Goal: Information Seeking & Learning: Learn about a topic

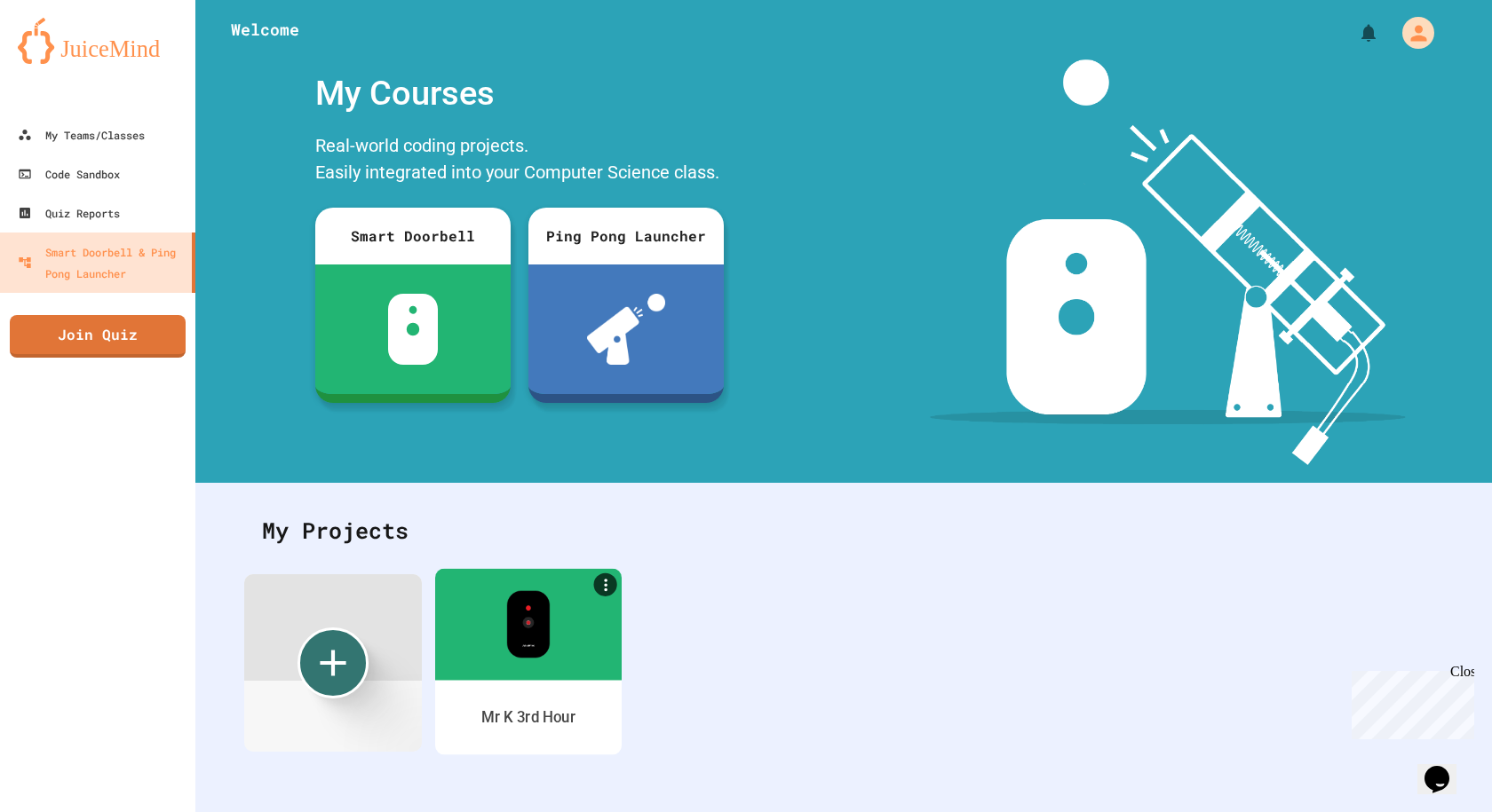
click at [557, 607] on div at bounding box center [529, 625] width 186 height 112
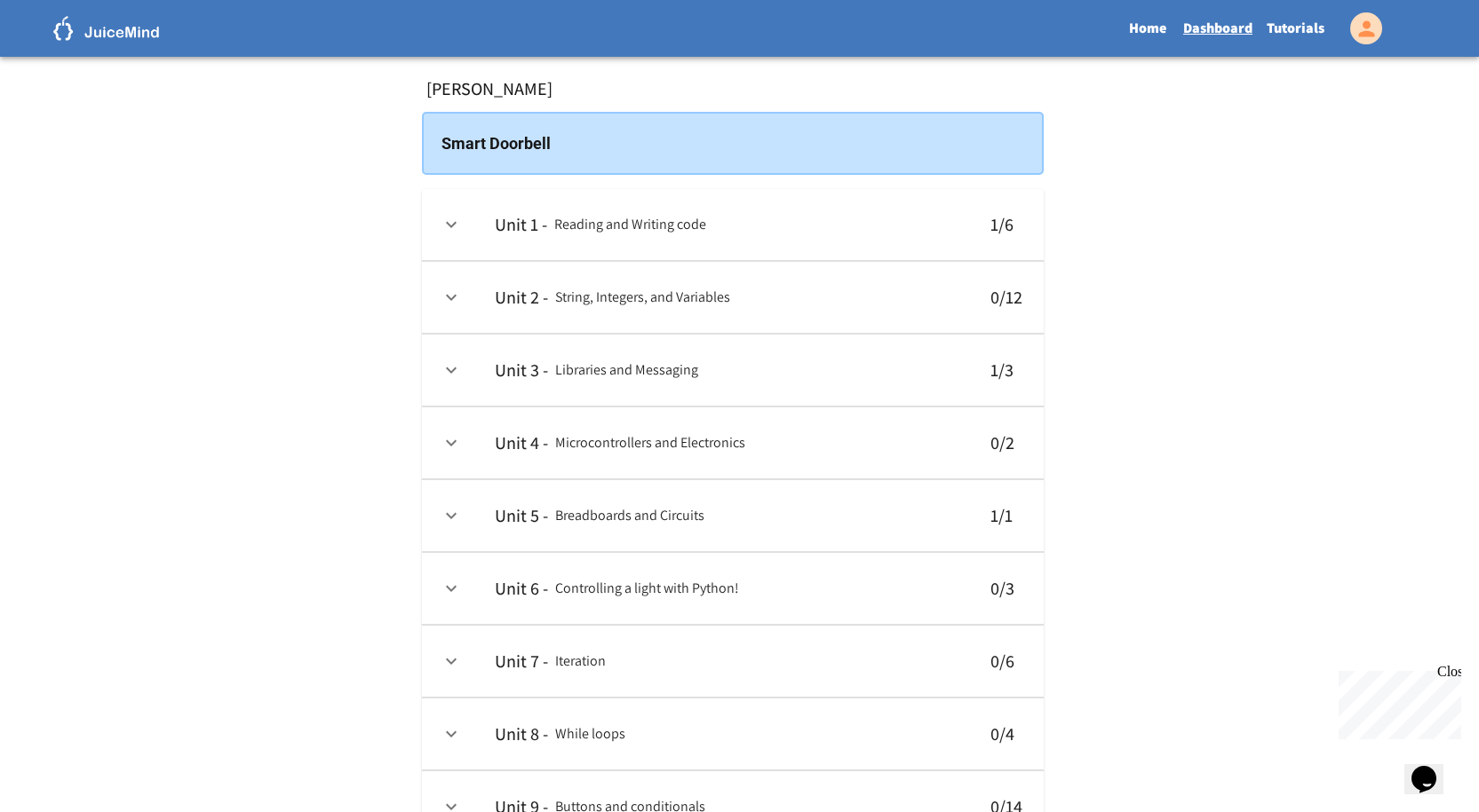
click at [773, 229] on th "Unit 1 - Reading and Writing code" at bounding box center [725, 225] width 489 height 72
click at [1305, 33] on link "Tutorials" at bounding box center [1295, 29] width 72 height 41
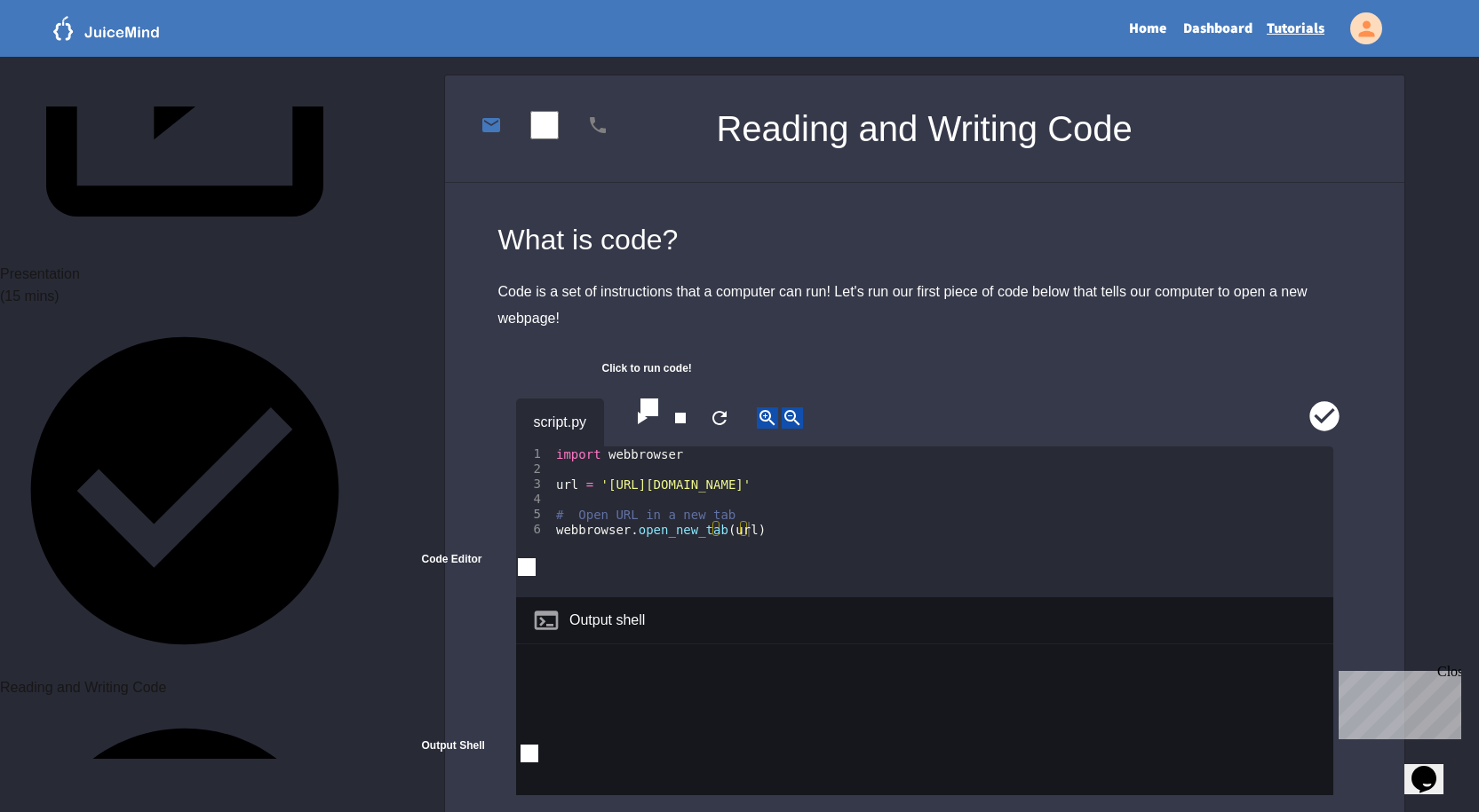
scroll to position [355, 0]
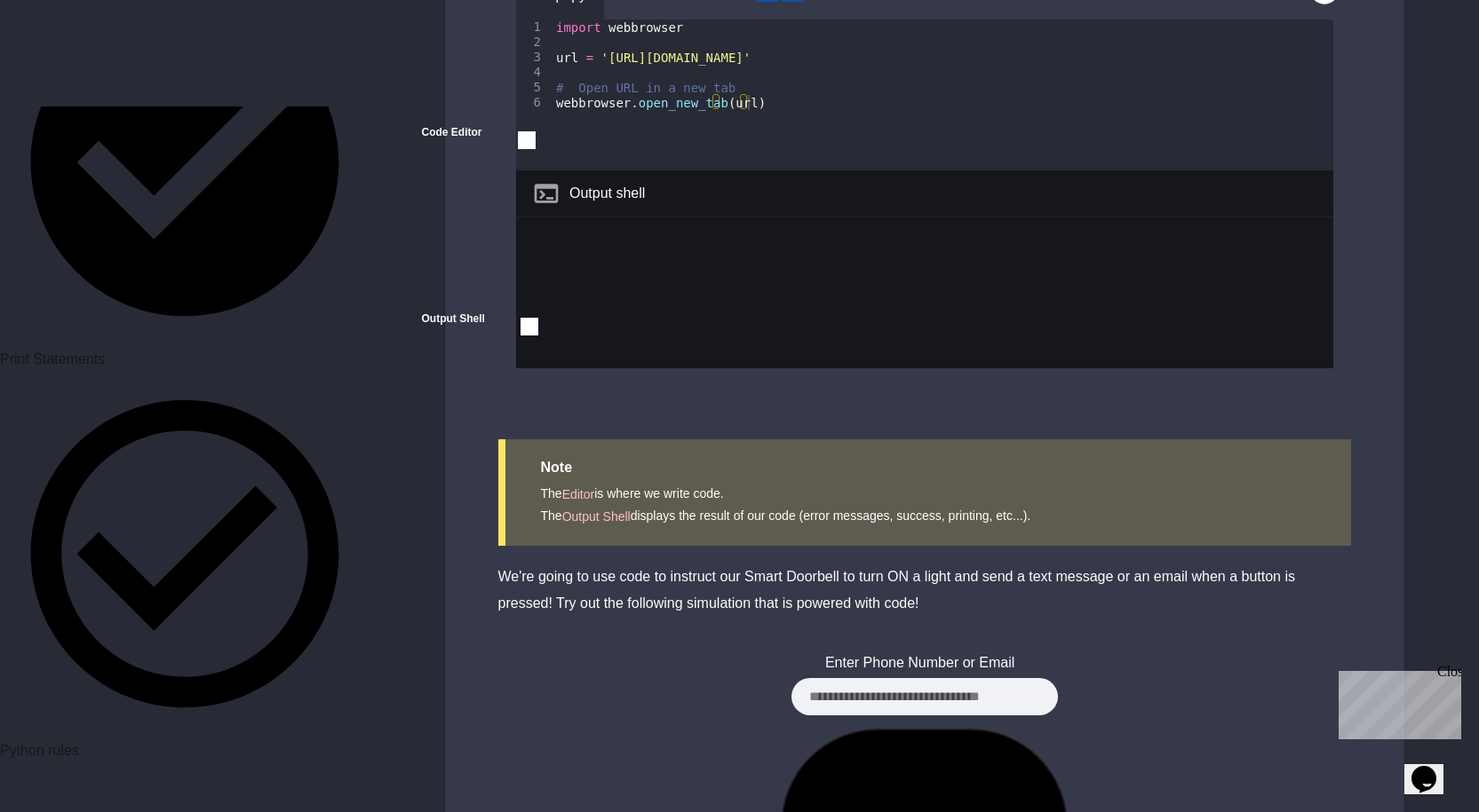
scroll to position [406, 0]
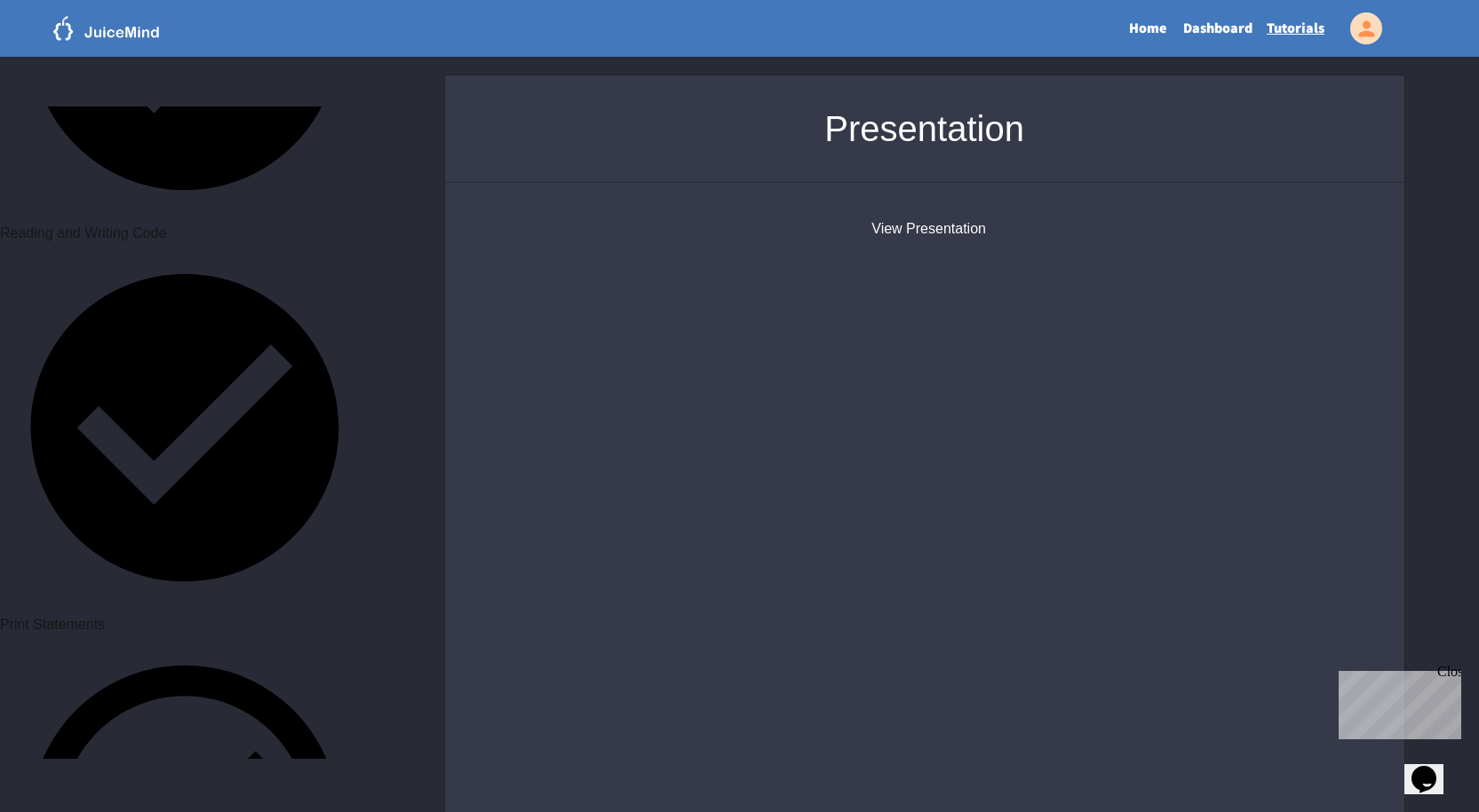
scroll to position [799, 0]
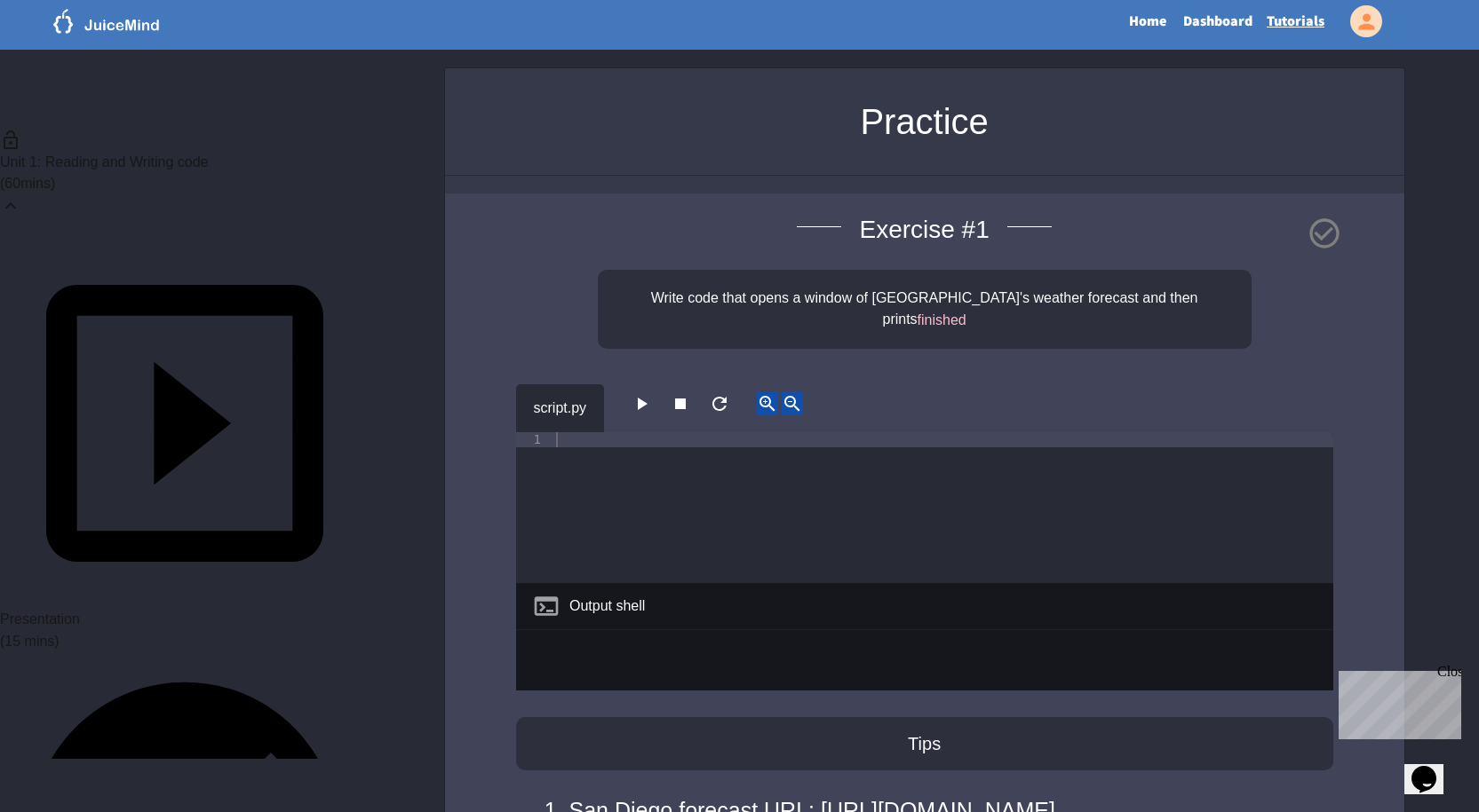
scroll to position [89, 0]
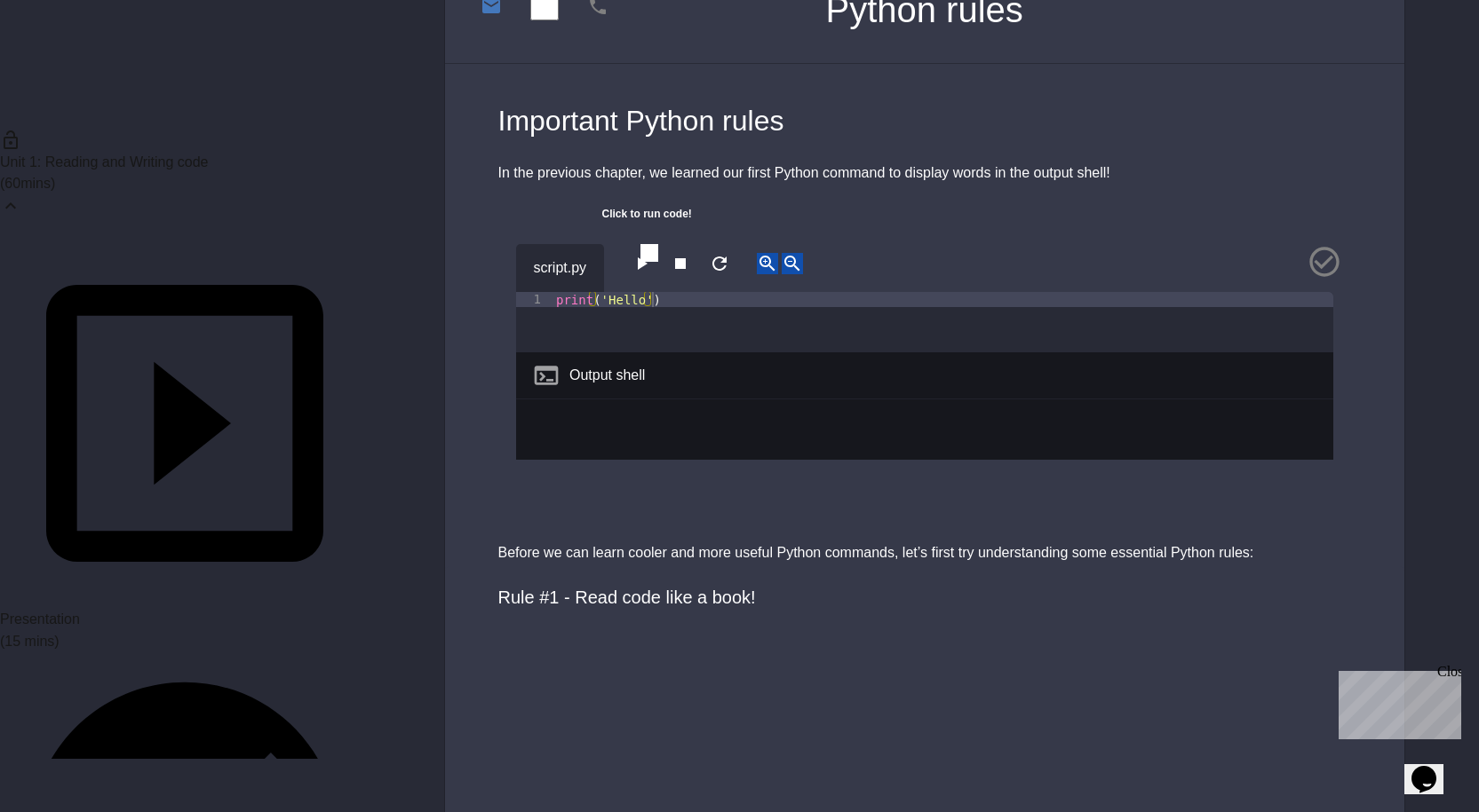
scroll to position [177, 0]
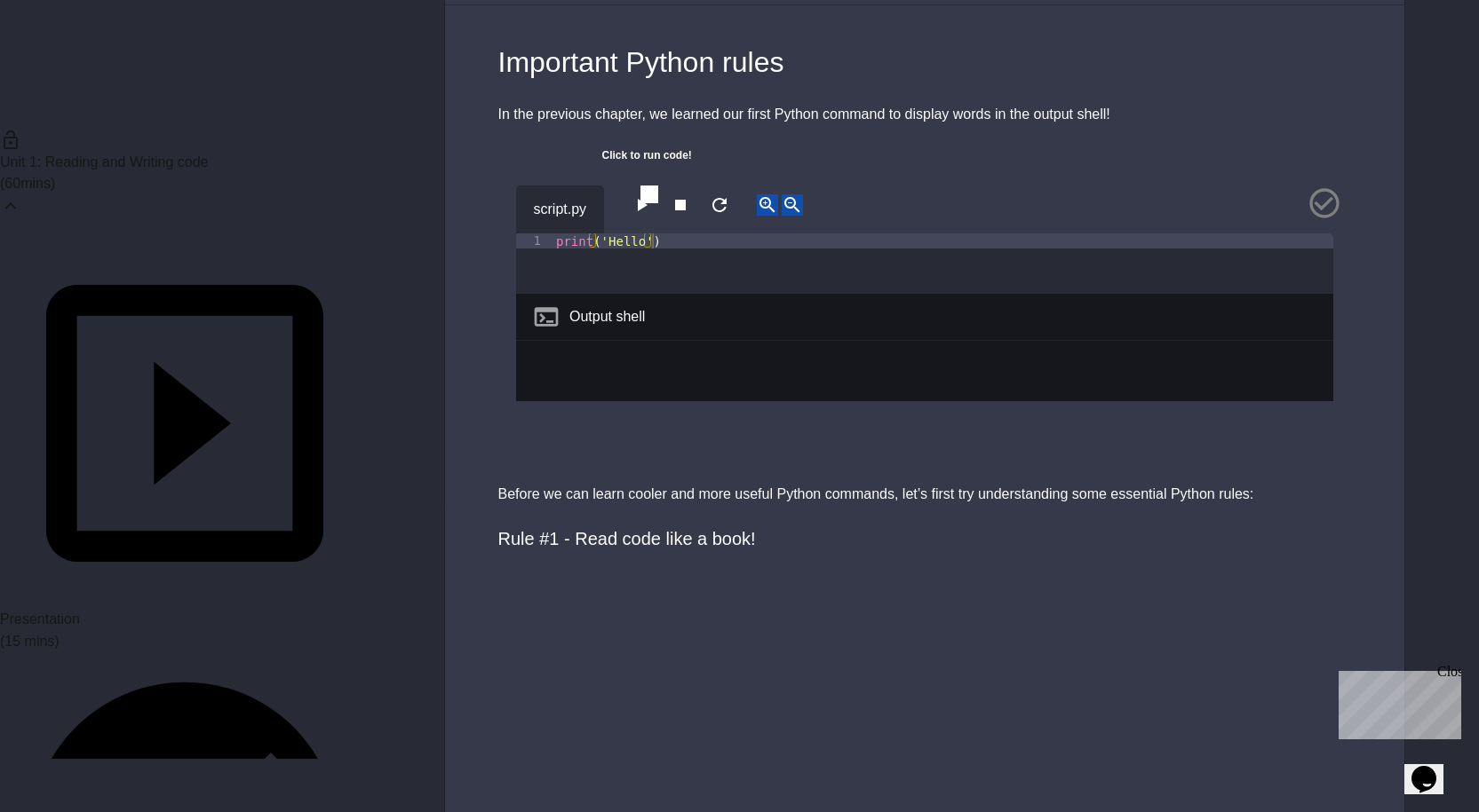
click at [627, 268] on div "print ( 'Hello' )" at bounding box center [942, 278] width 781 height 90
click at [644, 210] on icon "button" at bounding box center [641, 205] width 21 height 21
click at [567, 403] on div "script.py 1 print ( 'Hello' ) XXXXXXXXXXXXXXXXXXXXXXXXXXXXXXXXXXXXXXXXXXXXXXXXX…" at bounding box center [924, 313] width 960 height 300
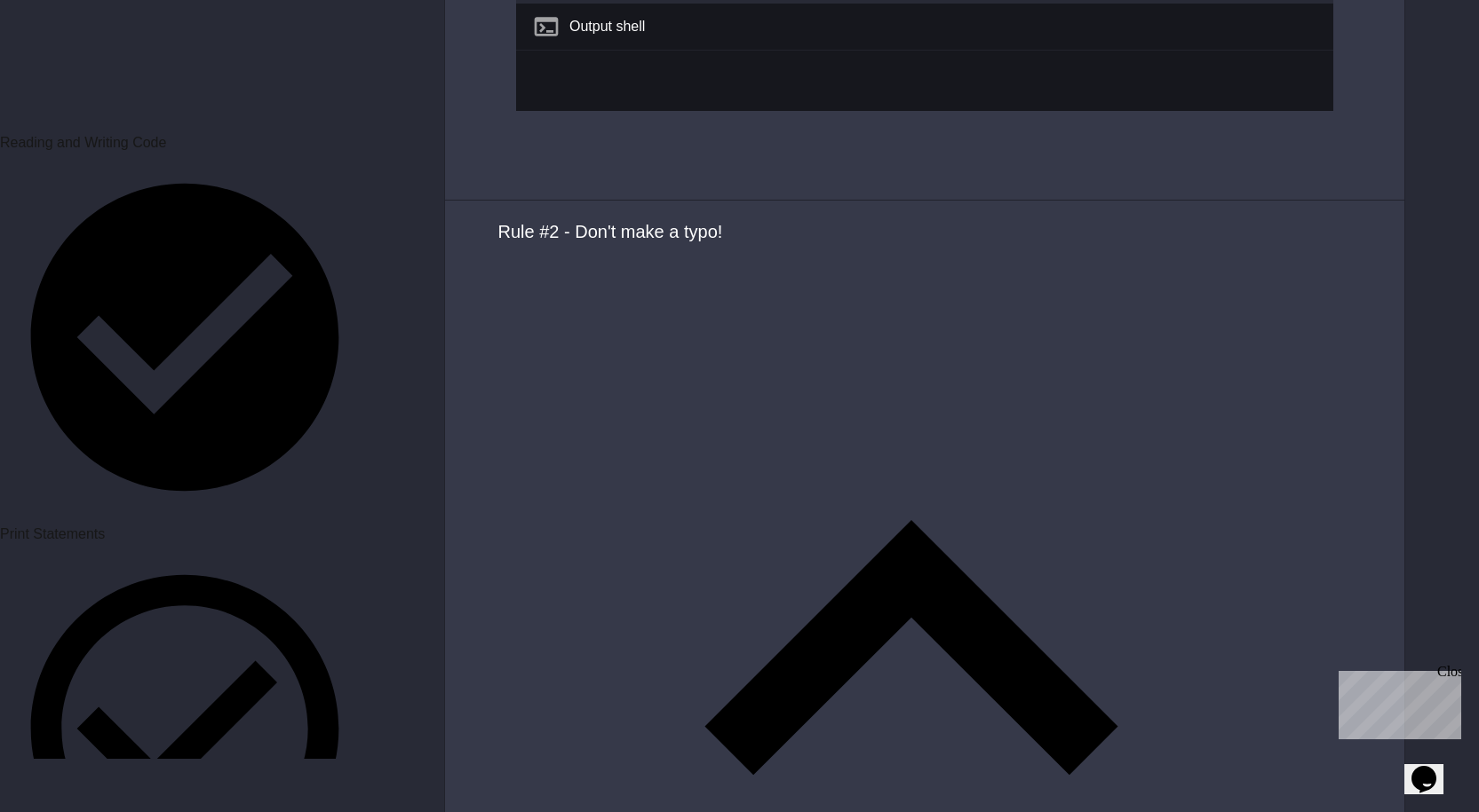
scroll to position [977, 0]
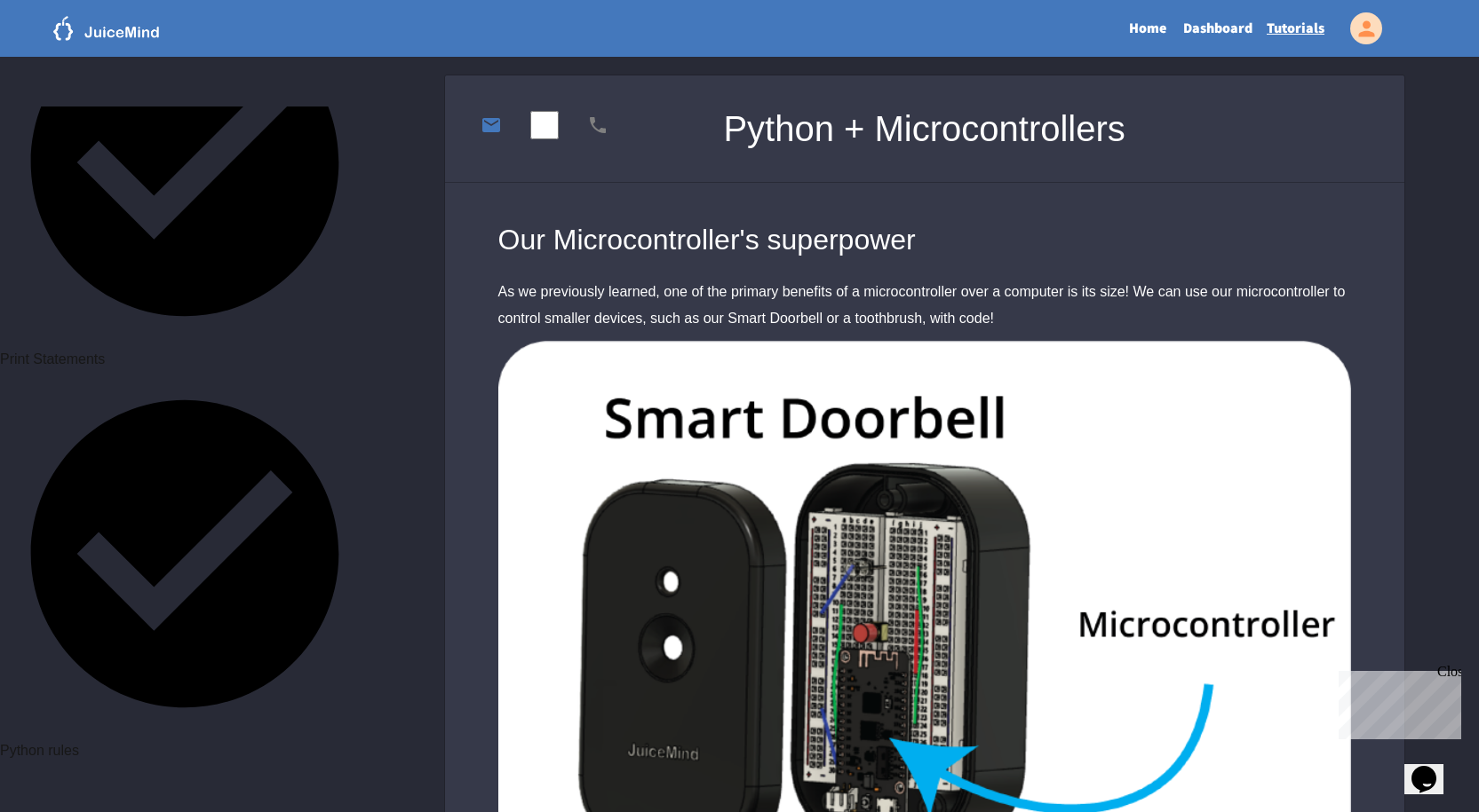
scroll to position [89, 0]
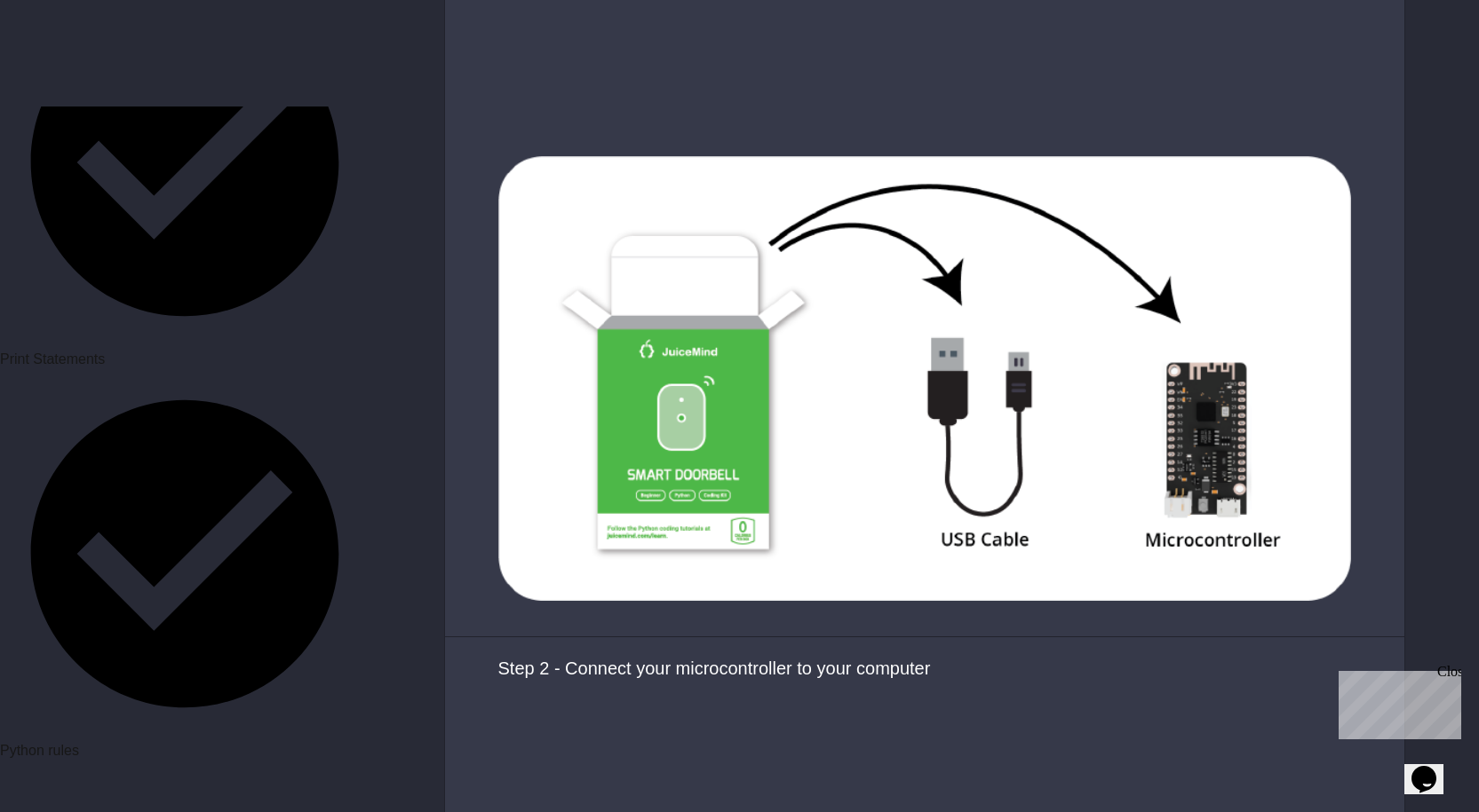
scroll to position [1776, 0]
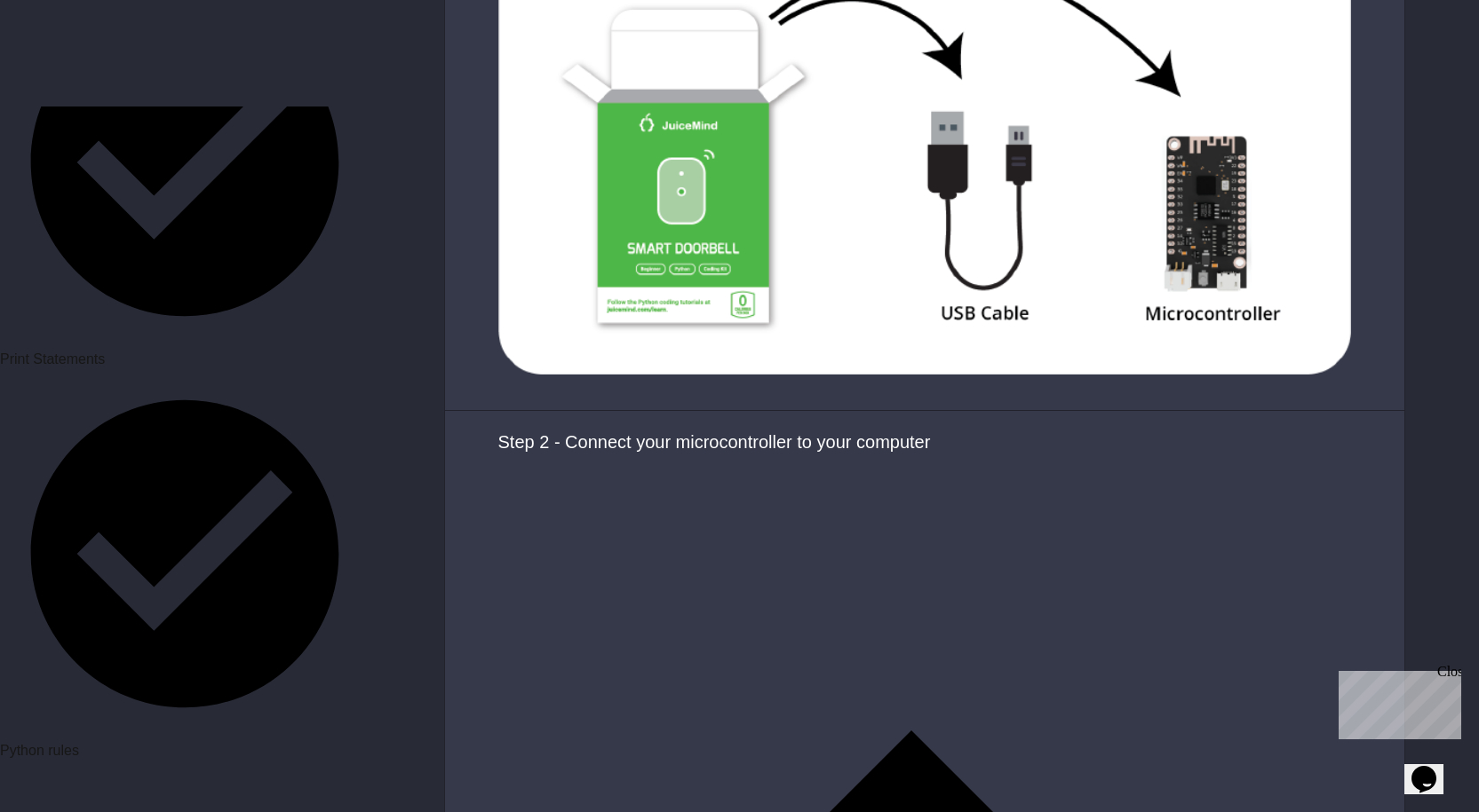
scroll to position [1953, 0]
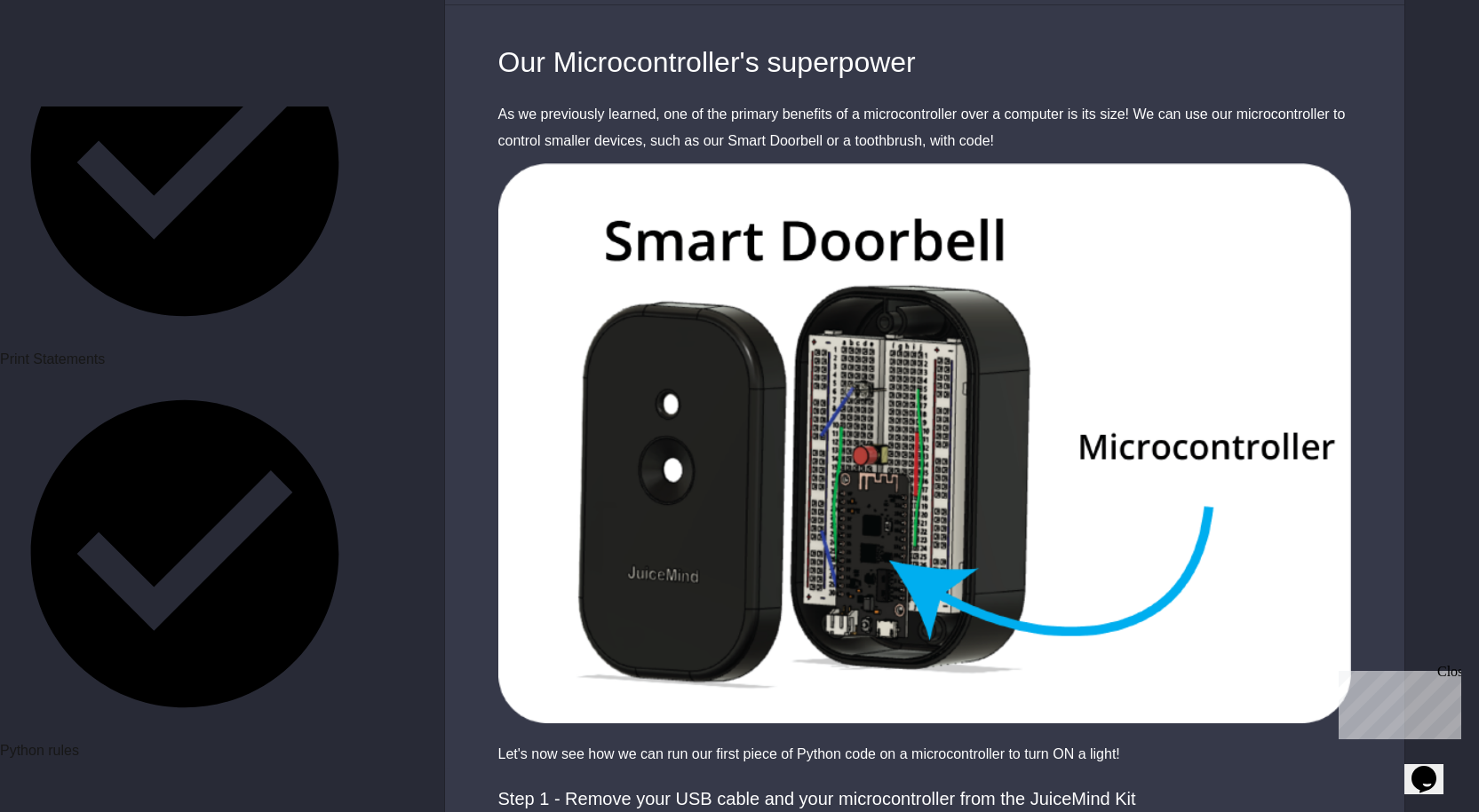
scroll to position [267, 0]
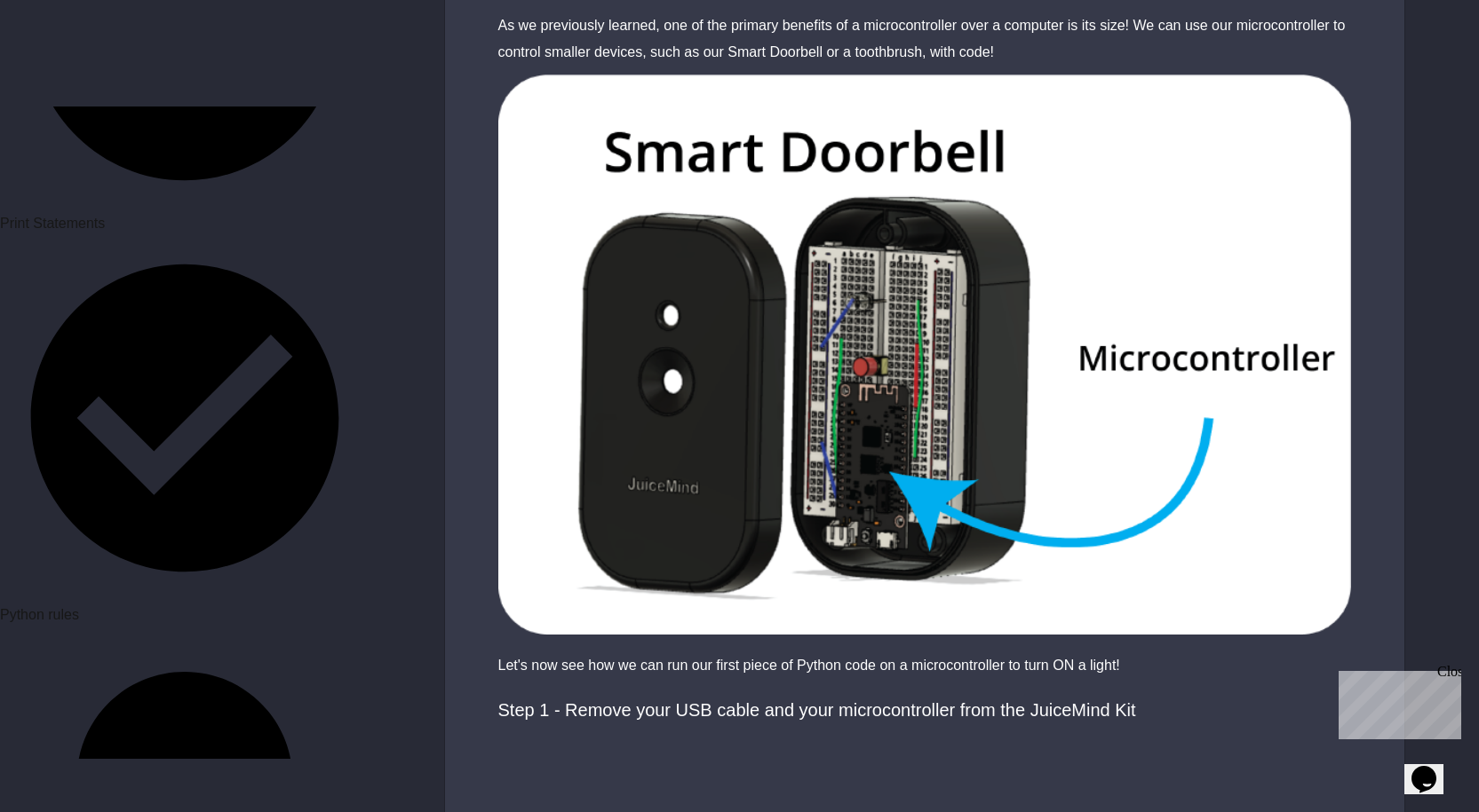
scroll to position [1332, 0]
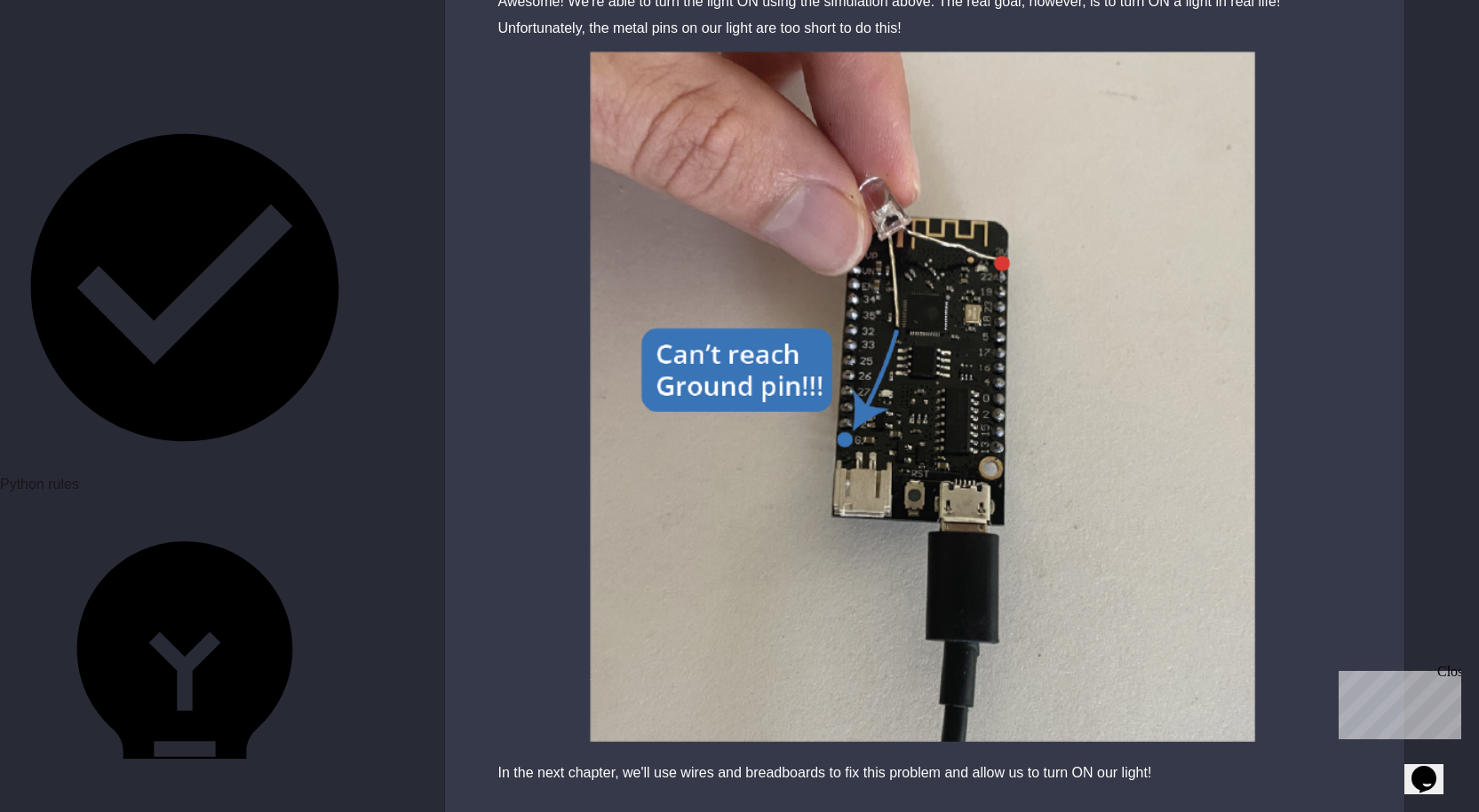
scroll to position [5942, 0]
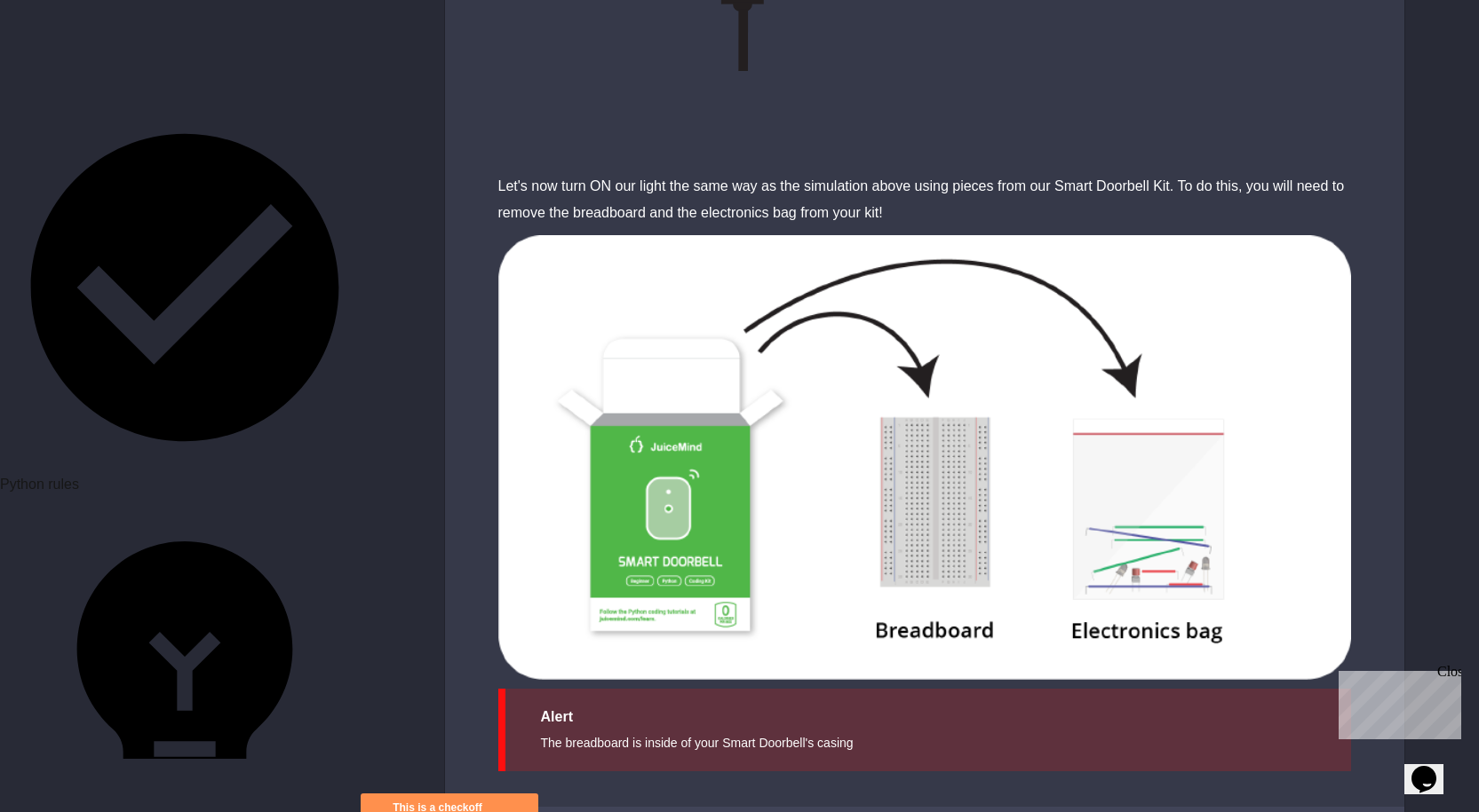
scroll to position [7256, 0]
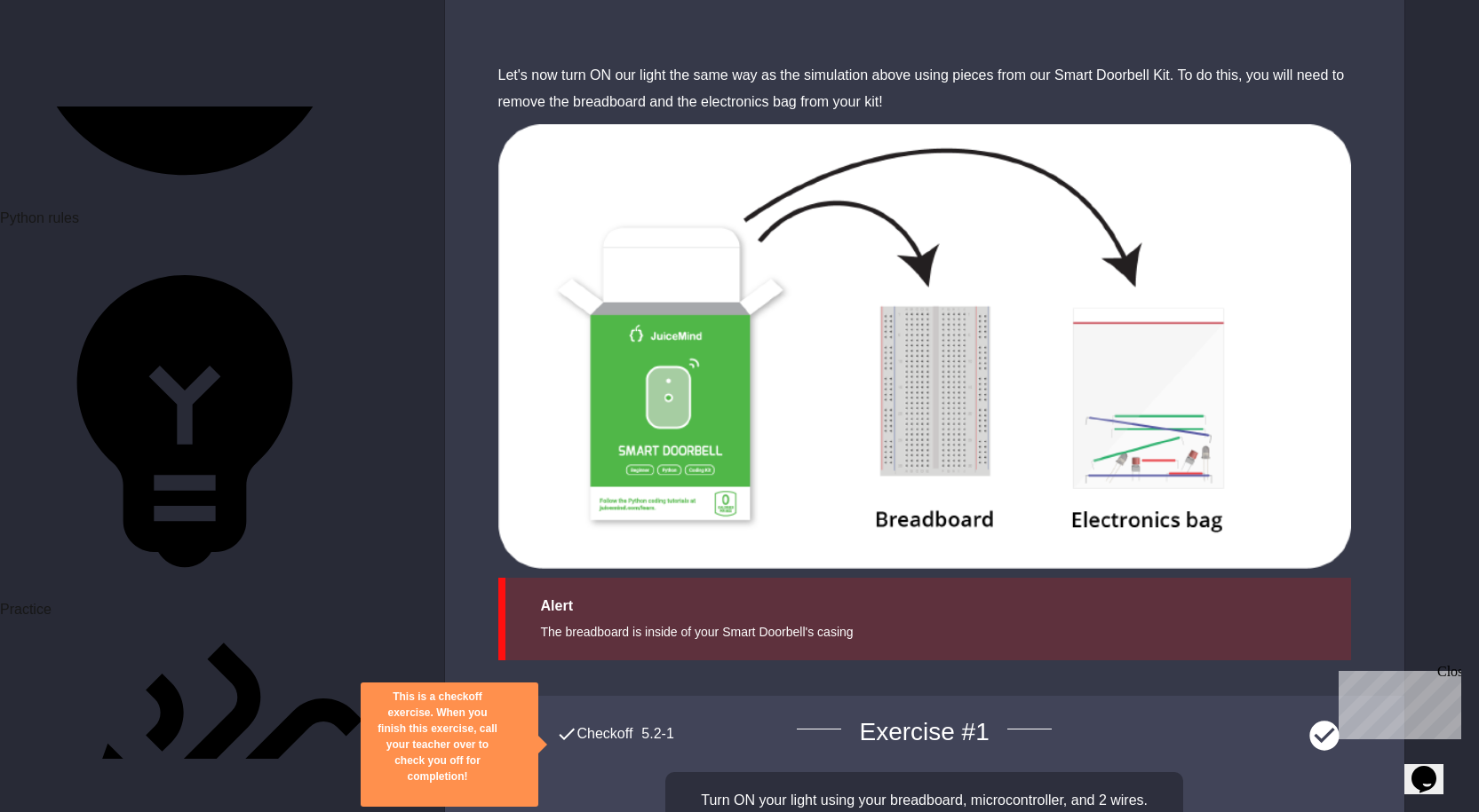
drag, startPoint x: 235, startPoint y: 424, endPoint x: 275, endPoint y: 438, distance: 42.4
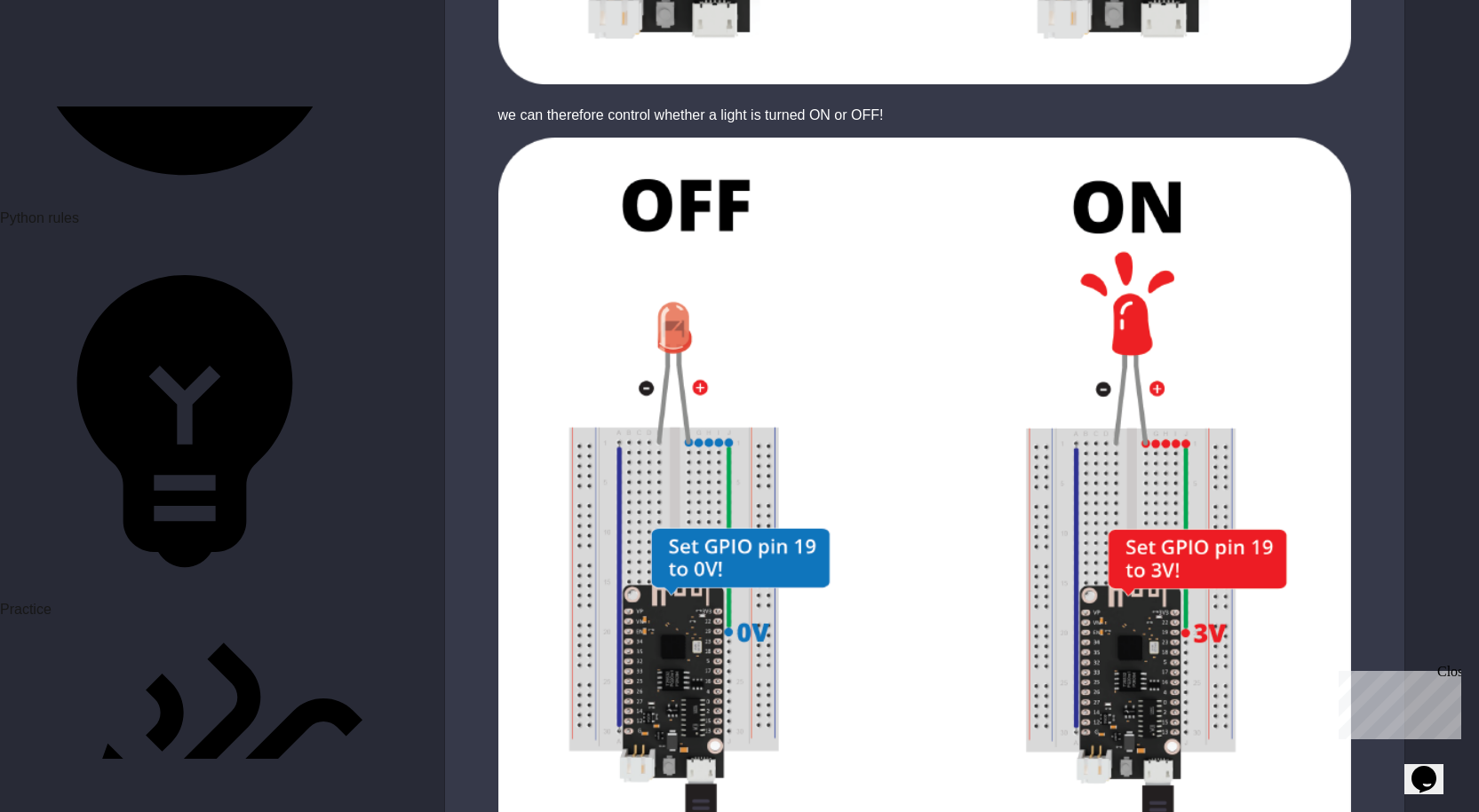
scroll to position [3255, 0]
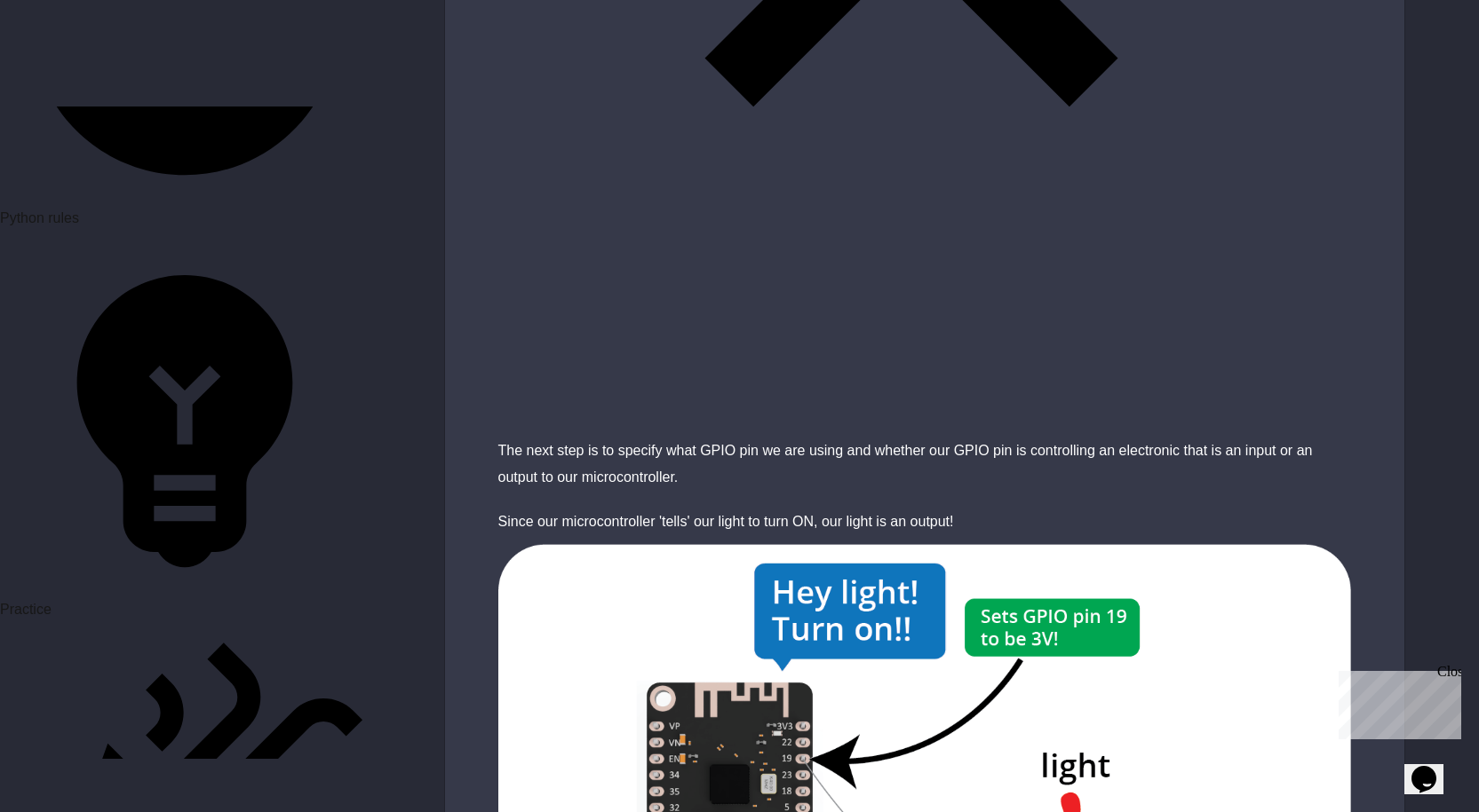
scroll to position [3552, 0]
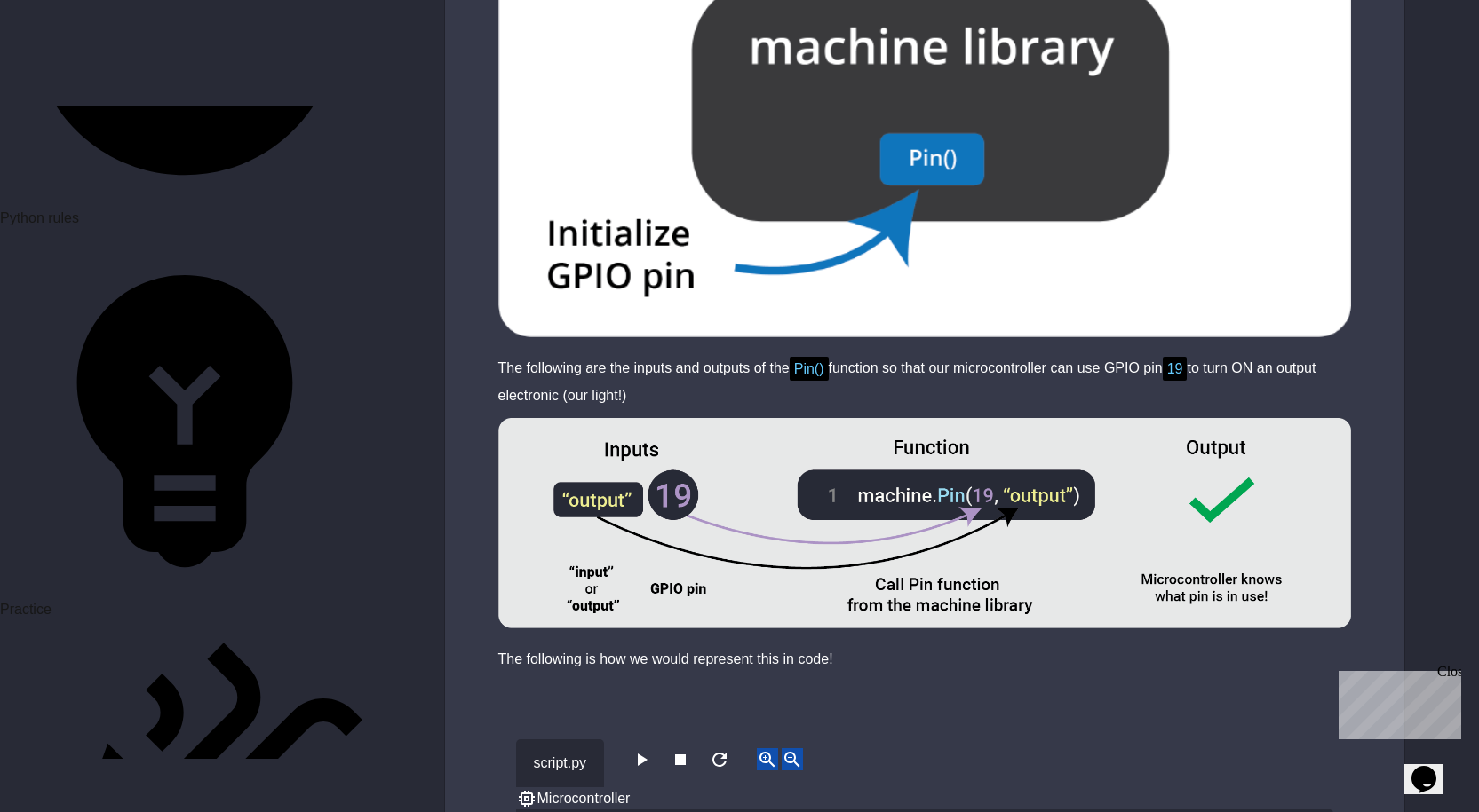
scroll to position [4726, 0]
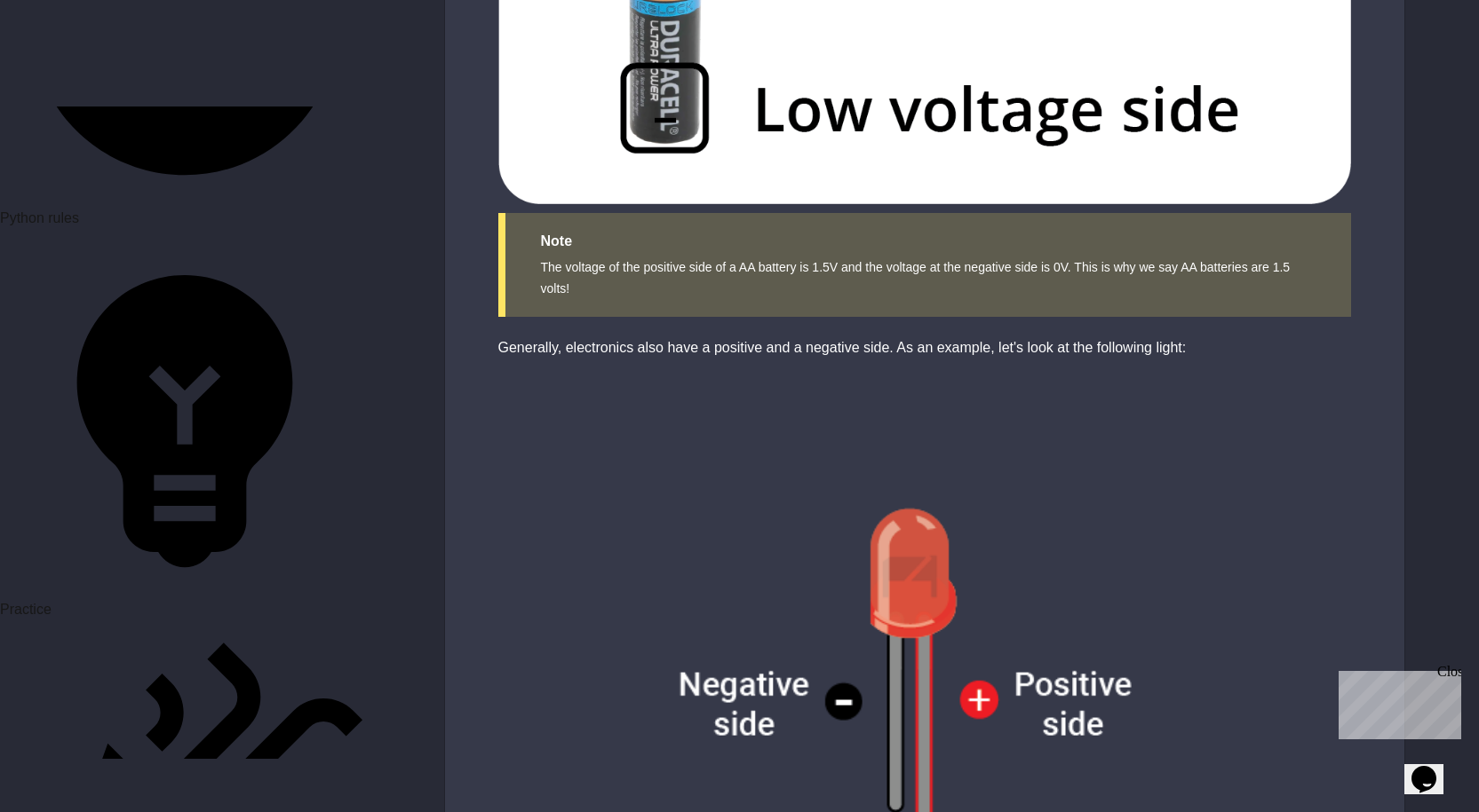
scroll to position [2043, 0]
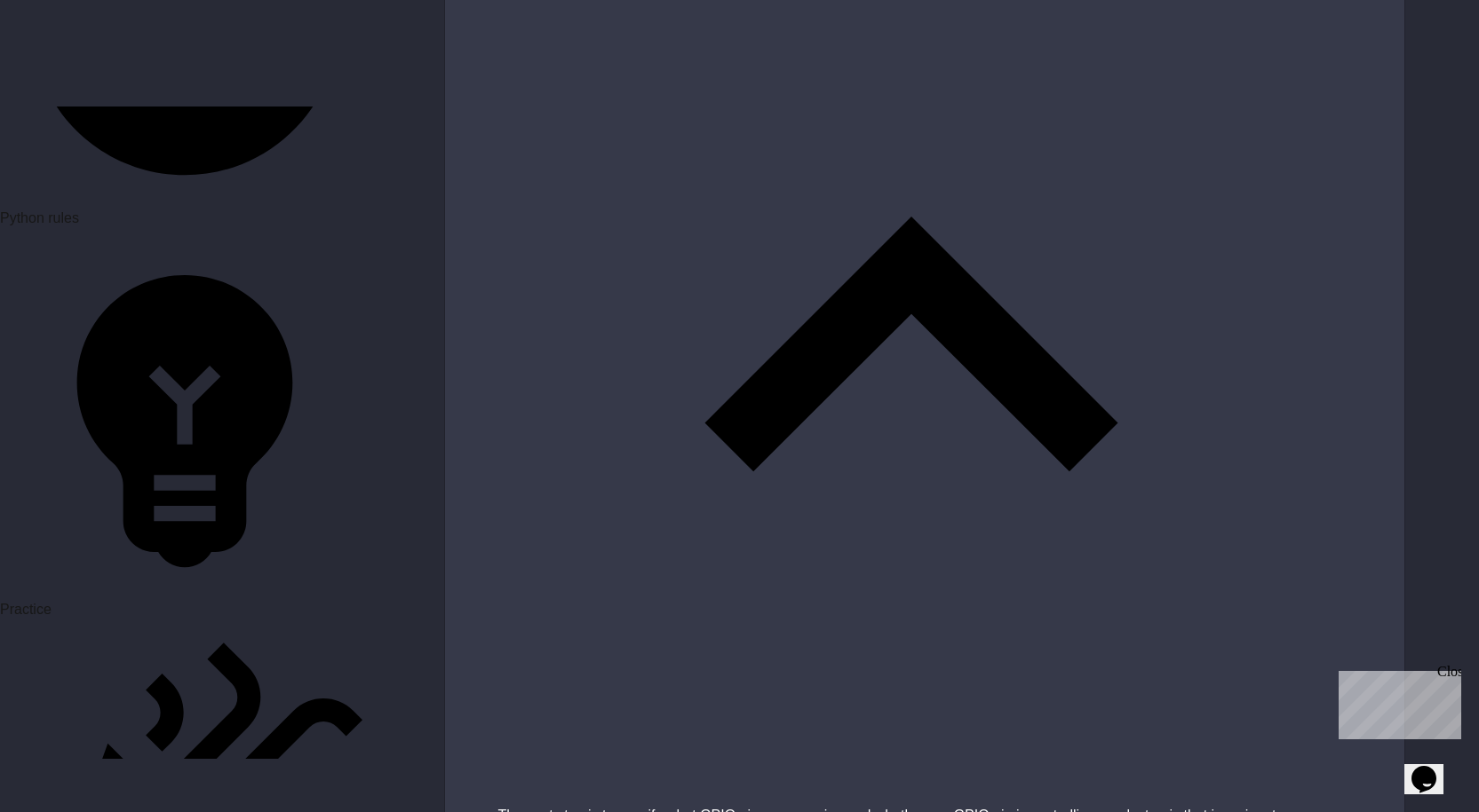
scroll to position [3640, 0]
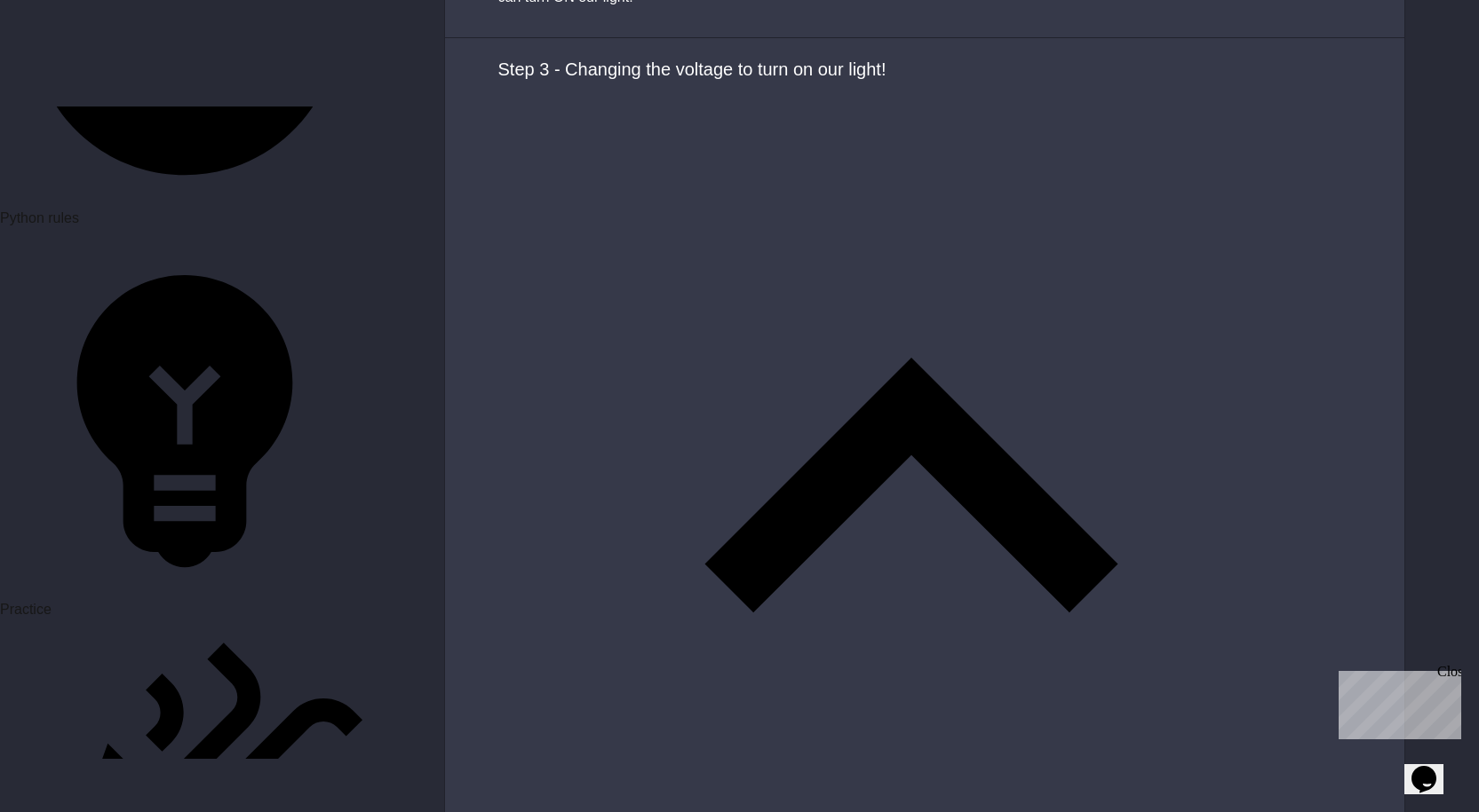
scroll to position [5968, 0]
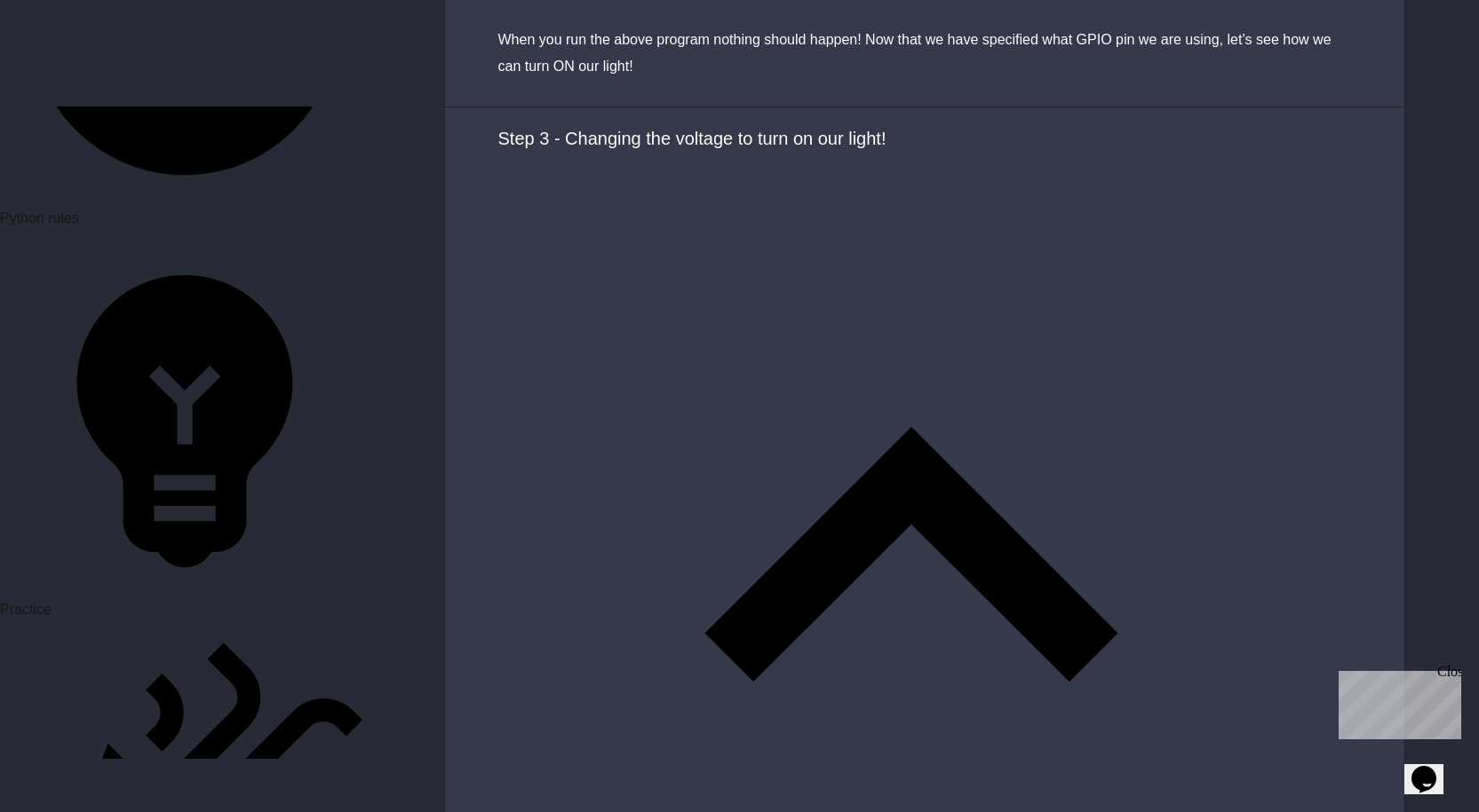
scroll to position [5968, 0]
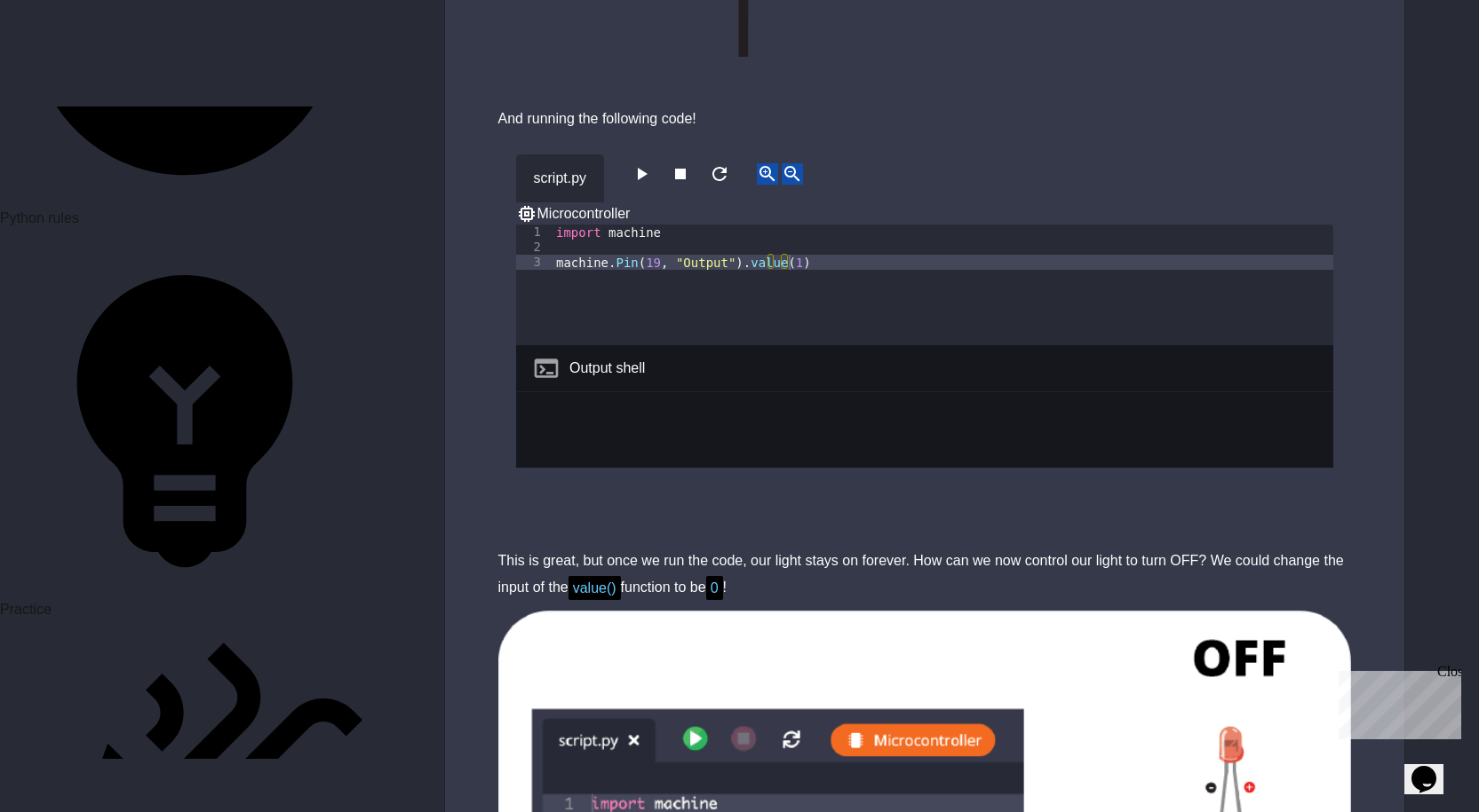
scroll to position [977, 0]
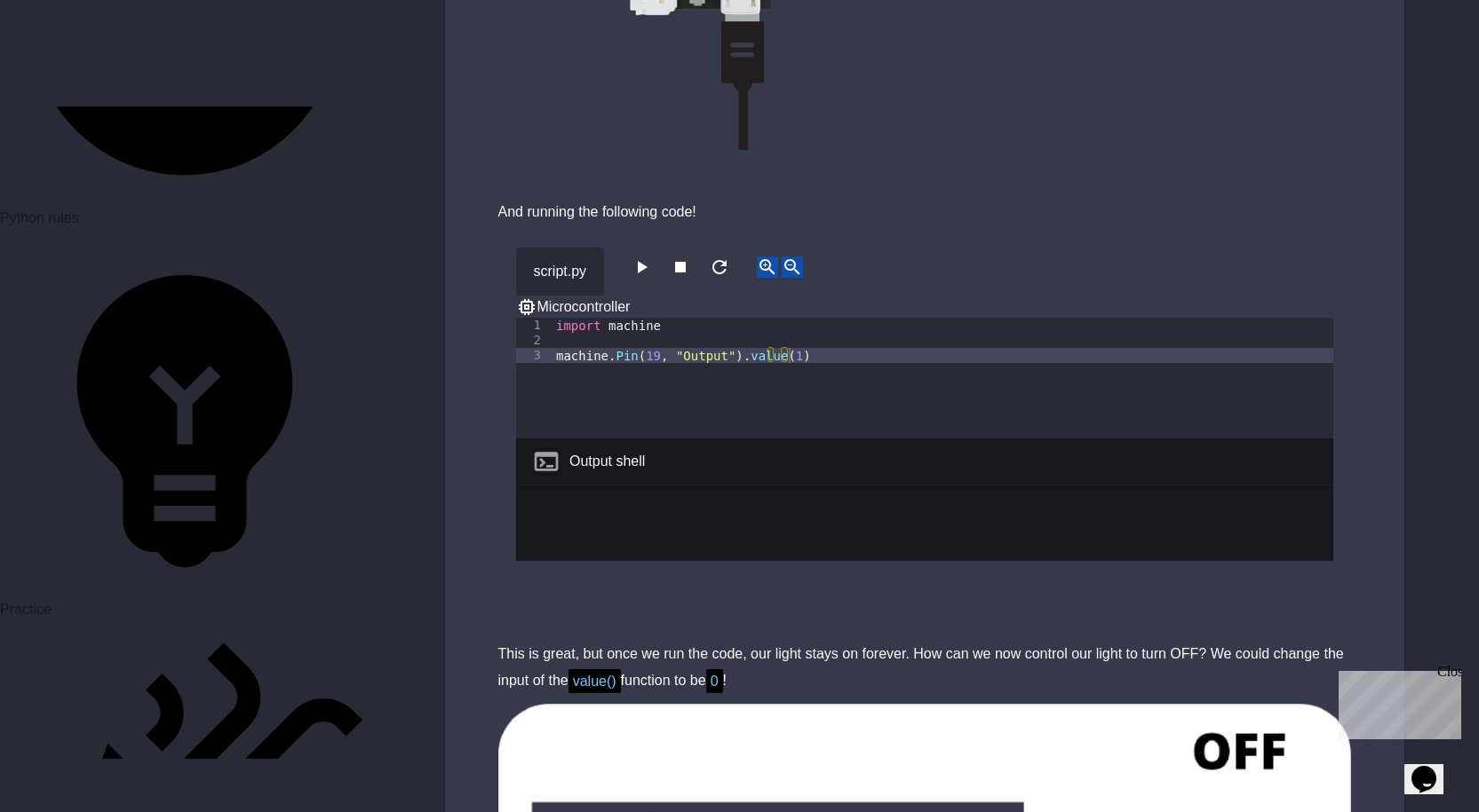
click at [647, 272] on icon "button" at bounding box center [641, 267] width 21 height 21
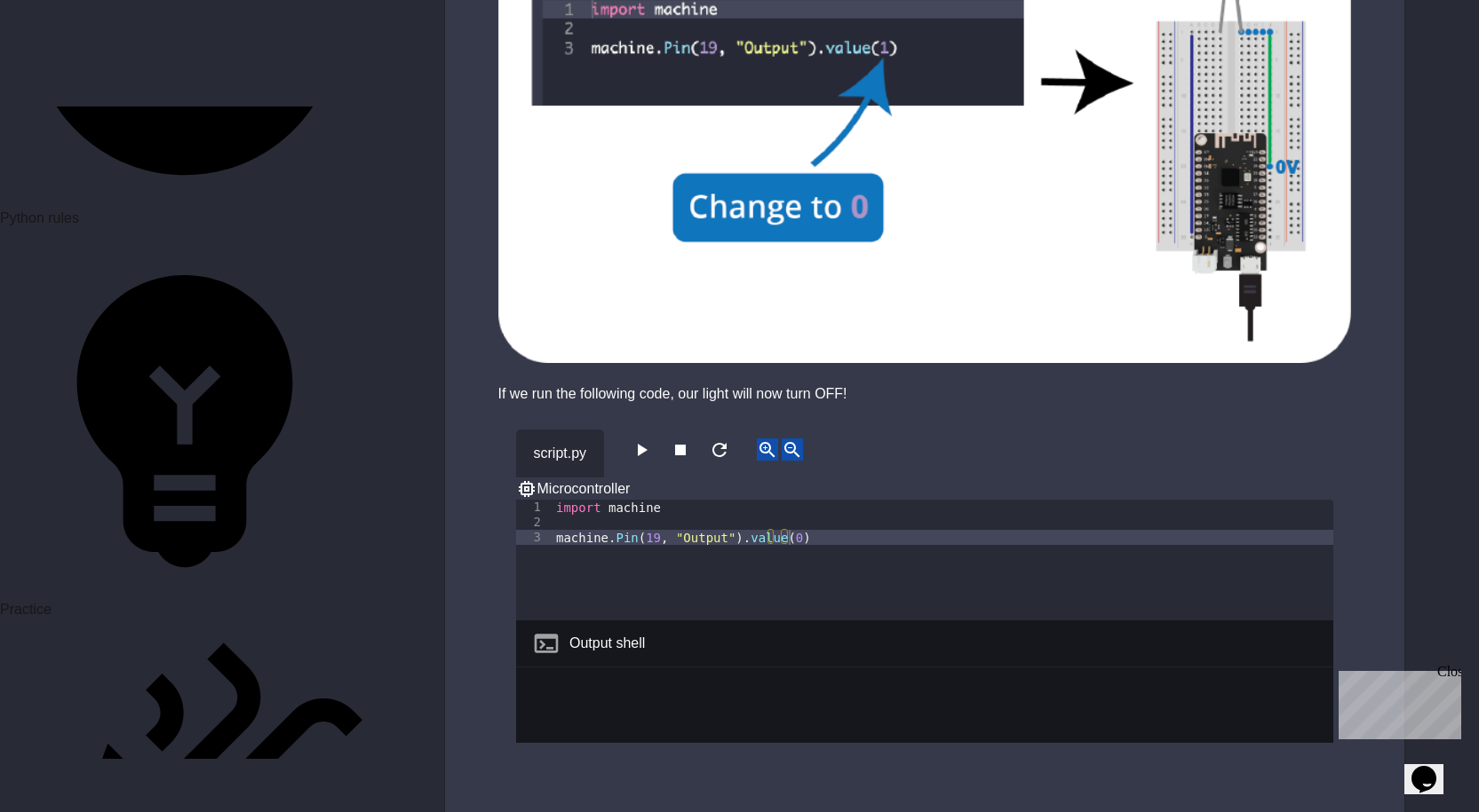
scroll to position [2043, 0]
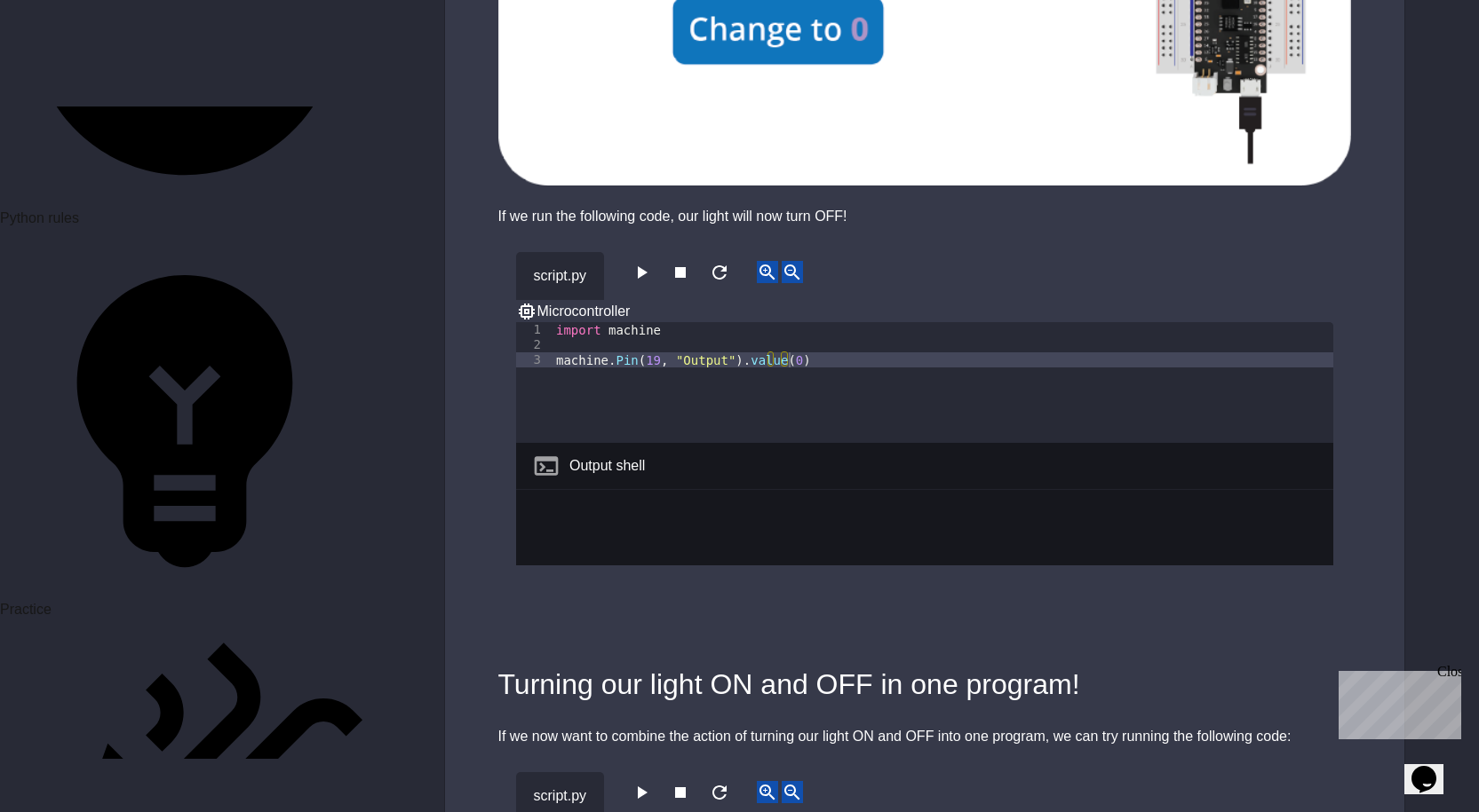
click at [641, 262] on icon "button" at bounding box center [641, 272] width 21 height 21
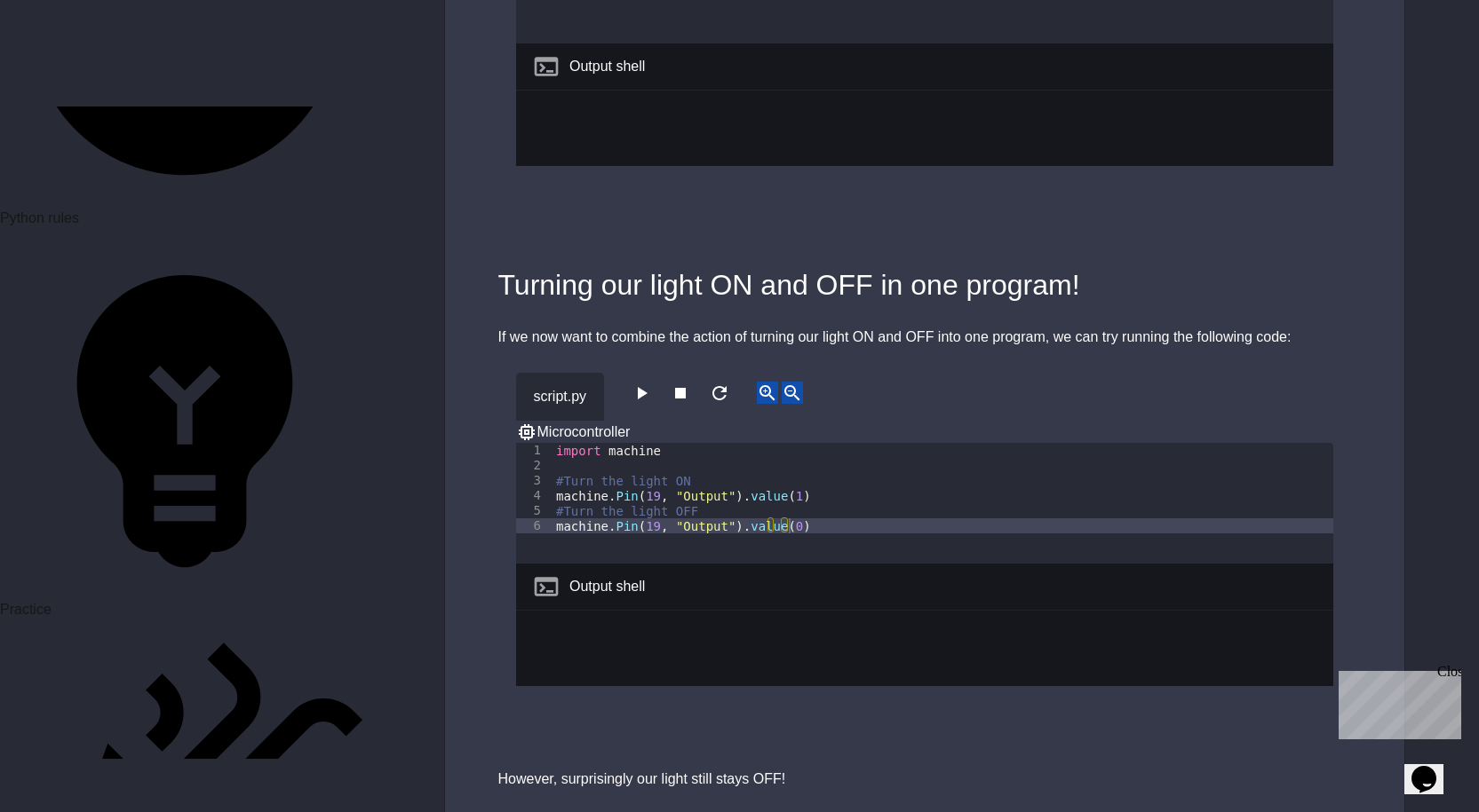
scroll to position [2486, 0]
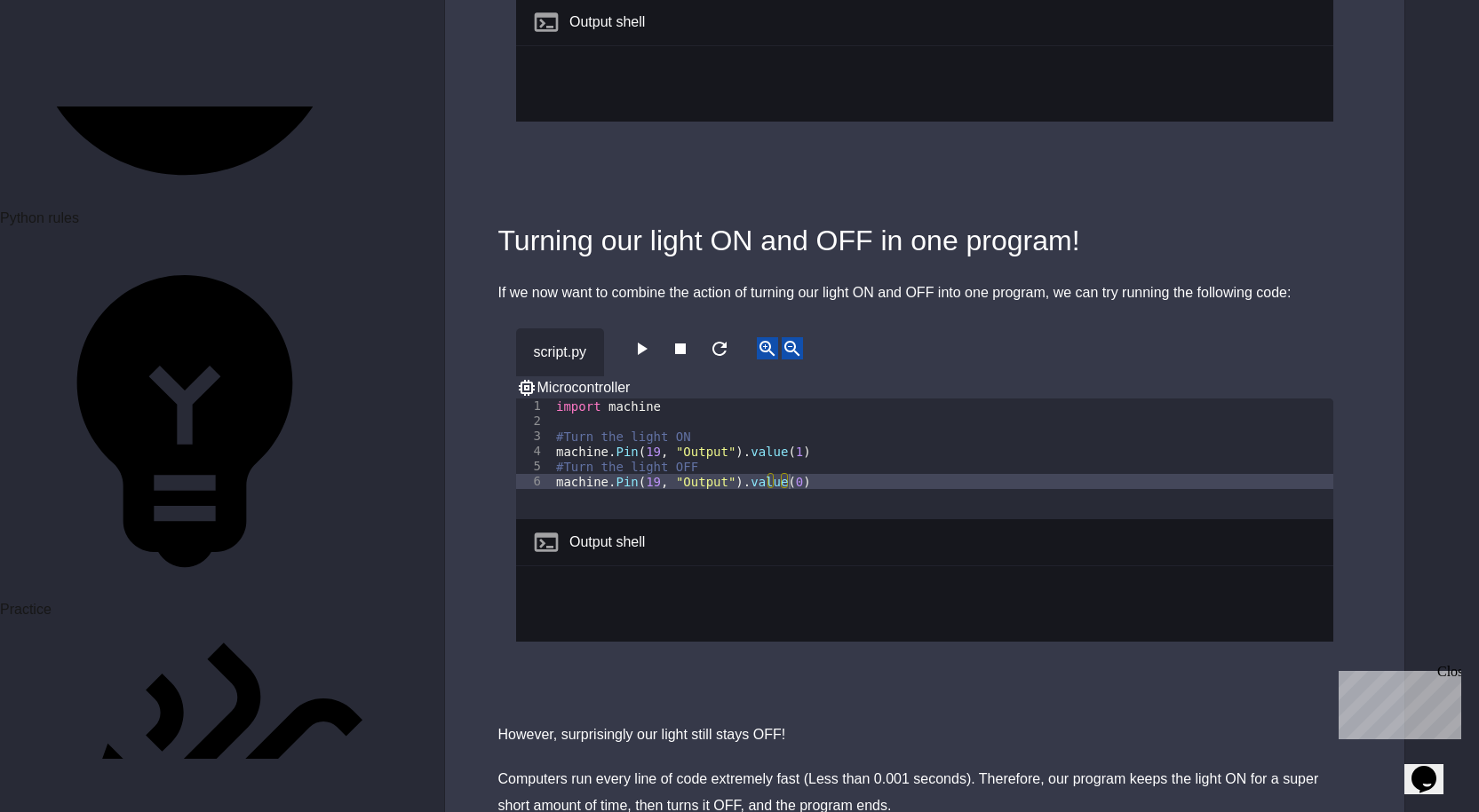
click at [640, 338] on icon "button" at bounding box center [641, 349] width 21 height 21
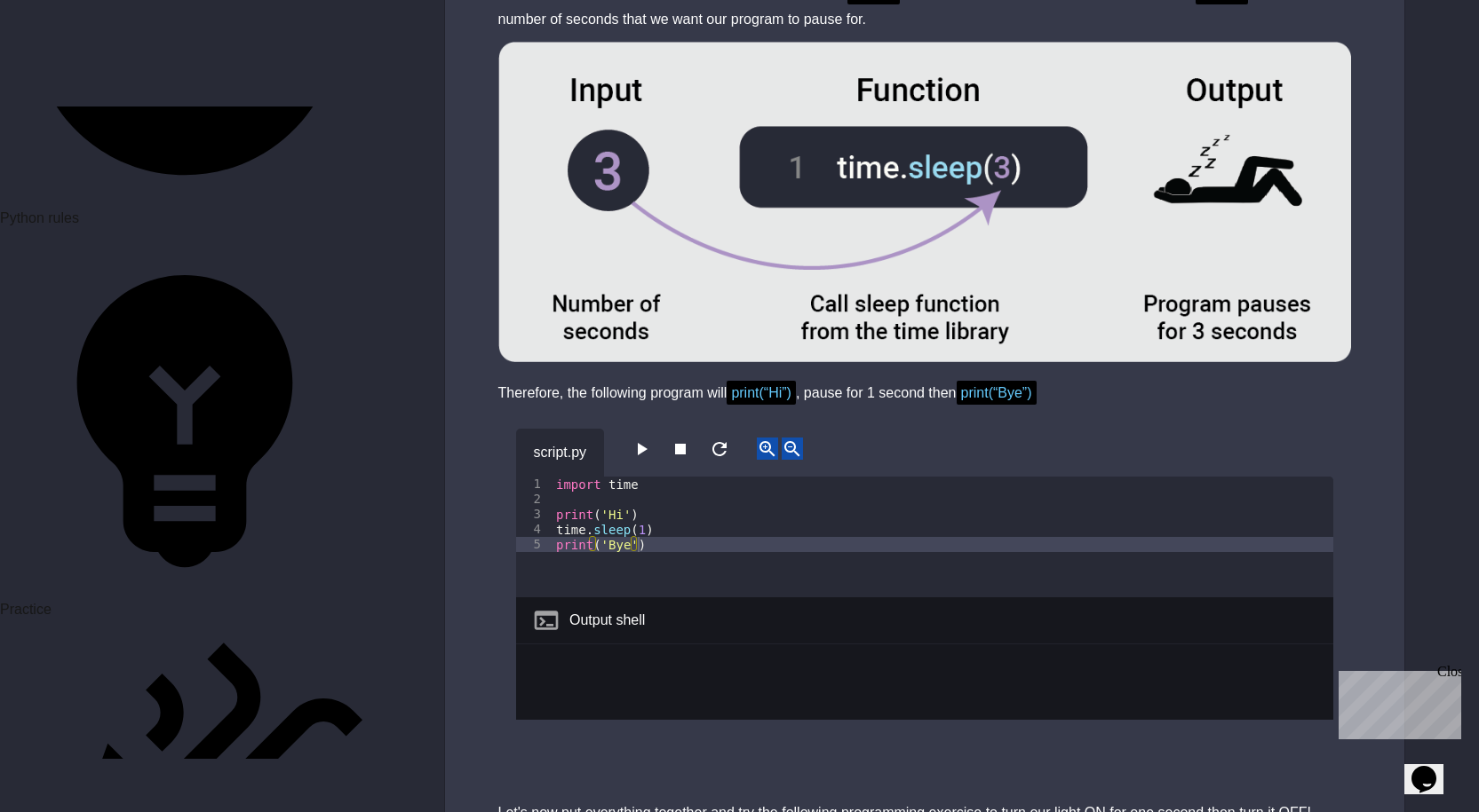
scroll to position [4173, 0]
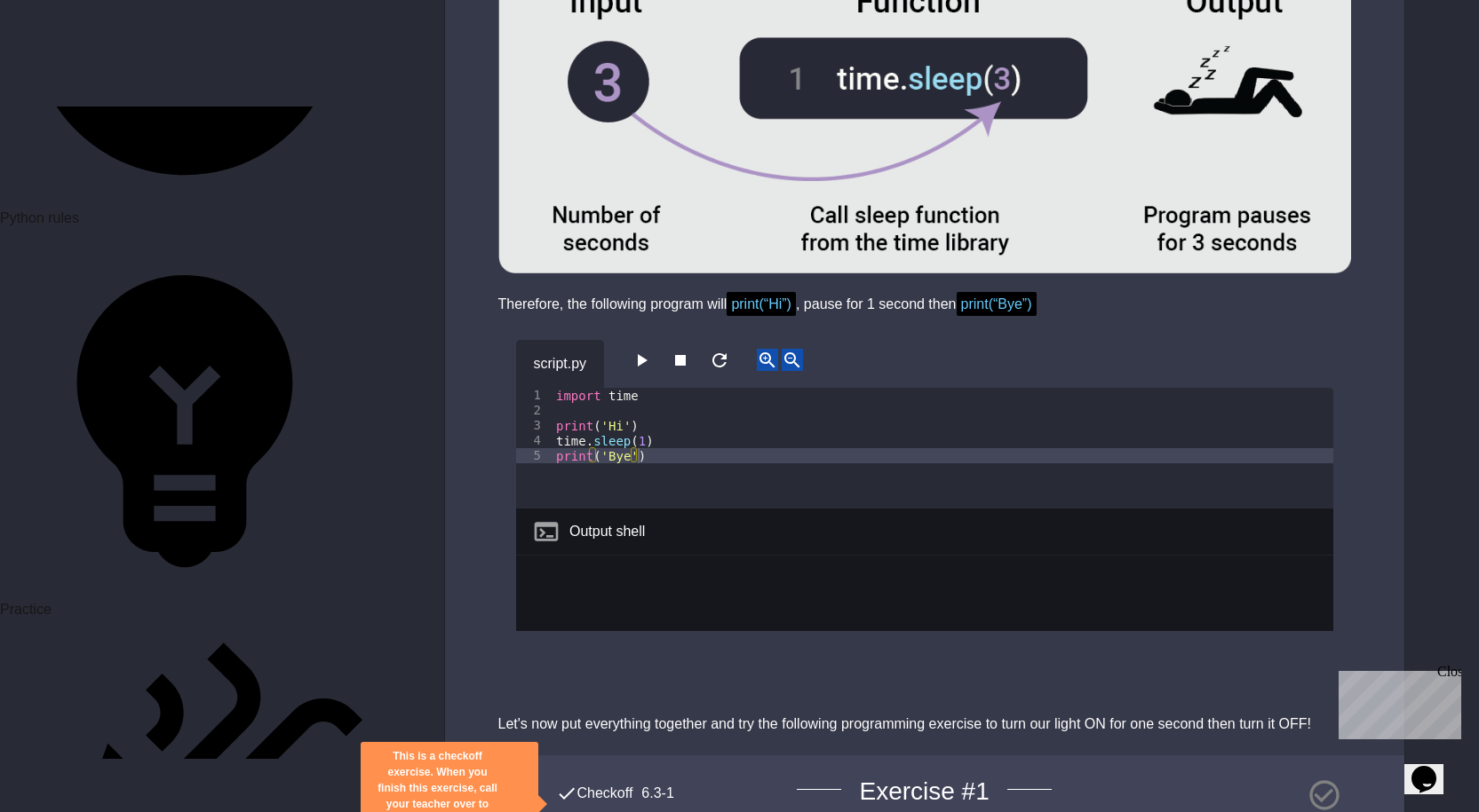
click at [649, 350] on icon "button" at bounding box center [641, 360] width 21 height 21
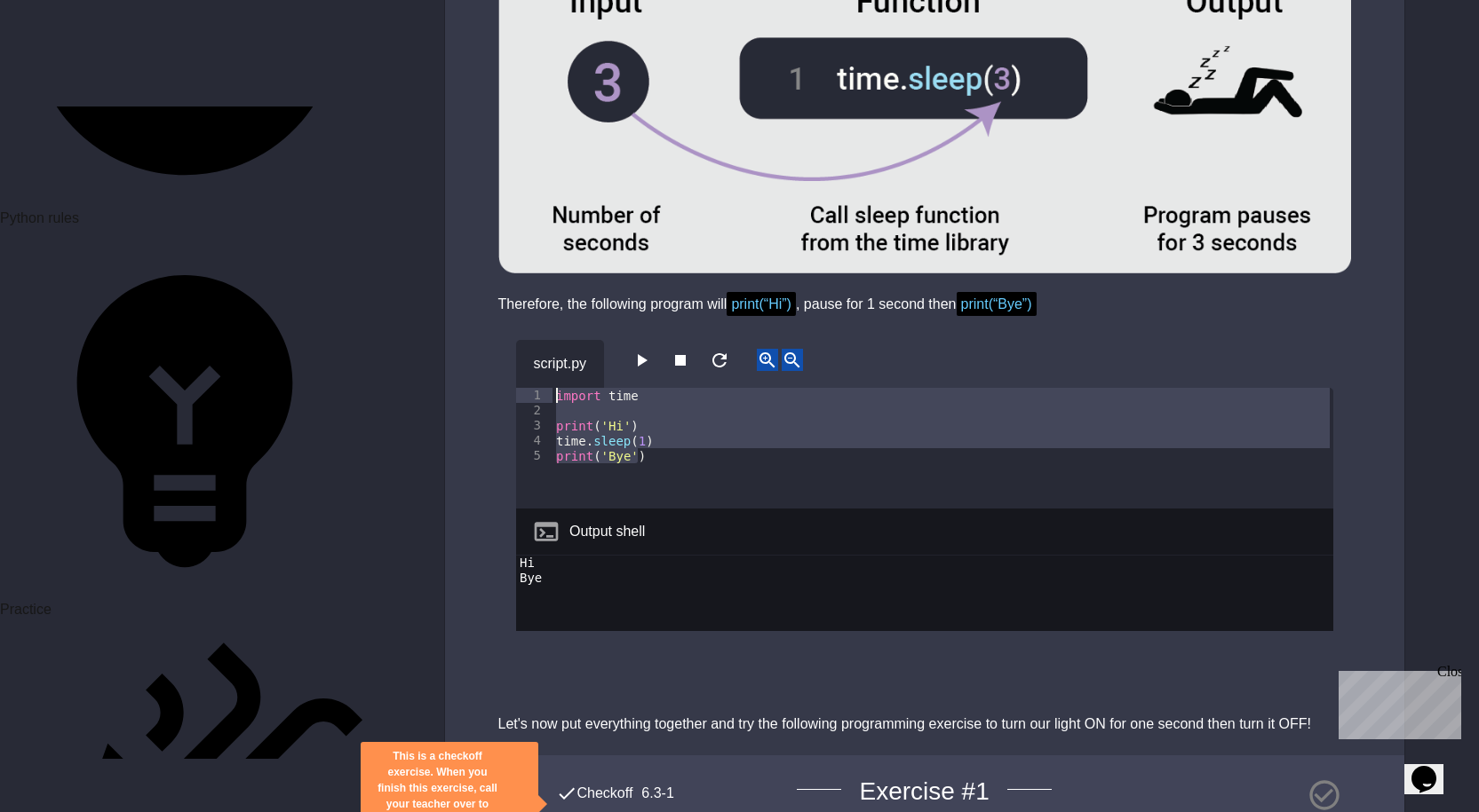
drag, startPoint x: 699, startPoint y: 406, endPoint x: 525, endPoint y: 304, distance: 201.7
click at [525, 340] on div "script.py 1 2 3 4 5 import time print ( 'Hi' ) time . sleep ( 1 ) print ( 'Bye'…" at bounding box center [924, 486] width 817 height 291
type textarea "**********"
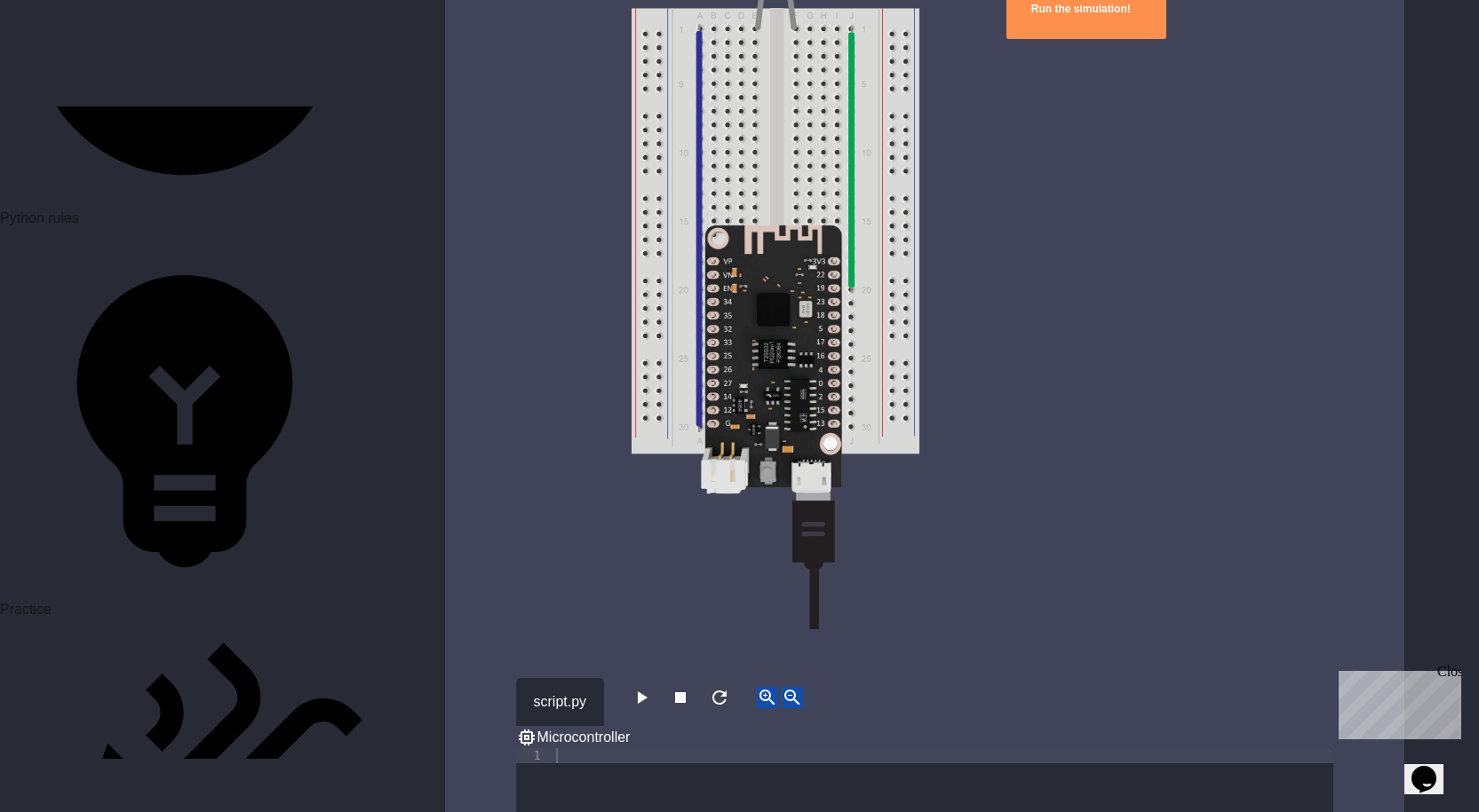
scroll to position [5682, 0]
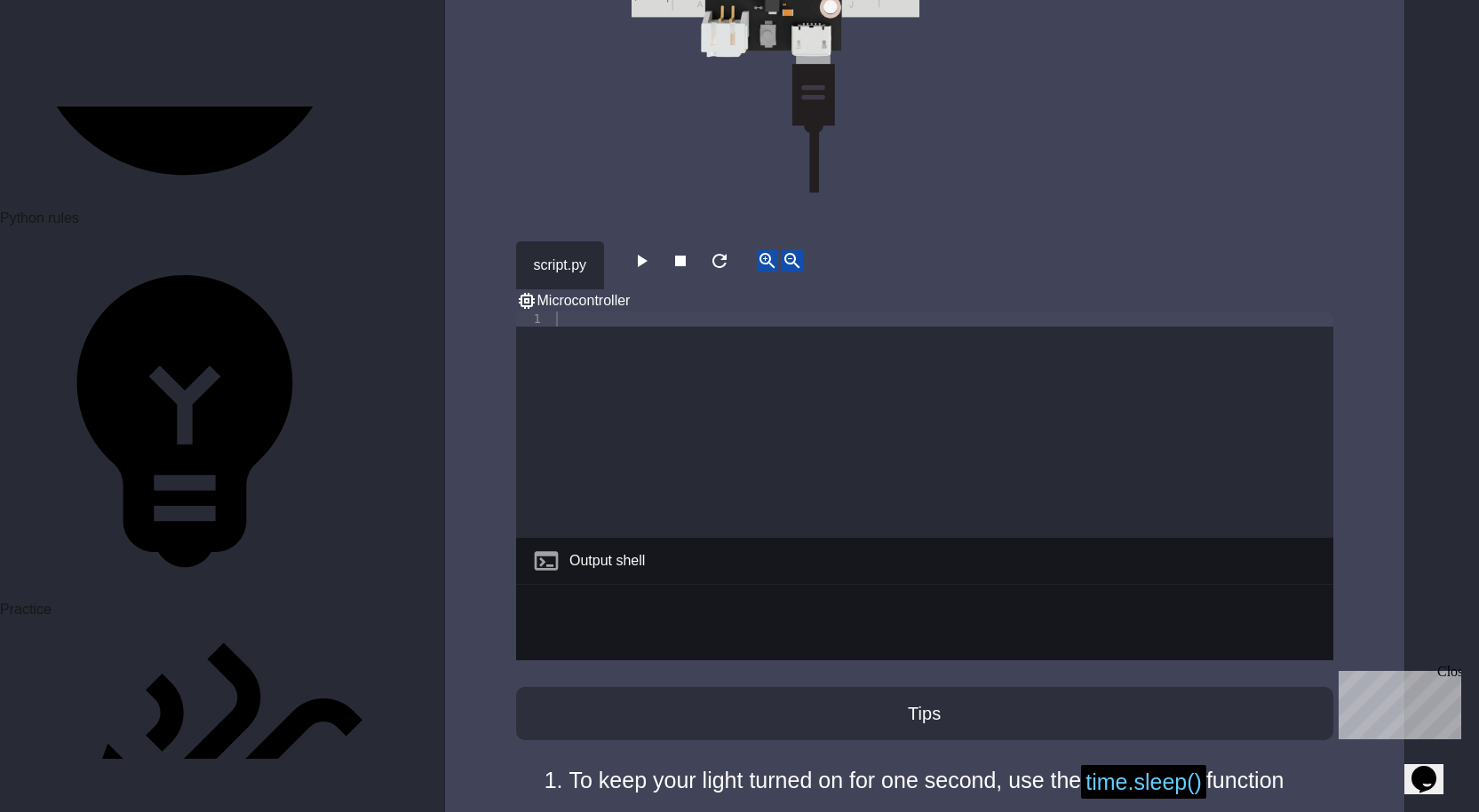
click at [809, 319] on div at bounding box center [942, 439] width 781 height 256
paste textarea "**********"
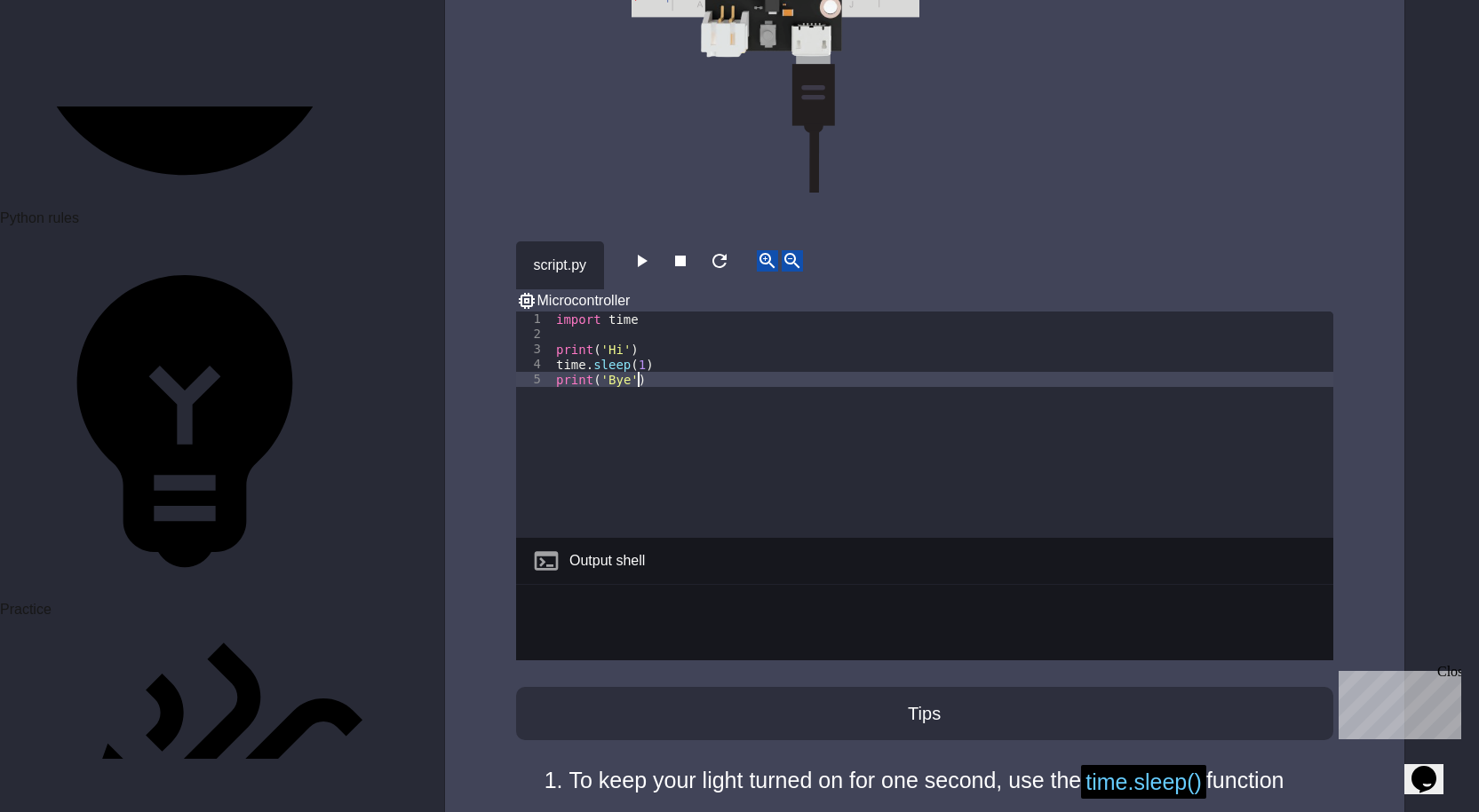
type textarea "**********"
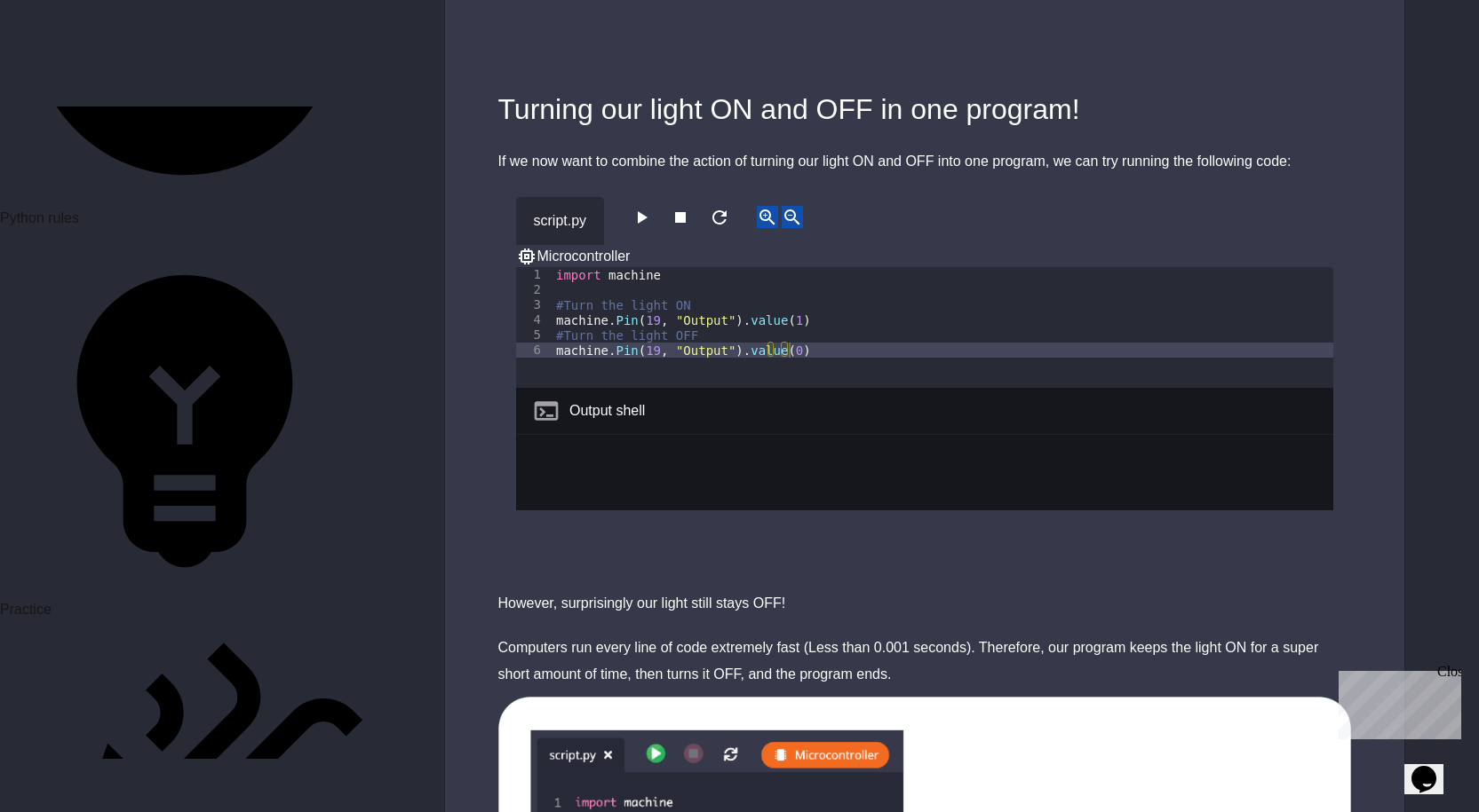
scroll to position [2575, 0]
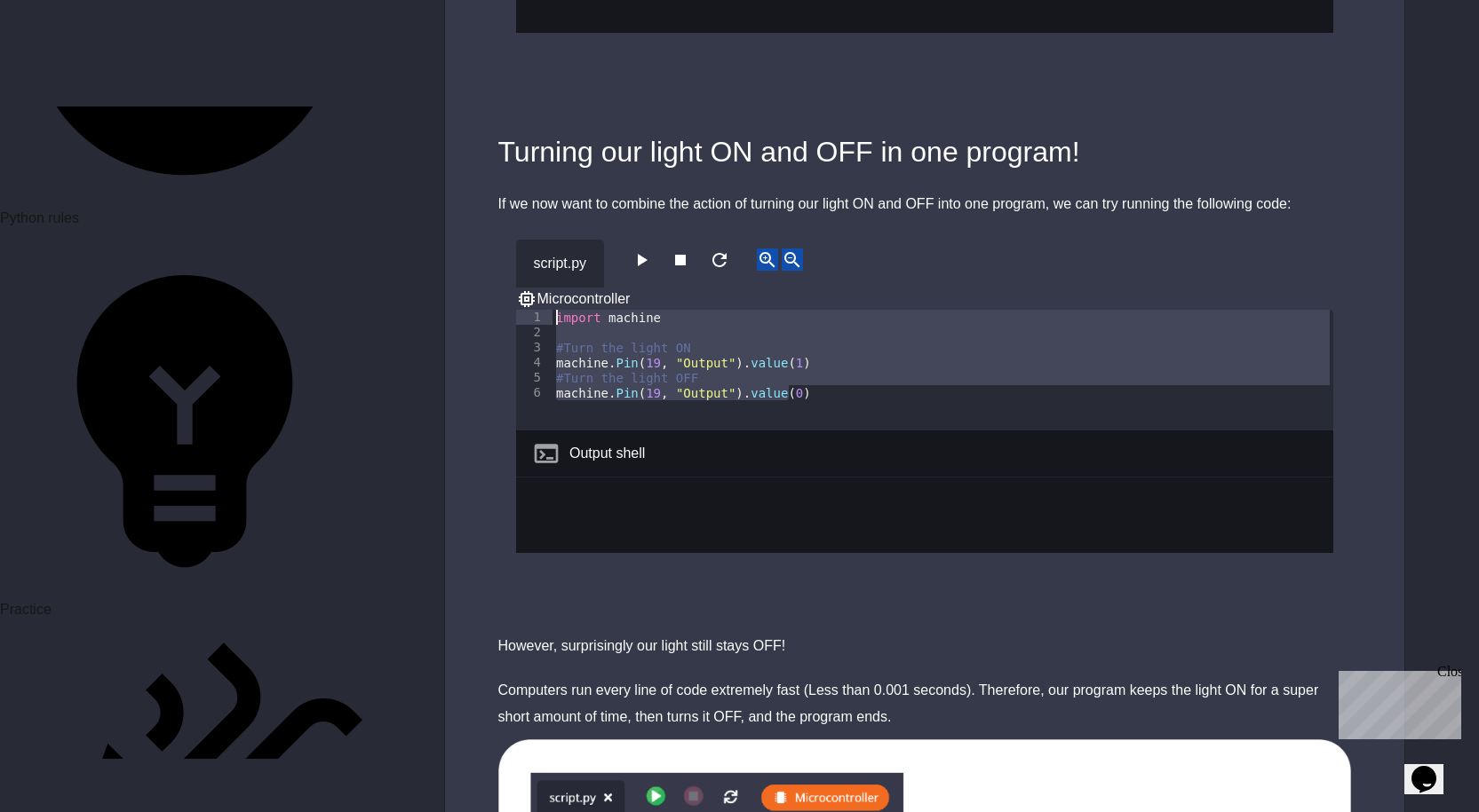
drag, startPoint x: 859, startPoint y: 323, endPoint x: 486, endPoint y: 233, distance: 383.7
click at [486, 233] on div "script.py Microcontroller 1 2 3 4 5 6 import machine #Turn the light ON machine…" at bounding box center [924, 416] width 960 height 398
type textarea "**********"
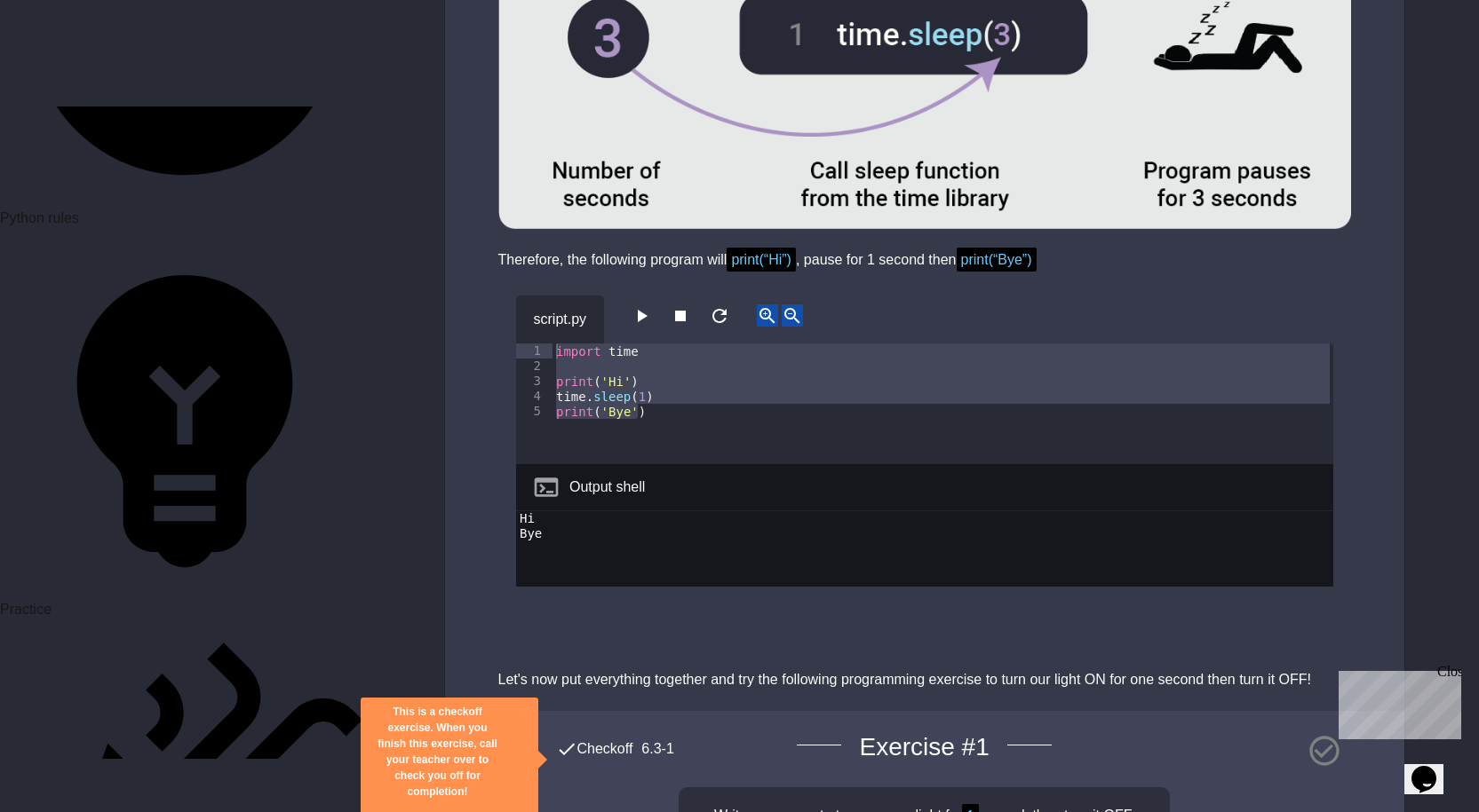
scroll to position [4173, 0]
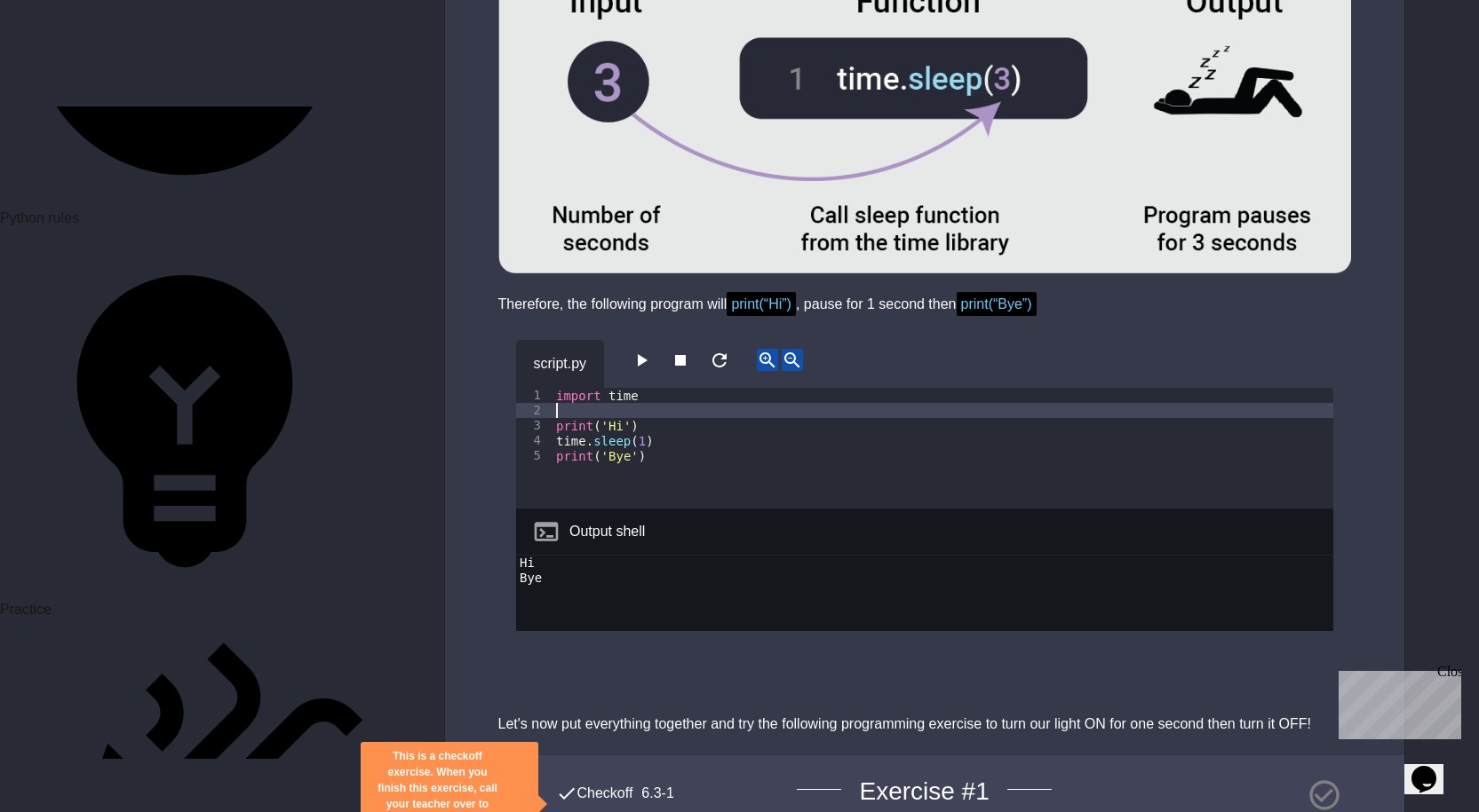
paste textarea "**********"
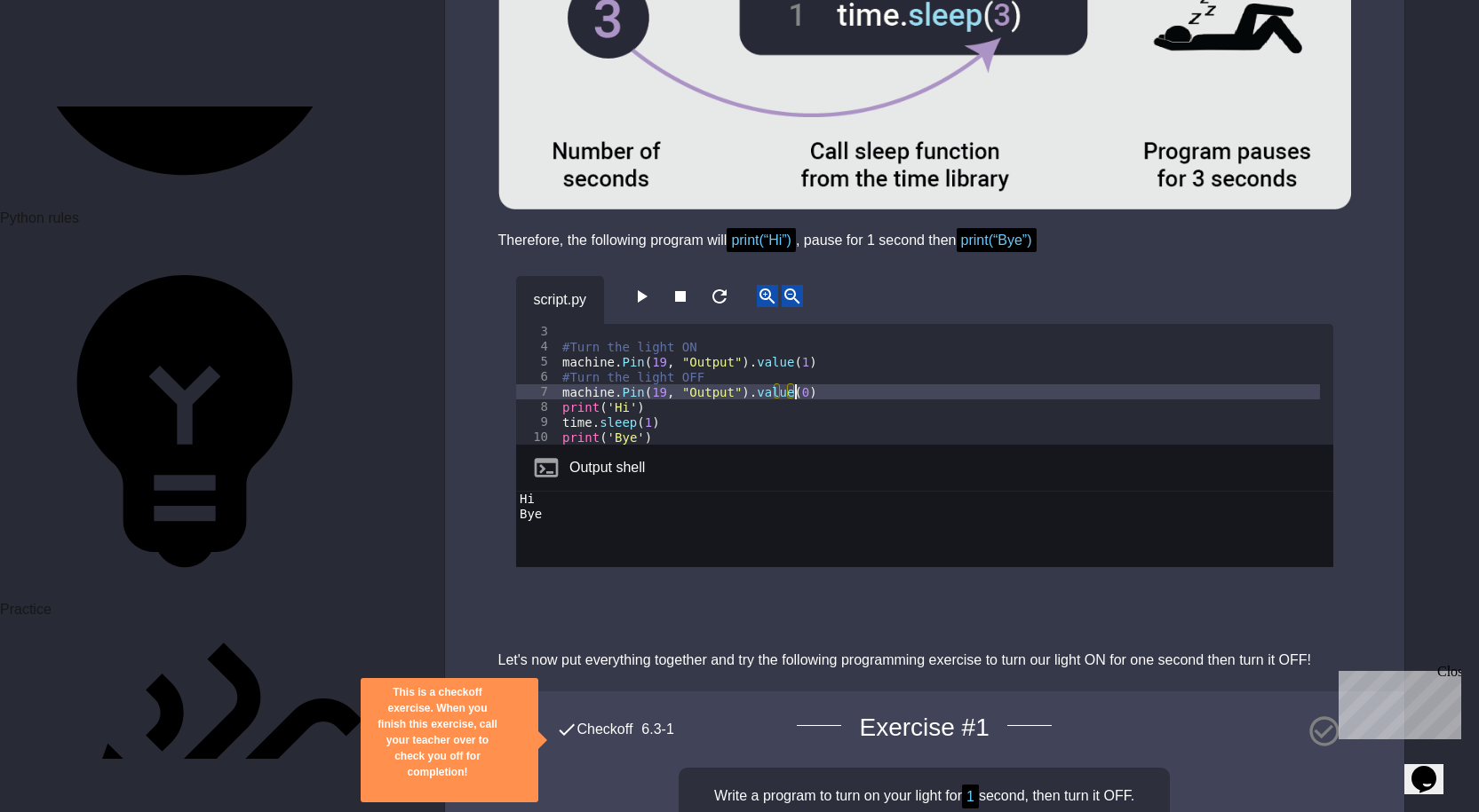
scroll to position [4262, 0]
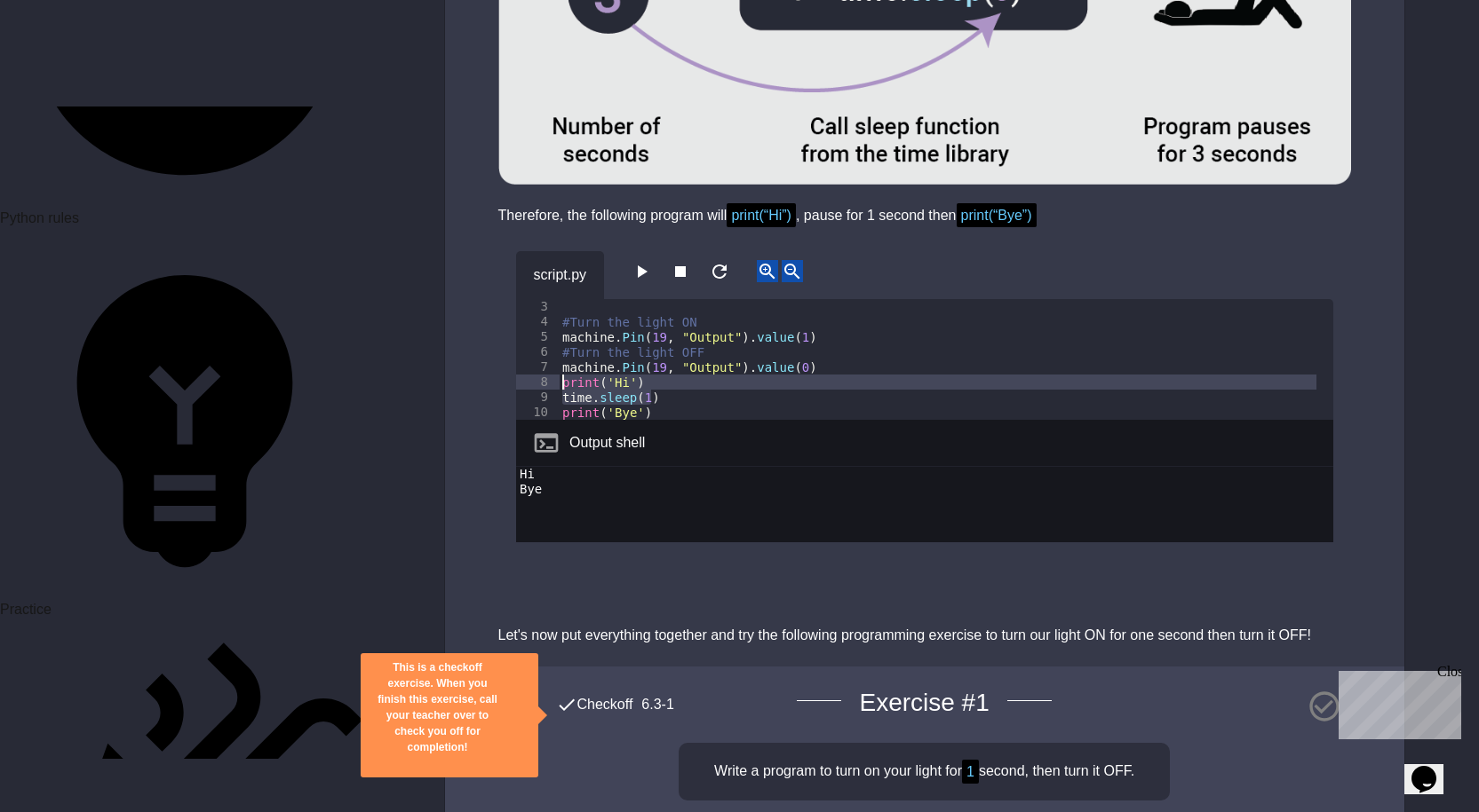
drag, startPoint x: 666, startPoint y: 331, endPoint x: 562, endPoint y: 321, distance: 104.5
click at [562, 321] on div "#Turn the light ON machine . Pin ( 19 , "Output" ) . value ( 1 ) #Turn the ligh…" at bounding box center [939, 375] width 761 height 151
type textarea "**********"
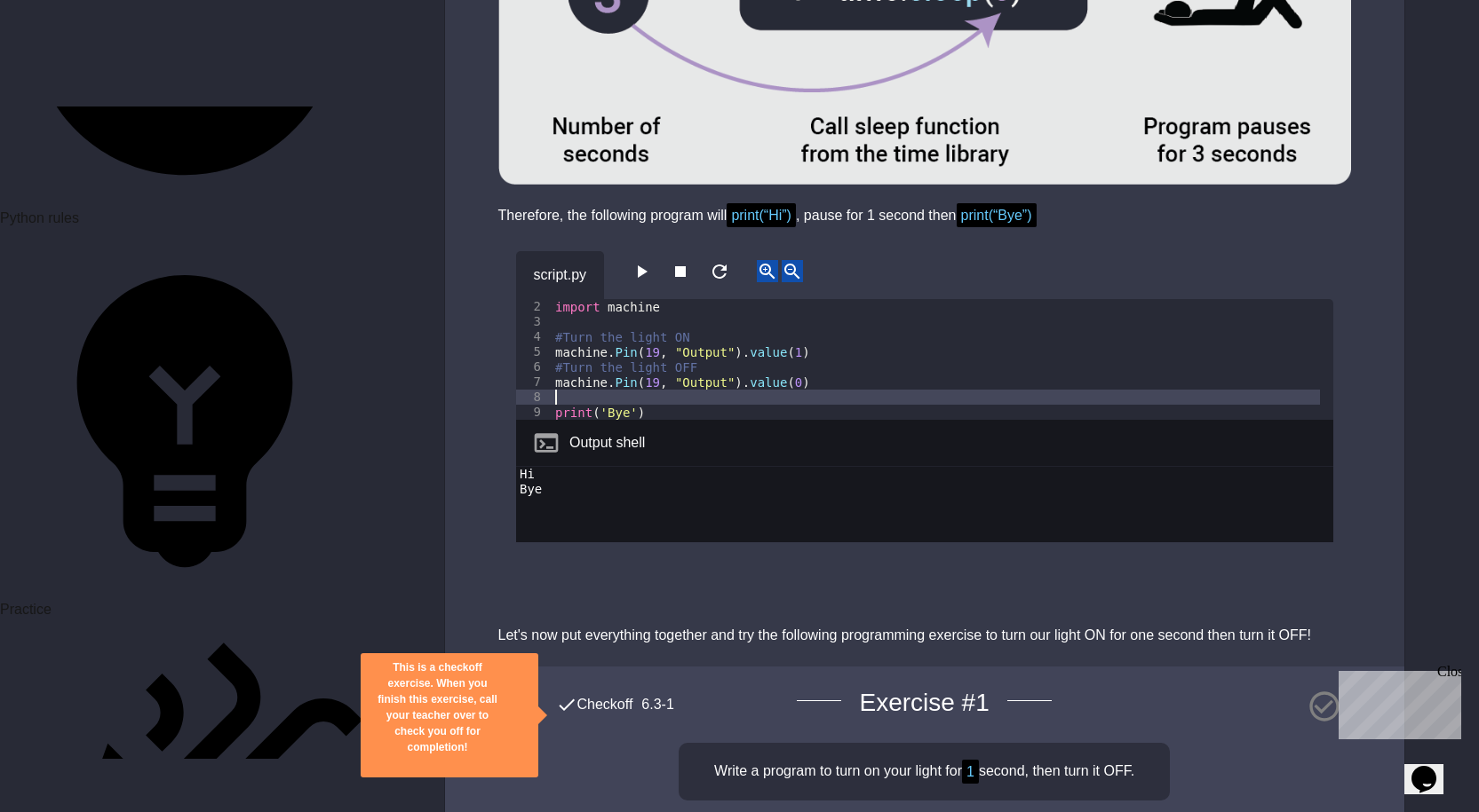
scroll to position [15, 0]
click at [800, 299] on div "import machine #Turn the light ON machine . Pin ( 19 , "Output" ) . value ( 1 )…" at bounding box center [935, 375] width 768 height 151
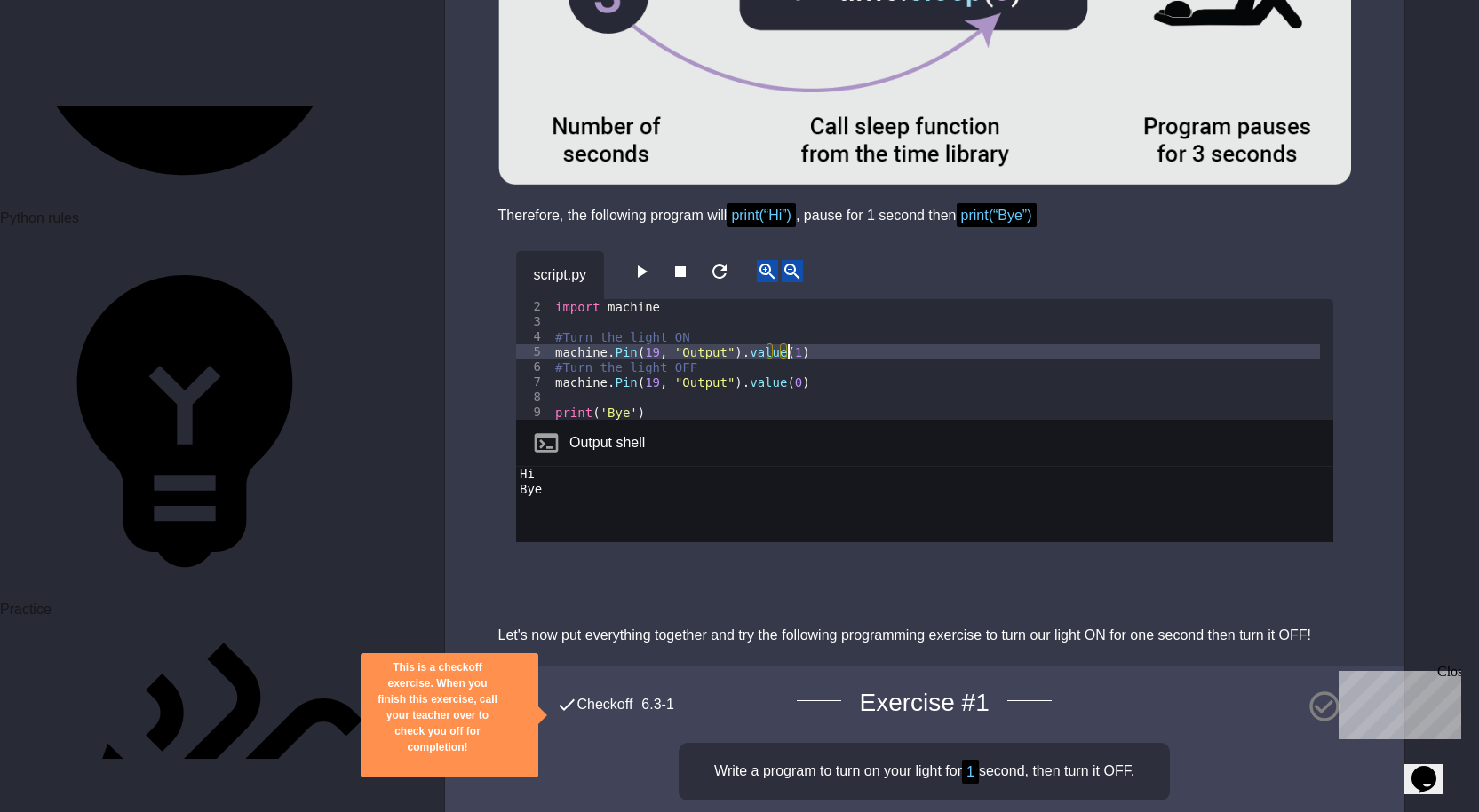
type textarea "**********"
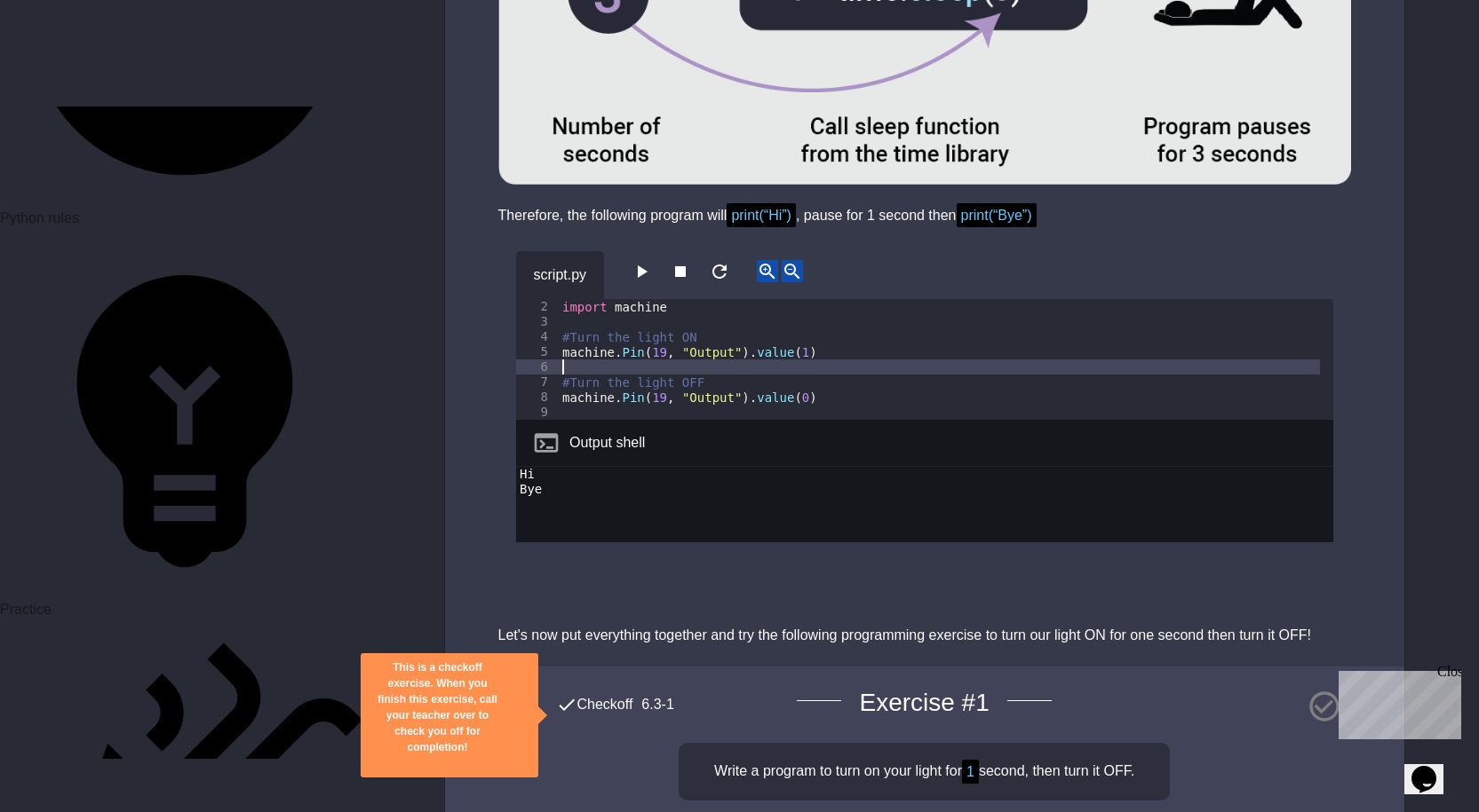
paste textarea "**********"
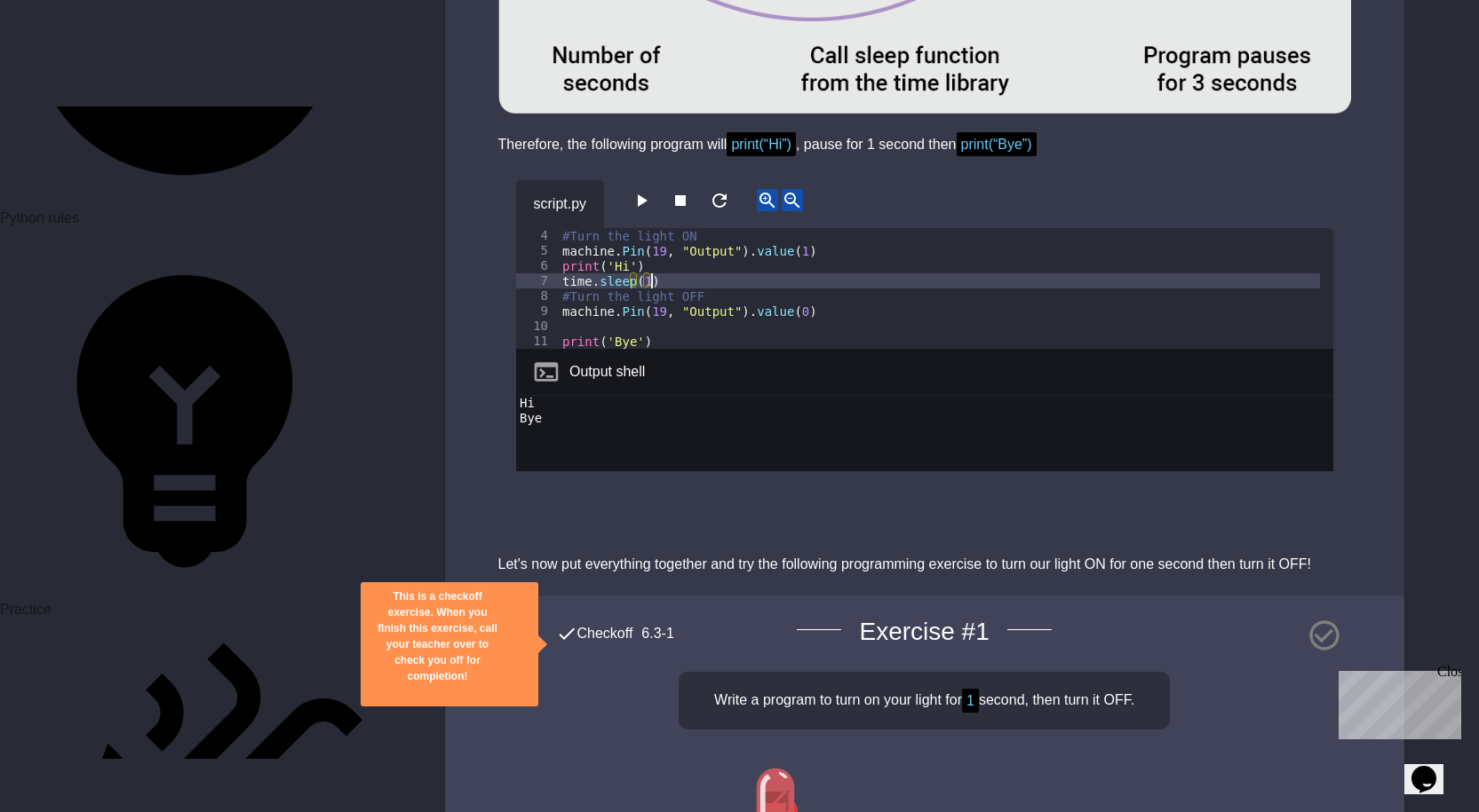
scroll to position [4262, 0]
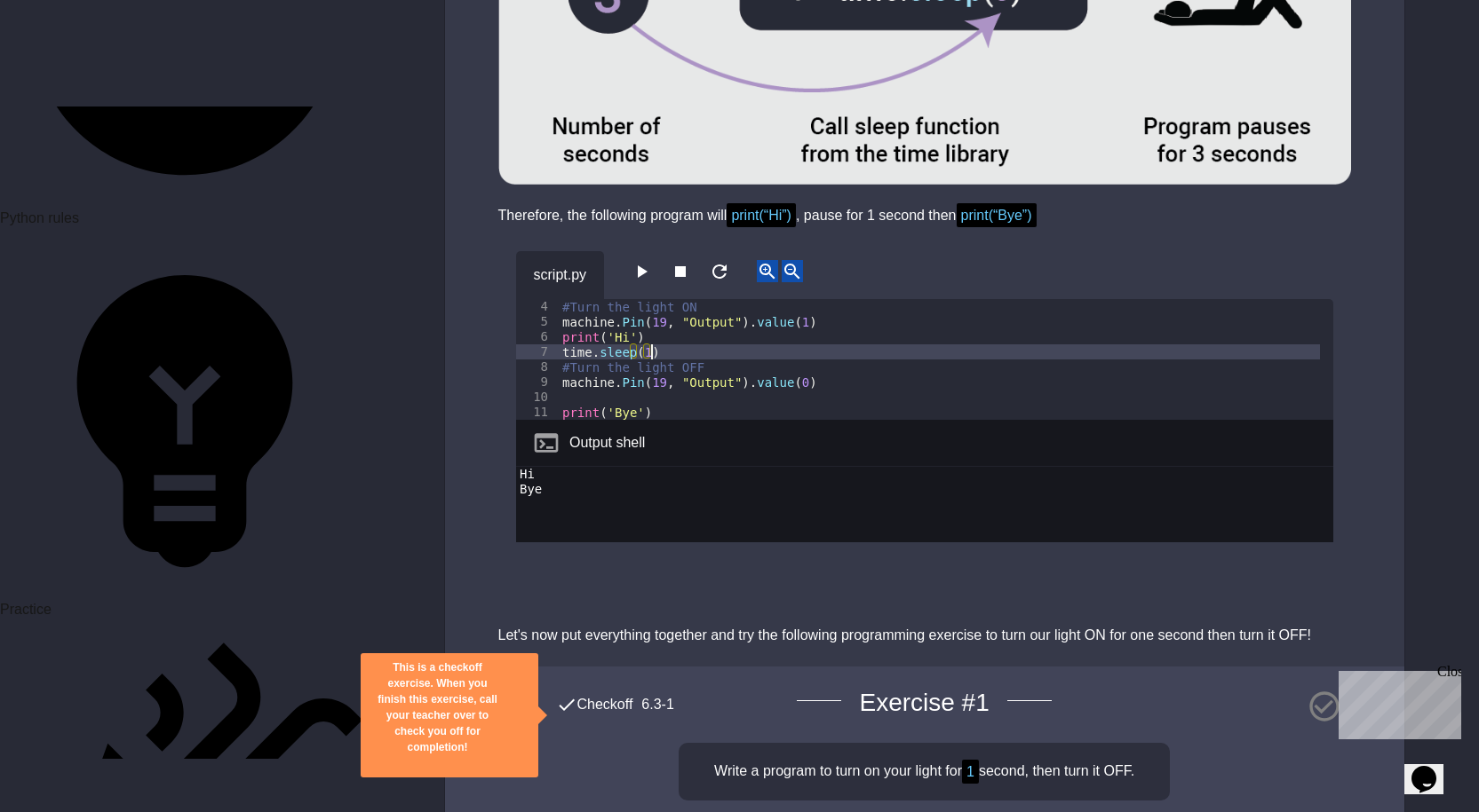
click at [644, 261] on icon "button" at bounding box center [641, 271] width 21 height 21
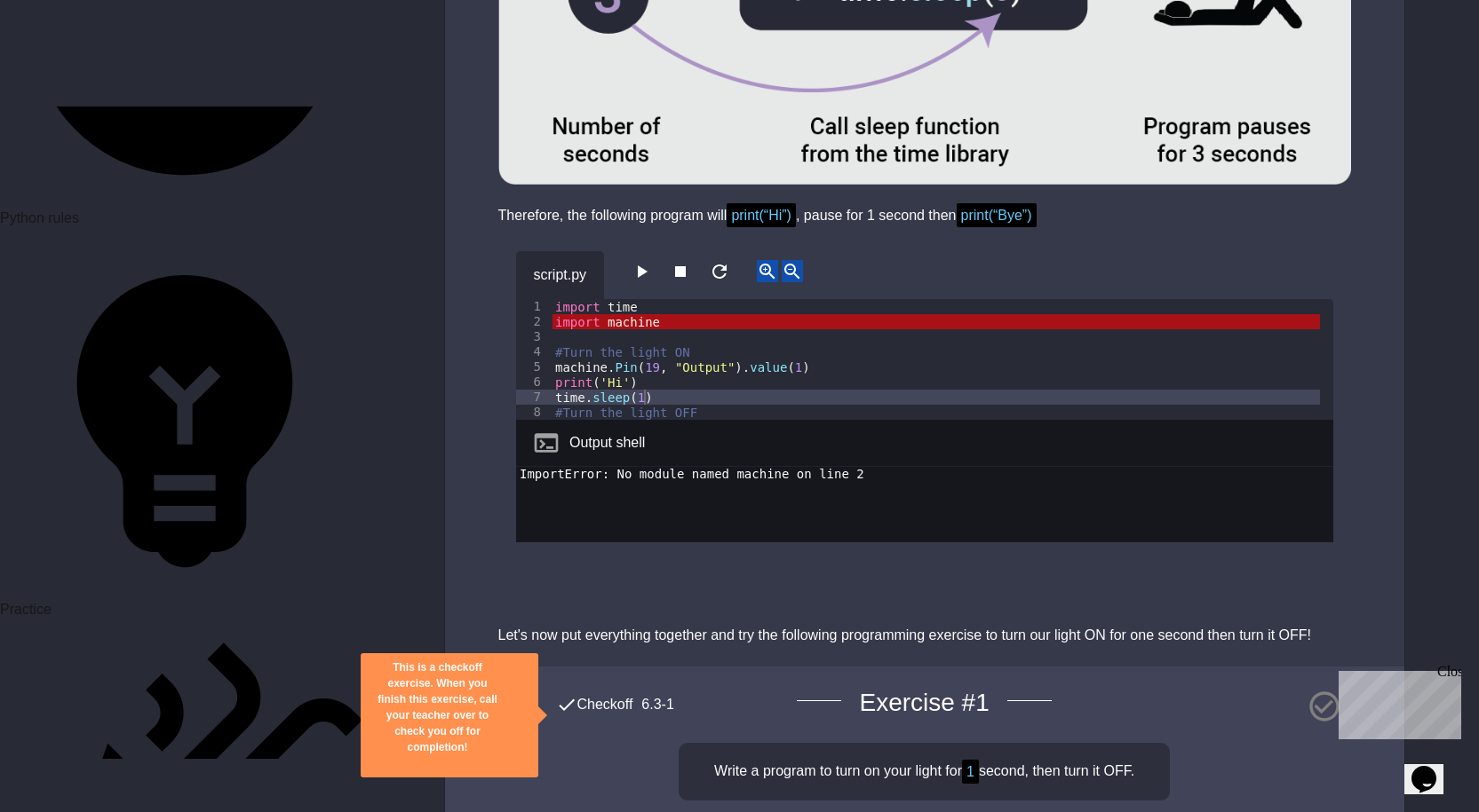
scroll to position [4173, 0]
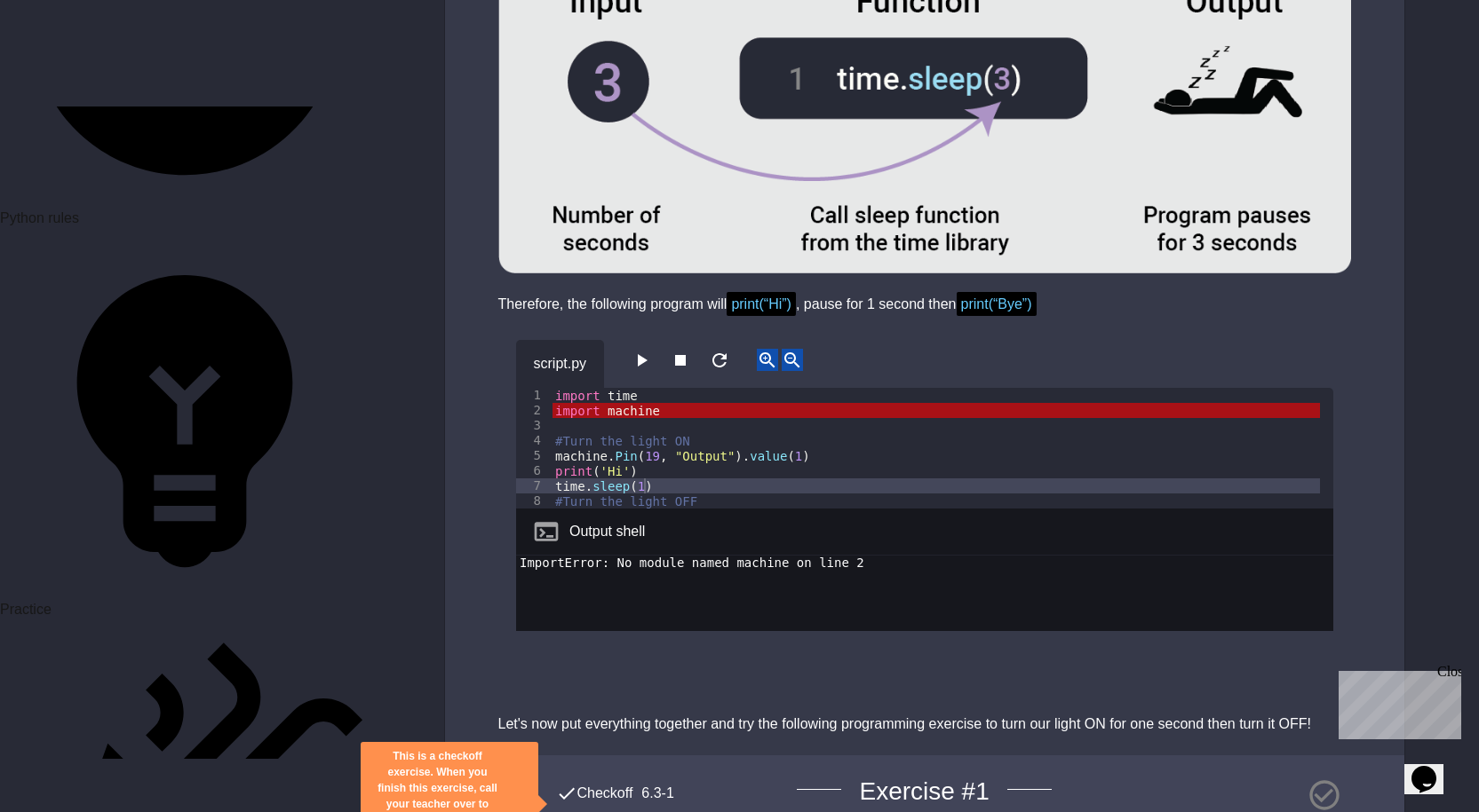
click at [675, 388] on div "import time import machine #Turn the light ON machine . Pin ( 19 , "Output" ) .…" at bounding box center [935, 463] width 768 height 151
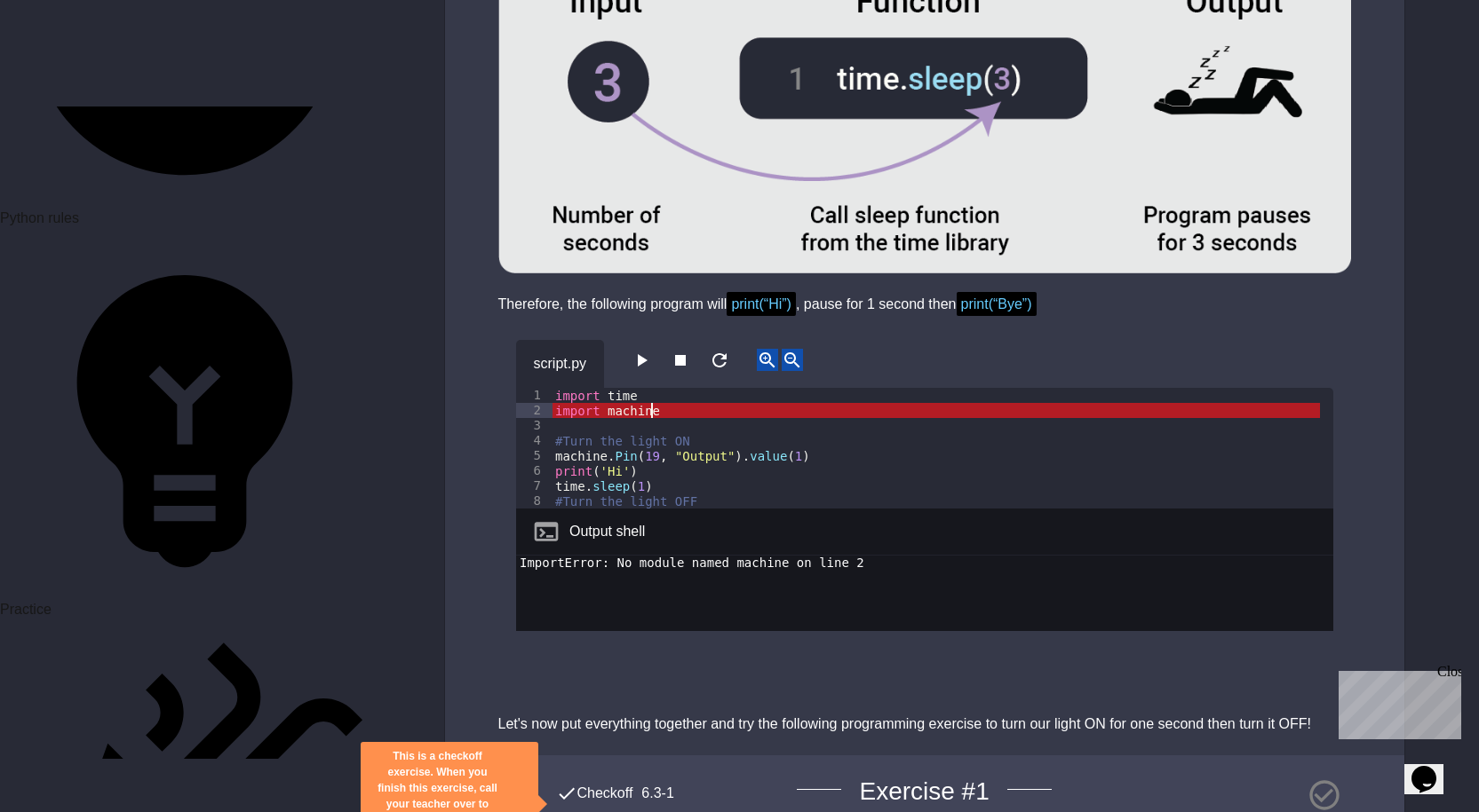
click at [675, 388] on div "import time import machine #Turn the light ON machine . Pin ( 19 , "Output" ) .…" at bounding box center [935, 463] width 768 height 151
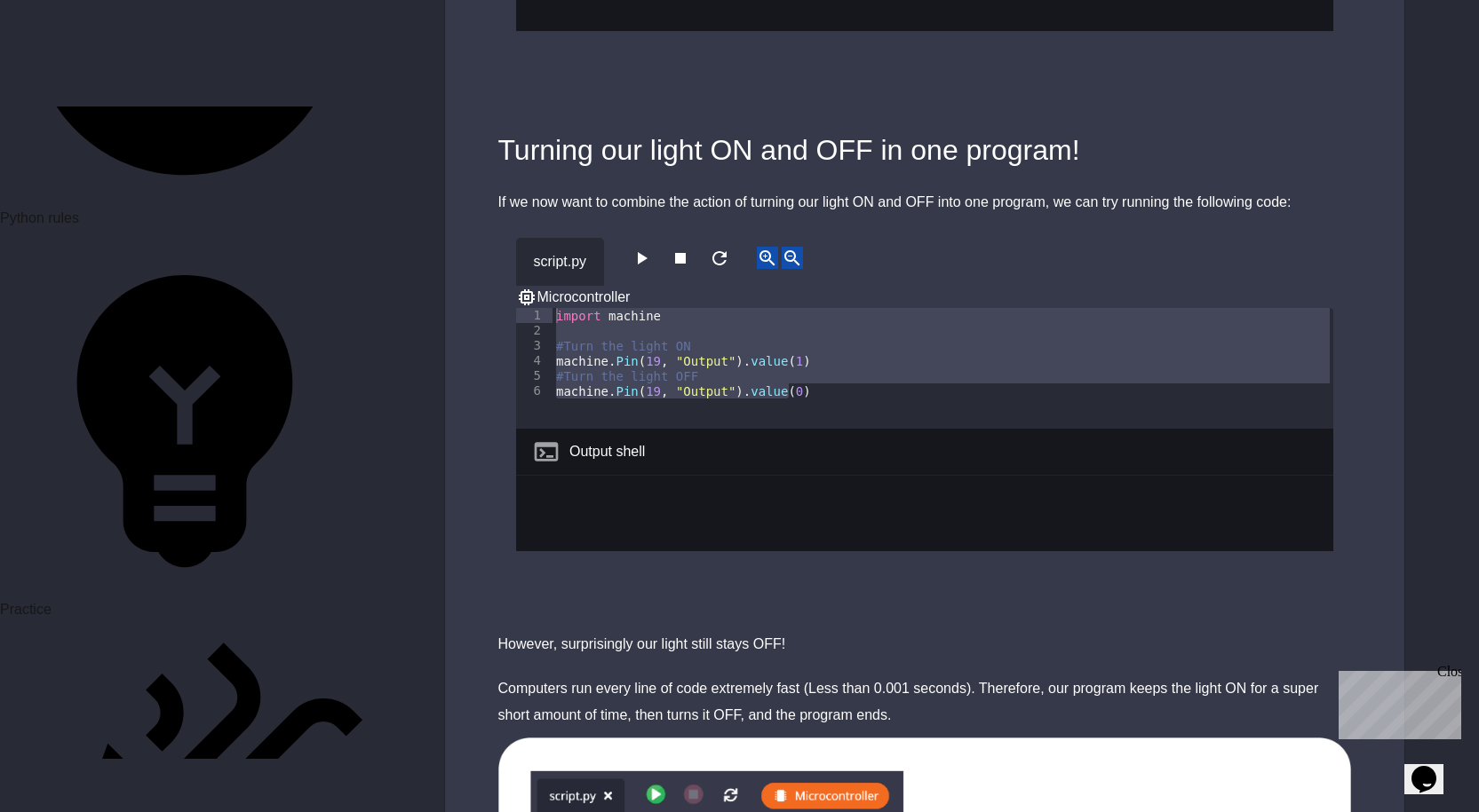
scroll to position [2575, 0]
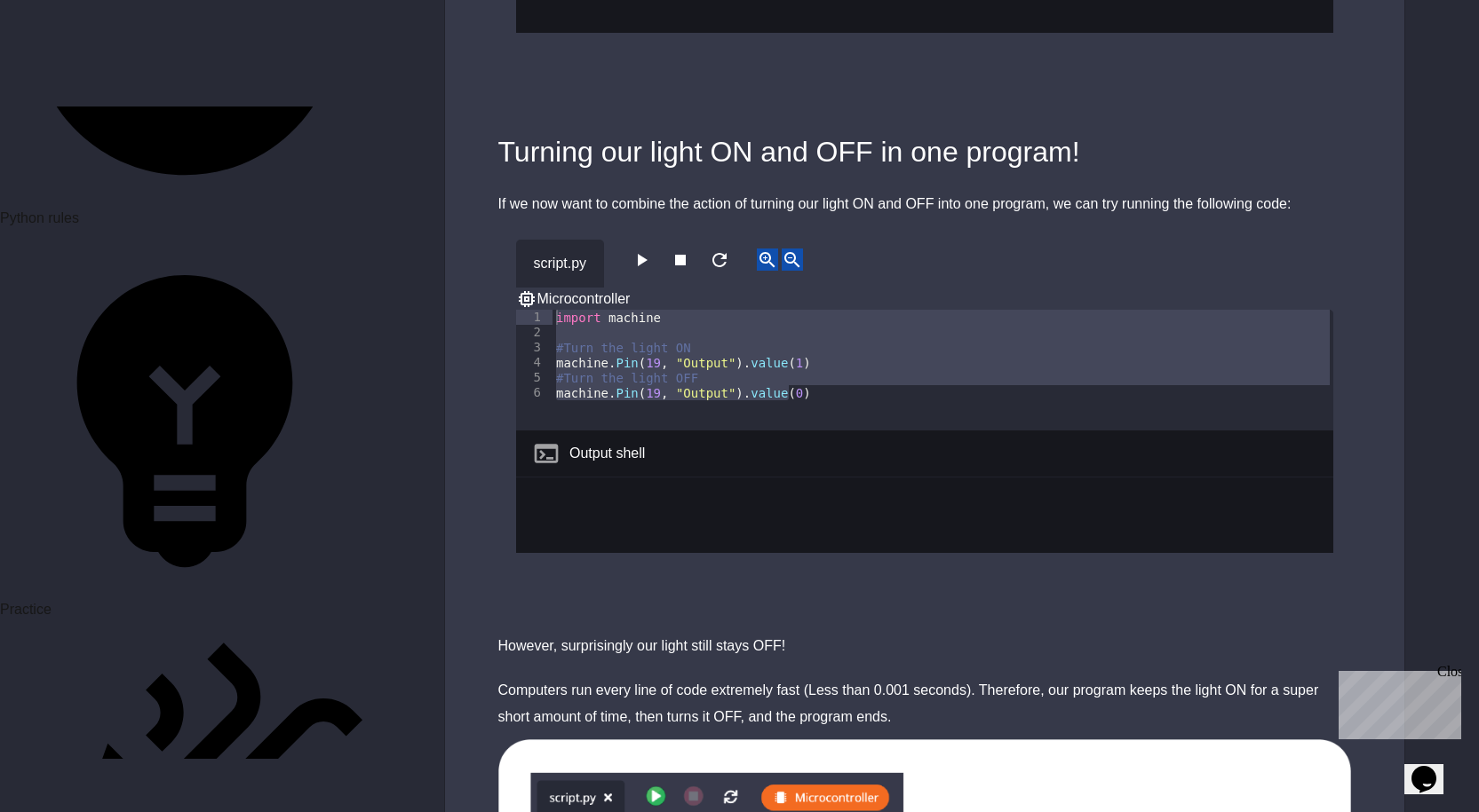
click at [642, 250] on icon "button" at bounding box center [641, 260] width 21 height 21
click at [652, 250] on icon "button" at bounding box center [641, 260] width 21 height 21
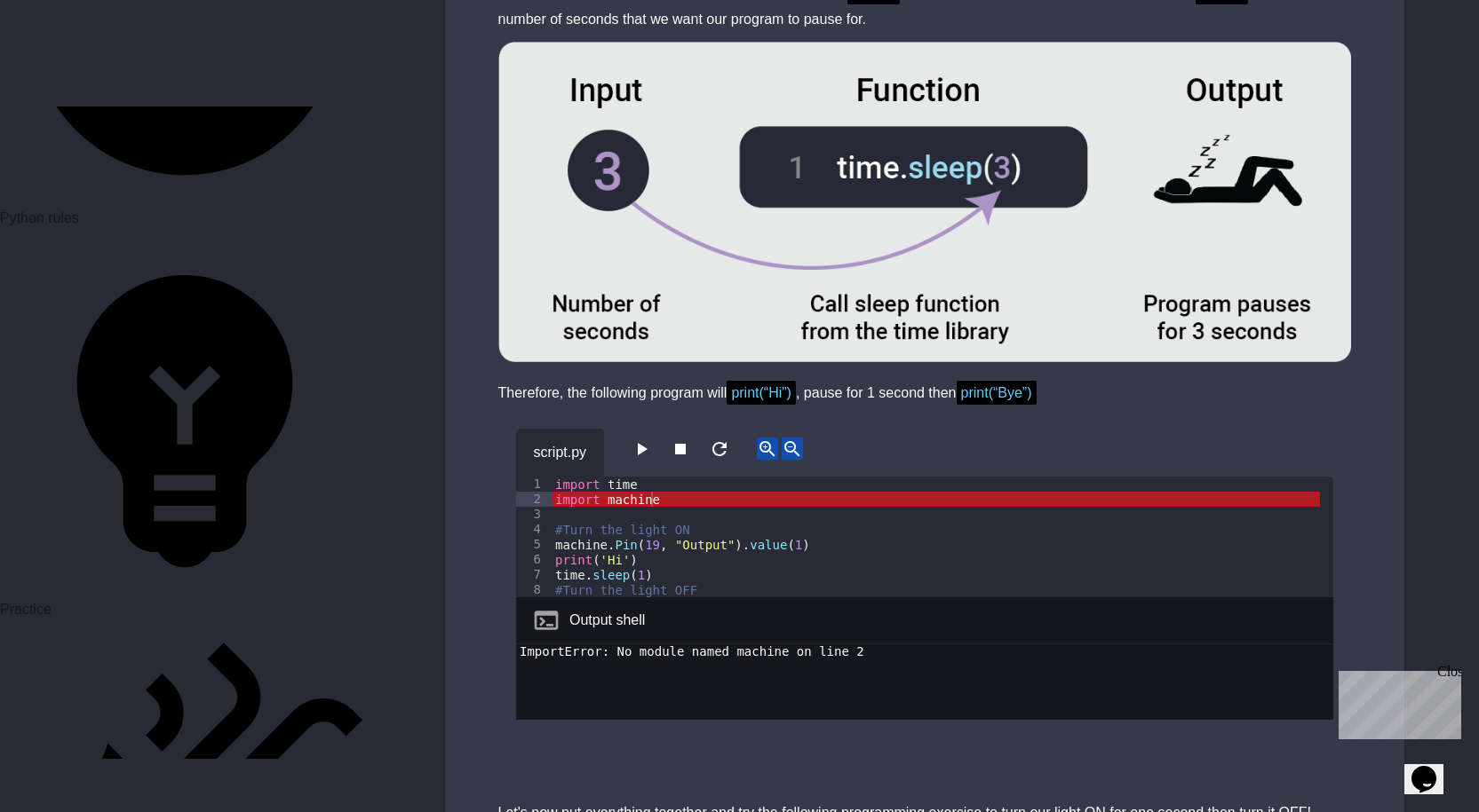
scroll to position [4351, 0]
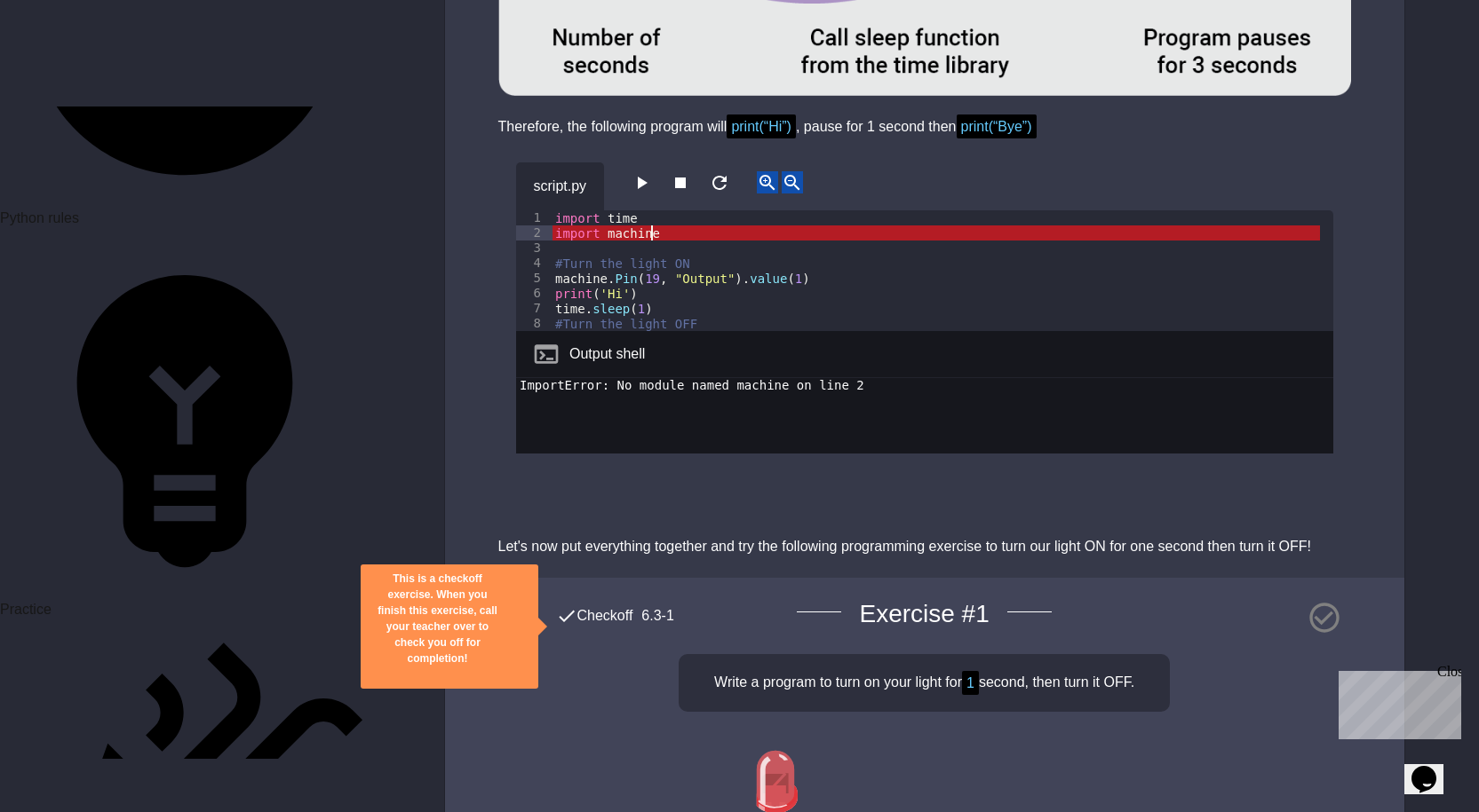
click at [666, 211] on div "import time import machine #Turn the light ON machine . Pin ( 19 , "Output" ) .…" at bounding box center [935, 286] width 768 height 151
drag, startPoint x: 687, startPoint y: 172, endPoint x: 526, endPoint y: 163, distance: 161.3
click at [526, 211] on div "**********" at bounding box center [924, 271] width 817 height 121
type textarea "**********"
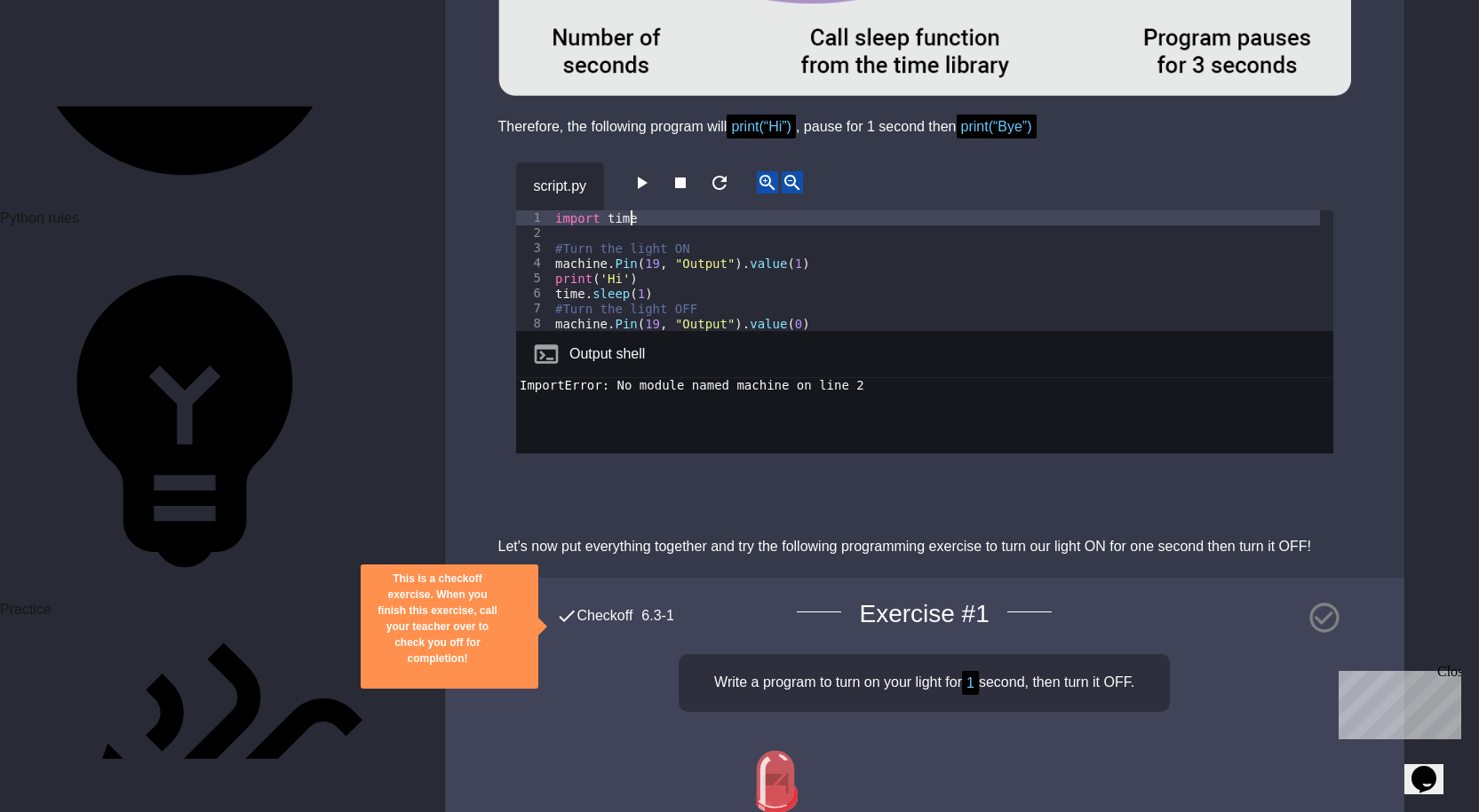
click at [554, 211] on div "import time #Turn the light ON machine . Pin ( 19 , "Output" ) . value ( 1 ) pr…" at bounding box center [935, 286] width 768 height 151
type textarea "**********"
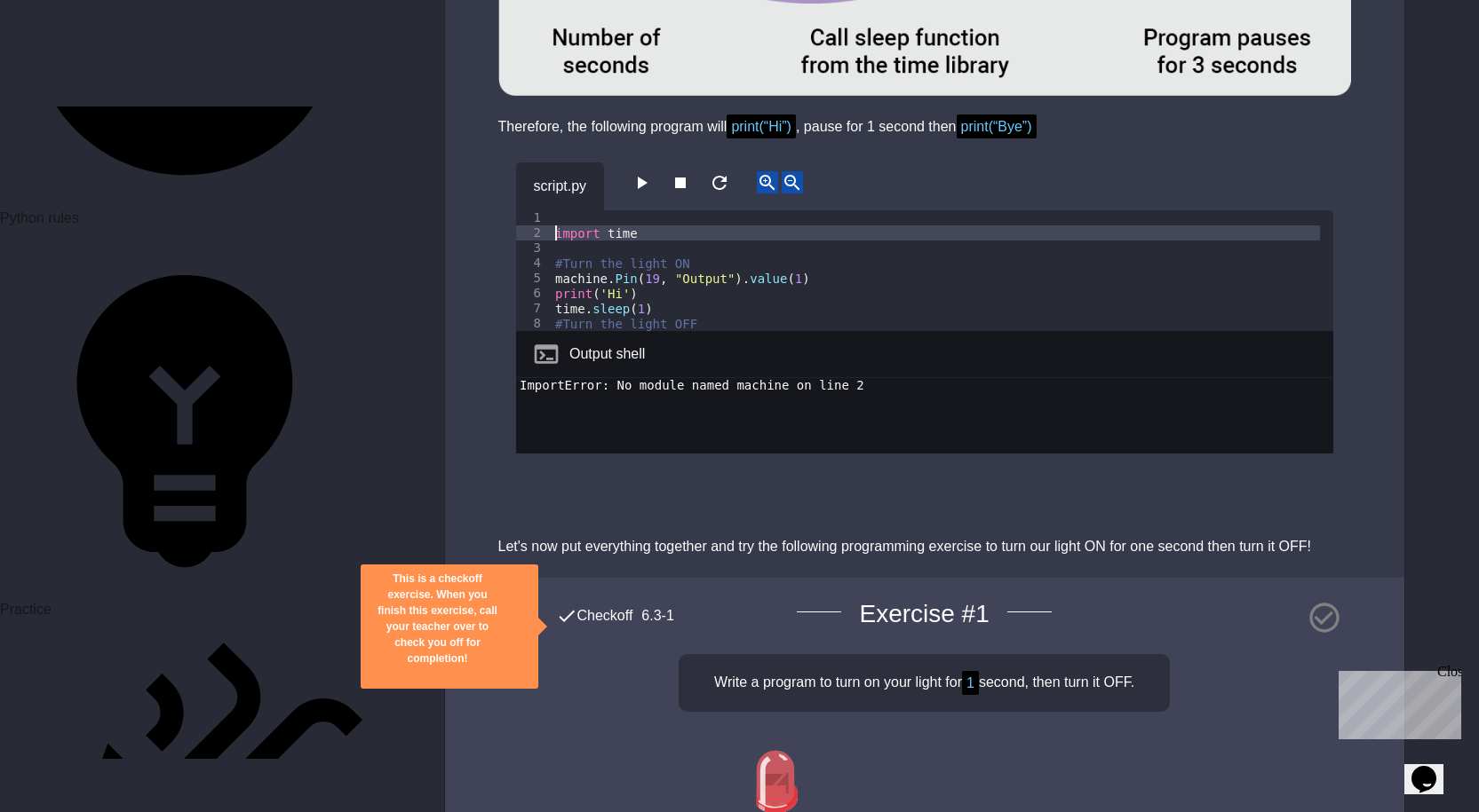
scroll to position [0, 0]
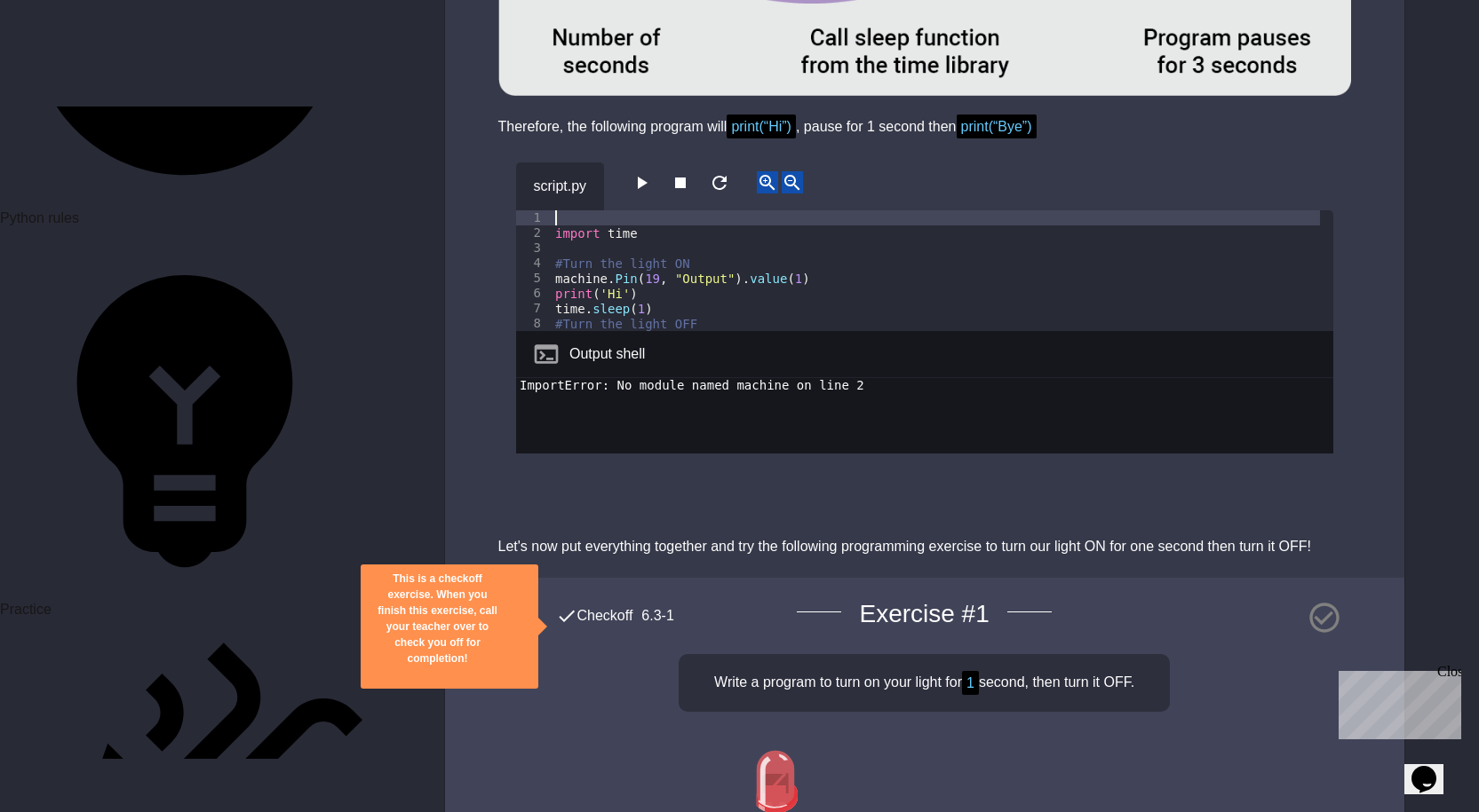
paste textarea "**********"
type textarea "**********"
click at [652, 172] on icon "button" at bounding box center [641, 183] width 21 height 21
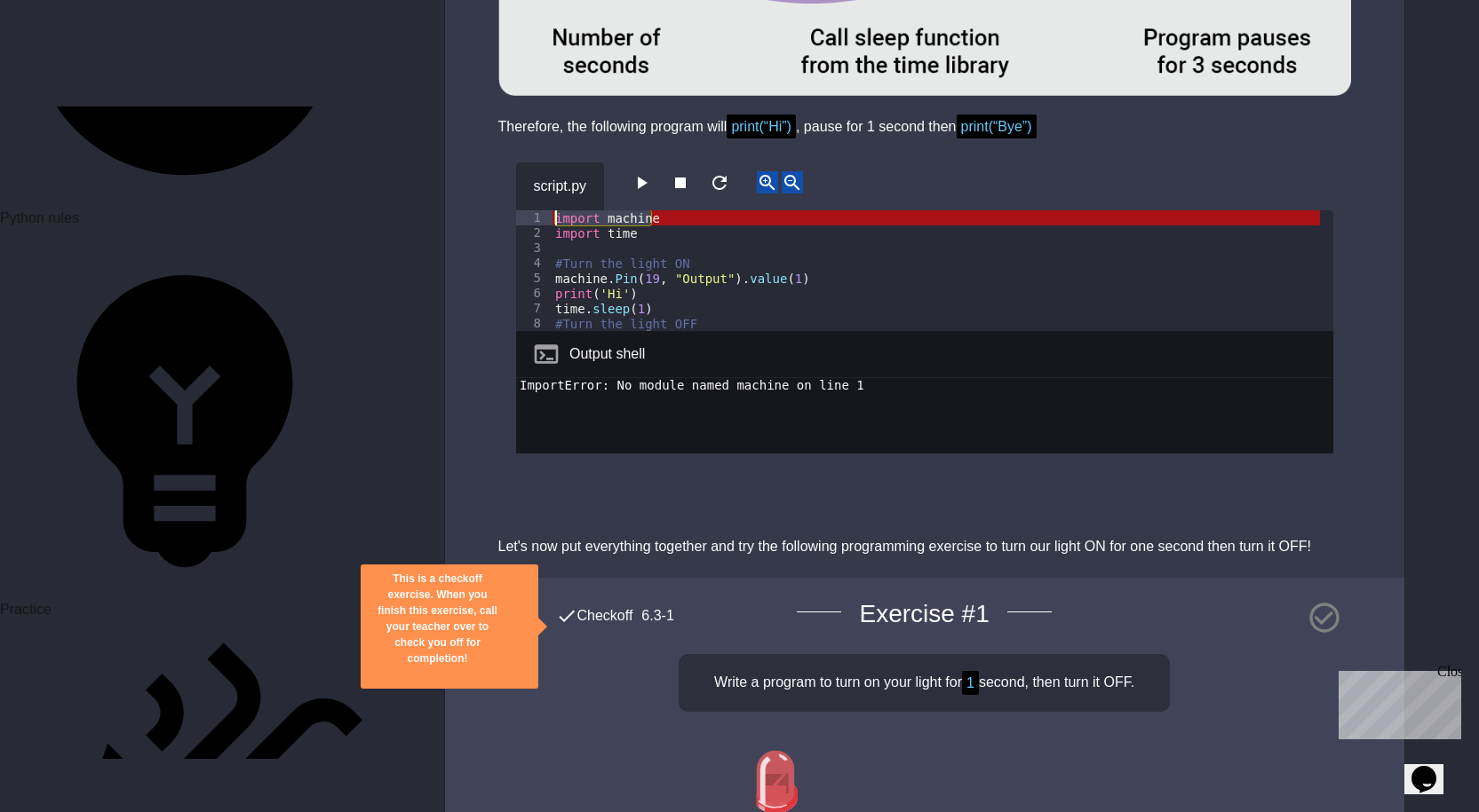
drag, startPoint x: 659, startPoint y: 147, endPoint x: 429, endPoint y: 145, distance: 230.0
click at [429, 145] on div "Unit 1: Reading and Writing code ( 60 mins) Presentation (15 mins) Reading and …" at bounding box center [740, 48] width 1479 height 8685
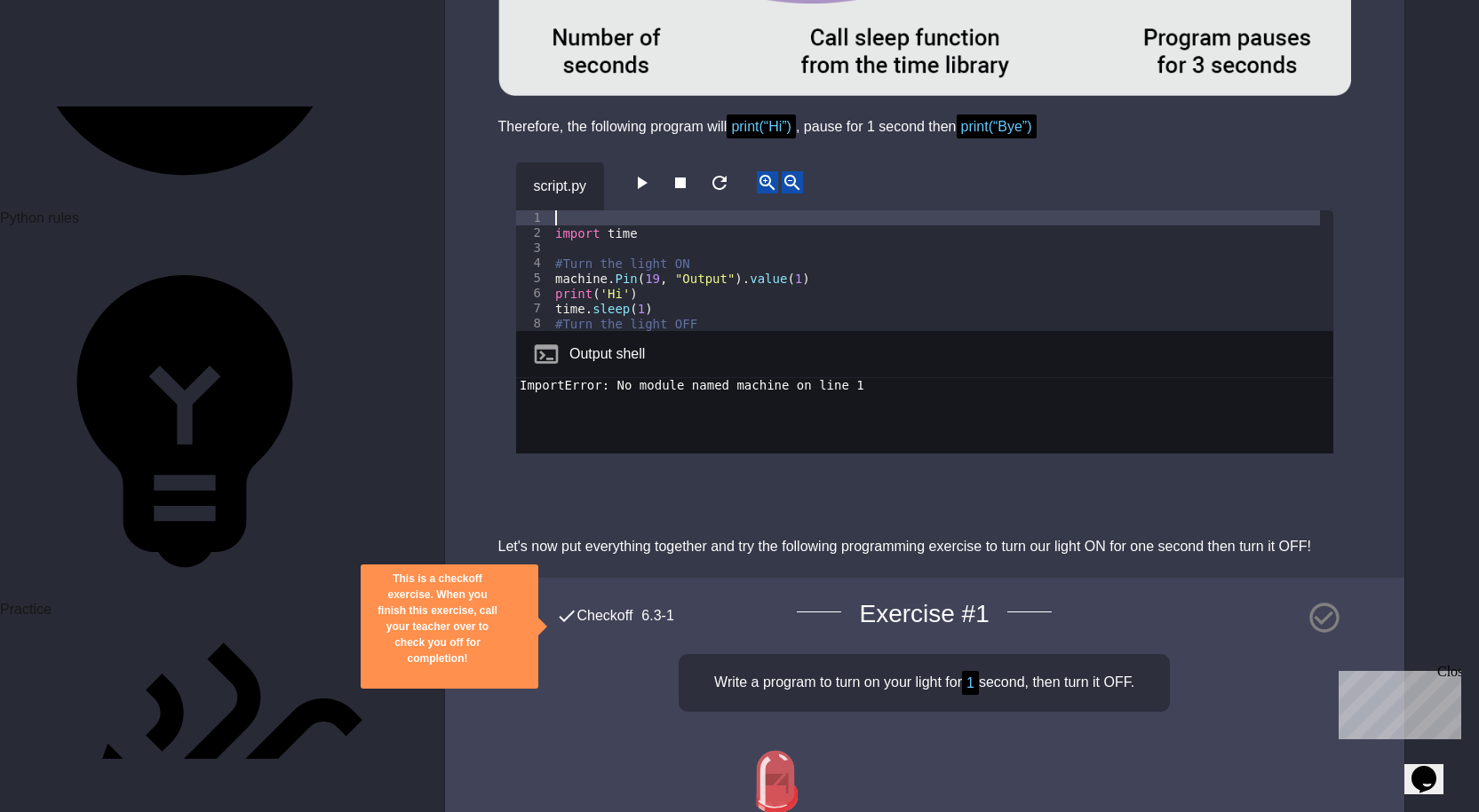
click at [647, 177] on icon "button" at bounding box center [643, 183] width 9 height 12
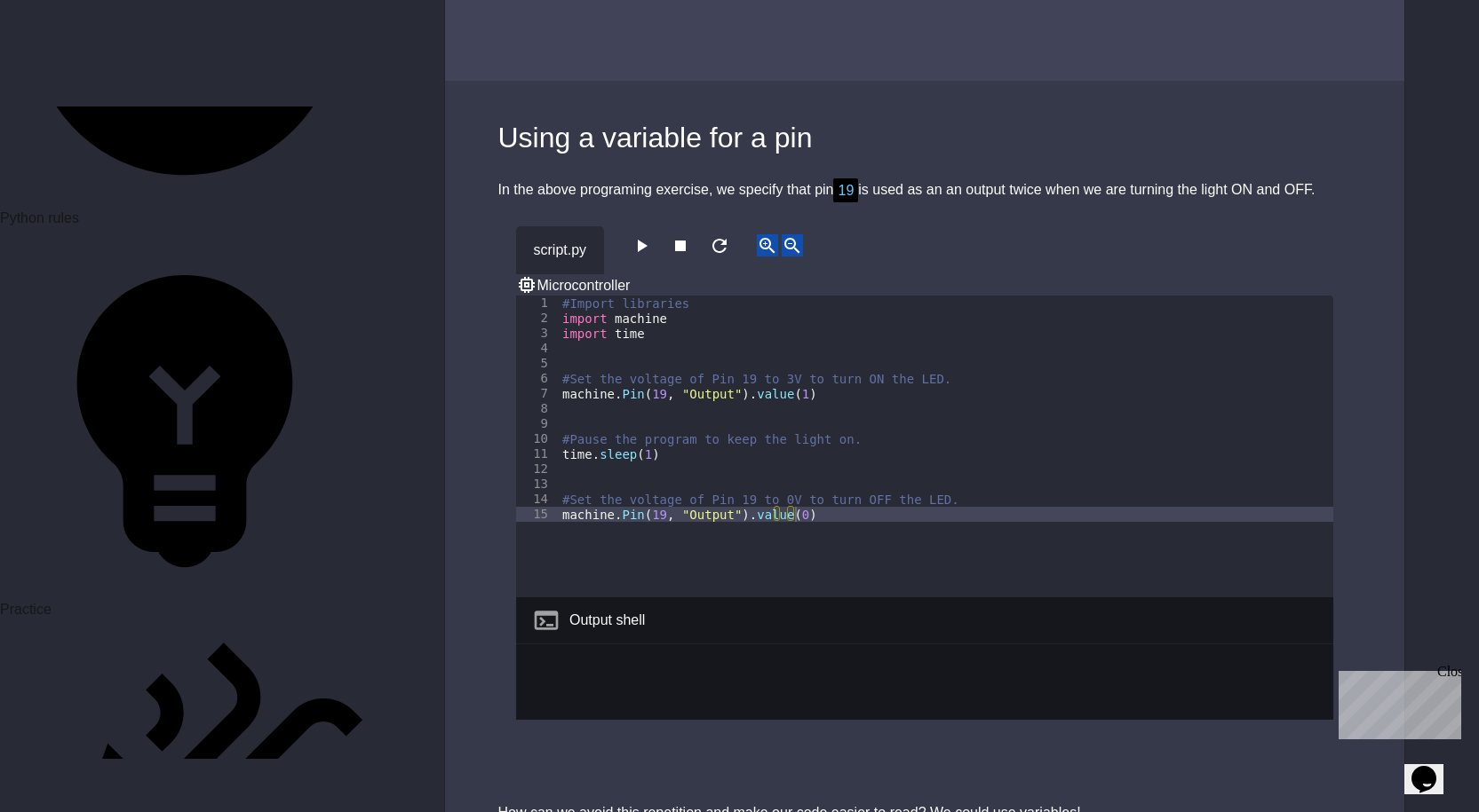
scroll to position [7014, 0]
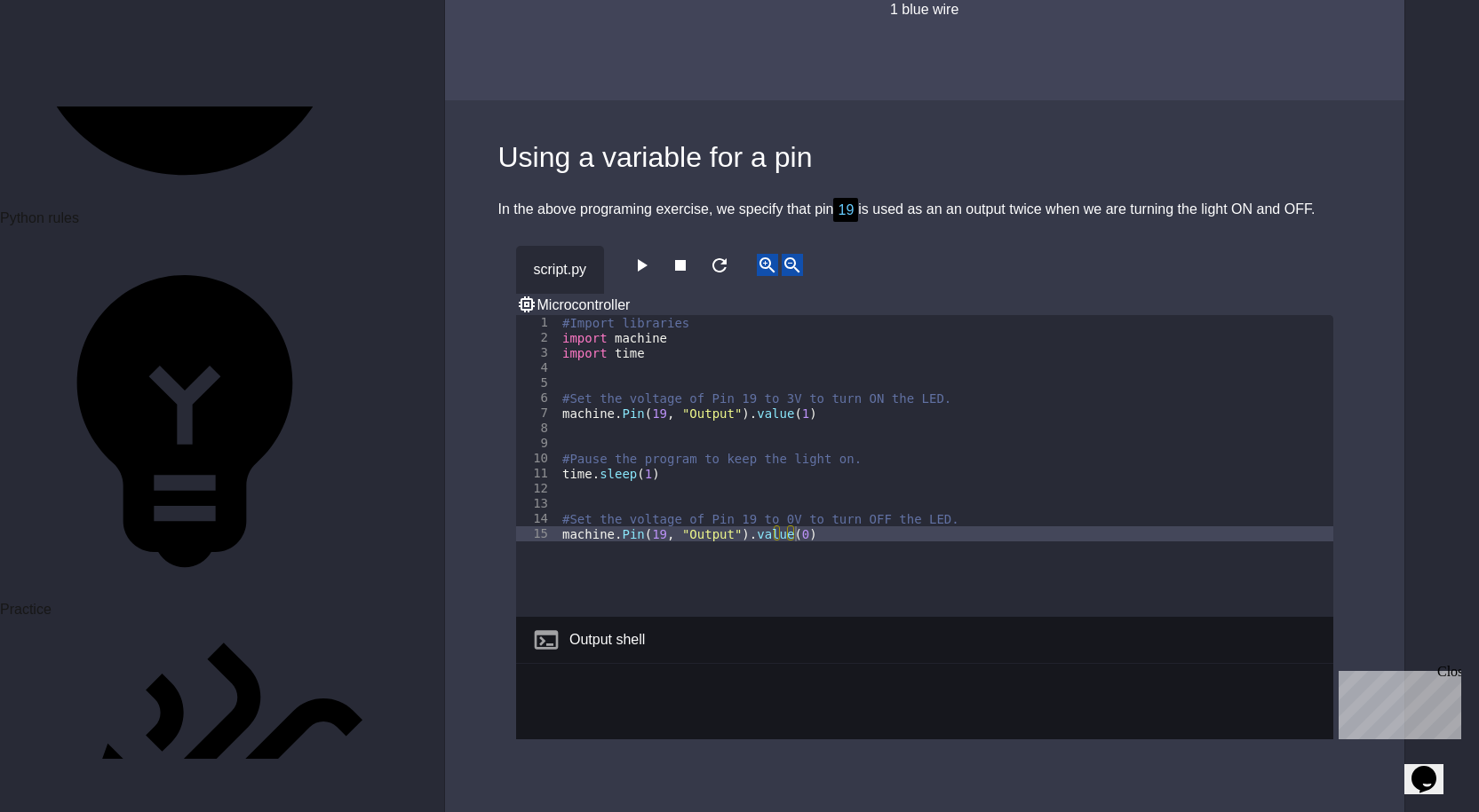
click at [651, 255] on icon "button" at bounding box center [641, 265] width 21 height 21
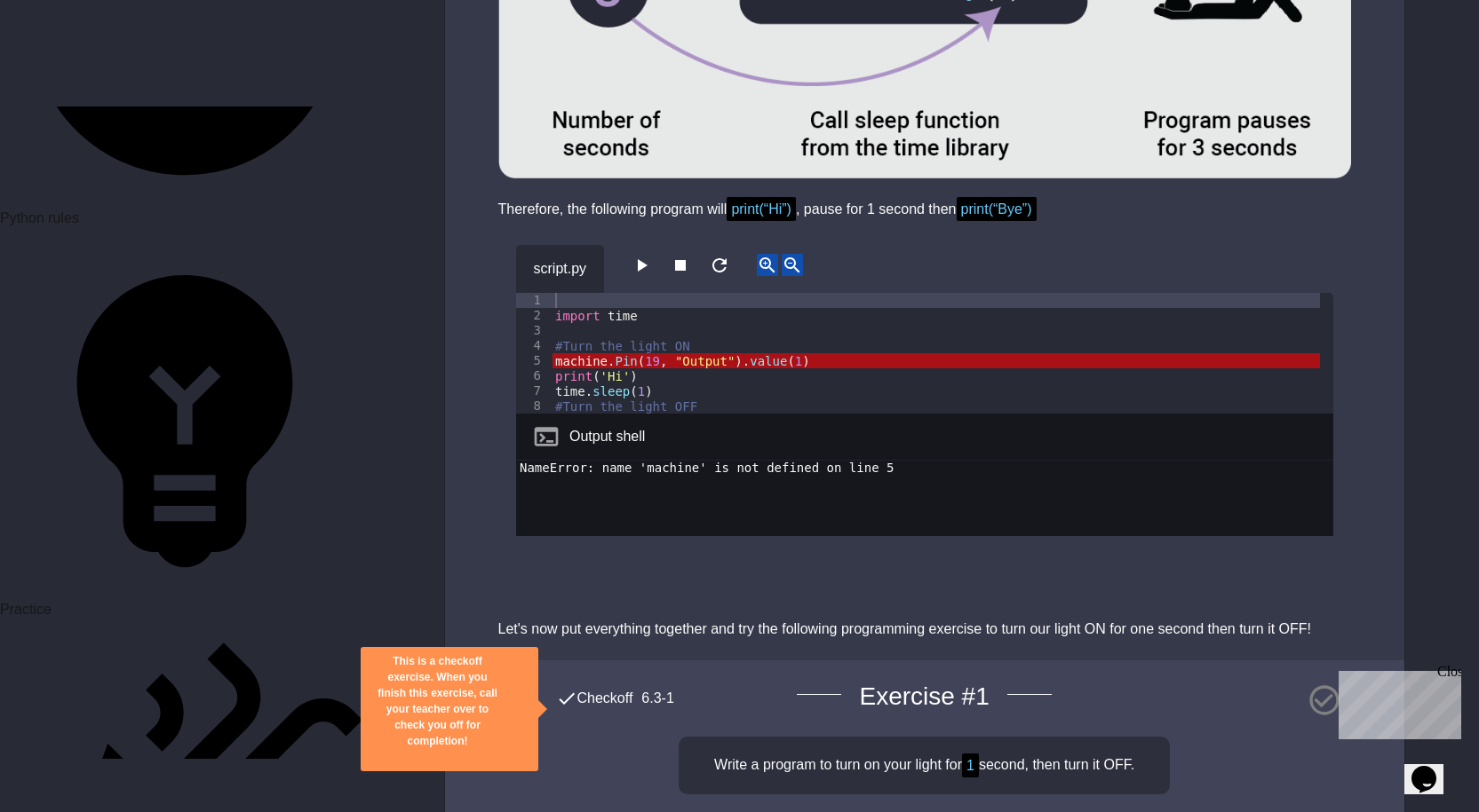
scroll to position [4262, 0]
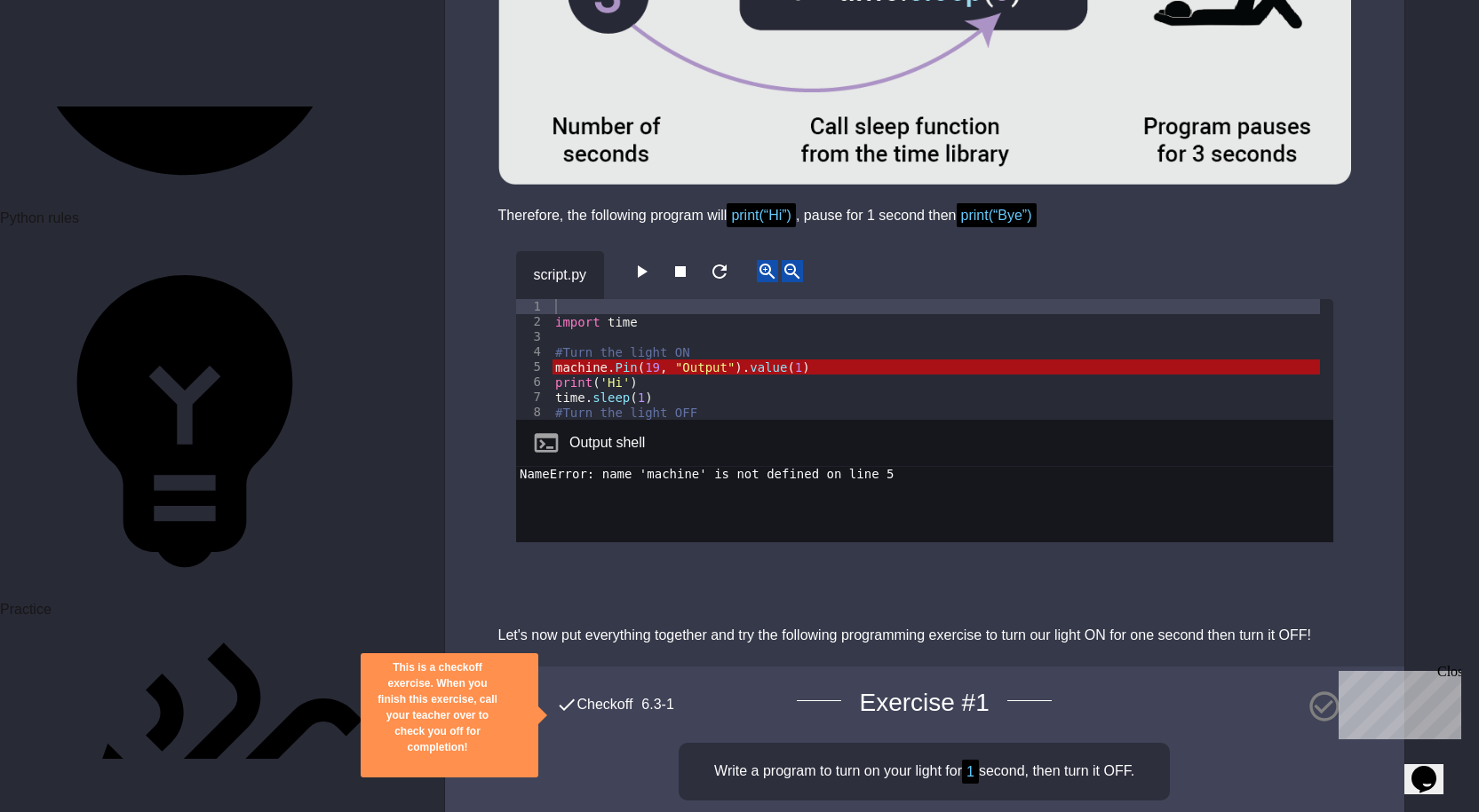
click at [730, 261] on icon "button" at bounding box center [719, 271] width 21 height 21
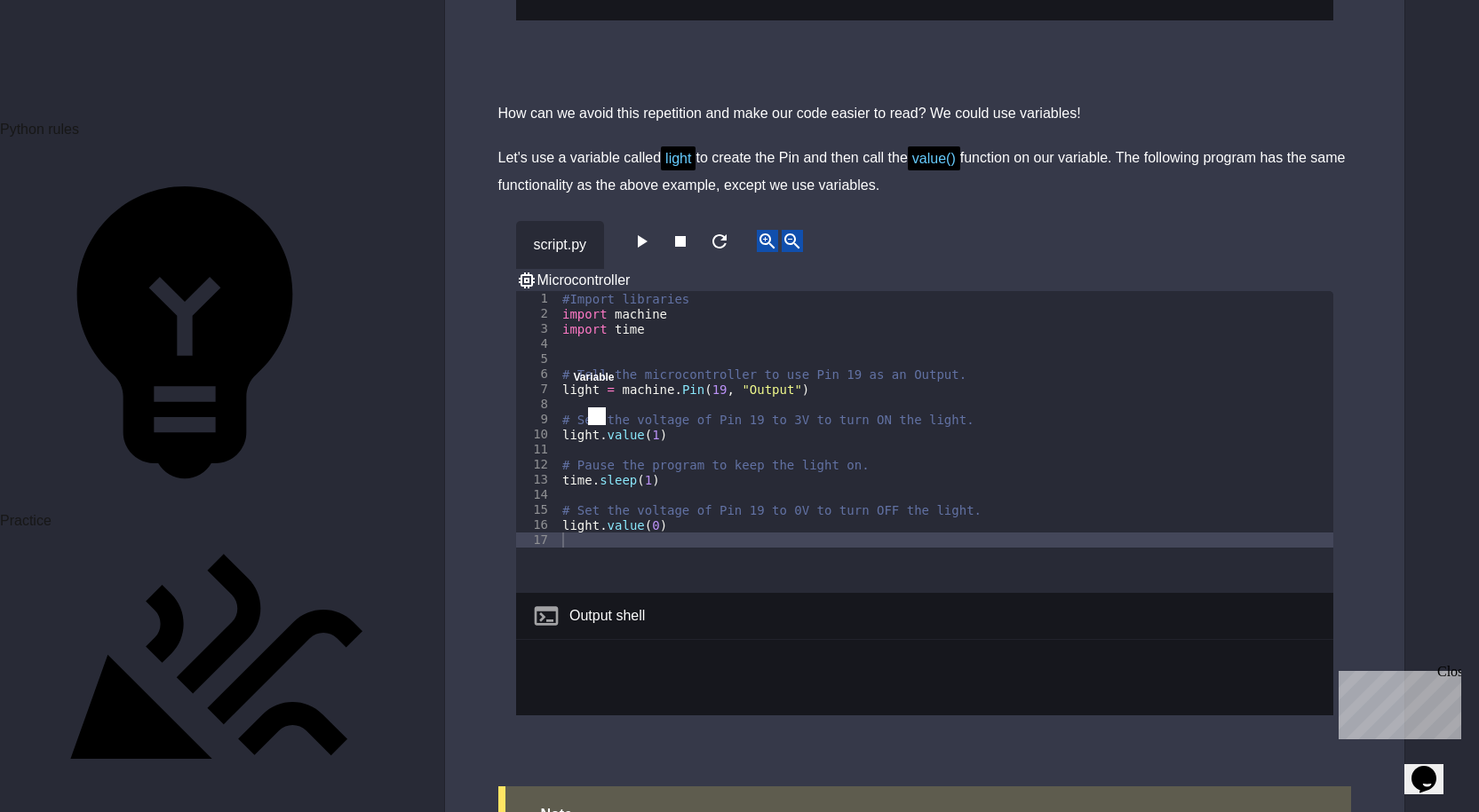
scroll to position [7710, 0]
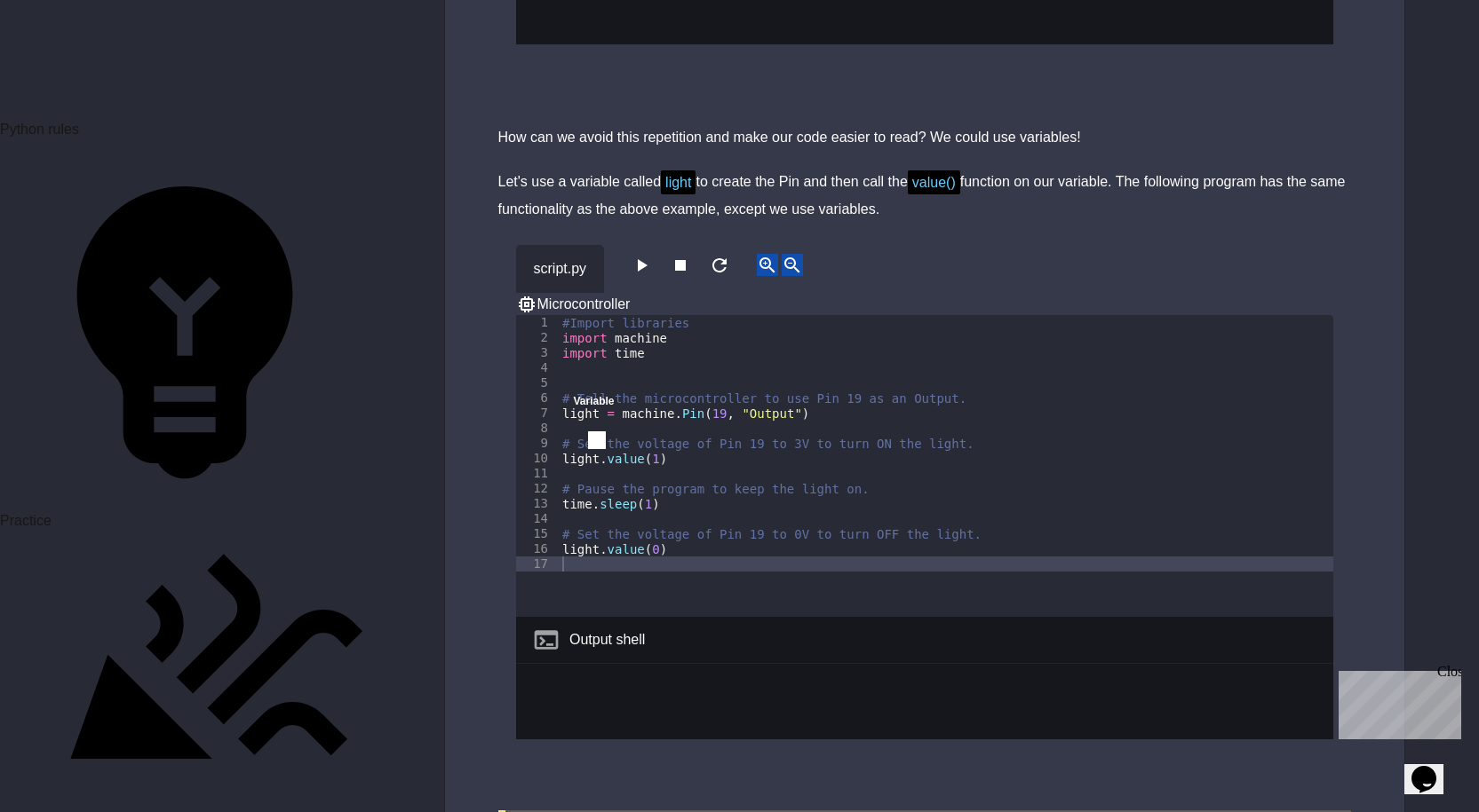
click at [647, 259] on icon "button" at bounding box center [643, 265] width 9 height 12
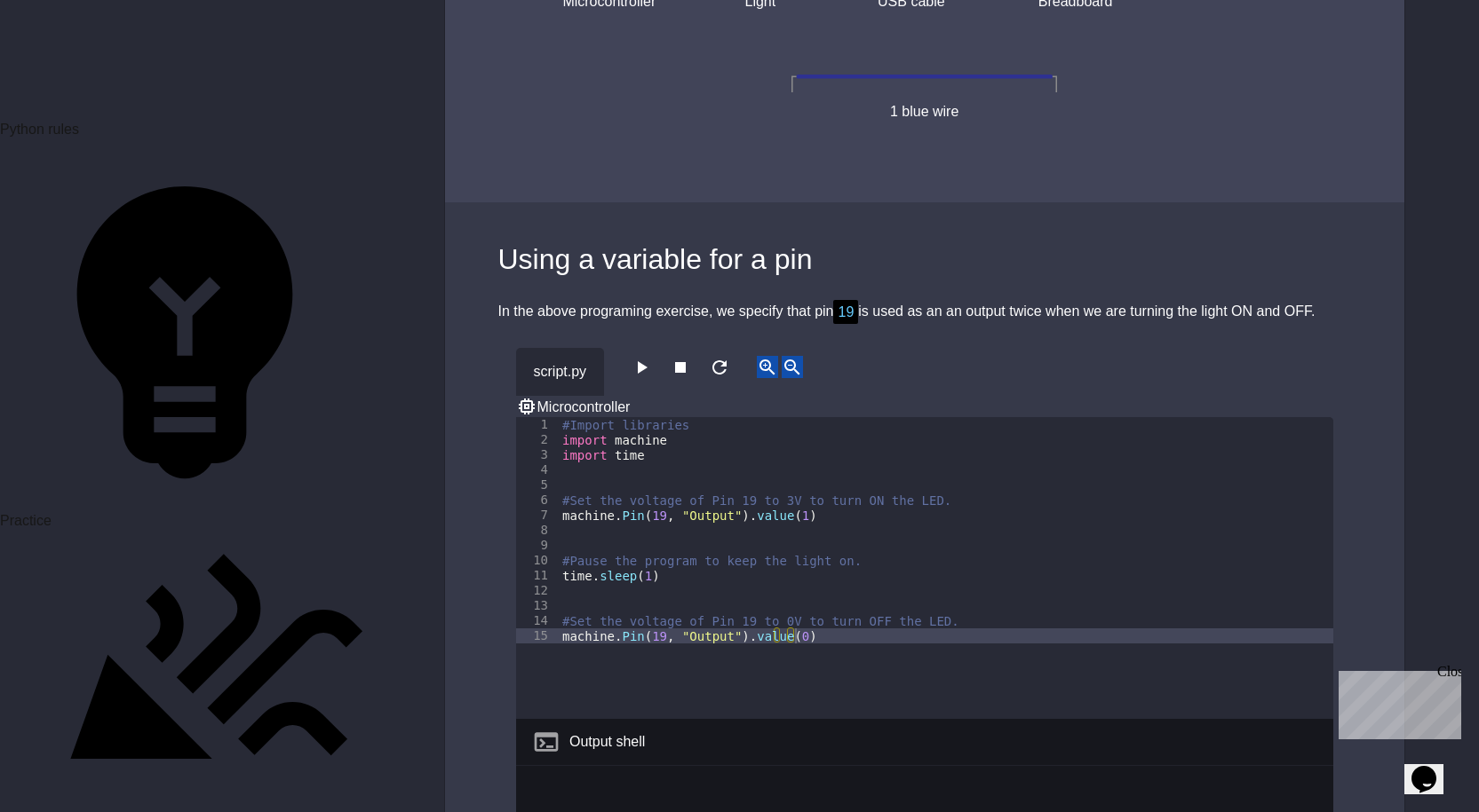
scroll to position [6911, 0]
click at [643, 359] on icon "button" at bounding box center [641, 369] width 21 height 21
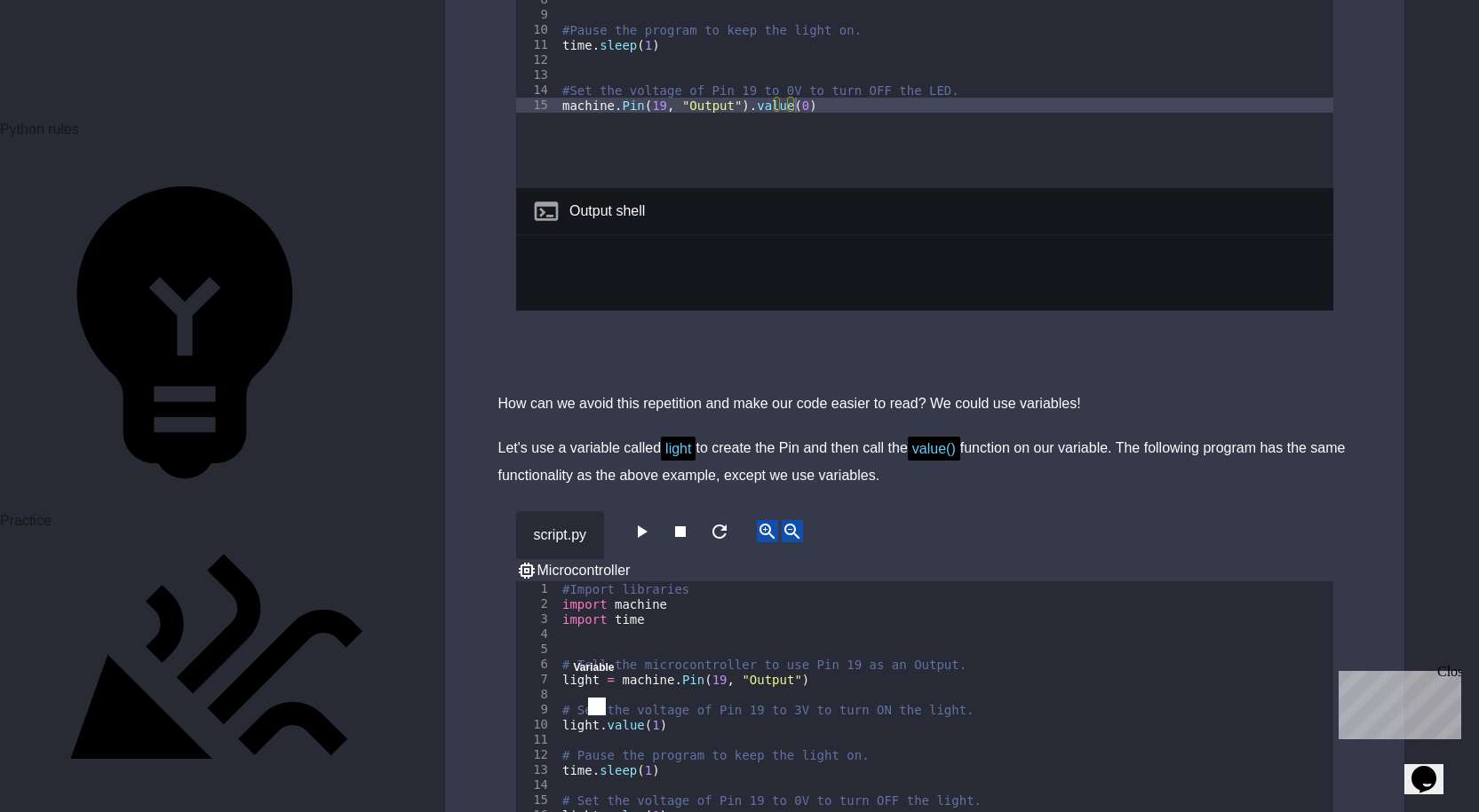
scroll to position [7798, 0]
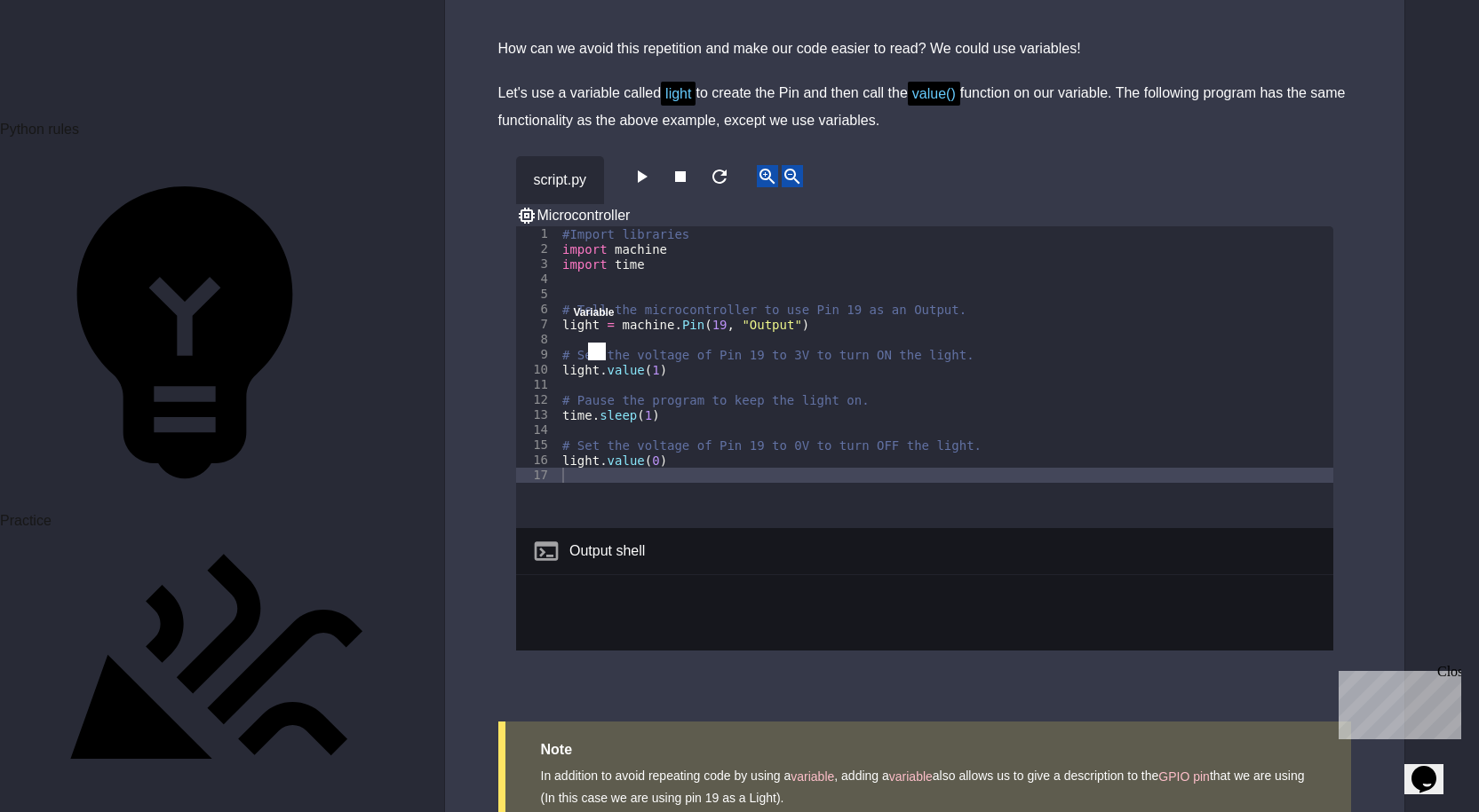
click at [647, 171] on icon "button" at bounding box center [643, 176] width 9 height 12
click at [652, 166] on icon "button" at bounding box center [641, 176] width 21 height 21
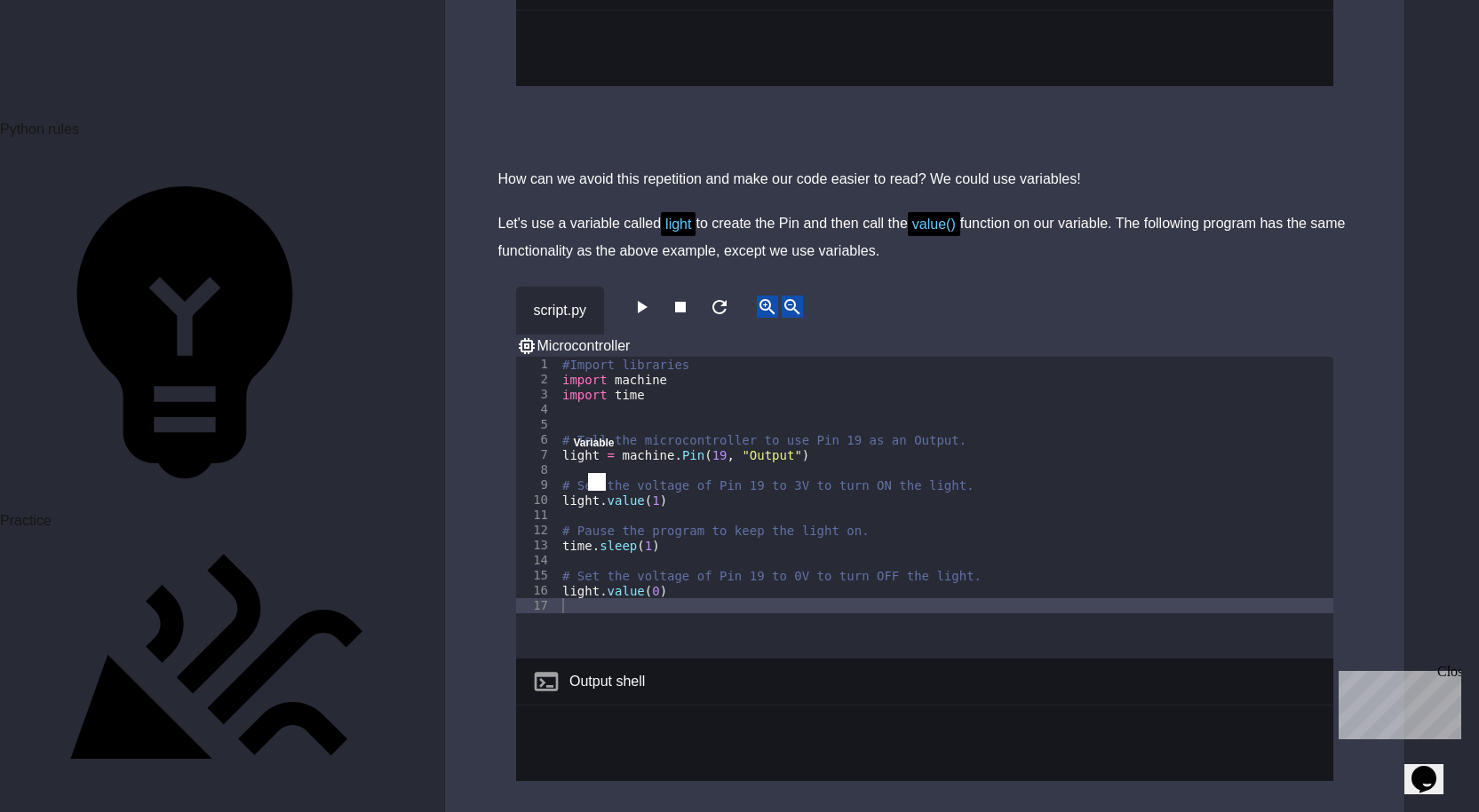
scroll to position [7710, 0]
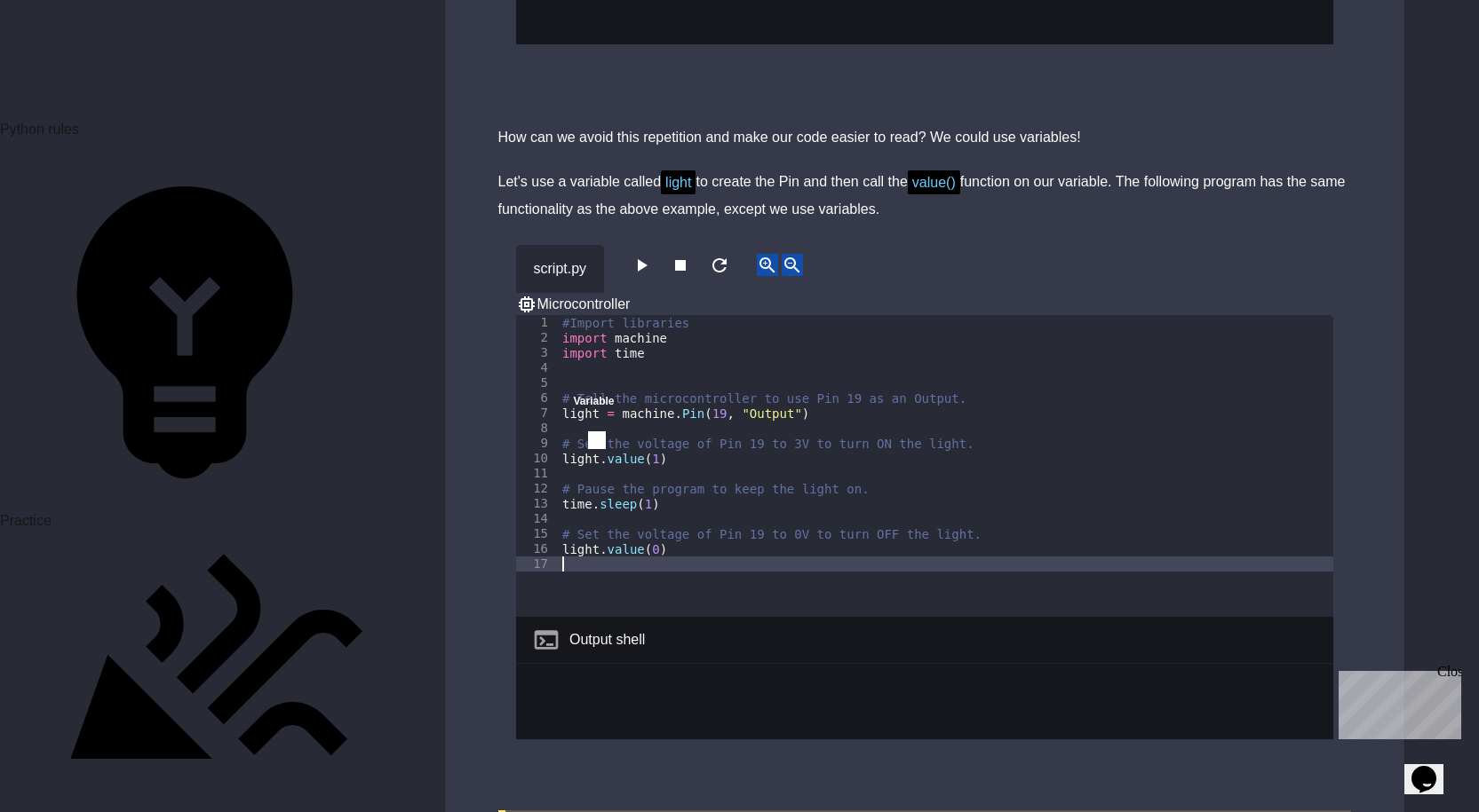
click at [798, 450] on div "#Import libraries import machine import time # Tell the microcontroller to use …" at bounding box center [946, 481] width 775 height 332
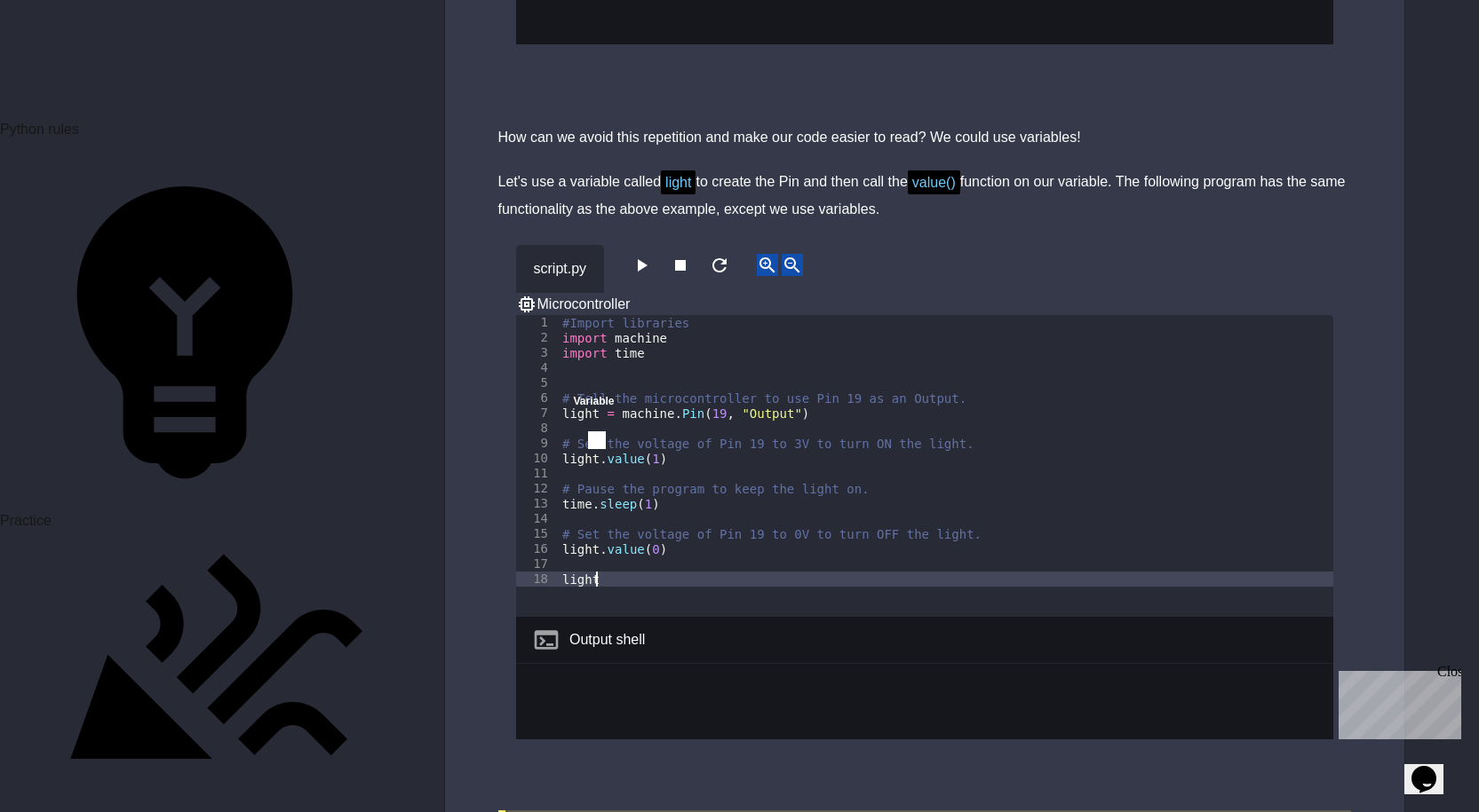
scroll to position [0, 2]
click at [797, 449] on div "#Import libraries import machine import time # Tell the microcontroller to use …" at bounding box center [946, 481] width 775 height 332
type textarea "*****"
click at [641, 255] on icon "button" at bounding box center [641, 265] width 21 height 21
click at [638, 255] on icon "button" at bounding box center [641, 265] width 21 height 21
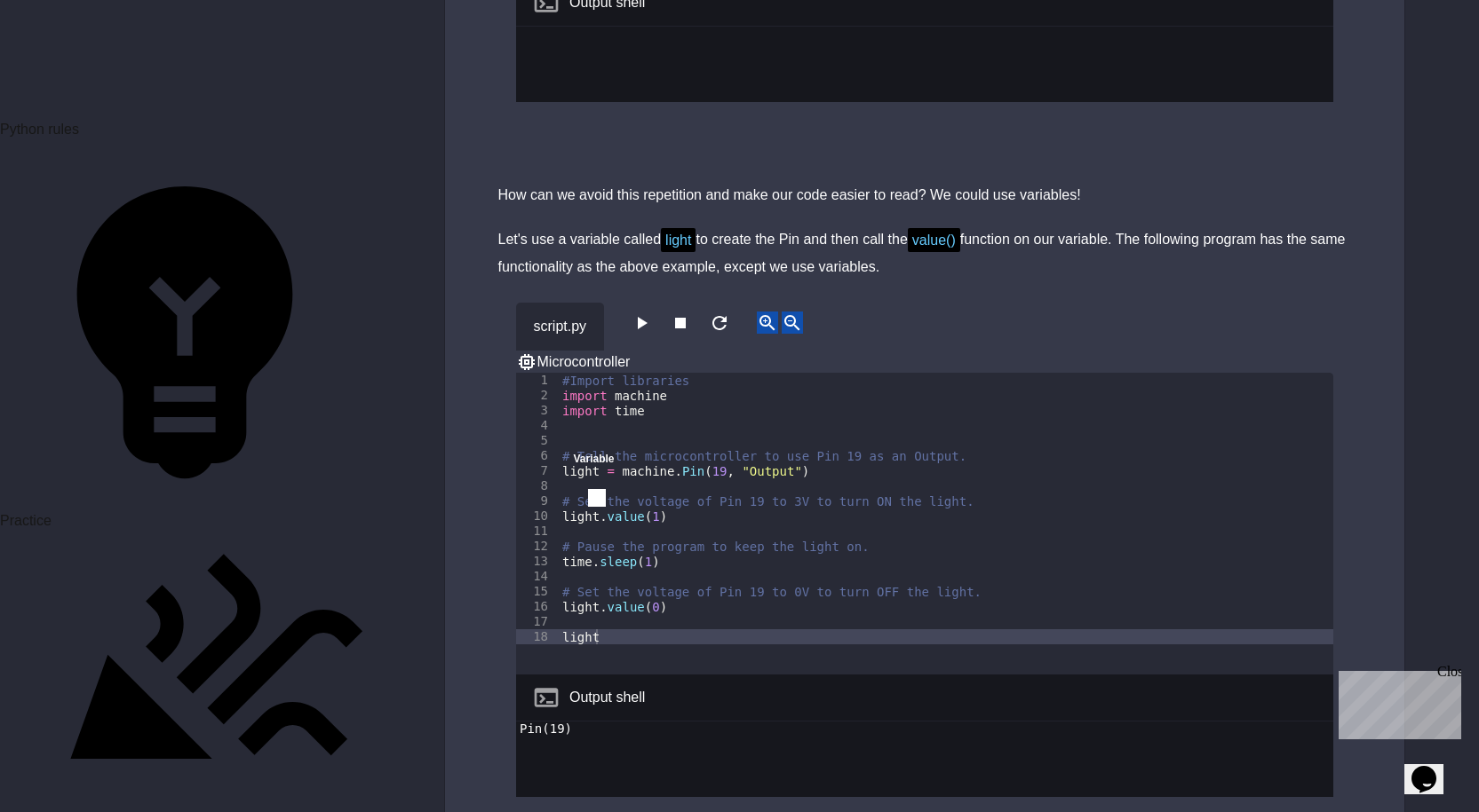
scroll to position [7621, 0]
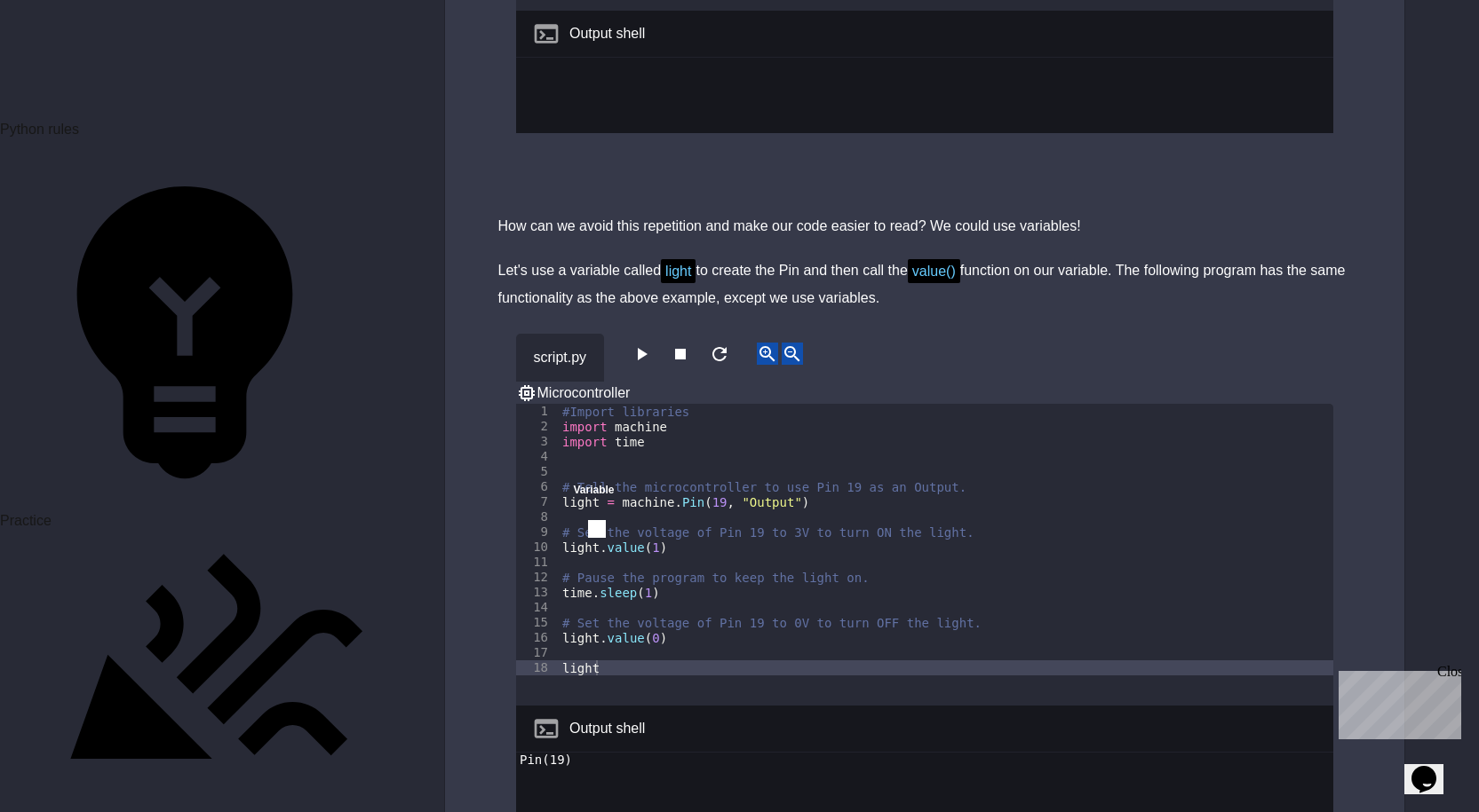
drag, startPoint x: 495, startPoint y: 112, endPoint x: 1059, endPoint y: 194, distance: 569.9
click at [1059, 257] on div "Let's use a variable called light to create the Pin and then call the value() f…" at bounding box center [924, 284] width 852 height 54
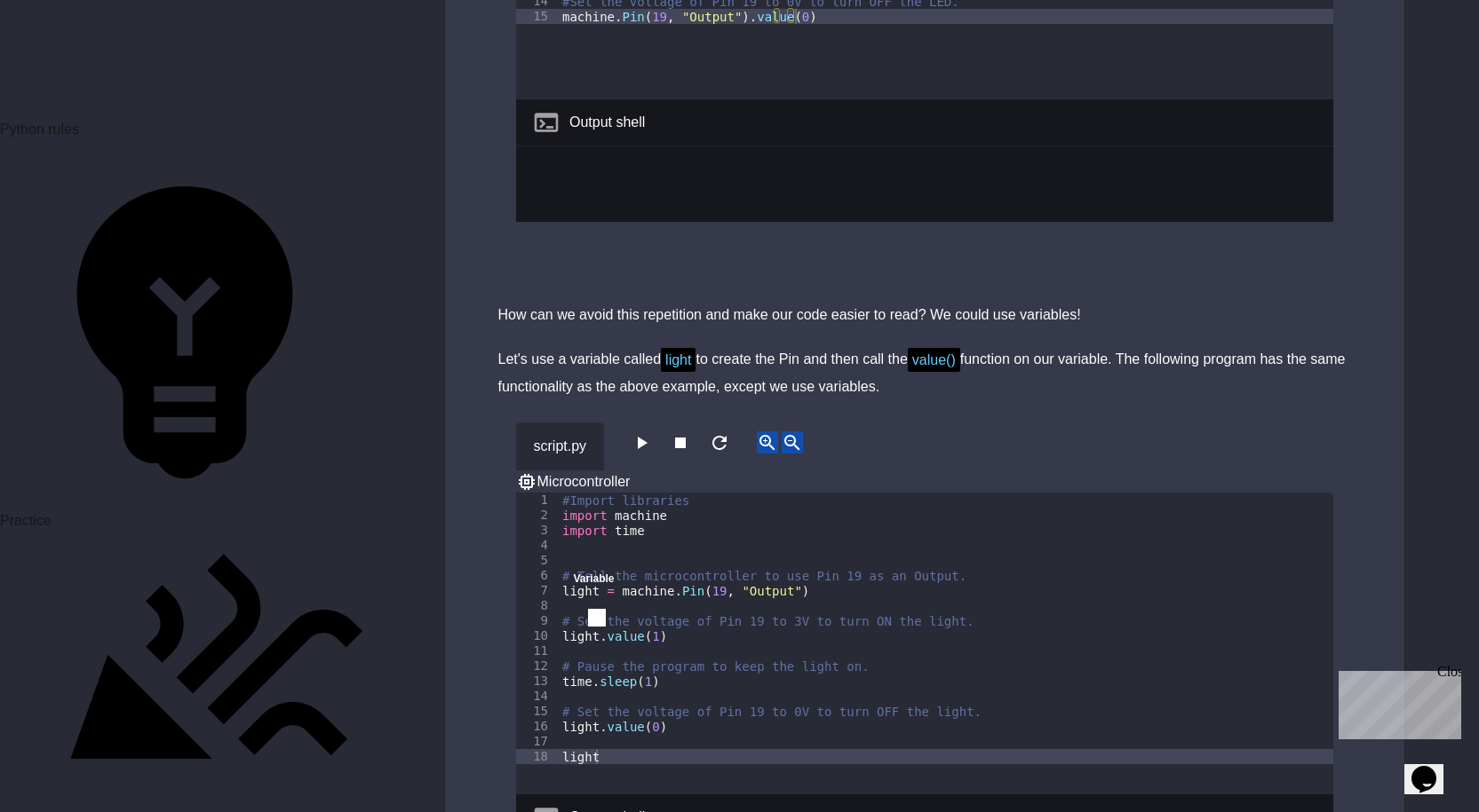
click at [598, 565] on div "Variable" at bounding box center [605, 587] width 89 height 45
click at [574, 596] on icon "close" at bounding box center [574, 596] width 0 height 0
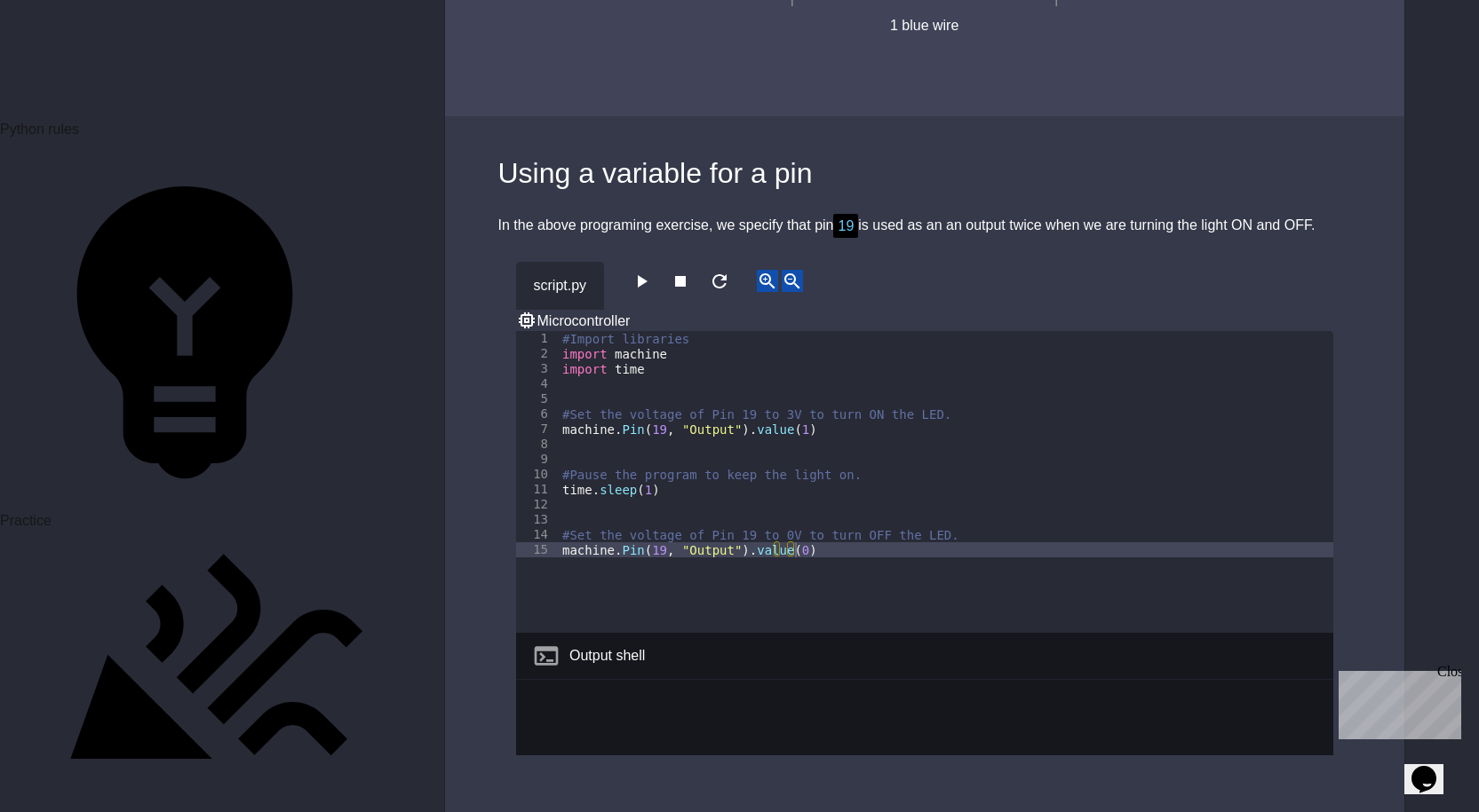
scroll to position [6999, 0]
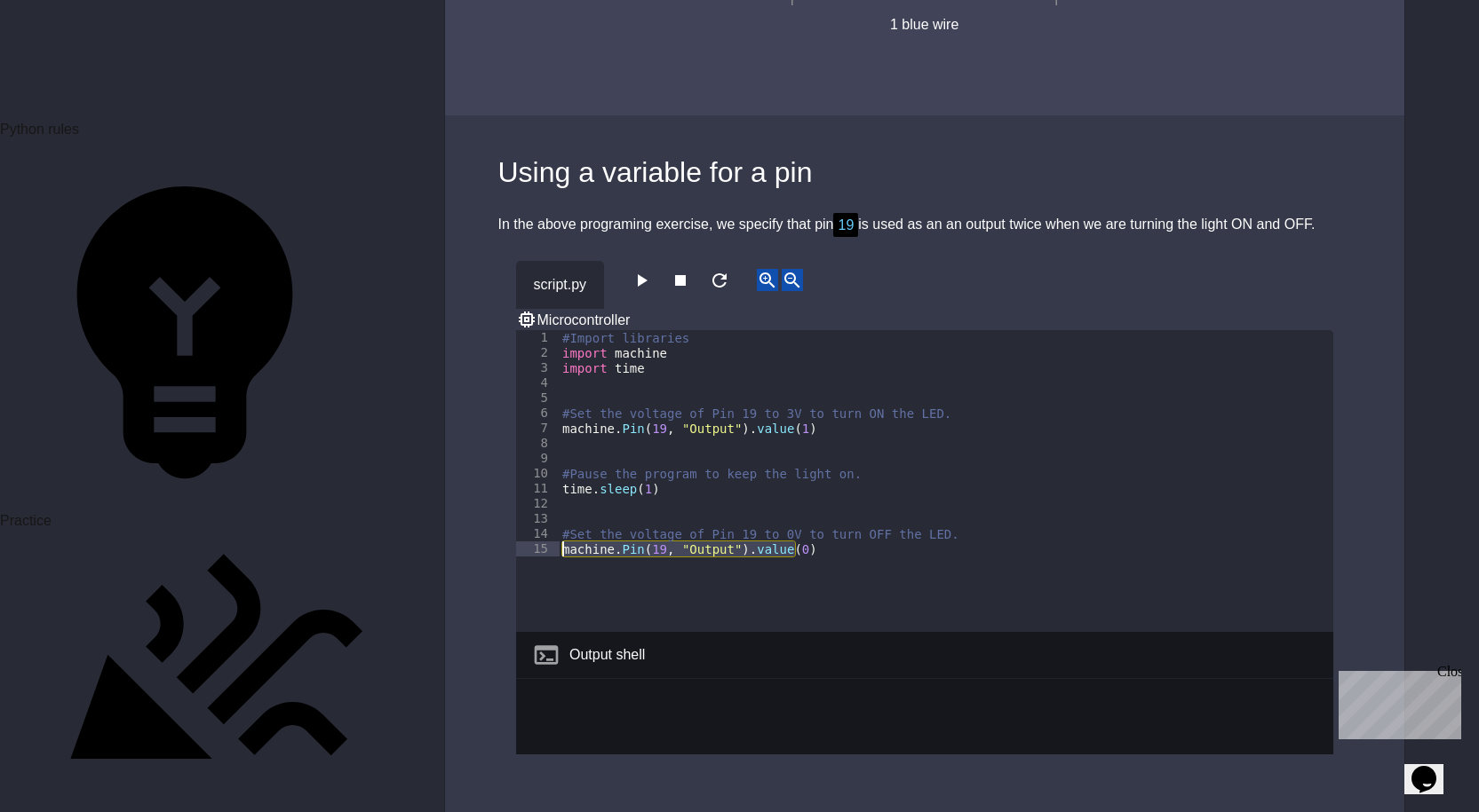
drag, startPoint x: 852, startPoint y: 451, endPoint x: 540, endPoint y: 446, distance: 312.0
click at [540, 446] on div "1 2 3 4 5 6 7 8 9 10 11 12 13 14 15 #Import libraries import machine import tim…" at bounding box center [924, 481] width 817 height 302
type textarea "**********"
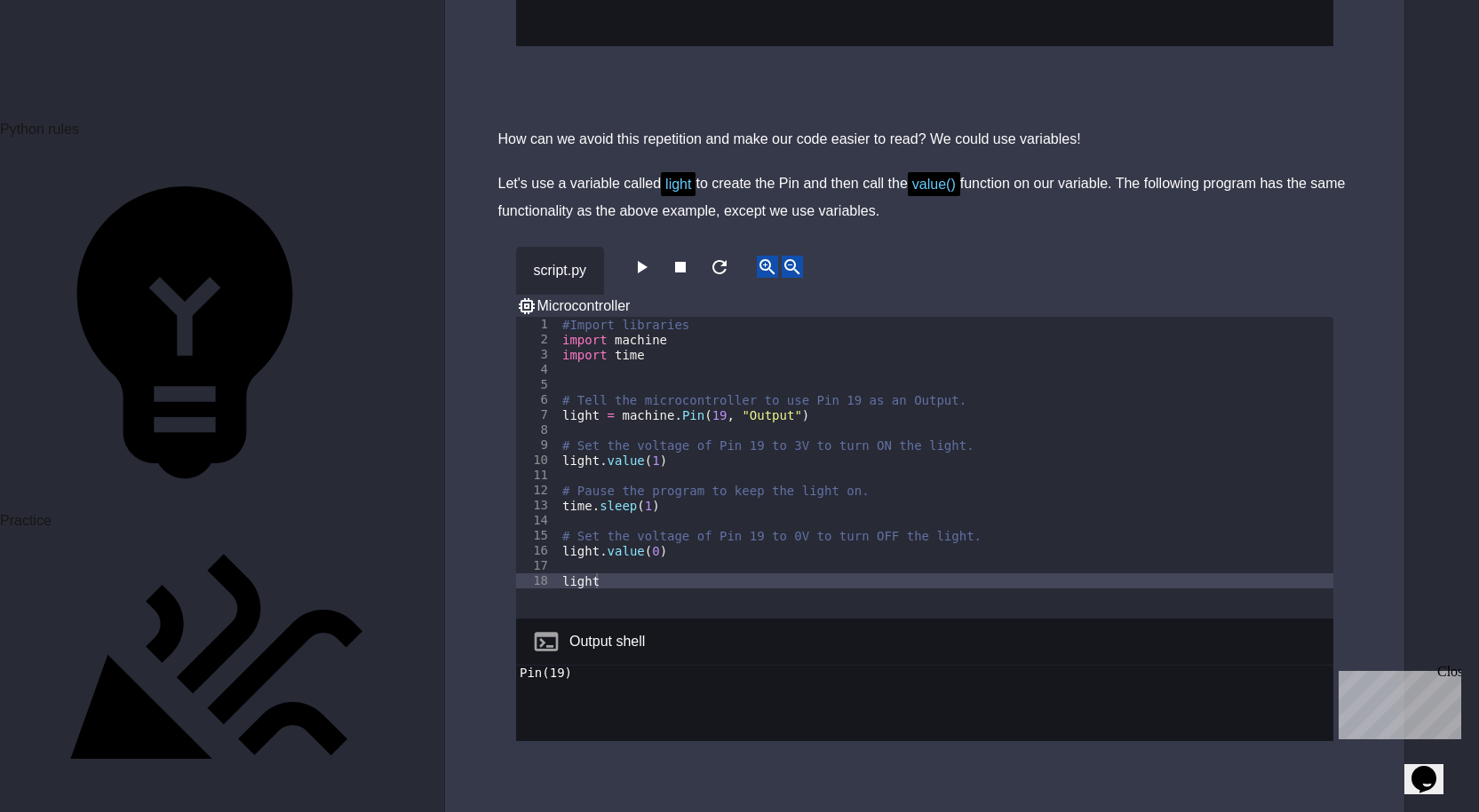
scroll to position [7710, 0]
click at [669, 452] on div "#Import libraries import machine import time # Tell the microcontroller to use …" at bounding box center [946, 481] width 775 height 332
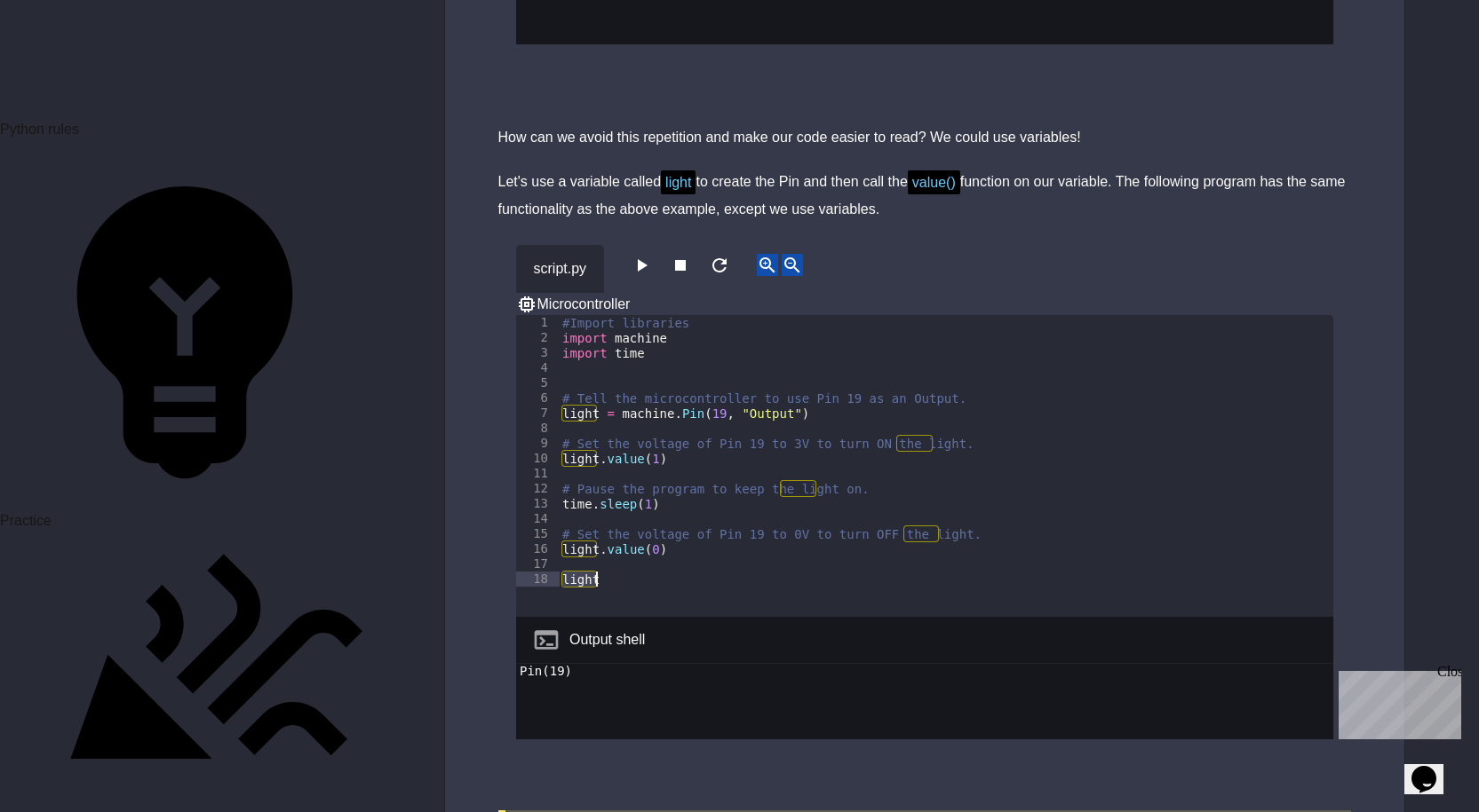
paste textarea "**********"
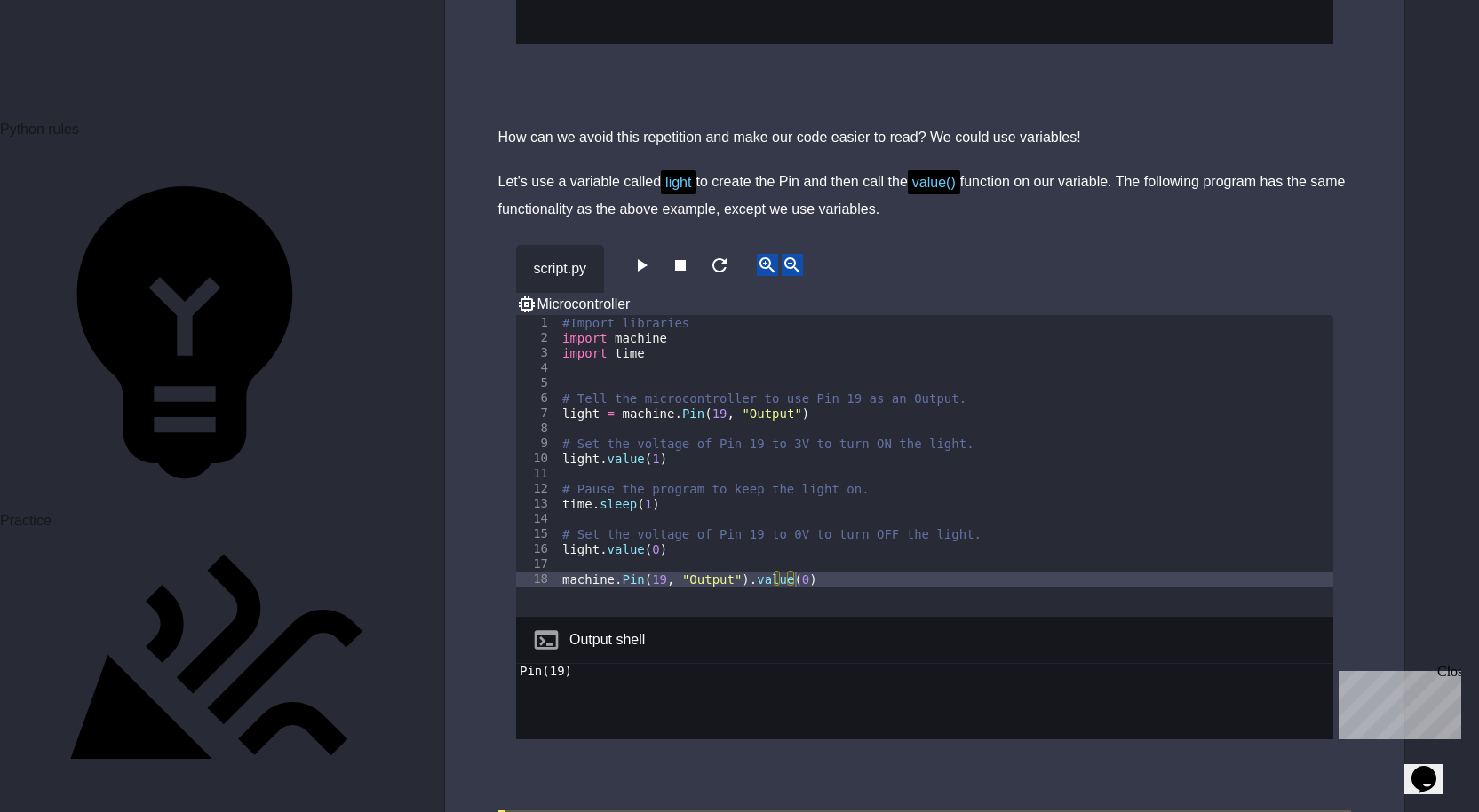
click at [652, 255] on icon "button" at bounding box center [641, 265] width 21 height 21
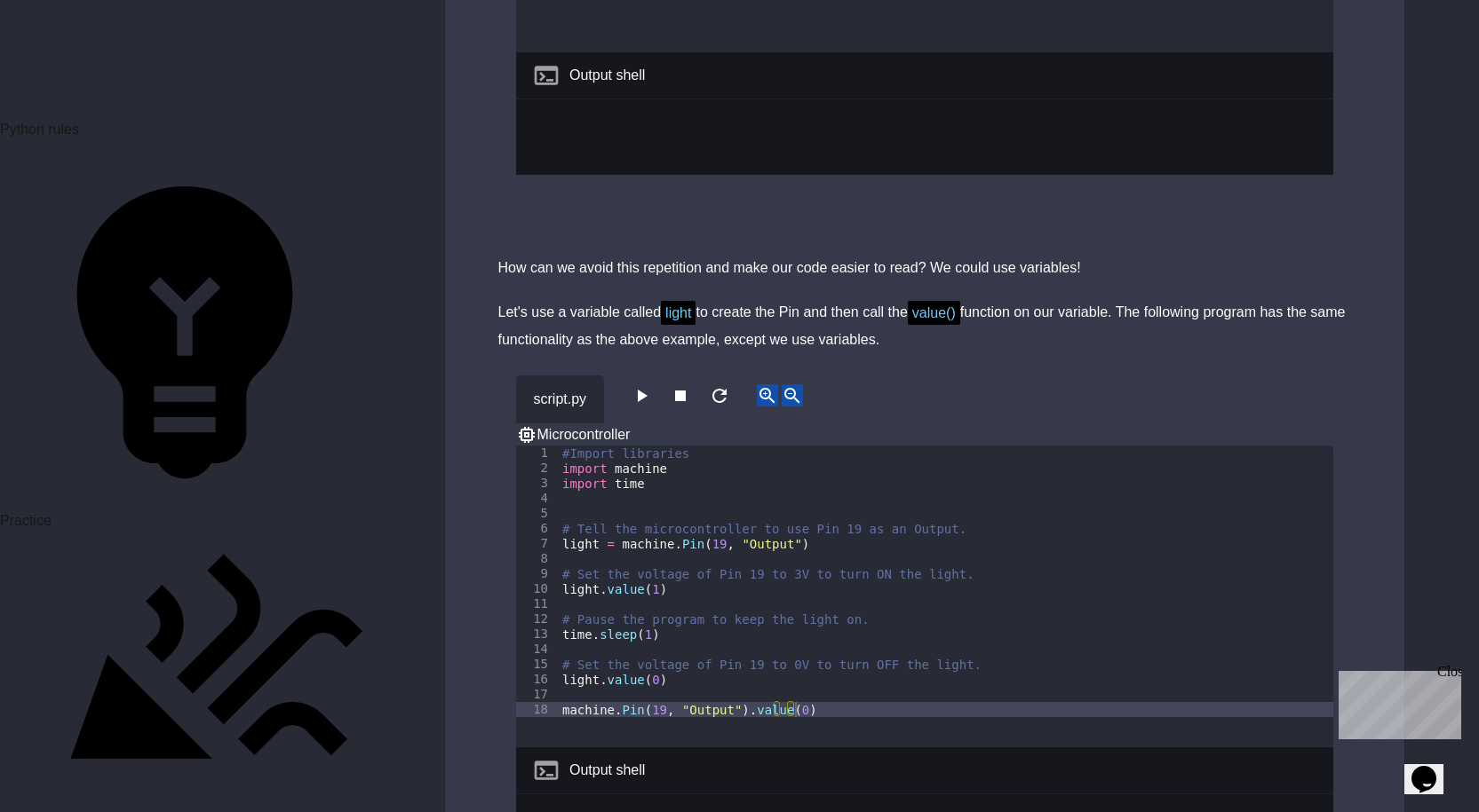
scroll to position [7532, 0]
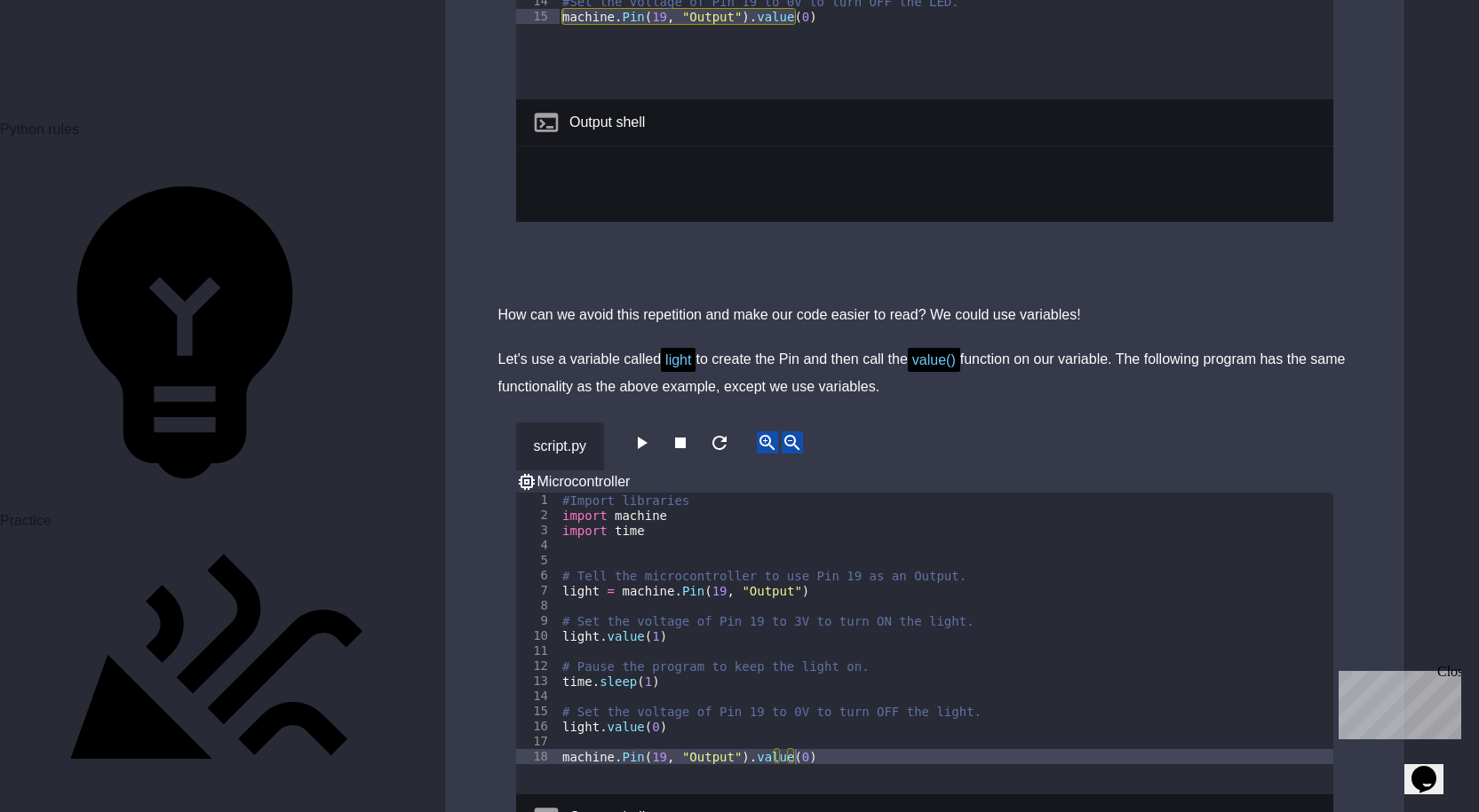
drag, startPoint x: 943, startPoint y: 284, endPoint x: 455, endPoint y: 181, distance: 498.8
copy div "How can we avoid this repetition and make our code easier to read? We could use…"
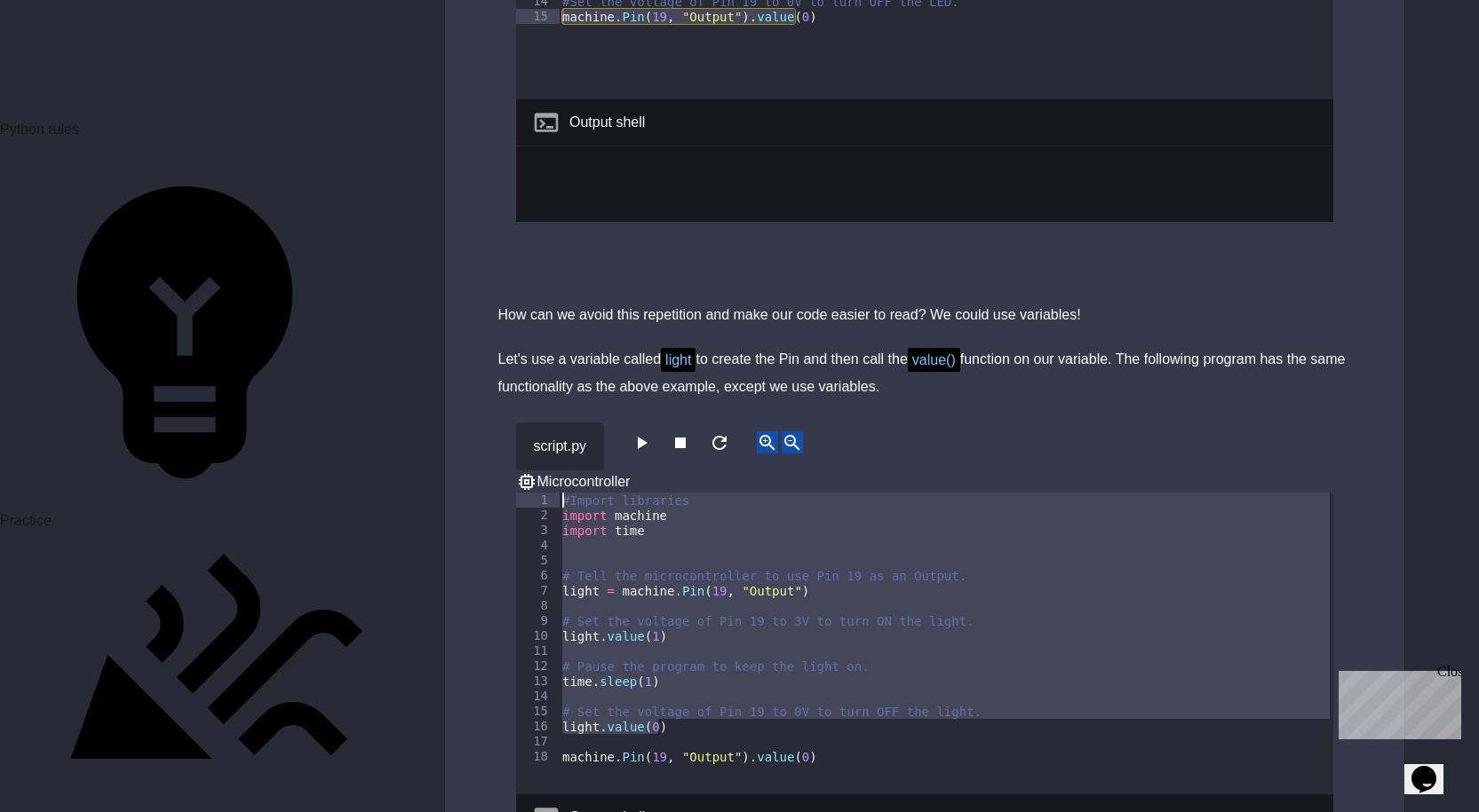
drag, startPoint x: 684, startPoint y: 599, endPoint x: 538, endPoint y: 355, distance: 284.3
click at [538, 422] on div "**********" at bounding box center [924, 669] width 817 height 494
type textarea "**********"
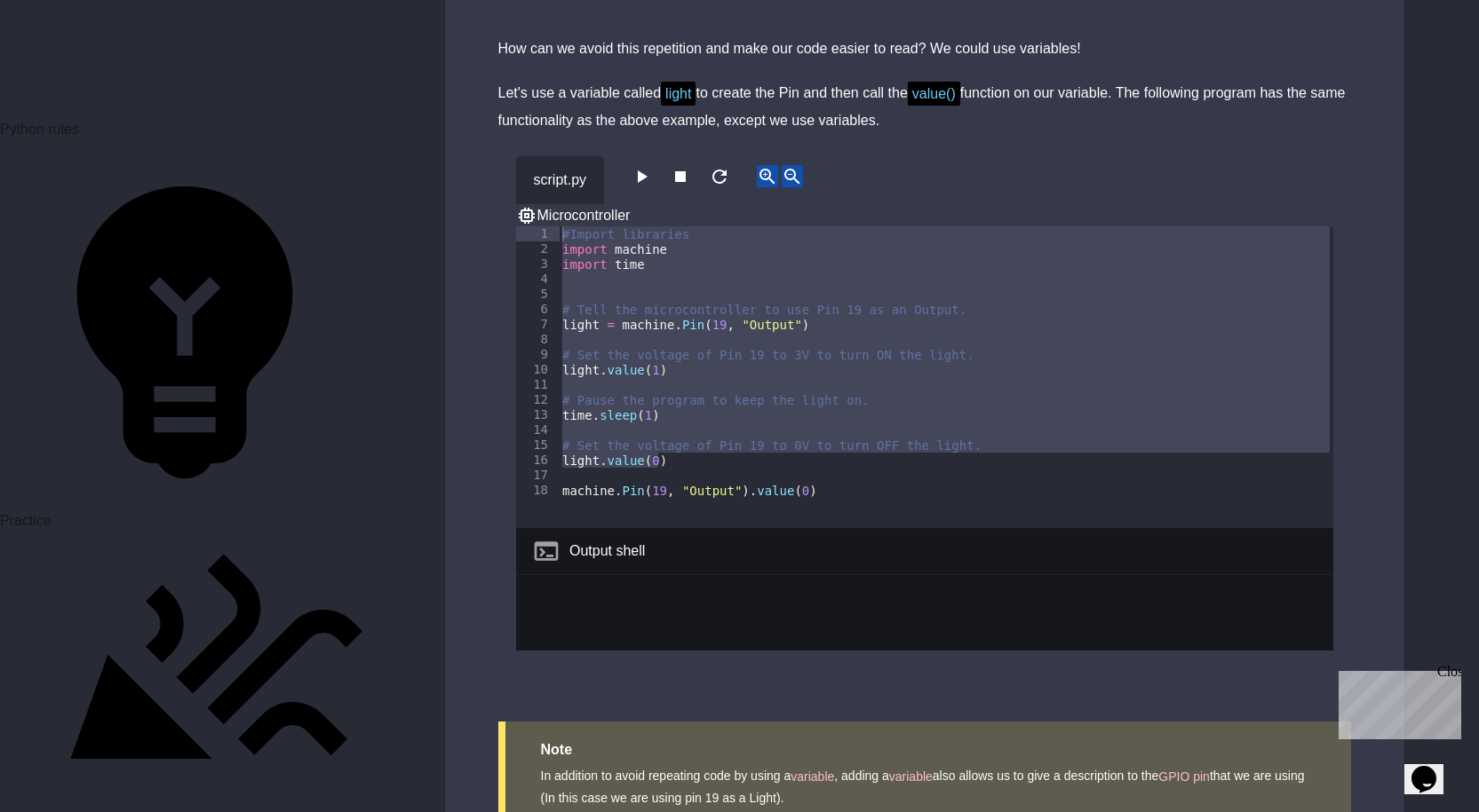
click at [738, 529] on div "Output shell" at bounding box center [924, 552] width 817 height 47
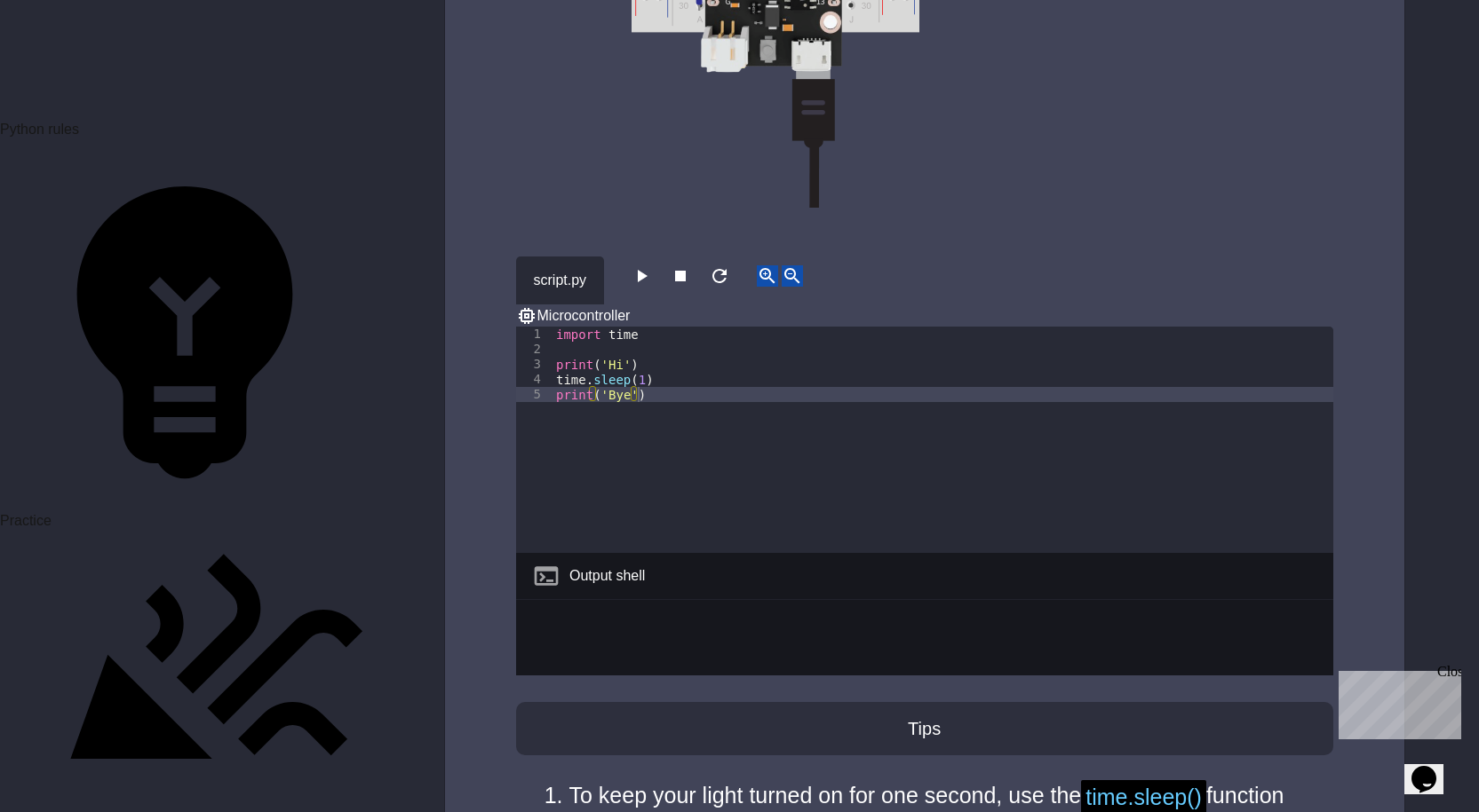
scroll to position [5490, 0]
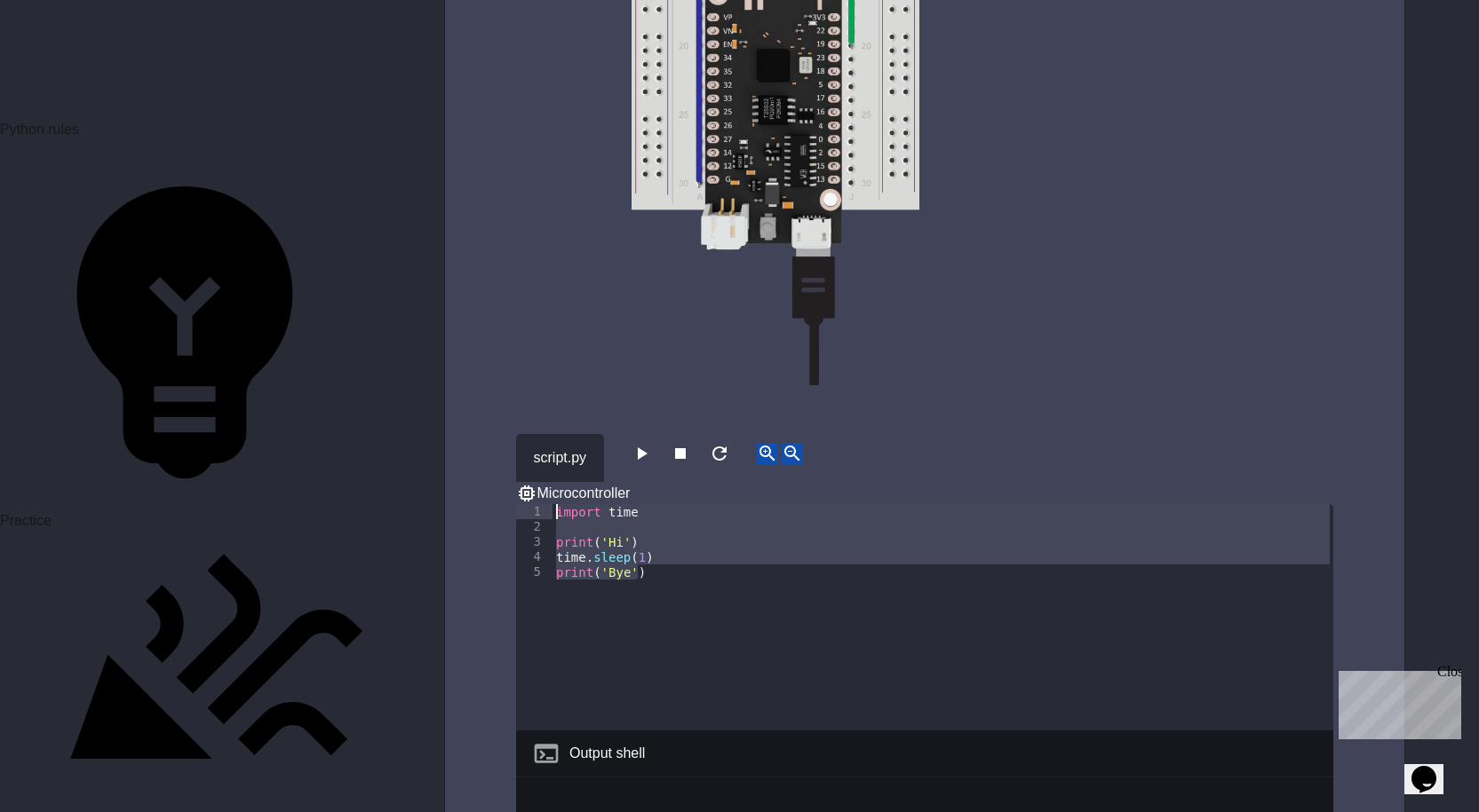
drag, startPoint x: 745, startPoint y: 515, endPoint x: 440, endPoint y: 362, distance: 341.2
type textarea "**********"
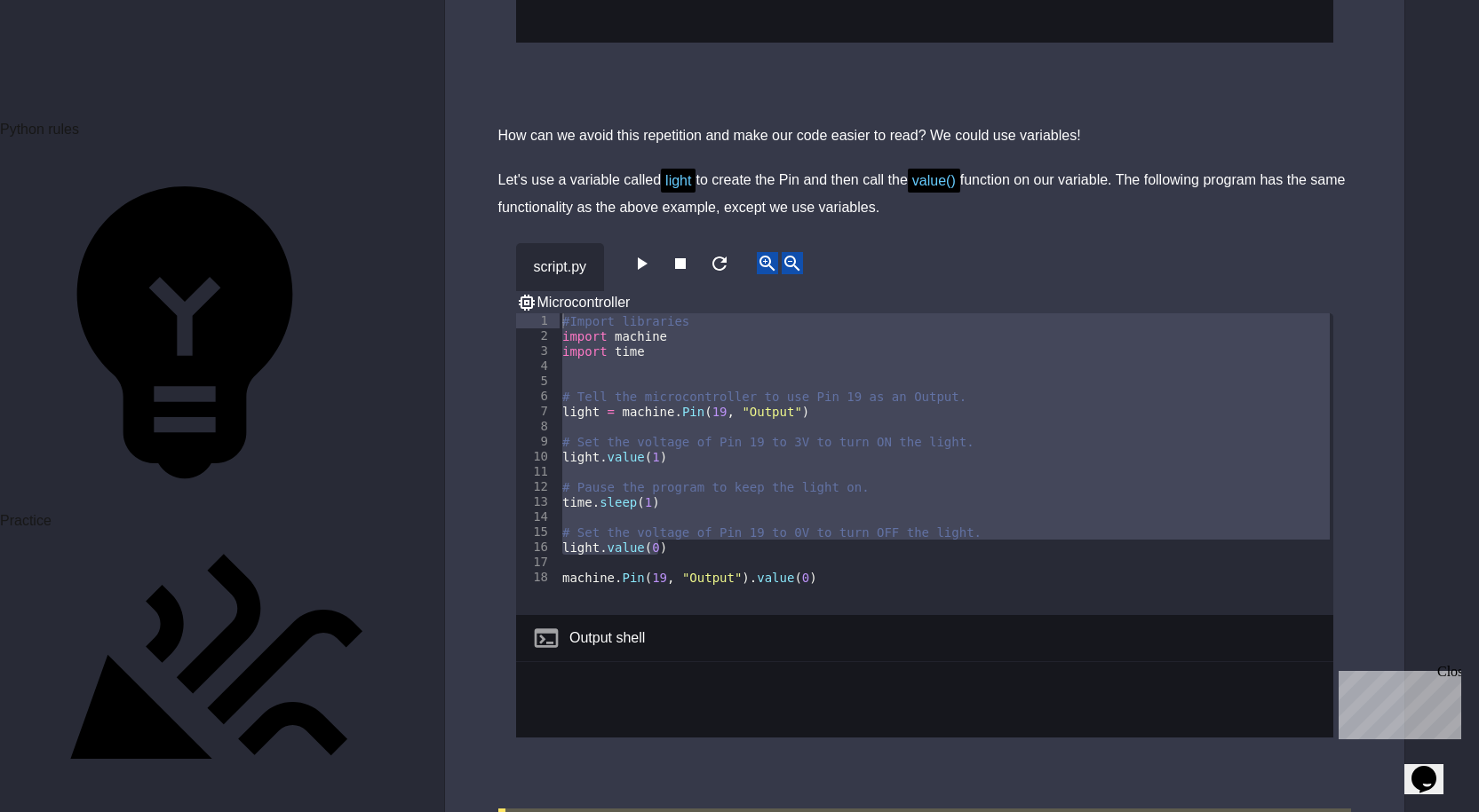
scroll to position [7798, 0]
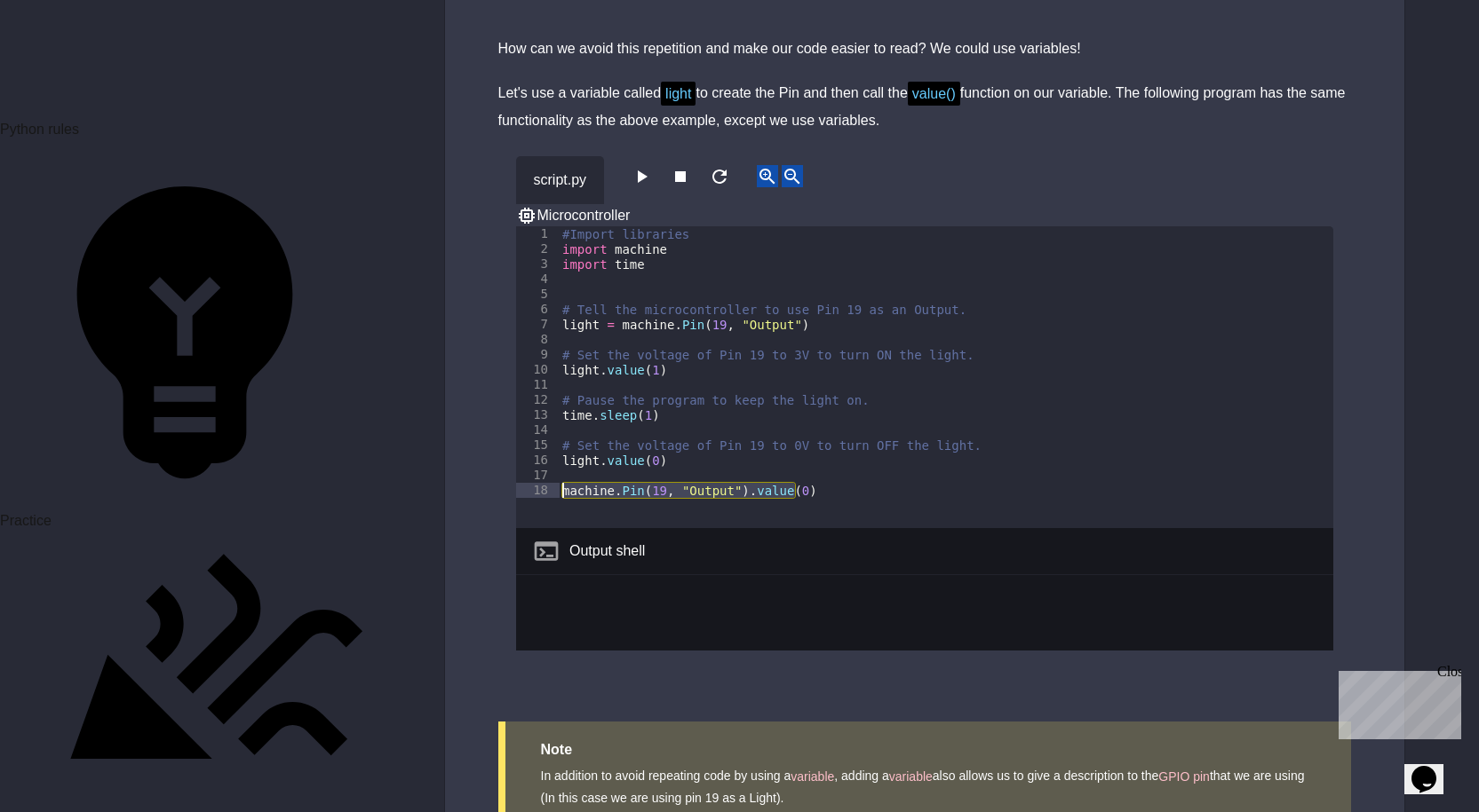
drag, startPoint x: 846, startPoint y: 365, endPoint x: 232, endPoint y: 363, distance: 614.0
paste textarea "Cursor at row 18"
type textarea "**********"
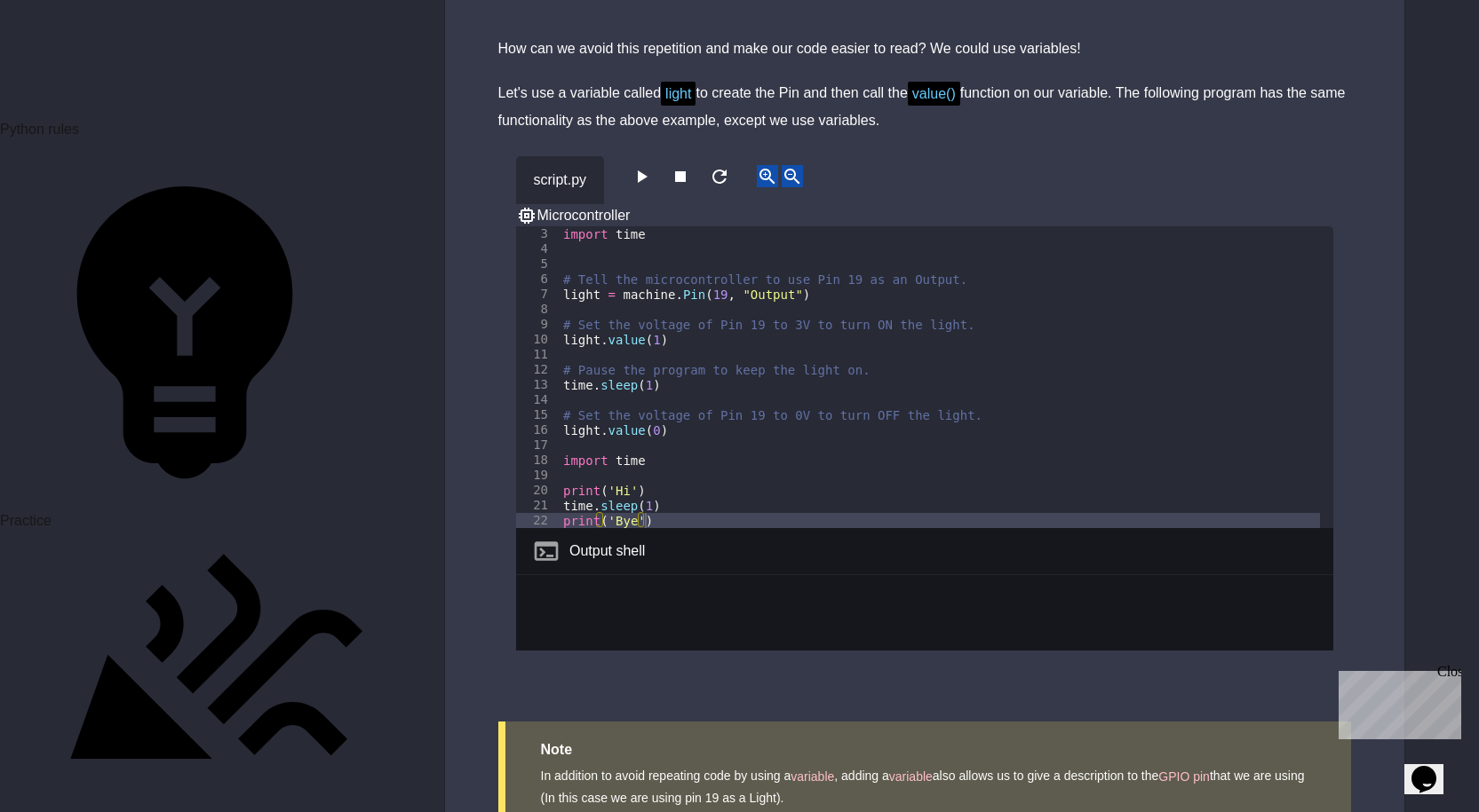
click at [652, 166] on icon "button" at bounding box center [641, 176] width 21 height 21
click at [641, 166] on icon "button" at bounding box center [641, 176] width 21 height 21
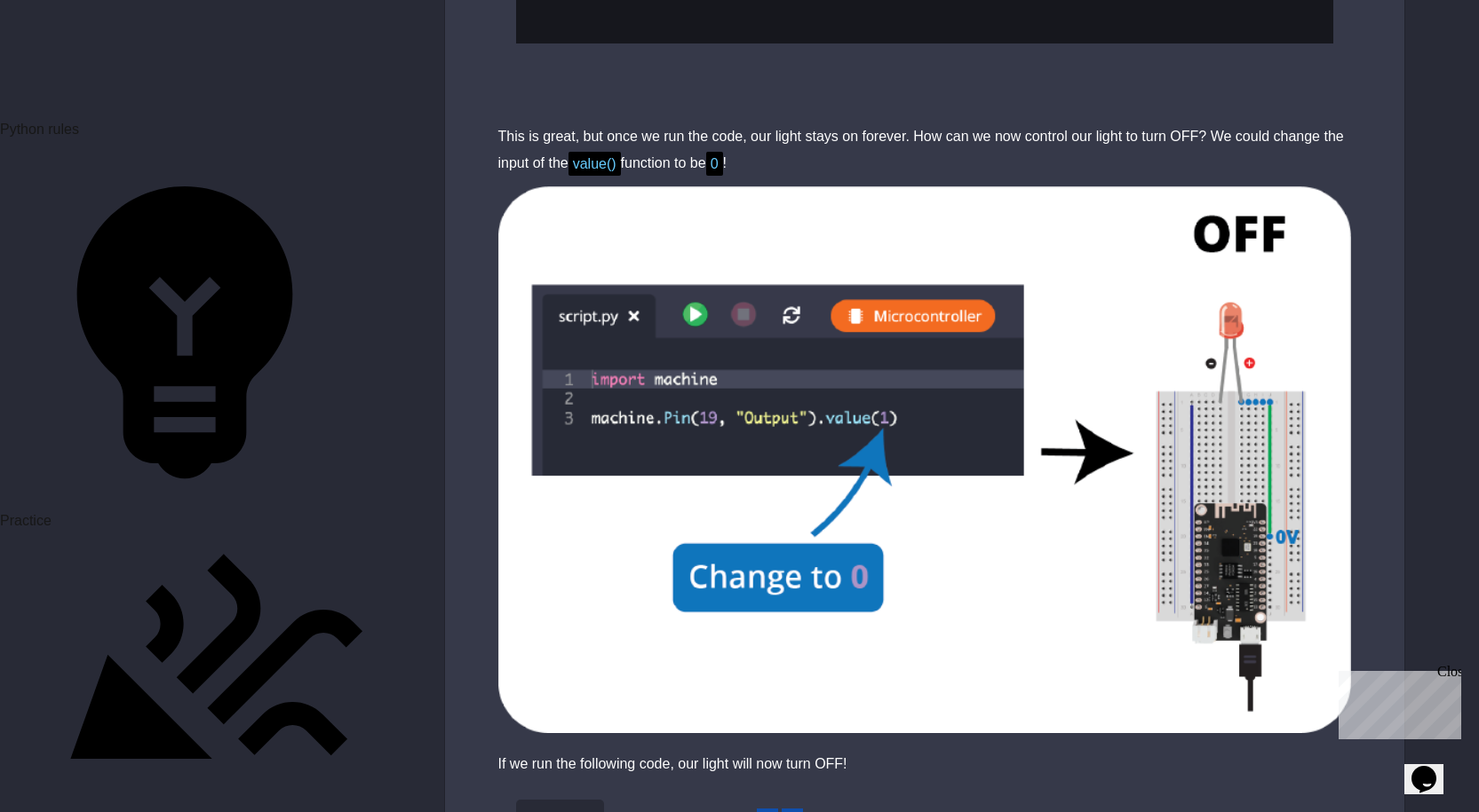
scroll to position [873, 0]
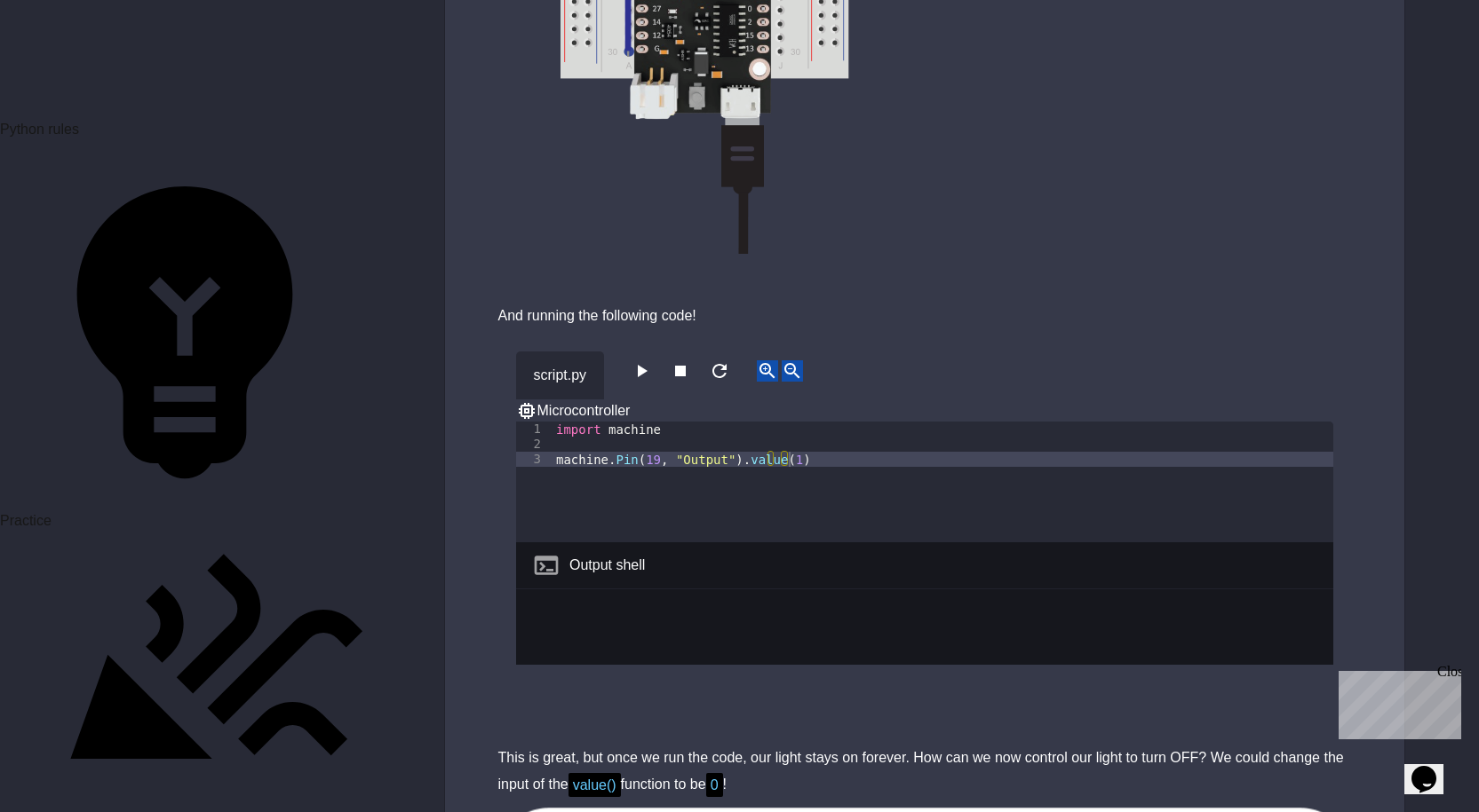
click at [652, 378] on icon "button" at bounding box center [641, 371] width 21 height 21
click at [652, 367] on icon "button" at bounding box center [641, 371] width 21 height 21
click at [647, 369] on icon "button" at bounding box center [643, 370] width 9 height 12
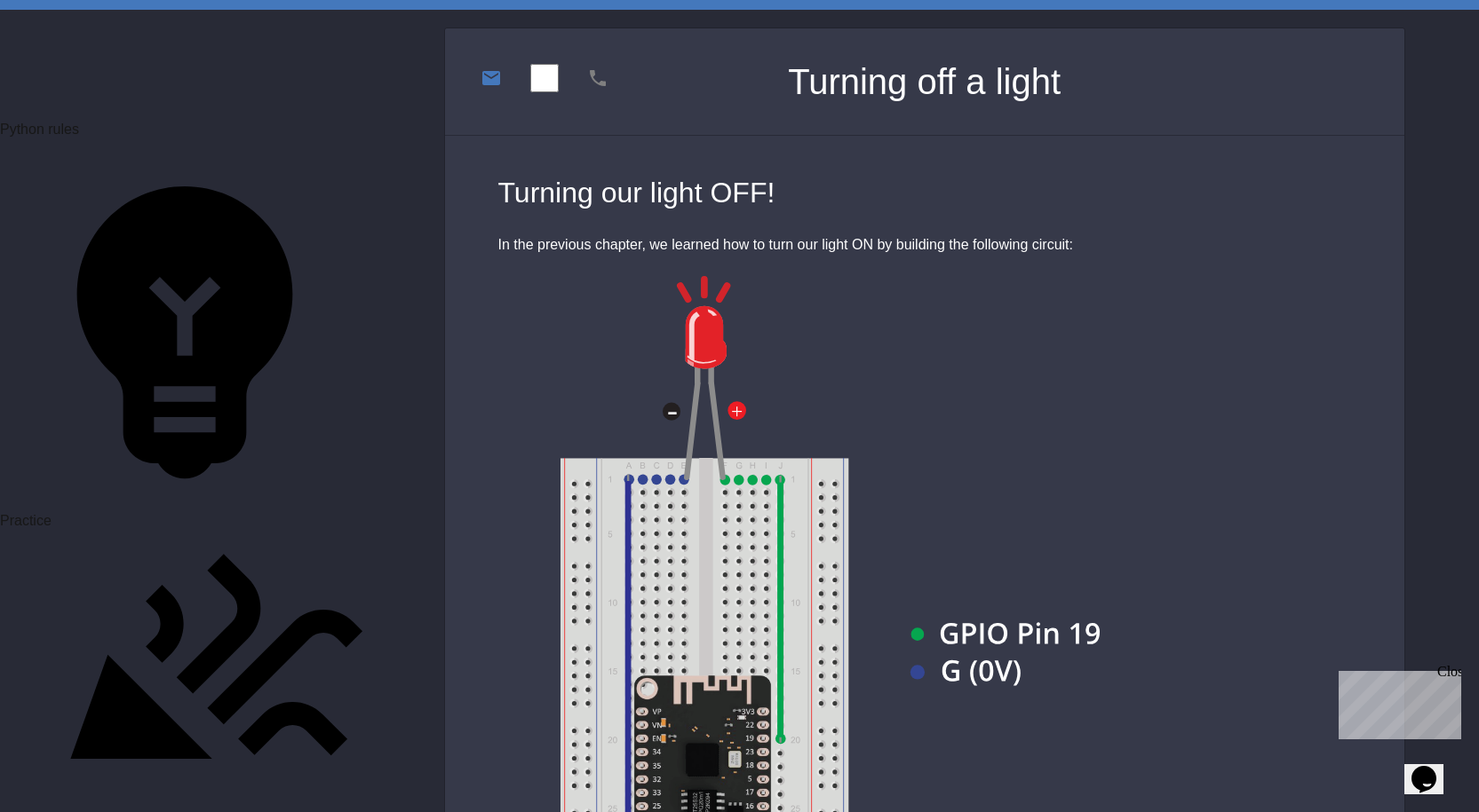
scroll to position [89, 0]
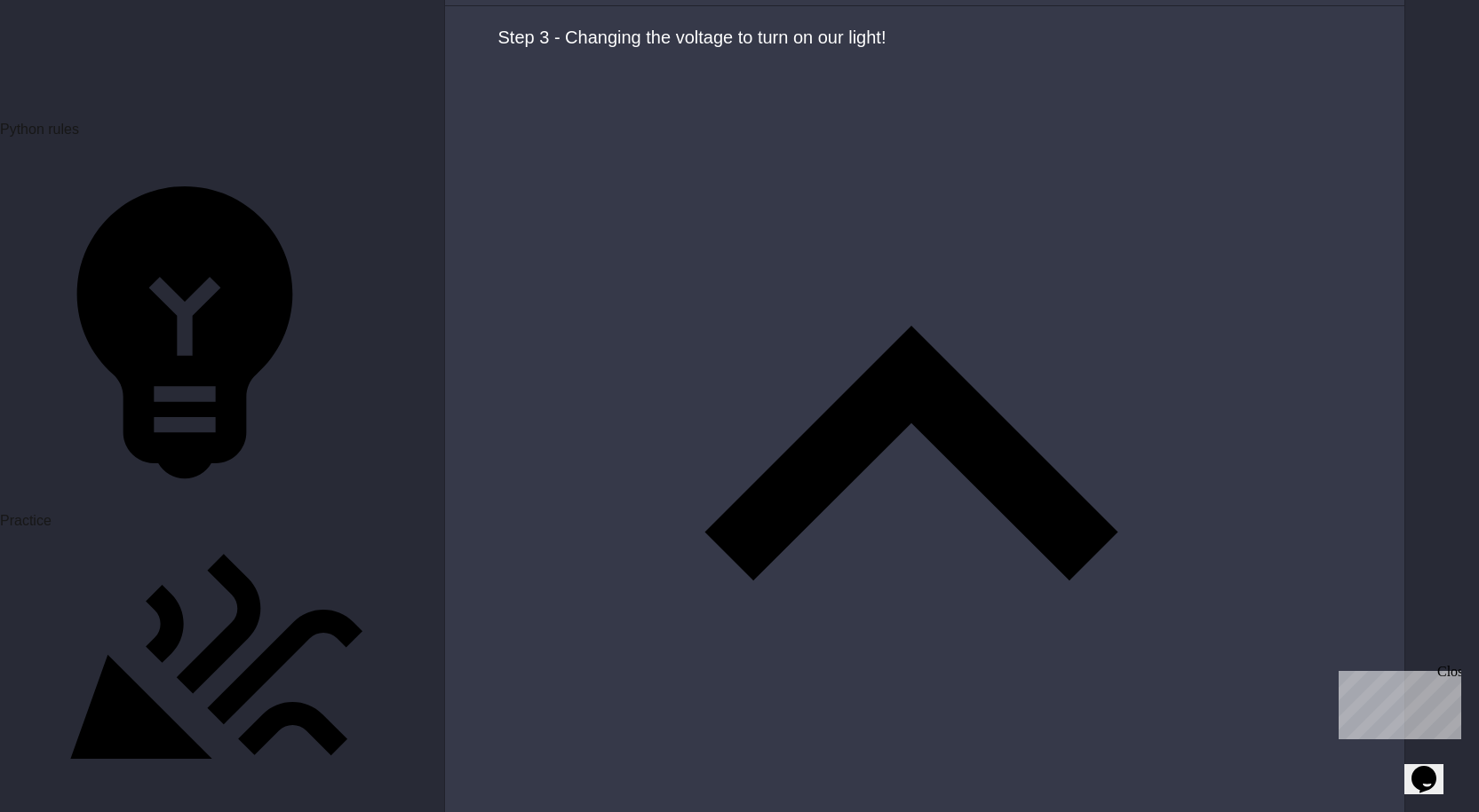
scroll to position [5968, 0]
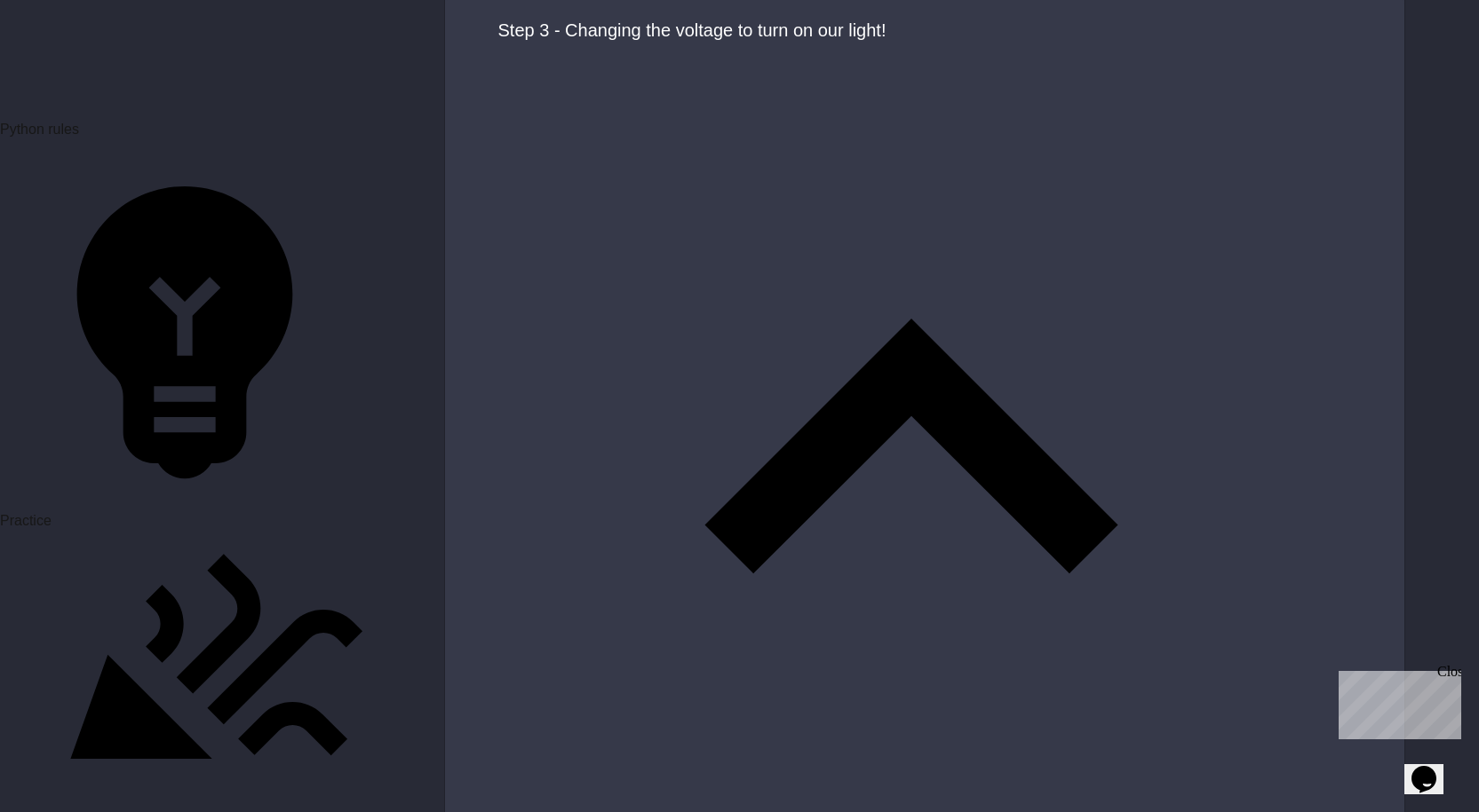
drag, startPoint x: 308, startPoint y: 360, endPoint x: 140, endPoint y: 470, distance: 200.8
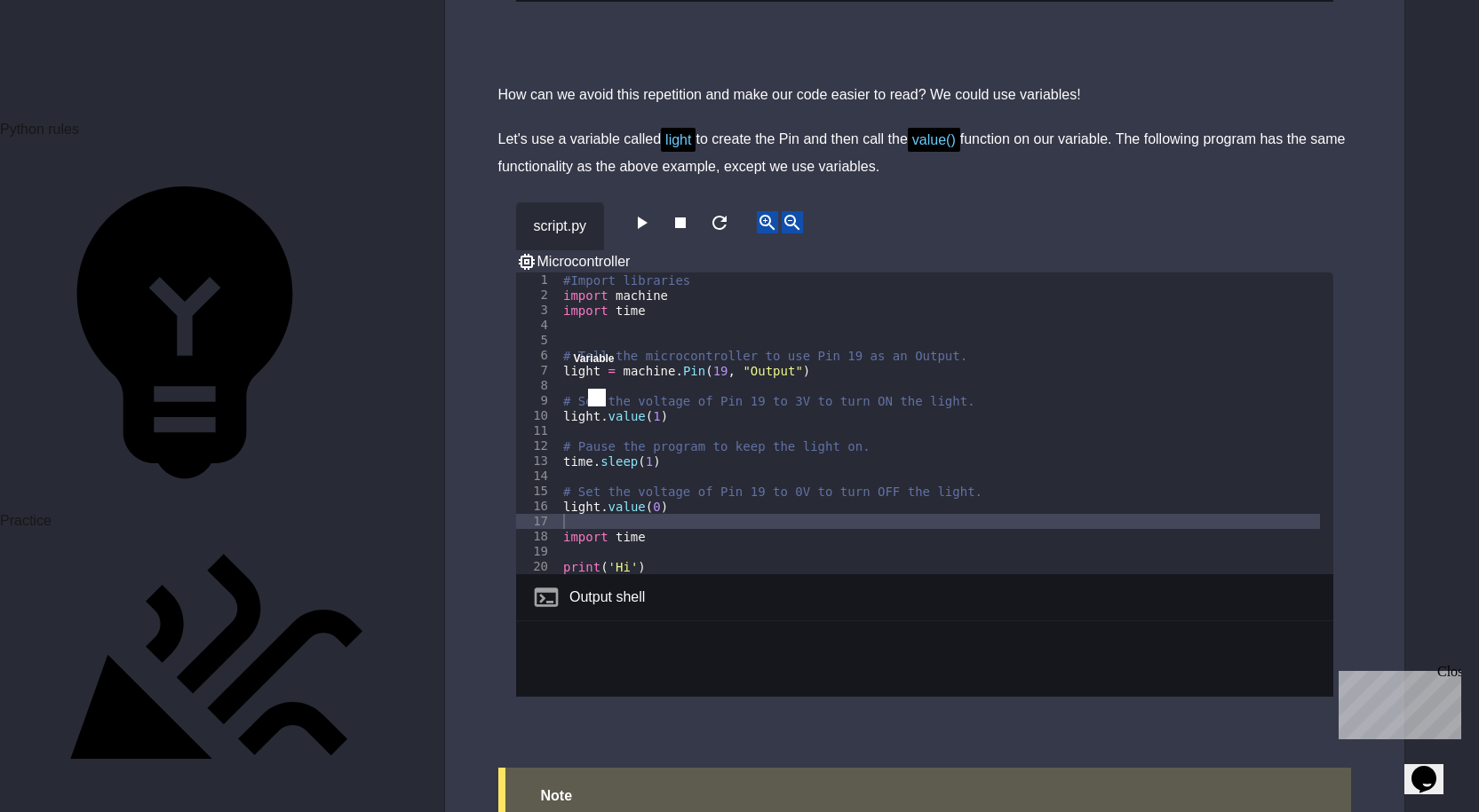
scroll to position [7710, 0]
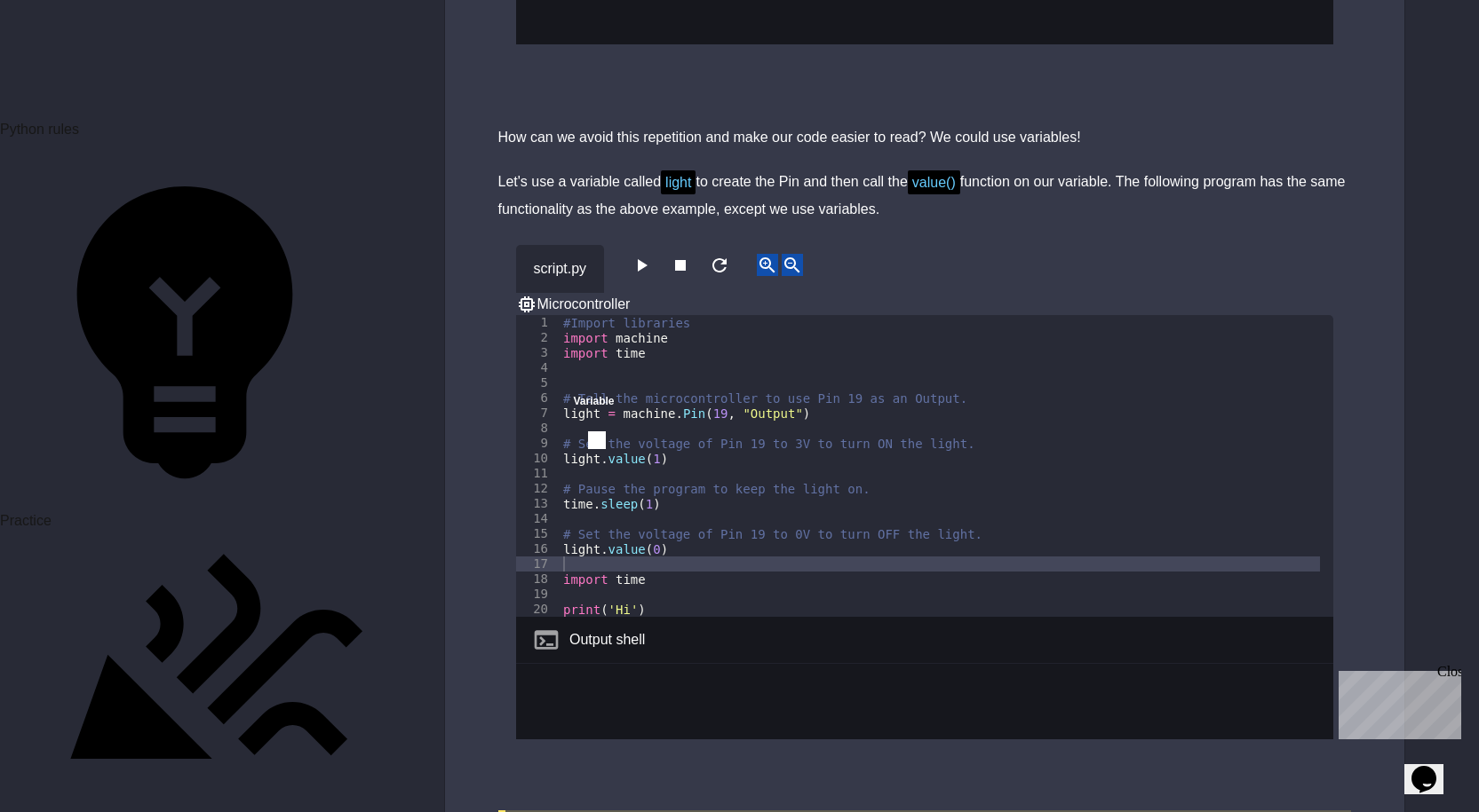
click at [640, 255] on icon "button" at bounding box center [641, 265] width 21 height 21
click at [640, 245] on div "script.py Microcontroller" at bounding box center [924, 280] width 817 height 70
click at [574, 419] on icon "close" at bounding box center [574, 419] width 0 height 0
click at [652, 254] on button "button" at bounding box center [641, 265] width 21 height 22
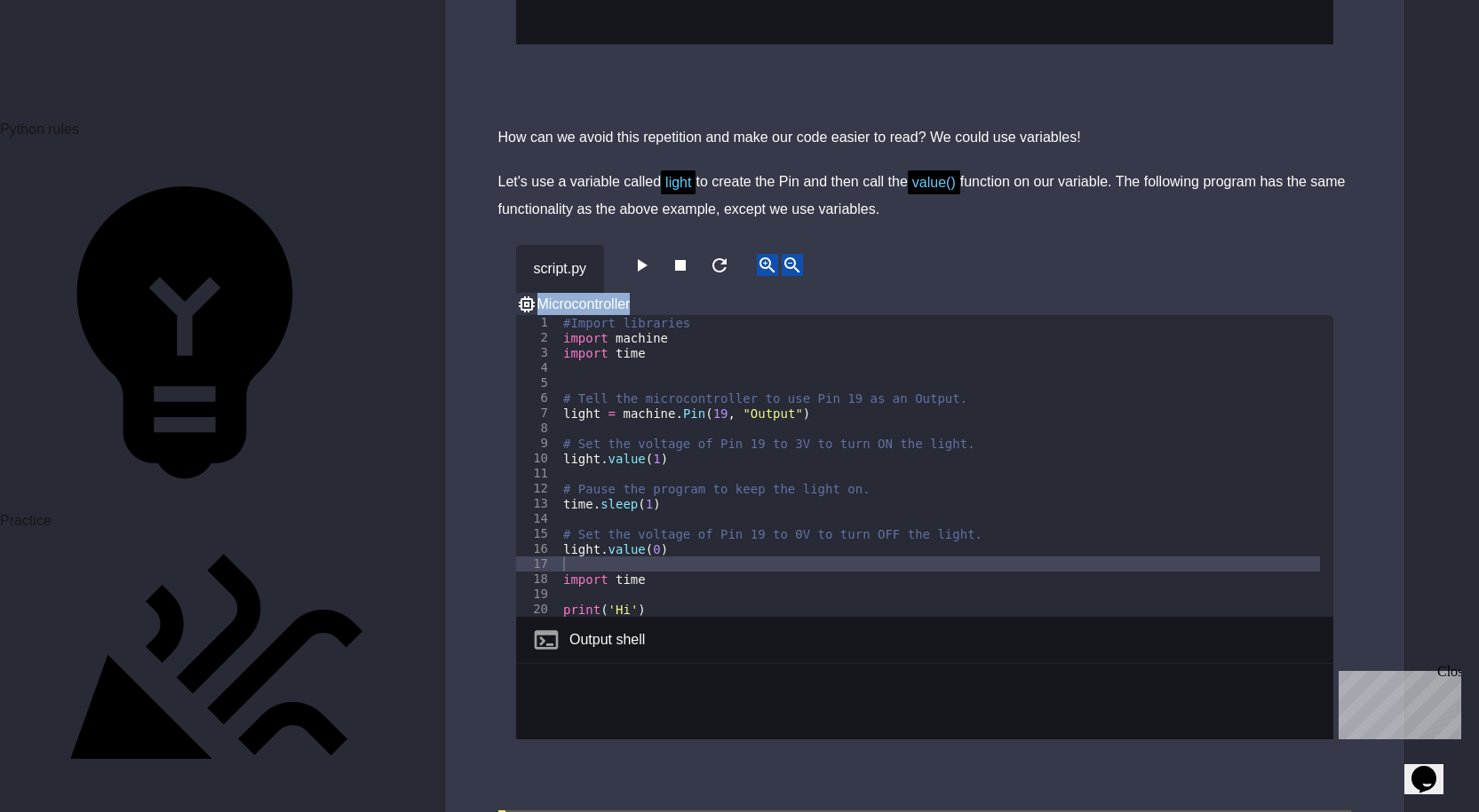
click at [659, 245] on div "script.py Microcontroller" at bounding box center [924, 280] width 817 height 70
click at [656, 245] on div "script.py Microcontroller" at bounding box center [924, 280] width 817 height 70
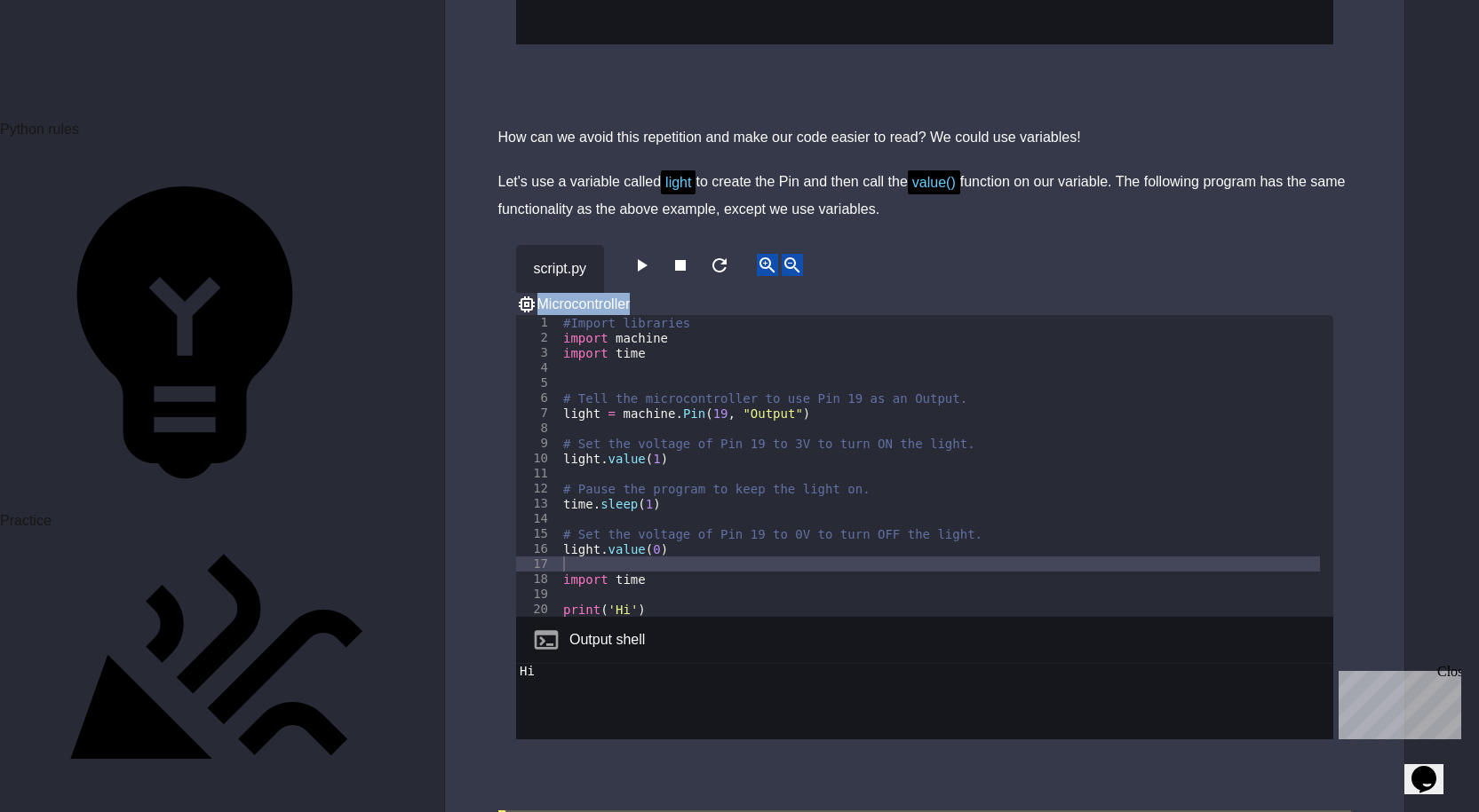
click at [630, 296] on span "Microcontroller" at bounding box center [584, 304] width 93 height 15
click at [537, 294] on icon at bounding box center [526, 304] width 21 height 21
click at [607, 245] on div "script.py Microcontroller" at bounding box center [924, 280] width 817 height 70
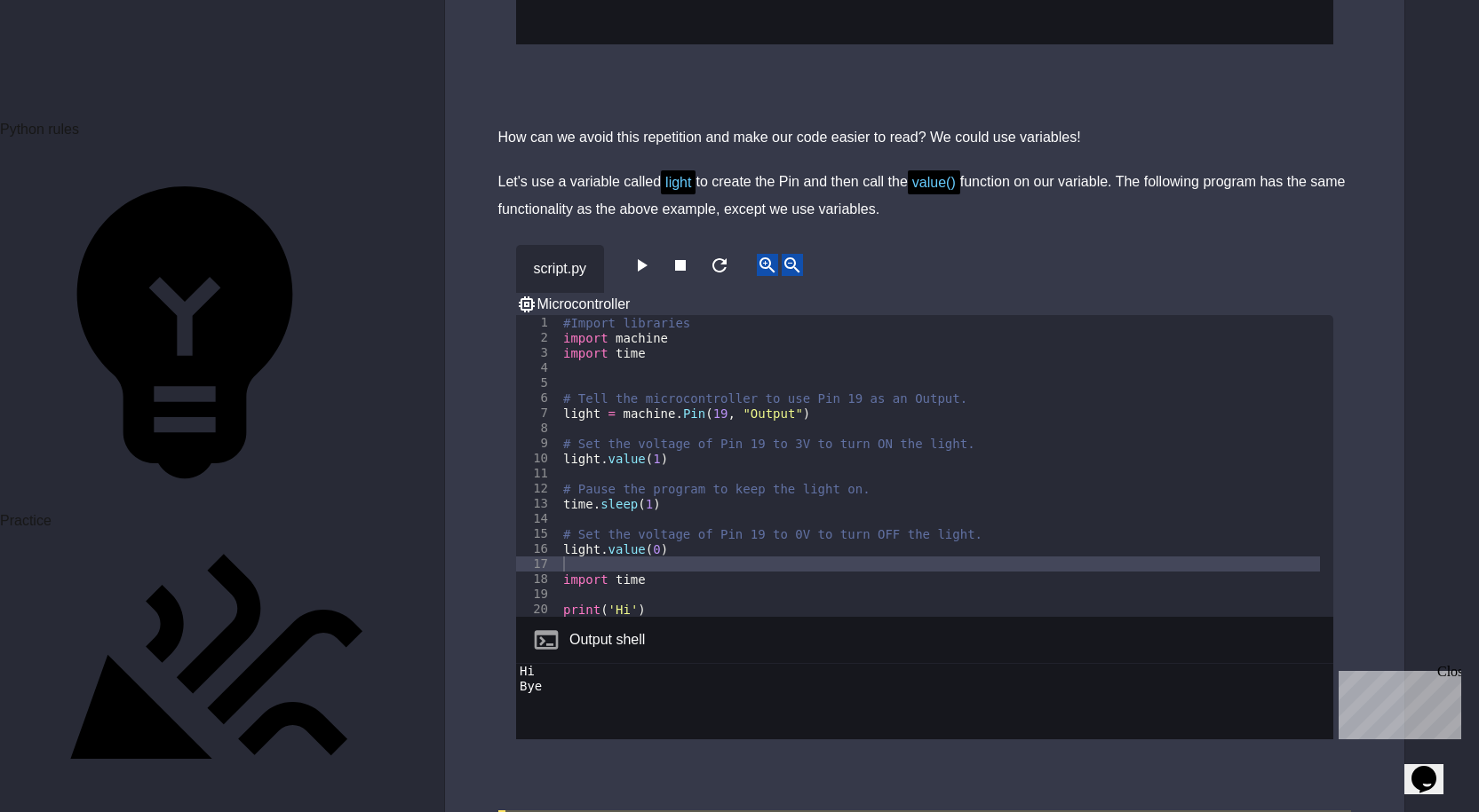
click at [635, 254] on button "button" at bounding box center [641, 265] width 21 height 22
click at [640, 245] on div "script.py Microcontroller" at bounding box center [924, 280] width 817 height 70
click at [632, 245] on div "script.py Microcontroller" at bounding box center [924, 280] width 817 height 70
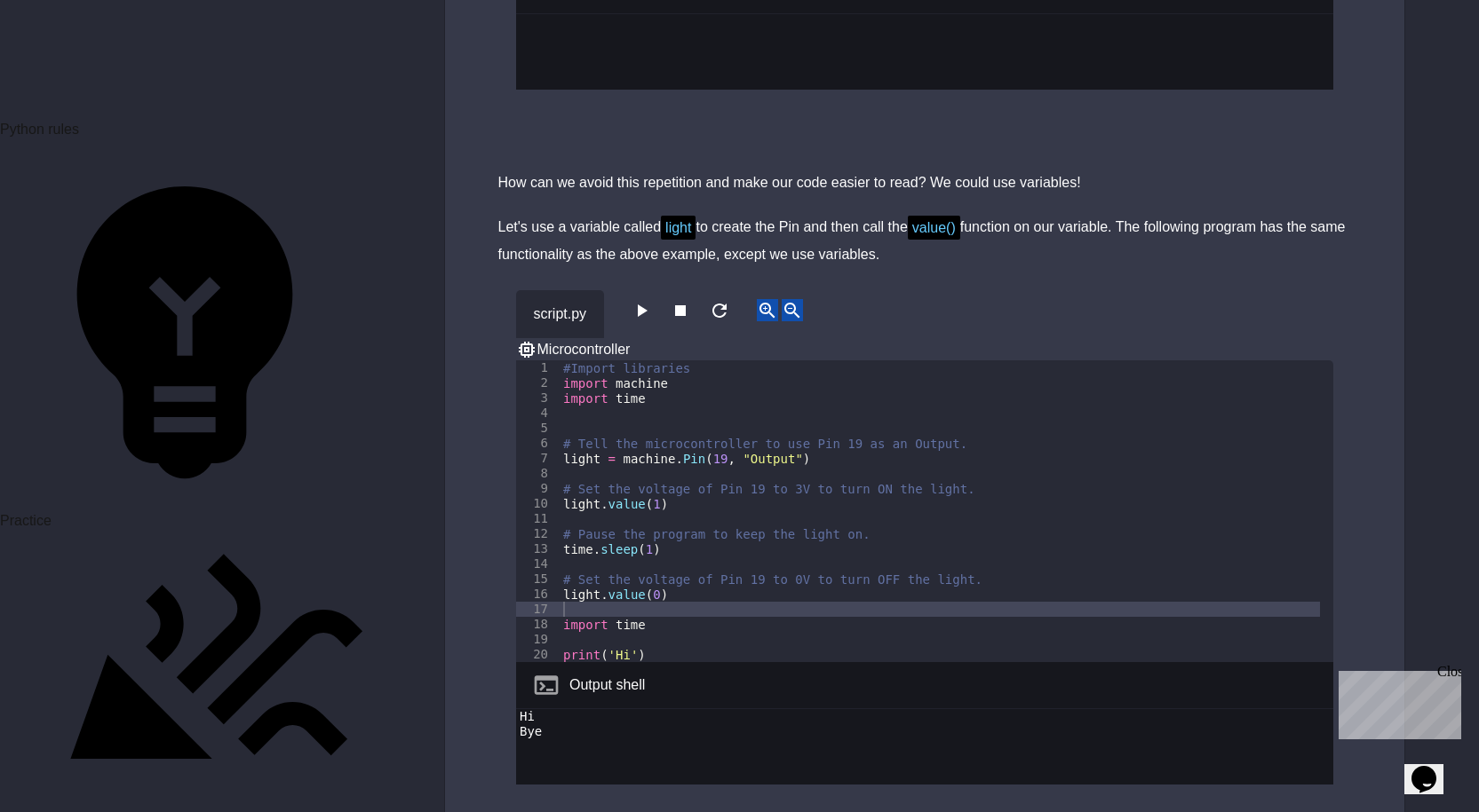
scroll to position [7621, 0]
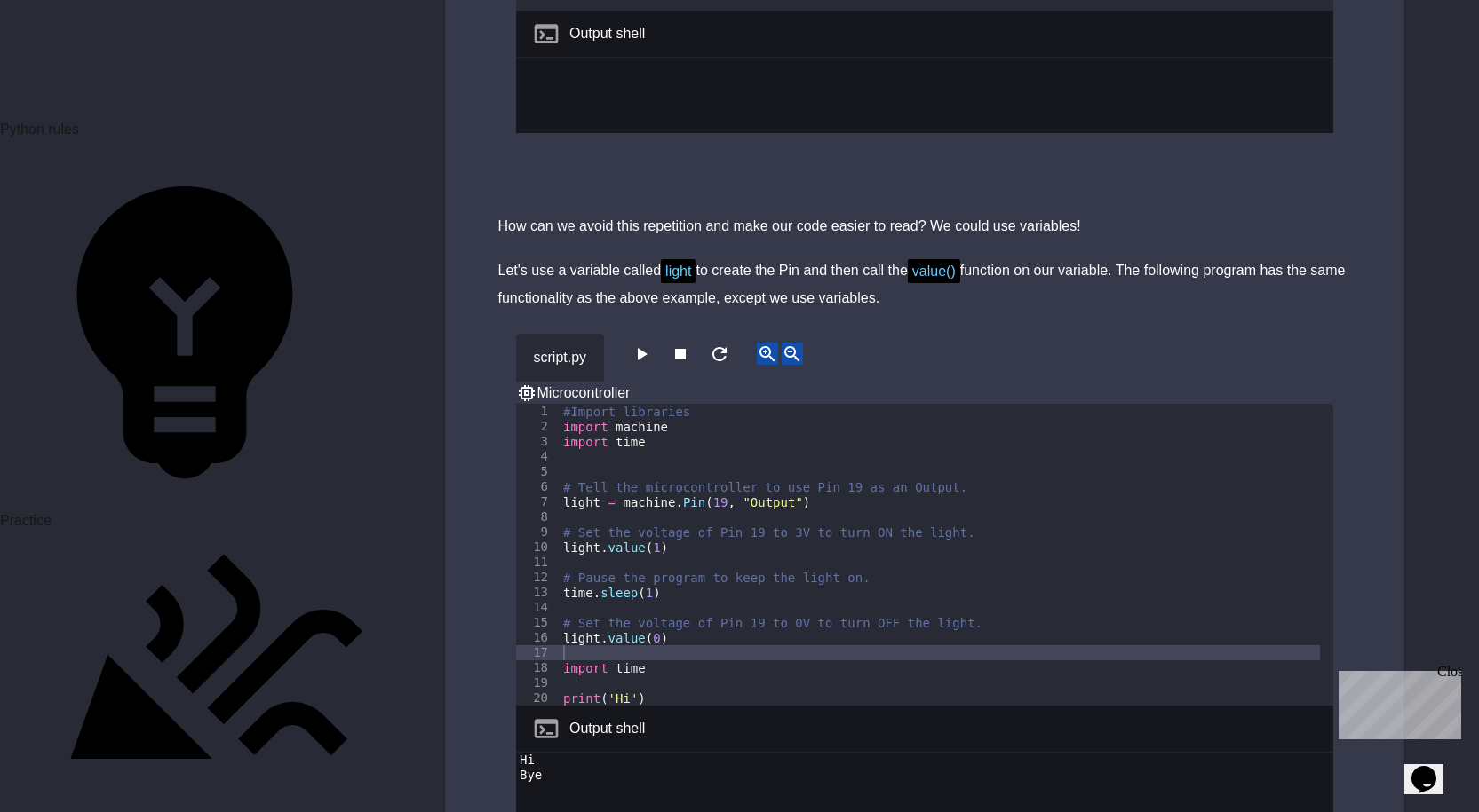
click at [730, 344] on icon "button" at bounding box center [719, 354] width 21 height 21
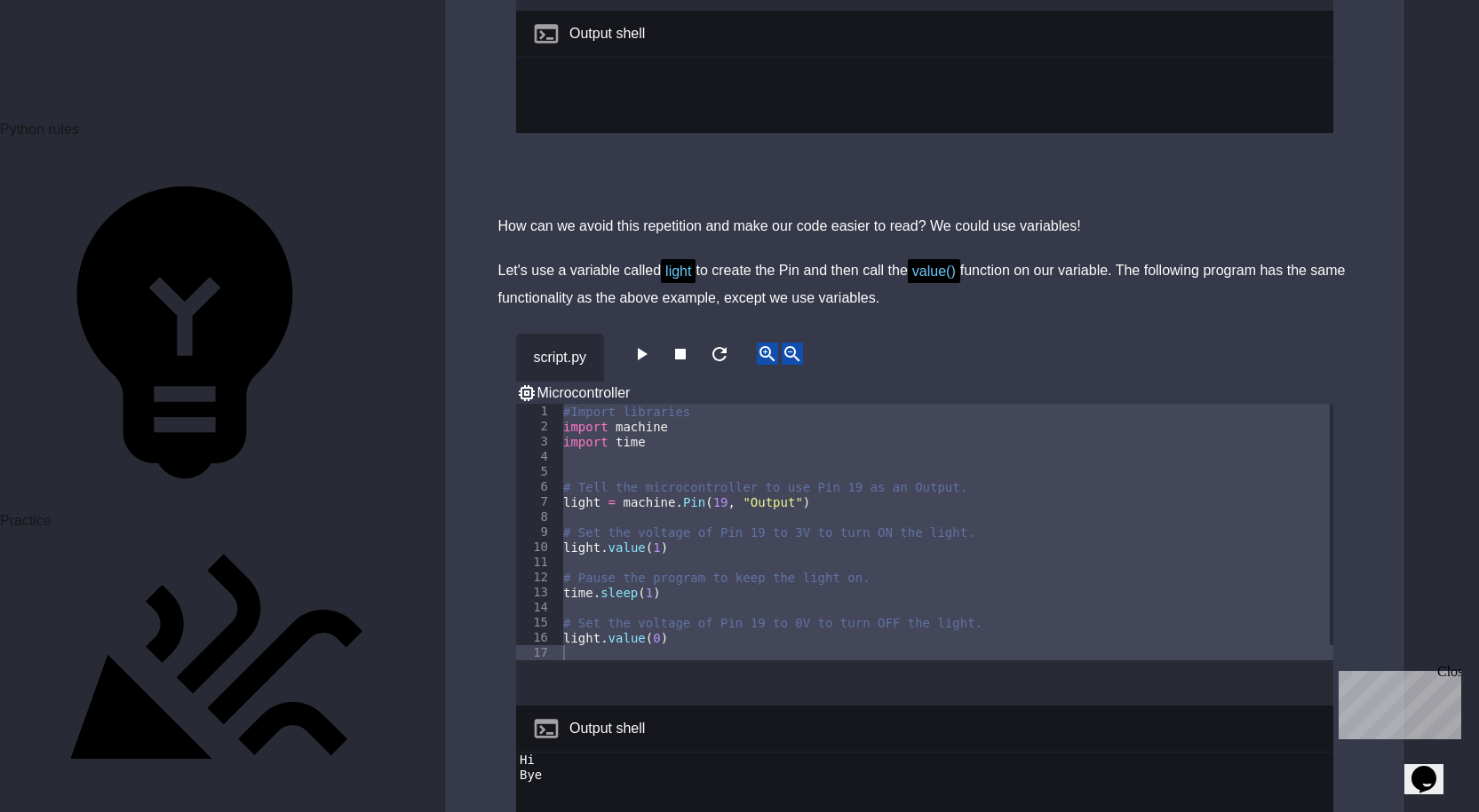
click at [646, 348] on icon "button" at bounding box center [643, 353] width 9 height 12
click at [646, 334] on div "script.py Microcontroller" at bounding box center [924, 368] width 817 height 70
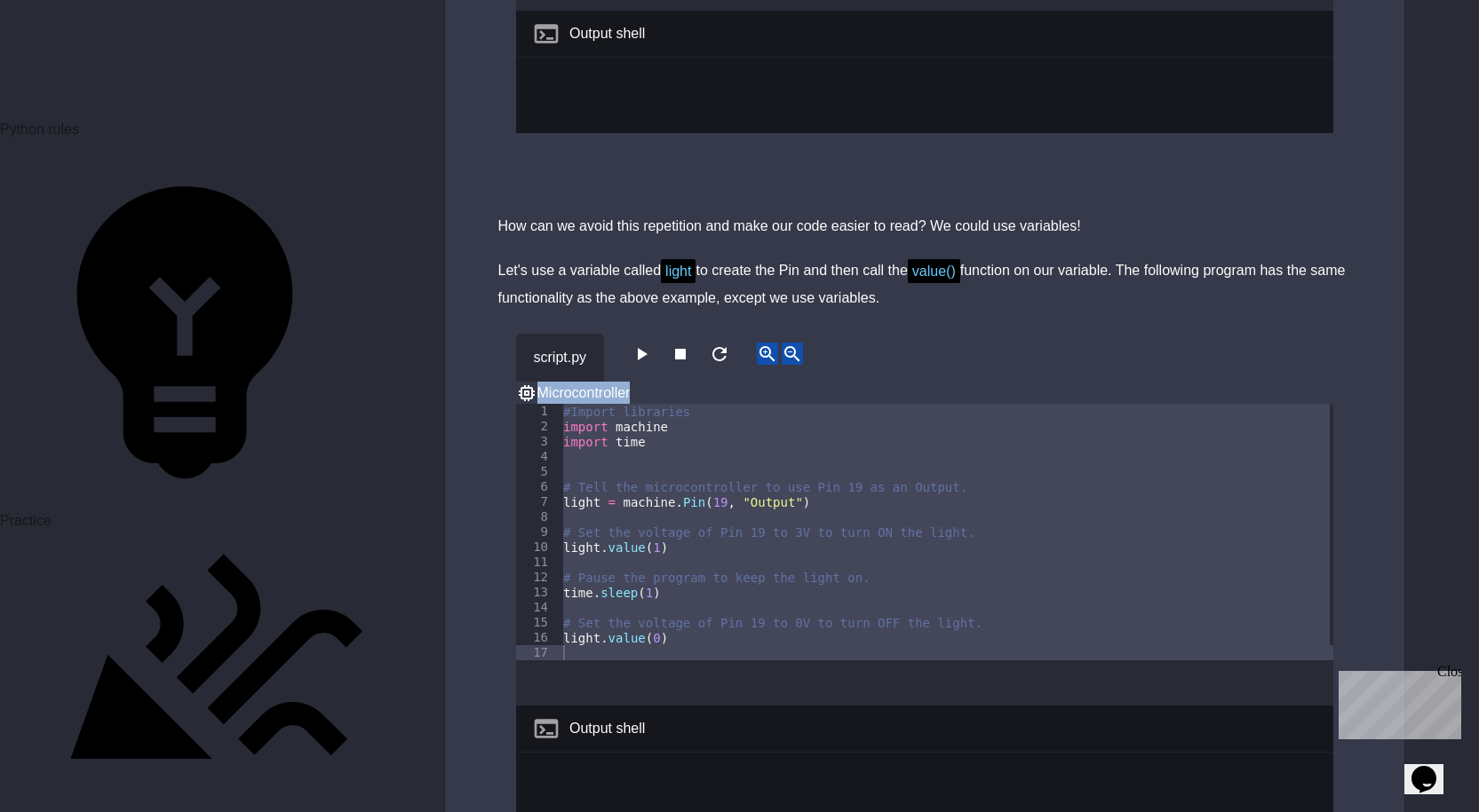
click at [646, 334] on div "script.py Microcontroller" at bounding box center [924, 368] width 817 height 70
click at [646, 348] on icon "button" at bounding box center [643, 353] width 9 height 12
click at [646, 334] on div "script.py Microcontroller" at bounding box center [924, 368] width 817 height 70
click at [644, 334] on div "script.py Microcontroller" at bounding box center [924, 368] width 817 height 70
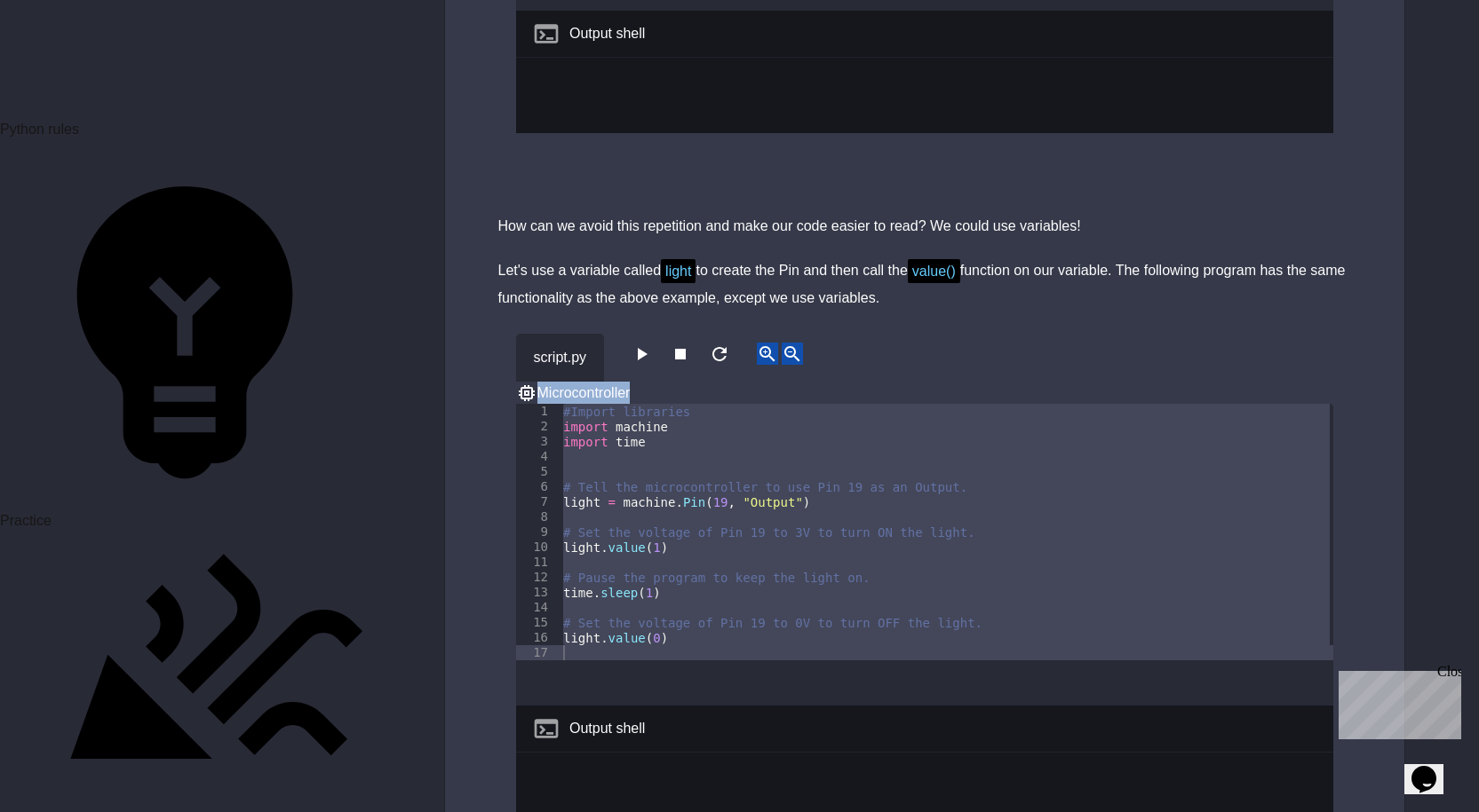
click at [644, 334] on div "script.py Microcontroller" at bounding box center [924, 368] width 817 height 70
click at [646, 344] on icon "button" at bounding box center [641, 354] width 21 height 21
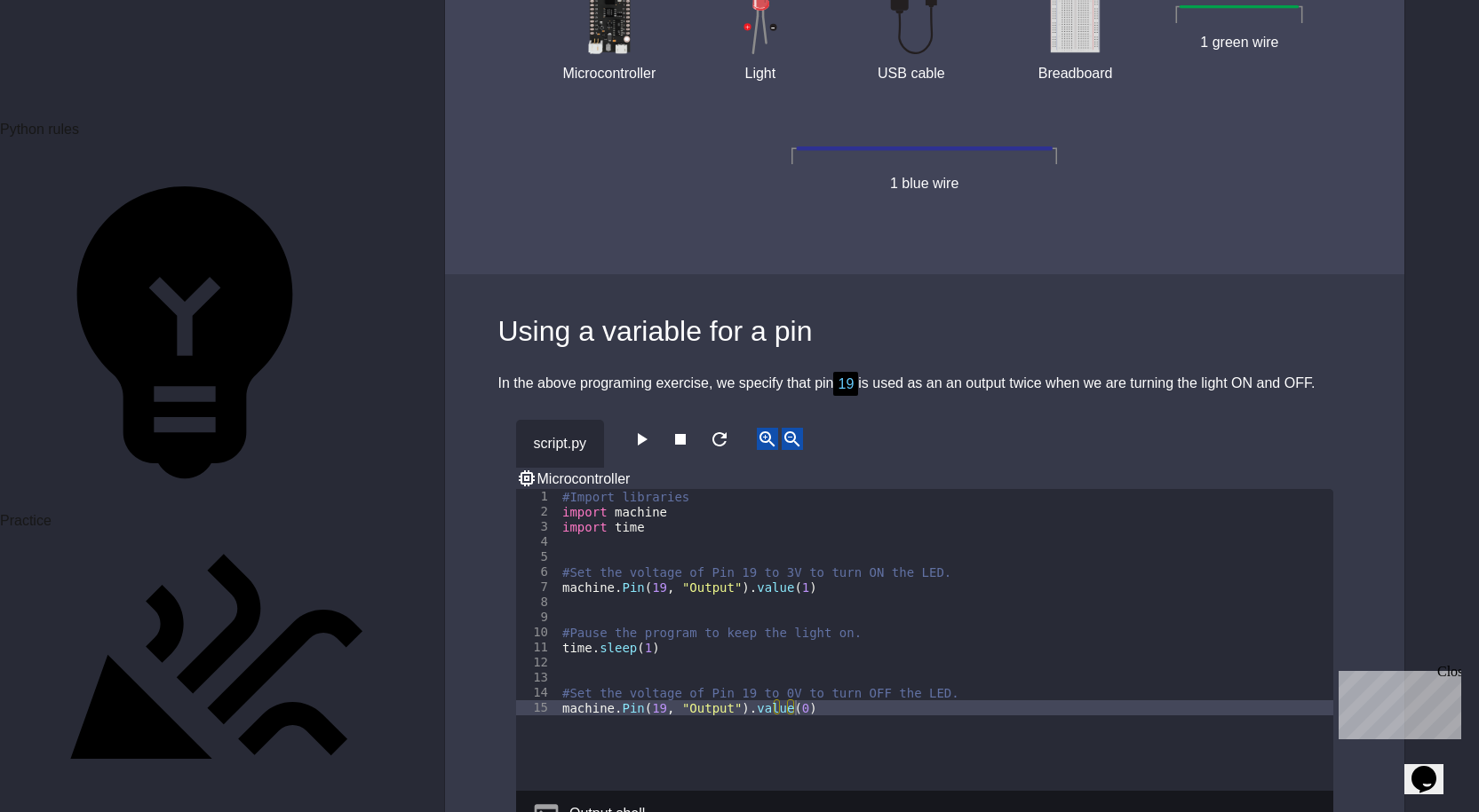
scroll to position [6821, 0]
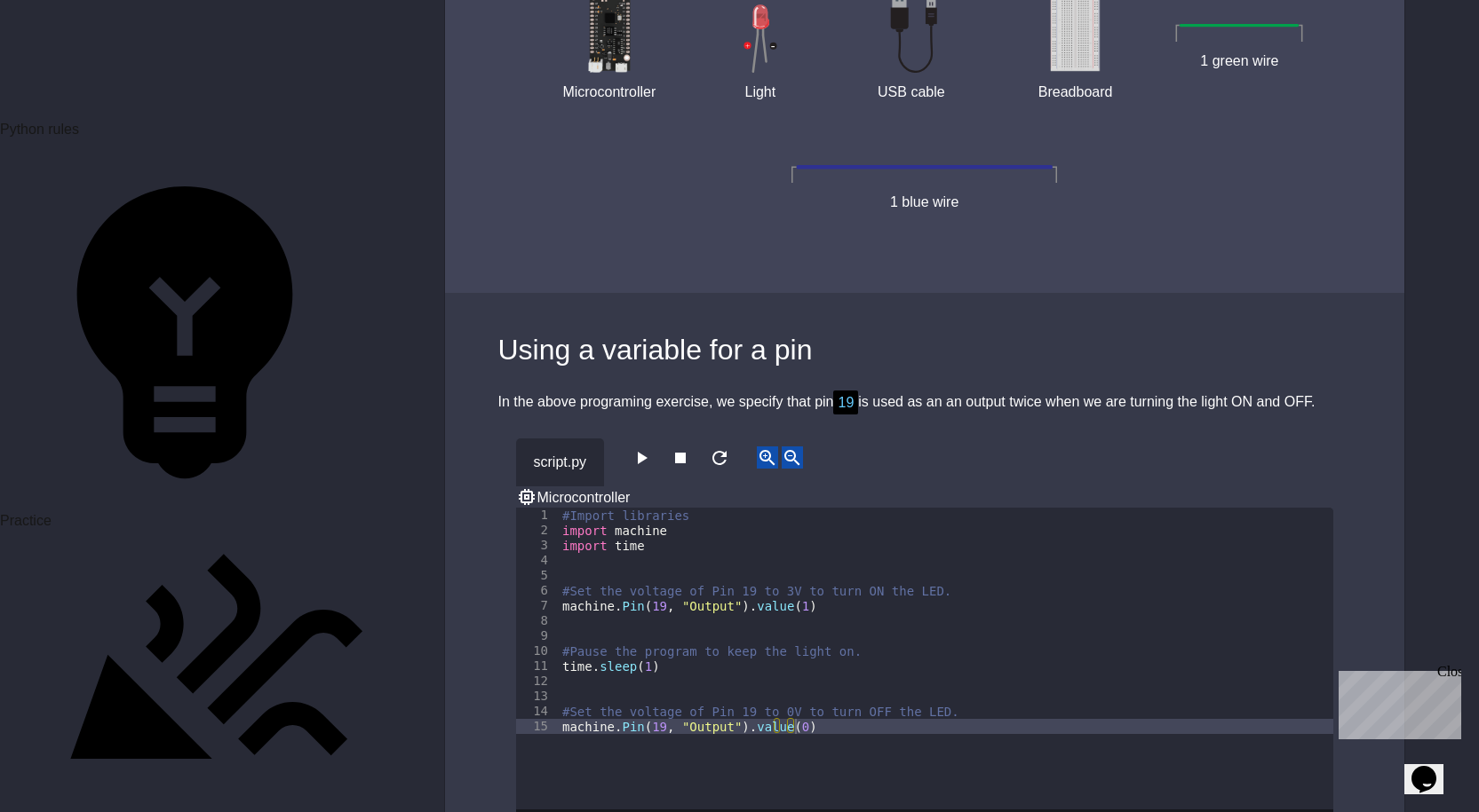
click at [642, 447] on icon "button" at bounding box center [641, 458] width 21 height 21
click at [652, 447] on icon "button" at bounding box center [641, 458] width 21 height 21
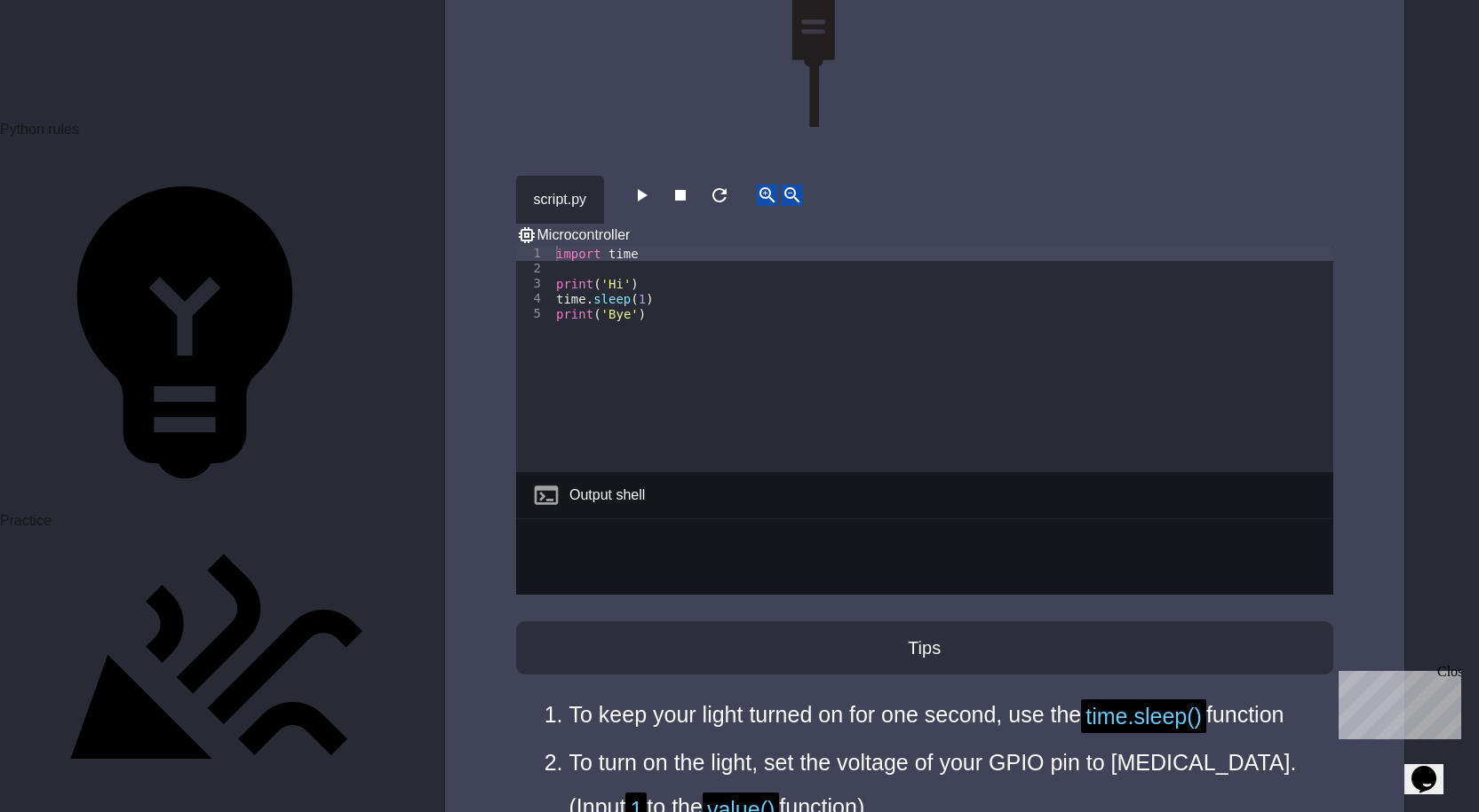
scroll to position [5490, 0]
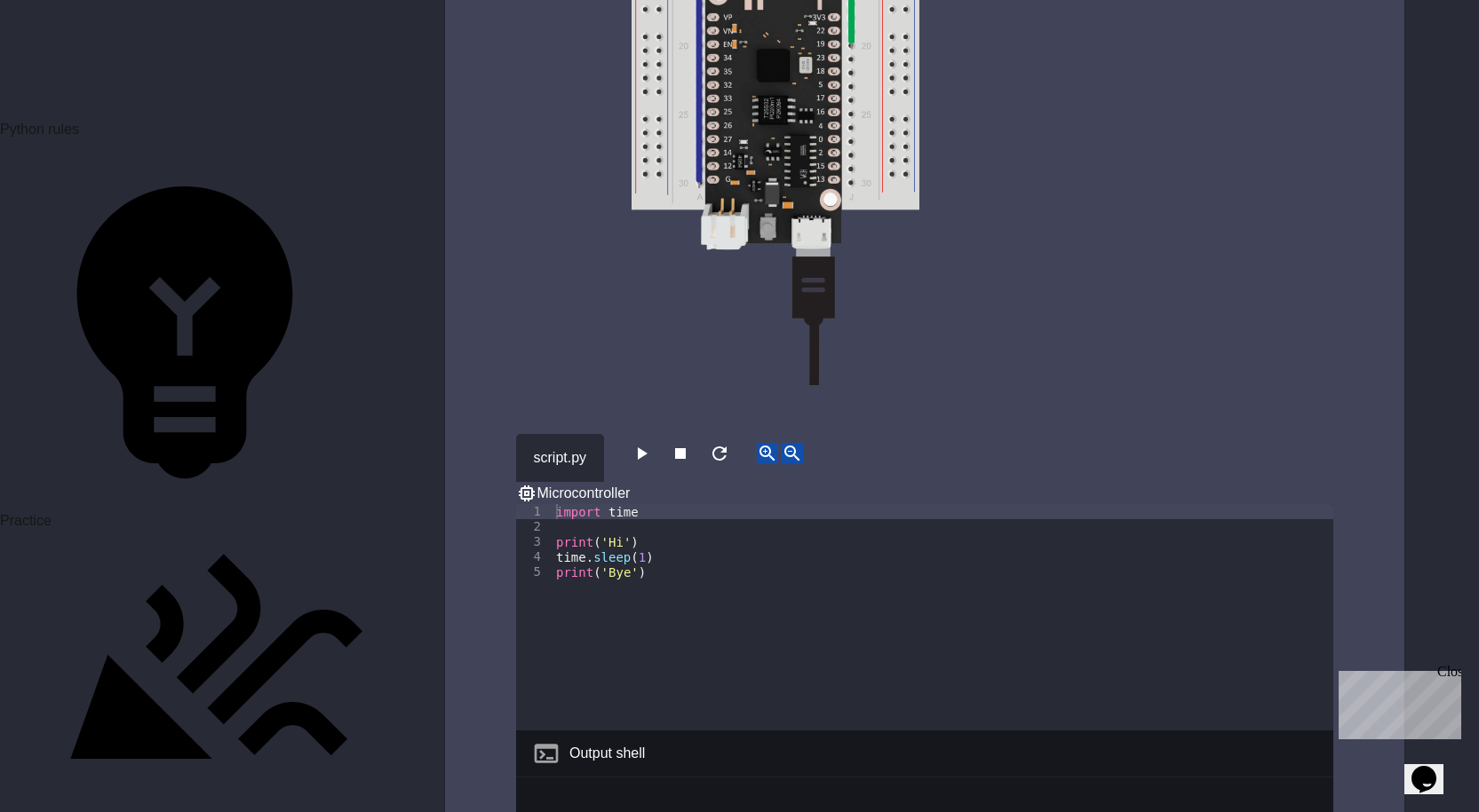
click at [652, 443] on button "button" at bounding box center [641, 454] width 21 height 22
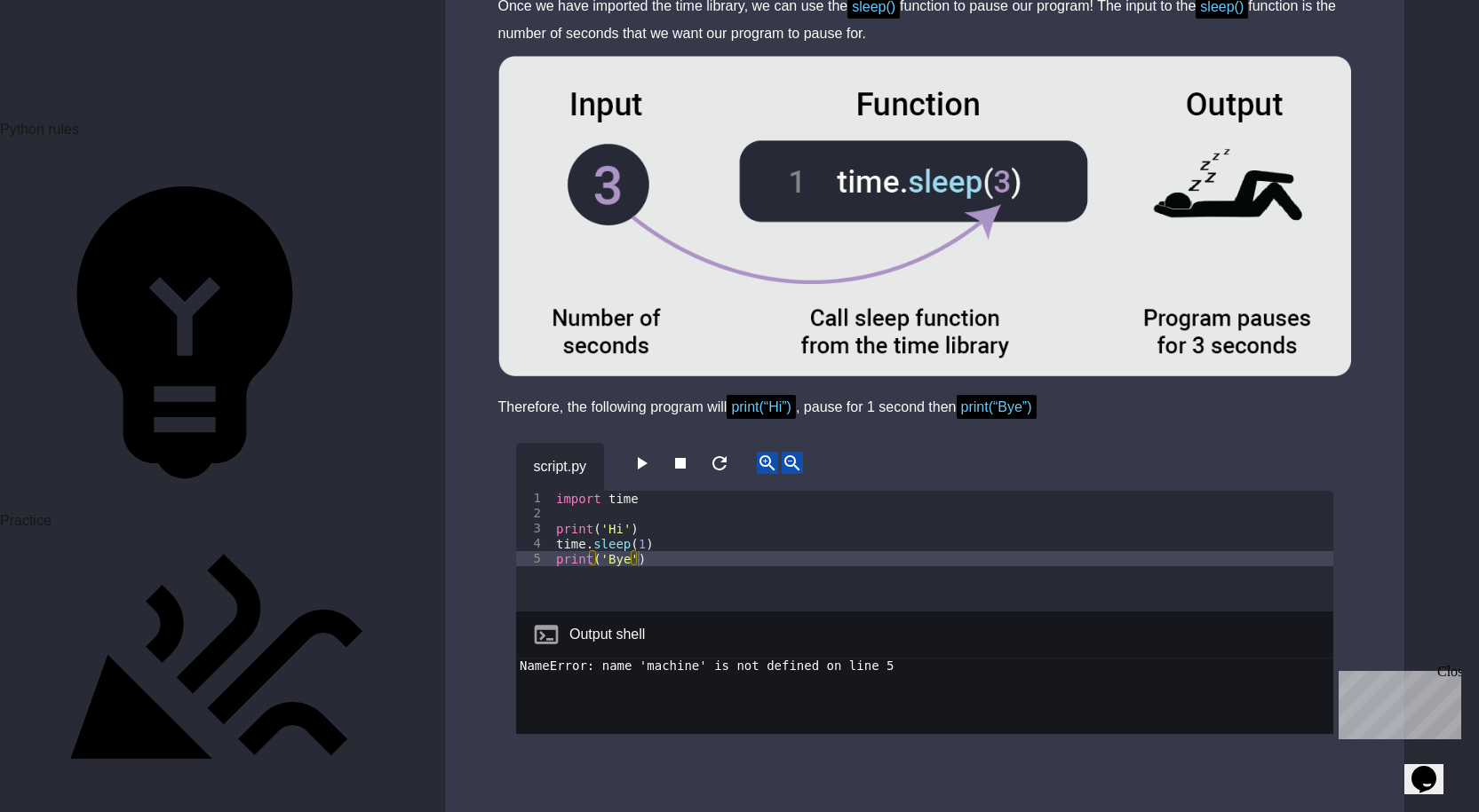
scroll to position [4069, 0]
click at [647, 458] on icon "button" at bounding box center [643, 463] width 9 height 12
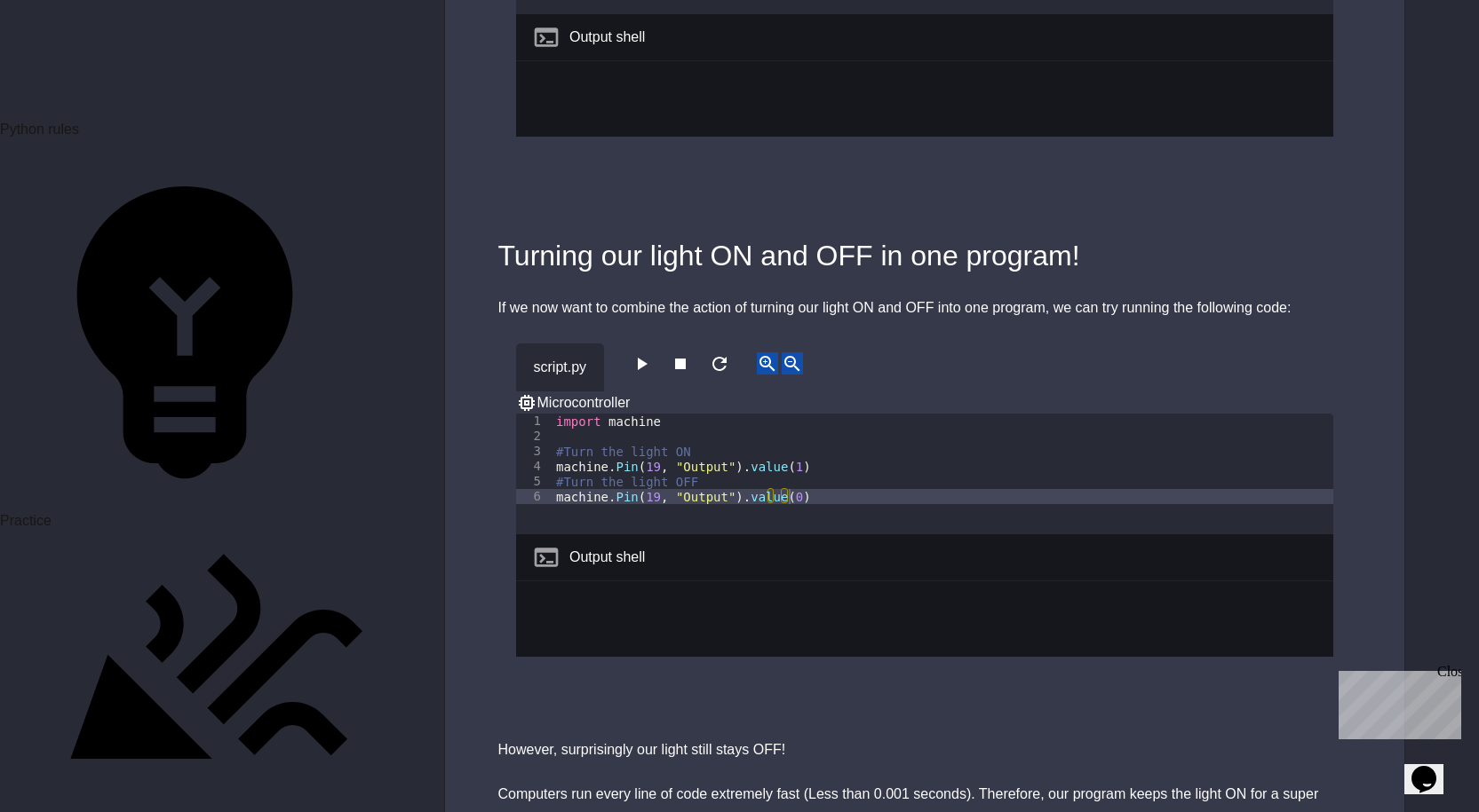
scroll to position [2027, 0]
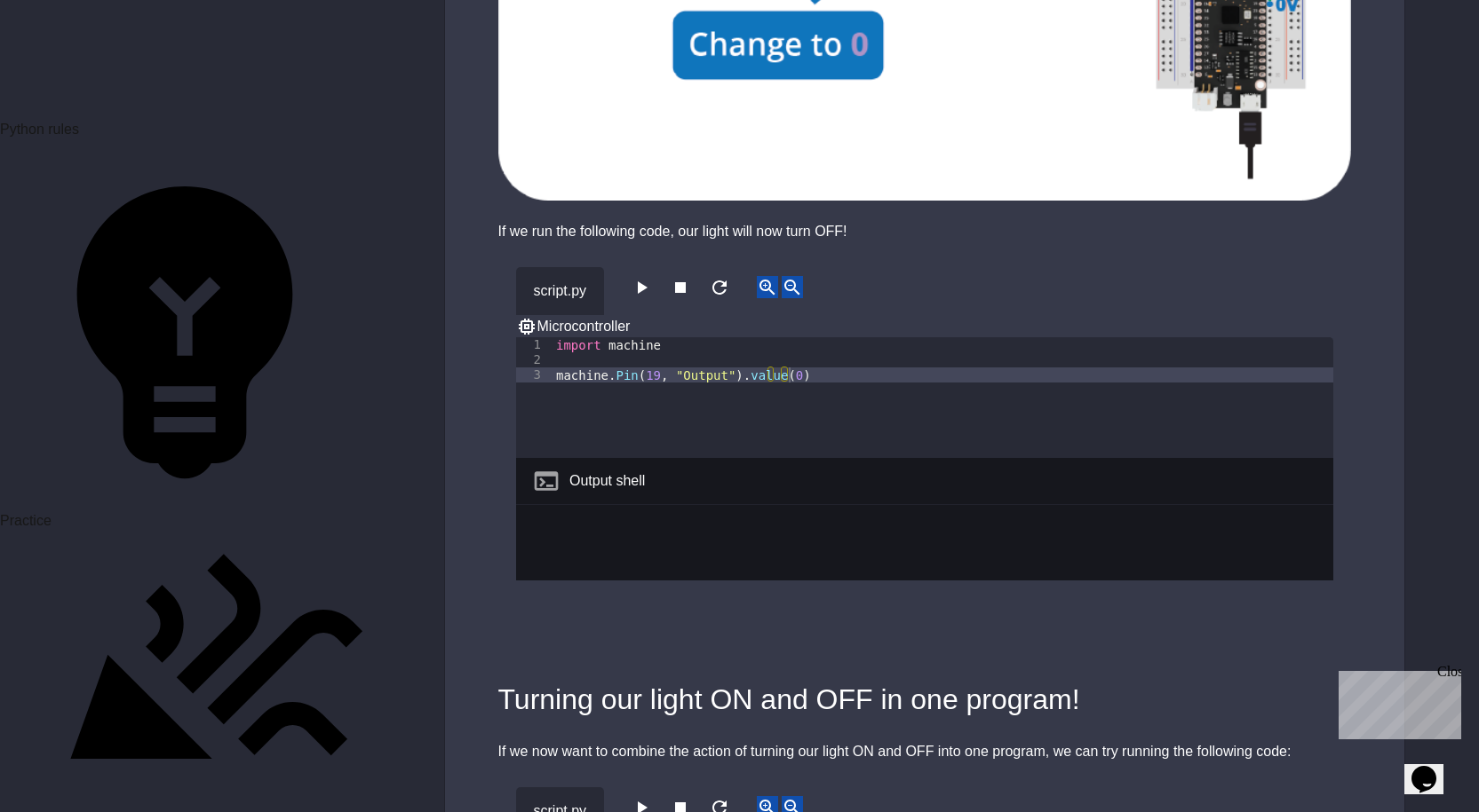
click at [643, 797] on icon "button" at bounding box center [641, 807] width 21 height 21
click at [652, 276] on button "button" at bounding box center [641, 287] width 21 height 22
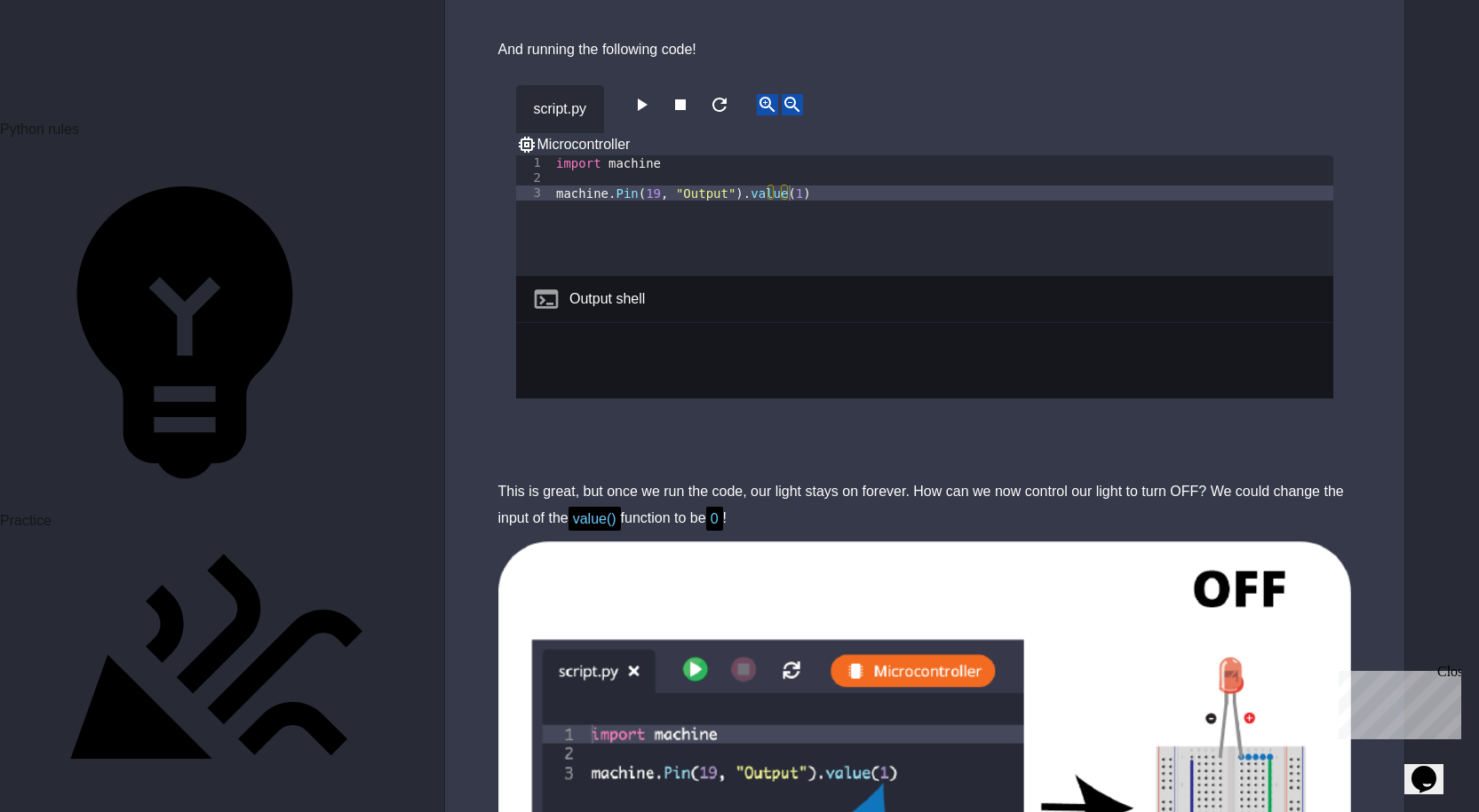
scroll to position [784, 0]
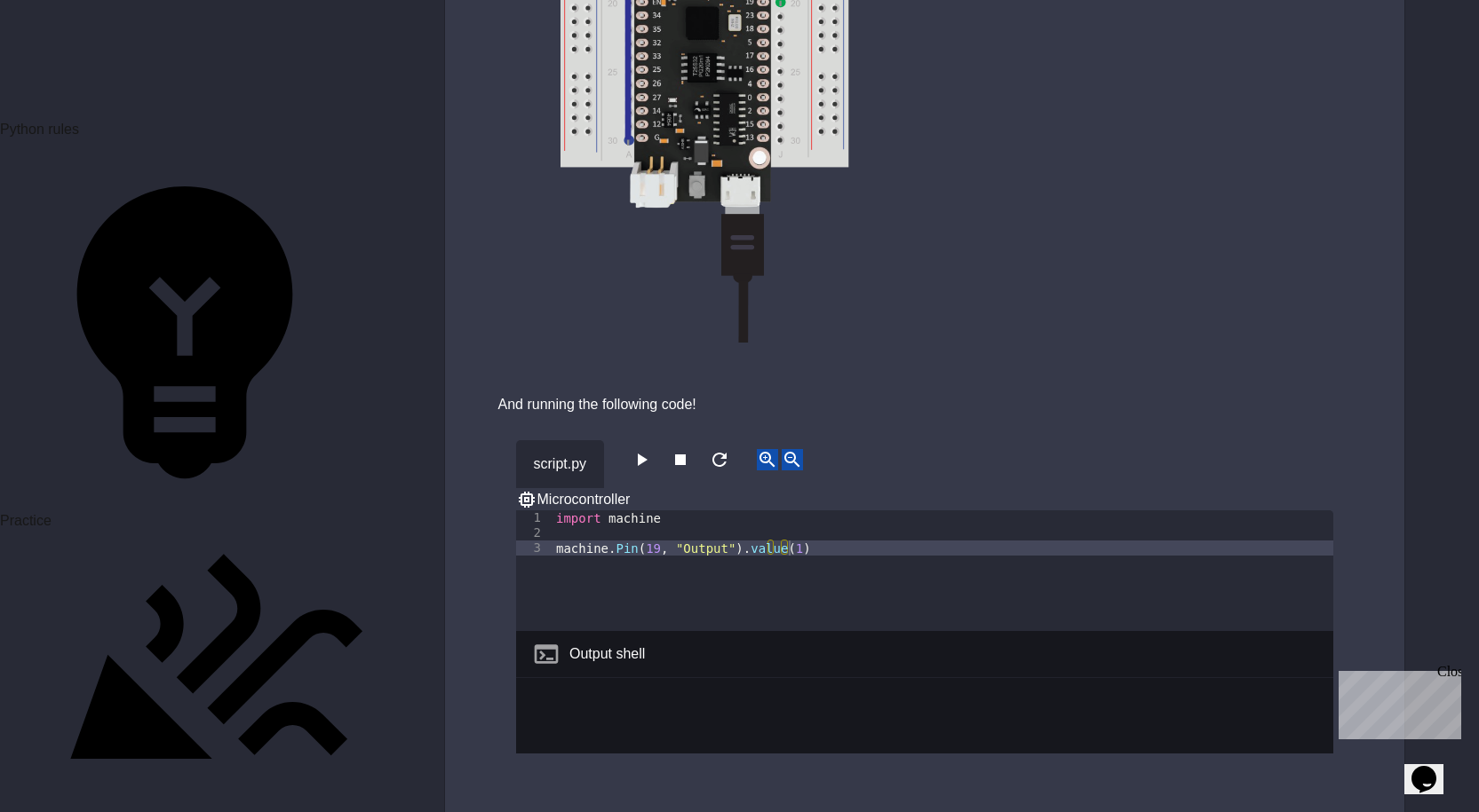
click at [639, 457] on icon "button" at bounding box center [641, 460] width 21 height 21
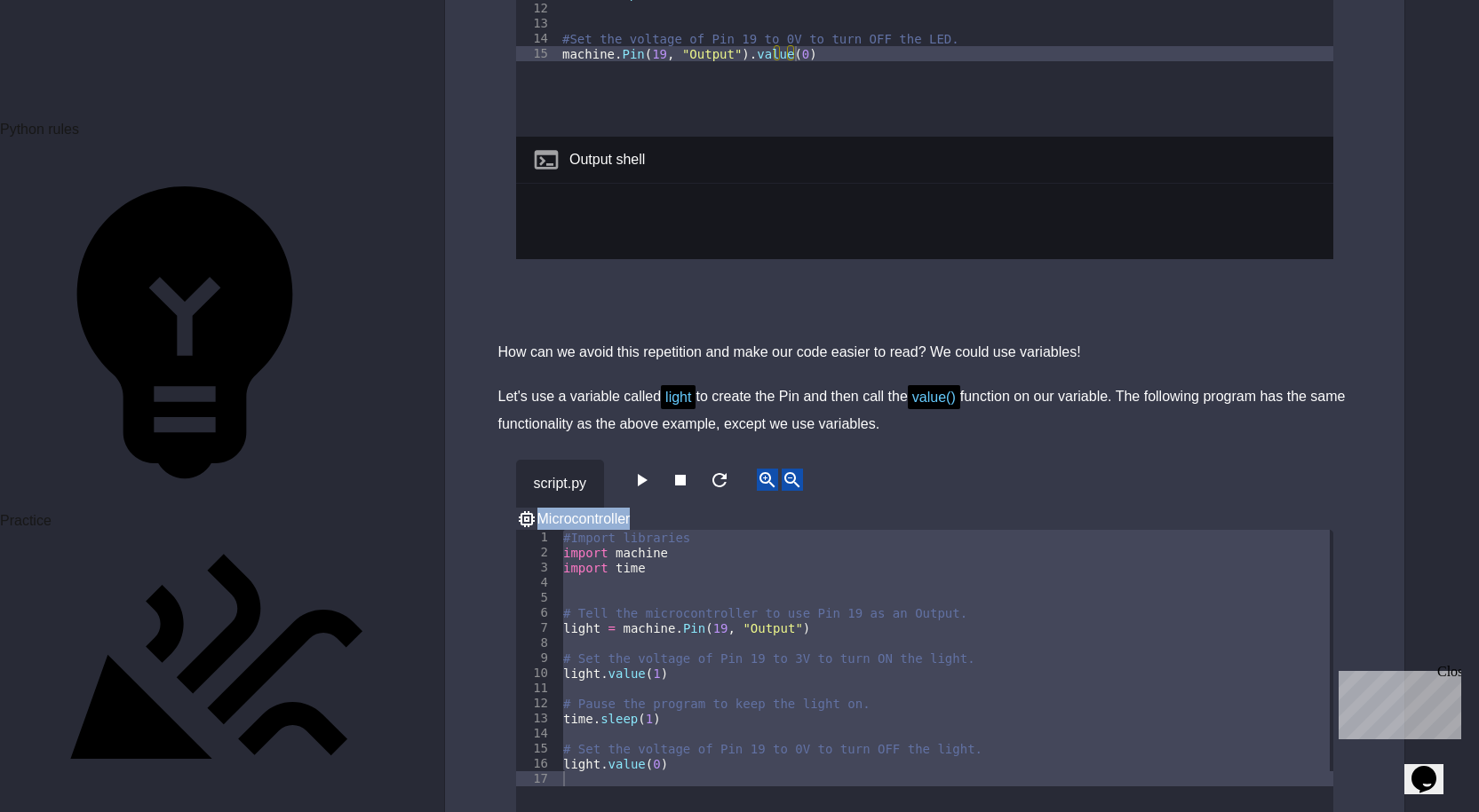
scroll to position [7798, 0]
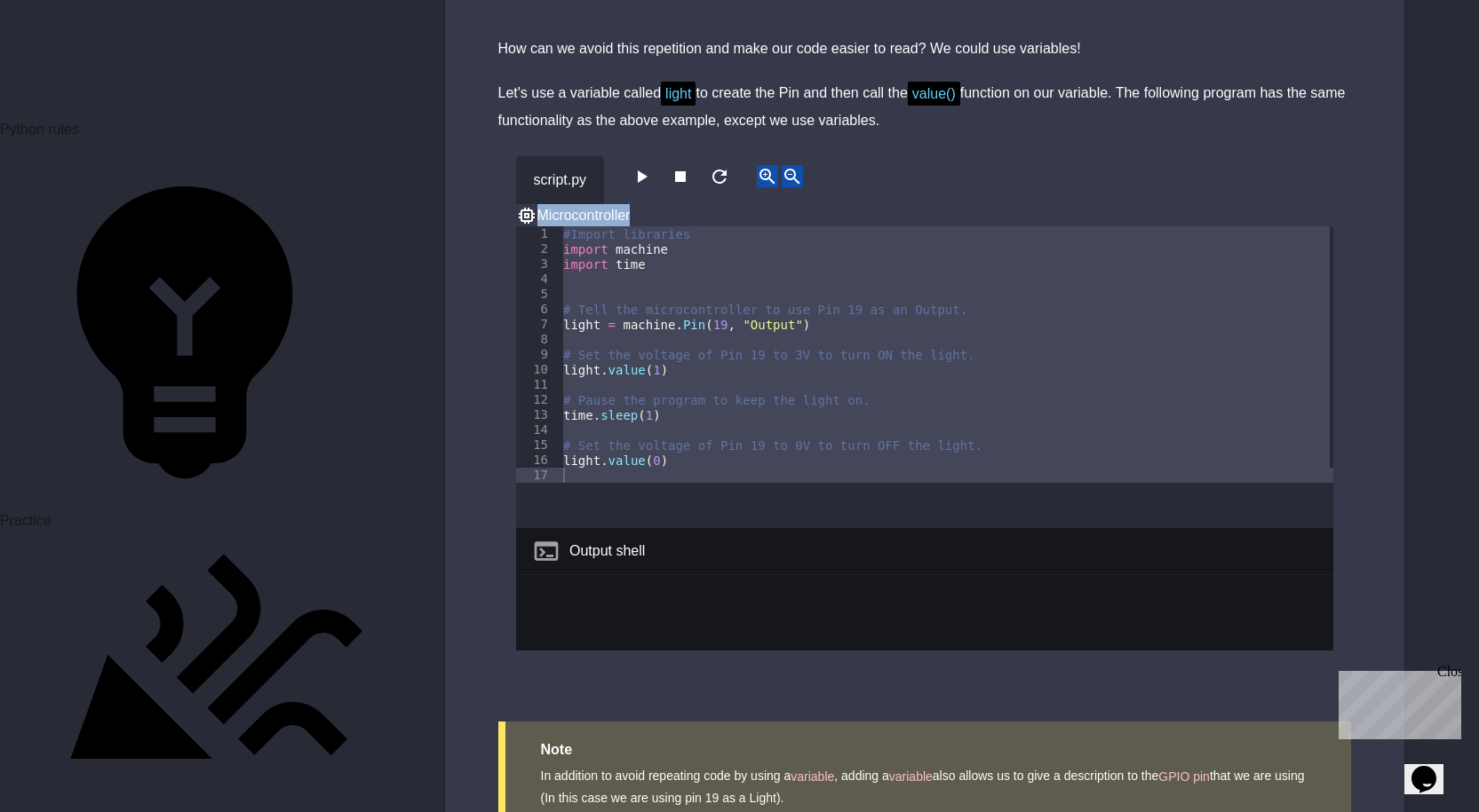
click at [636, 165] on button "button" at bounding box center [641, 176] width 21 height 22
click at [457, 238] on div "script.py Microcontroller 1 2 3 4 5 6 7 8 9 10 11 12 13 14 15 16 17 #Import lib…" at bounding box center [924, 423] width 960 height 579
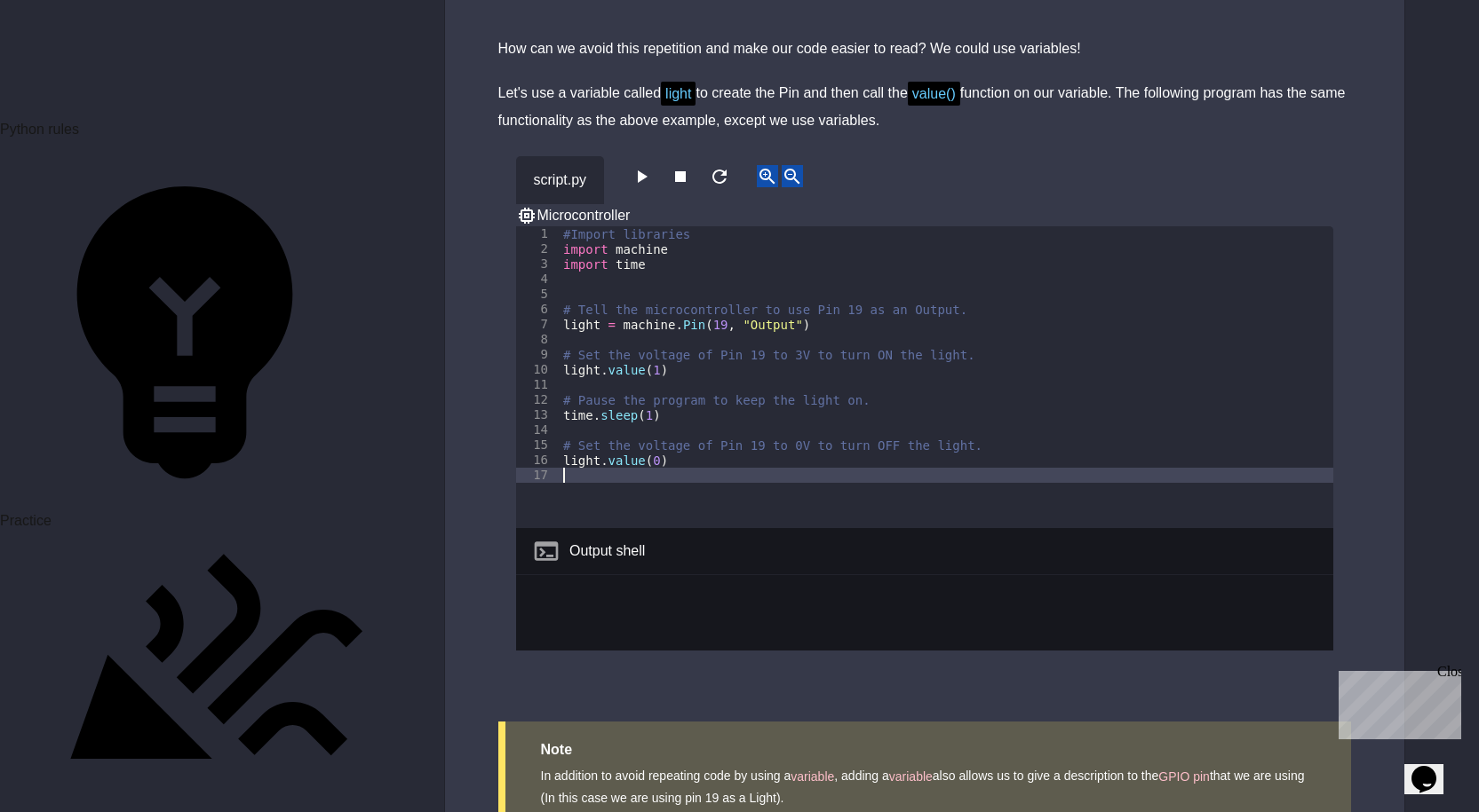
click at [643, 166] on icon "button" at bounding box center [641, 176] width 21 height 21
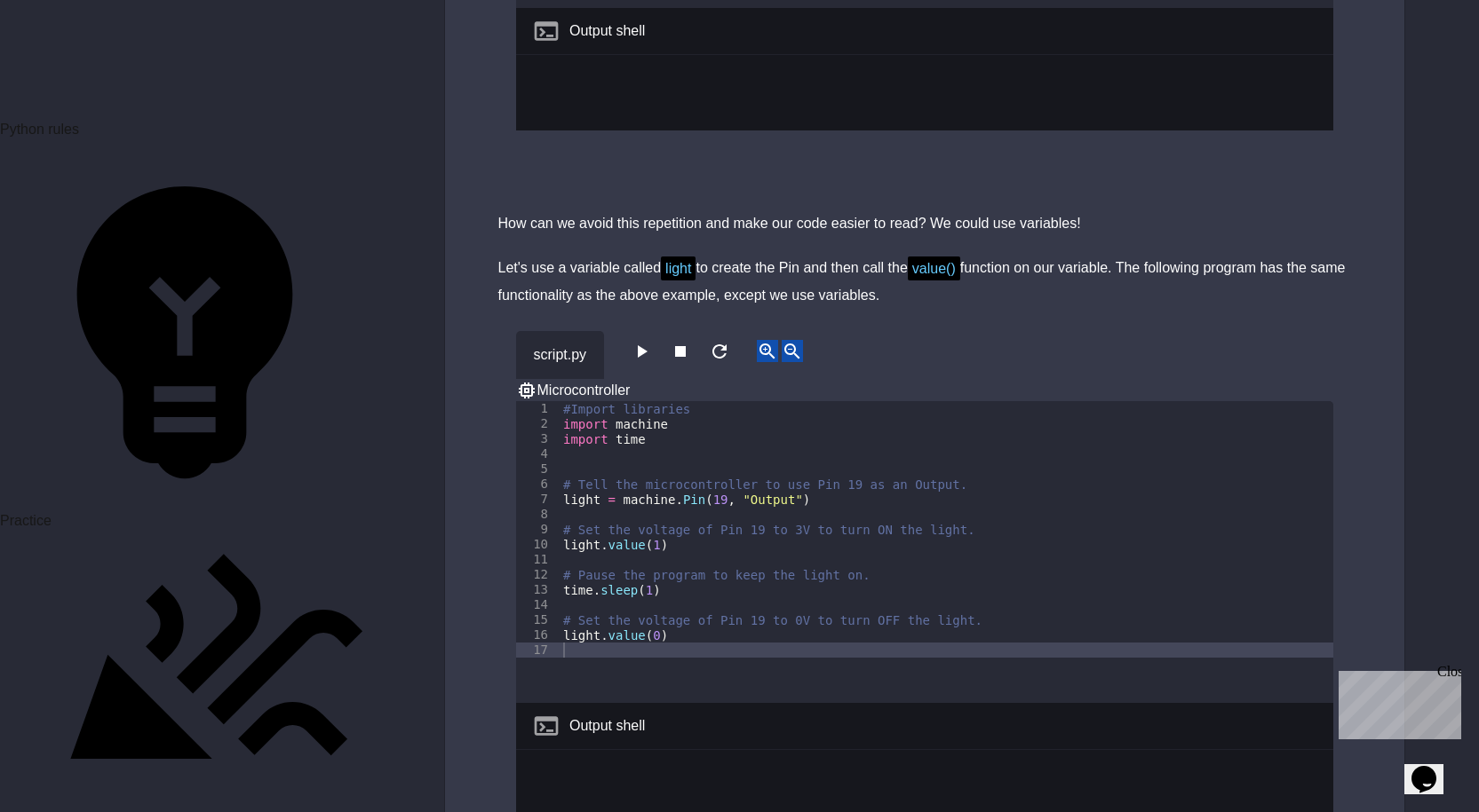
scroll to position [7621, 0]
click at [641, 344] on icon "button" at bounding box center [641, 354] width 21 height 21
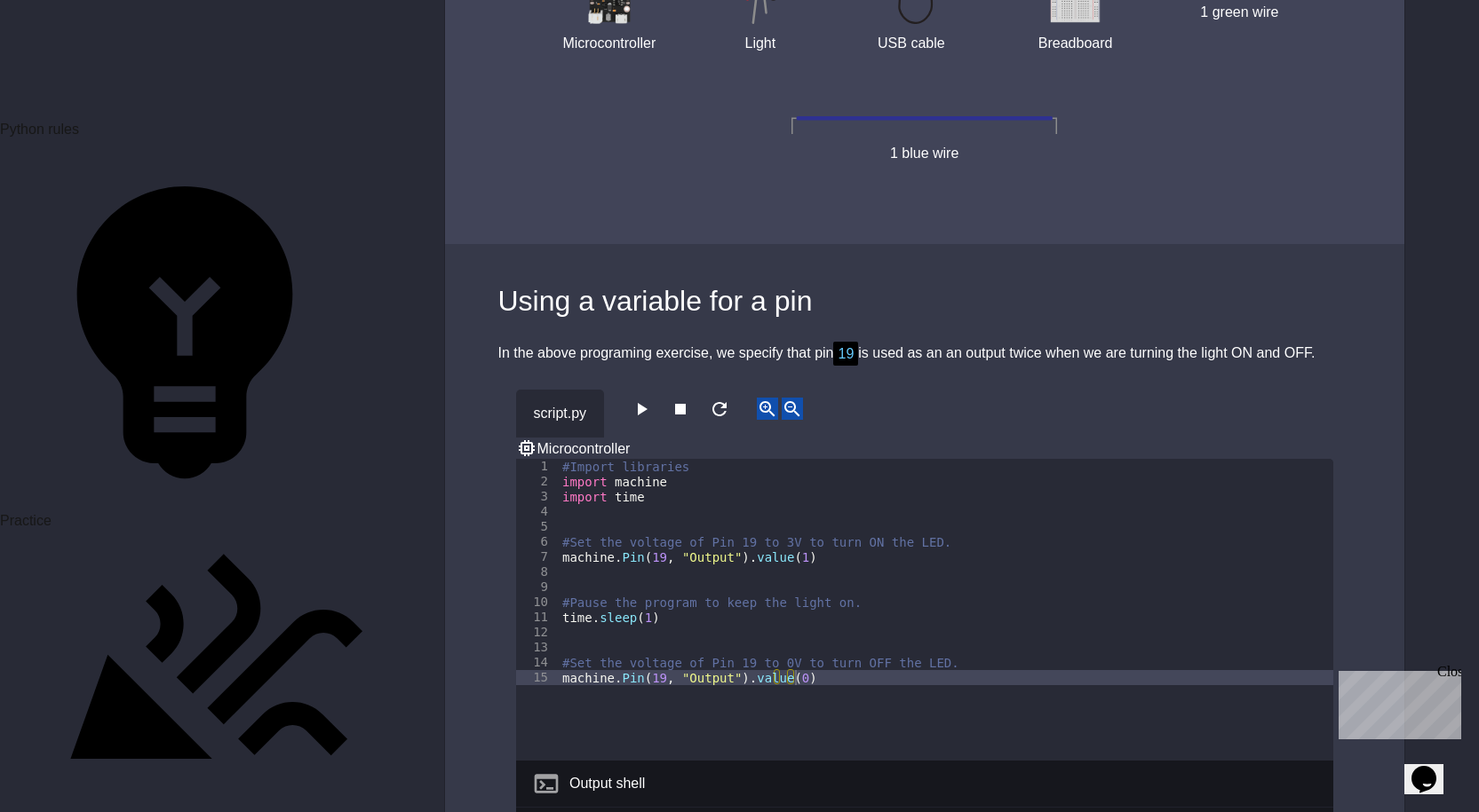
scroll to position [7798, 0]
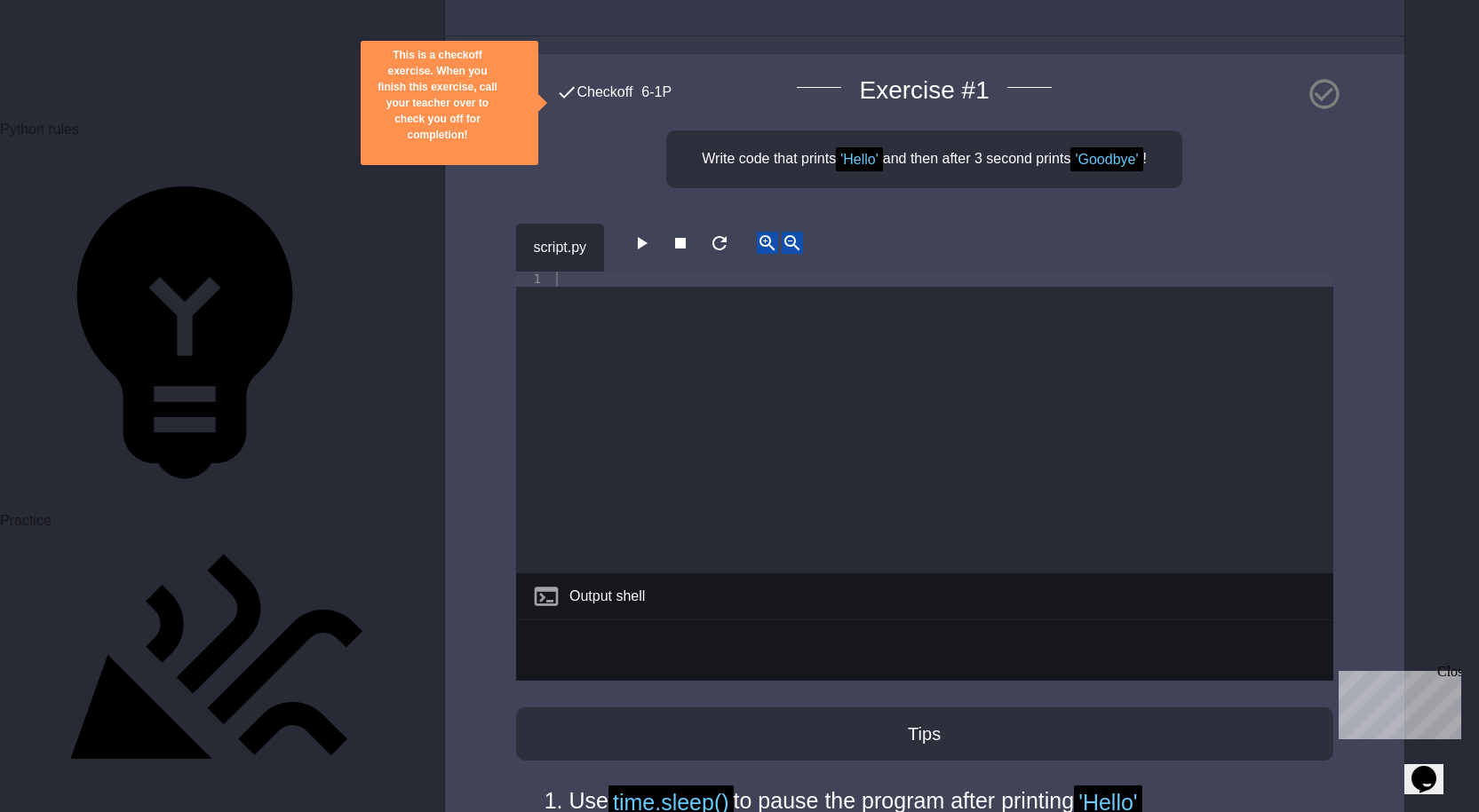
scroll to position [177, 0]
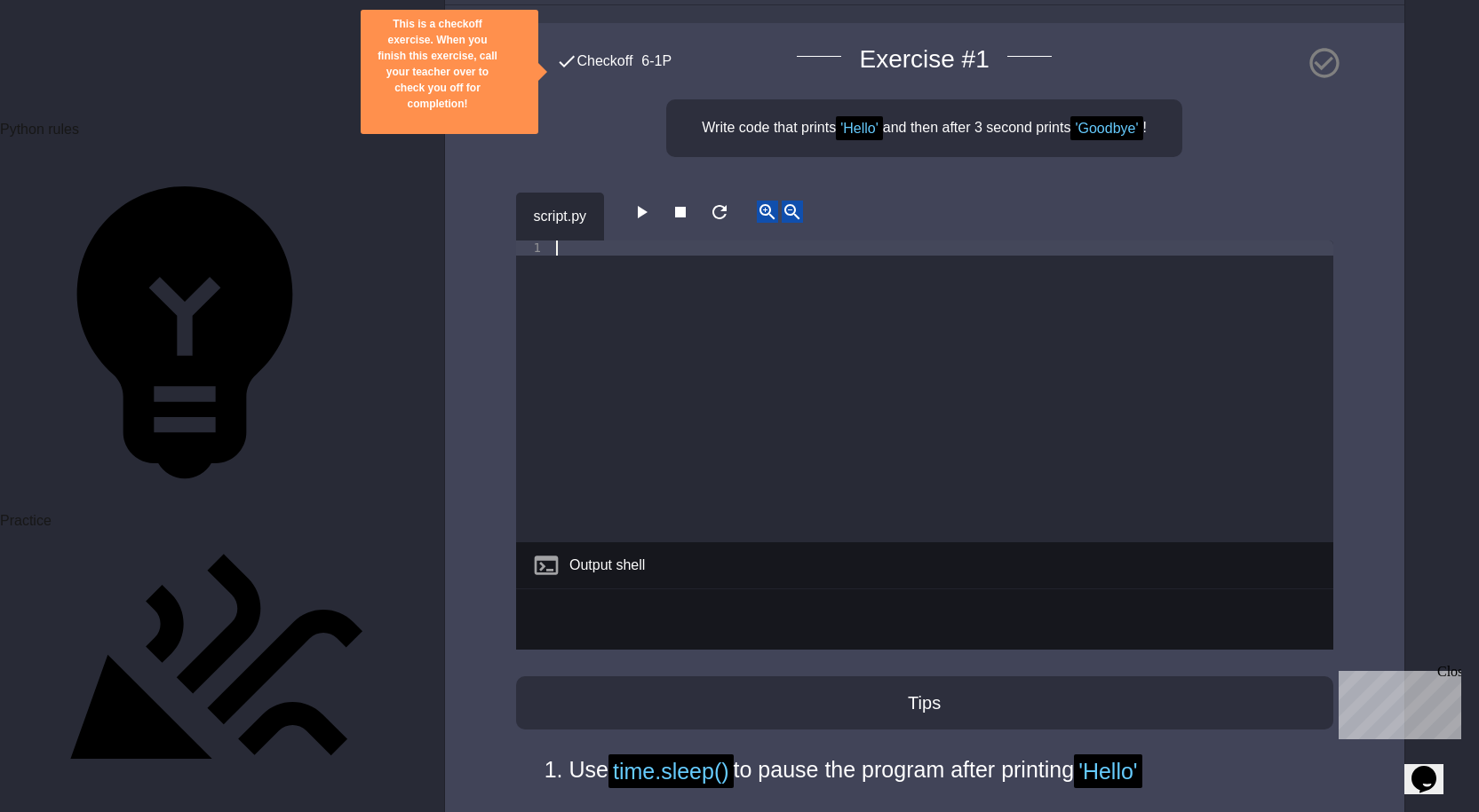
click at [772, 248] on div at bounding box center [942, 406] width 781 height 332
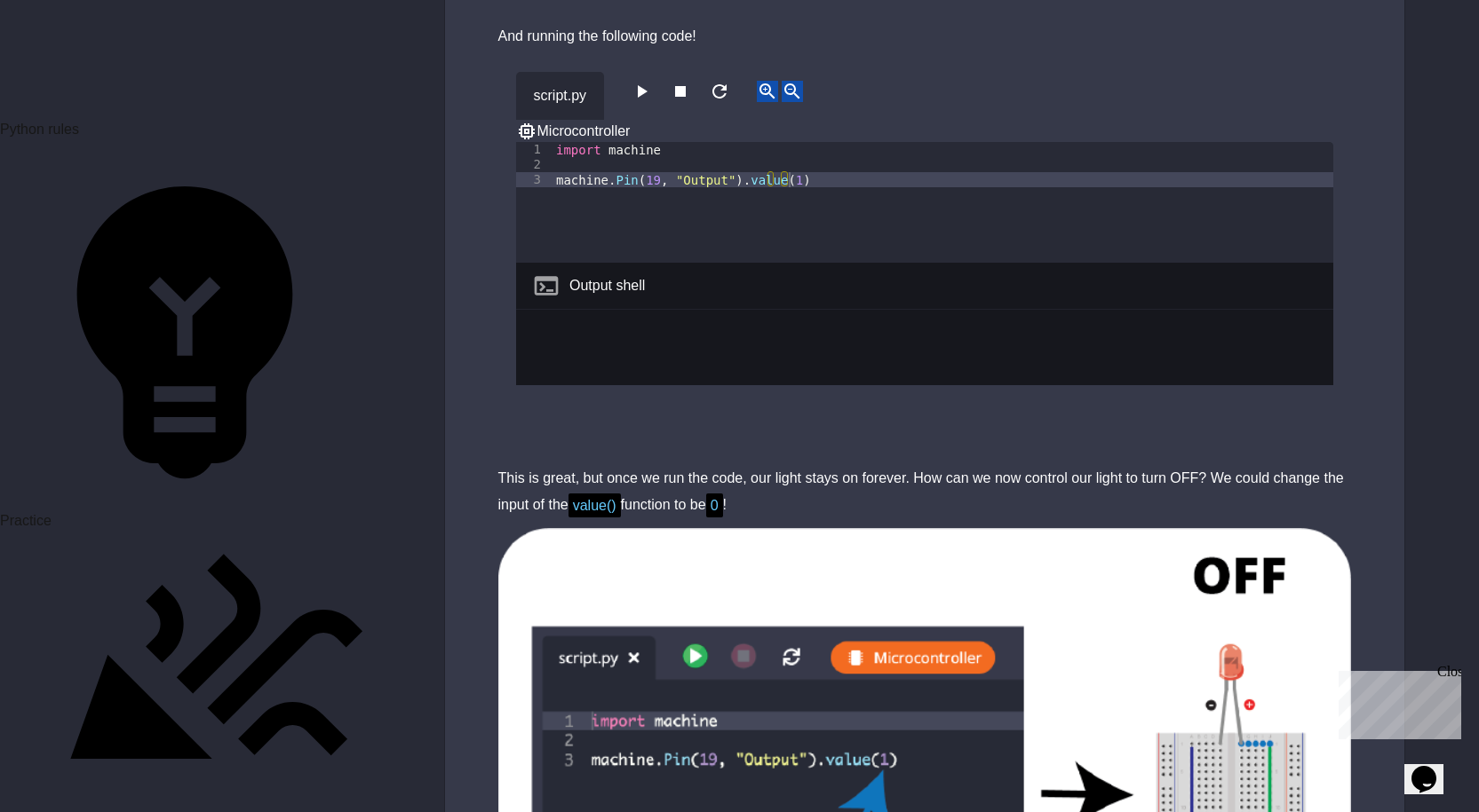
scroll to position [1154, 0]
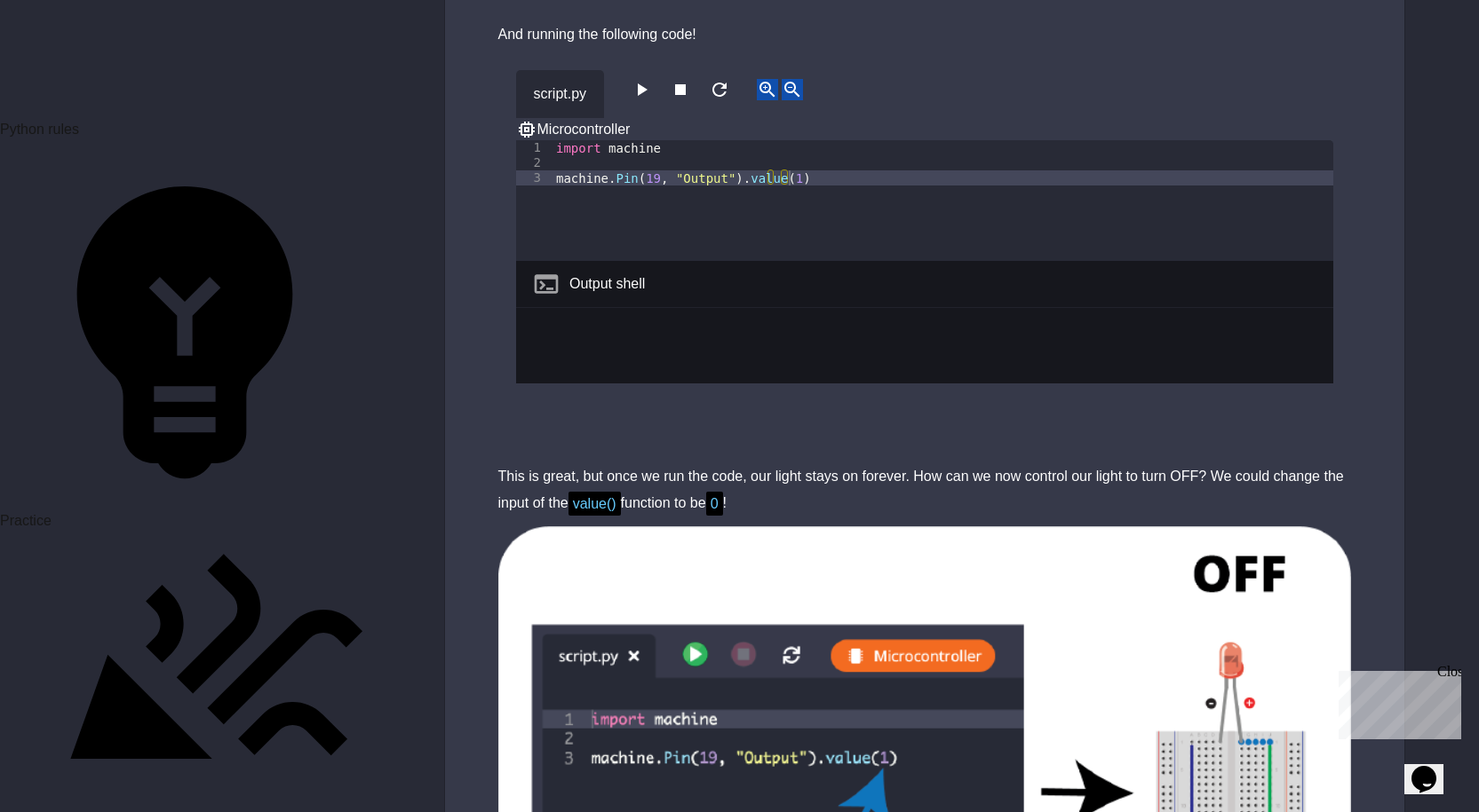
click at [644, 84] on icon "button" at bounding box center [641, 89] width 21 height 21
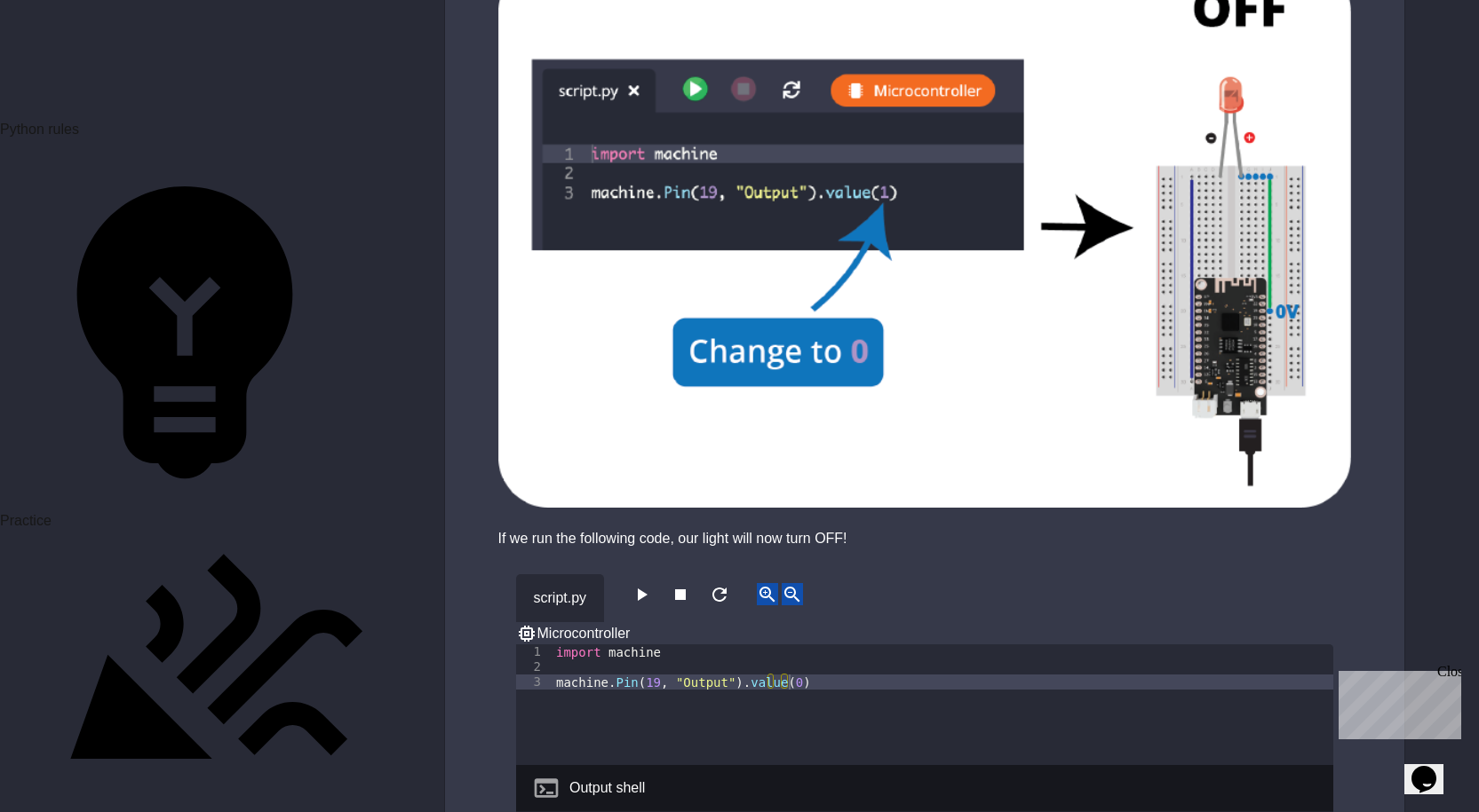
scroll to position [1953, 0]
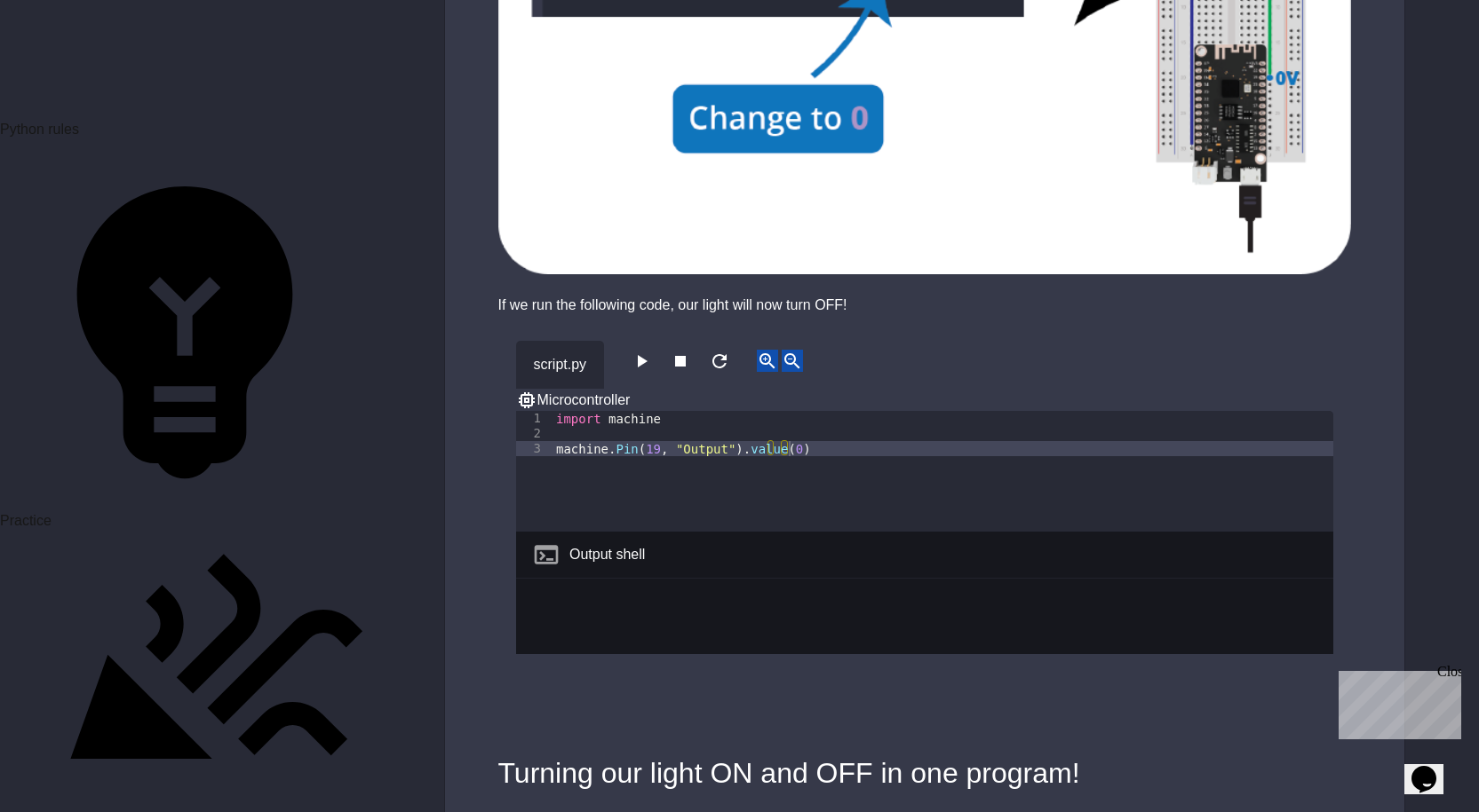
click at [646, 351] on icon "button" at bounding box center [641, 361] width 21 height 21
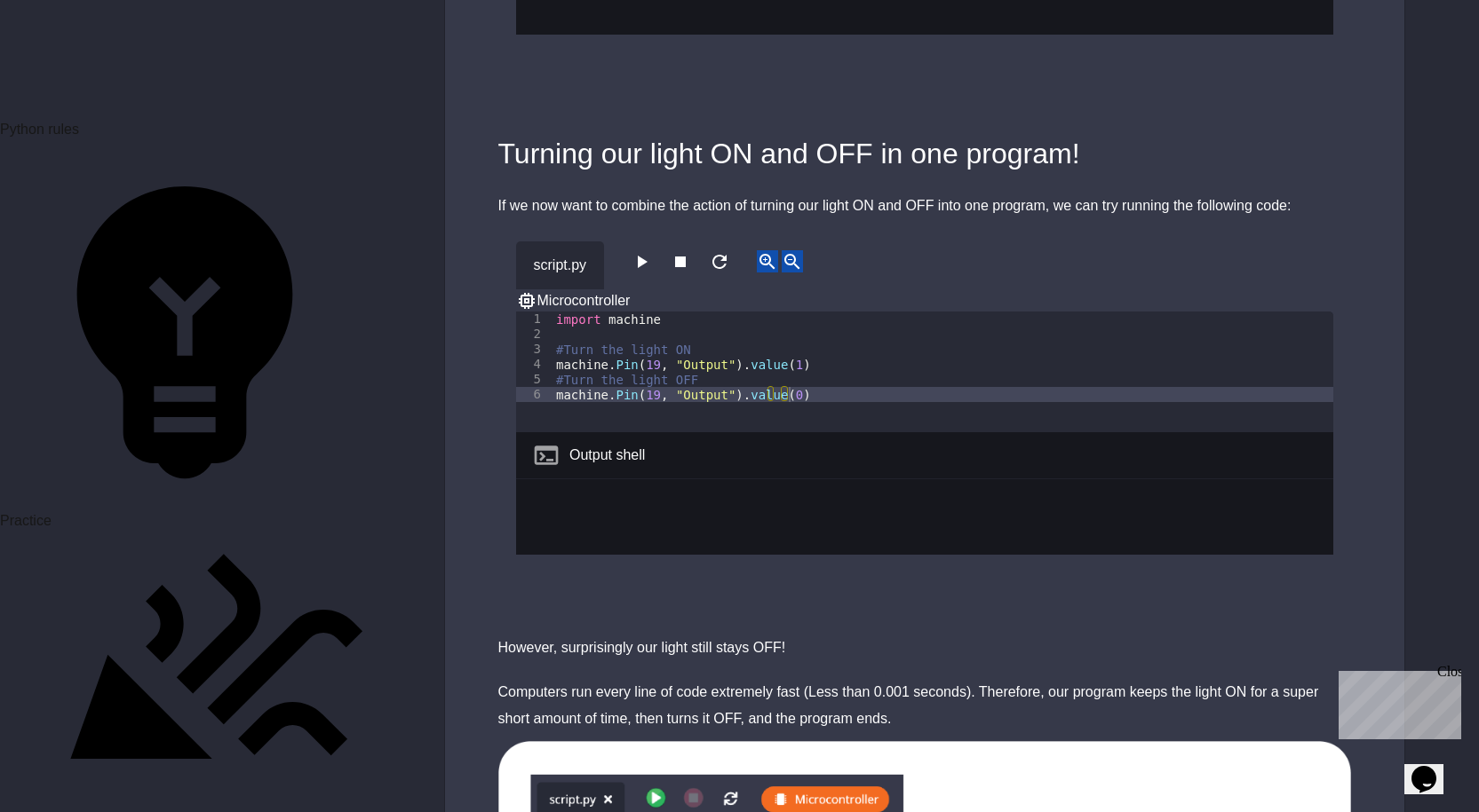
scroll to position [2575, 0]
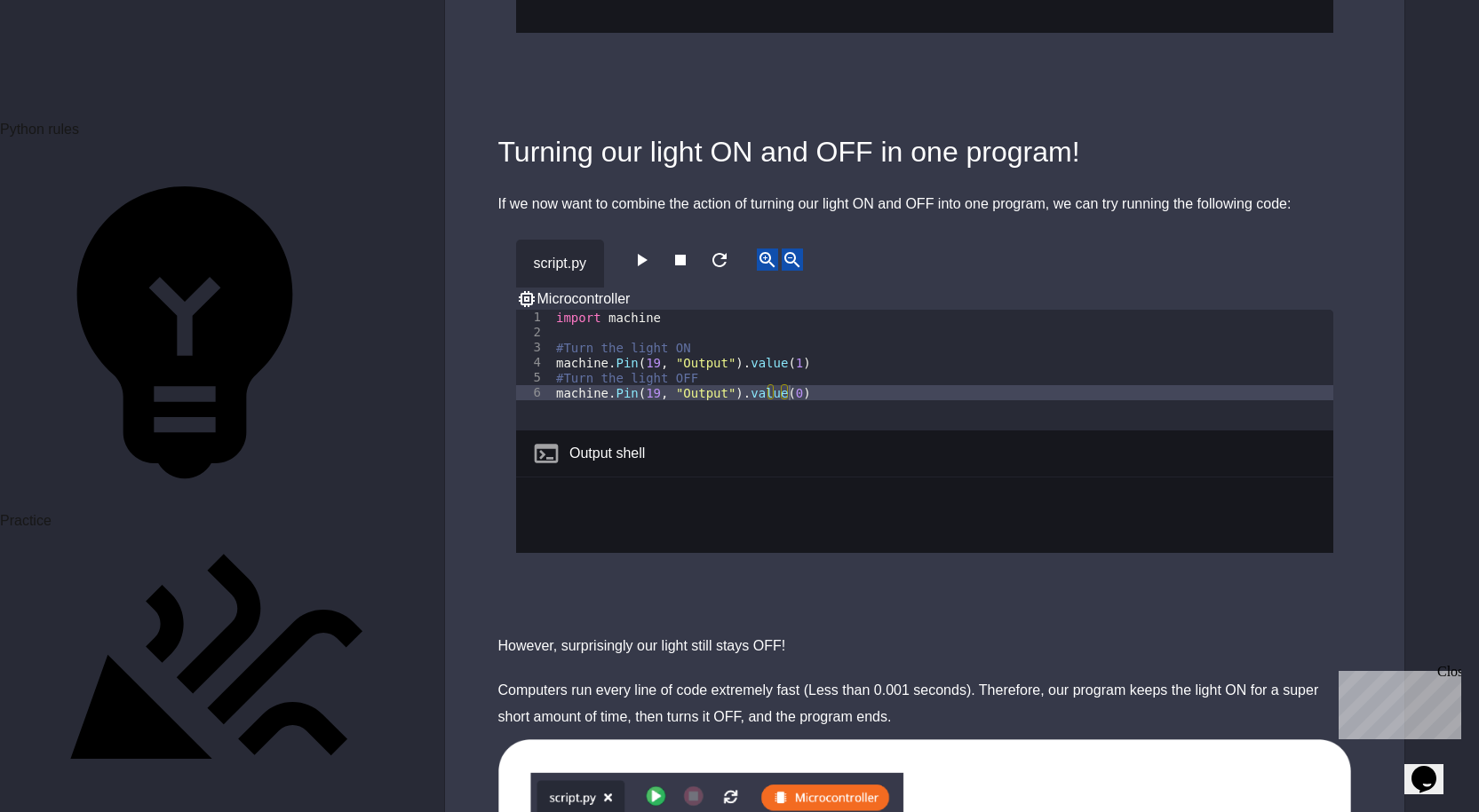
click at [638, 250] on icon "button" at bounding box center [641, 260] width 21 height 21
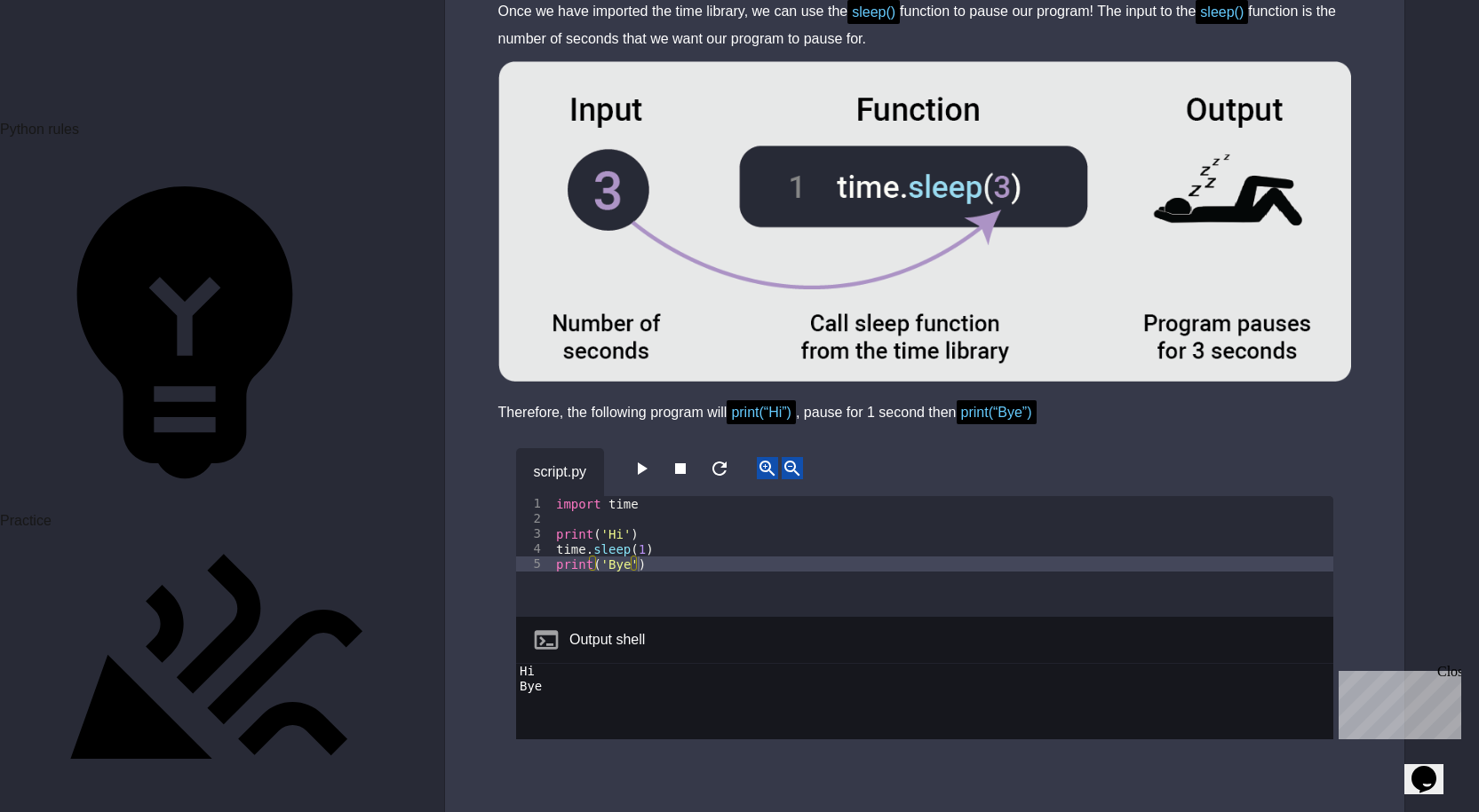
scroll to position [4173, 0]
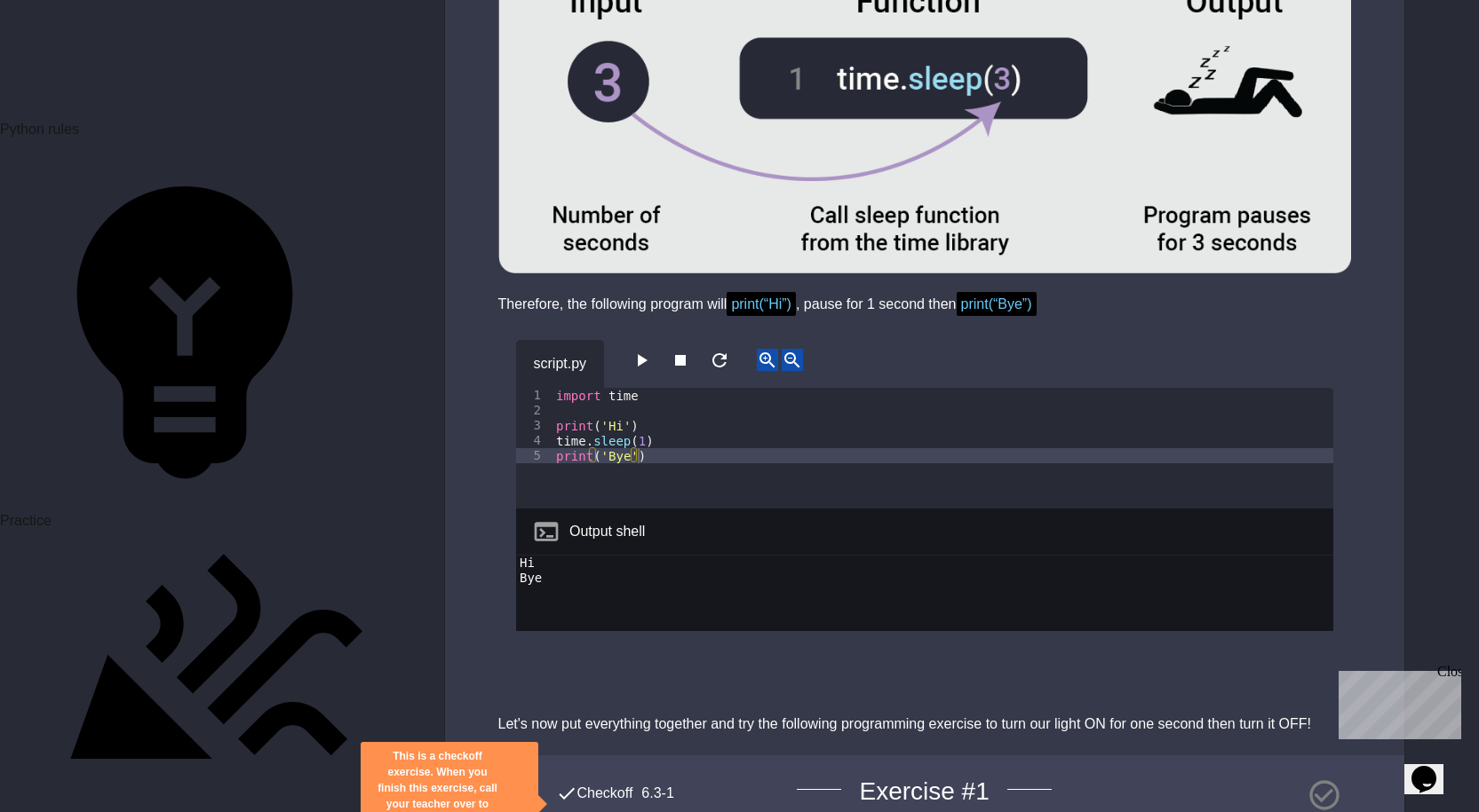
click at [644, 350] on icon "button" at bounding box center [641, 360] width 21 height 21
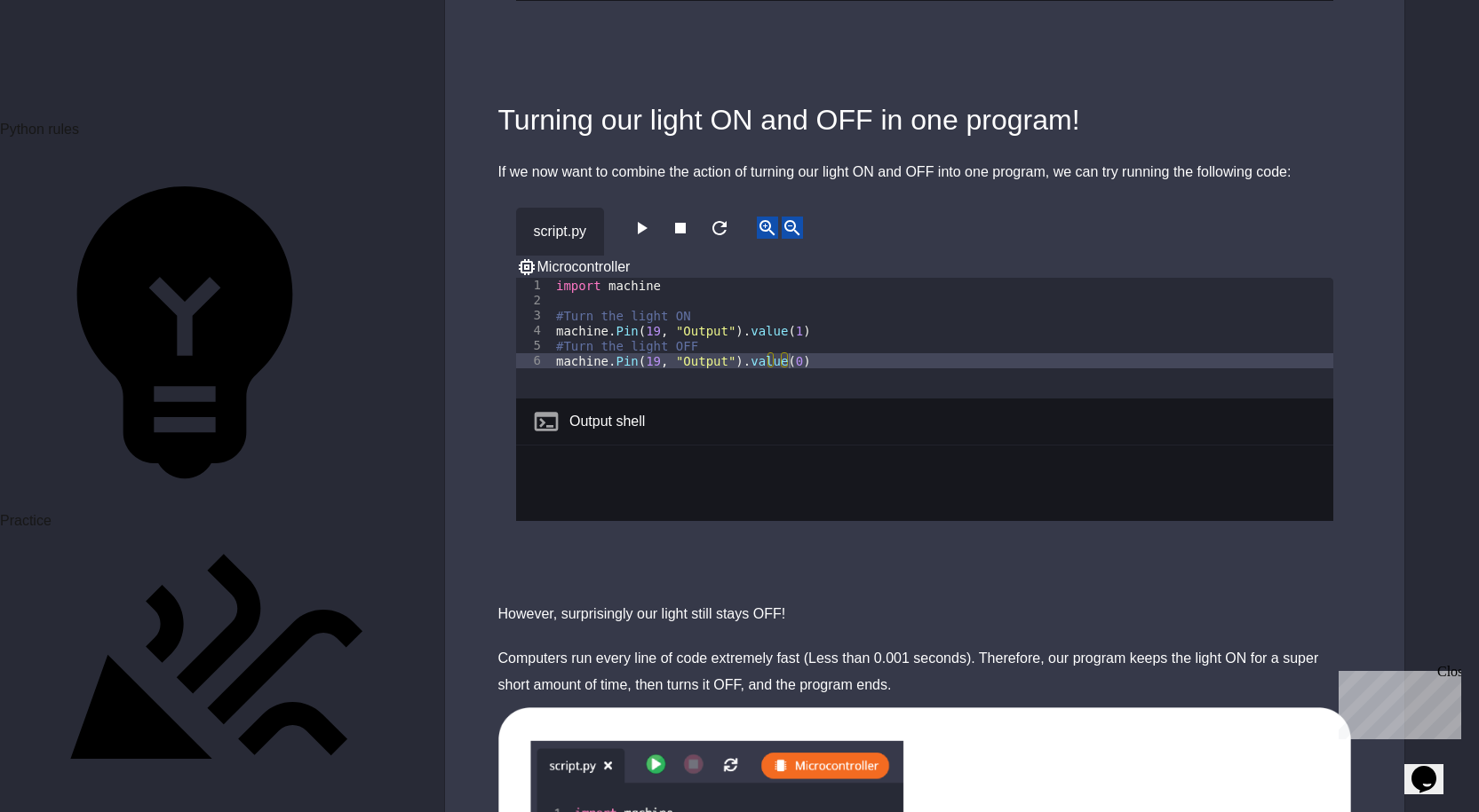
scroll to position [2575, 0]
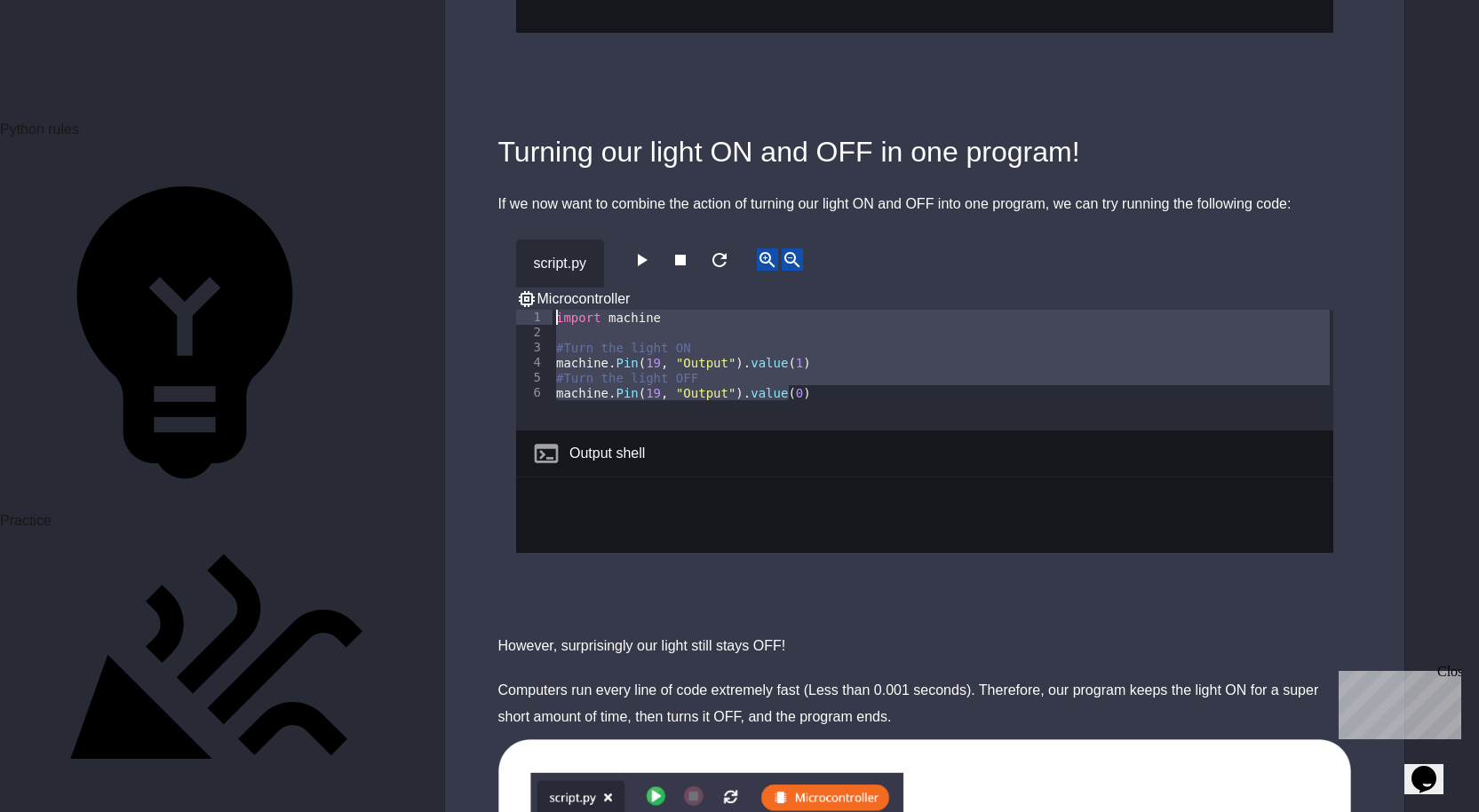
drag, startPoint x: 822, startPoint y: 325, endPoint x: 508, endPoint y: 196, distance: 339.5
click at [508, 217] on div "script.py Microcontroller 1 2 3 4 5 6 import machine #Turn the light ON machine…" at bounding box center [924, 416] width 960 height 398
type textarea "**********"
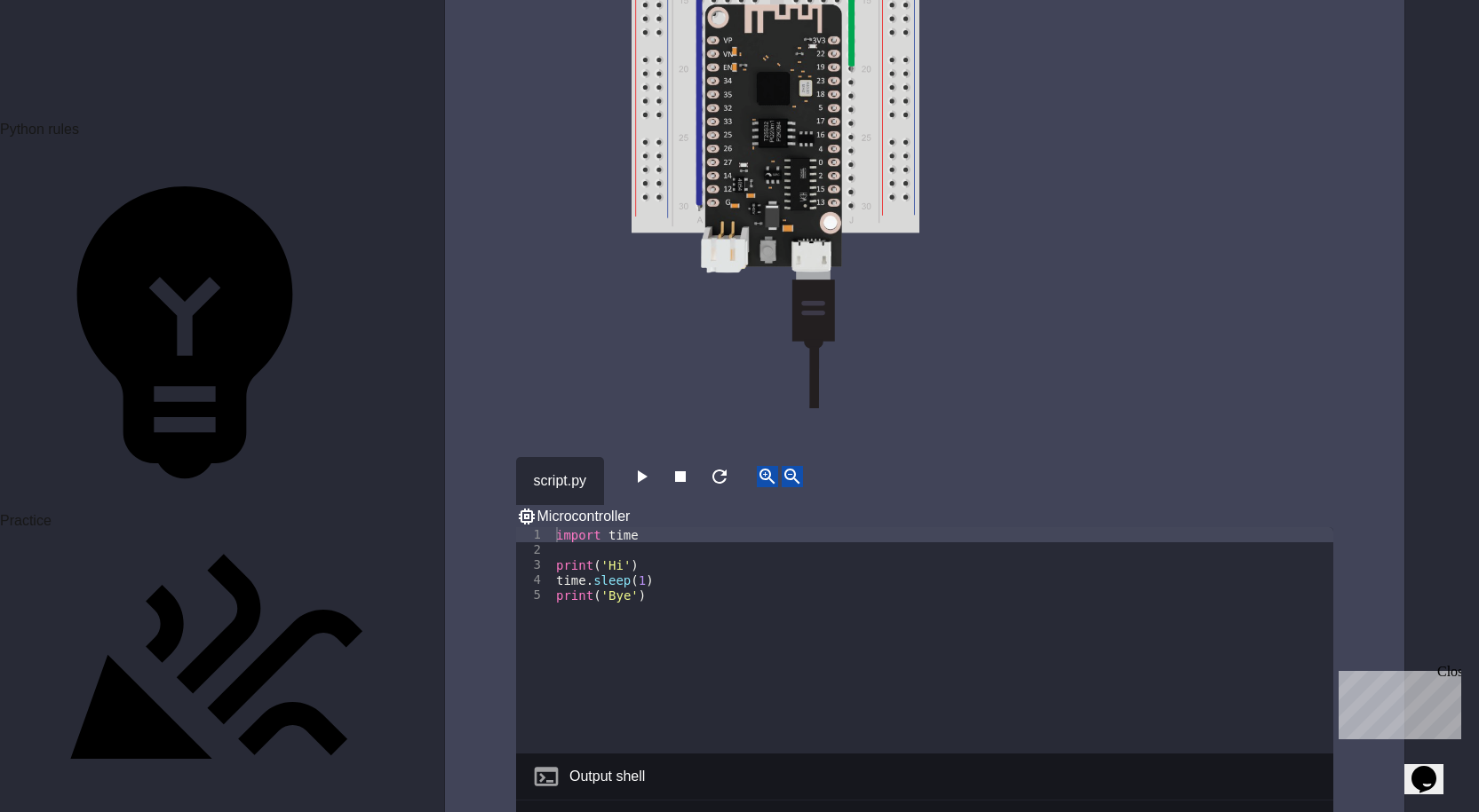
scroll to position [5505, 0]
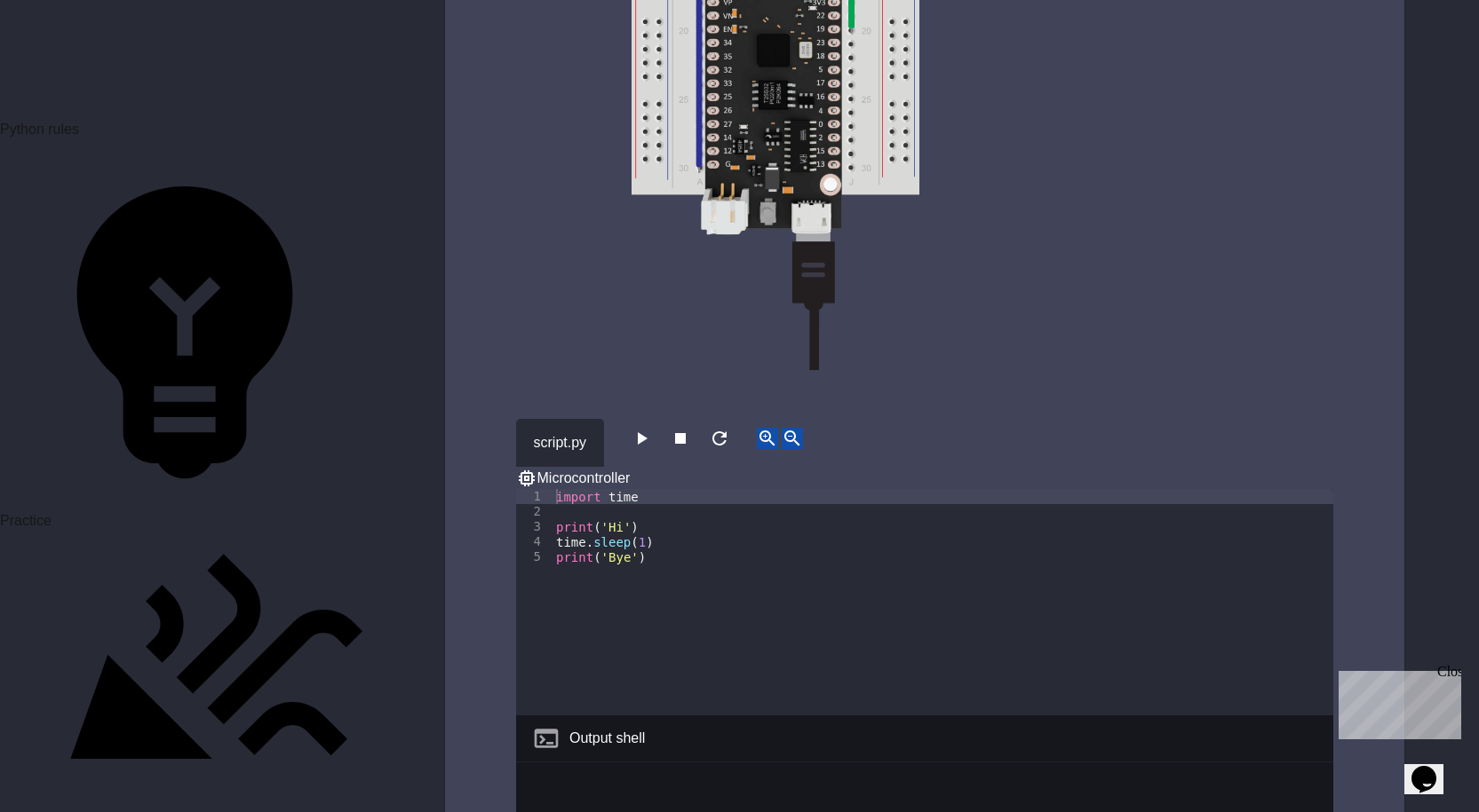
click at [643, 520] on div "import time print ( 'Hi' ) time . sleep ( 1 ) print ( 'Bye' )" at bounding box center [942, 617] width 781 height 256
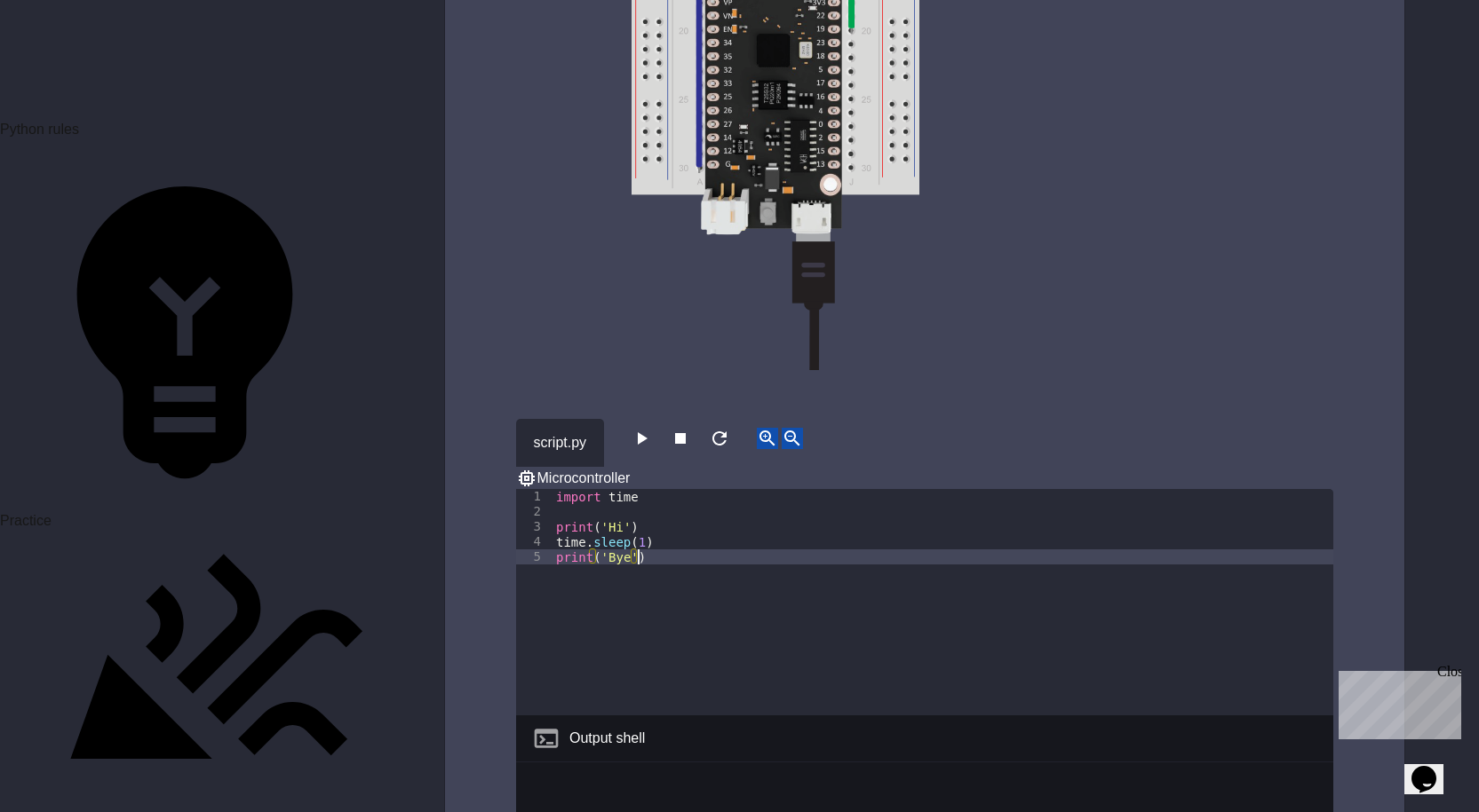
click at [698, 494] on div "import time print ( 'Hi' ) time . sleep ( 1 ) print ( 'Bye' )" at bounding box center [942, 617] width 781 height 256
type textarea "**********"
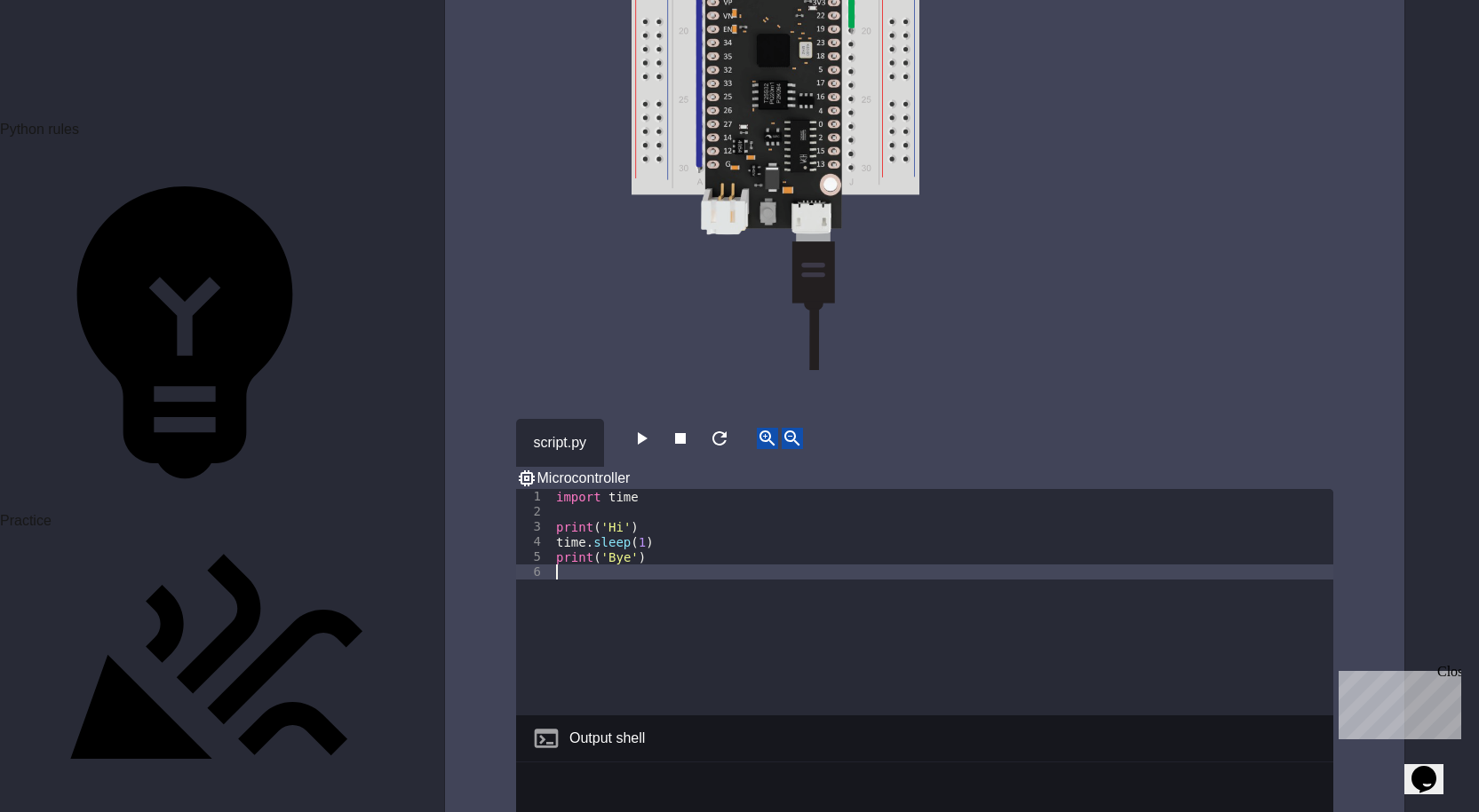
click at [610, 489] on div "import time print ( 'Hi' ) time . sleep ( 1 ) print ( 'Bye' )" at bounding box center [942, 617] width 781 height 256
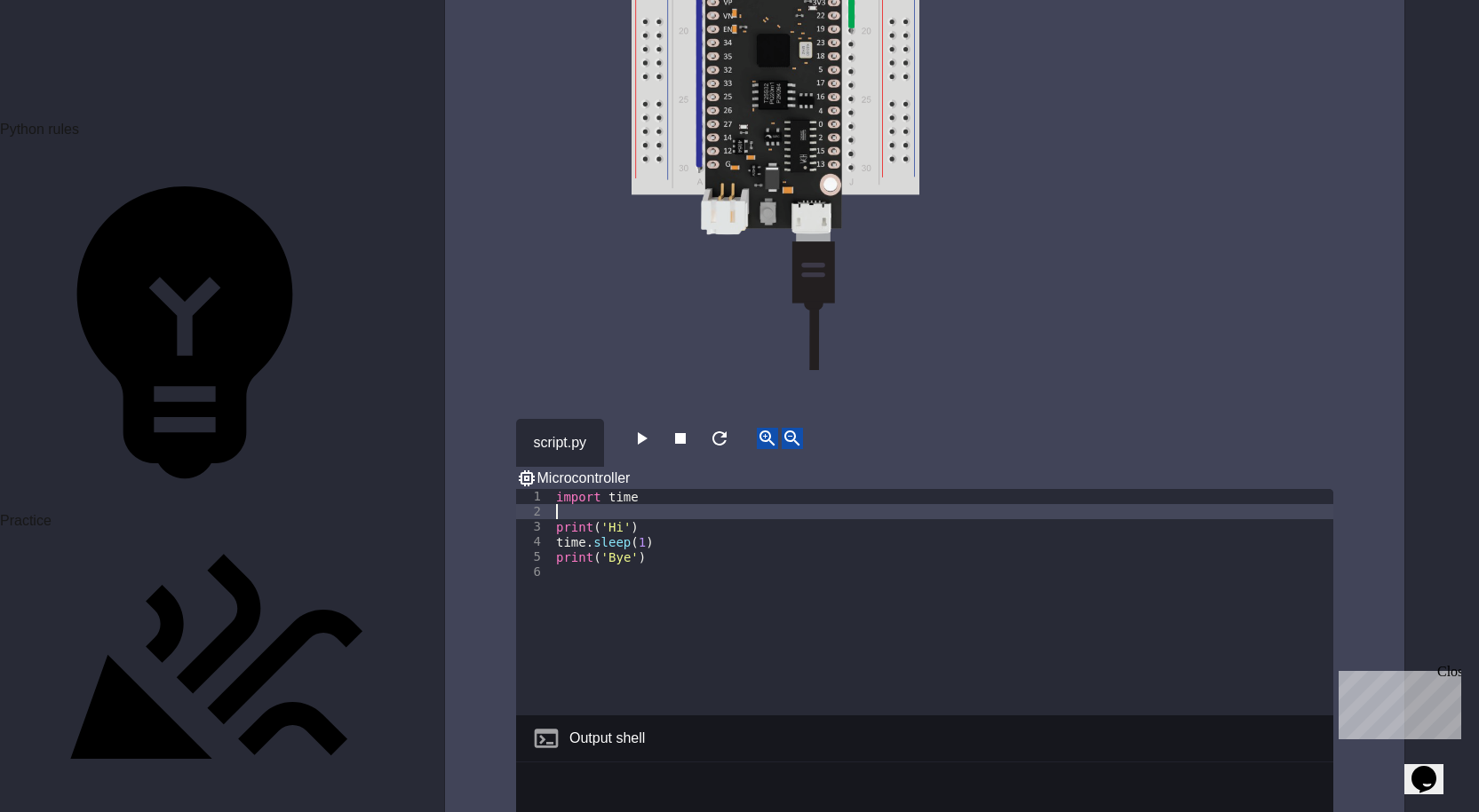
paste textarea "**********"
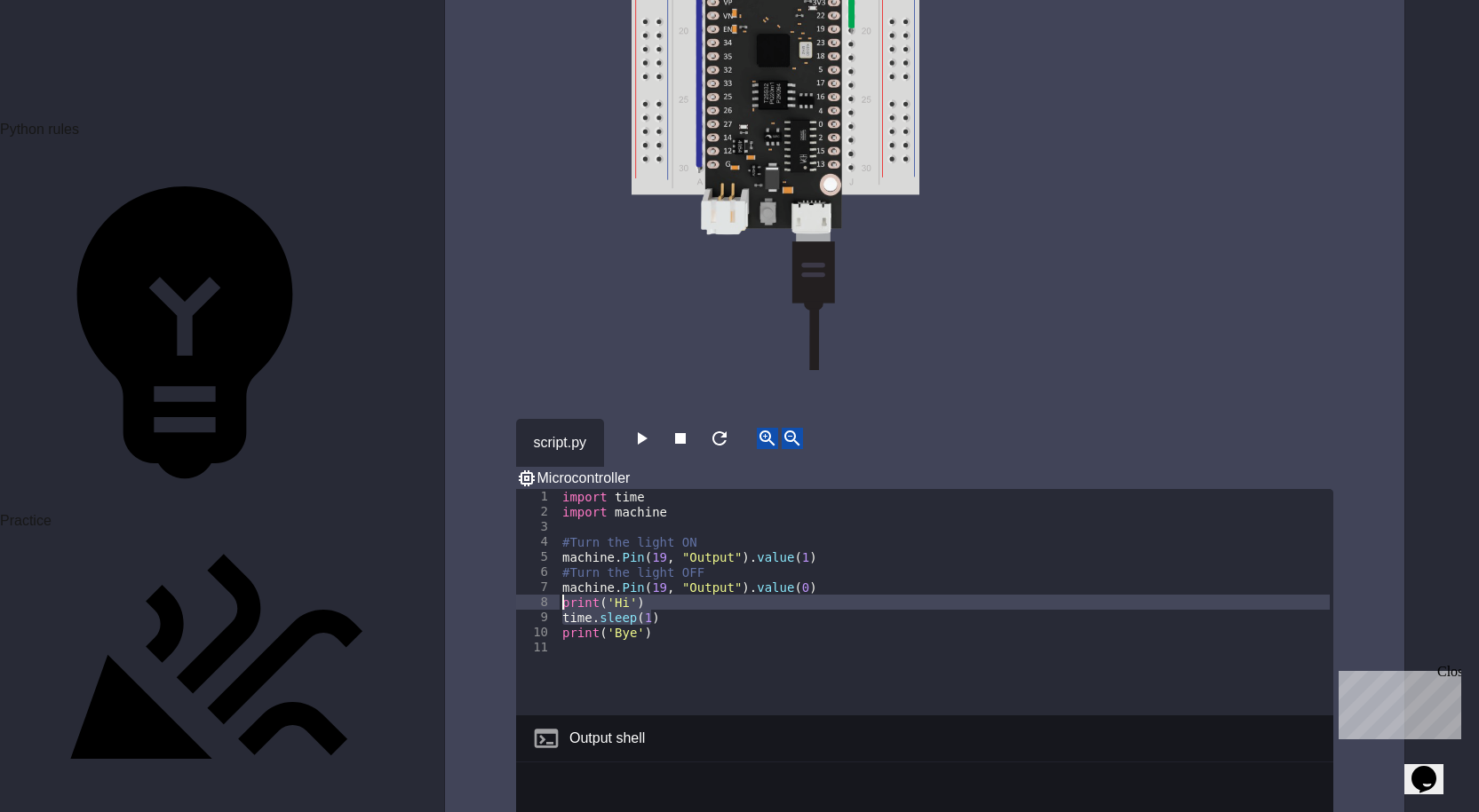
drag, startPoint x: 672, startPoint y: 530, endPoint x: 548, endPoint y: 513, distance: 125.2
click at [548, 513] on div "**********" at bounding box center [924, 602] width 817 height 227
type textarea "**********"
click at [768, 489] on div "import time import machine #Turn the light ON machine . Pin ( 19 , "Output" ) .…" at bounding box center [946, 617] width 775 height 256
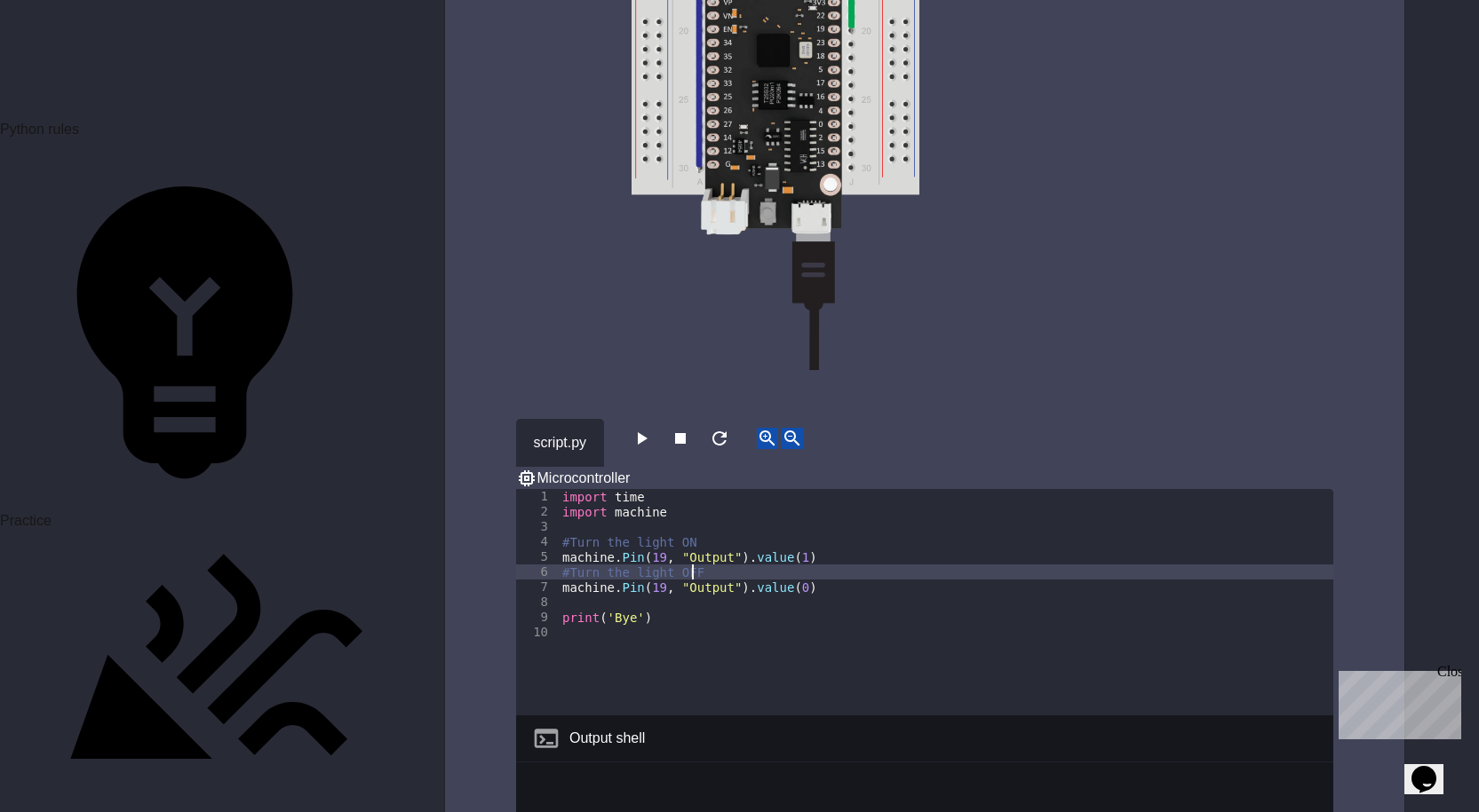
click at [809, 489] on div "import time import machine #Turn the light ON machine . Pin ( 19 , "Output" ) .…" at bounding box center [946, 617] width 775 height 256
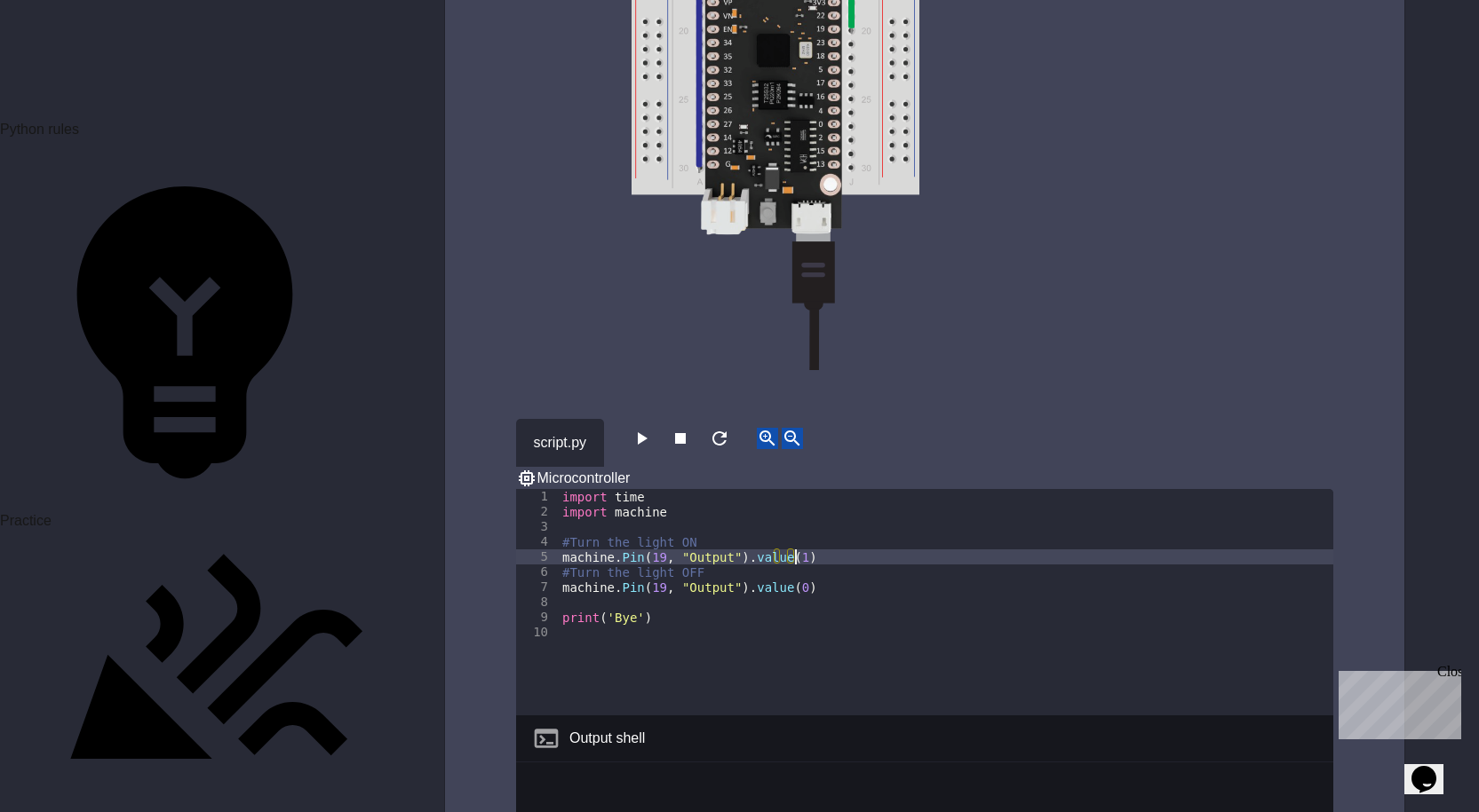
type textarea "**********"
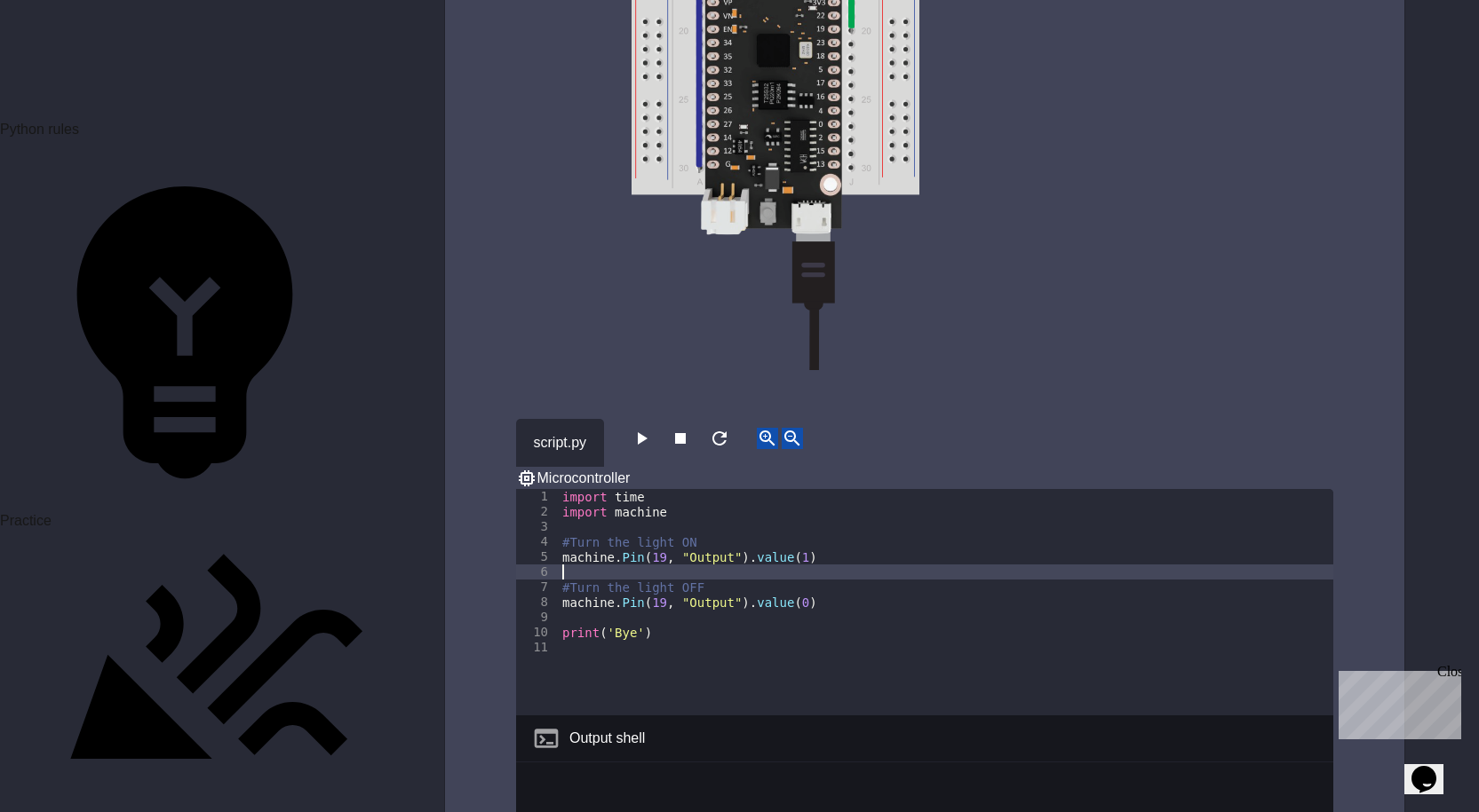
paste textarea "**********"
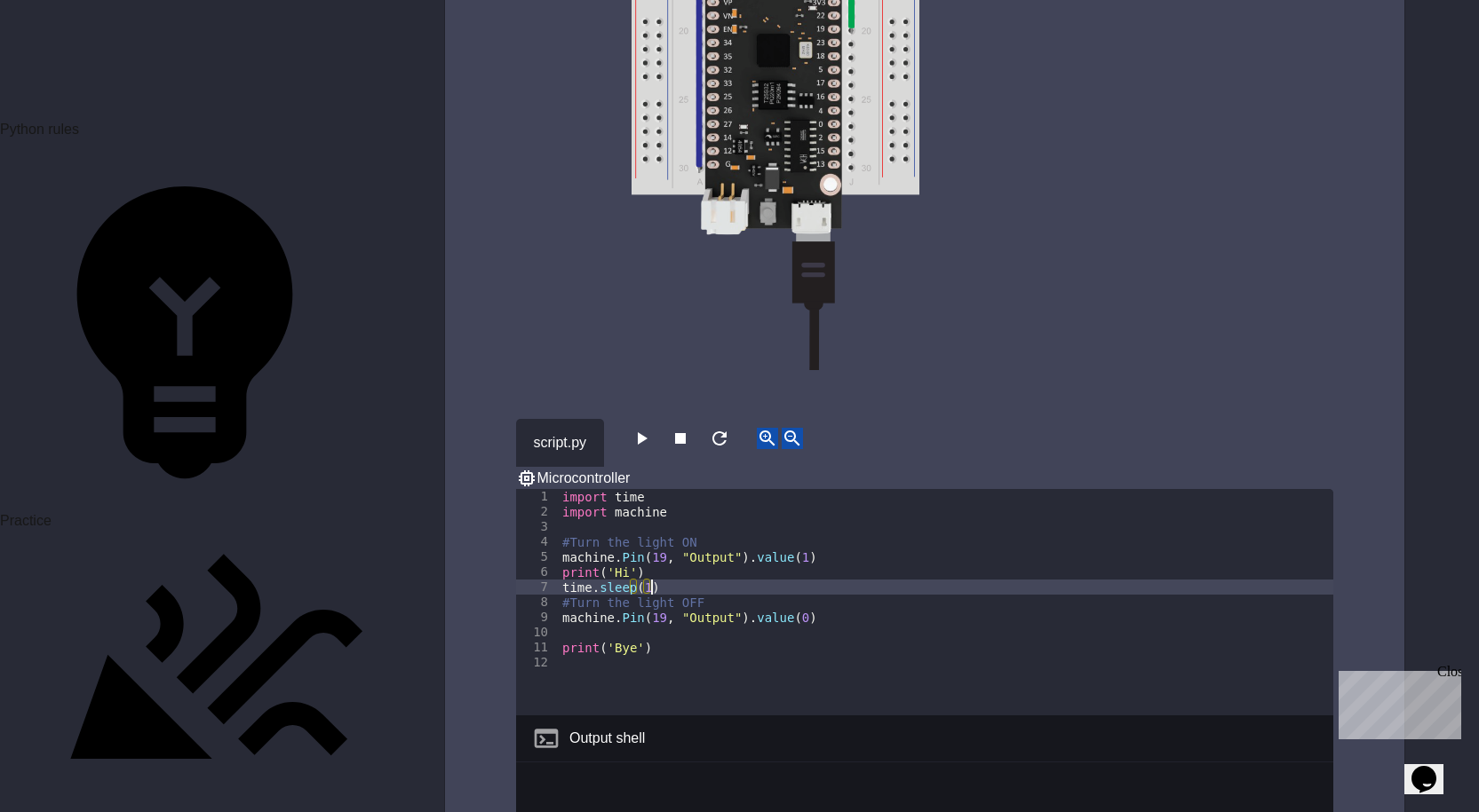
type textarea "**********"
click at [652, 428] on icon "button" at bounding box center [641, 438] width 21 height 21
click at [510, 434] on div "**********" at bounding box center [924, 516] width 960 height 2185
click at [647, 433] on icon "button" at bounding box center [643, 438] width 9 height 12
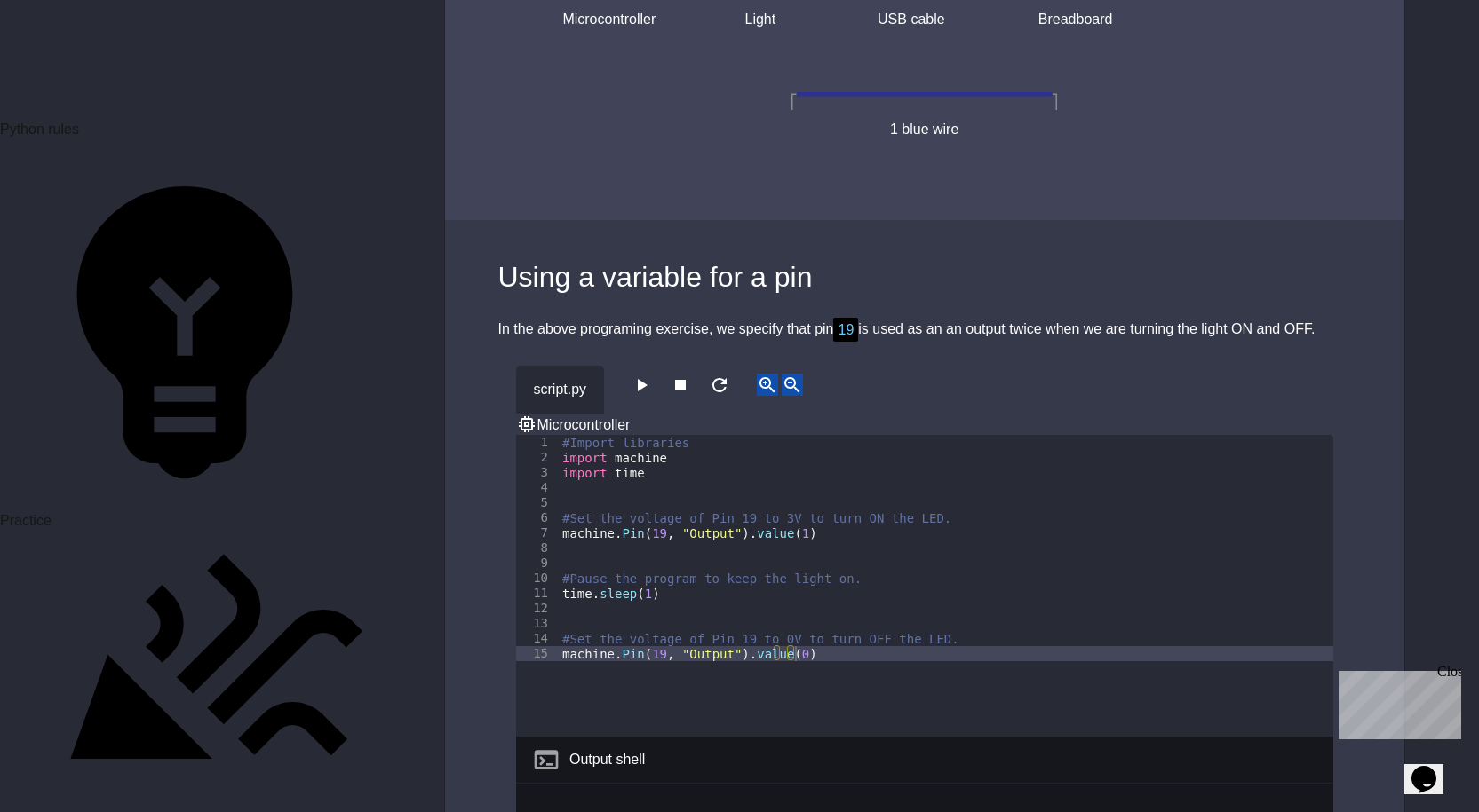
scroll to position [6926, 0]
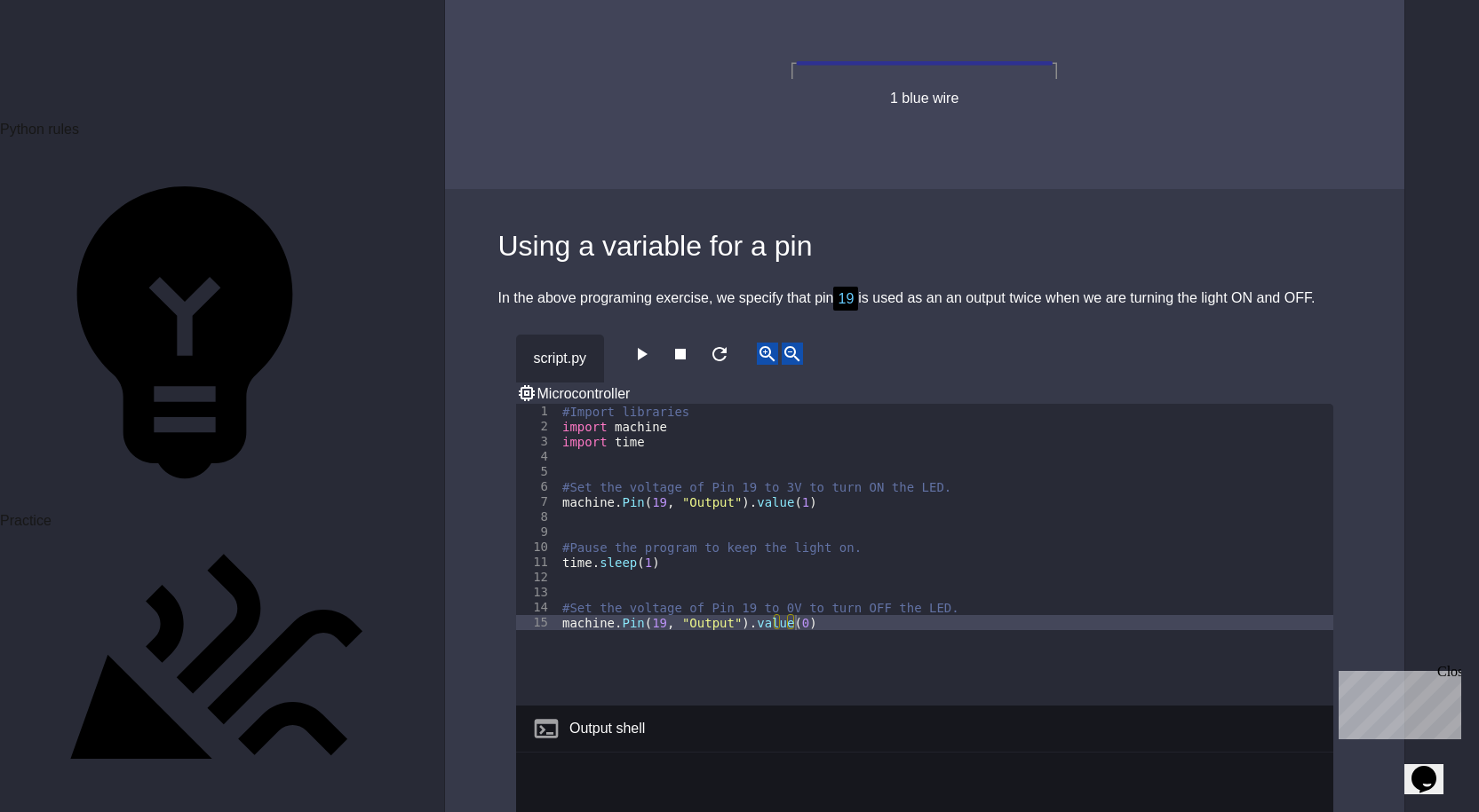
click at [644, 344] on icon "button" at bounding box center [641, 354] width 21 height 21
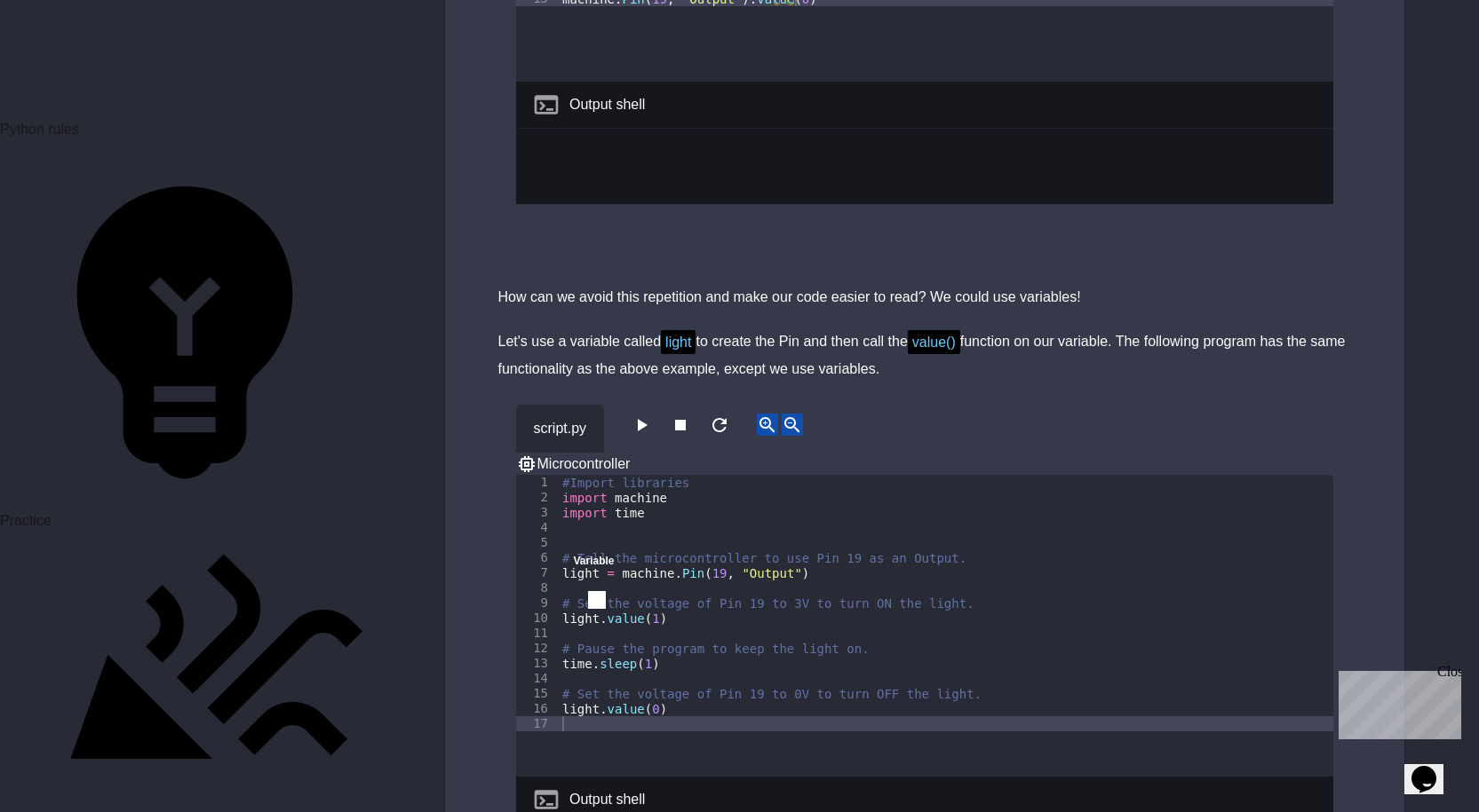
scroll to position [7636, 0]
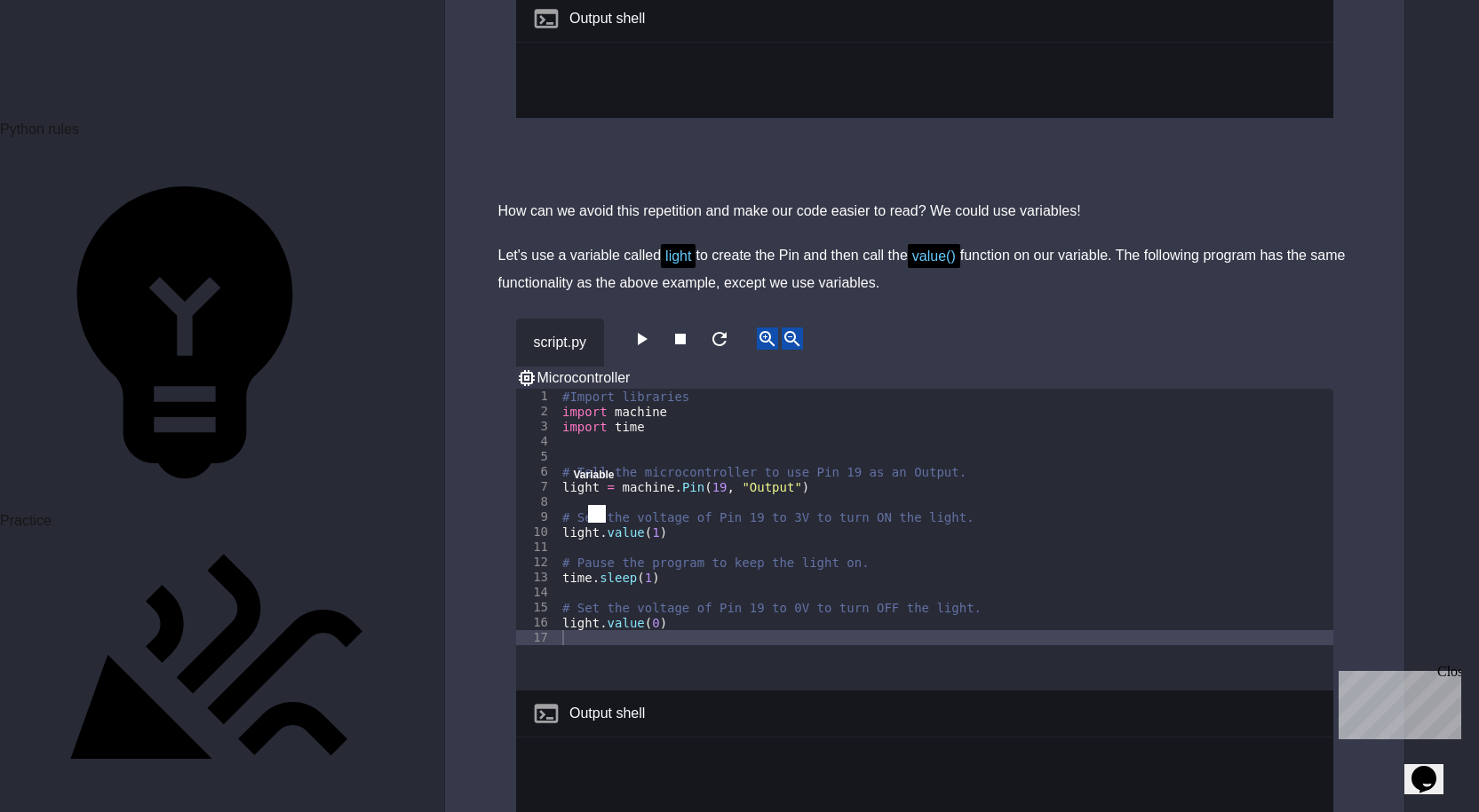
click at [636, 327] on button "button" at bounding box center [641, 338] width 21 height 22
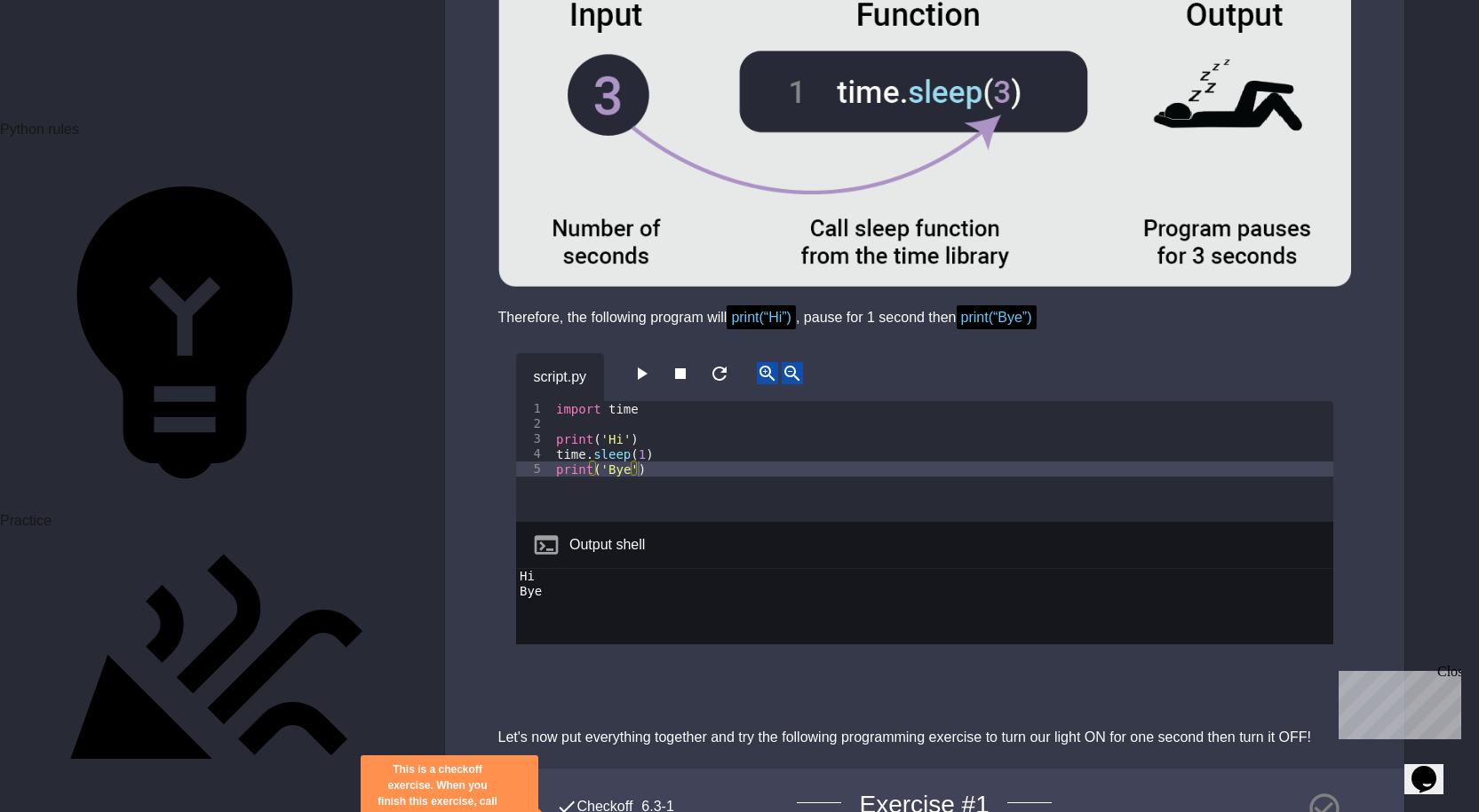
scroll to position [4158, 0]
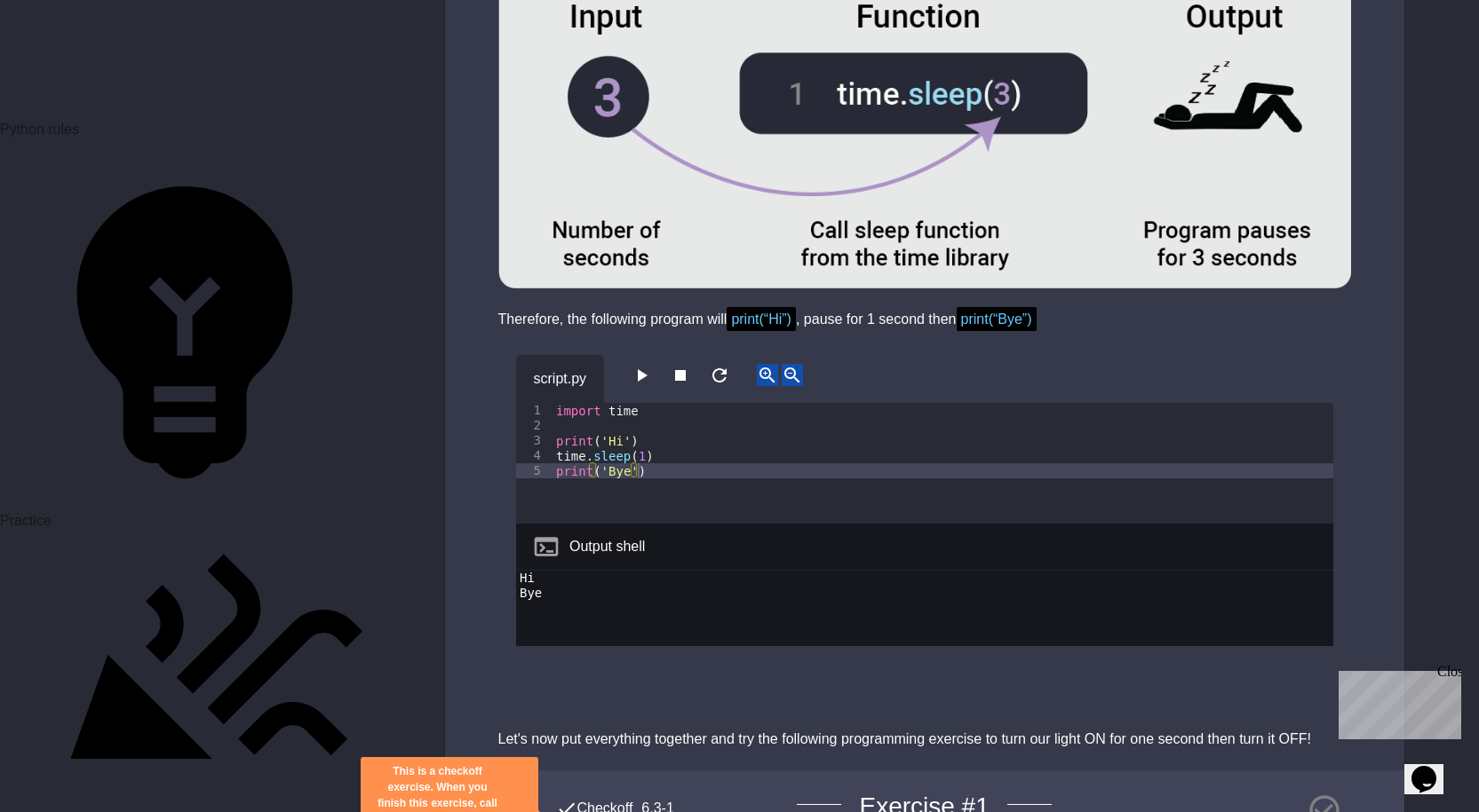
click at [643, 365] on icon "button" at bounding box center [641, 375] width 21 height 21
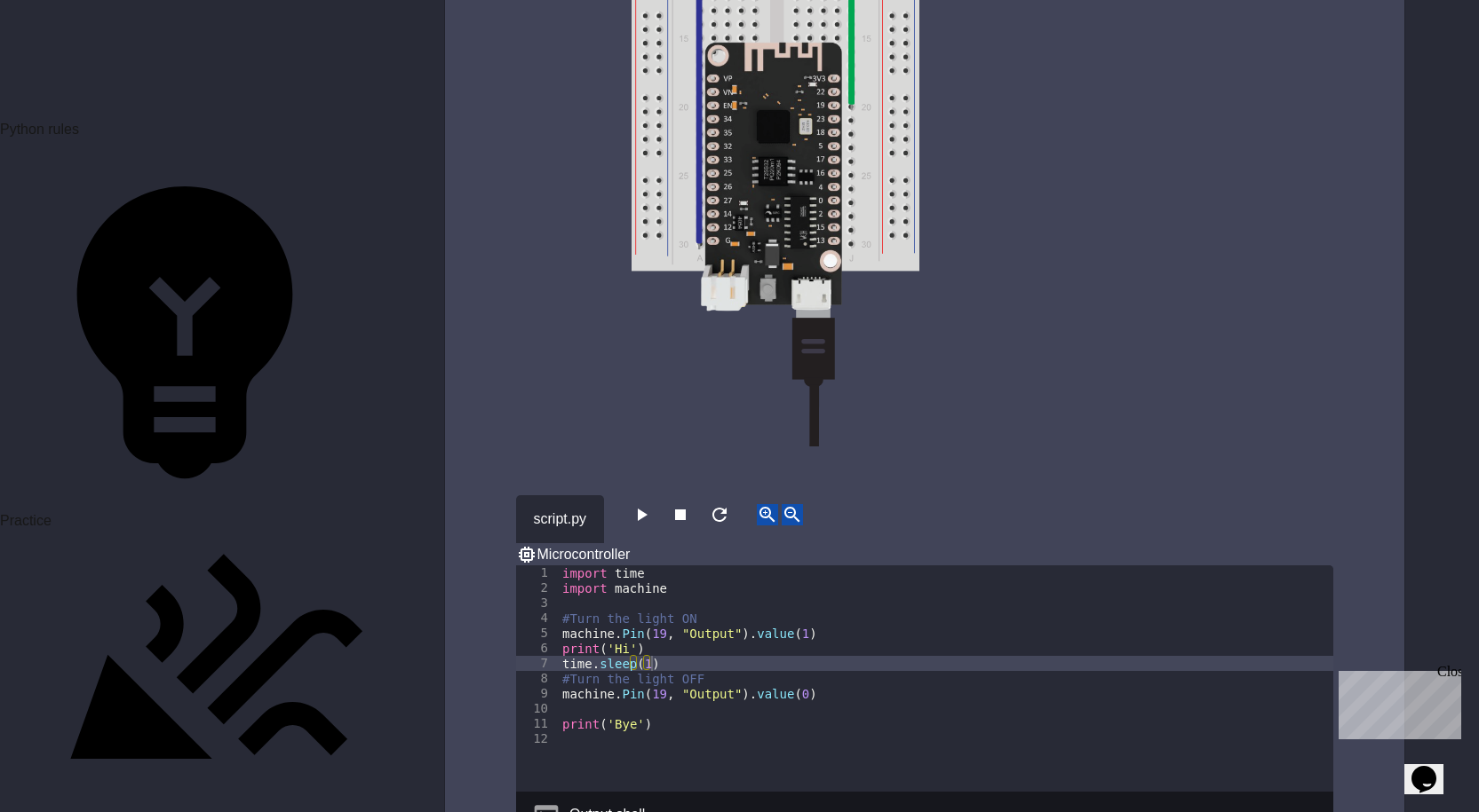
scroll to position [5579, 0]
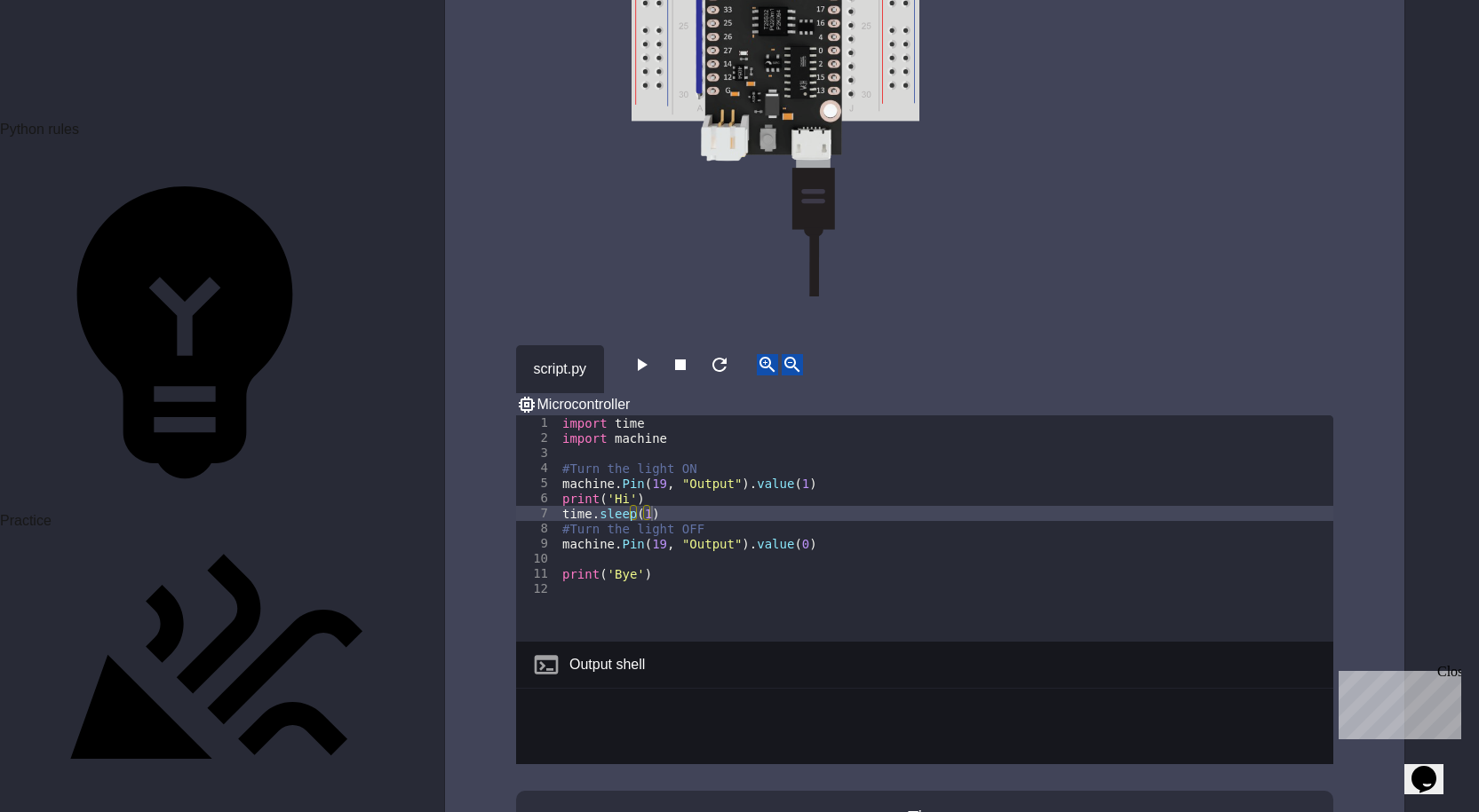
click at [638, 354] on icon "button" at bounding box center [641, 365] width 21 height 21
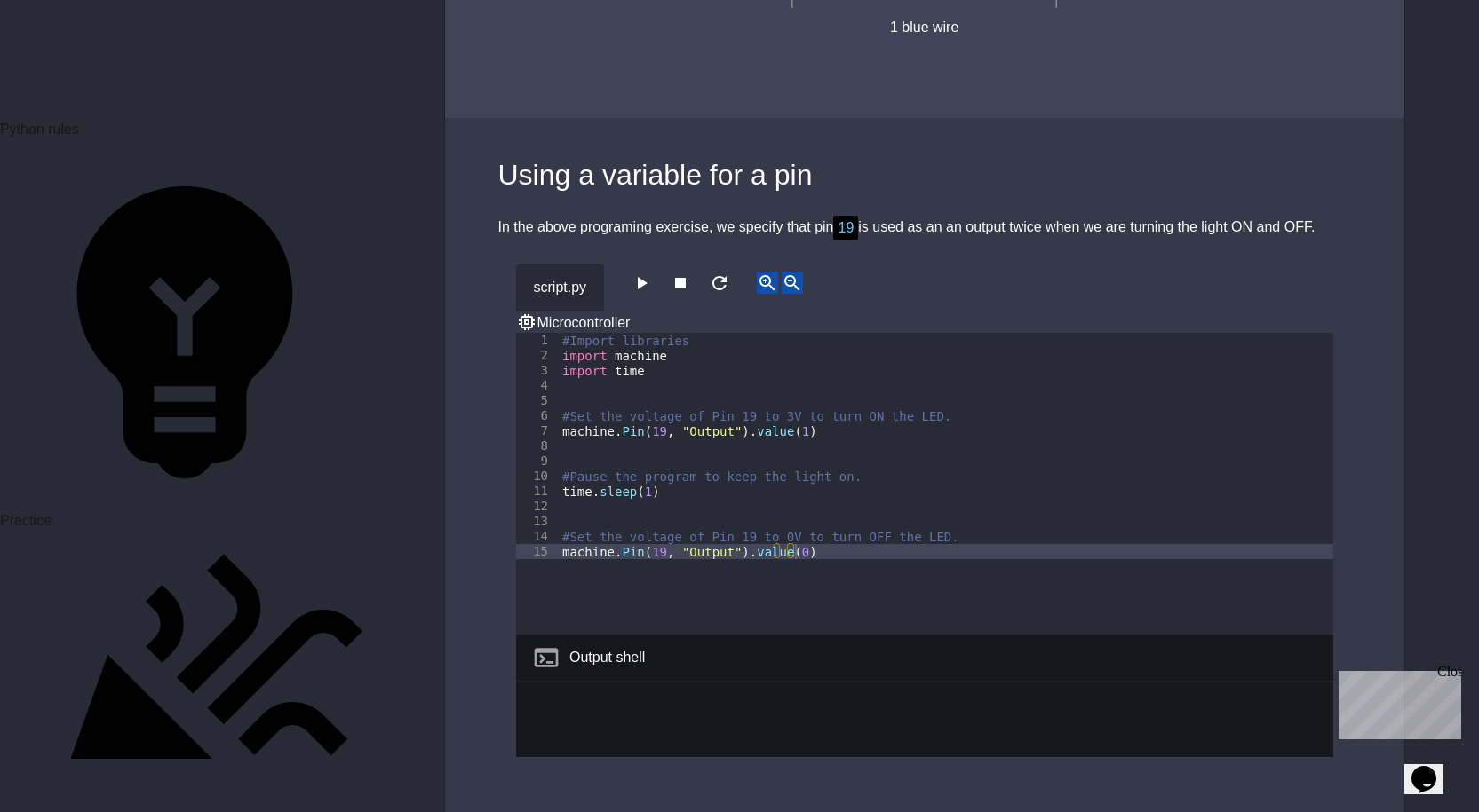
scroll to position [6999, 0]
click at [639, 270] on icon "button" at bounding box center [641, 281] width 21 height 21
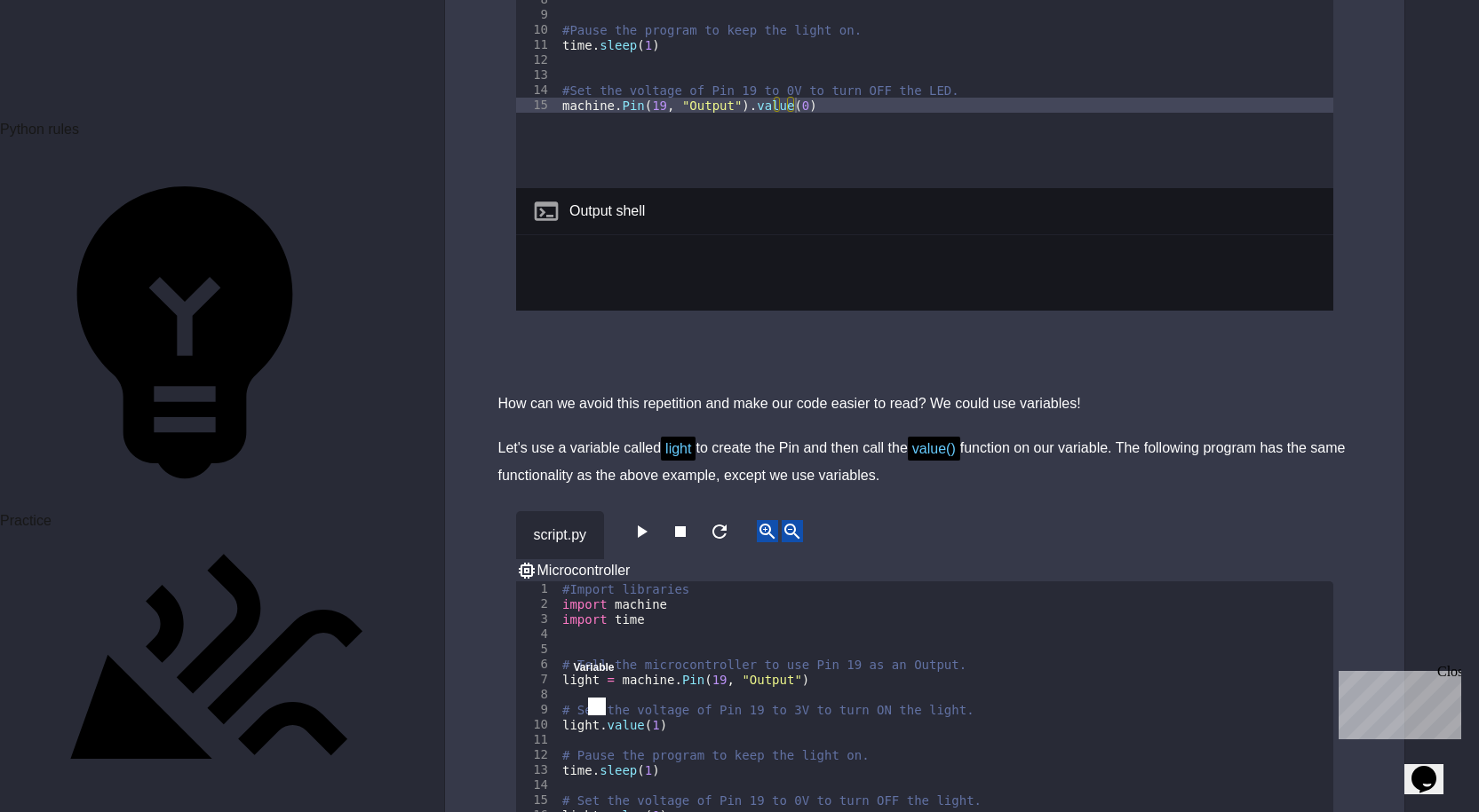
scroll to position [7798, 0]
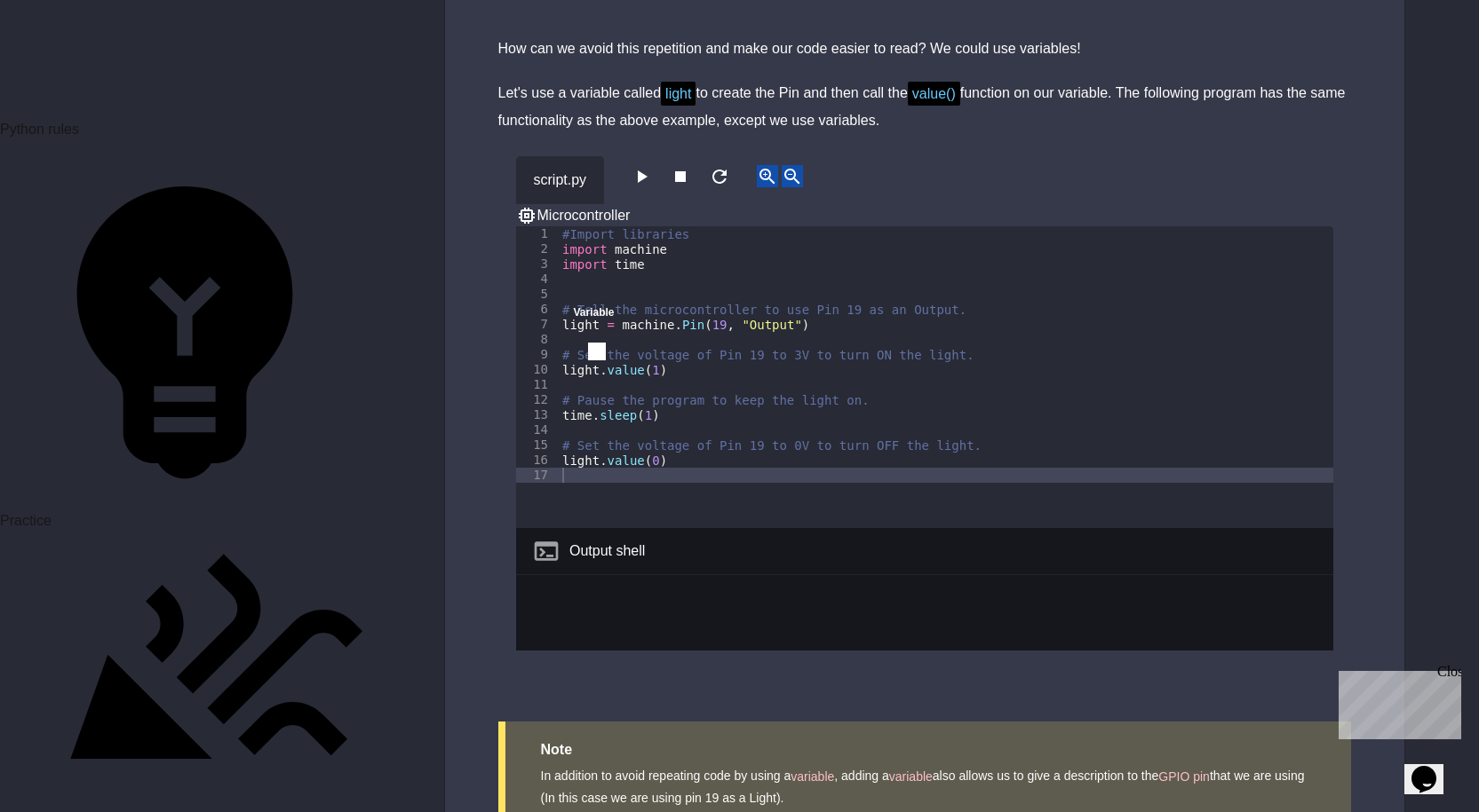
click at [635, 165] on button "button" at bounding box center [641, 176] width 21 height 22
click at [574, 329] on icon "close" at bounding box center [574, 329] width 0 height 0
click at [643, 166] on icon "button" at bounding box center [641, 176] width 21 height 21
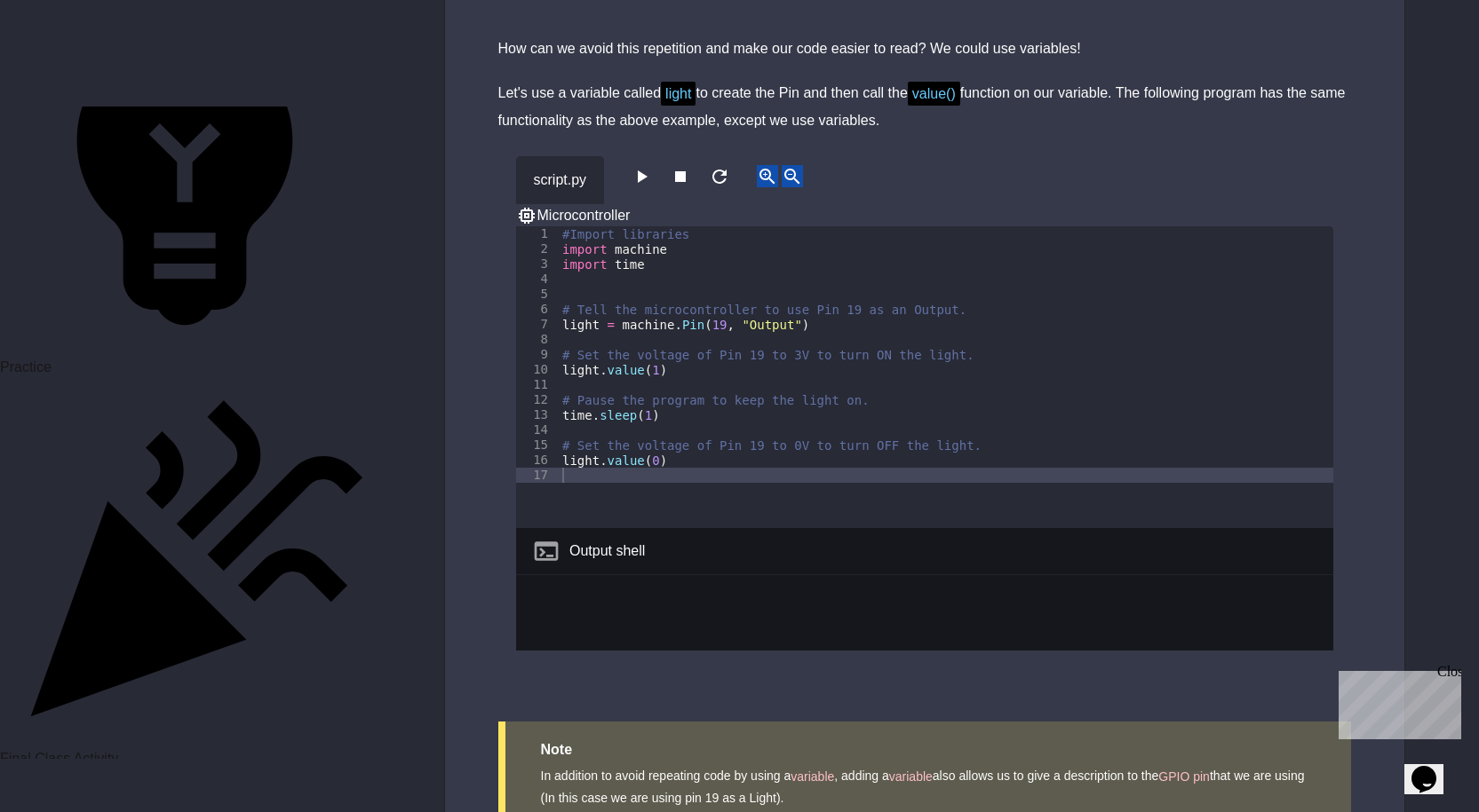
scroll to position [1865, 0]
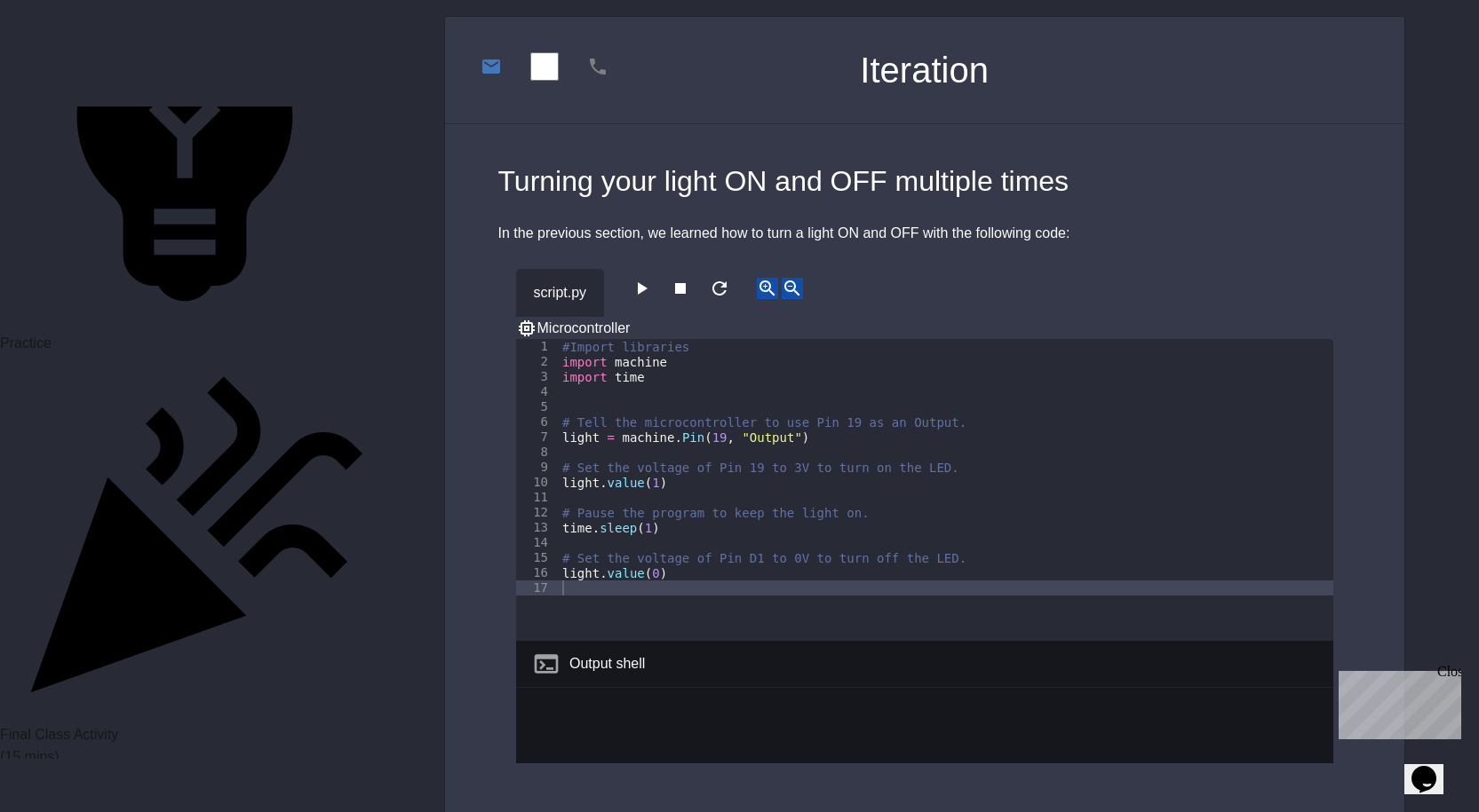
scroll to position [89, 0]
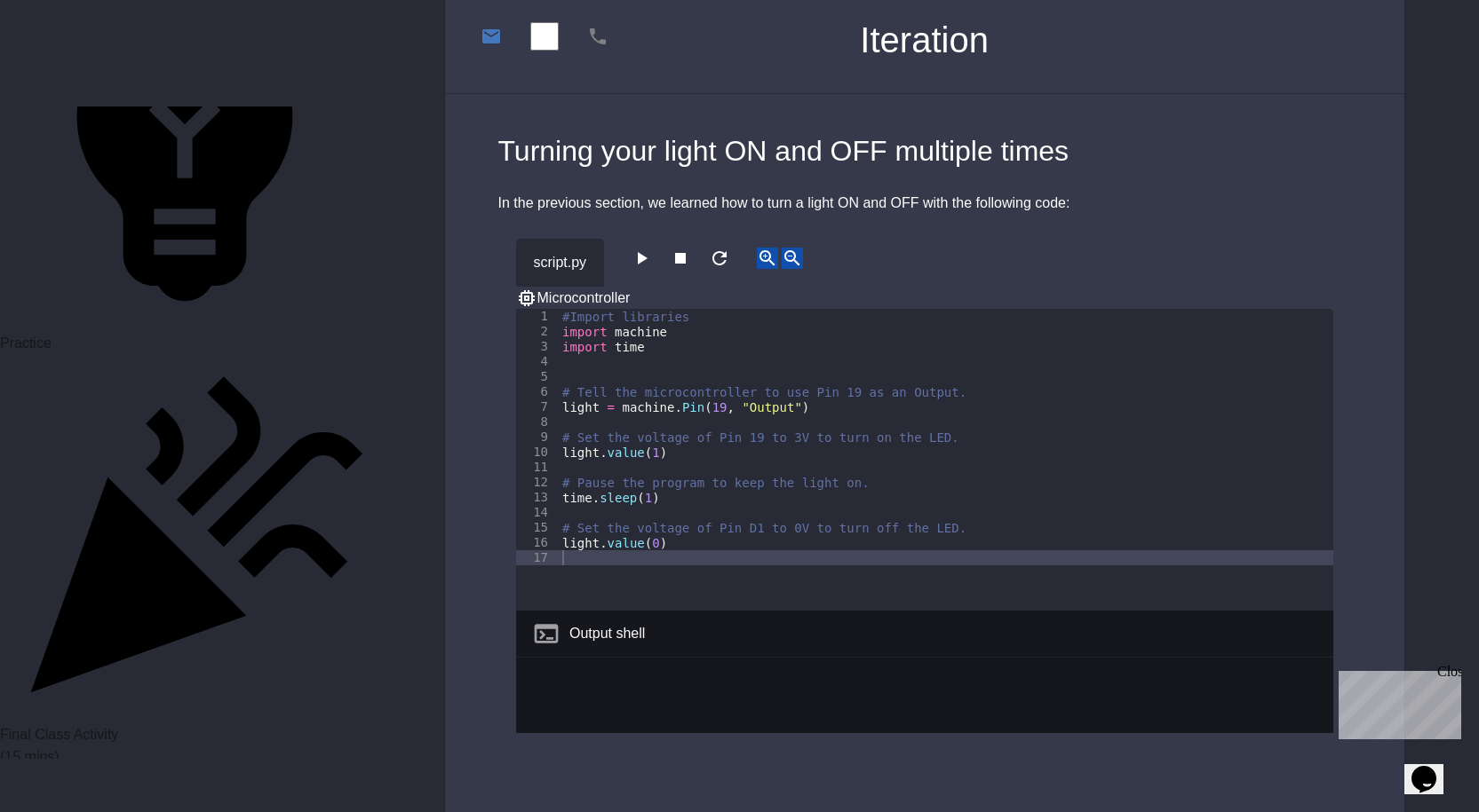
click at [640, 255] on icon "button" at bounding box center [641, 258] width 21 height 21
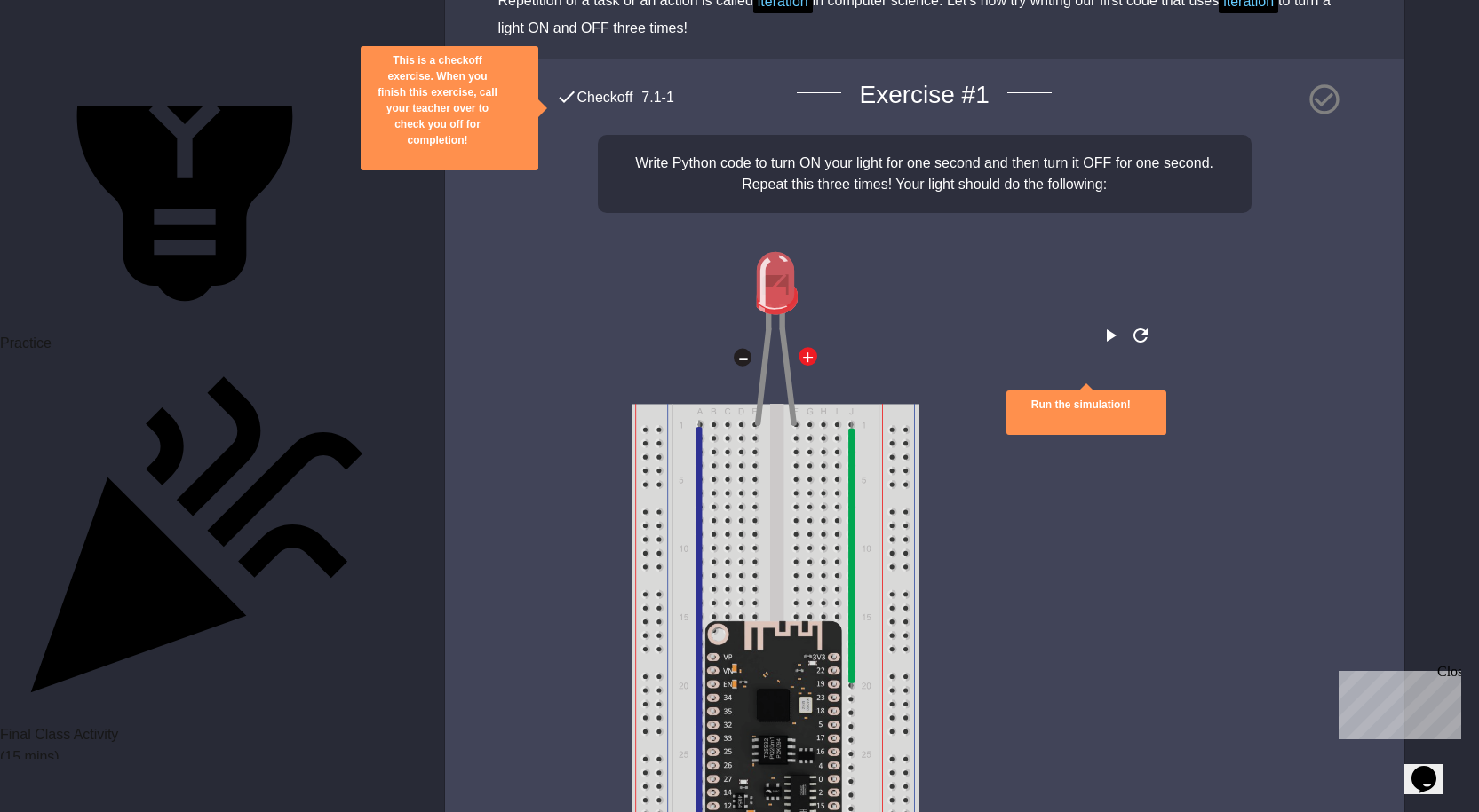
scroll to position [2398, 0]
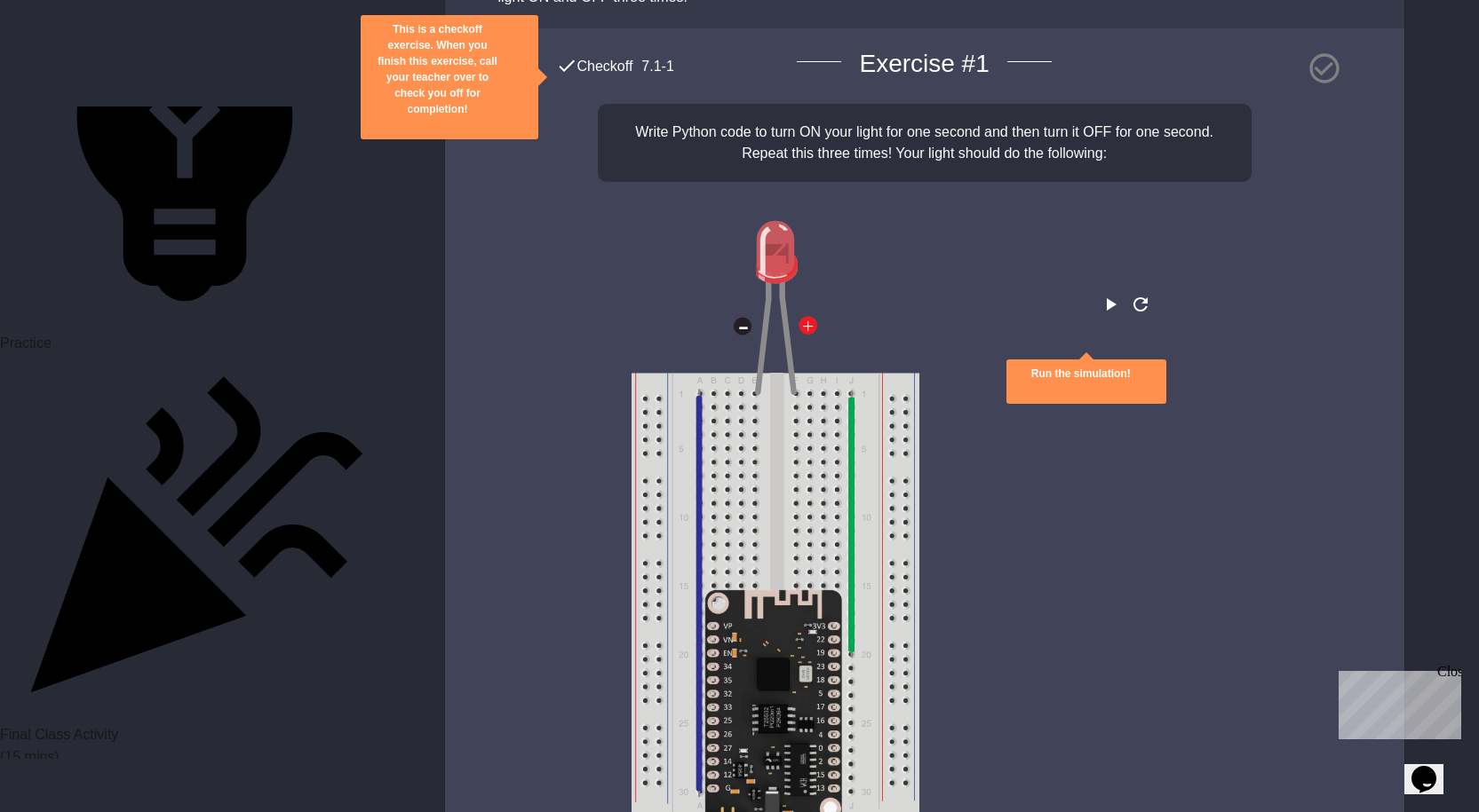
click at [1099, 301] on icon "play" at bounding box center [1110, 304] width 21 height 21
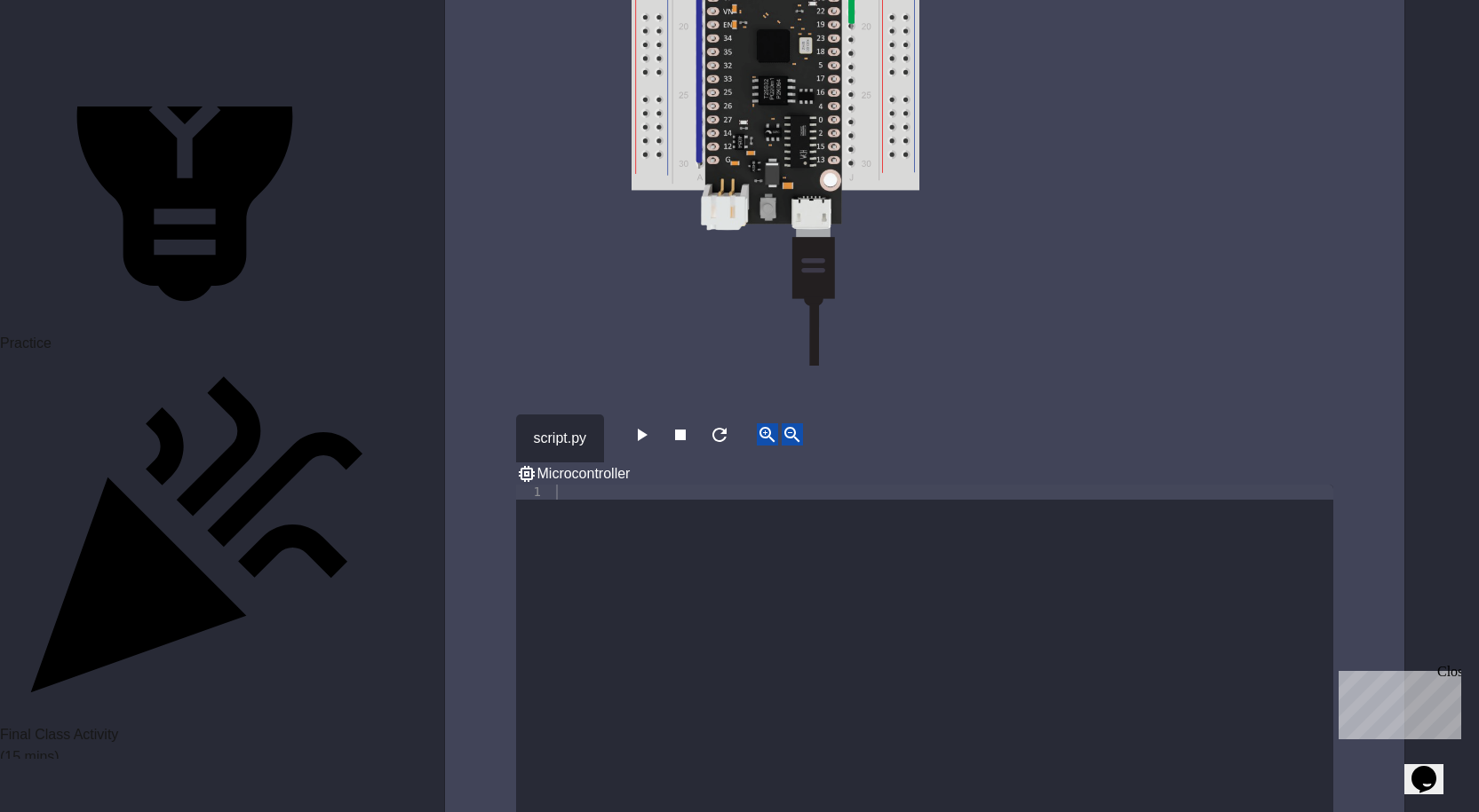
scroll to position [3107, 0]
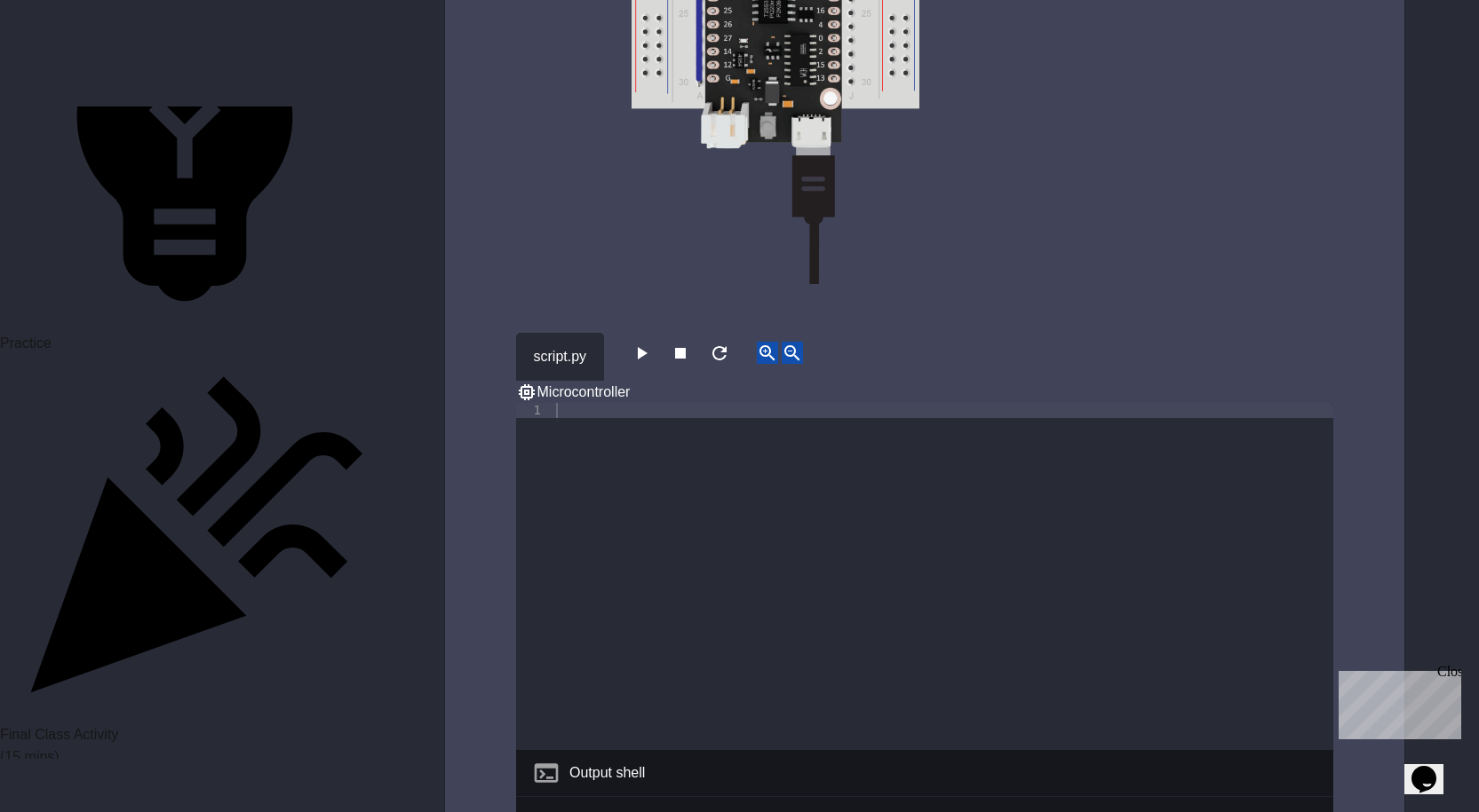
click at [635, 403] on div at bounding box center [942, 591] width 781 height 378
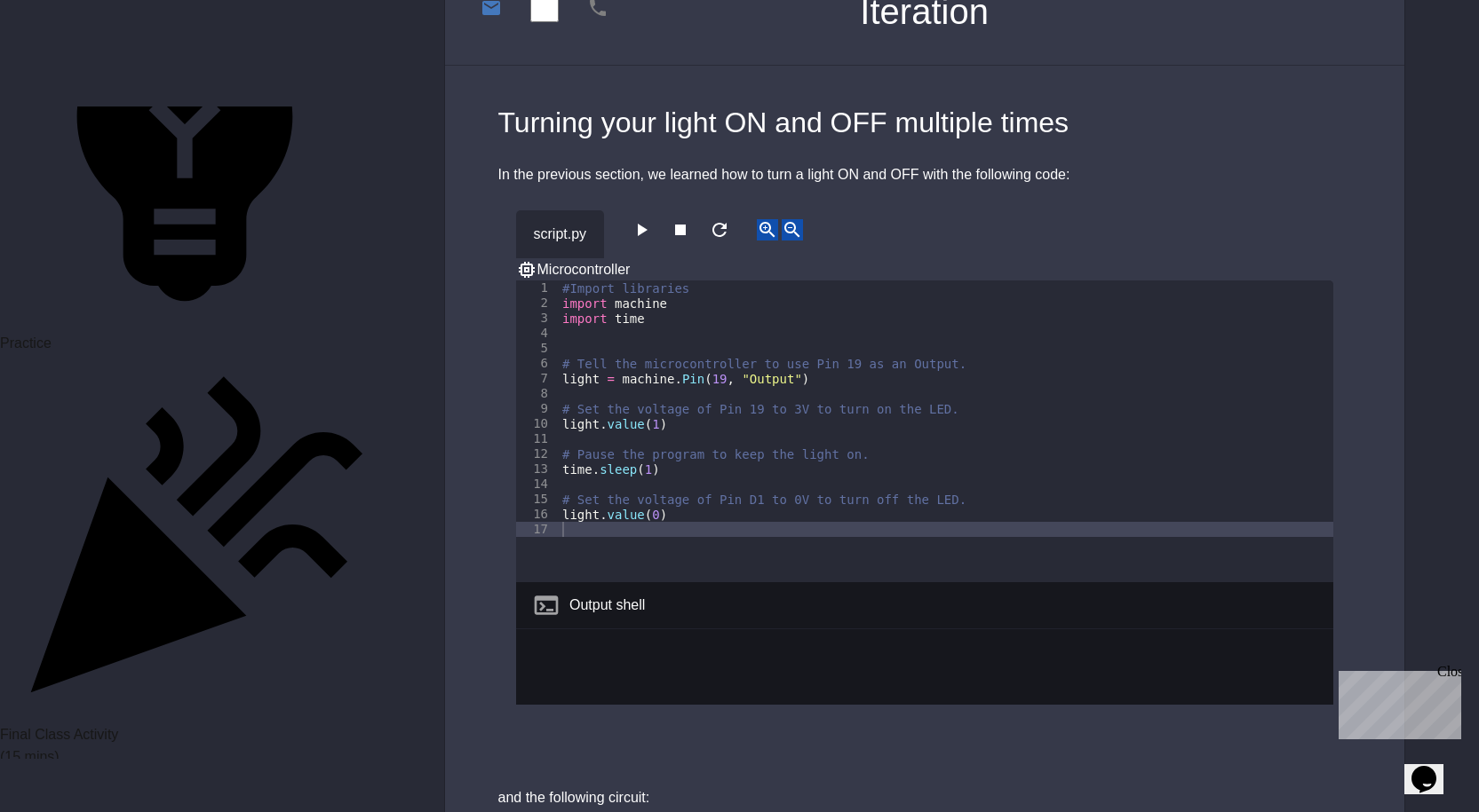
scroll to position [89, 0]
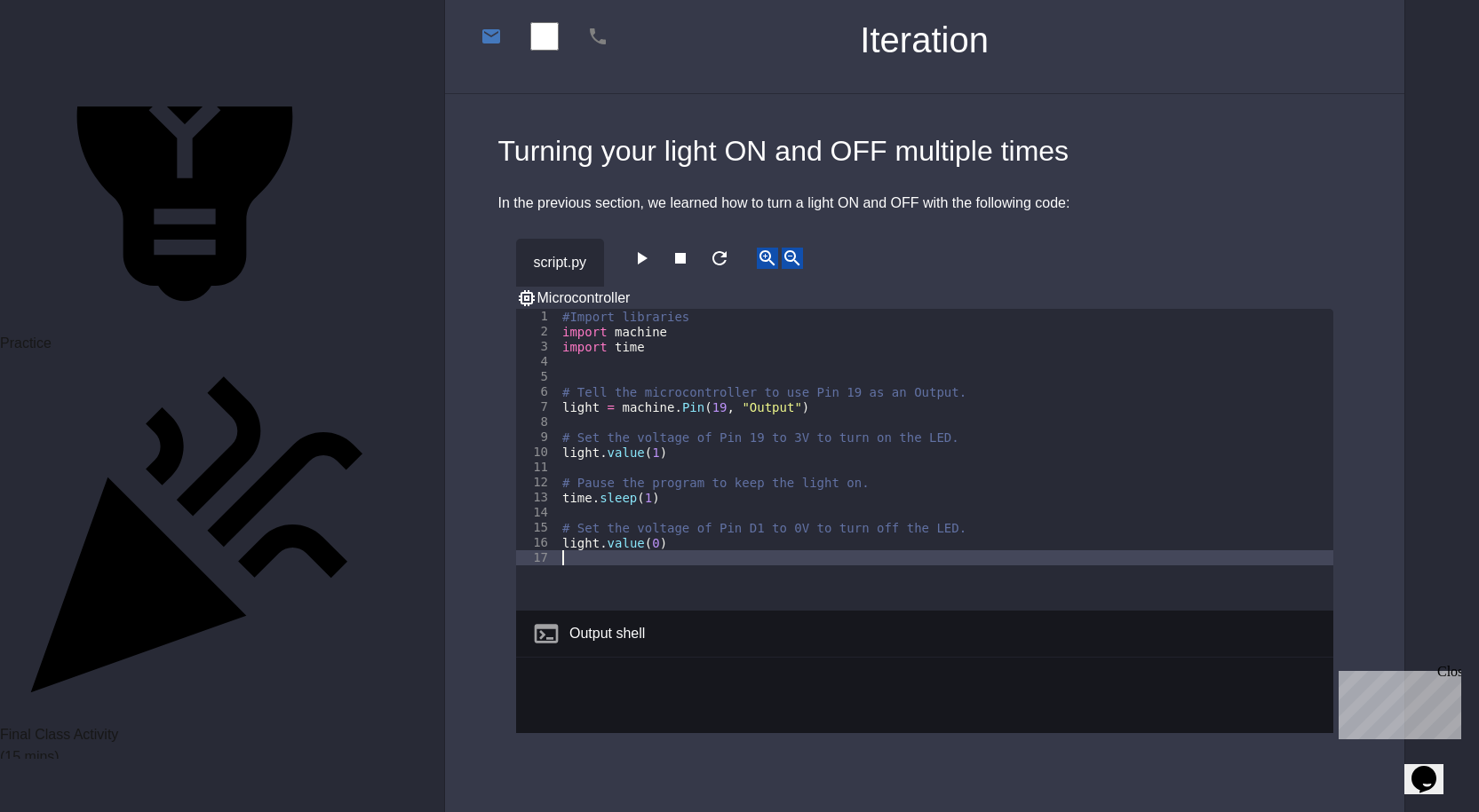
drag, startPoint x: 563, startPoint y: 289, endPoint x: 572, endPoint y: 298, distance: 12.7
click at [572, 309] on div "1 2 3 4 5 6 7 8 9 10 11 12 13 14 15 16 17 #Import libraries import machine impo…" at bounding box center [924, 460] width 817 height 302
drag, startPoint x: 549, startPoint y: 289, endPoint x: 580, endPoint y: 317, distance: 41.8
click at [580, 317] on div "1 2 3 4 5 6 7 8 9 10 11 12 13 14 15 16 17 #Import libraries import machine impo…" at bounding box center [924, 460] width 817 height 302
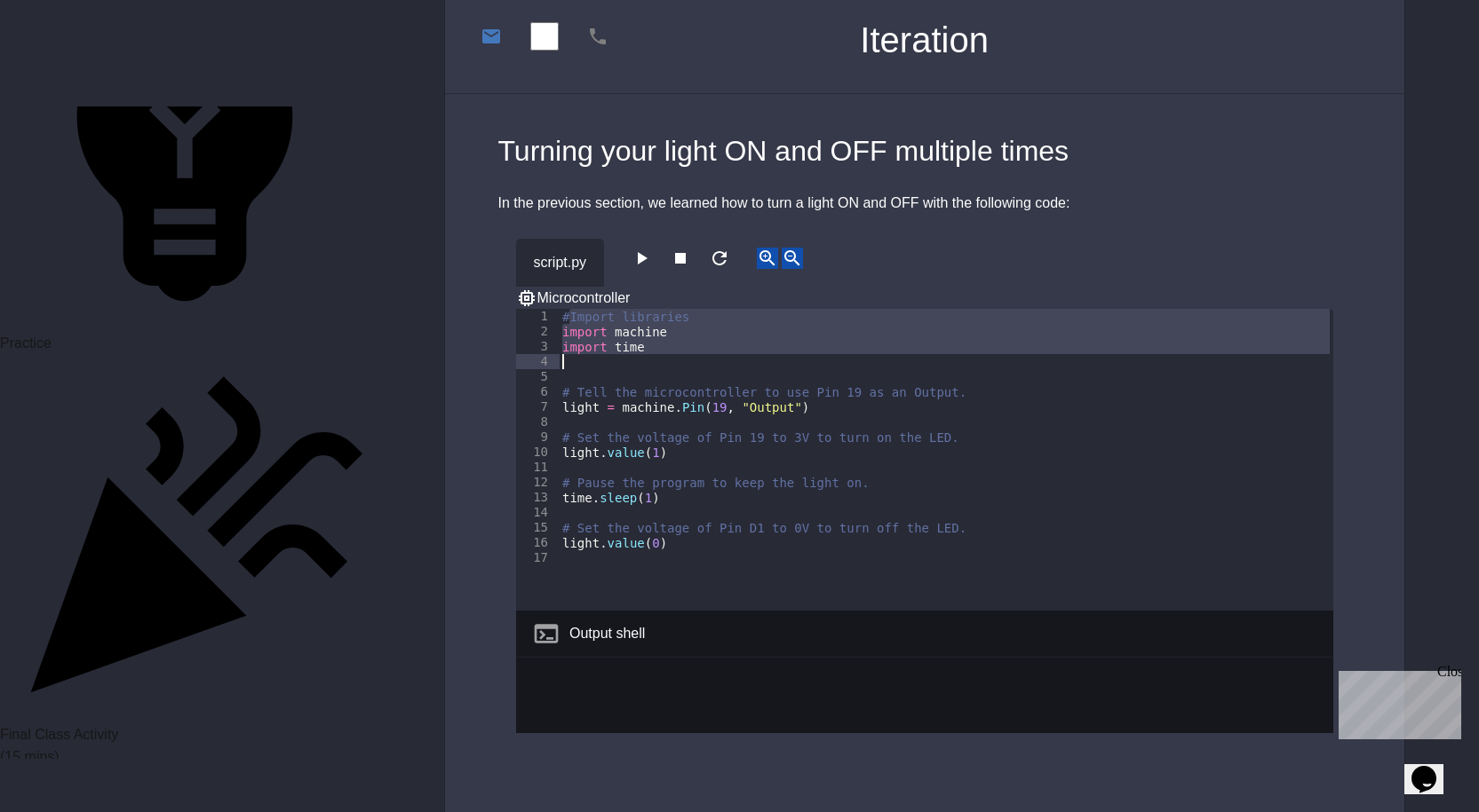
drag, startPoint x: 570, startPoint y: 296, endPoint x: 598, endPoint y: 345, distance: 56.4
click at [598, 345] on div "#Import libraries import machine import time # Tell the microcontroller to use …" at bounding box center [946, 475] width 775 height 332
click at [557, 309] on div "1" at bounding box center [537, 316] width 44 height 15
click at [558, 309] on div "1" at bounding box center [537, 316] width 44 height 15
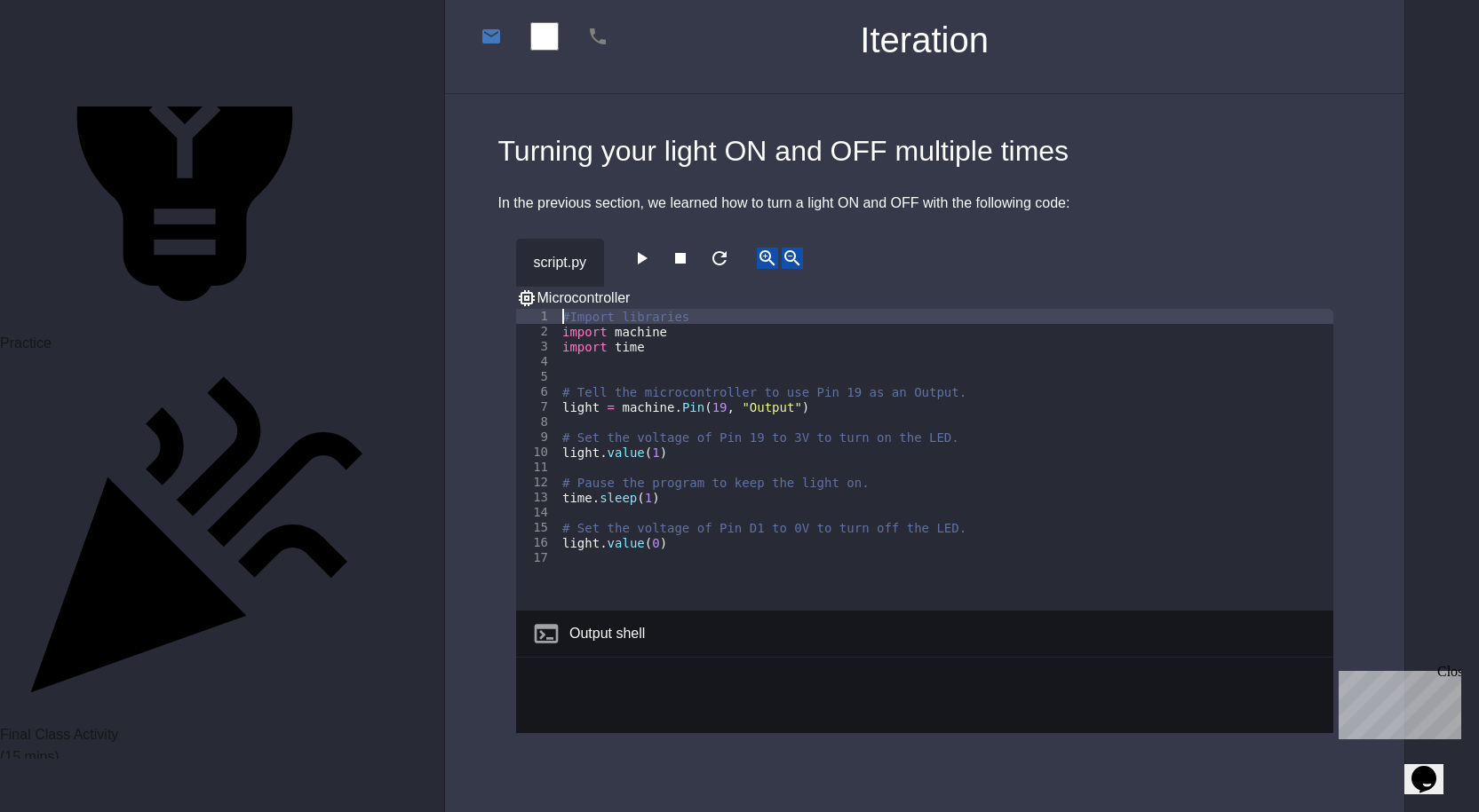
click at [560, 309] on div "#Import libraries import machine import time # Tell the microcontroller to use …" at bounding box center [946, 475] width 775 height 332
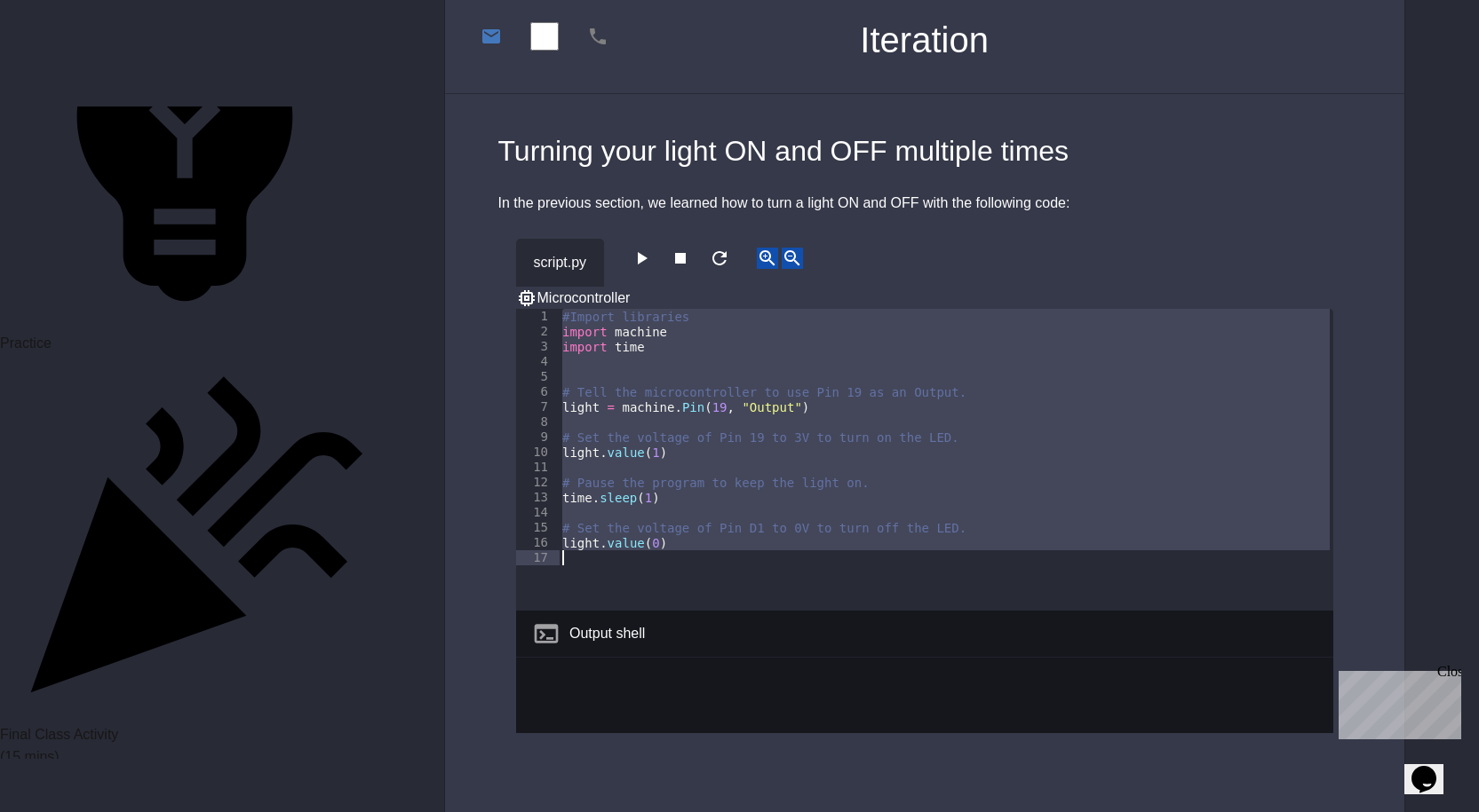
drag, startPoint x: 560, startPoint y: 292, endPoint x: 674, endPoint y: 452, distance: 196.5
click at [684, 534] on div "#Import libraries import machine import time # Tell the microcontroller to use …" at bounding box center [946, 475] width 775 height 332
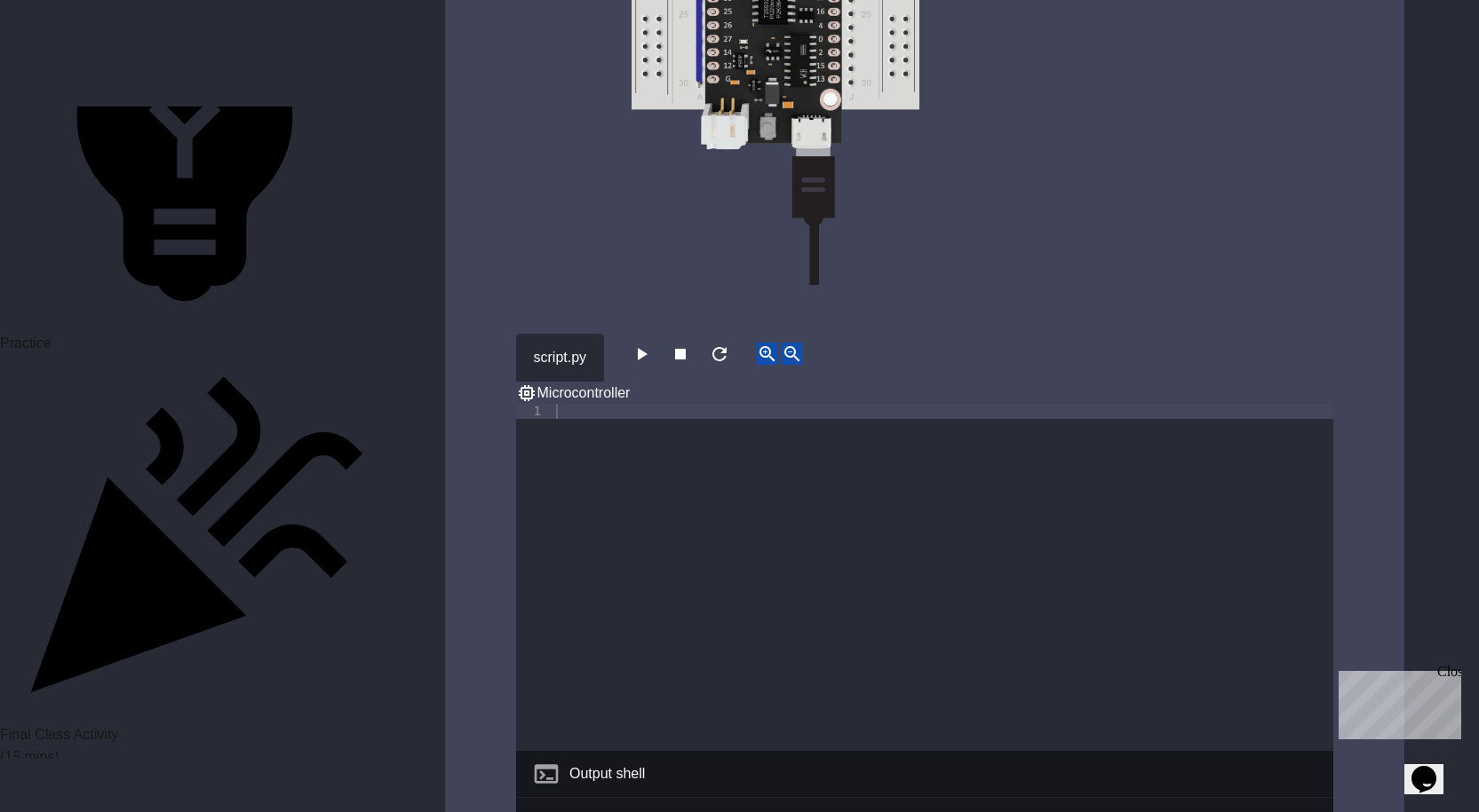
scroll to position [3107, 0]
click at [574, 403] on div at bounding box center [942, 591] width 781 height 378
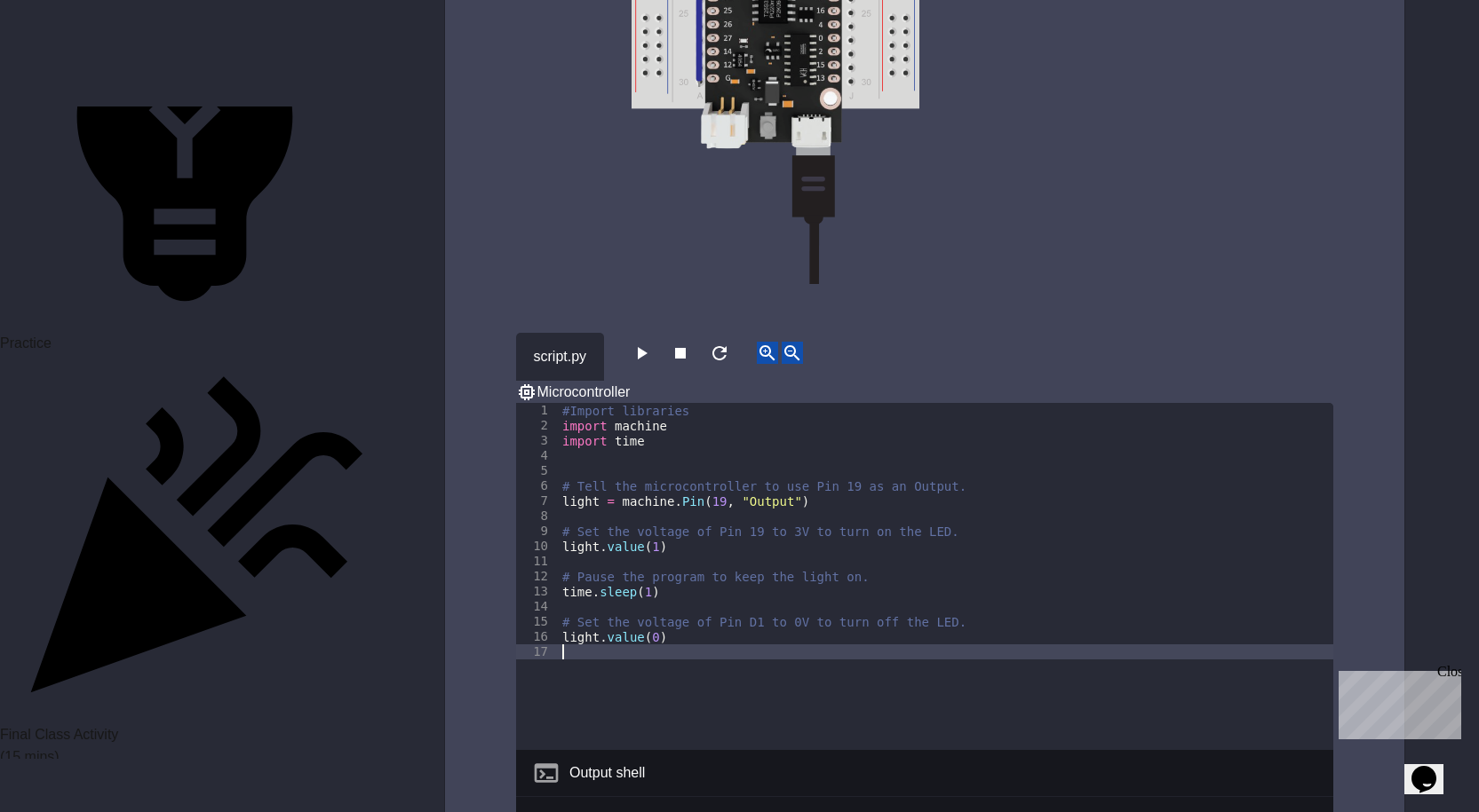
click at [617, 304] on div "Checkoff This is a checkoff exercise. When you finish this exercise, call your …" at bounding box center [924, 412] width 960 height 2188
click at [650, 343] on icon "button" at bounding box center [641, 353] width 21 height 21
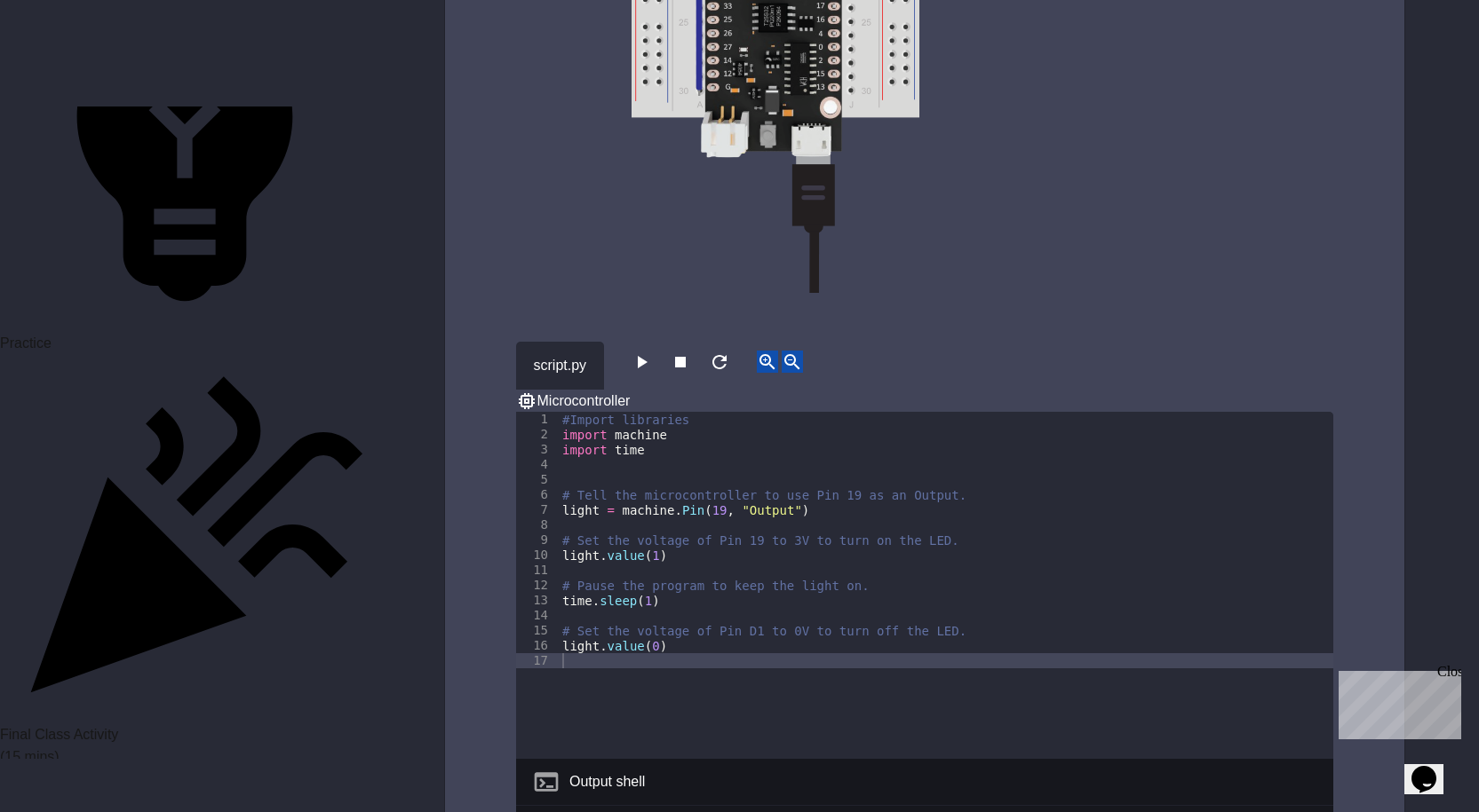
scroll to position [3197, 0]
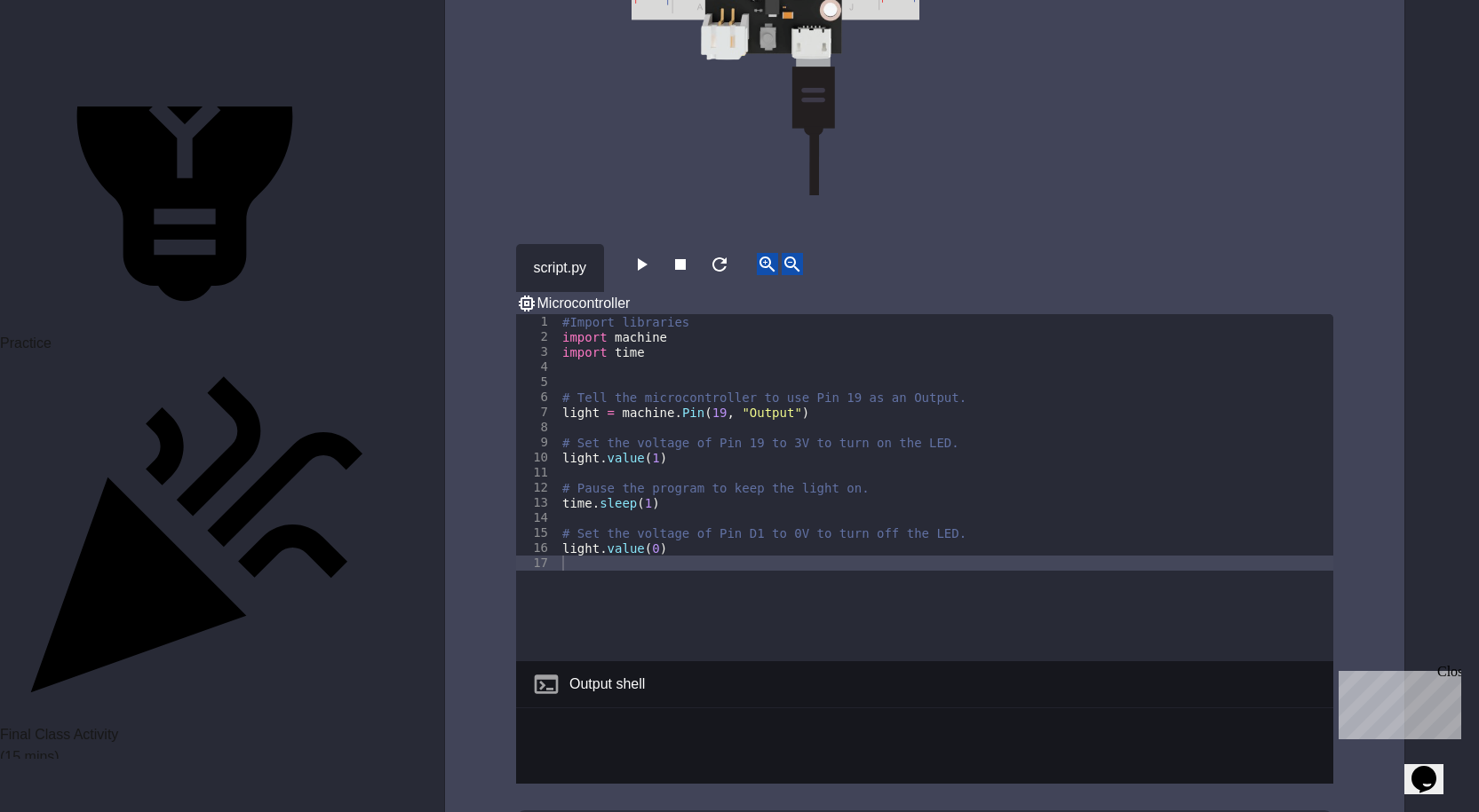
click at [557, 390] on div "6" at bounding box center [537, 397] width 44 height 15
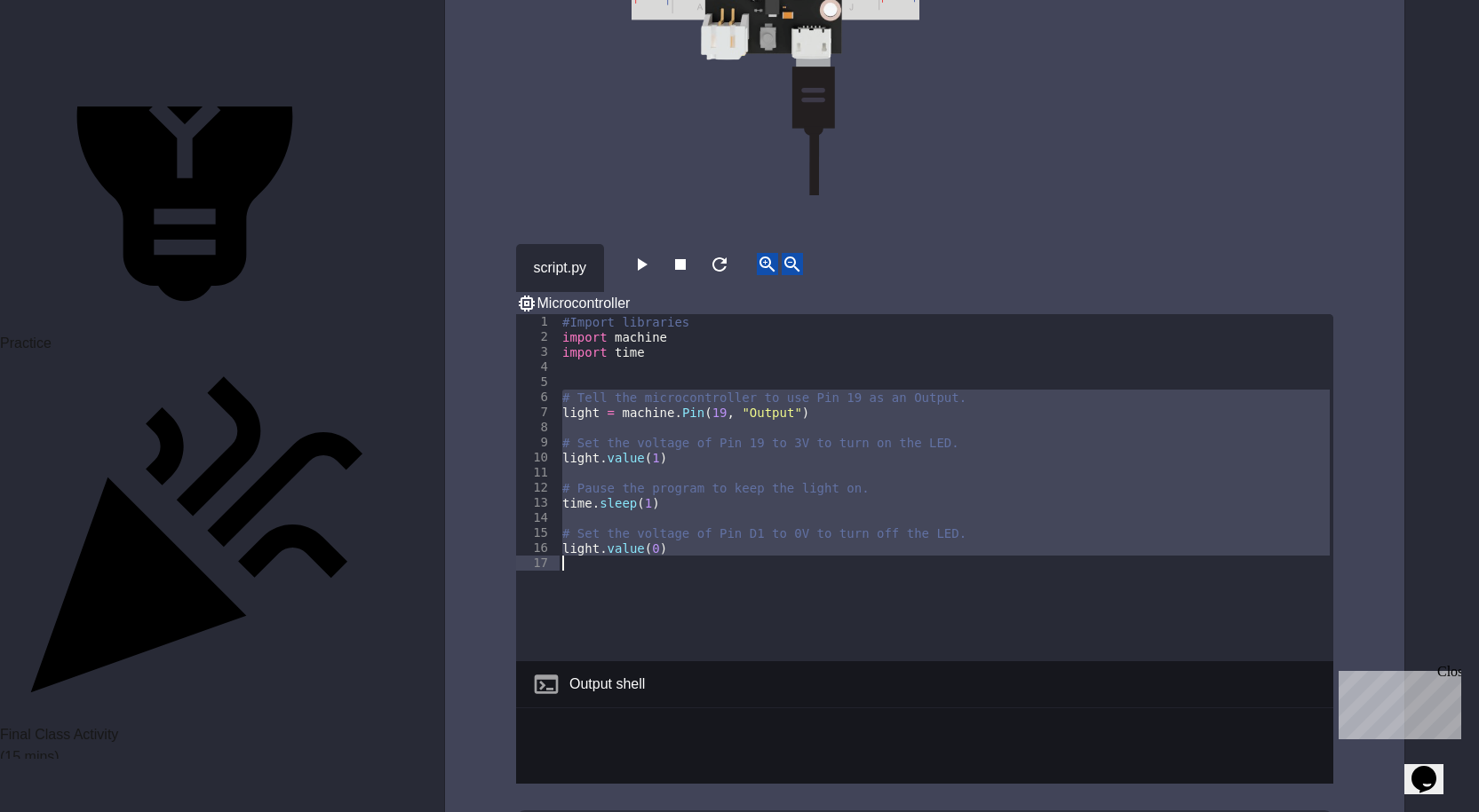
drag, startPoint x: 560, startPoint y: 352, endPoint x: 696, endPoint y: 518, distance: 214.6
click at [696, 518] on div "#Import libraries import machine import time # Tell the microcontroller to use …" at bounding box center [946, 502] width 775 height 378
type textarea "**********"
click at [667, 529] on div "#Import libraries import machine import time # Tell the microcontroller to use …" at bounding box center [946, 488] width 775 height 347
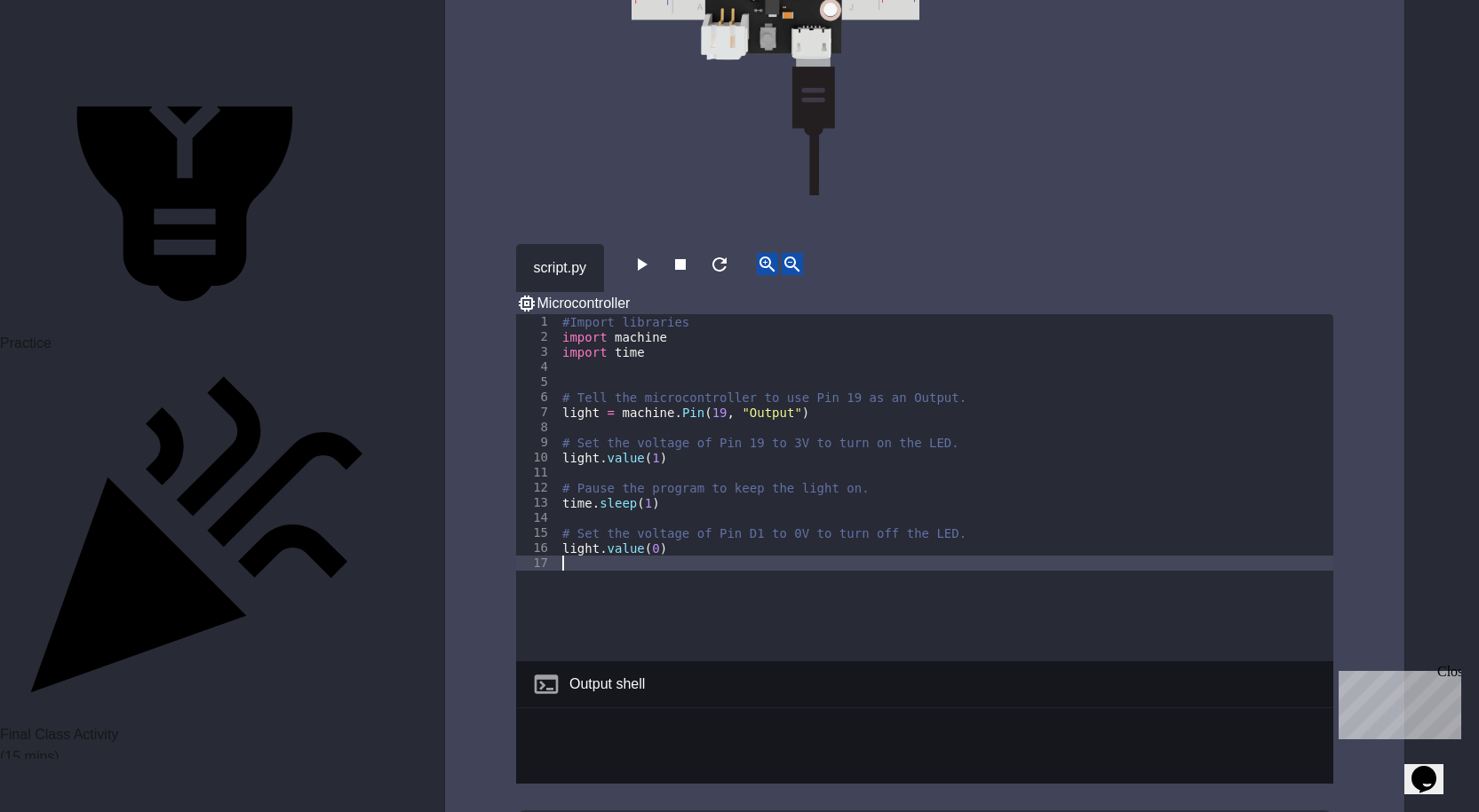
click at [636, 522] on div "#Import libraries import machine import time # Tell the microcontroller to use …" at bounding box center [946, 502] width 775 height 378
click at [635, 522] on div "#Import libraries import machine import time # Tell the microcontroller to use …" at bounding box center [946, 502] width 775 height 378
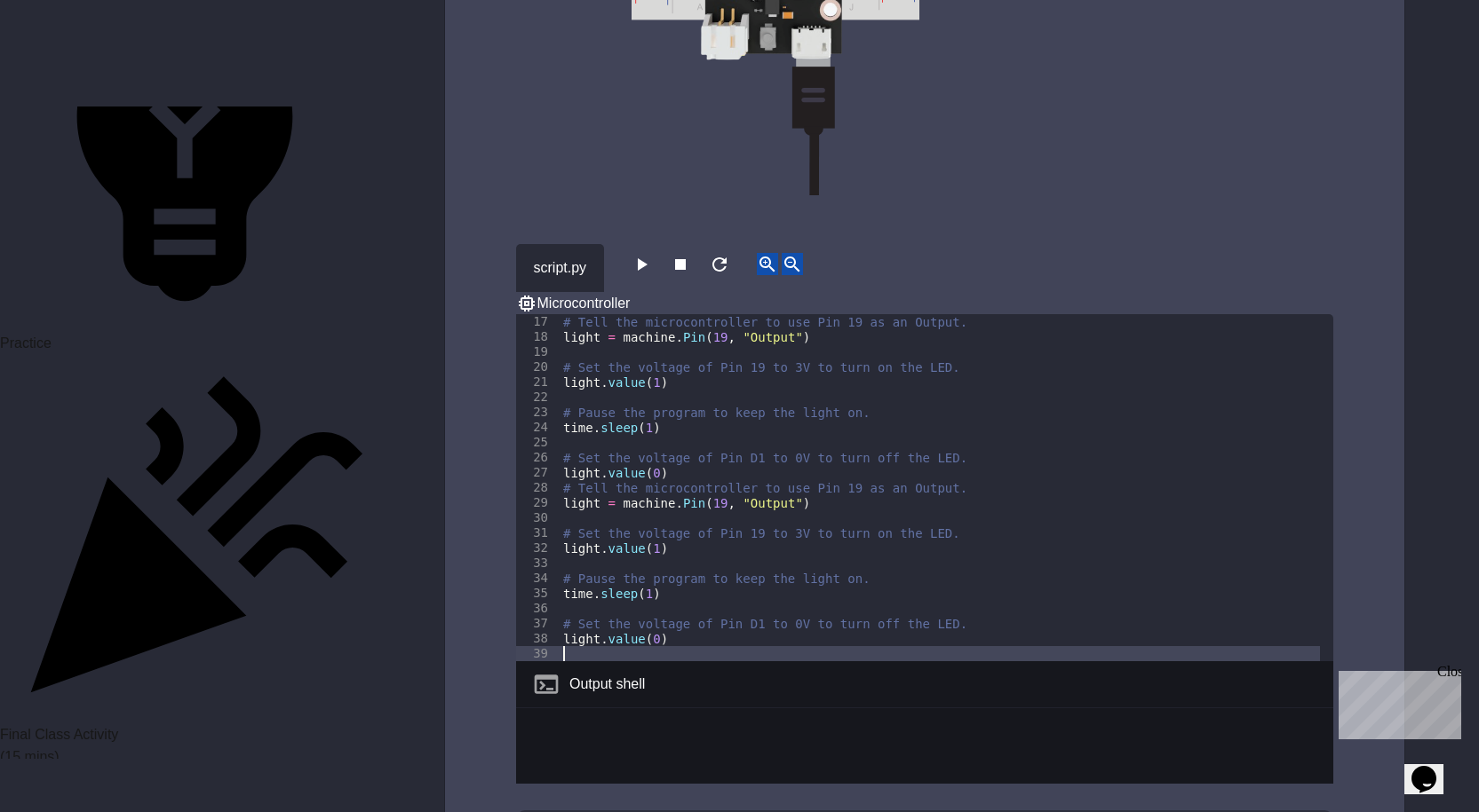
scroll to position [241, 0]
click at [645, 258] on icon "button" at bounding box center [643, 264] width 9 height 12
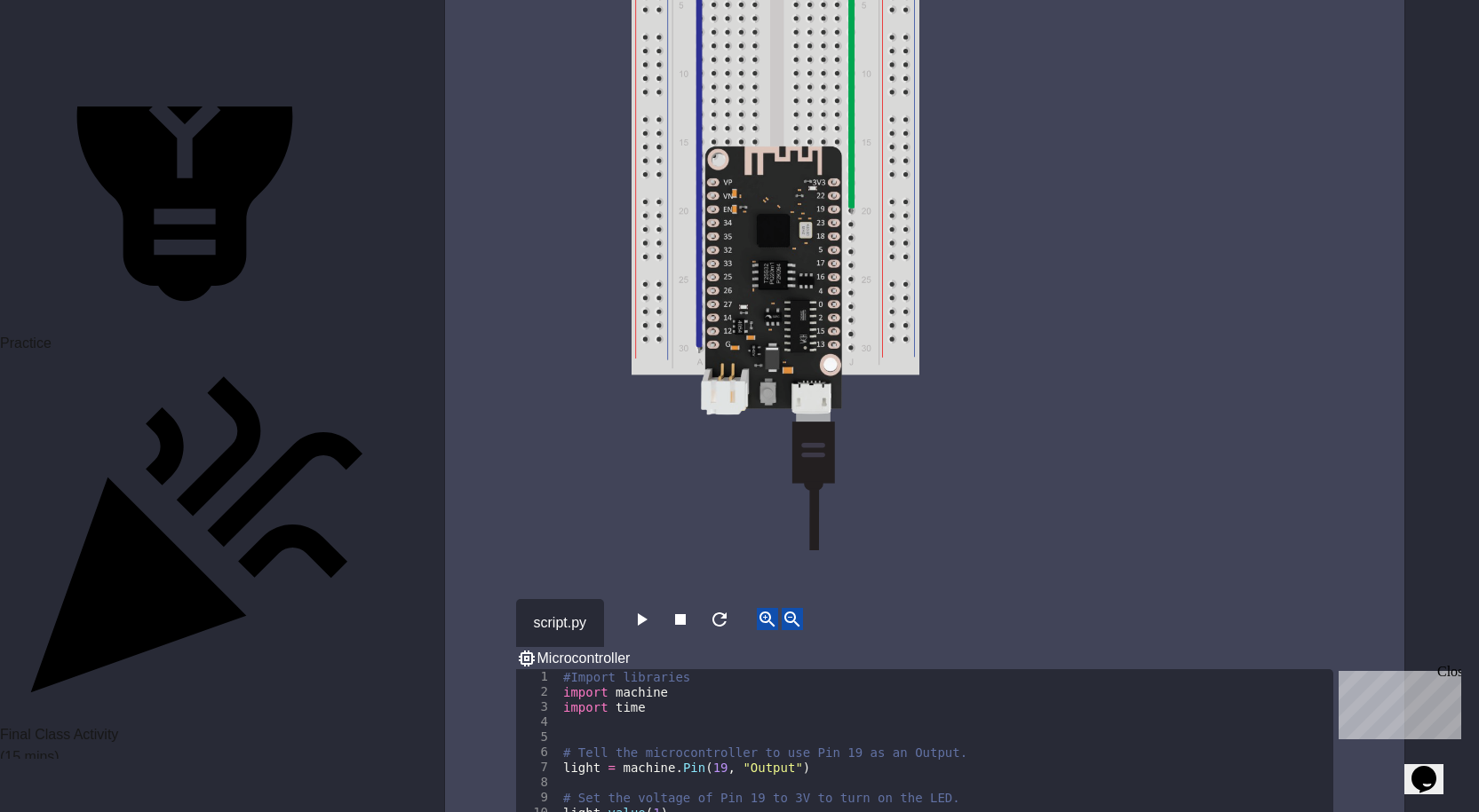
scroll to position [3107, 0]
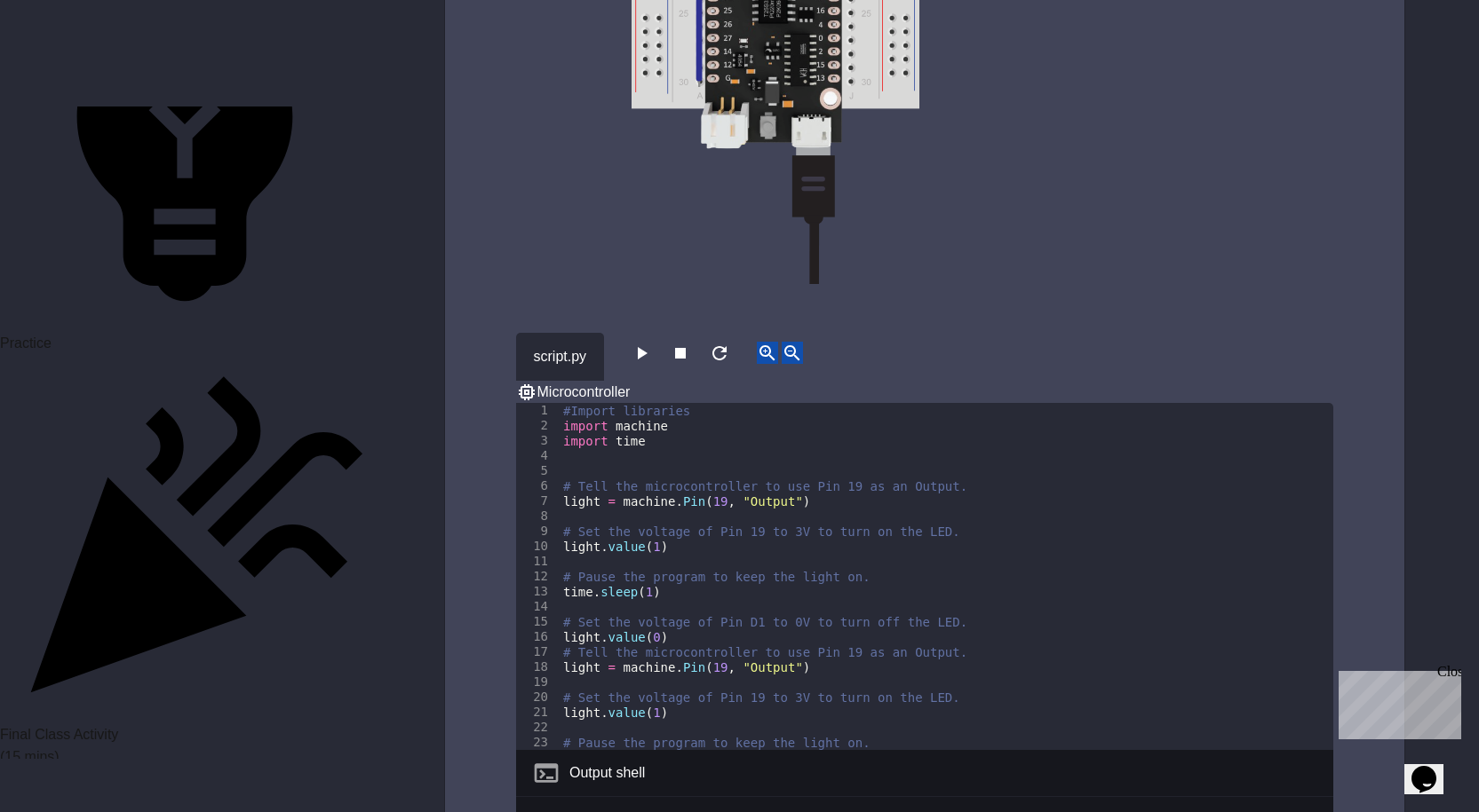
click at [582, 409] on div "#Import libraries import machine import time # Tell the microcontroller to use …" at bounding box center [939, 591] width 760 height 378
drag, startPoint x: 803, startPoint y: 630, endPoint x: 533, endPoint y: 607, distance: 271.0
click at [533, 607] on div "1 2 3 4 5 6 7 8 9 10 11 12 13 14 15 16 17 18 19 20 21 22 23 24 #Import librarie…" at bounding box center [924, 576] width 817 height 347
type textarea "**********"
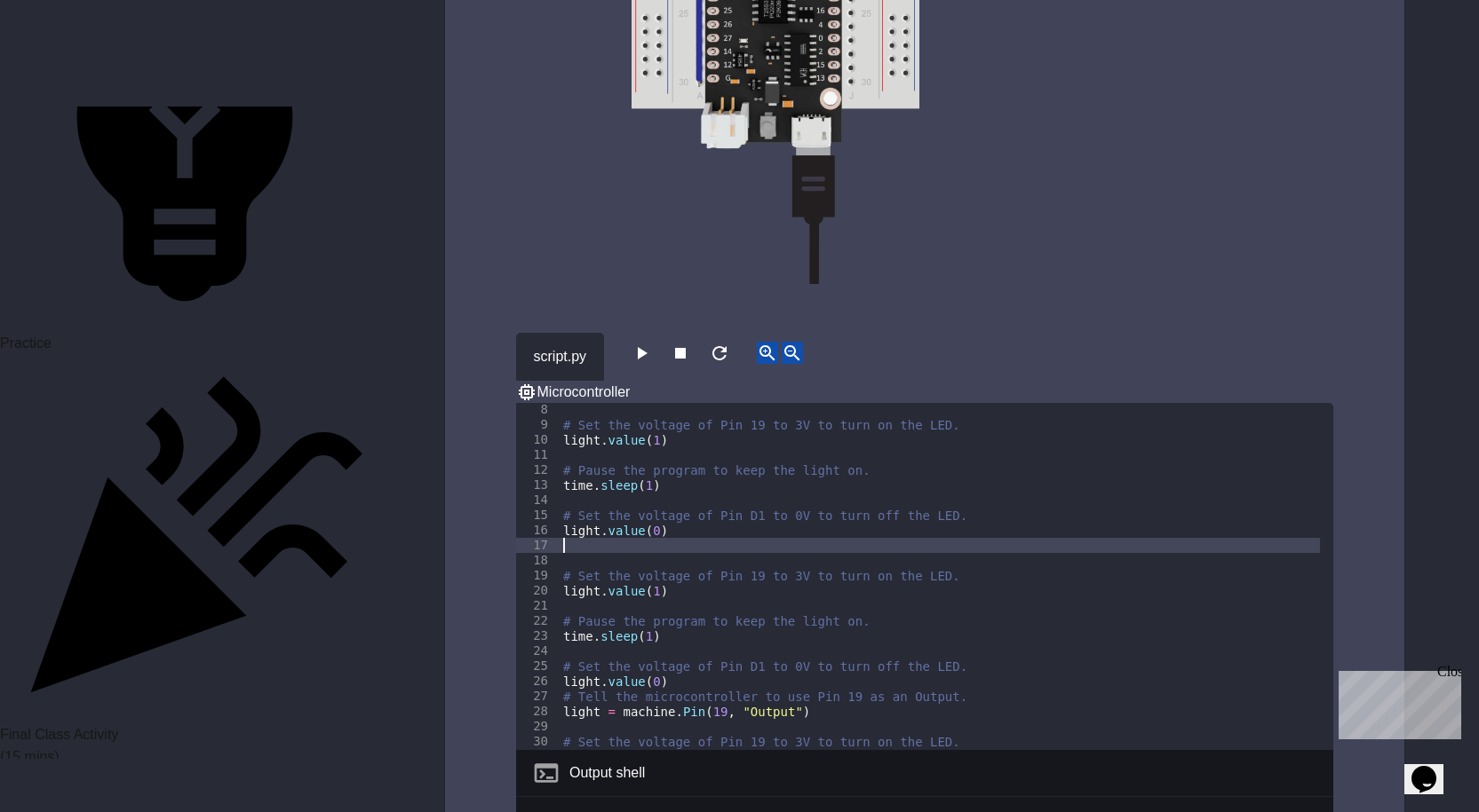
scroll to position [159, 0]
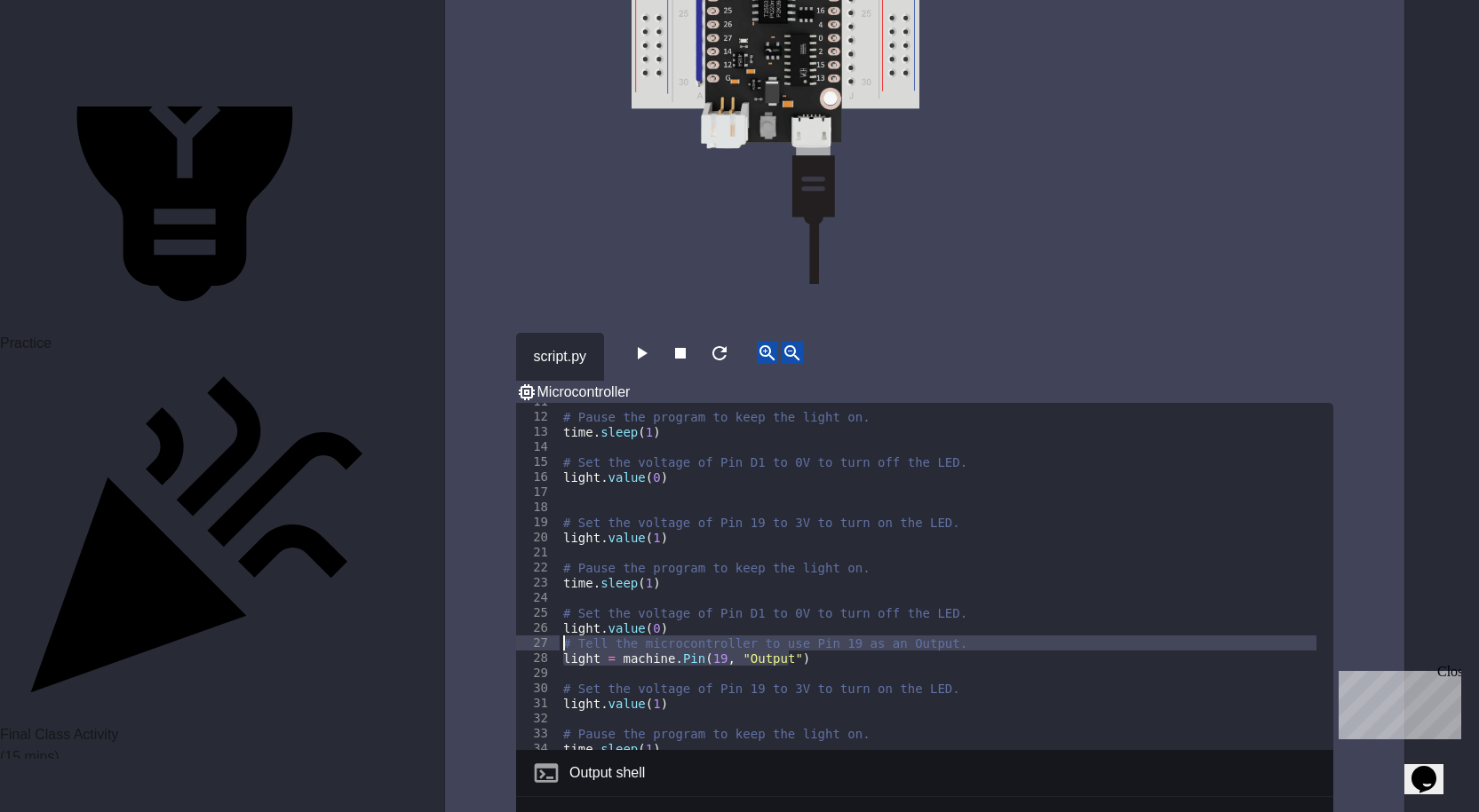
drag, startPoint x: 802, startPoint y: 619, endPoint x: 546, endPoint y: 605, distance: 256.4
click at [546, 605] on div "11 12 13 14 15 16 17 18 19 20 21 22 23 24 25 26 27 28 29 30 31 32 33 34 35 # Pa…" at bounding box center [924, 576] width 817 height 347
type textarea "**********"
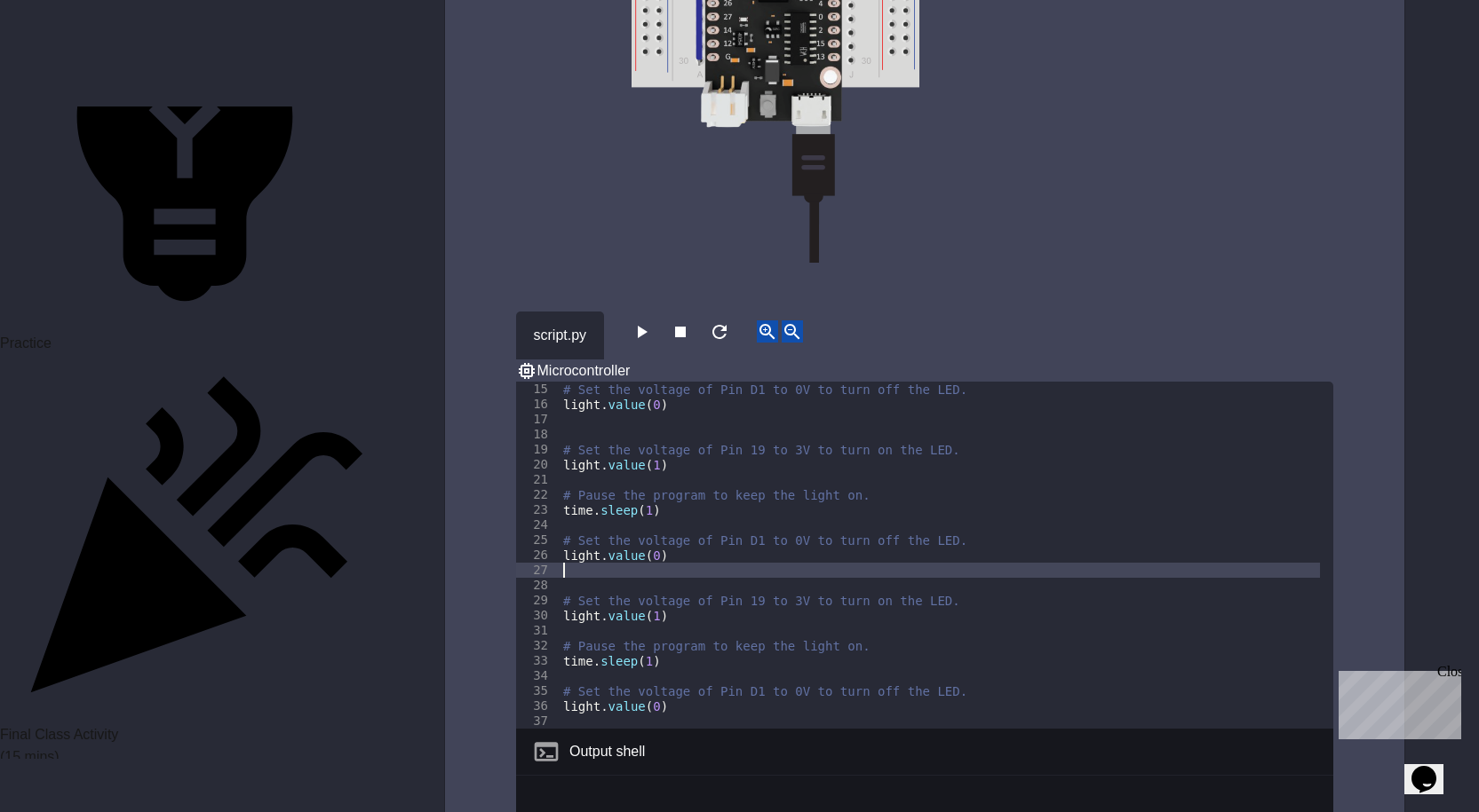
scroll to position [3019, 0]
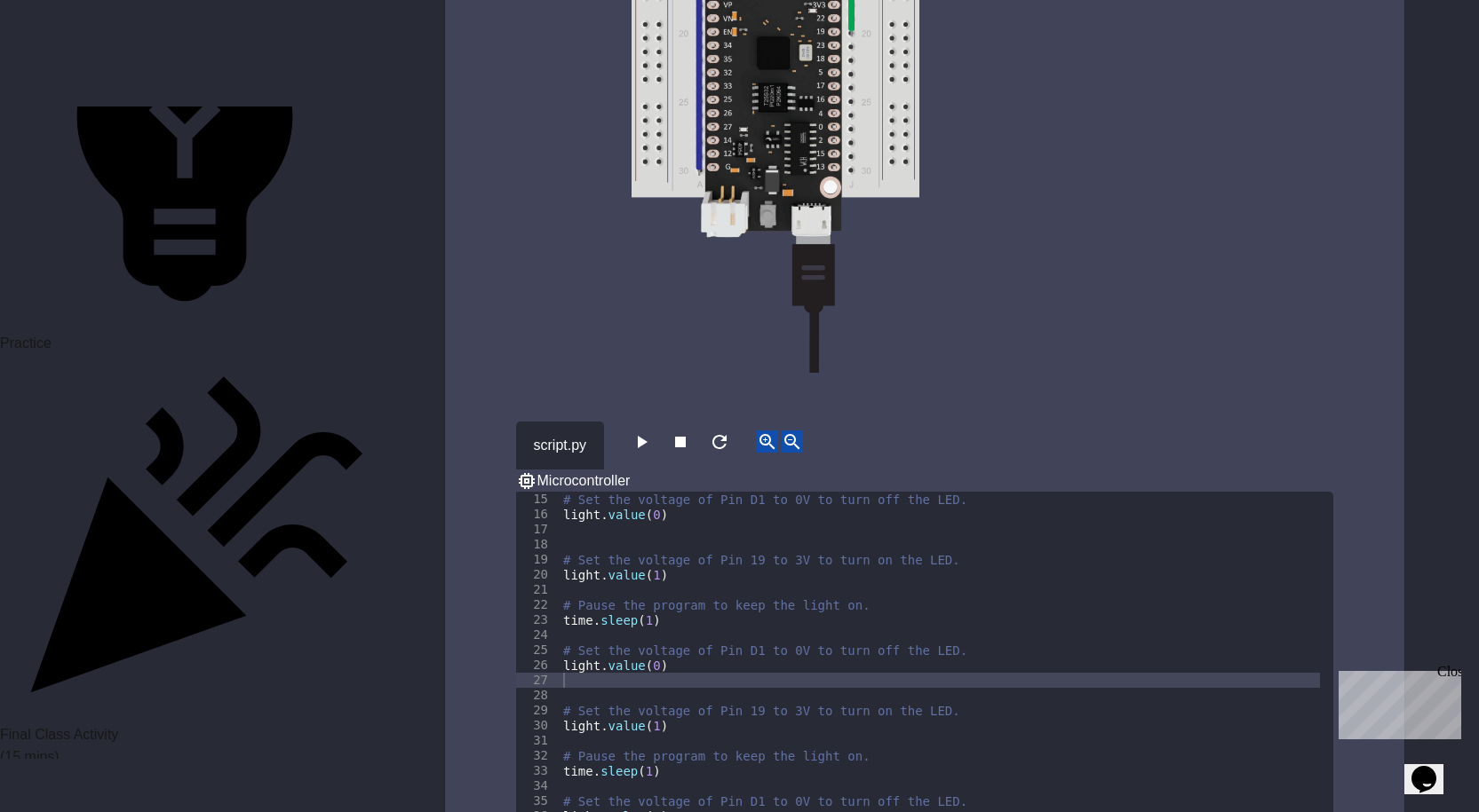
click at [652, 432] on icon "button" at bounding box center [641, 442] width 21 height 21
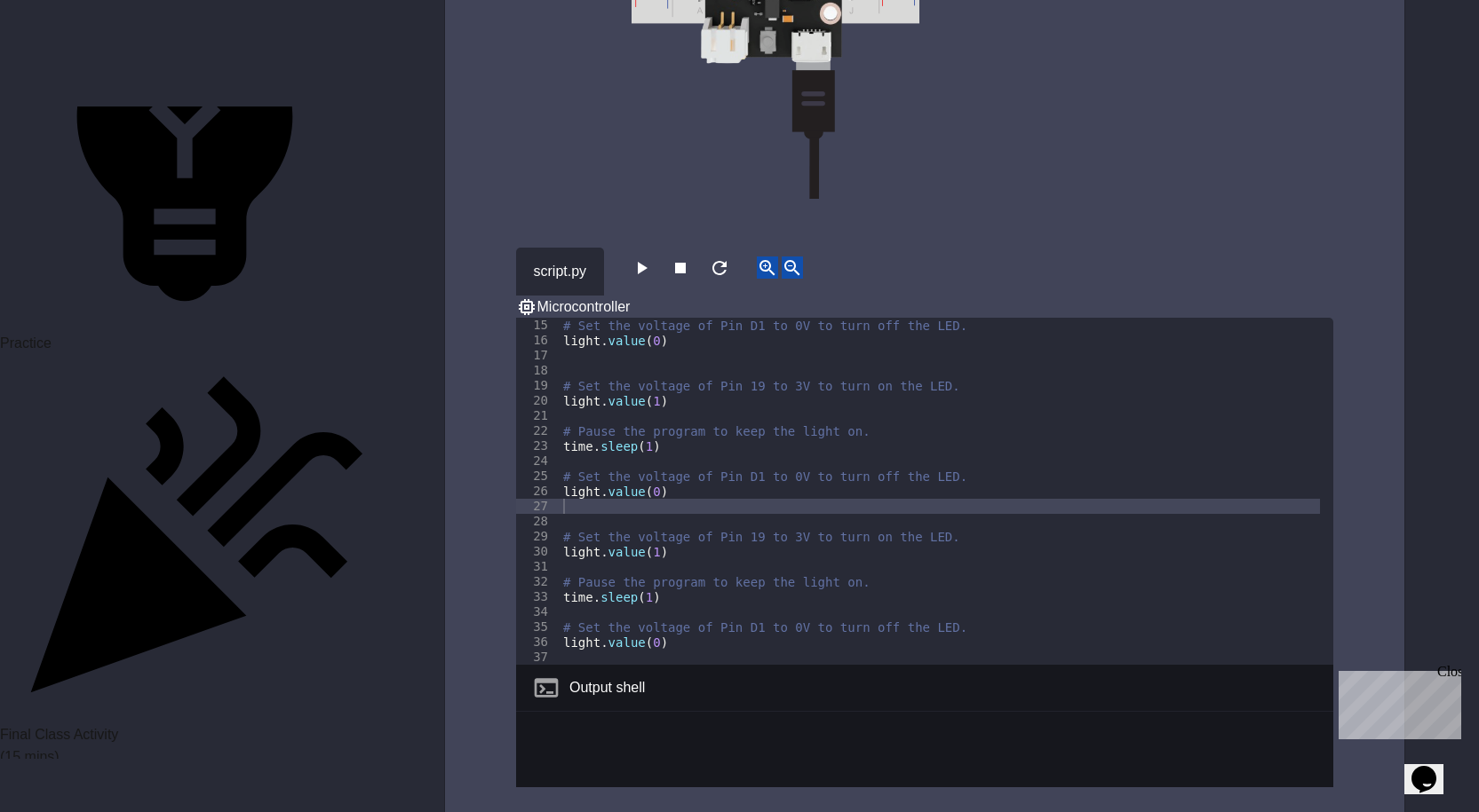
scroll to position [3197, 0]
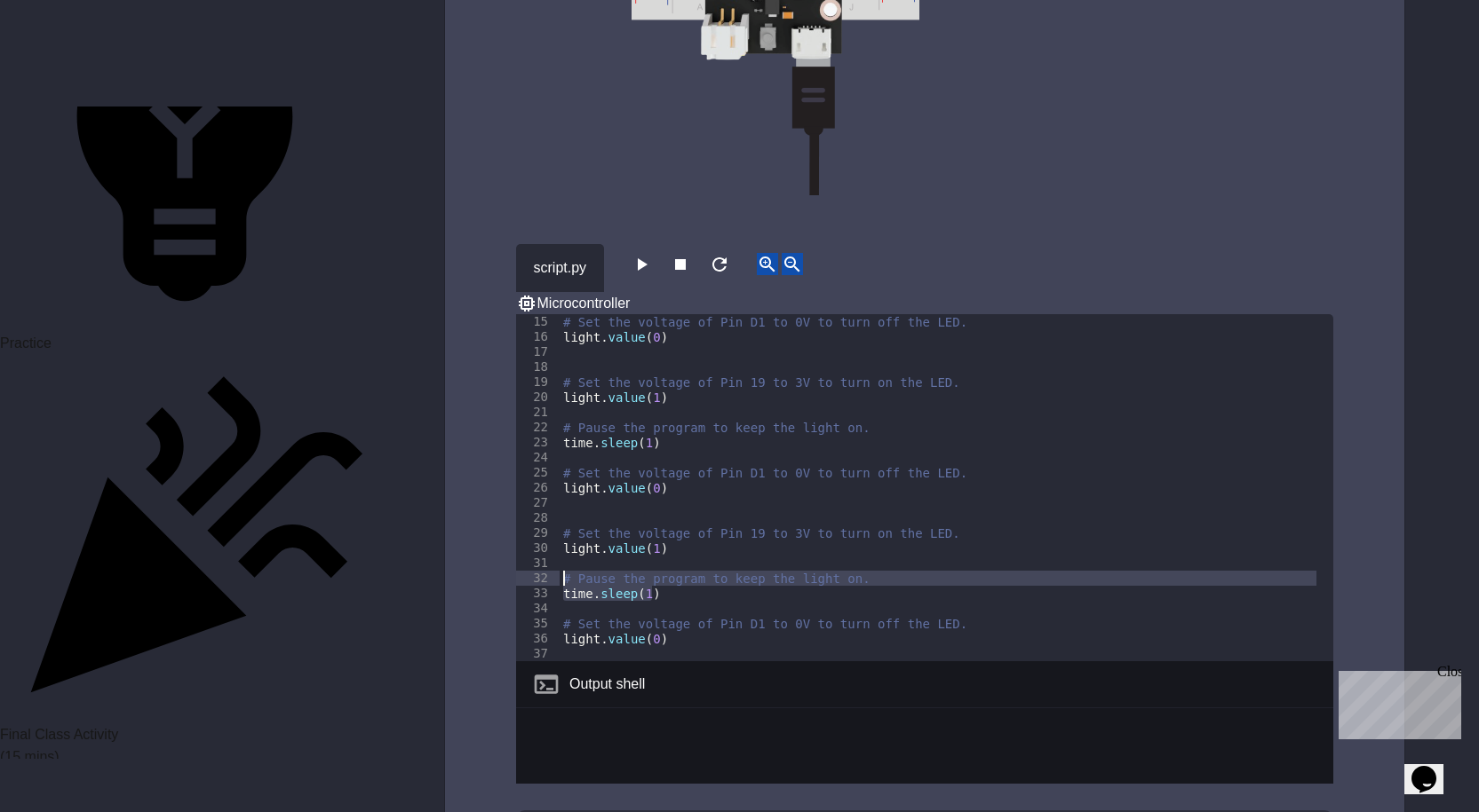
drag, startPoint x: 692, startPoint y: 550, endPoint x: 556, endPoint y: 534, distance: 136.9
click at [556, 534] on div "15 16 17 18 19 20 21 22 23 24 25 26 27 28 29 30 31 32 33 34 35 36 37 # Set the …" at bounding box center [924, 488] width 817 height 347
type textarea "**********"
click at [580, 463] on div "# Set the voltage of Pin D1 to 0V to turn off the LED. light . value ( 0 ) # Se…" at bounding box center [939, 502] width 760 height 378
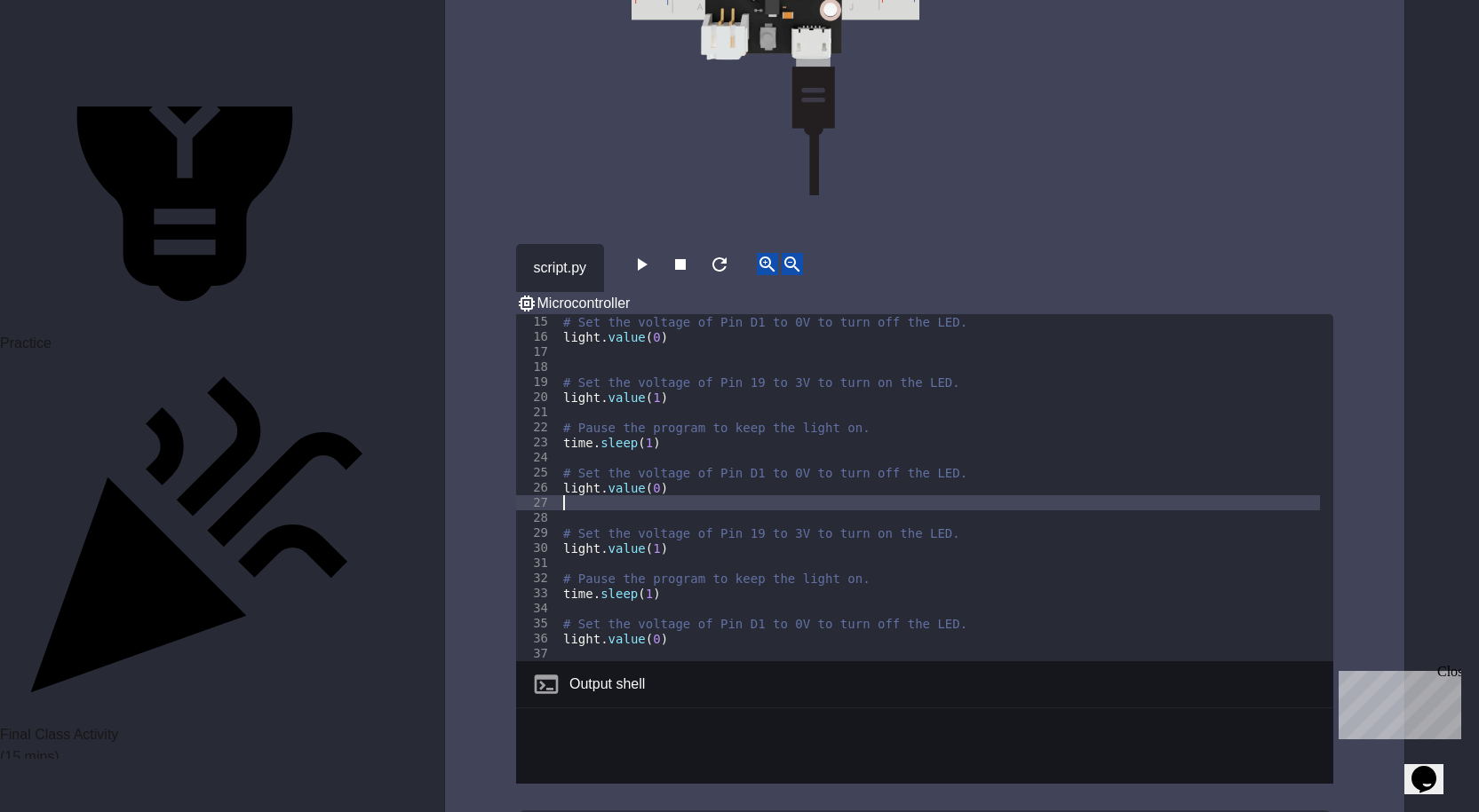
paste textarea "**********"
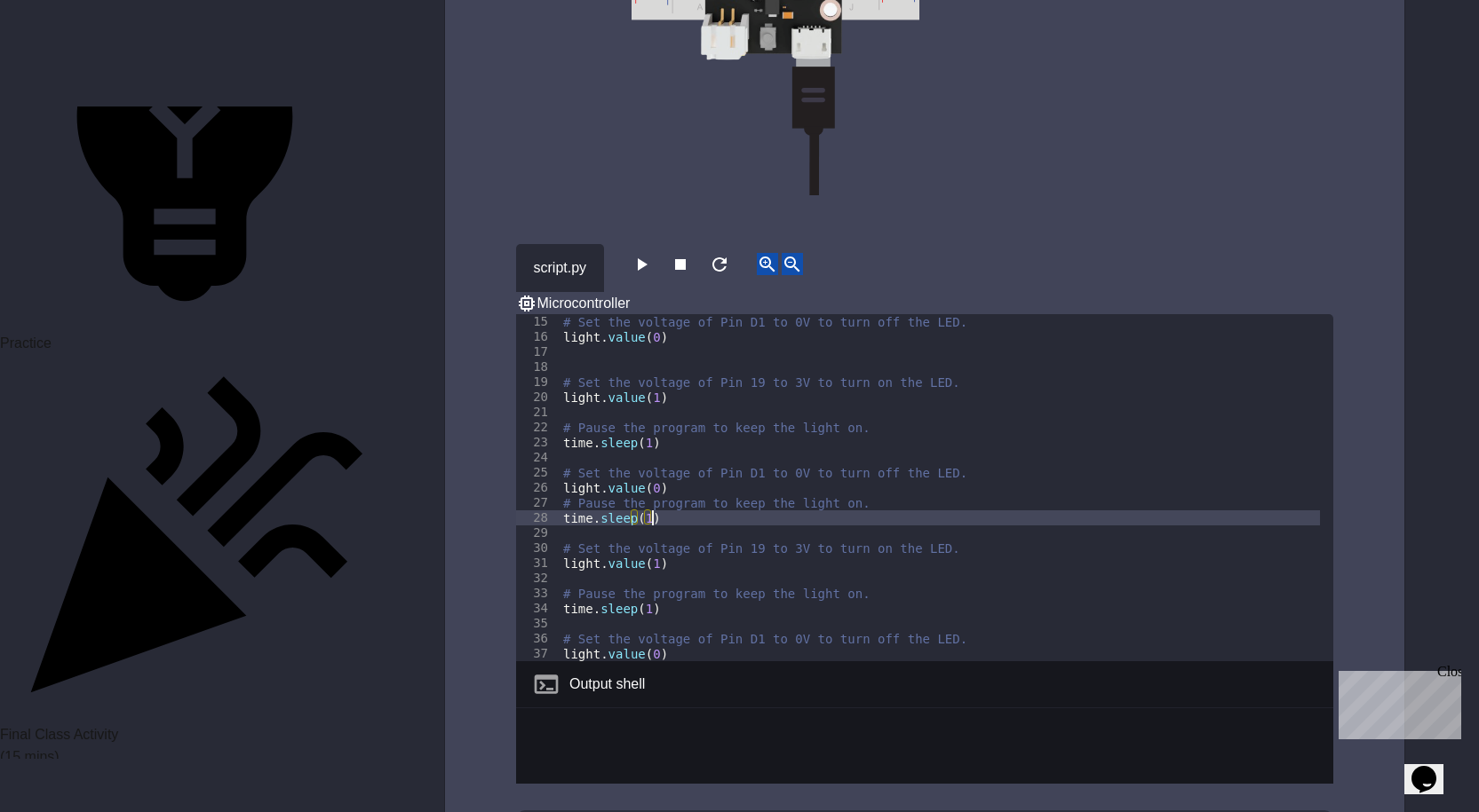
type textarea "**********"
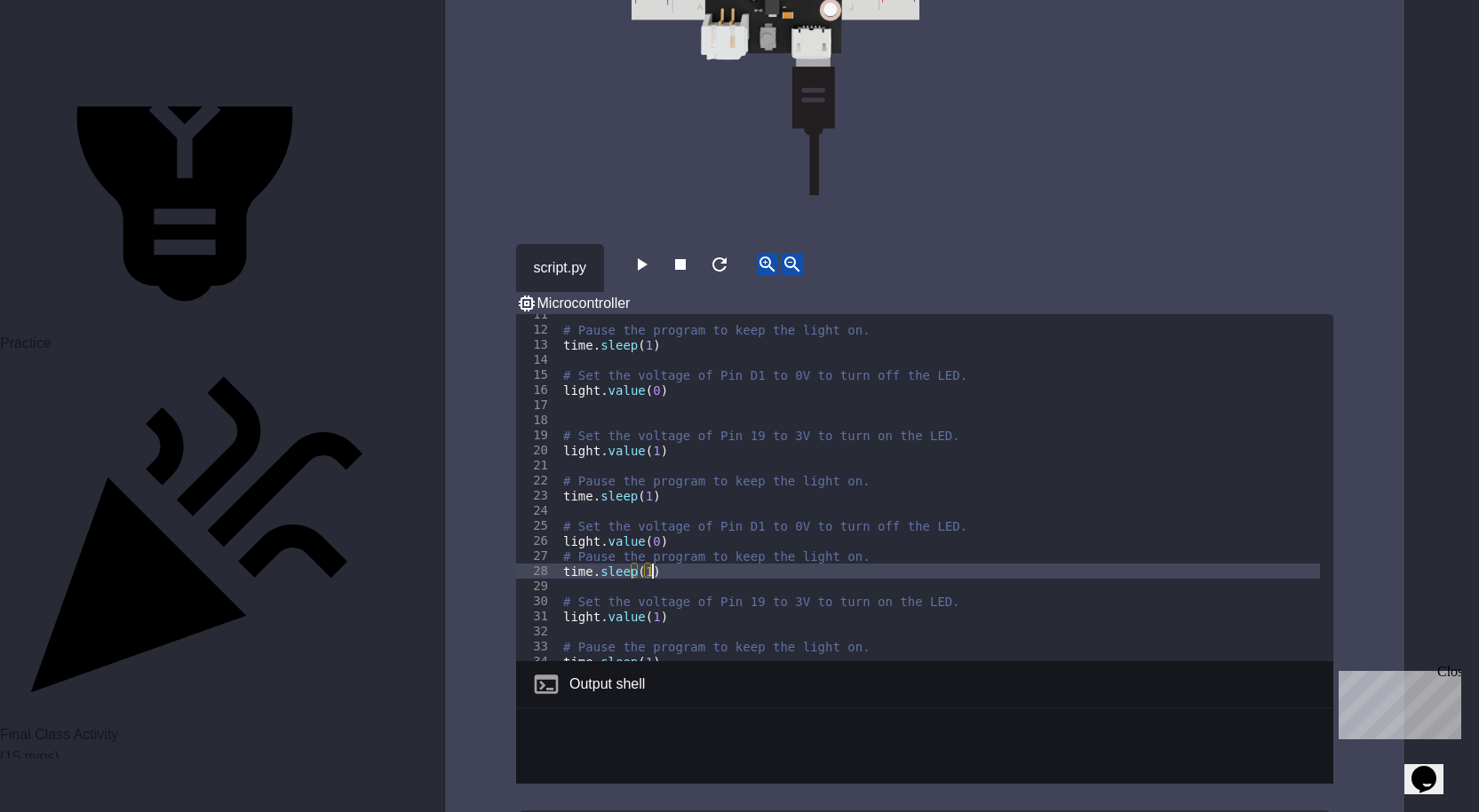
scroll to position [104, 0]
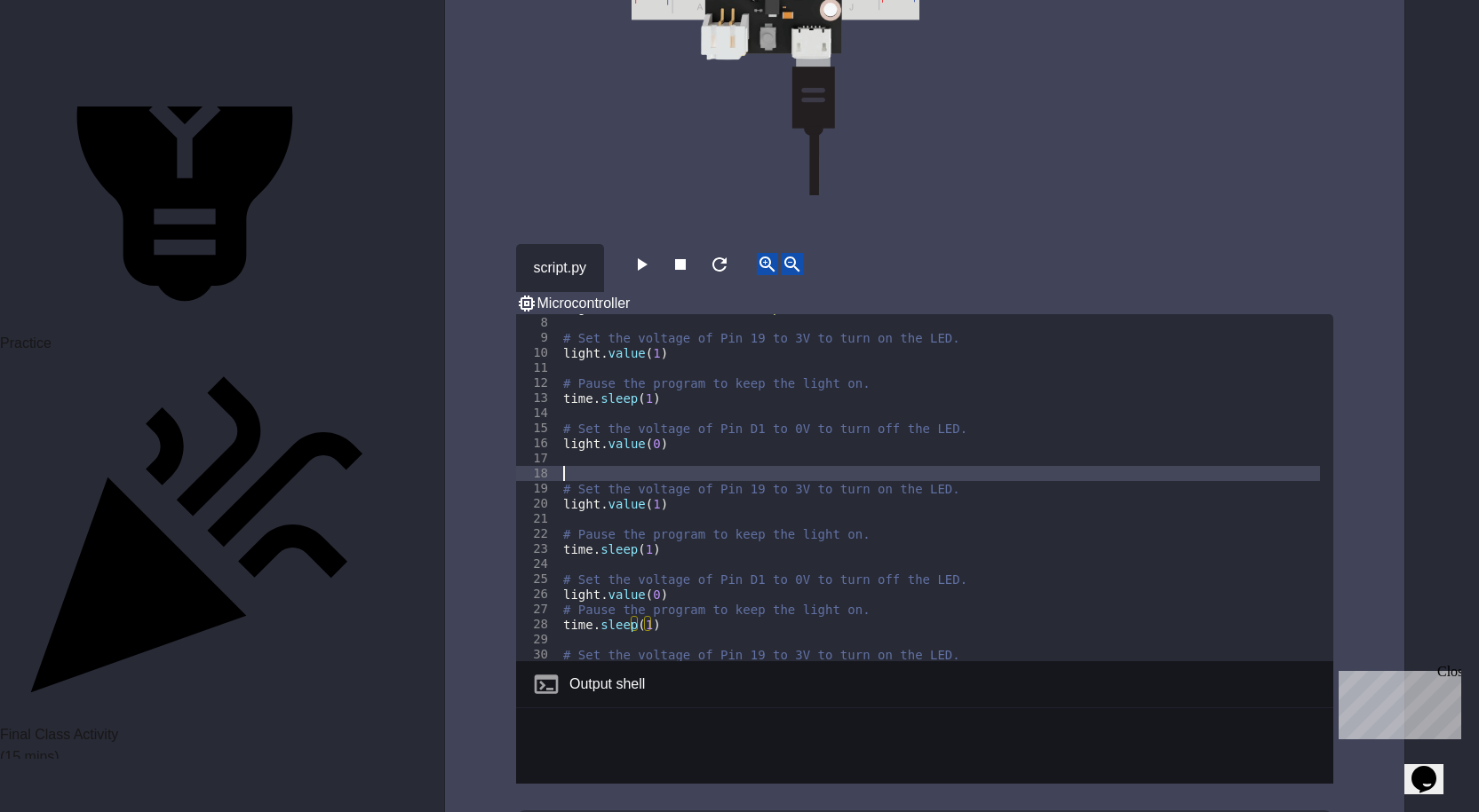
click at [583, 426] on div "light = machine . Pin ( 19 , "Output" ) # Set the voltage of Pin 19 to 3V to tu…" at bounding box center [939, 489] width 760 height 378
paste textarea "**********"
type textarea "**********"
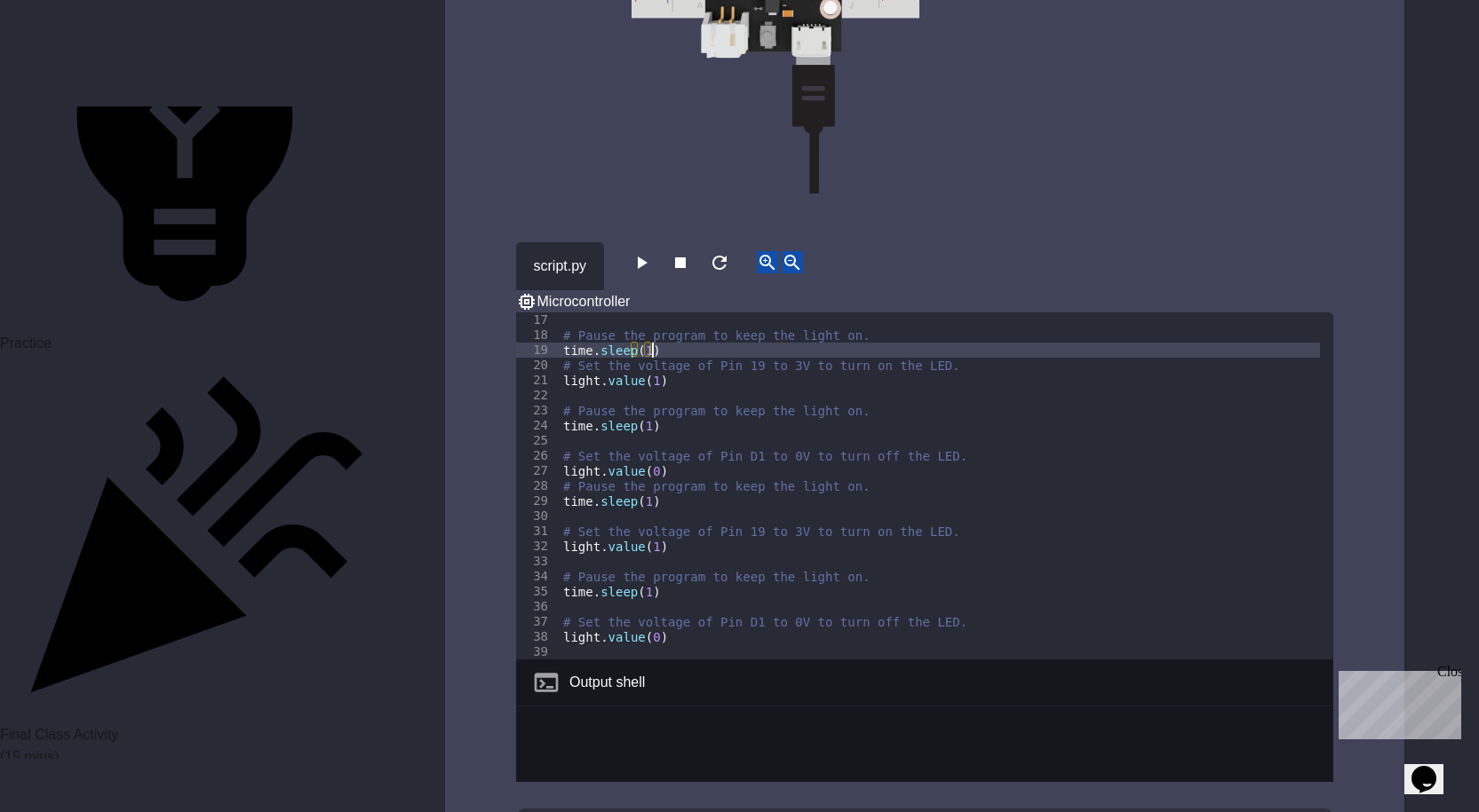
scroll to position [3197, 0]
click at [649, 254] on icon "button" at bounding box center [641, 264] width 21 height 21
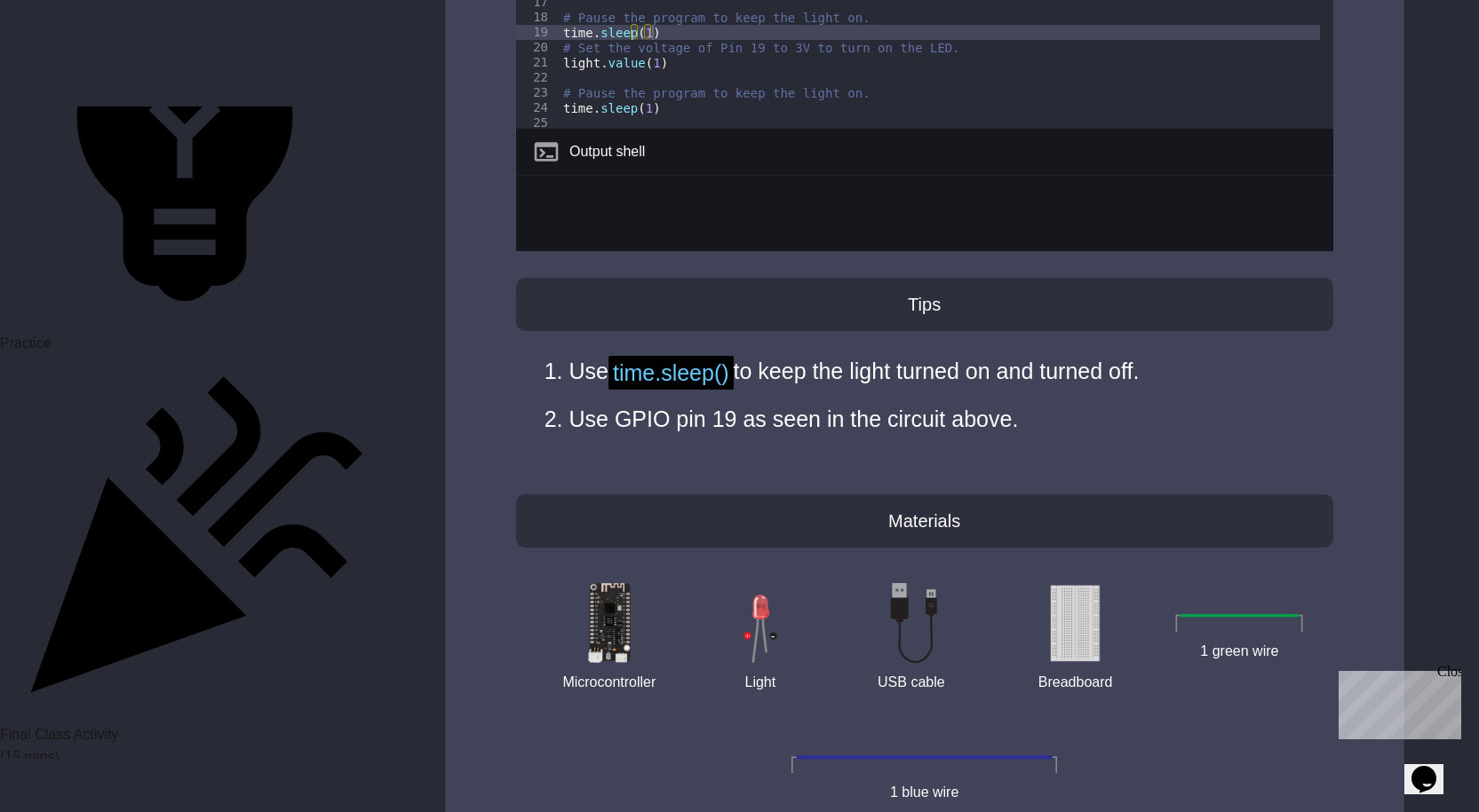
scroll to position [3374, 0]
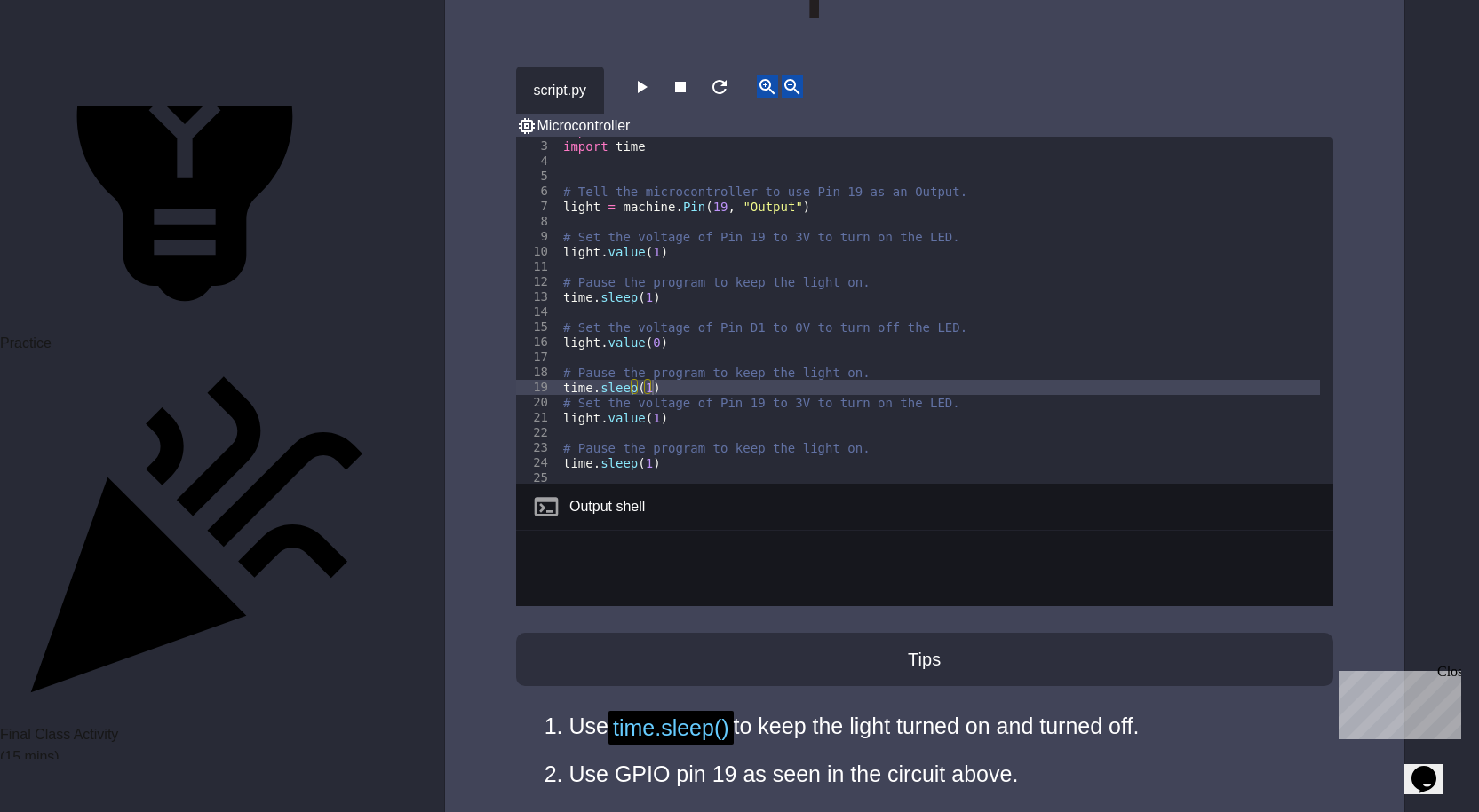
click at [685, 402] on div "import machine import time # Tell the microcontroller to use Pin 19 as an Outpu…" at bounding box center [939, 311] width 760 height 378
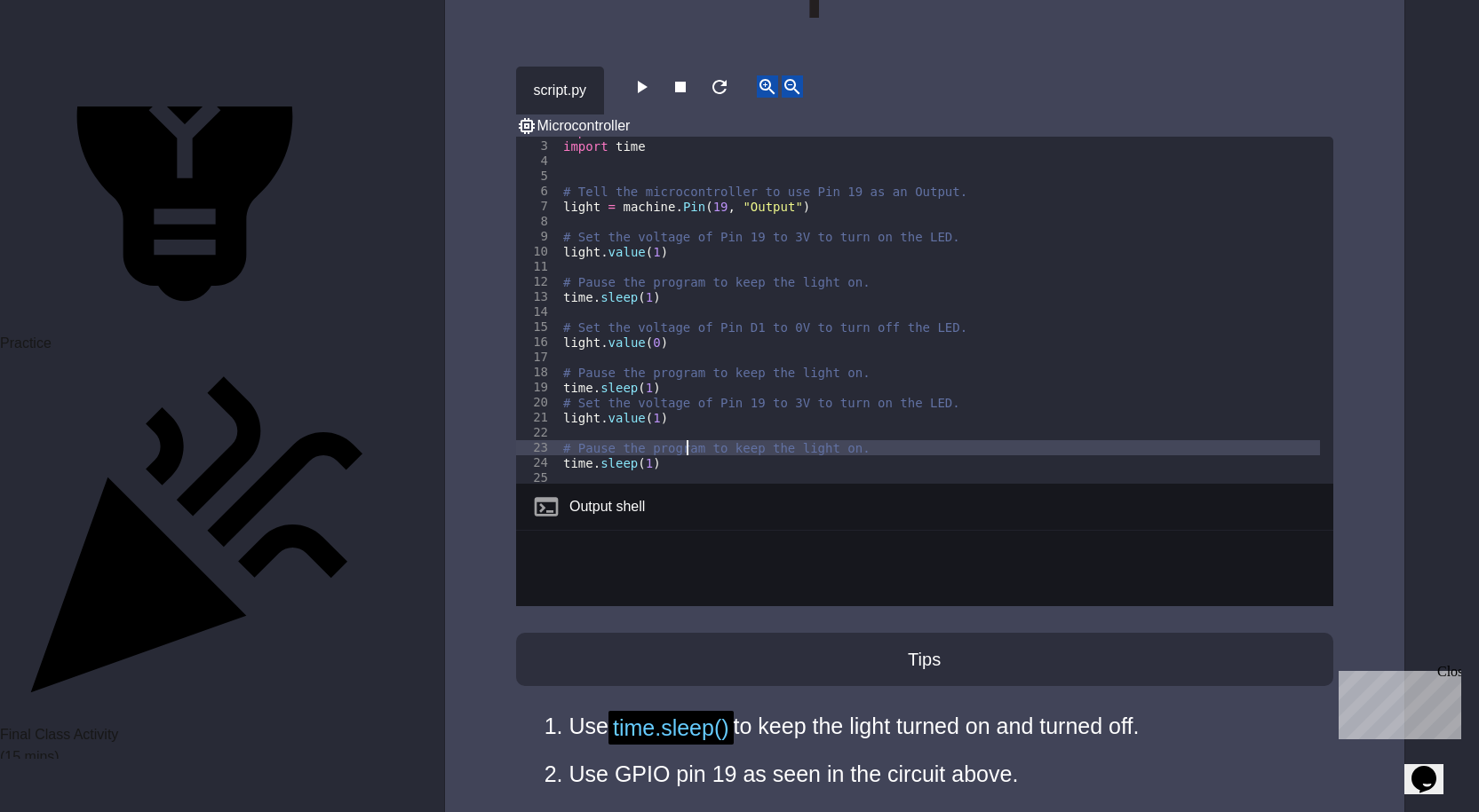
click at [684, 422] on div "import machine import time # Tell the microcontroller to use Pin 19 as an Outpu…" at bounding box center [939, 311] width 760 height 378
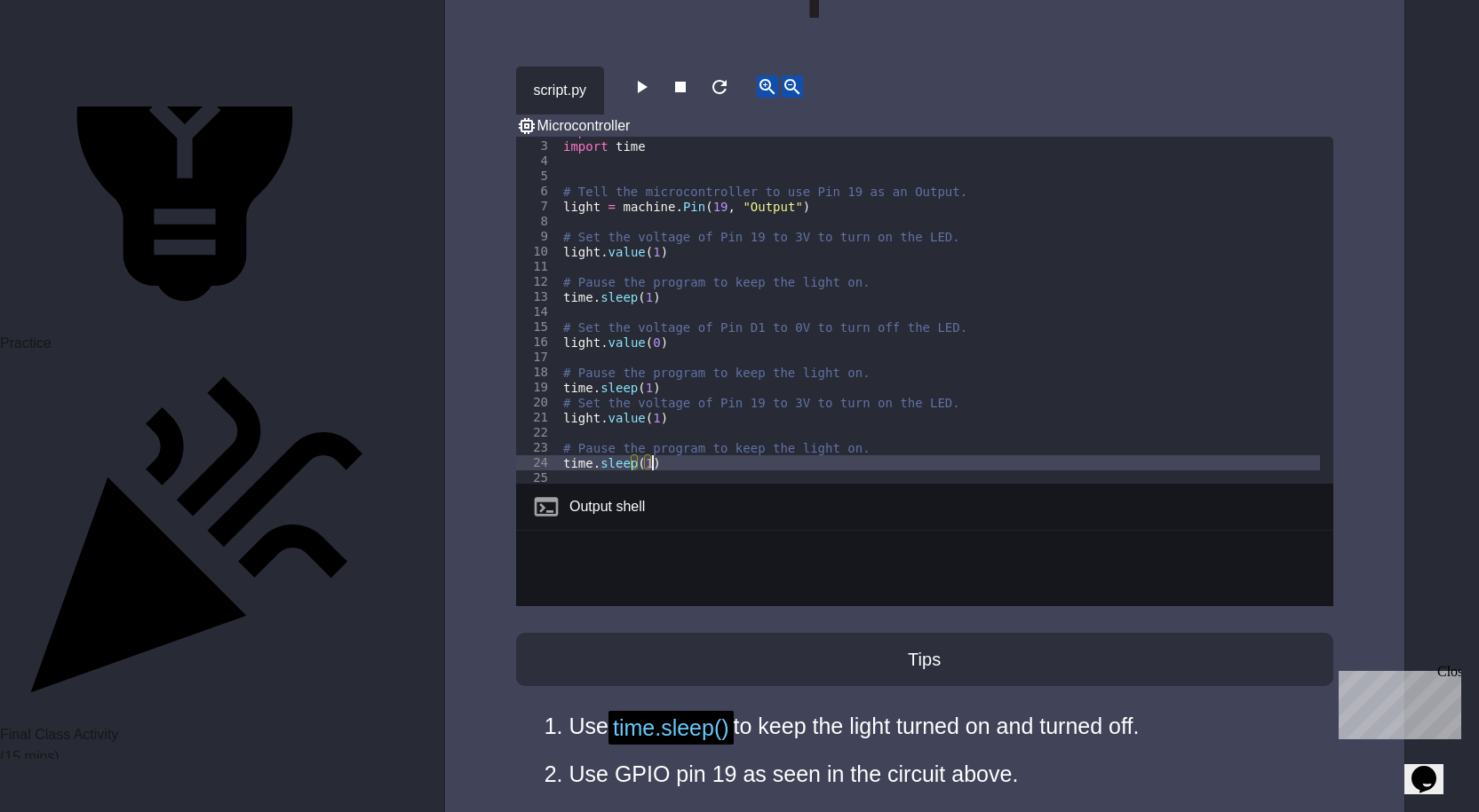
click at [684, 422] on div "import machine import time # Tell the microcontroller to use Pin 19 as an Outpu…" at bounding box center [939, 311] width 760 height 378
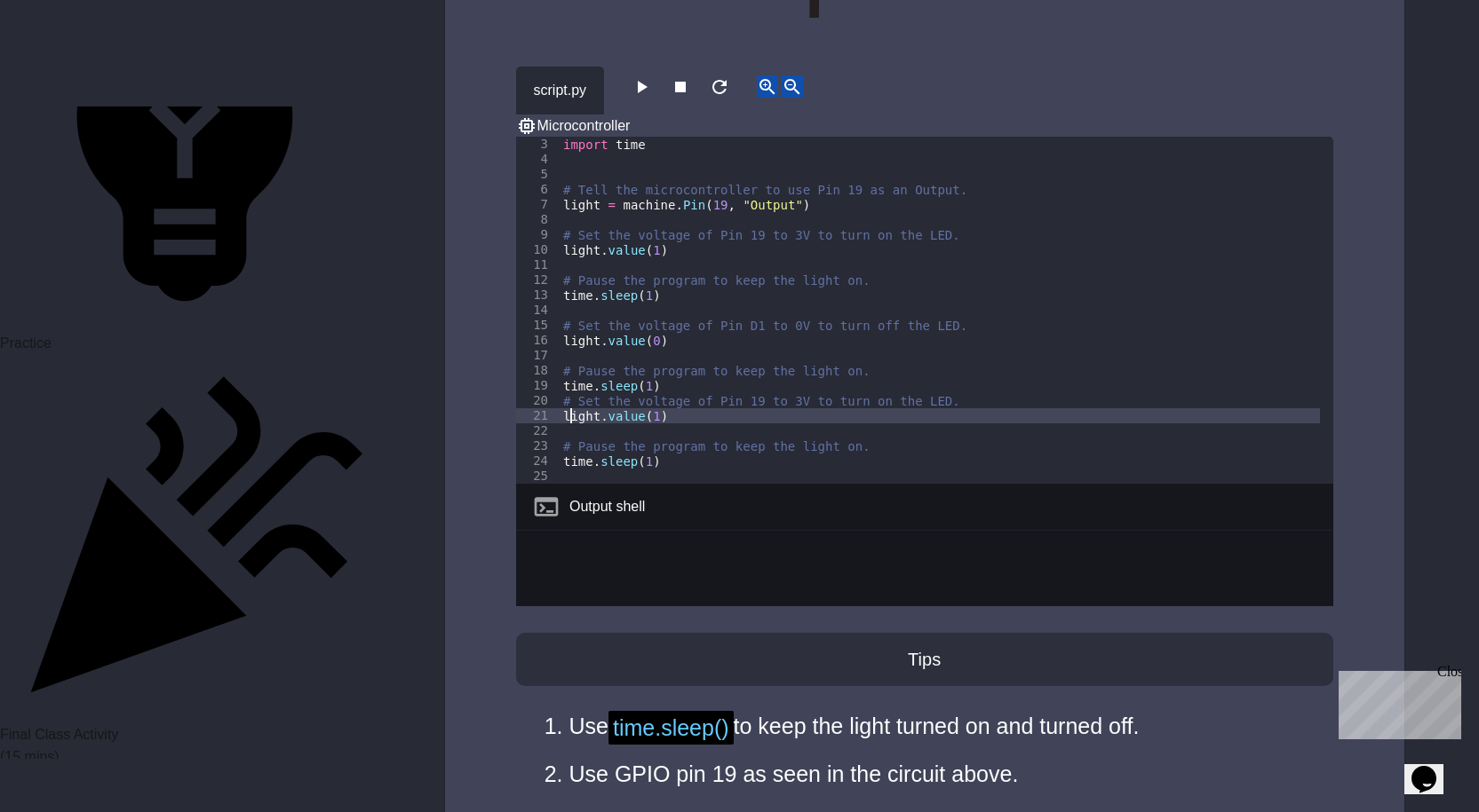
drag, startPoint x: 567, startPoint y: 376, endPoint x: 578, endPoint y: 377, distance: 11.0
click at [578, 377] on div "import time # Tell the microcontroller to use Pin 19 as an Output. light = mach…" at bounding box center [939, 325] width 760 height 378
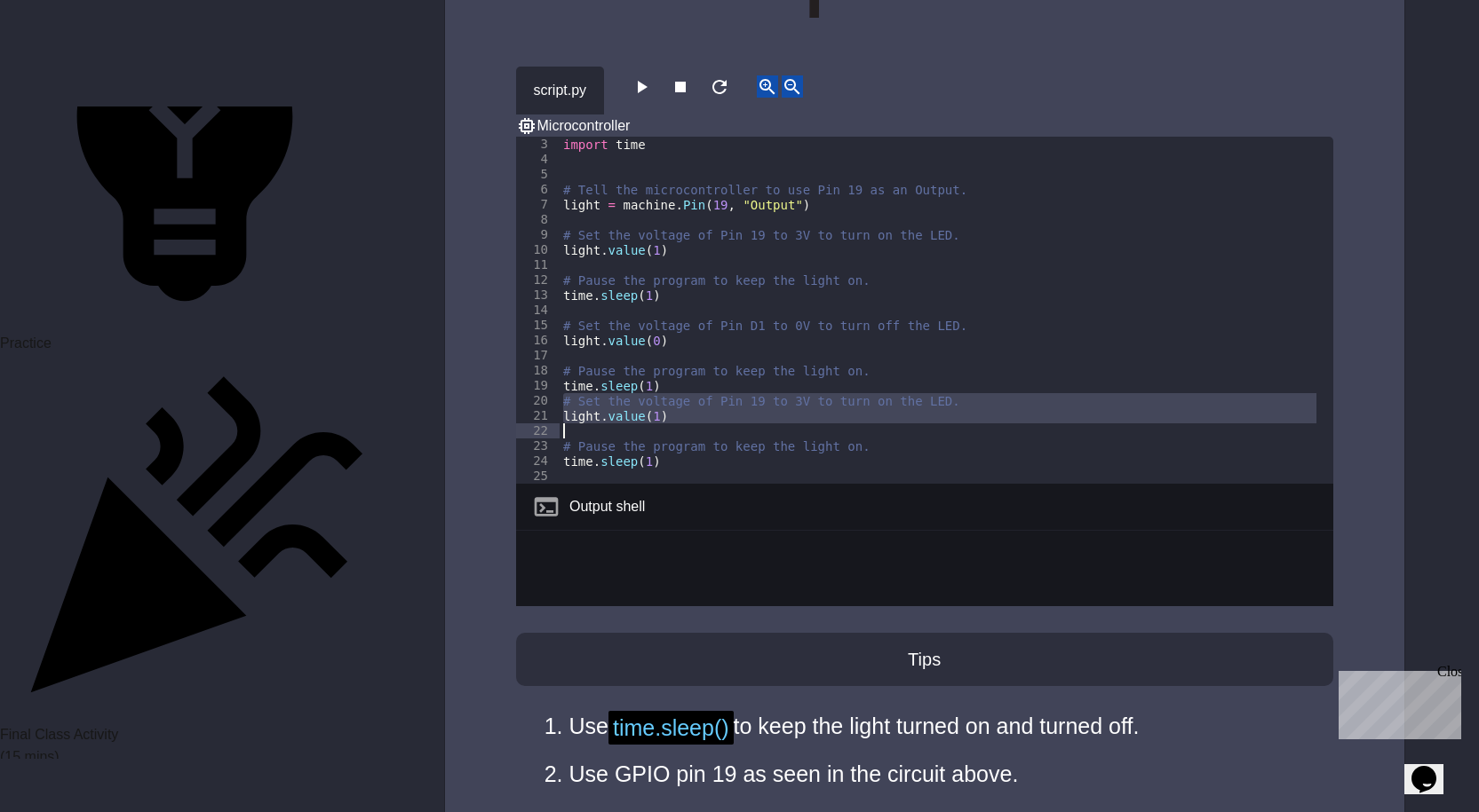
drag, startPoint x: 561, startPoint y: 364, endPoint x: 663, endPoint y: 387, distance: 104.6
click at [663, 387] on div "import time # Tell the microcontroller to use Pin 19 as an Output. light = mach…" at bounding box center [939, 325] width 760 height 378
click at [644, 422] on div "import time # Tell the microcontroller to use Pin 19 as an Output. light = mach…" at bounding box center [939, 325] width 760 height 378
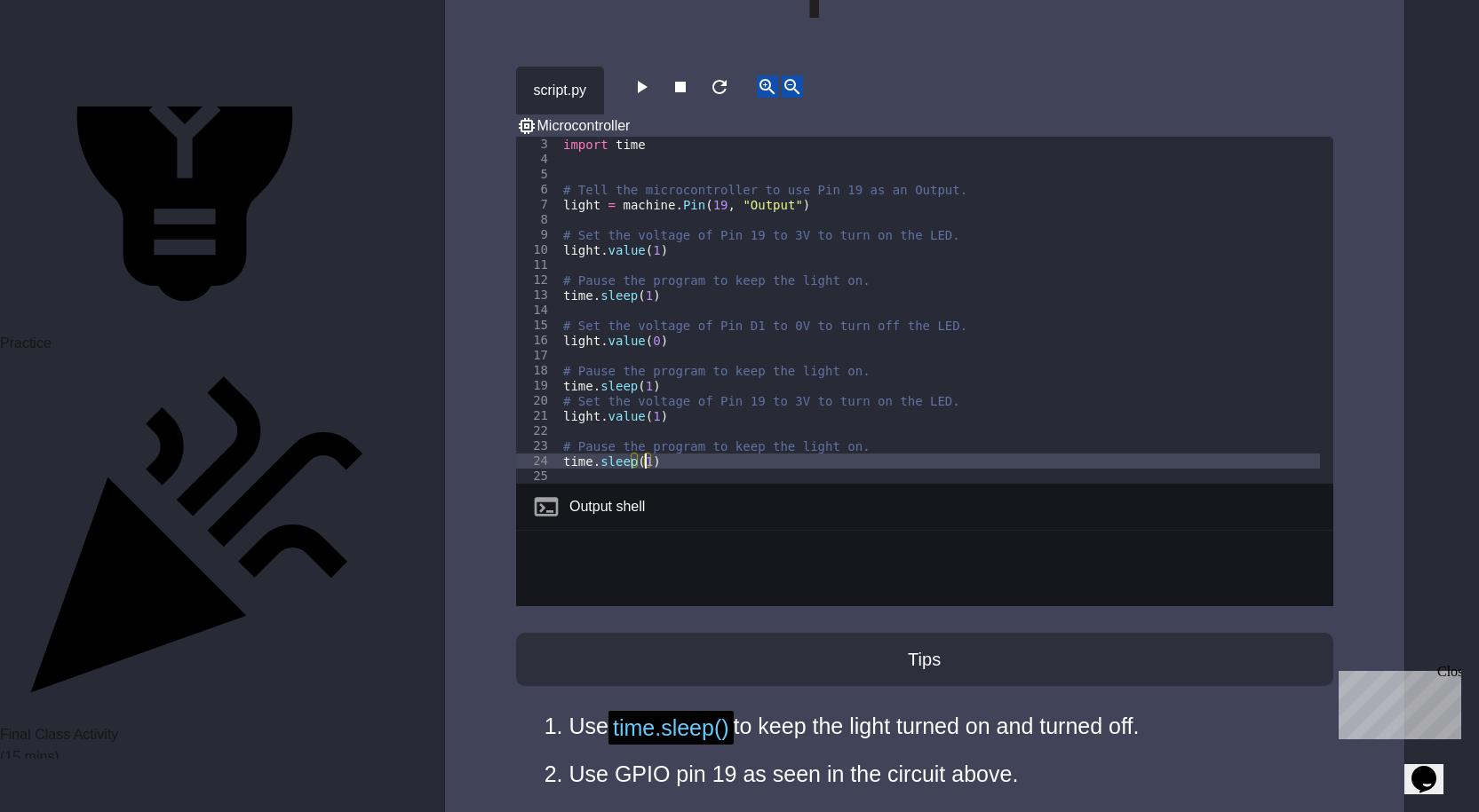
click at [644, 428] on div "import time # Tell the microcontroller to use Pin 19 as an Output. light = mach…" at bounding box center [939, 325] width 760 height 378
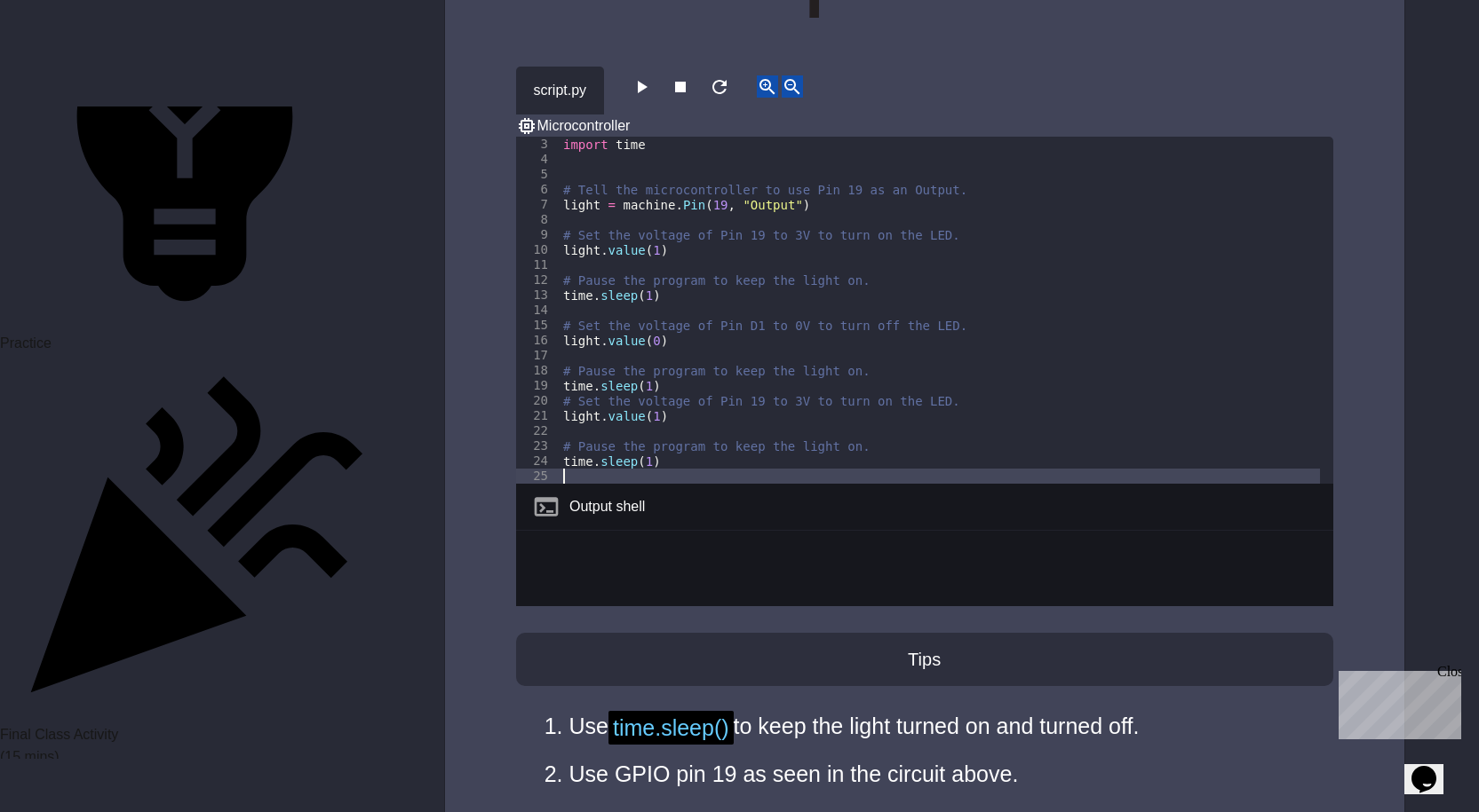
scroll to position [61, 0]
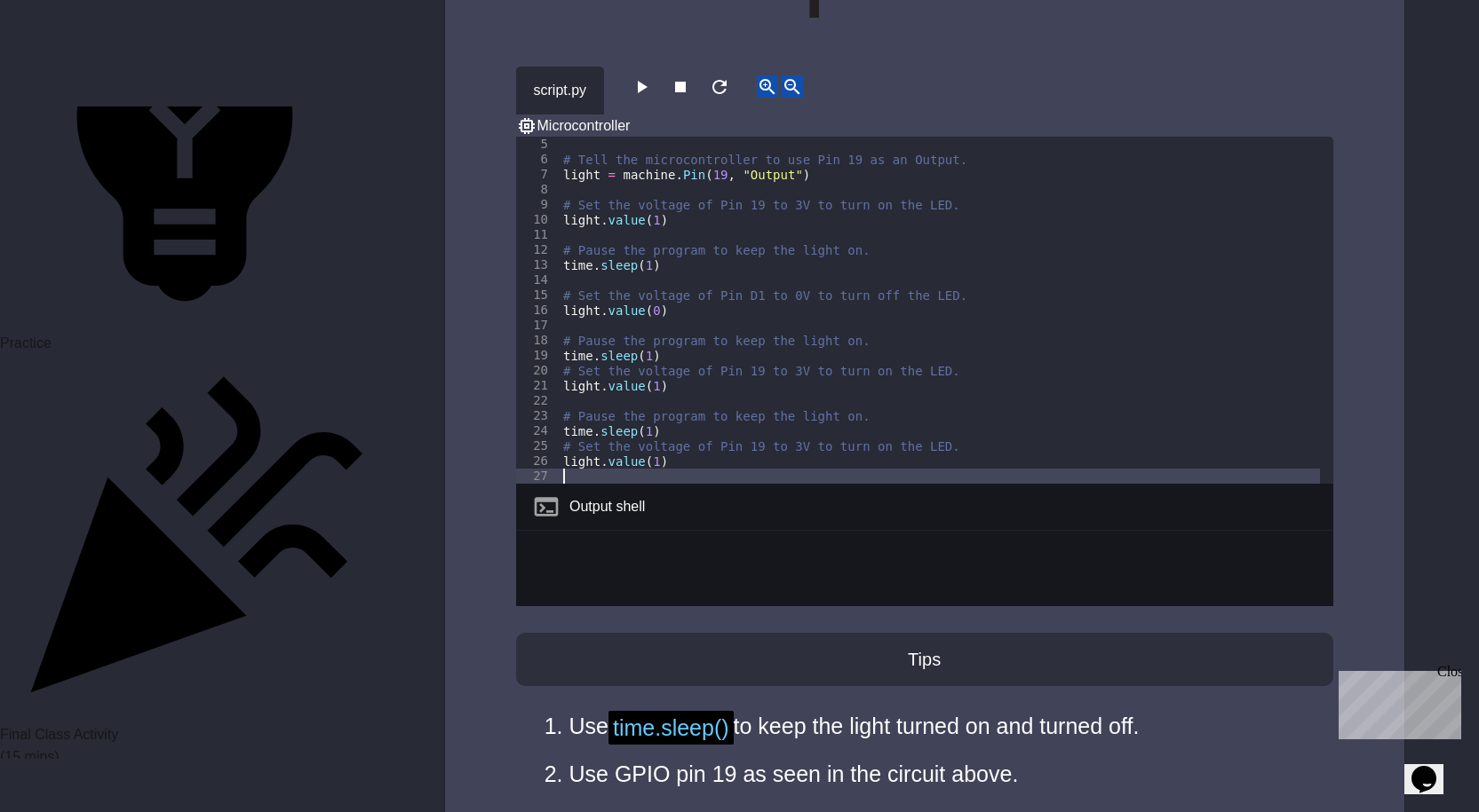
click at [690, 425] on div "# Tell the microcontroller to use Pin 19 as an Output. light = machine . Pin ( …" at bounding box center [939, 325] width 760 height 378
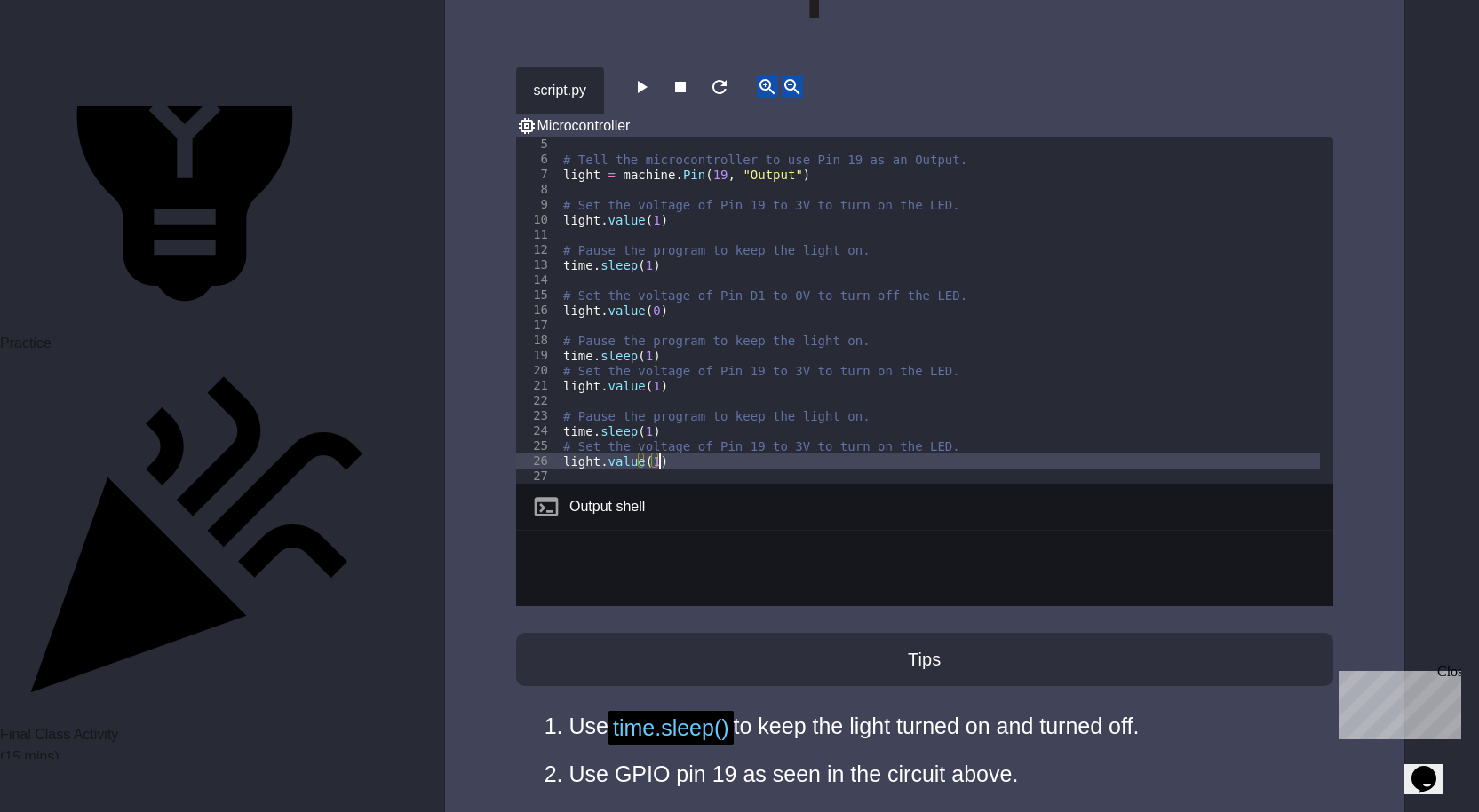
click at [697, 414] on div "# Tell the microcontroller to use Pin 19 as an Output. light = machine . Pin ( …" at bounding box center [939, 325] width 760 height 378
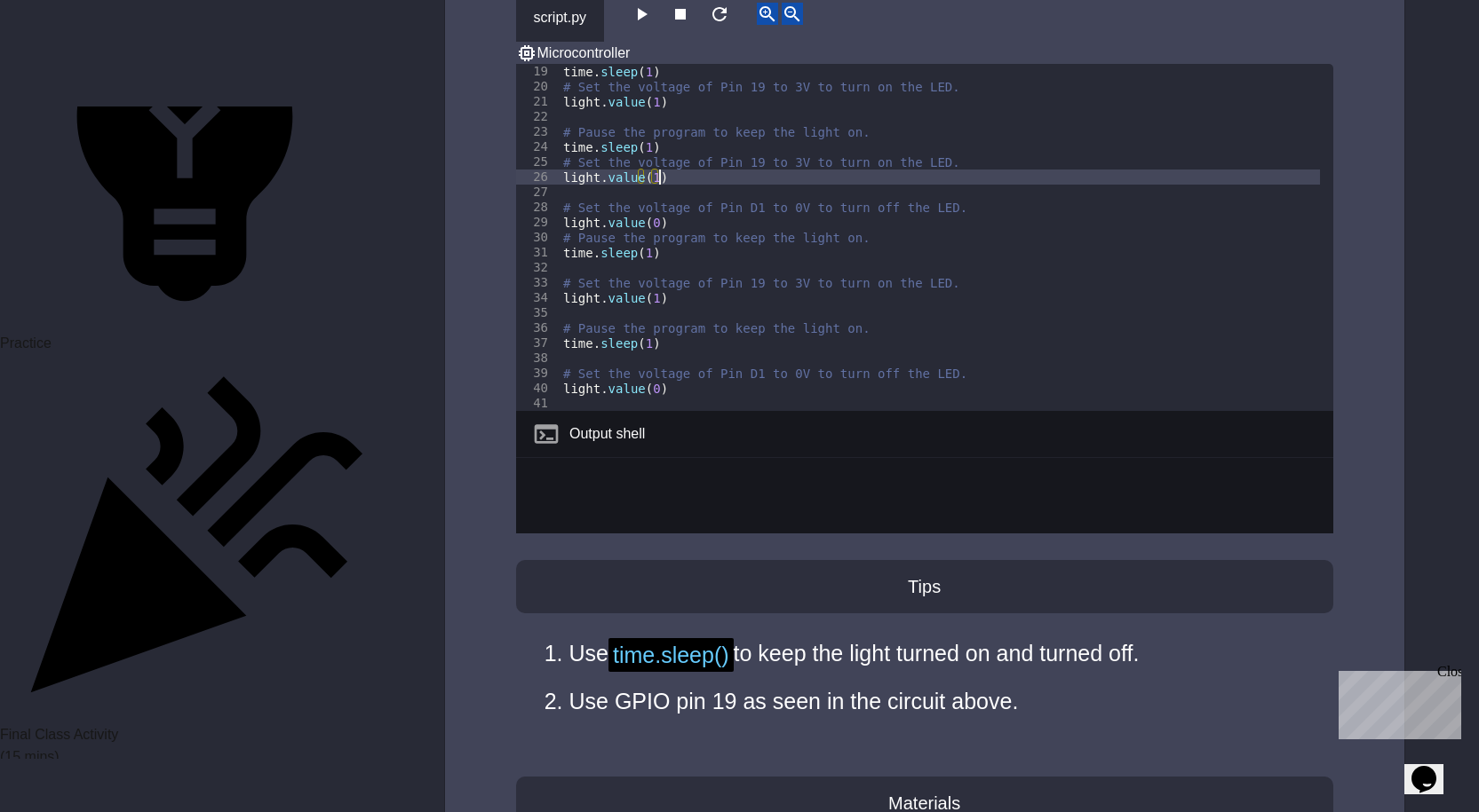
scroll to position [3462, 0]
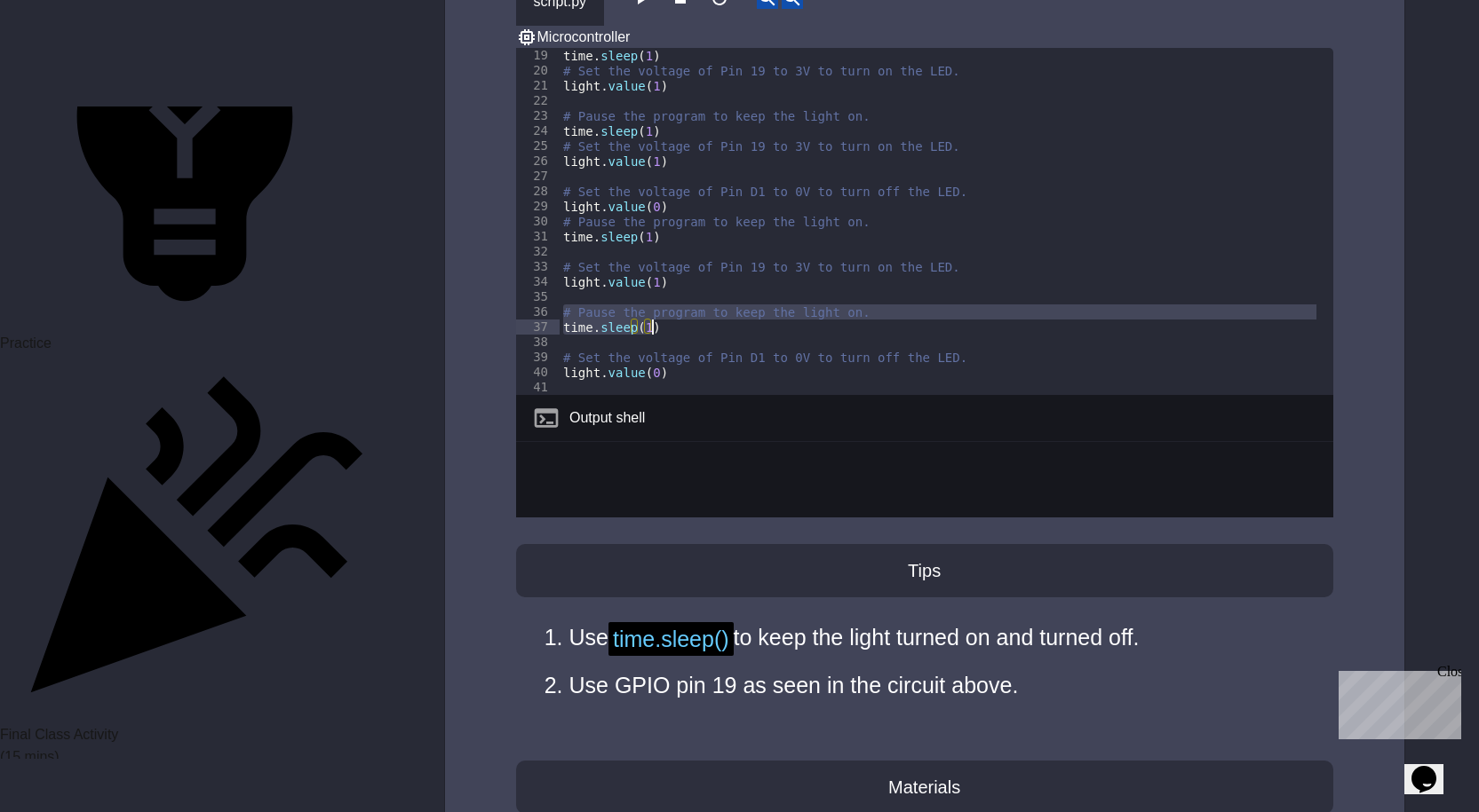
drag, startPoint x: 560, startPoint y: 269, endPoint x: 667, endPoint y: 289, distance: 108.9
click at [667, 289] on div "time . sleep ( 1 ) # Set the voltage of Pin 19 to 3V to turn on the LED. light …" at bounding box center [939, 236] width 760 height 378
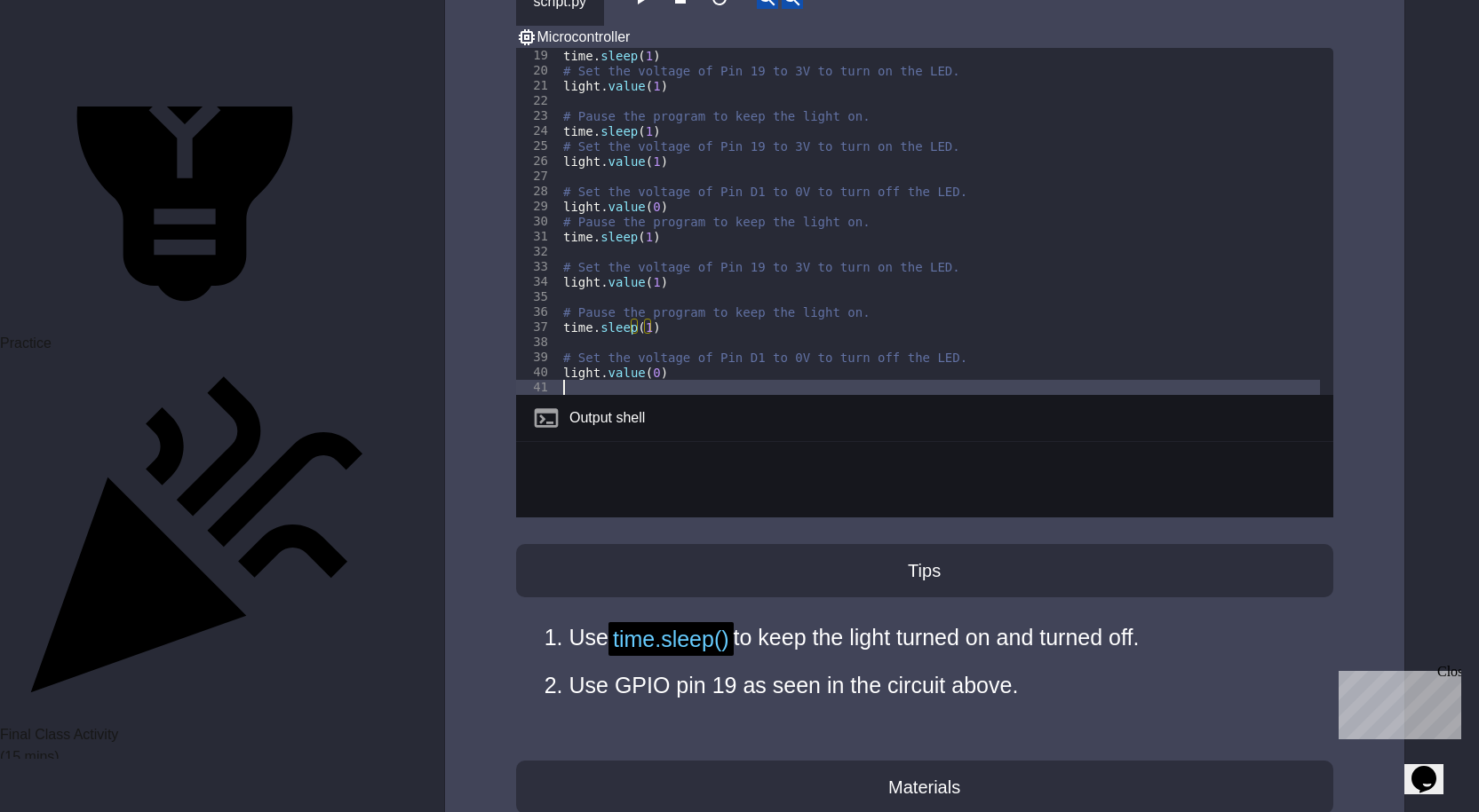
click at [645, 344] on div "time . sleep ( 1 ) # Set the voltage of Pin 19 to 3V to turn on the LED. light …" at bounding box center [939, 236] width 760 height 378
paste textarea "**********"
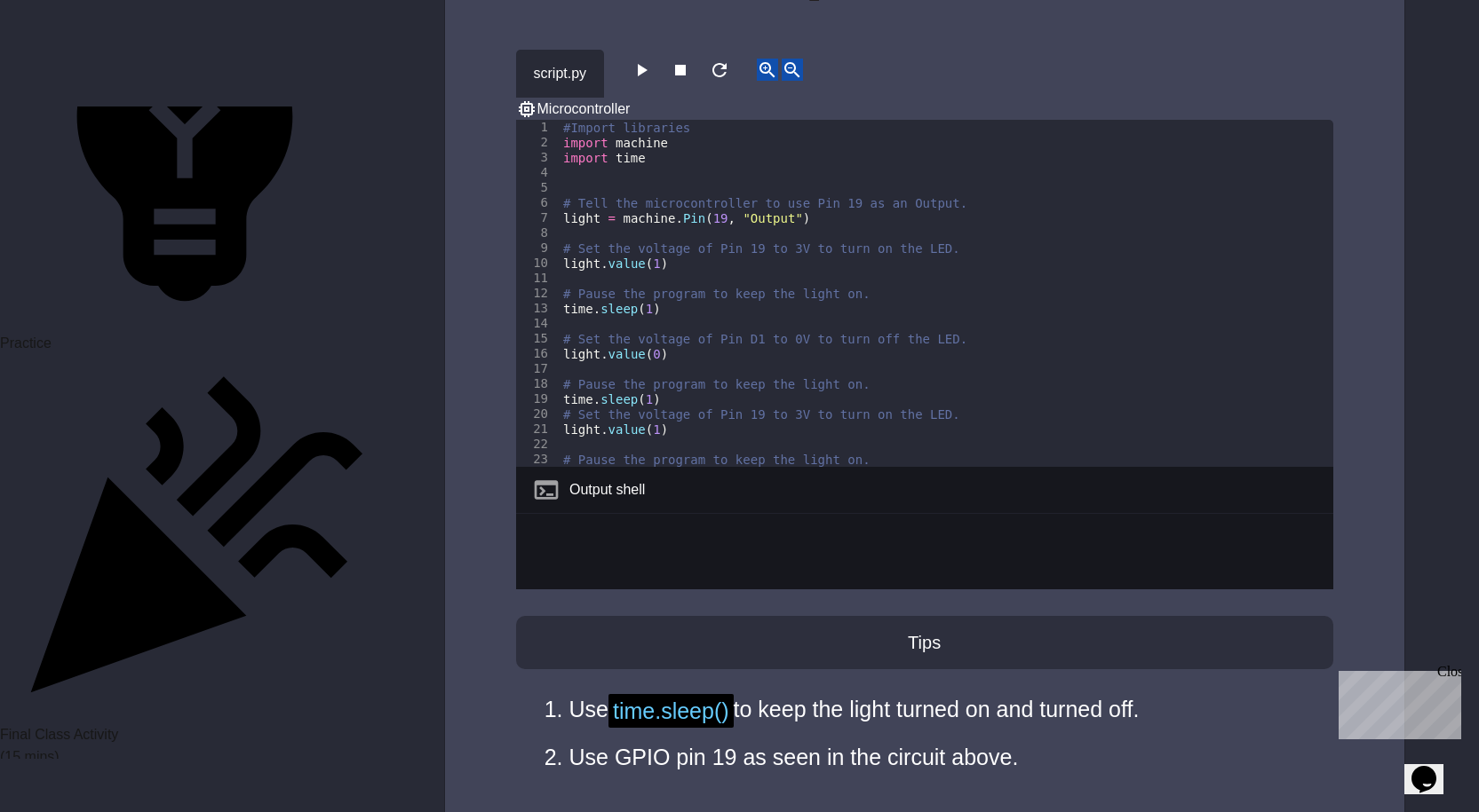
scroll to position [3285, 0]
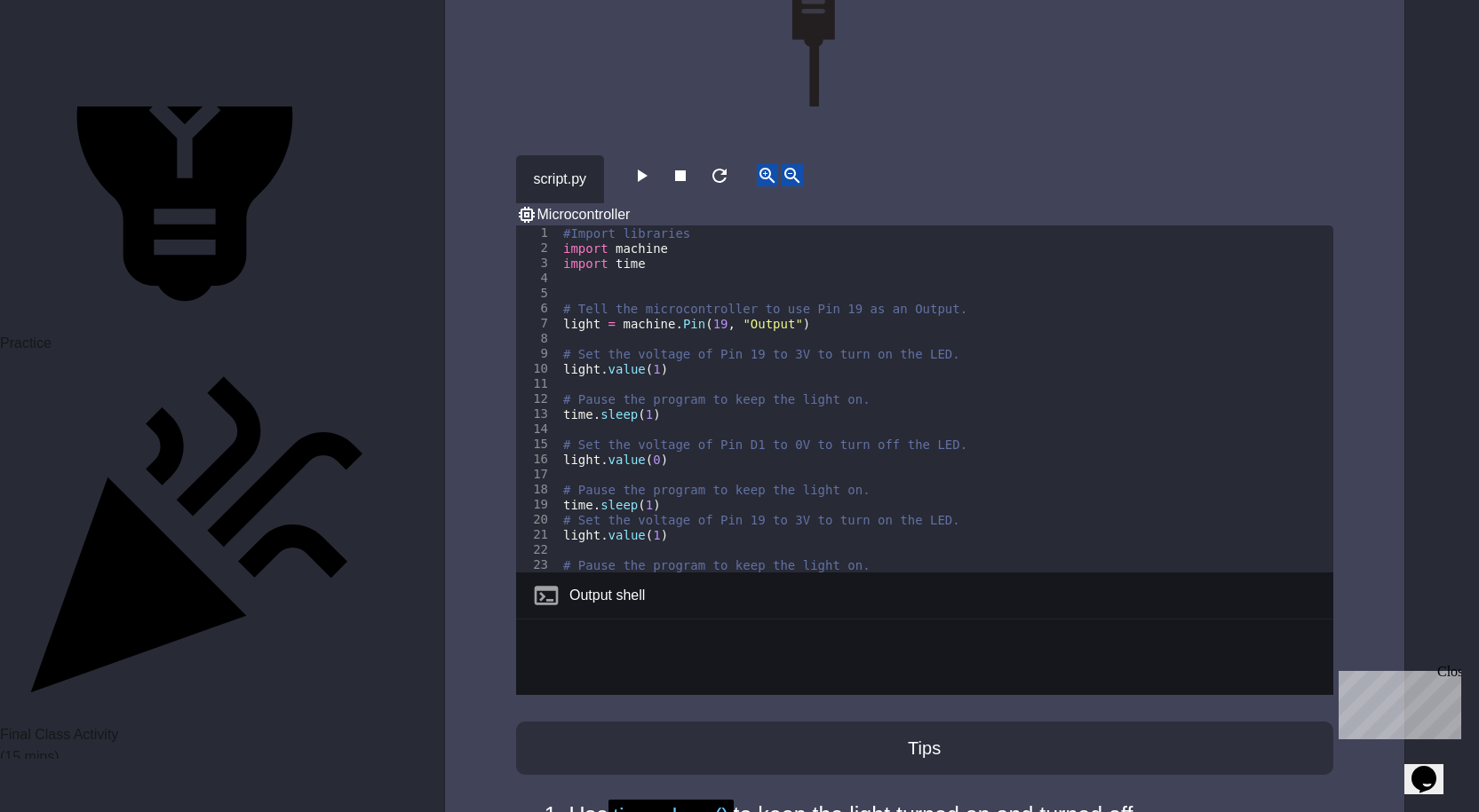
click at [652, 165] on icon "button" at bounding box center [641, 175] width 21 height 21
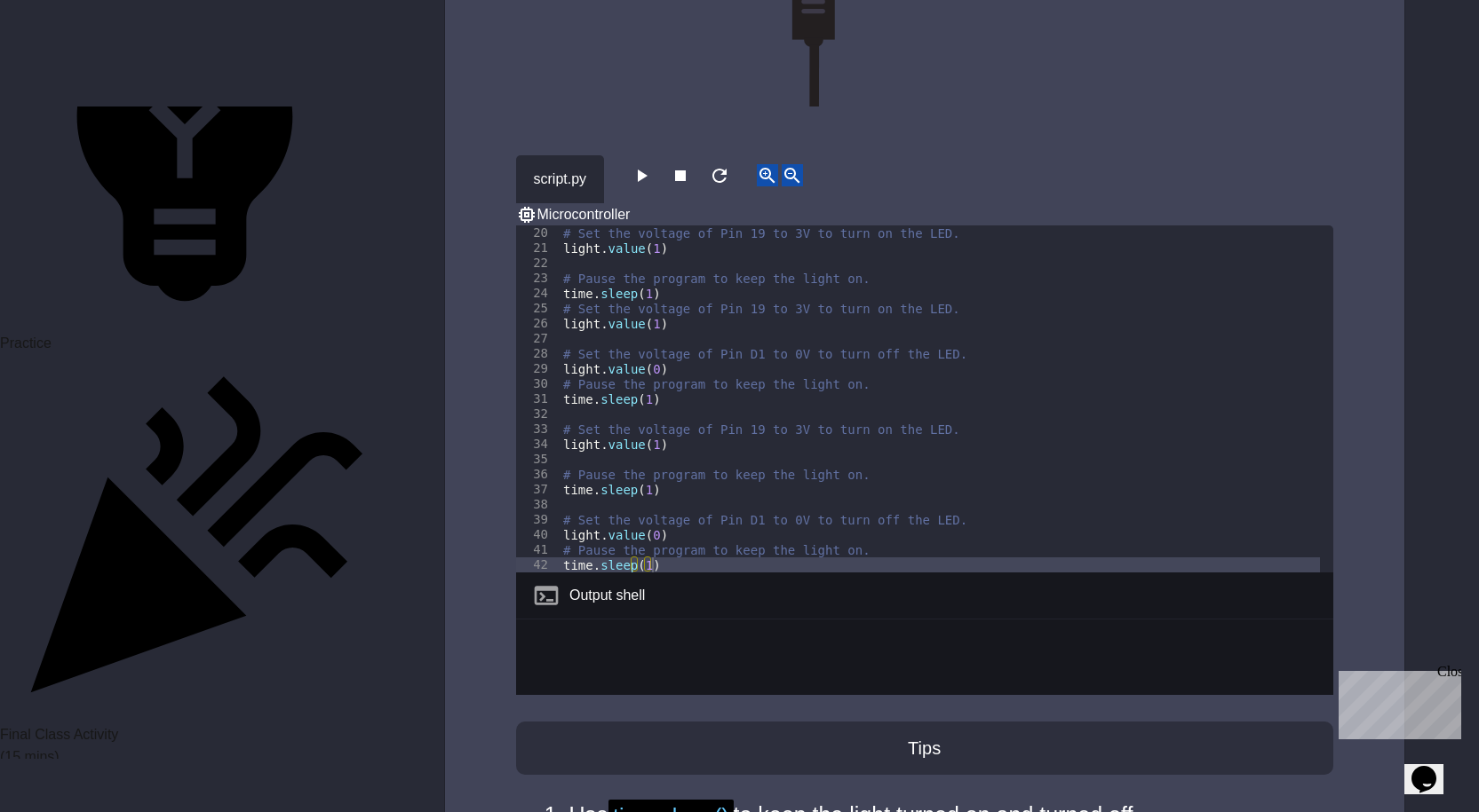
scroll to position [287, 0]
click at [650, 496] on div "# Set the voltage of Pin 19 to 3V to turn on the LED. light . value ( 1 ) # Pau…" at bounding box center [939, 414] width 760 height 378
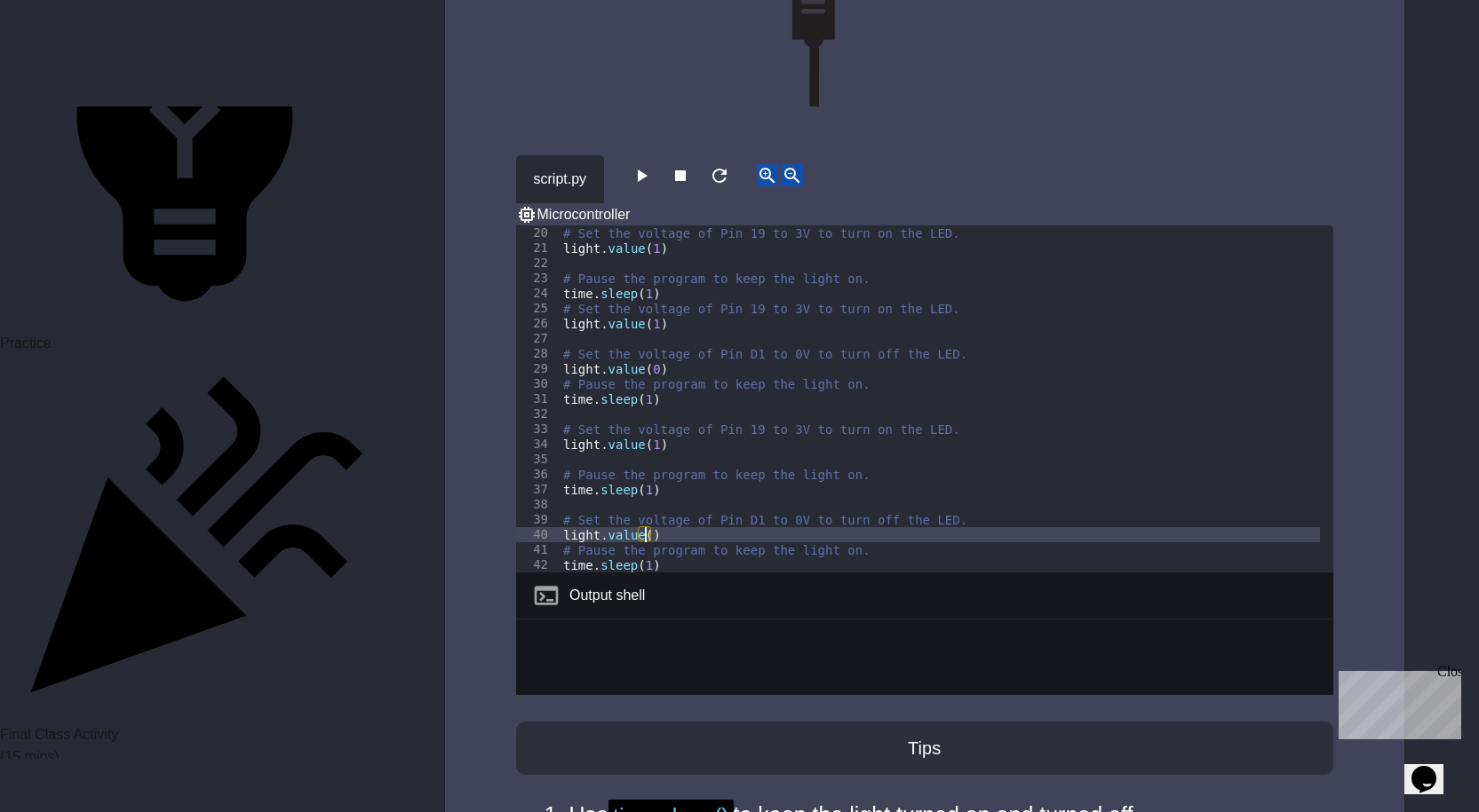
scroll to position [0, 7]
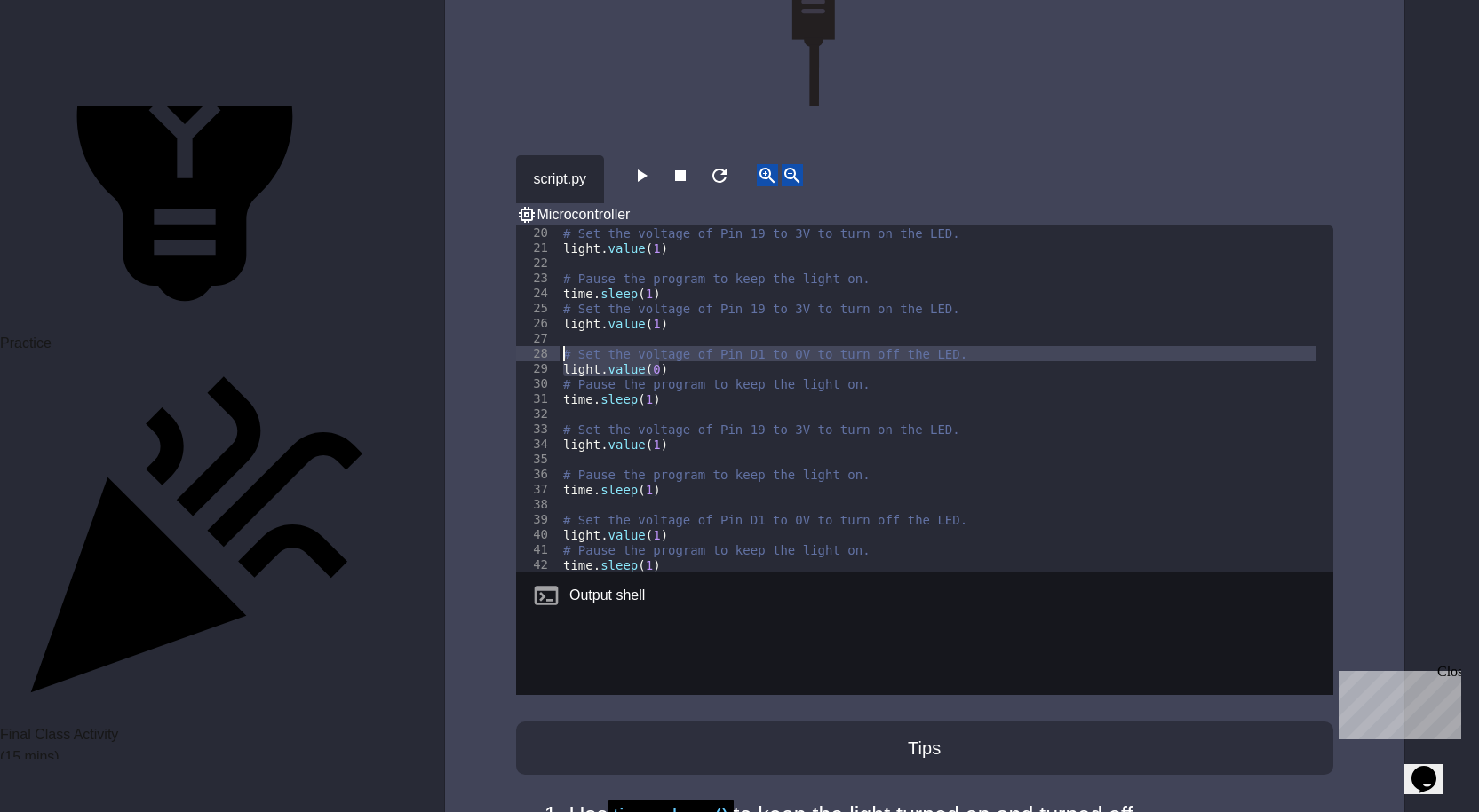
drag, startPoint x: 682, startPoint y: 328, endPoint x: 559, endPoint y: 317, distance: 123.5
click at [559, 317] on div "**********" at bounding box center [924, 399] width 817 height 347
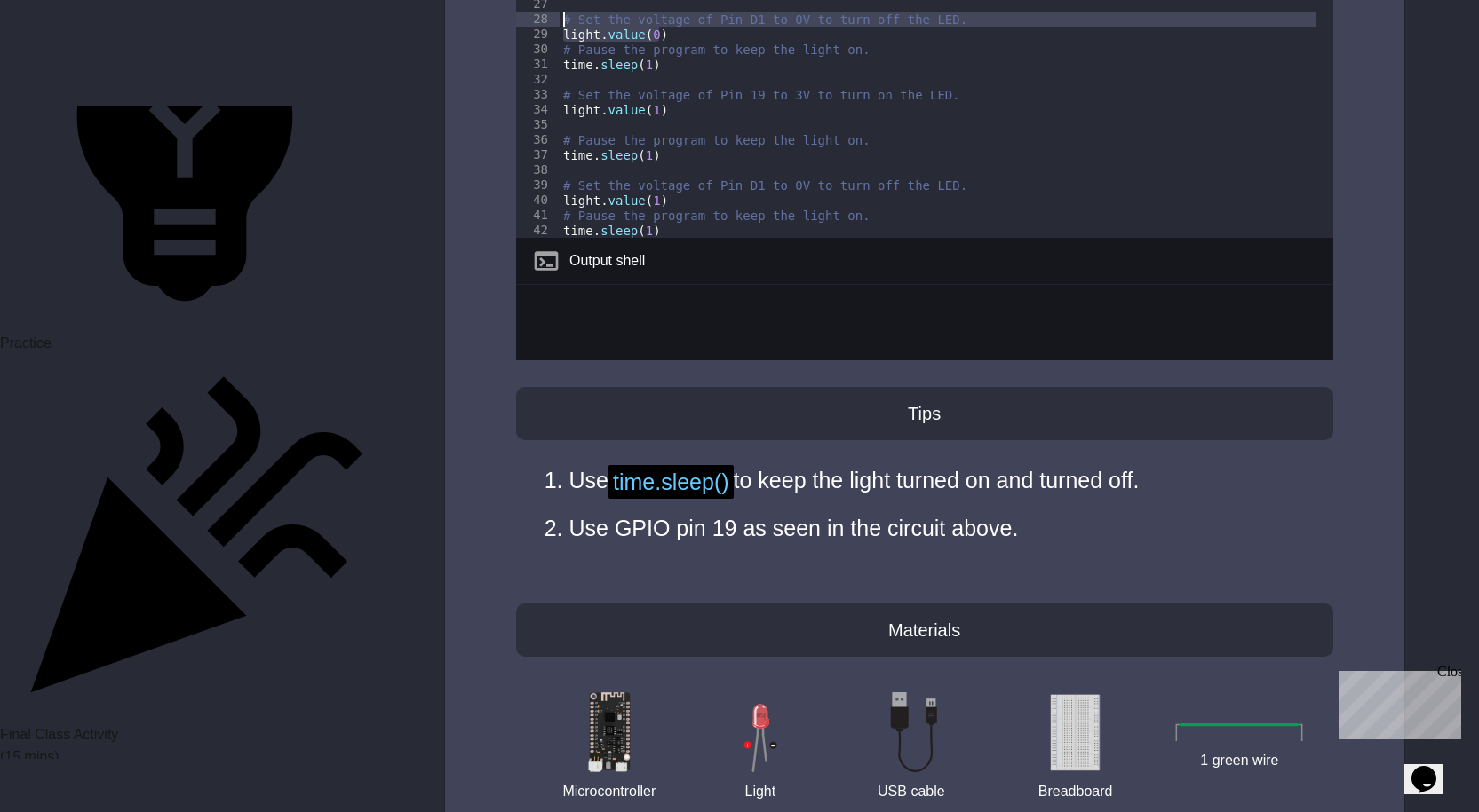
scroll to position [3462, 0]
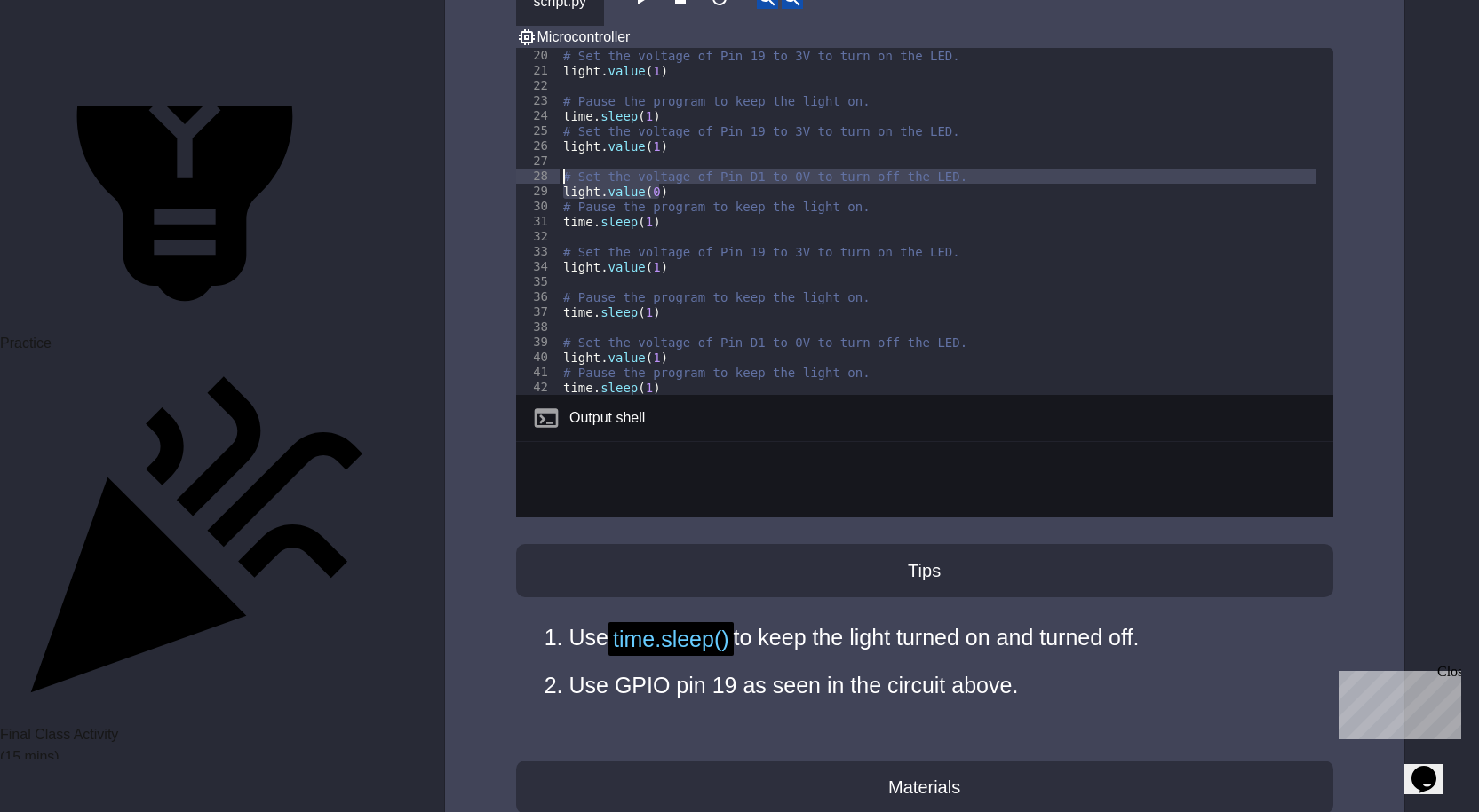
click at [667, 339] on div "# Set the voltage of Pin 19 to 3V to turn on the LED. light . value ( 1 ) # Pau…" at bounding box center [939, 236] width 760 height 378
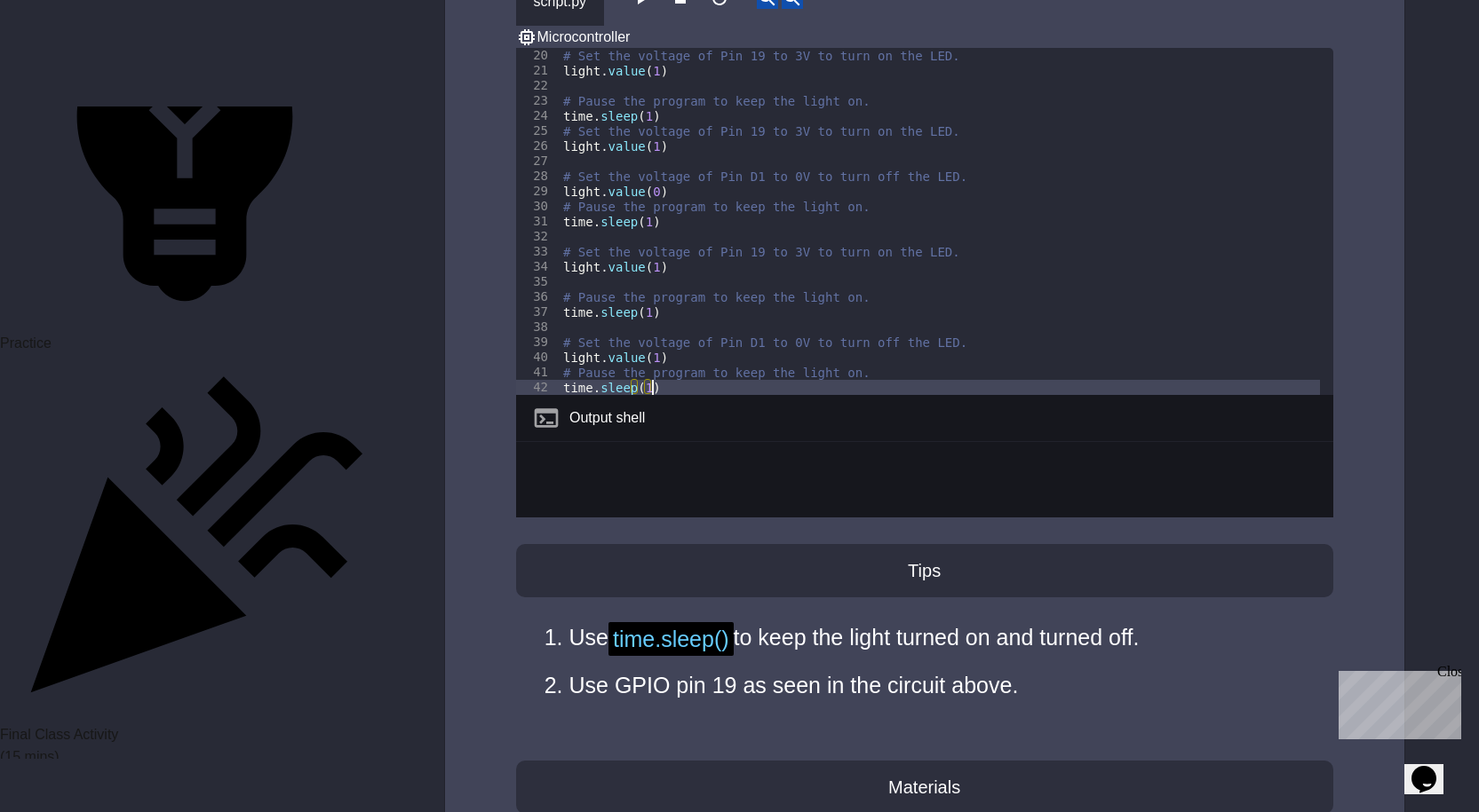
scroll to position [0, 7]
type textarea "**********"
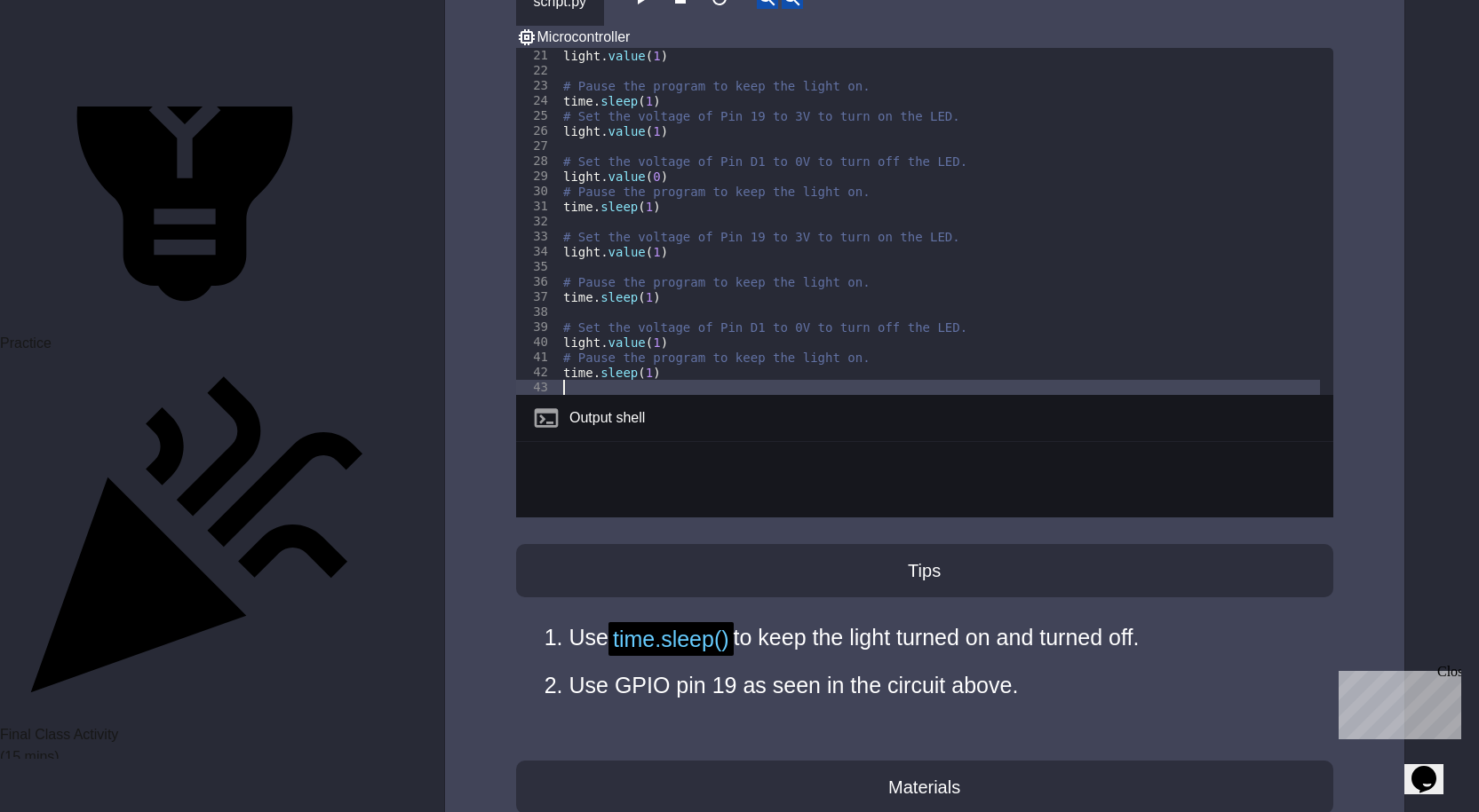
paste textarea "**********"
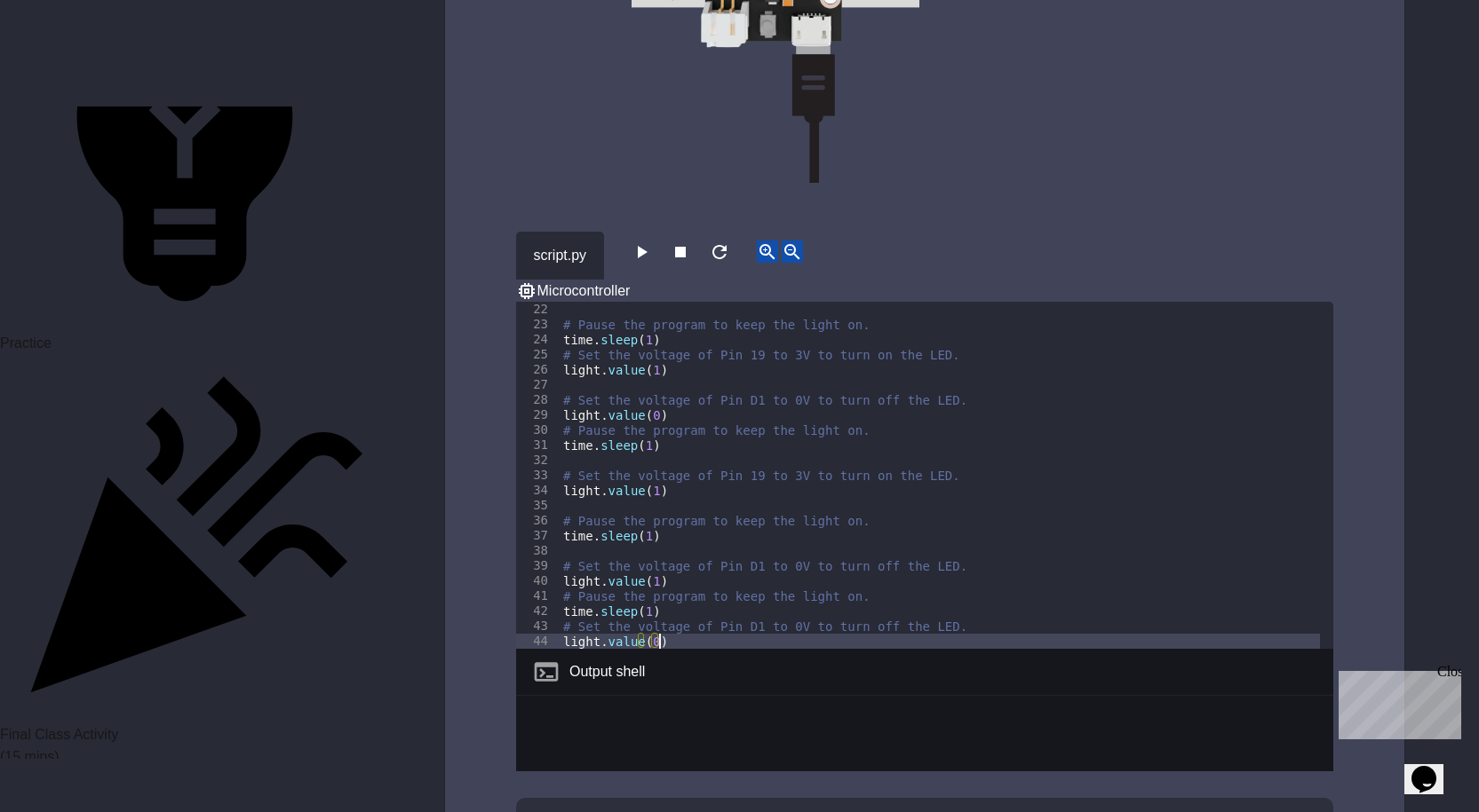
scroll to position [3197, 0]
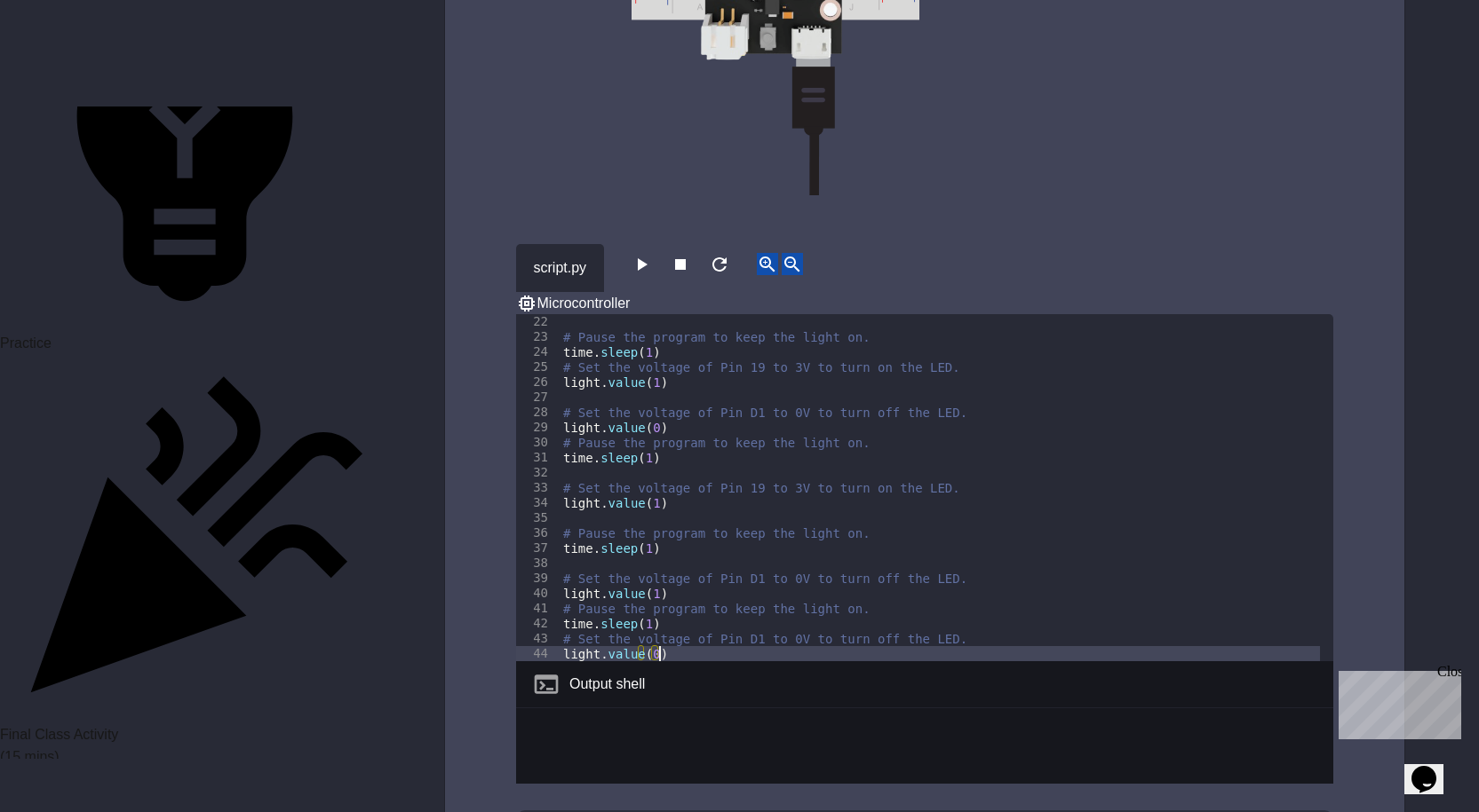
click at [645, 258] on icon "button" at bounding box center [643, 264] width 9 height 12
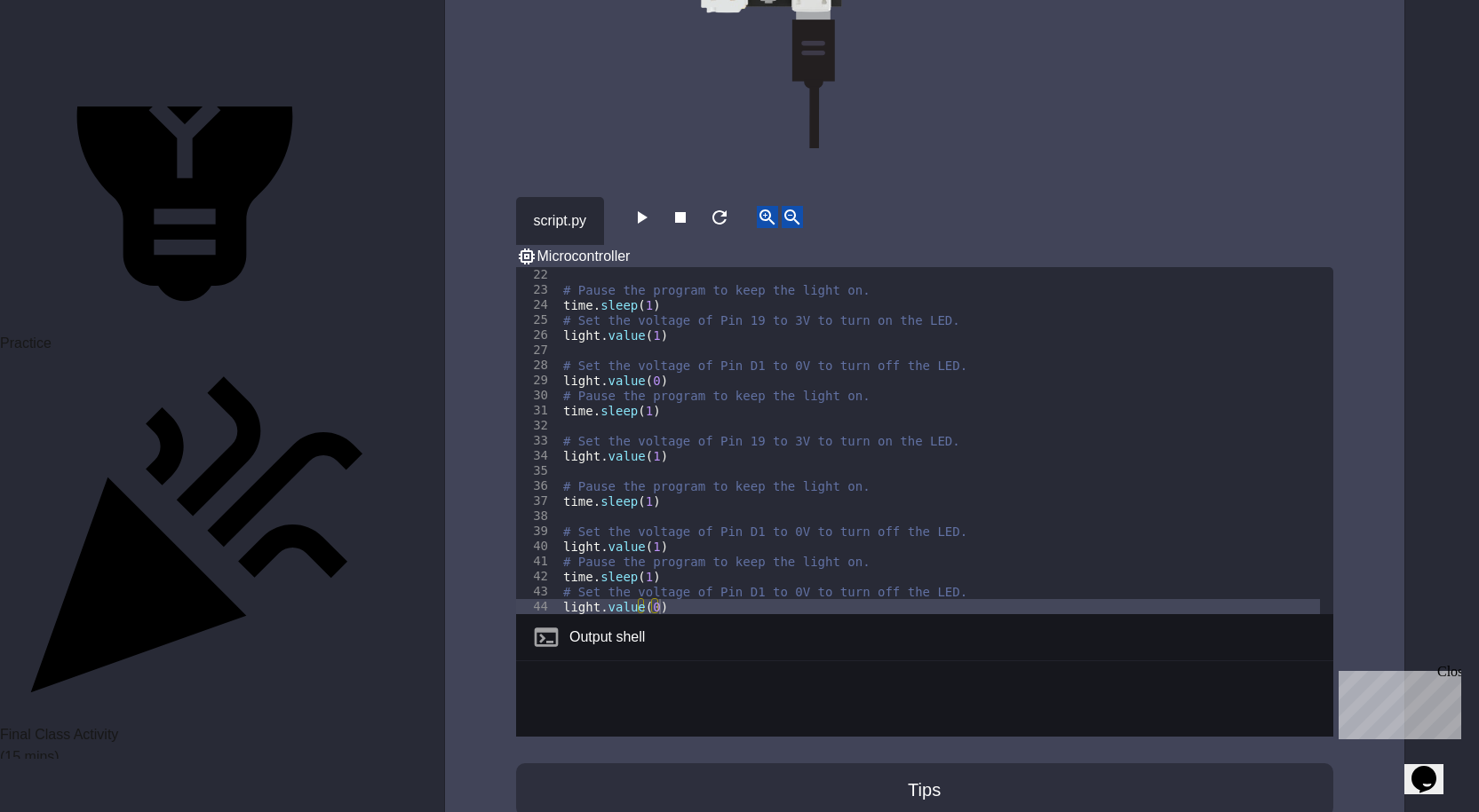
scroll to position [3285, 0]
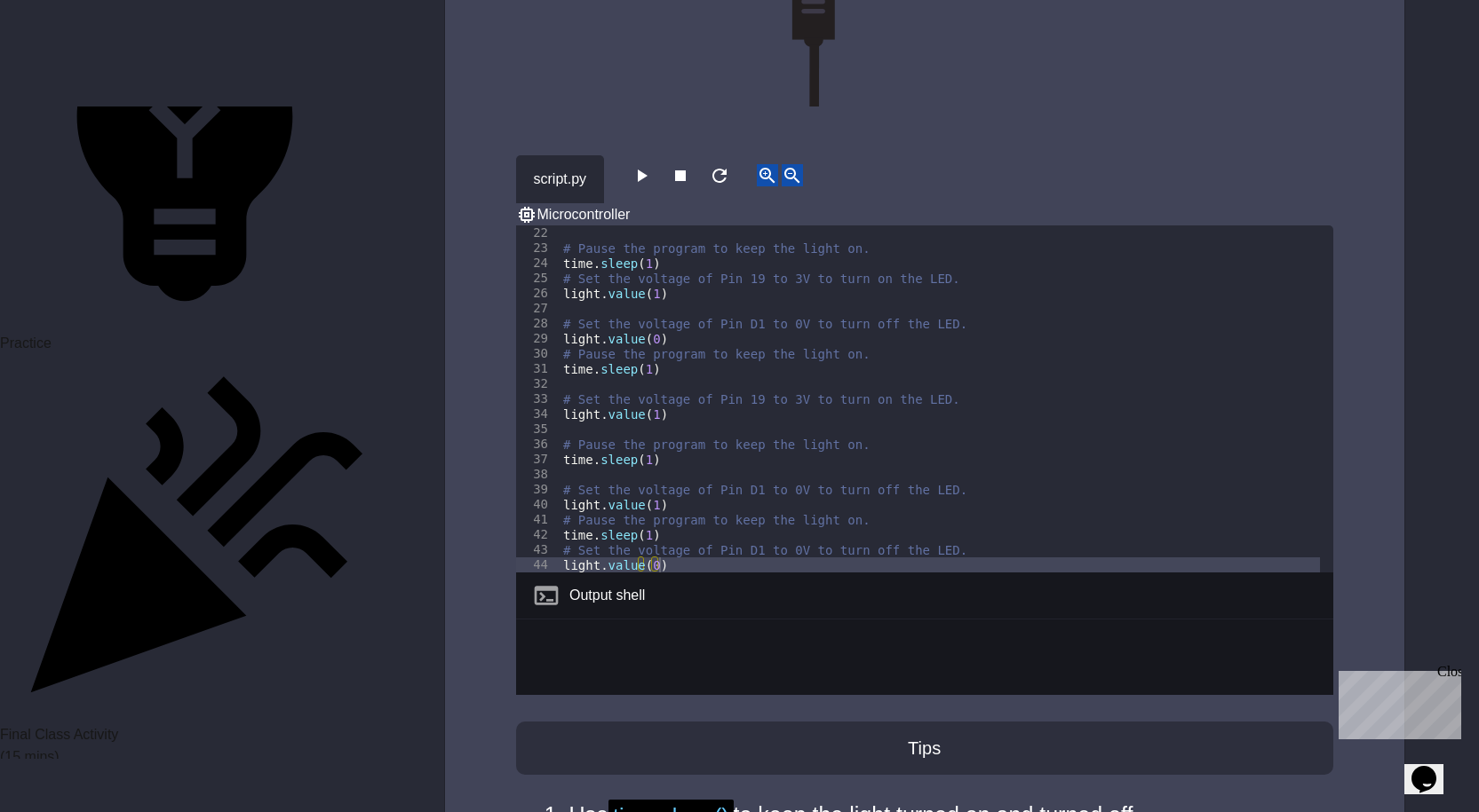
click at [650, 371] on div "# Pause the program to keep the light on. time . sleep ( 1 ) # Set the voltage …" at bounding box center [939, 414] width 760 height 378
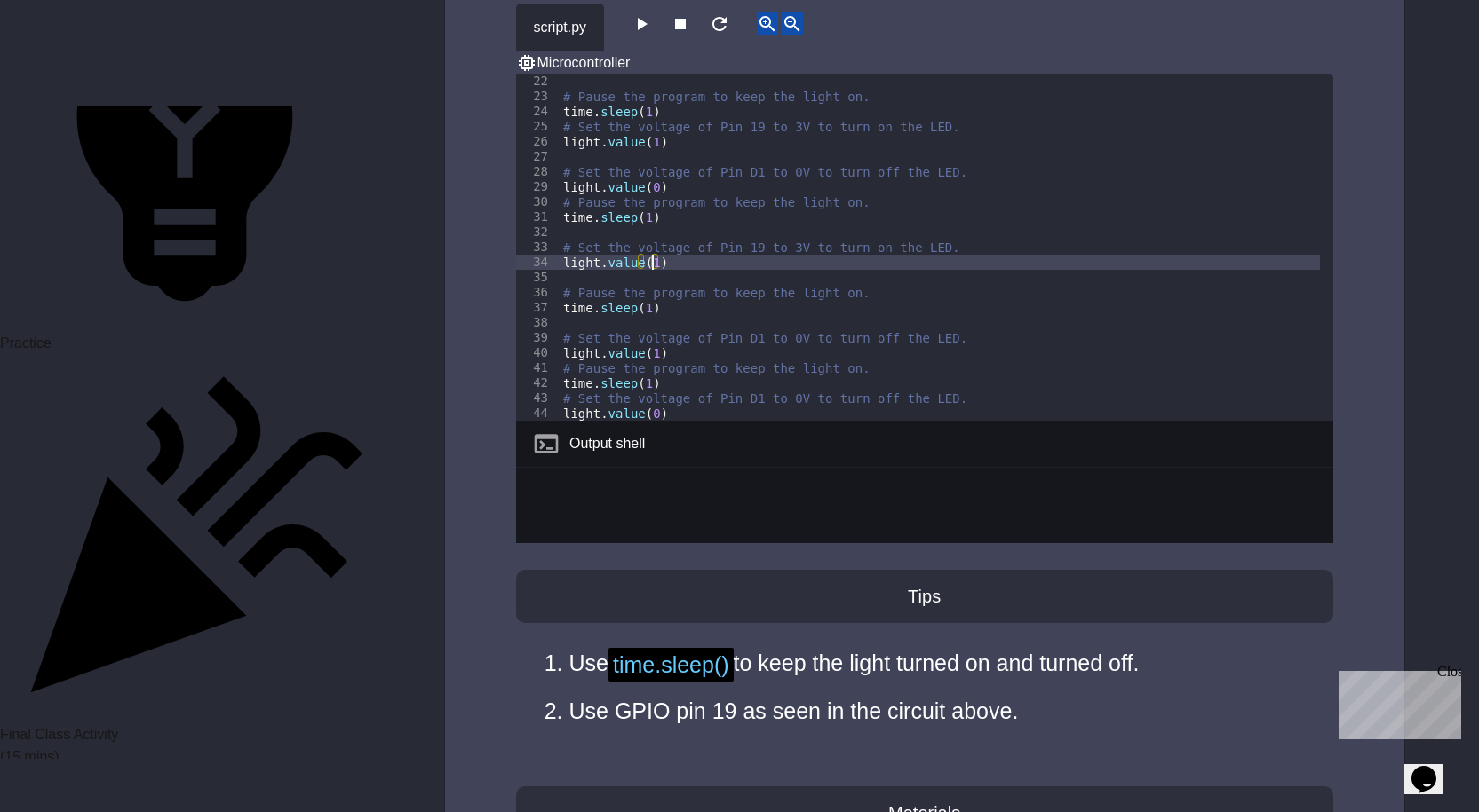
scroll to position [3462, 0]
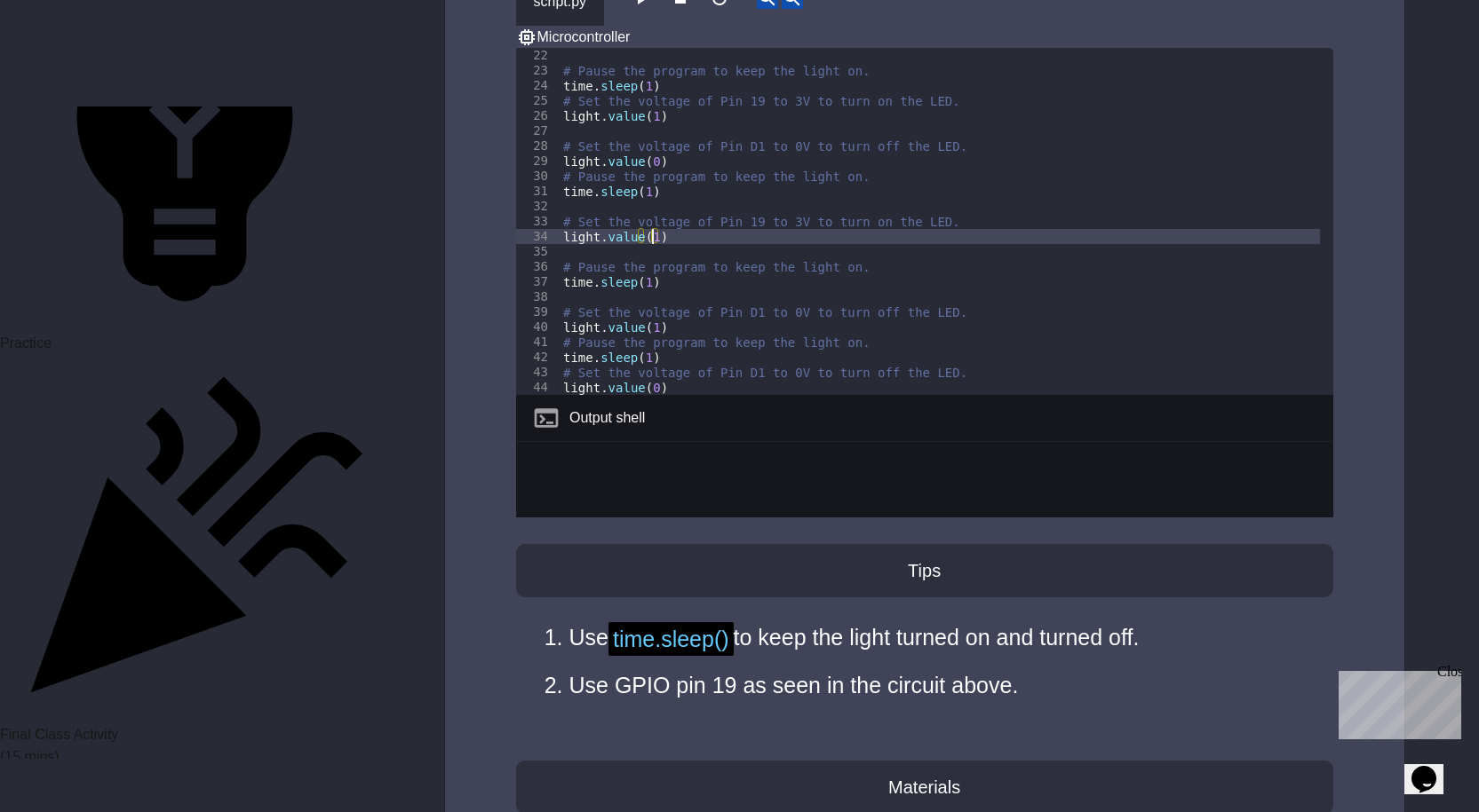
click at [650, 282] on div "# Pause the program to keep the light on. time . sleep ( 1 ) # Set the voltage …" at bounding box center [939, 236] width 760 height 378
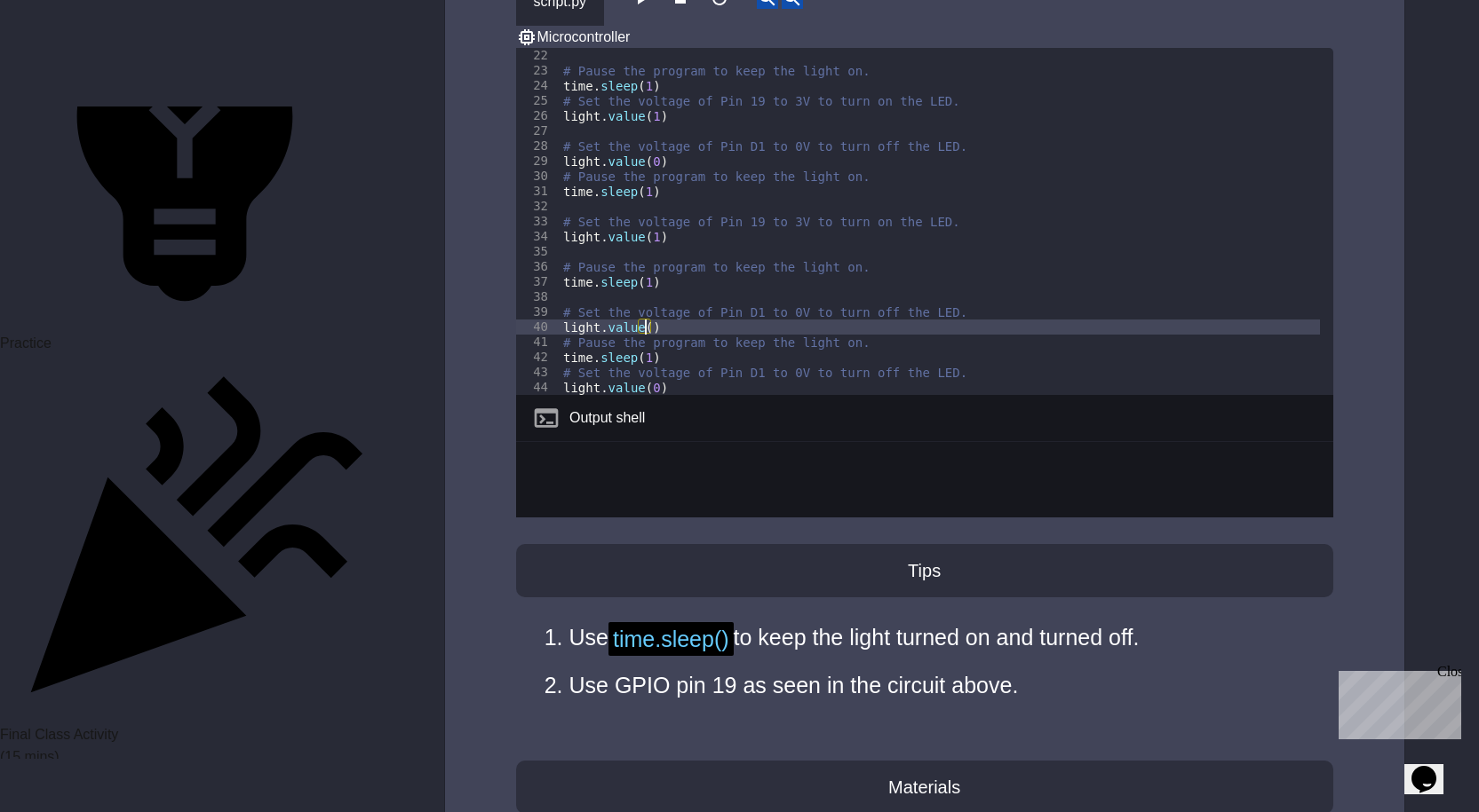
scroll to position [0, 7]
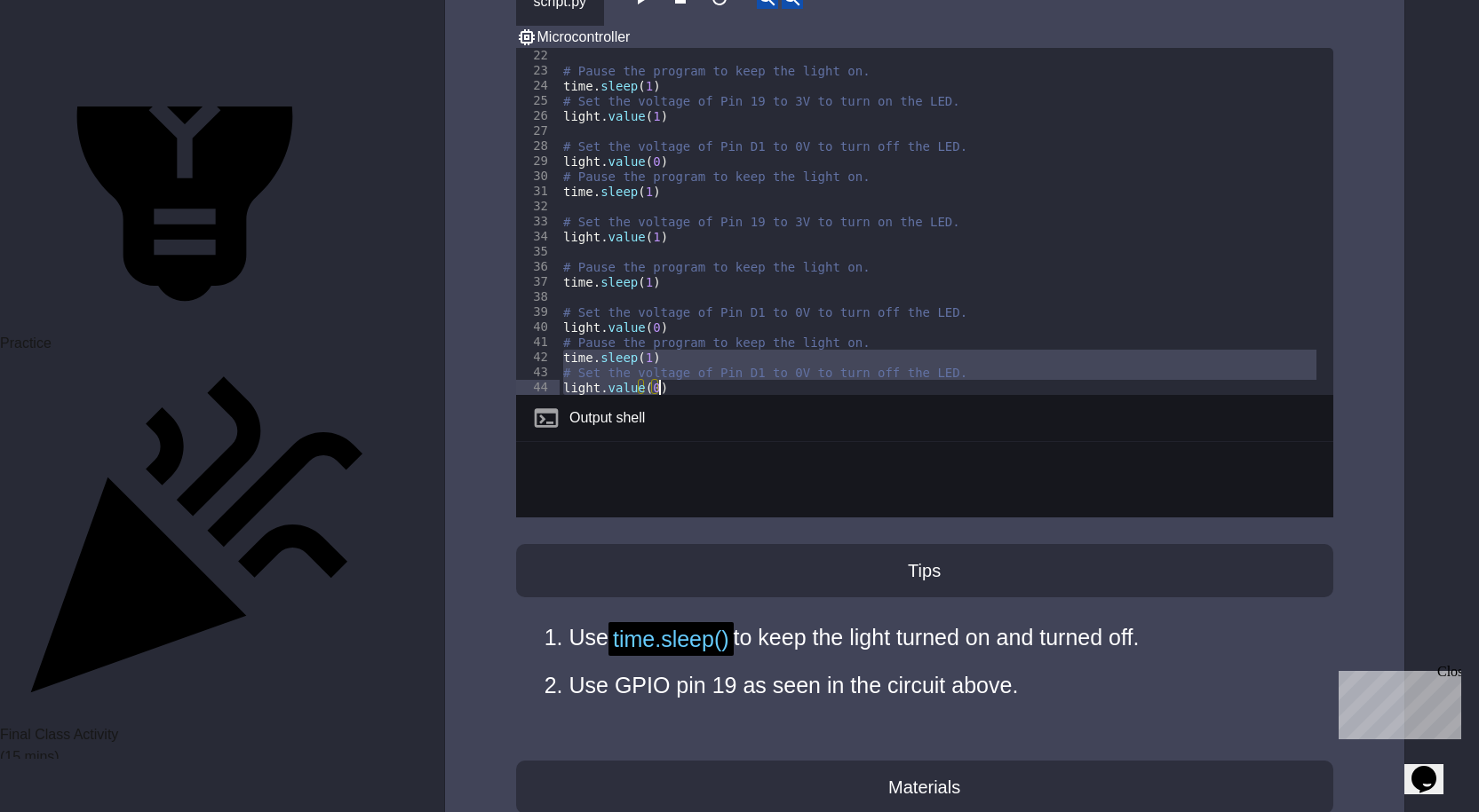
drag, startPoint x: 560, startPoint y: 312, endPoint x: 703, endPoint y: 353, distance: 148.8
click at [703, 353] on div "**********" at bounding box center [924, 282] width 817 height 470
type textarea "**********"
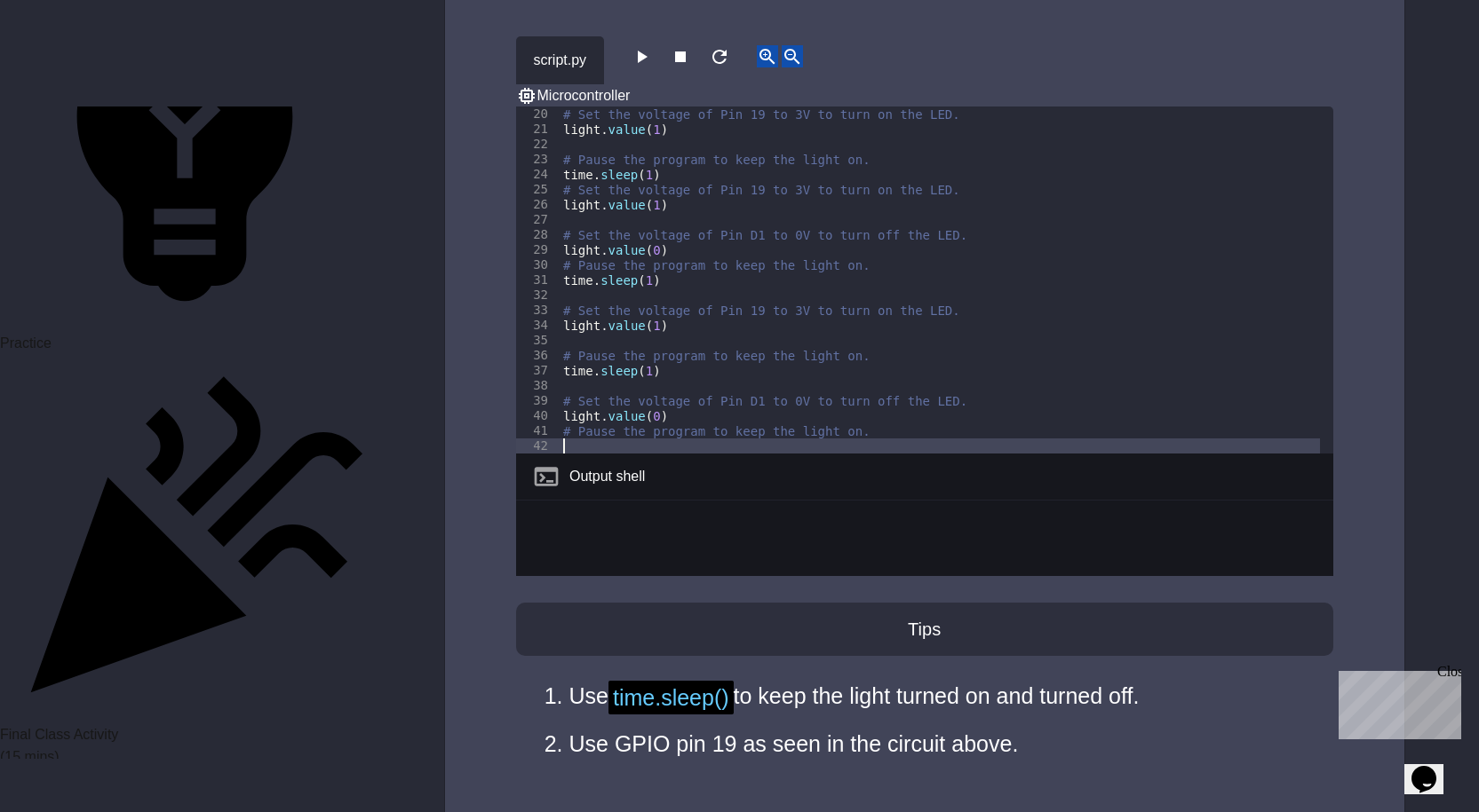
scroll to position [3374, 0]
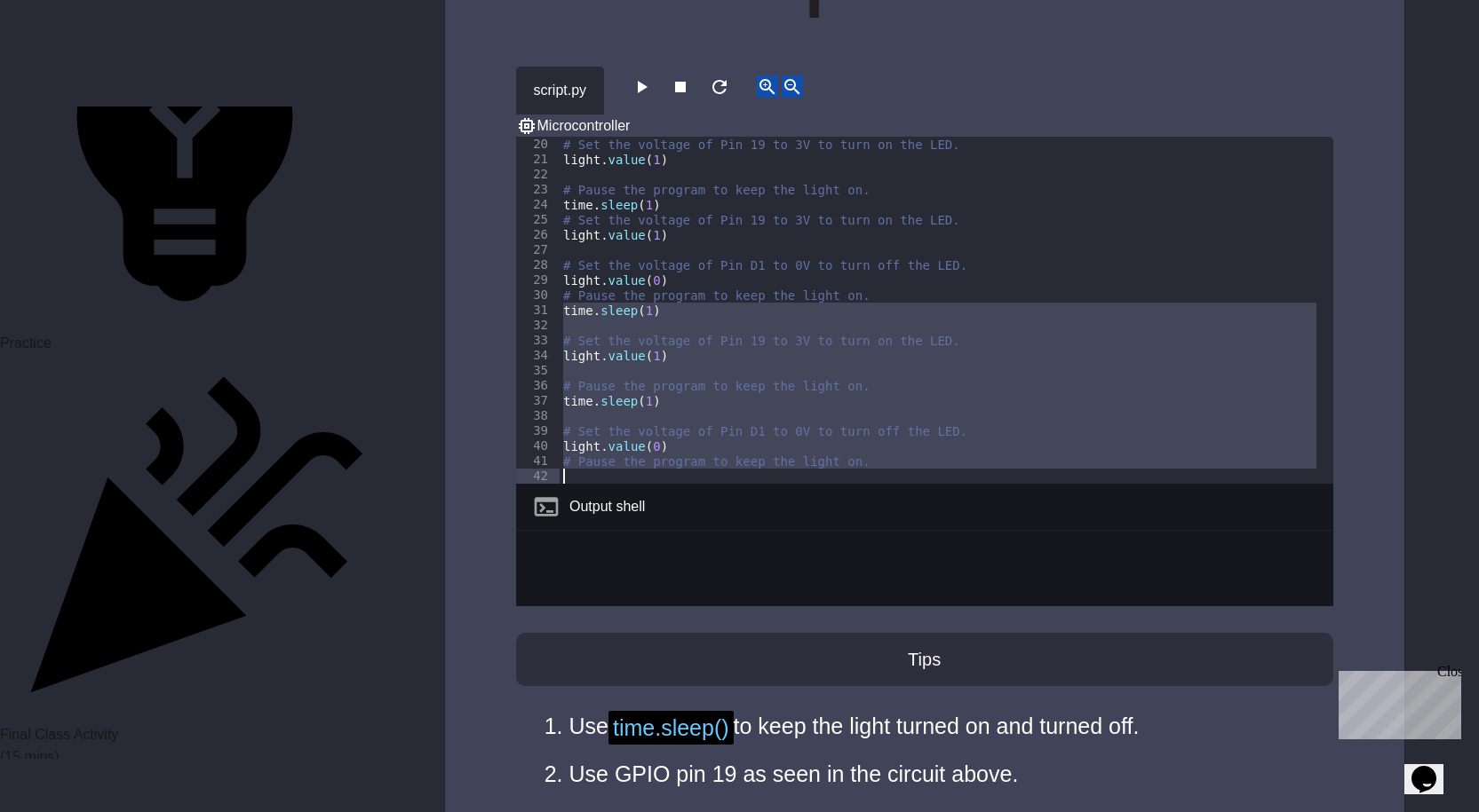
drag, startPoint x: 564, startPoint y: 268, endPoint x: 1091, endPoint y: 454, distance: 558.9
click at [1091, 454] on div "20 21 22 23 24 25 26 27 28 29 30 31 32 33 34 35 36 37 38 39 40 41 42 # Set the …" at bounding box center [924, 372] width 817 height 470
type textarea "**********"
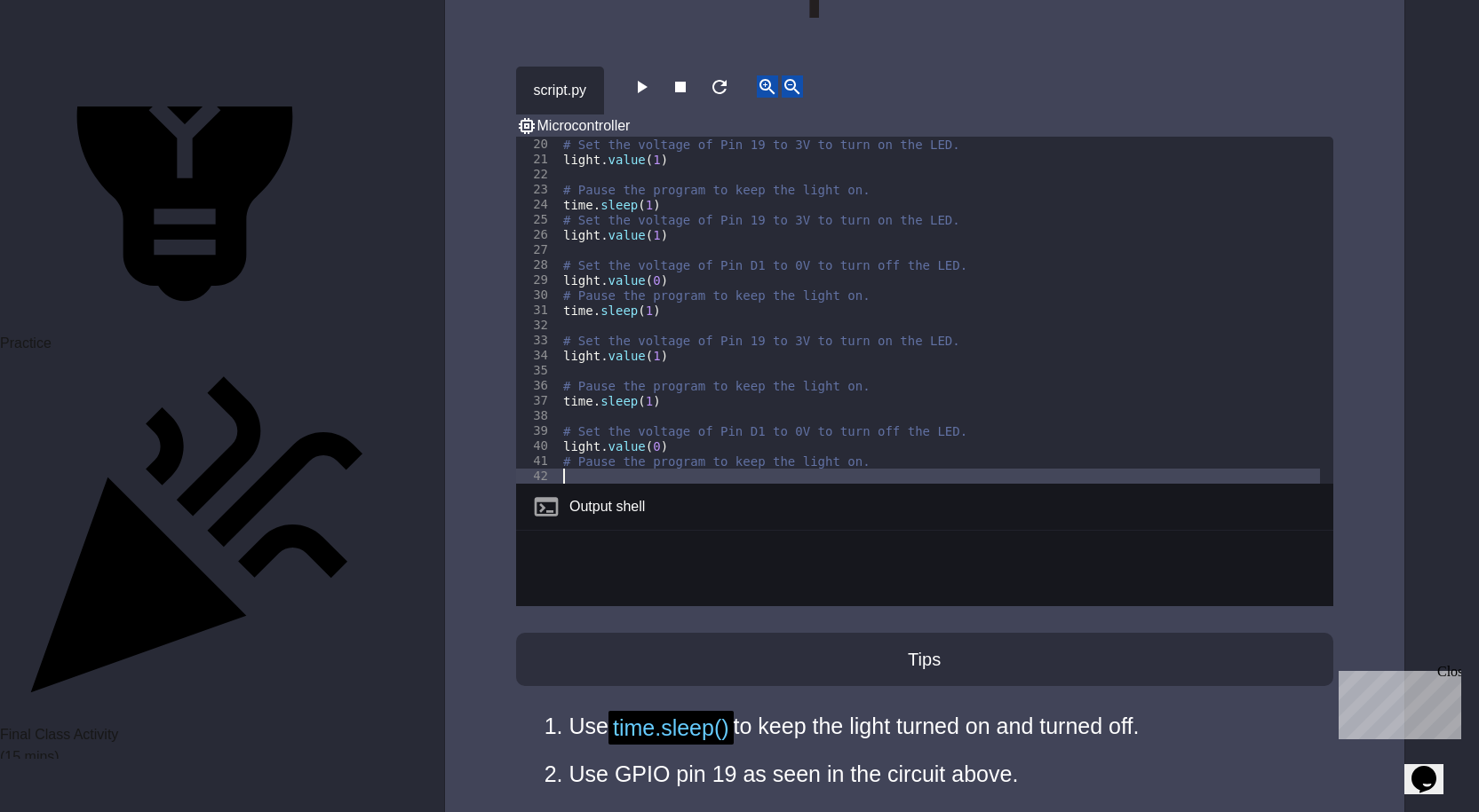
paste textarea "Cursor at row 53"
click at [639, 76] on icon "button" at bounding box center [641, 87] width 21 height 21
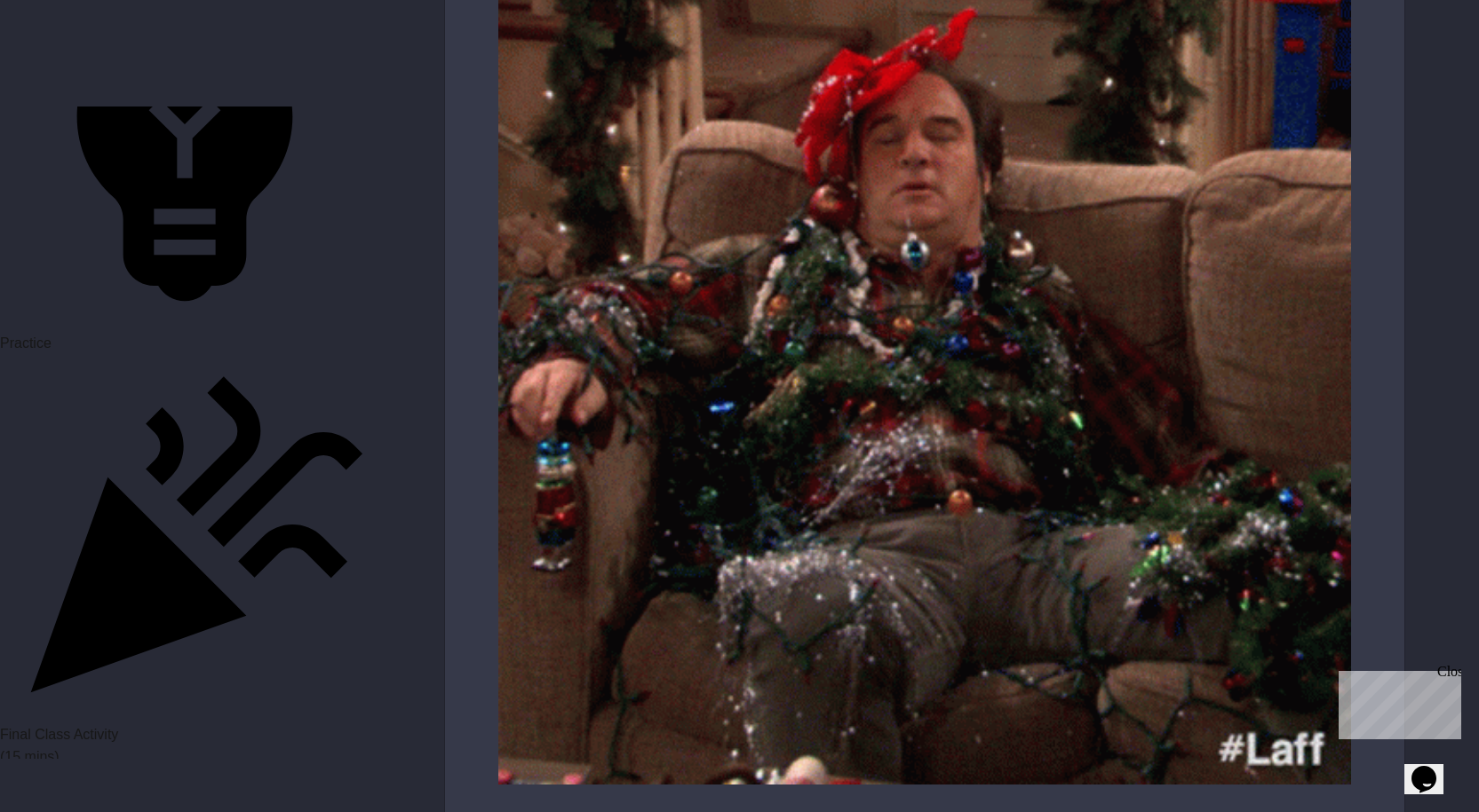
scroll to position [5718, 0]
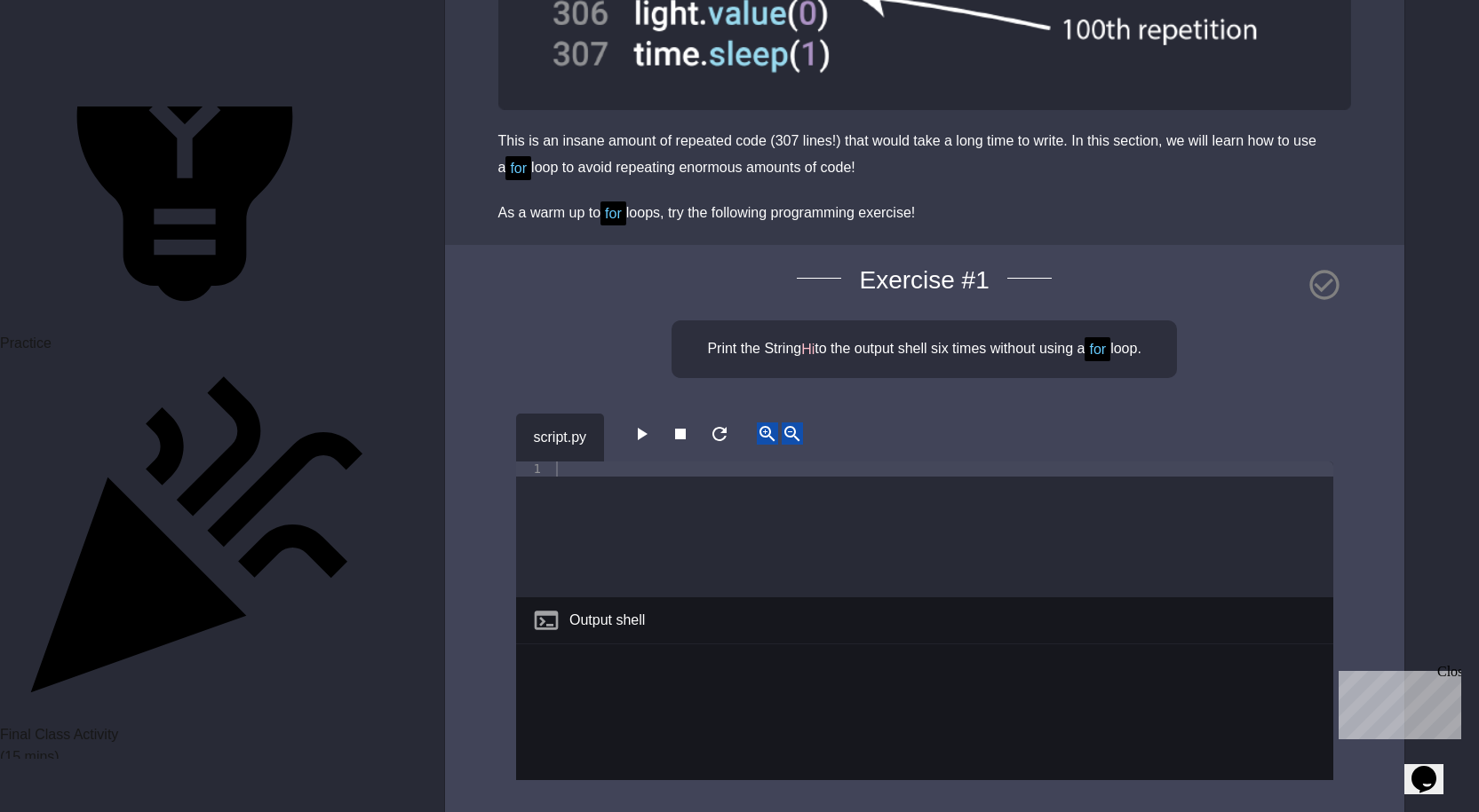
scroll to position [1953, 0]
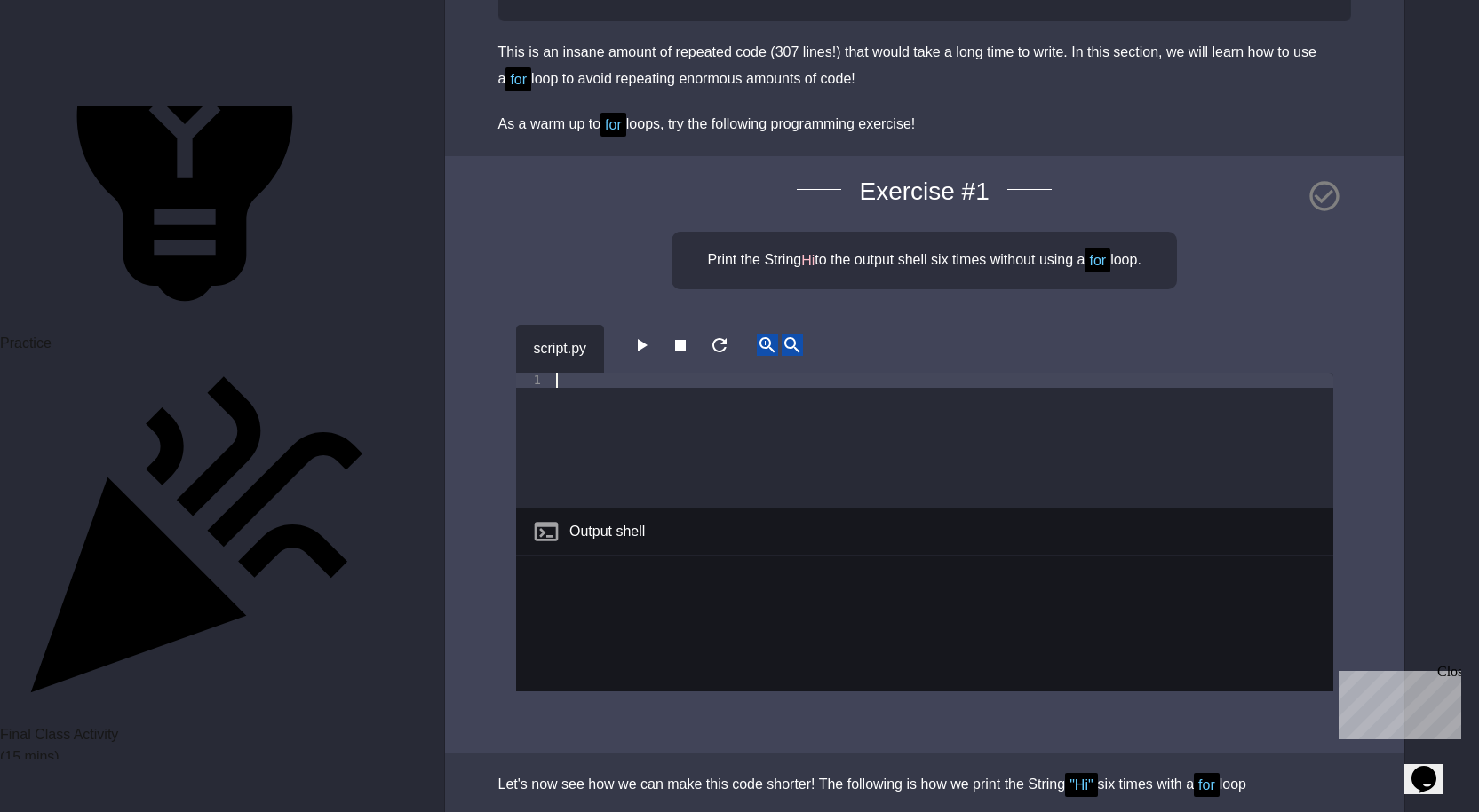
click at [633, 378] on div at bounding box center [942, 456] width 781 height 166
click at [583, 271] on div "Exercise # 1 Print the String Hi to the output shell six times without using a …" at bounding box center [924, 456] width 960 height 599
click at [637, 378] on div "Print ( "hi" )" at bounding box center [942, 456] width 781 height 166
click at [588, 382] on div "Print ( "hi" )" at bounding box center [942, 456] width 781 height 166
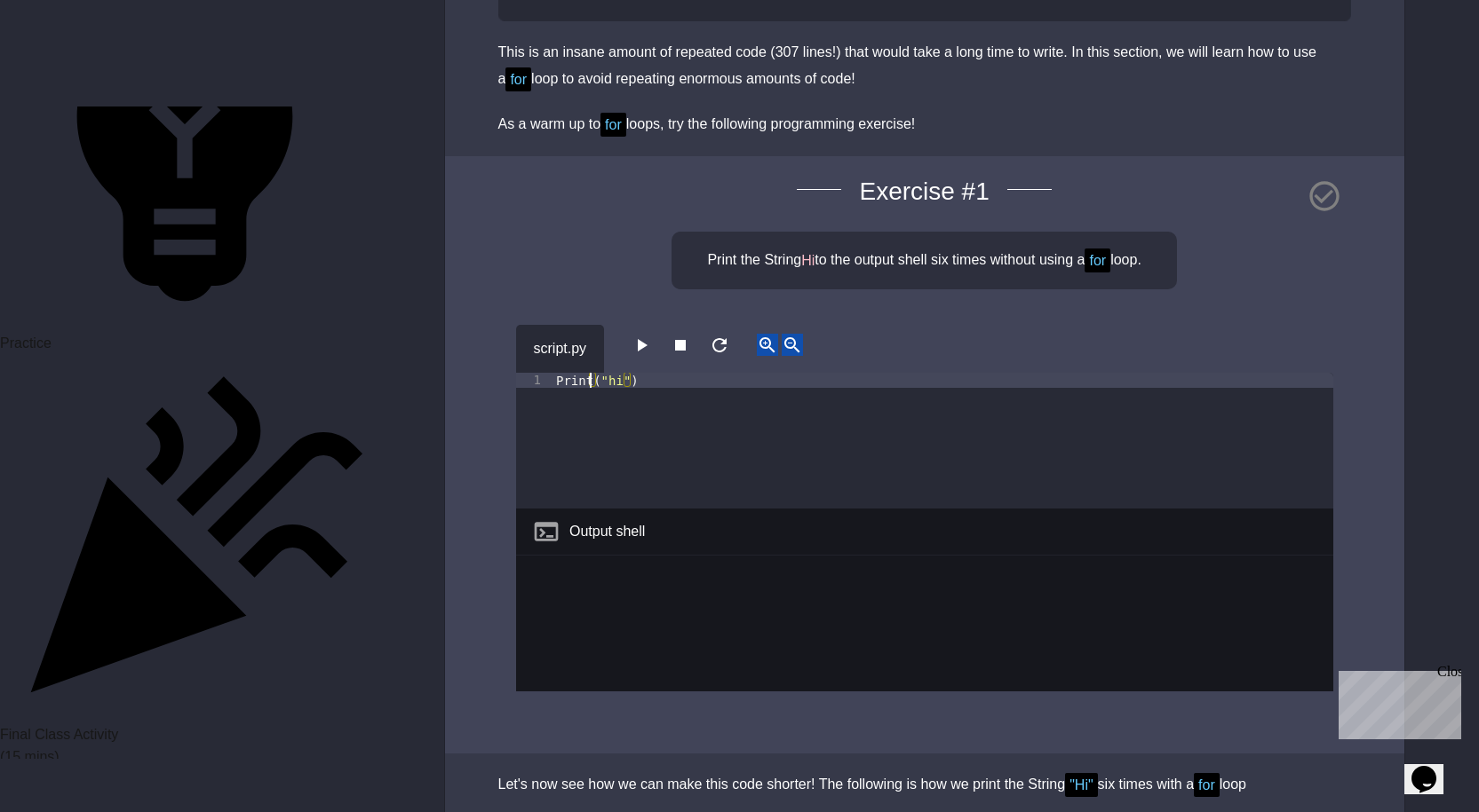
click at [582, 384] on div "Print ( "hi" )" at bounding box center [942, 456] width 781 height 166
click at [609, 380] on div "Print ( "hi" )" at bounding box center [942, 456] width 781 height 166
click at [583, 385] on div "Print ( "hi" )" at bounding box center [942, 456] width 781 height 166
click at [587, 381] on div "Print ( "hi" )" at bounding box center [942, 456] width 781 height 166
click at [562, 379] on div "Print ( "hi" )" at bounding box center [942, 456] width 781 height 166
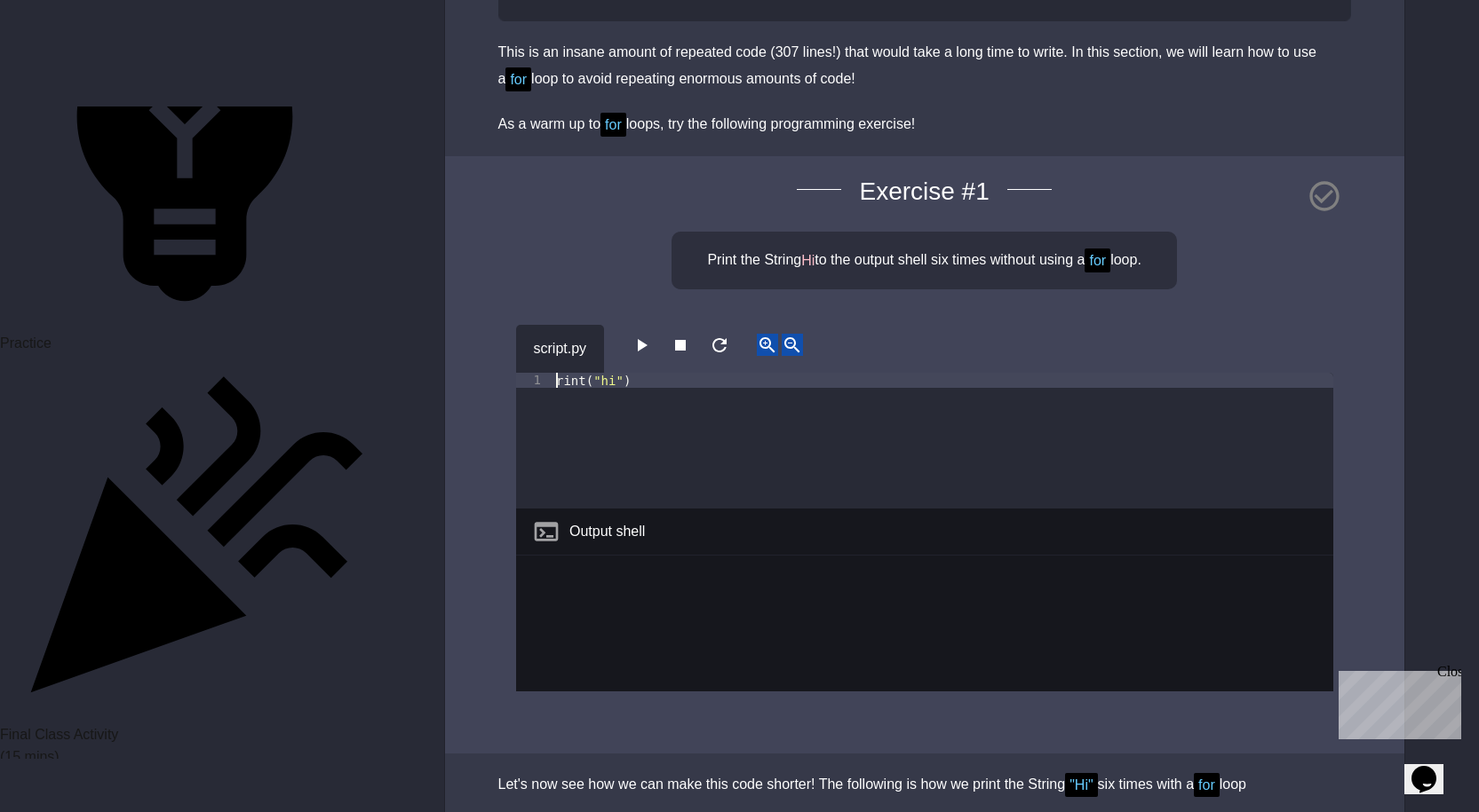
scroll to position [0, 1]
click at [639, 381] on div "print ( "hi" )" at bounding box center [942, 456] width 781 height 166
click at [644, 381] on div "print ( "hi" )" at bounding box center [942, 456] width 781 height 166
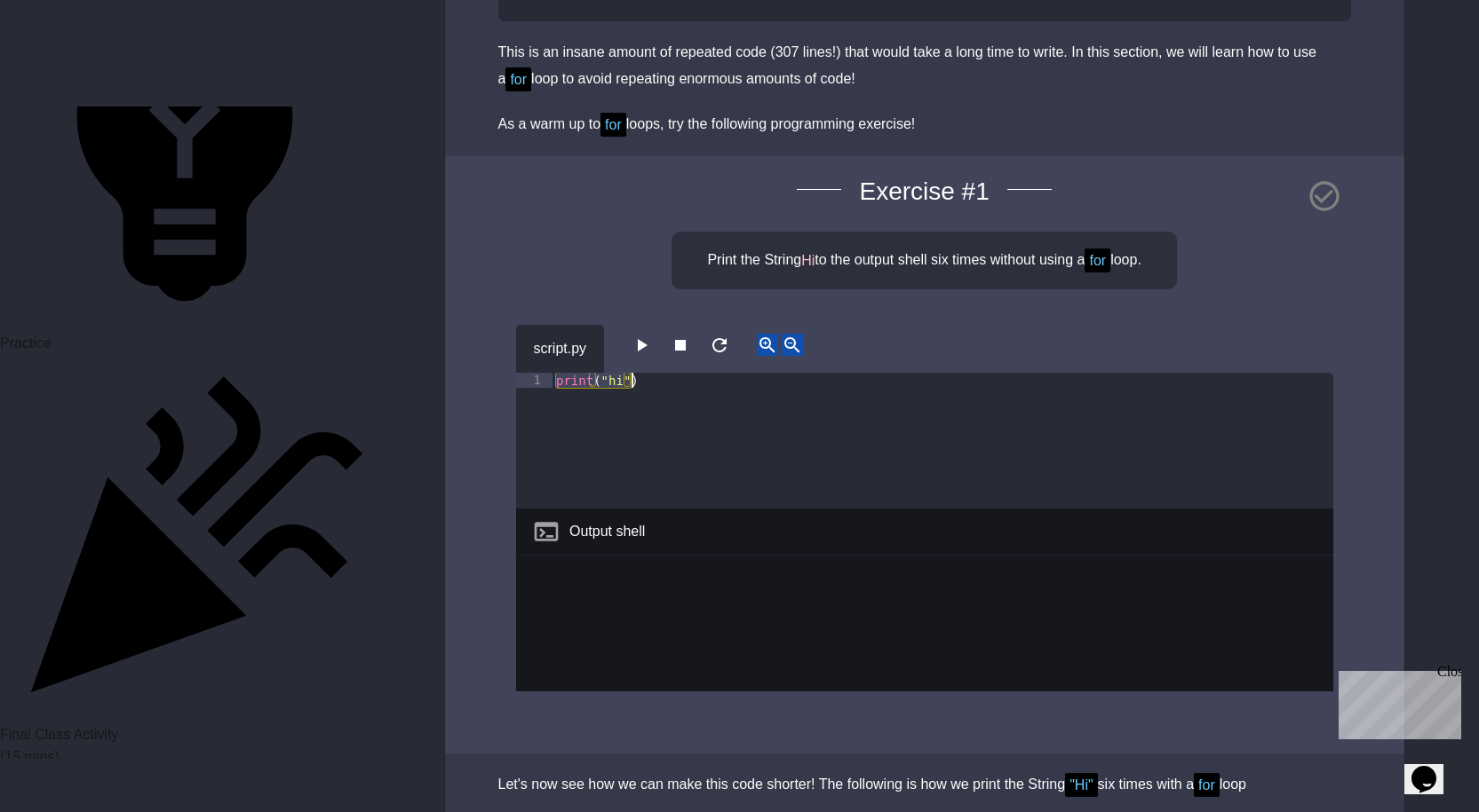
drag, startPoint x: 552, startPoint y: 374, endPoint x: 668, endPoint y: 383, distance: 116.3
click at [668, 383] on div "print ( "hi" )" at bounding box center [942, 456] width 781 height 166
type textarea "**********"
click at [644, 376] on div "print ( "hi" )" at bounding box center [942, 441] width 781 height 136
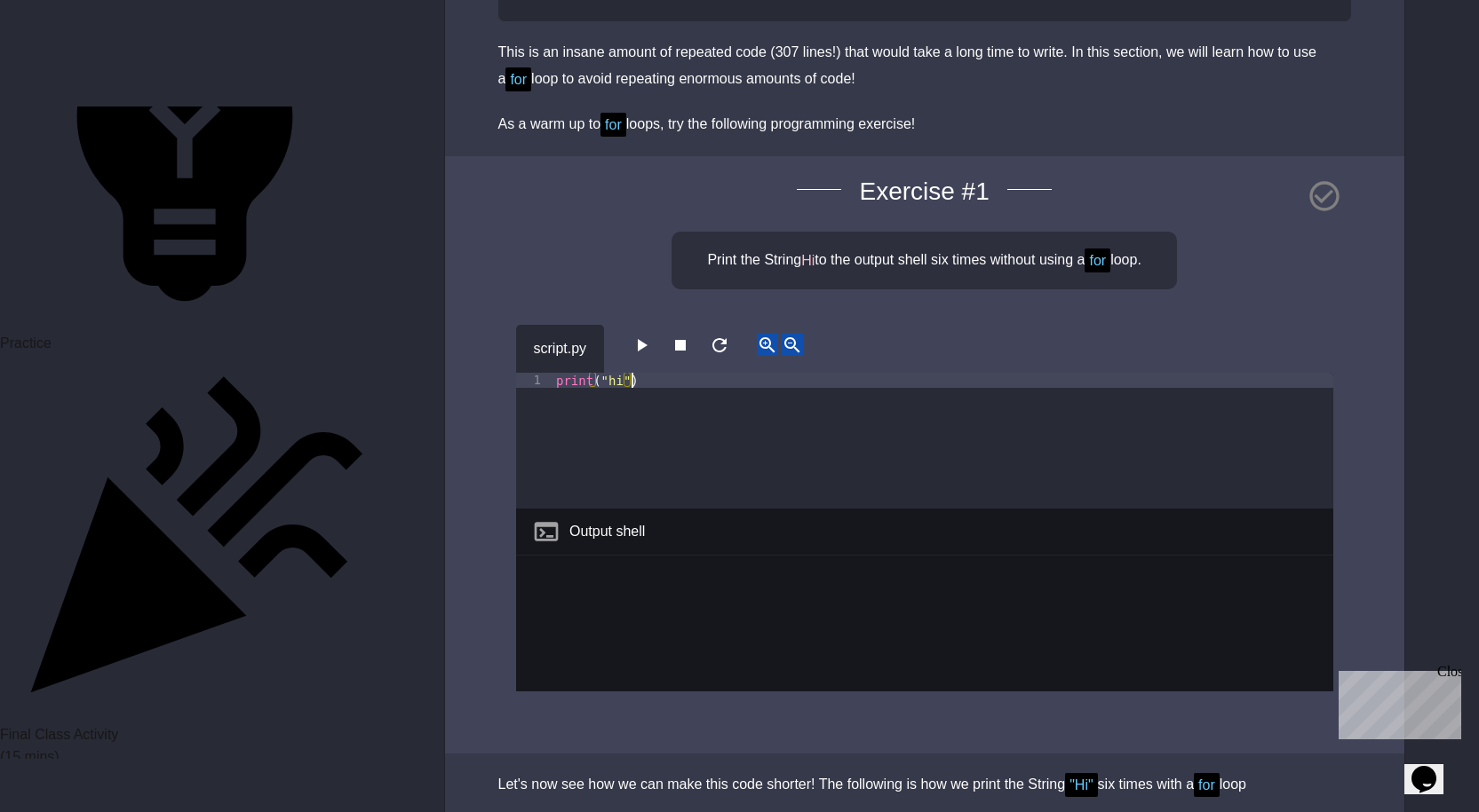
drag, startPoint x: 639, startPoint y: 379, endPoint x: 511, endPoint y: 389, distance: 128.4
click at [511, 389] on div "**********" at bounding box center [924, 456] width 960 height 599
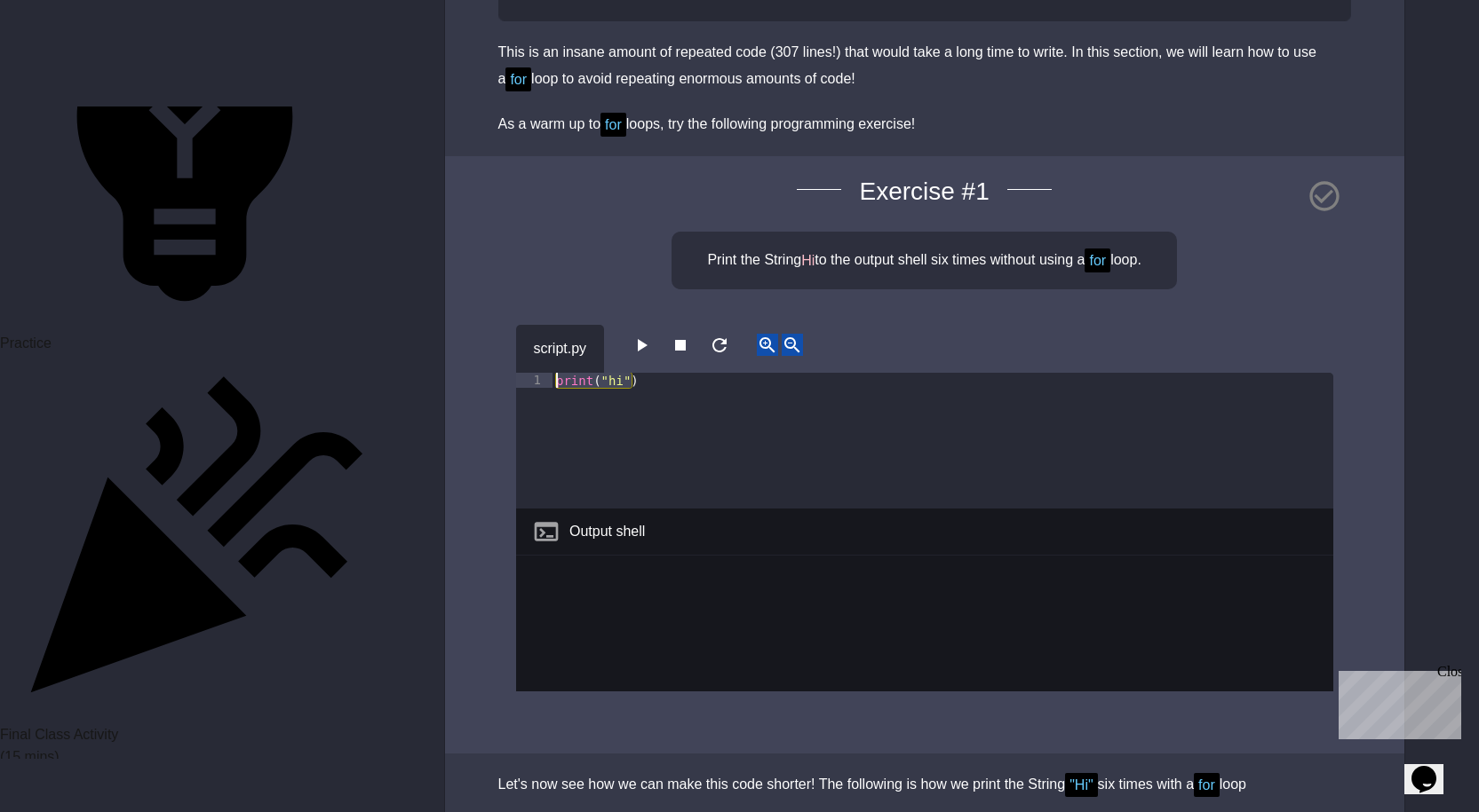
drag, startPoint x: 641, startPoint y: 378, endPoint x: 540, endPoint y: 387, distance: 101.4
click at [540, 387] on div "**********" at bounding box center [924, 441] width 817 height 136
click at [643, 401] on div "print ( "hi" )" at bounding box center [942, 441] width 781 height 136
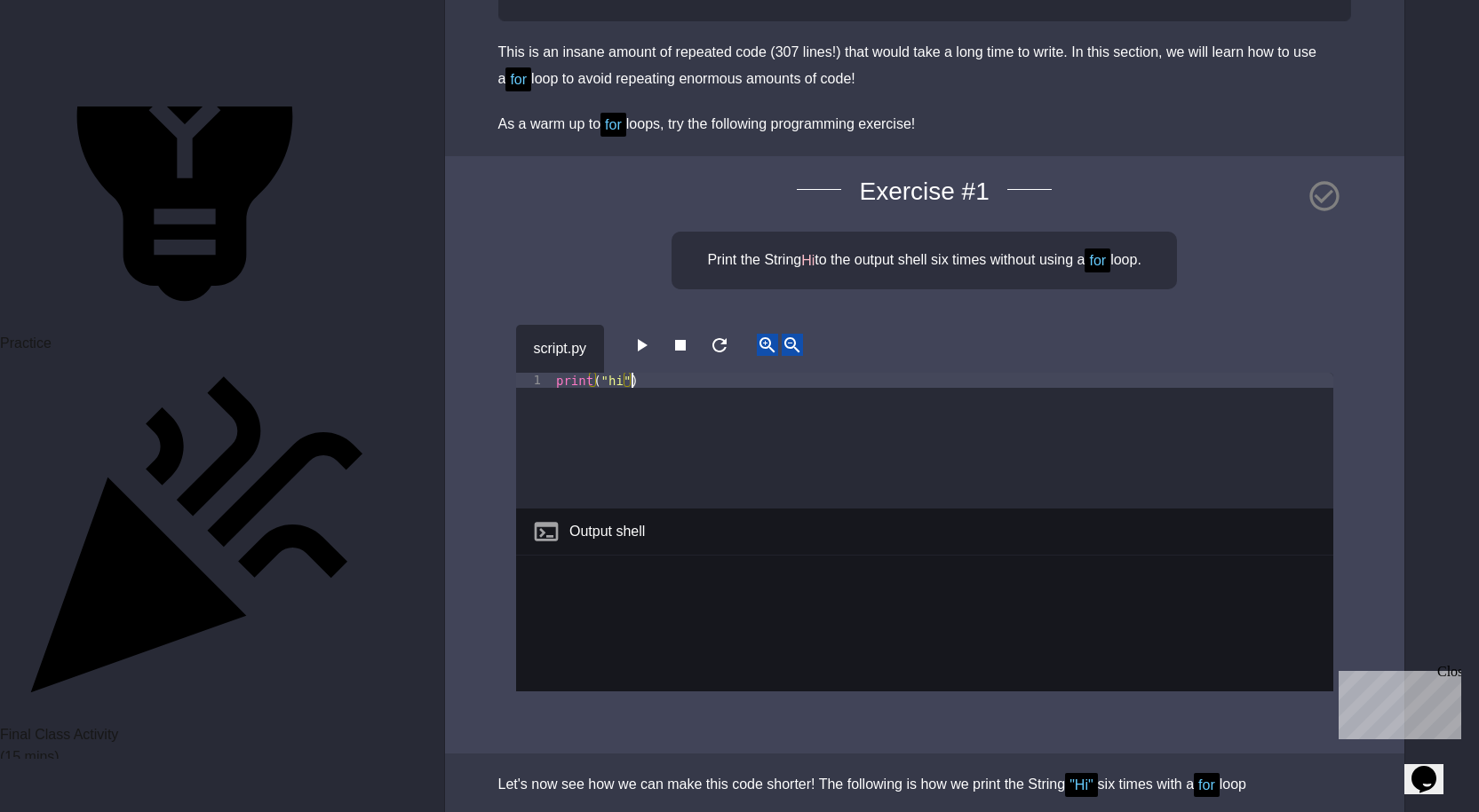
click at [641, 404] on div "print ( "hi" )" at bounding box center [942, 456] width 781 height 166
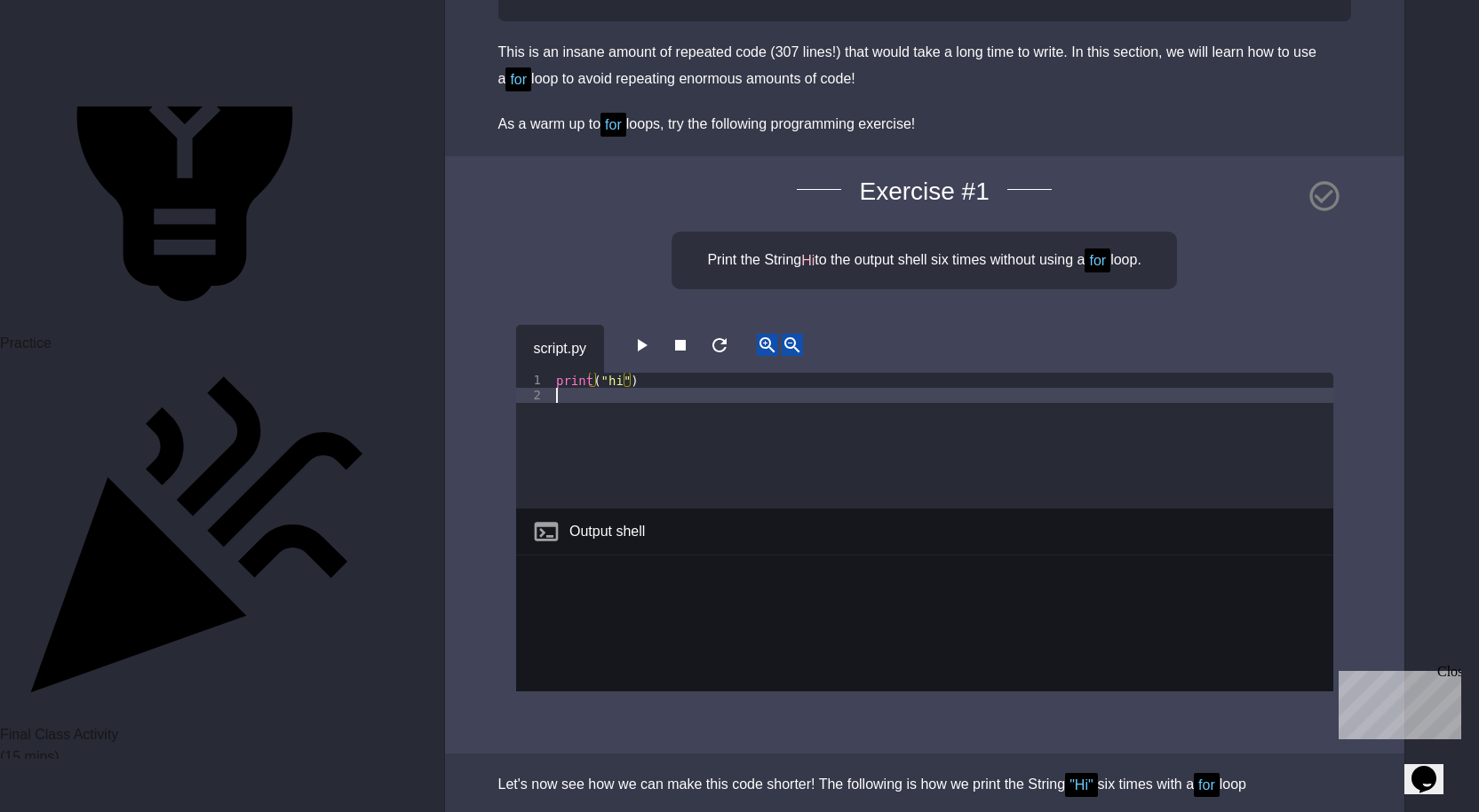
scroll to position [0, 0]
type textarea "*"
paste textarea "**********"
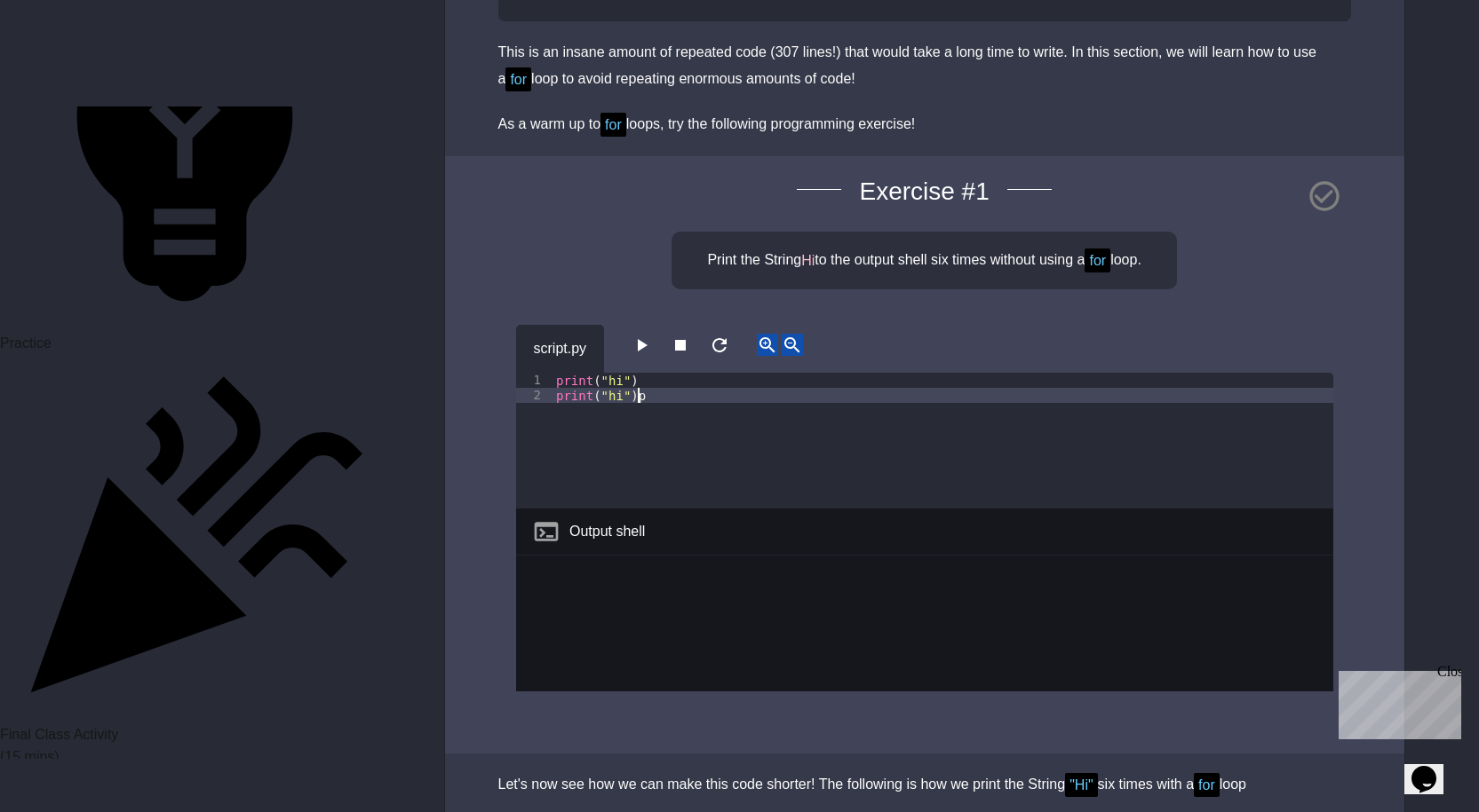
type textarea "**********"
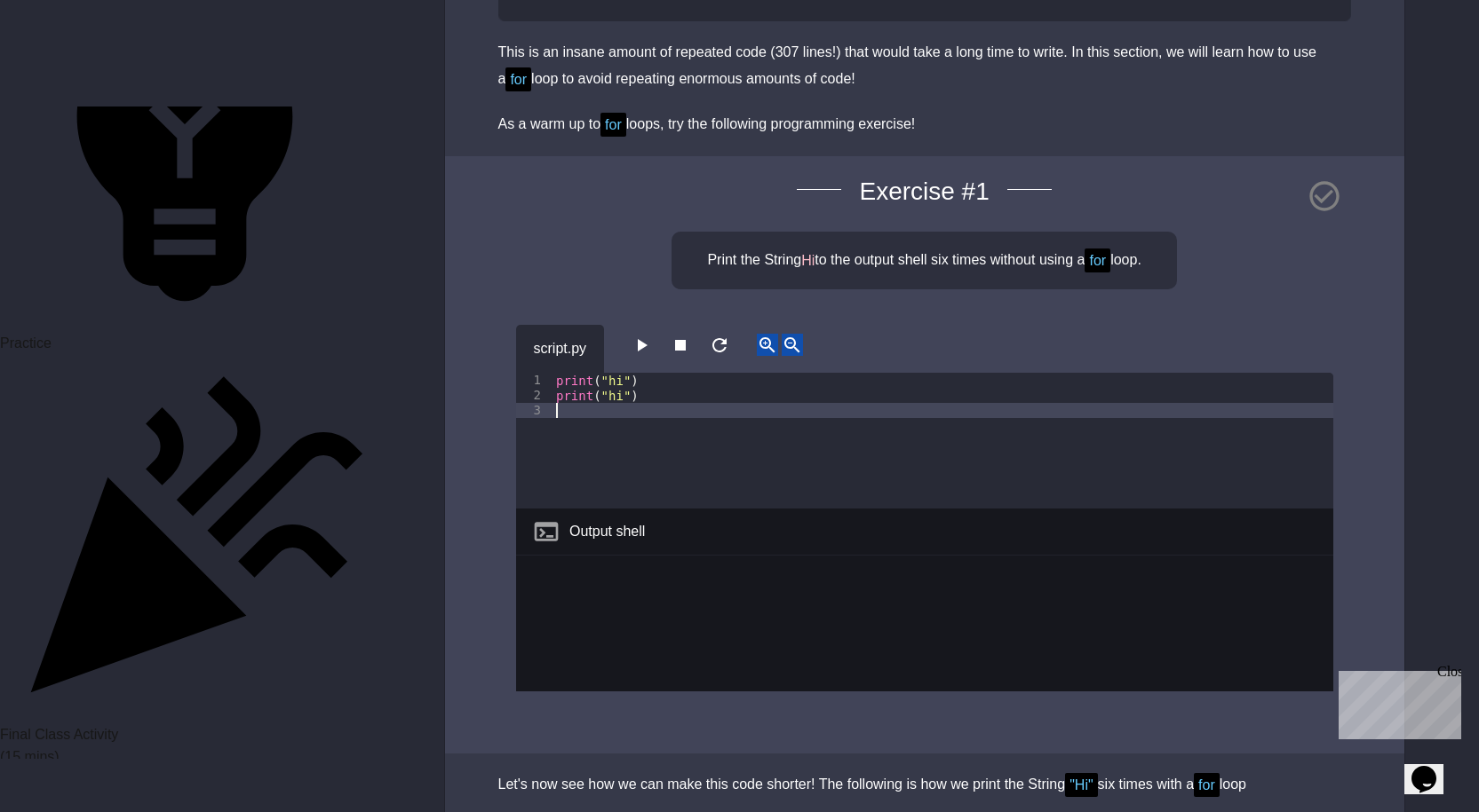
paste textarea "**********"
type textarea "**********"
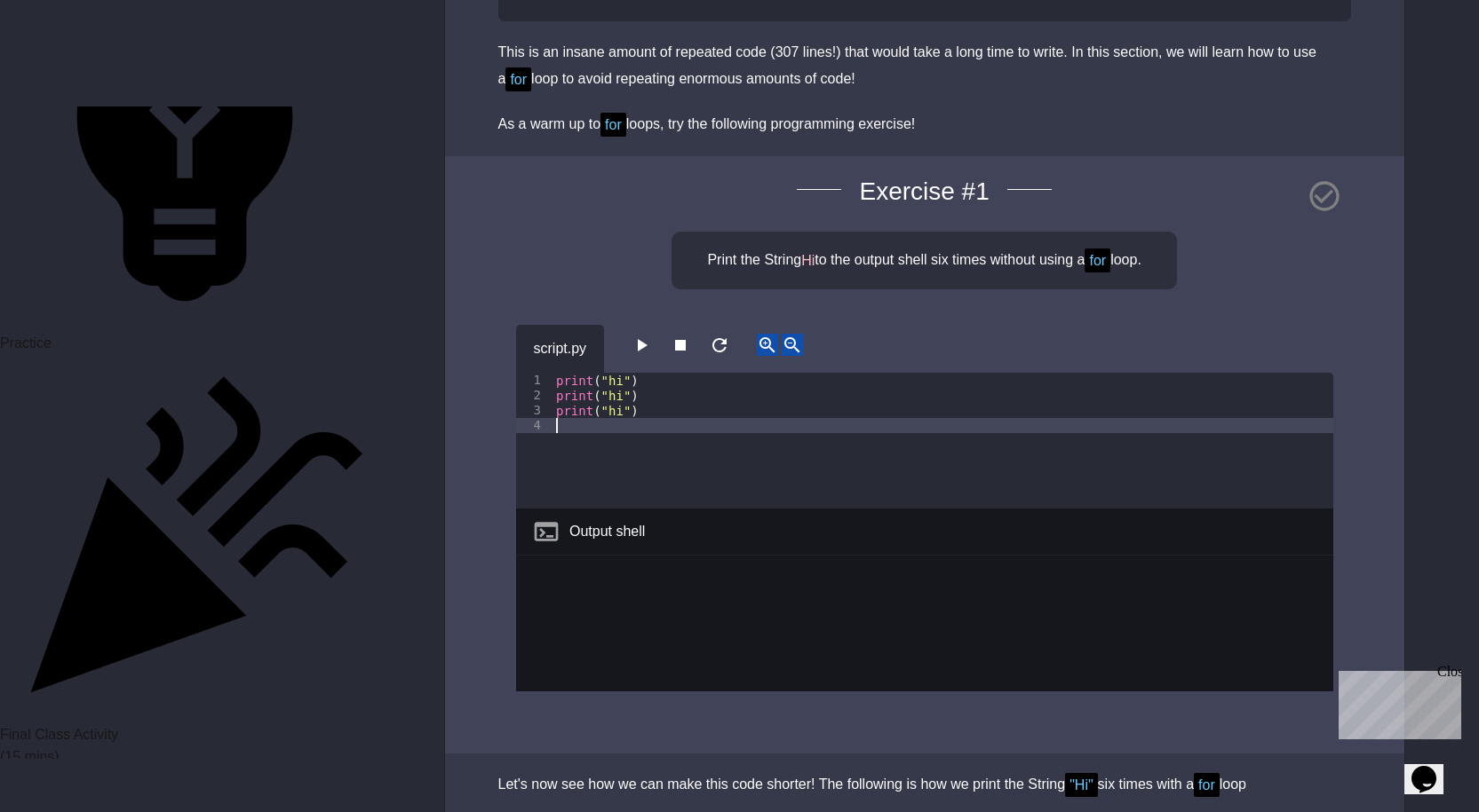
paste textarea "**********"
type textarea "**********"
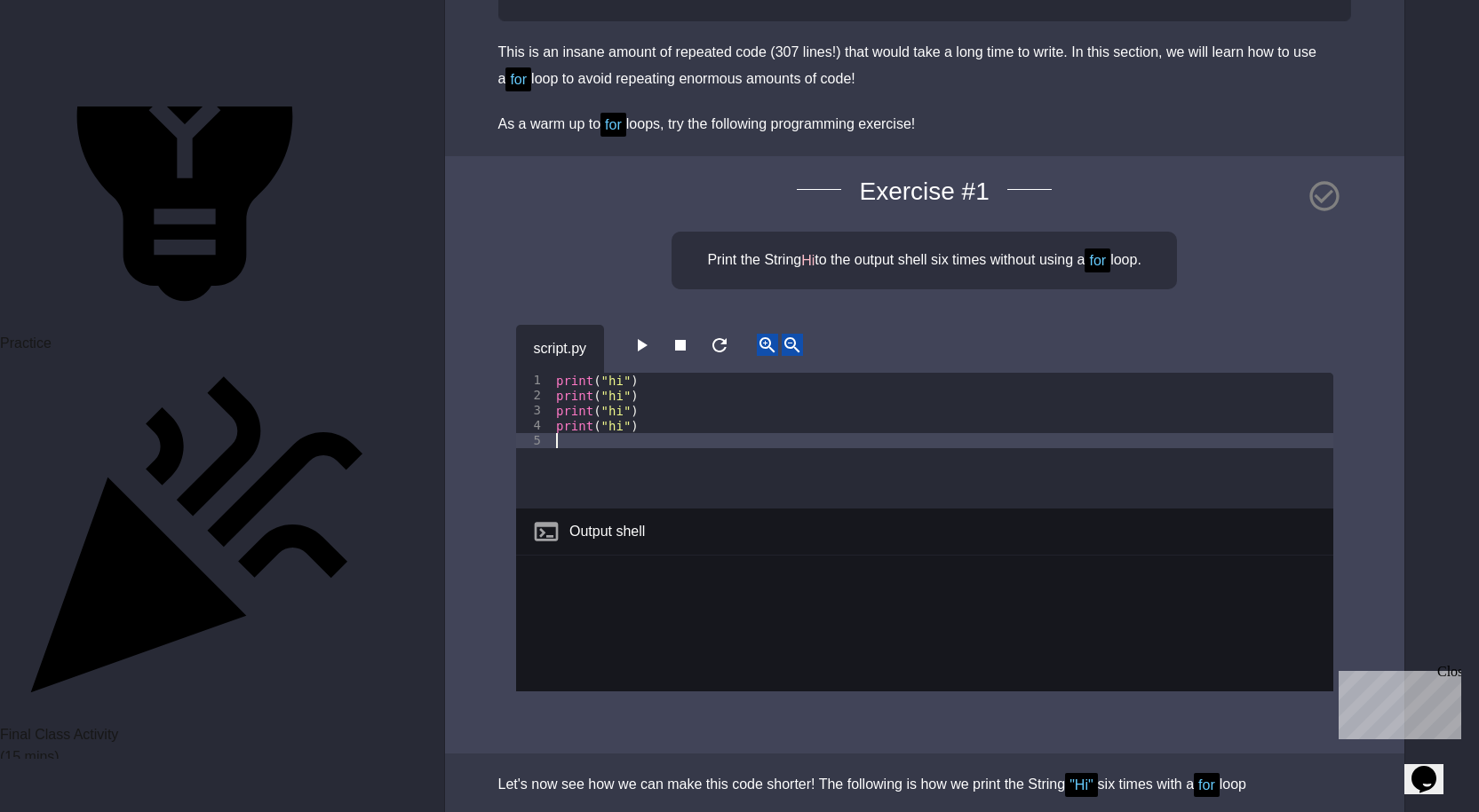
paste textarea "**********"
type textarea "**********"
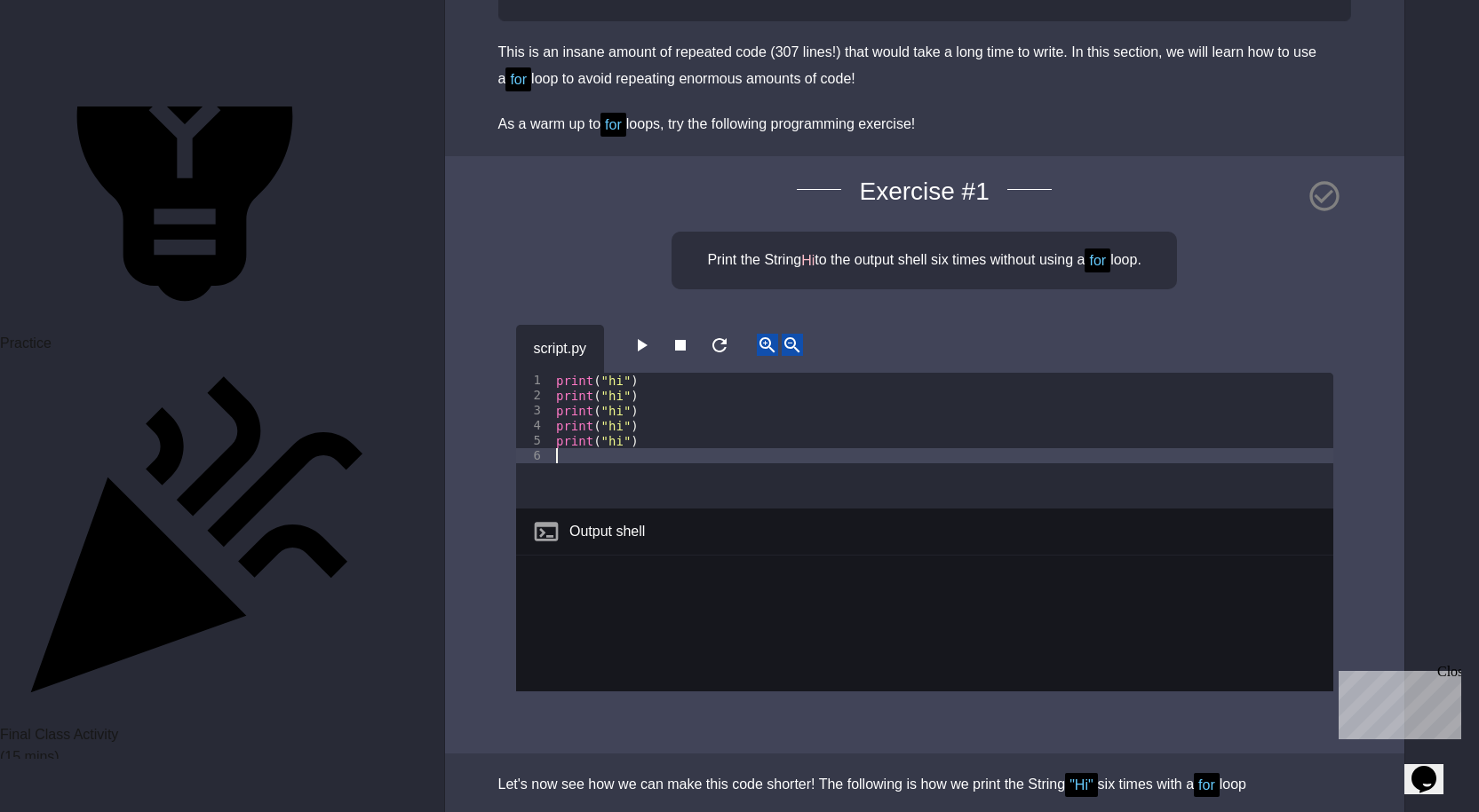
paste textarea "**********"
click at [607, 457] on div "print ( "hi" ) print ( "hi" ) print ( "hi" ) print ( "hi" ) print ( "hi" ) prin…" at bounding box center [942, 456] width 781 height 166
click at [609, 457] on div "print ( "hi" ) print ( "hi" ) print ( "hi" ) print ( "hi" ) print ( "hi" ) prin…" at bounding box center [942, 456] width 781 height 166
type textarea "**********"
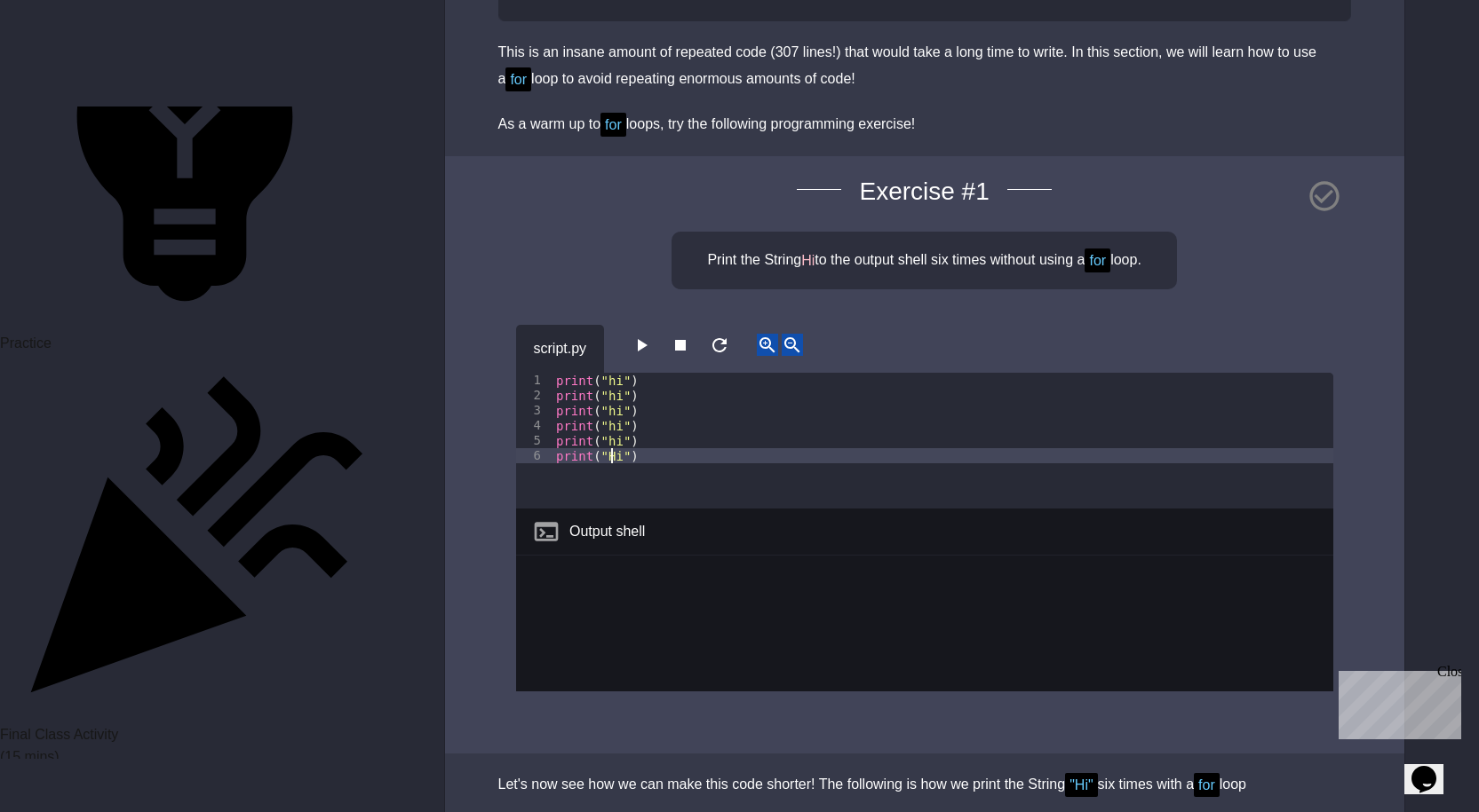
click at [611, 443] on div "print ( "hi" ) print ( "hi" ) print ( "hi" ) print ( "hi" ) print ( "hi" ) prin…" at bounding box center [942, 456] width 781 height 166
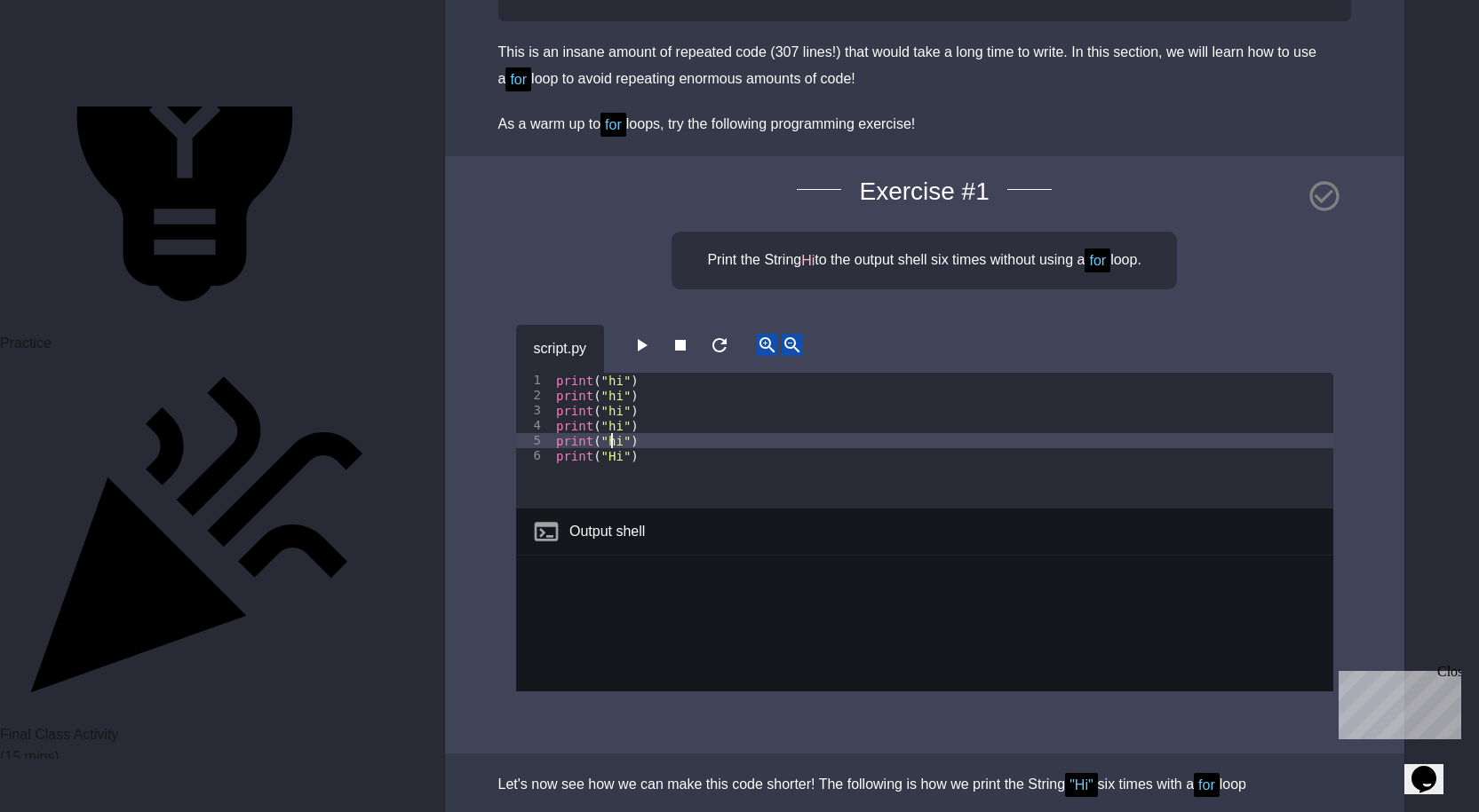
click at [652, 347] on icon "button" at bounding box center [641, 345] width 21 height 21
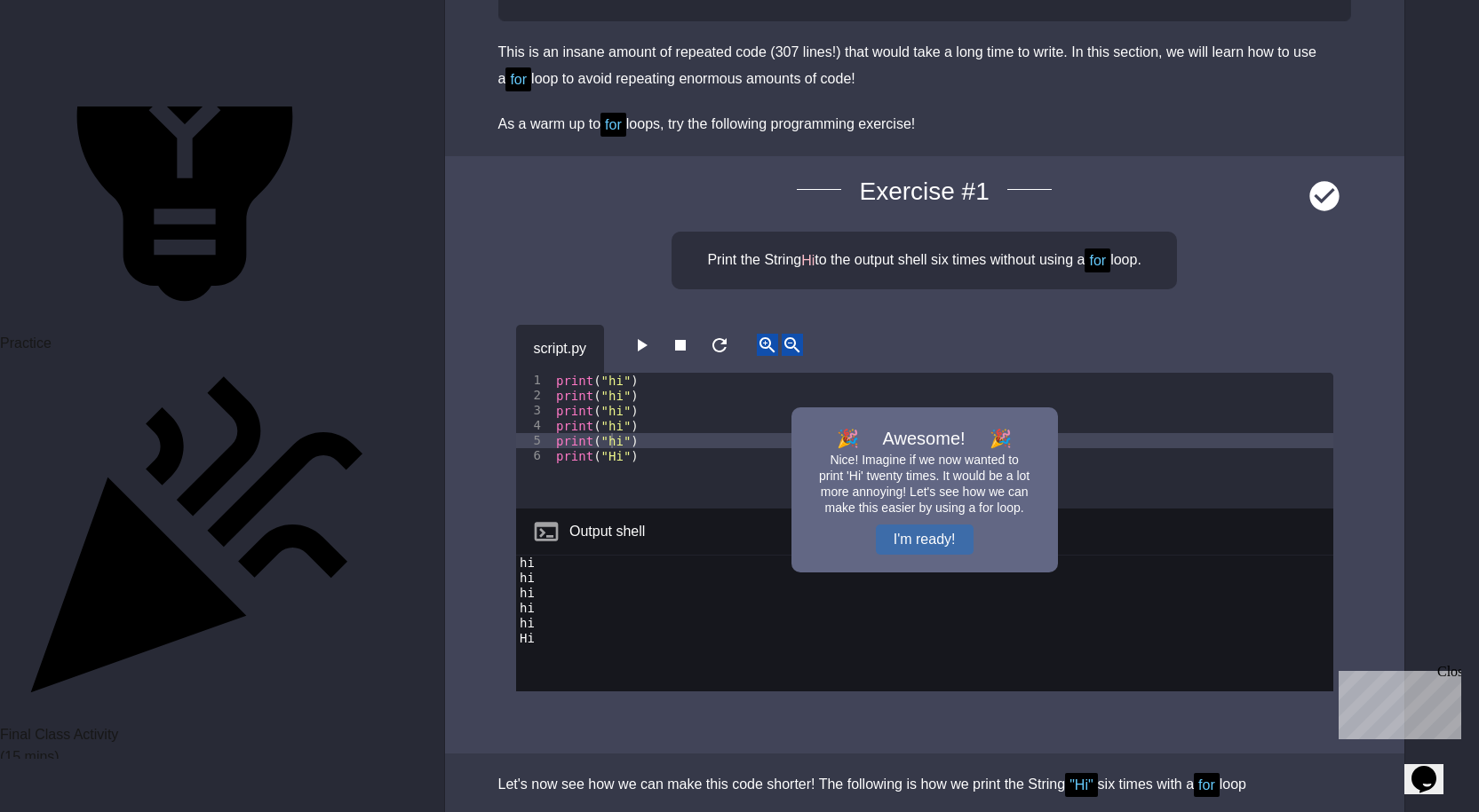
click at [897, 536] on button "I'm ready!" at bounding box center [924, 540] width 98 height 30
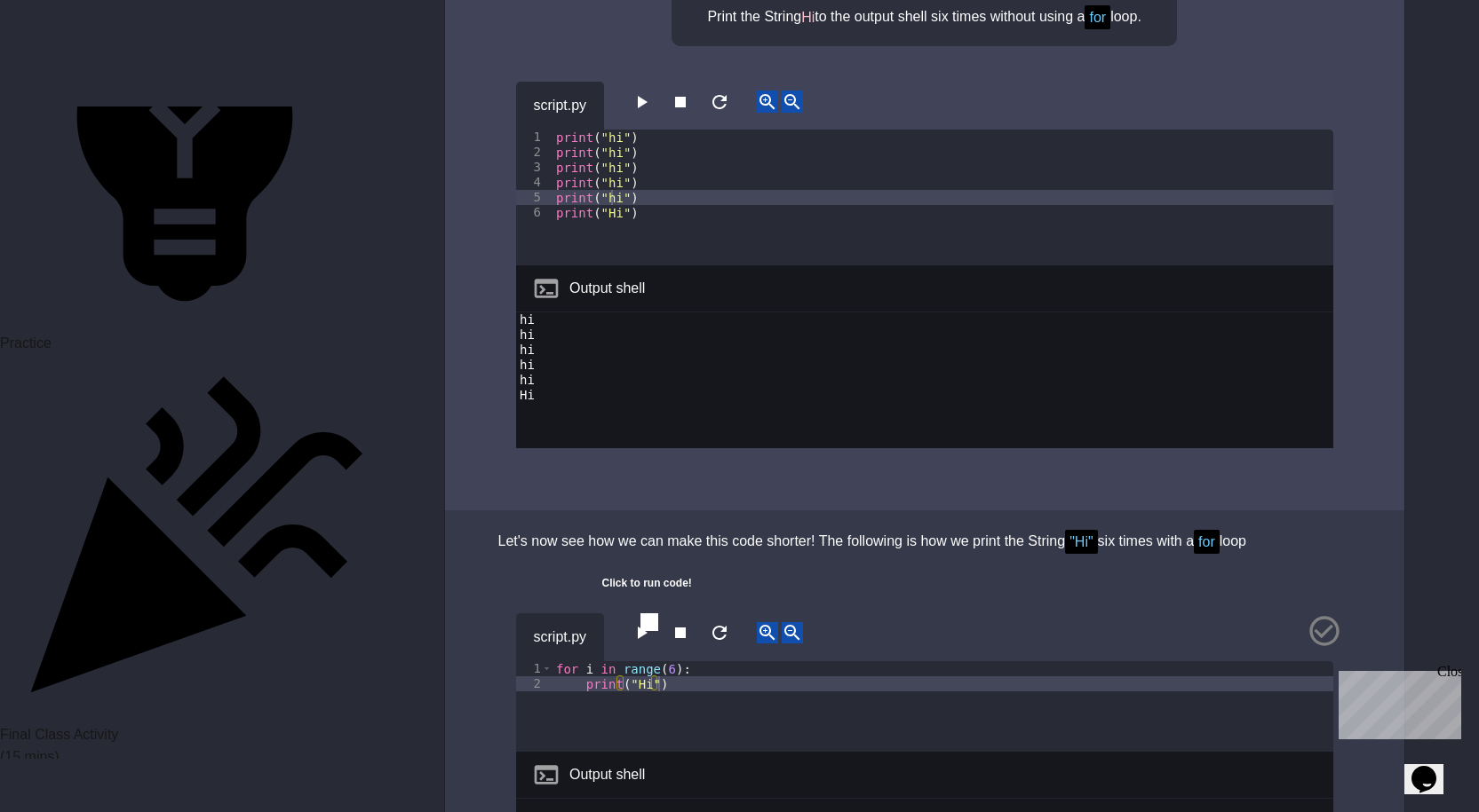
scroll to position [2486, 0]
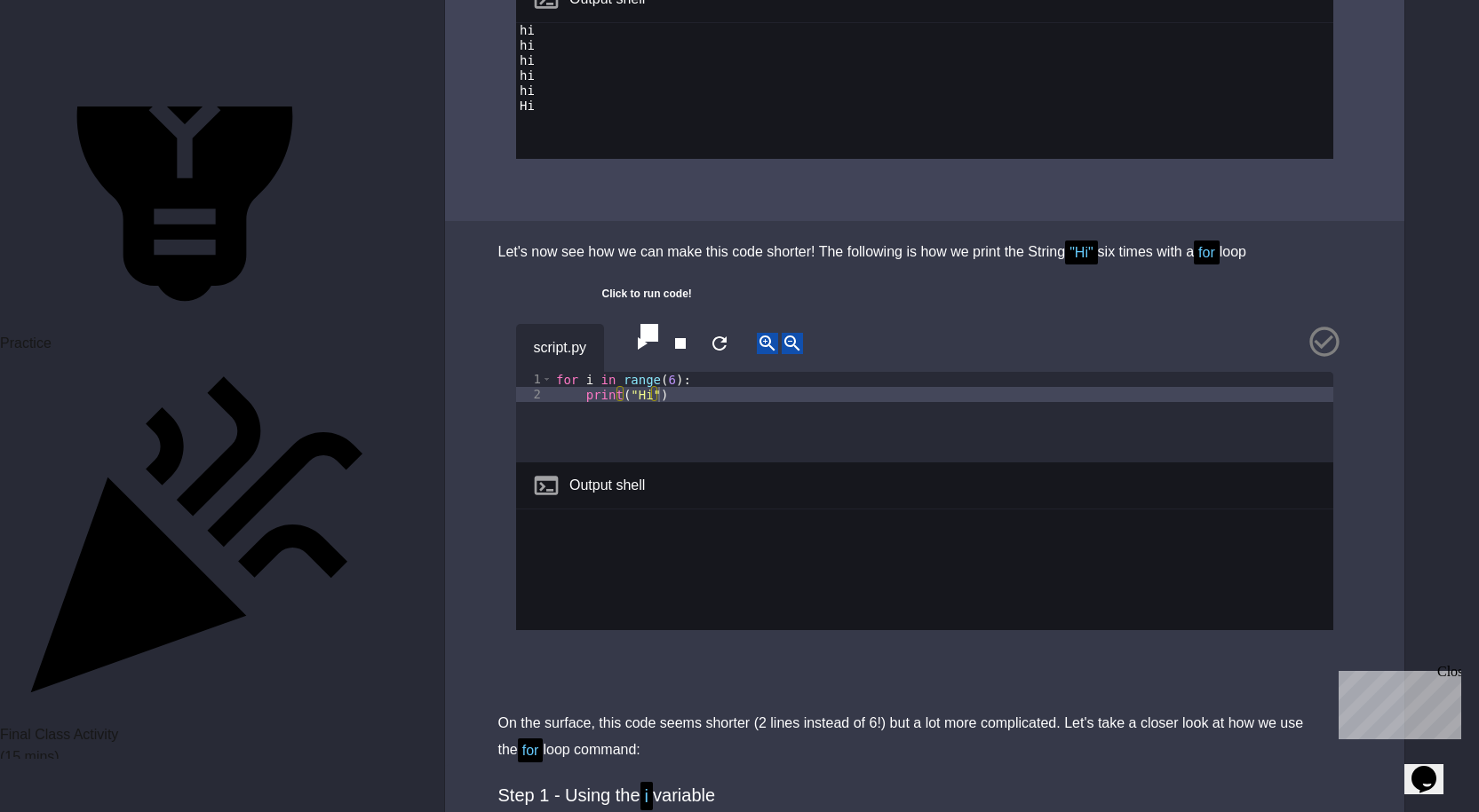
click at [550, 379] on span "Toggle code folding, rows 1 through 2" at bounding box center [546, 379] width 9 height 15
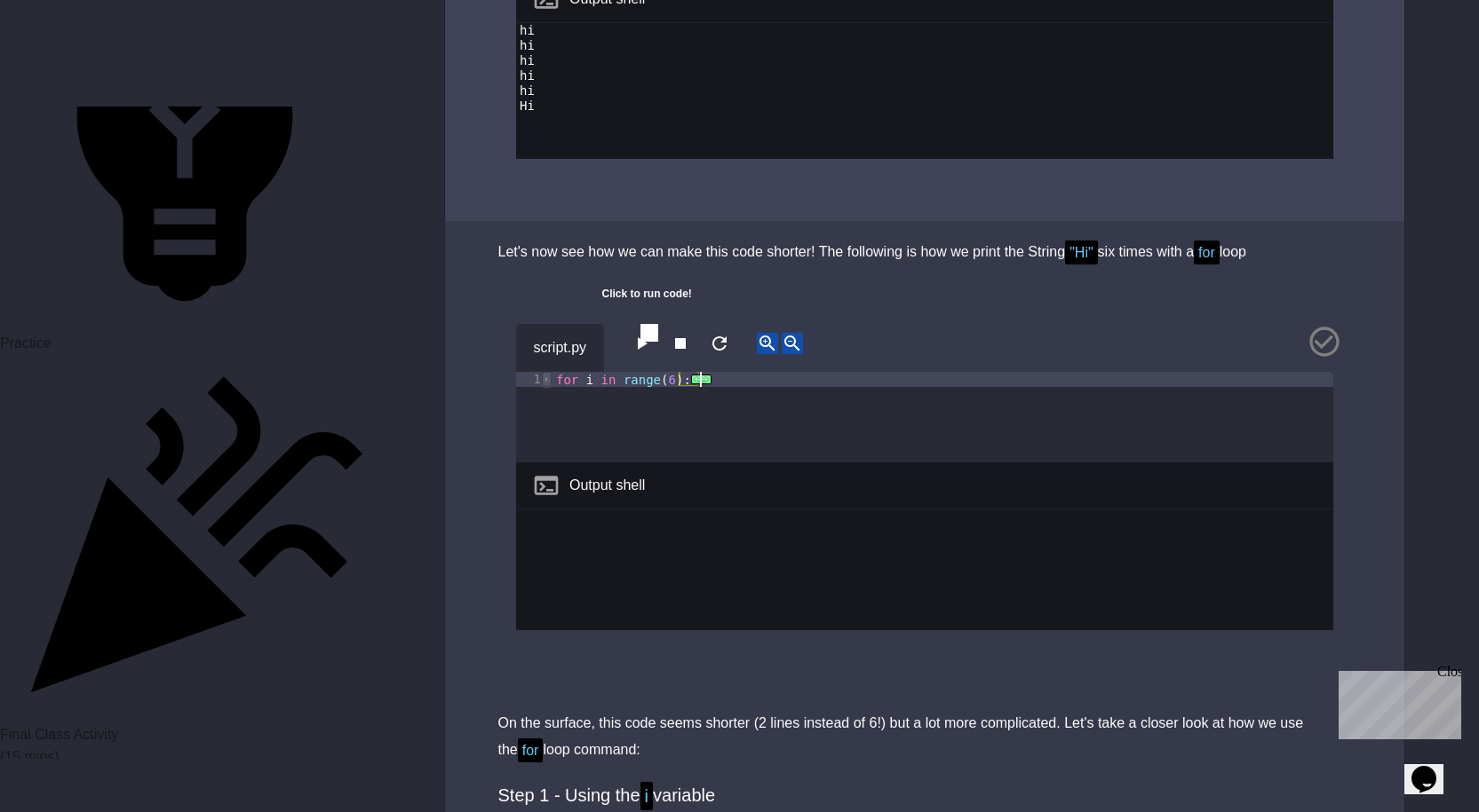
click at [550, 382] on span "Toggle code folding, rows 1 through 2" at bounding box center [546, 379] width 9 height 15
drag, startPoint x: 558, startPoint y: 381, endPoint x: 702, endPoint y: 425, distance: 150.6
click at [702, 425] on div "for i in range ( 6 ) : print ( "Hi" )" at bounding box center [942, 433] width 781 height 121
drag, startPoint x: 681, startPoint y: 372, endPoint x: 650, endPoint y: 341, distance: 43.8
click at [650, 341] on div "script.py" at bounding box center [924, 348] width 817 height 48
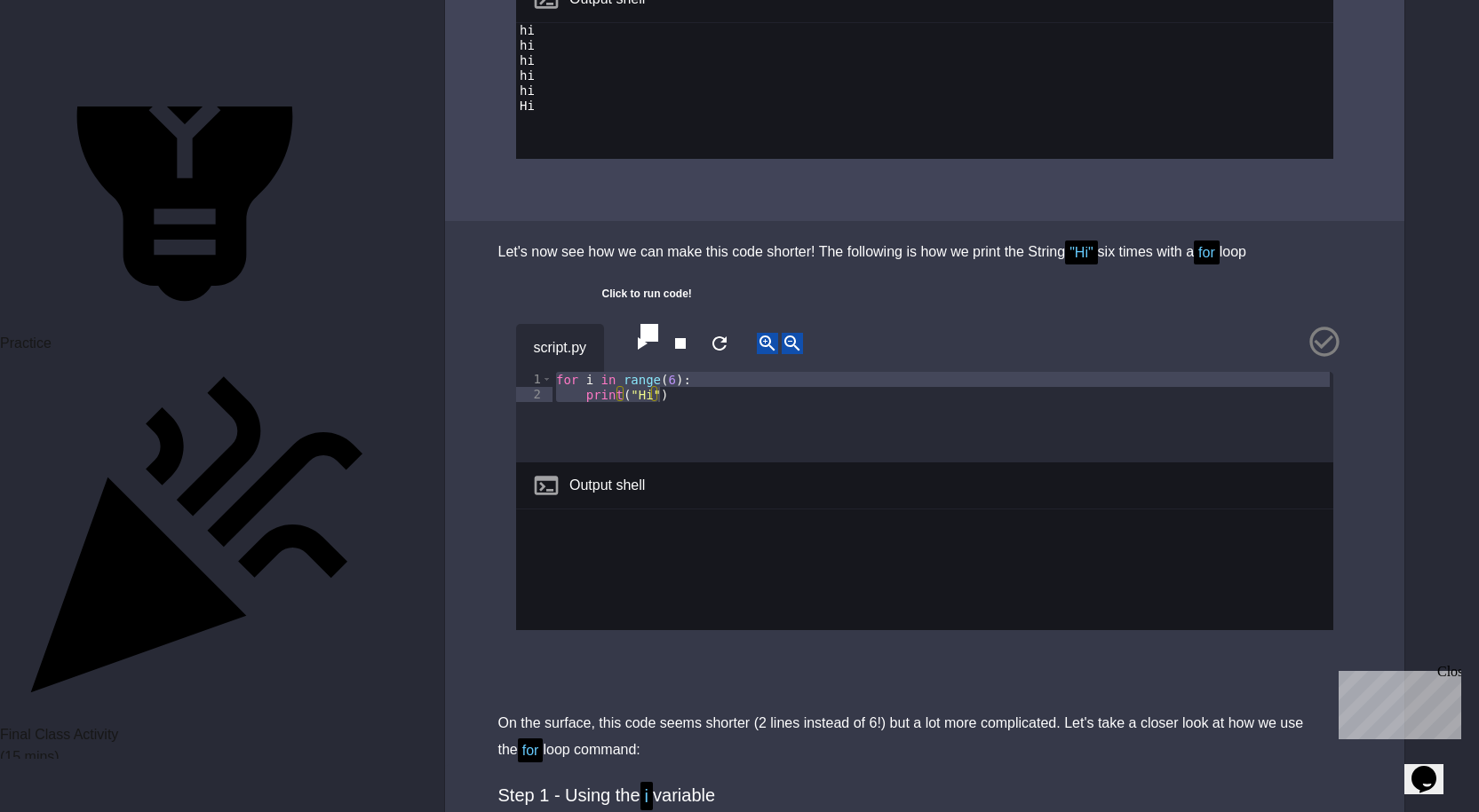
click at [650, 341] on icon "button" at bounding box center [641, 343] width 21 height 21
click at [977, 304] on div "script.py 1 2 for i in range ( 6 ) : print ( "Hi" ) XXXXXXXXXXXXXXXXXXXXXXXXXXX…" at bounding box center [924, 497] width 960 height 391
click at [488, 468] on div "script.py 1 2 for i in range ( 6 ) : print ( "Hi" ) XXXXXXXXXXXXXXXXXXXXXXXXXXX…" at bounding box center [924, 497] width 960 height 391
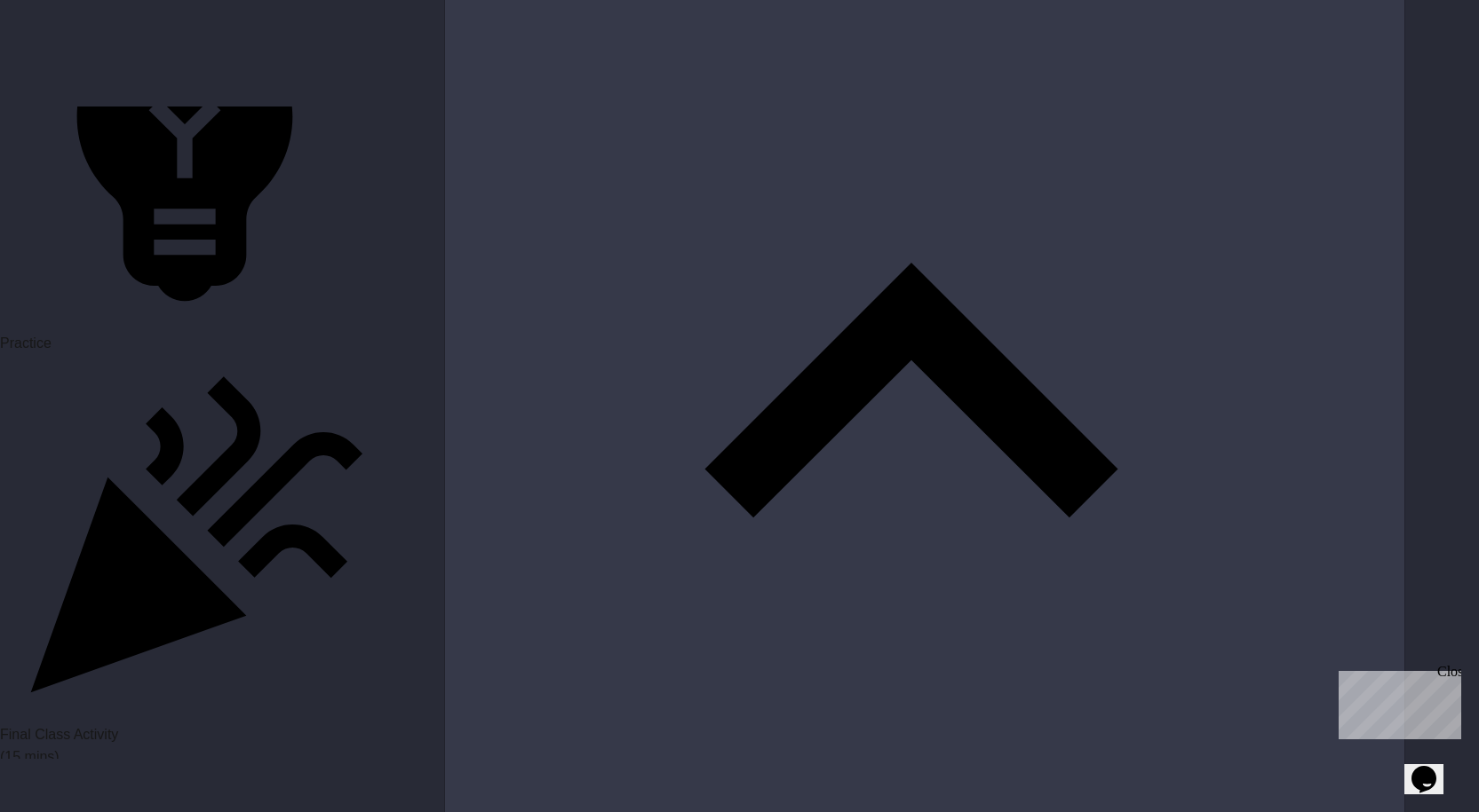
scroll to position [3374, 0]
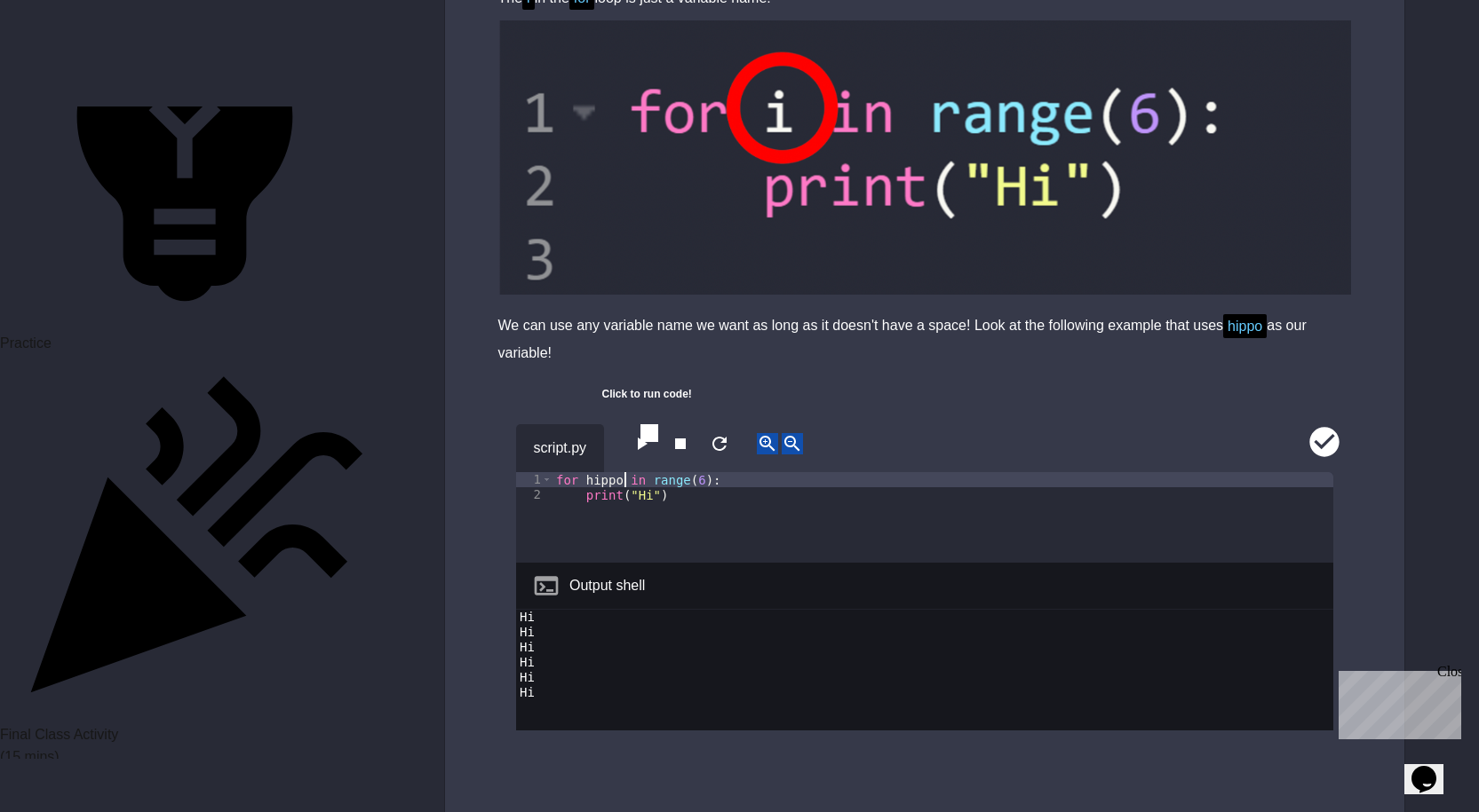
scroll to position [4262, 0]
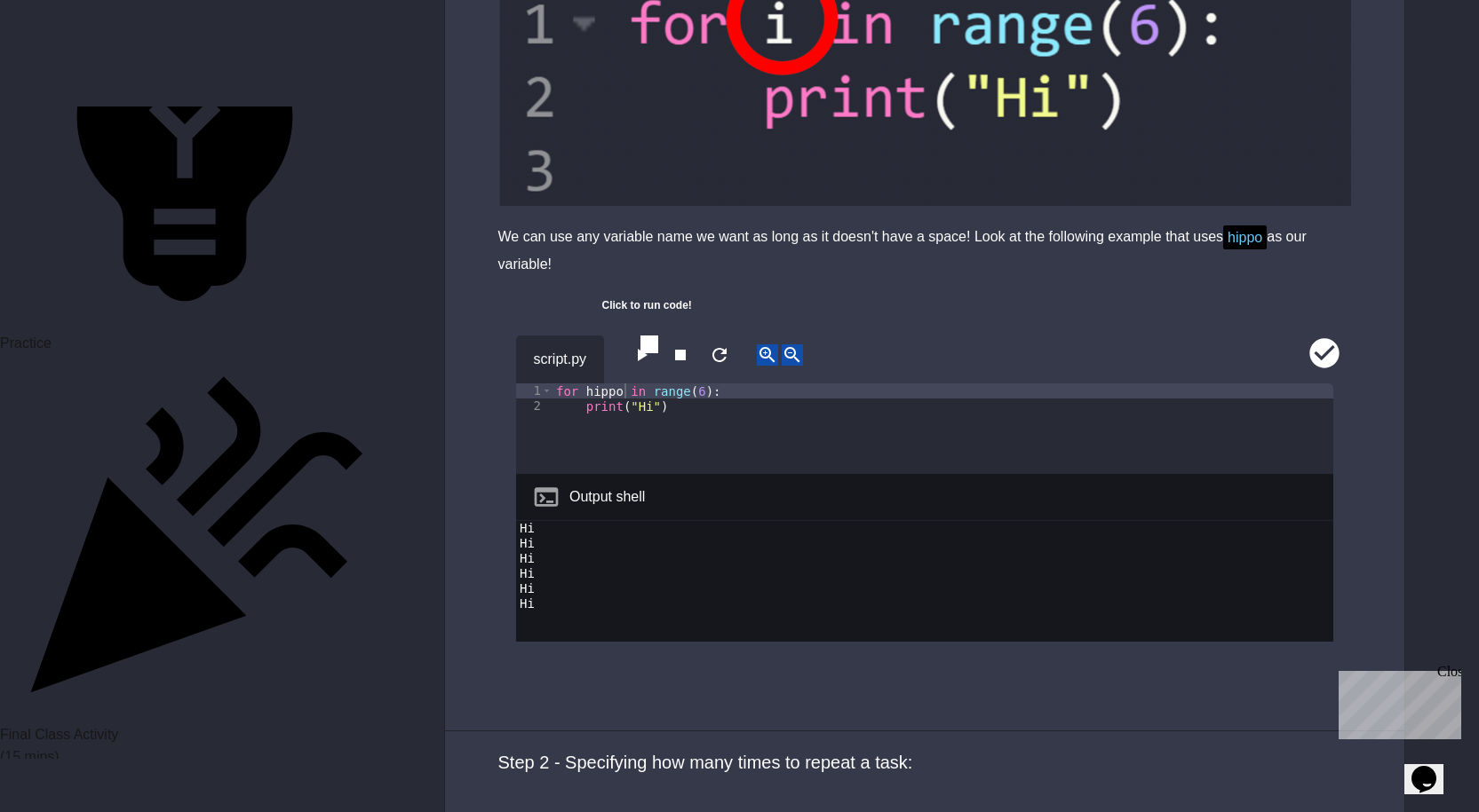
type textarea "**********"
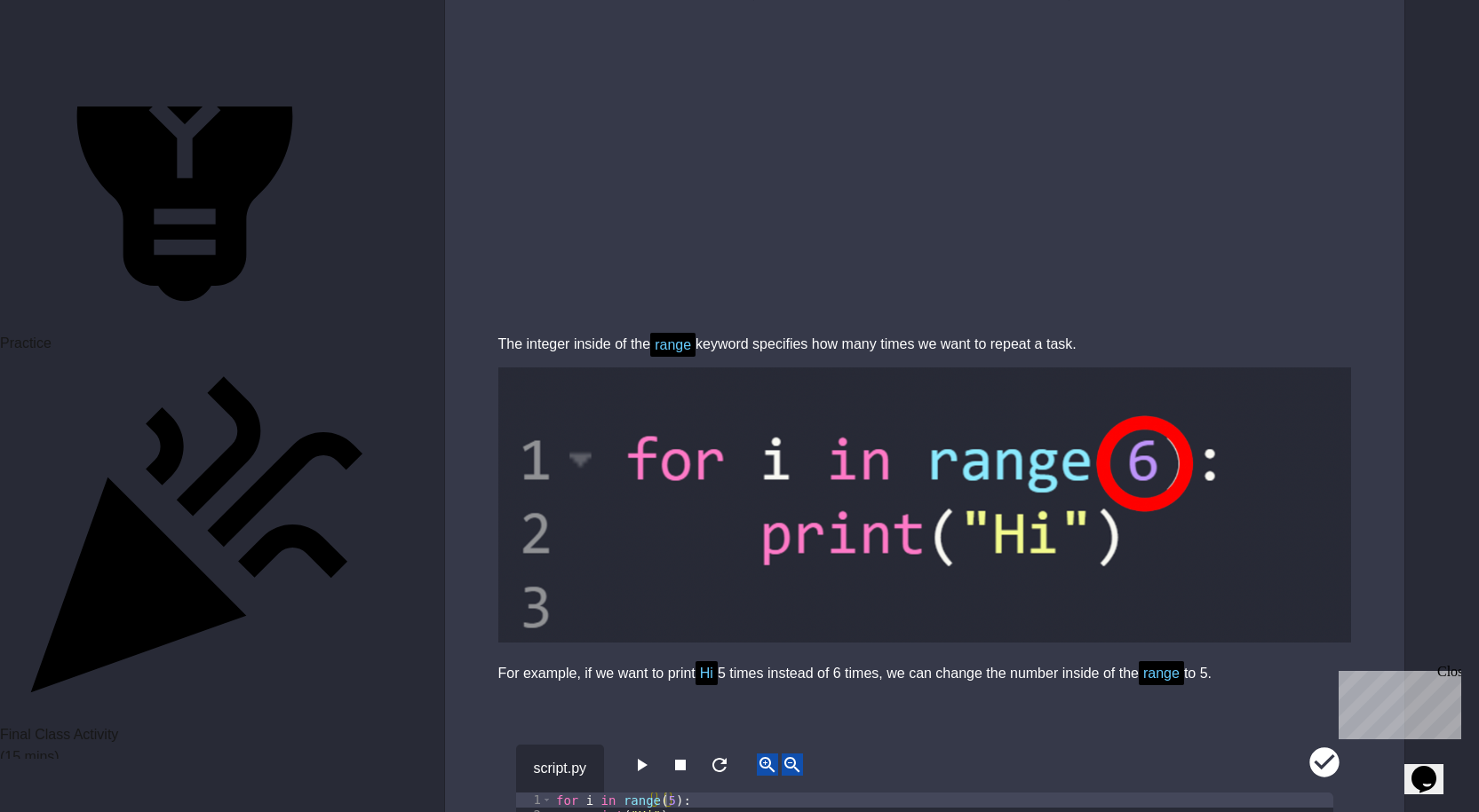
scroll to position [5594, 0]
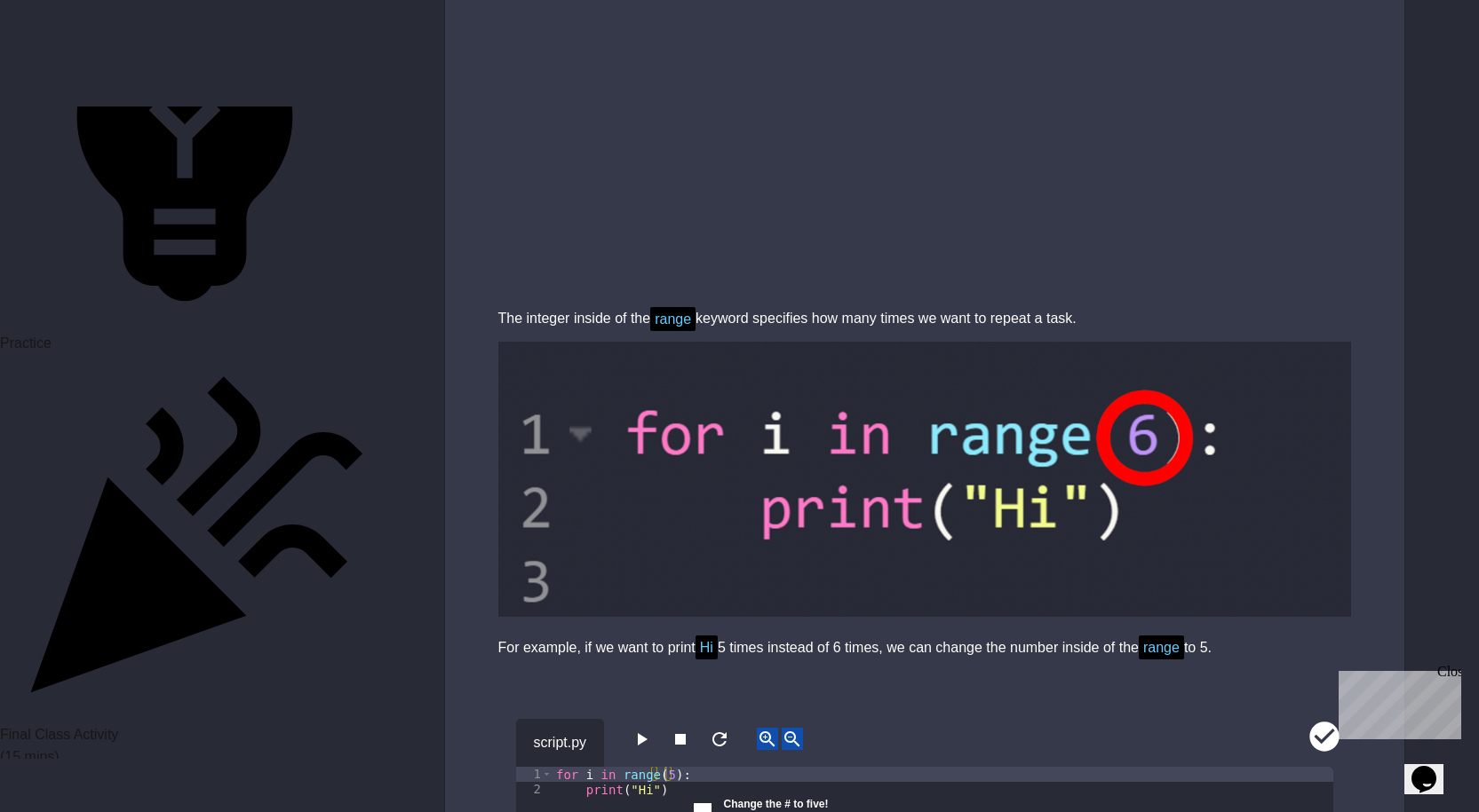
drag, startPoint x: 843, startPoint y: 230, endPoint x: 855, endPoint y: 234, distance: 12.6
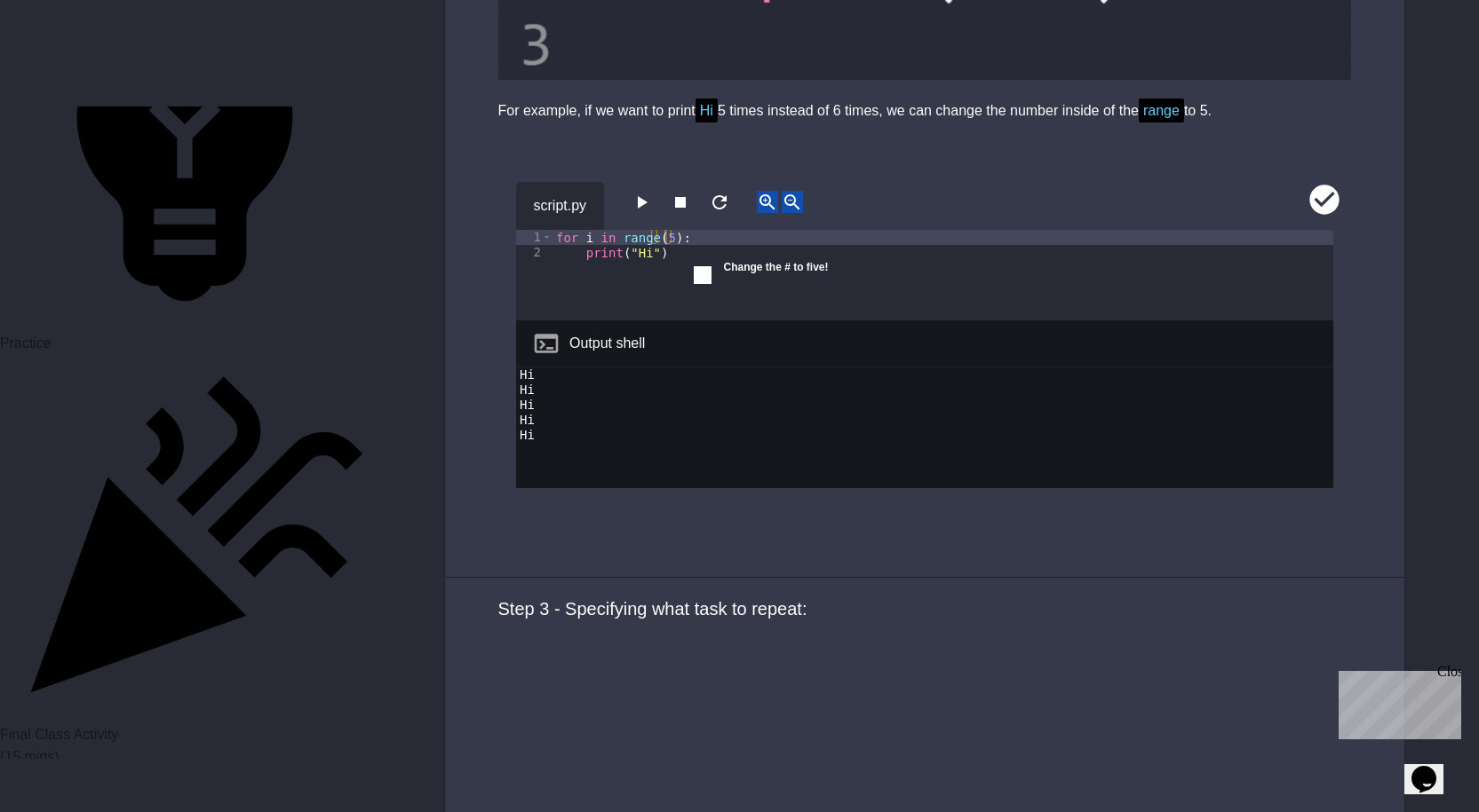
scroll to position [6215, 0]
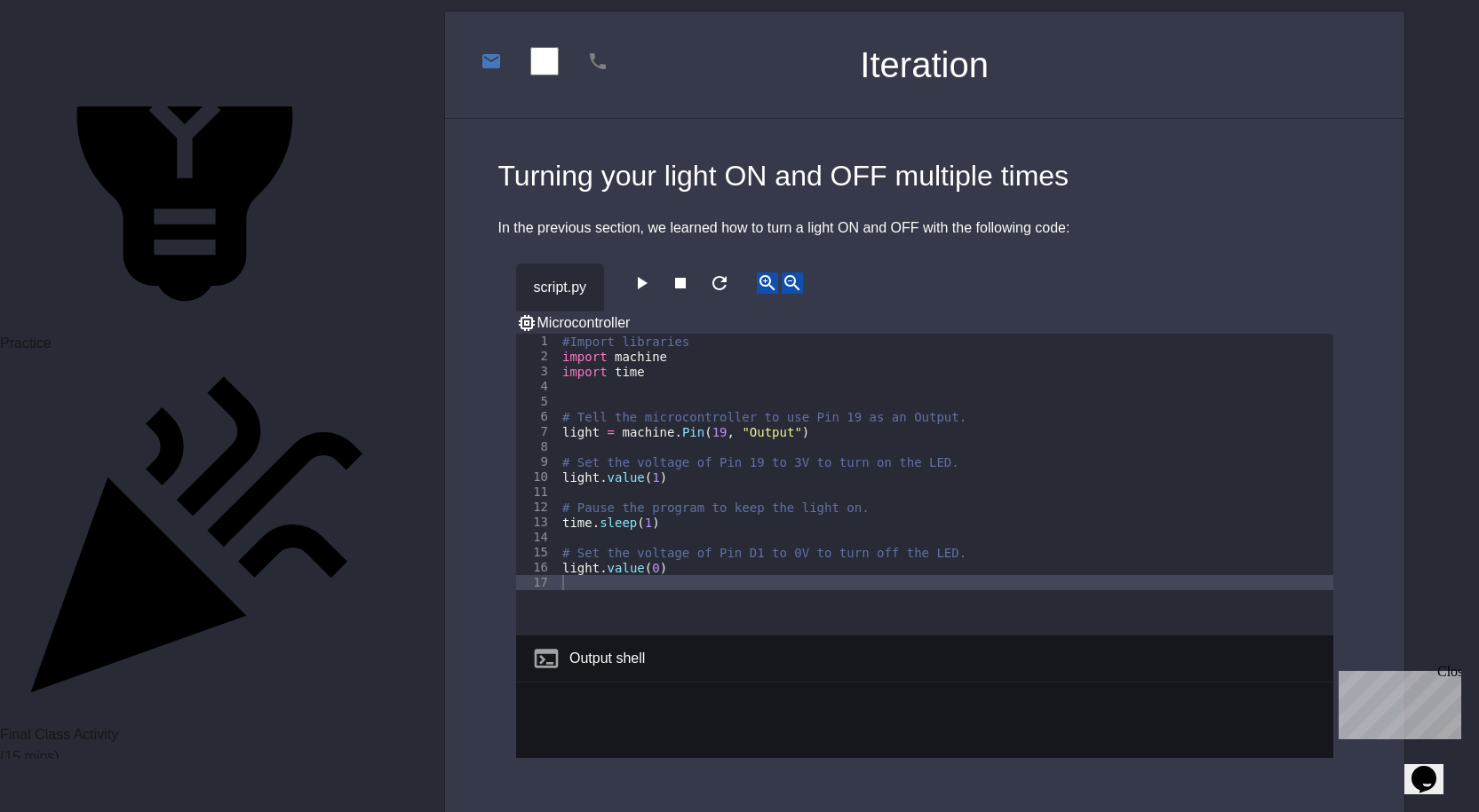
scroll to position [89, 0]
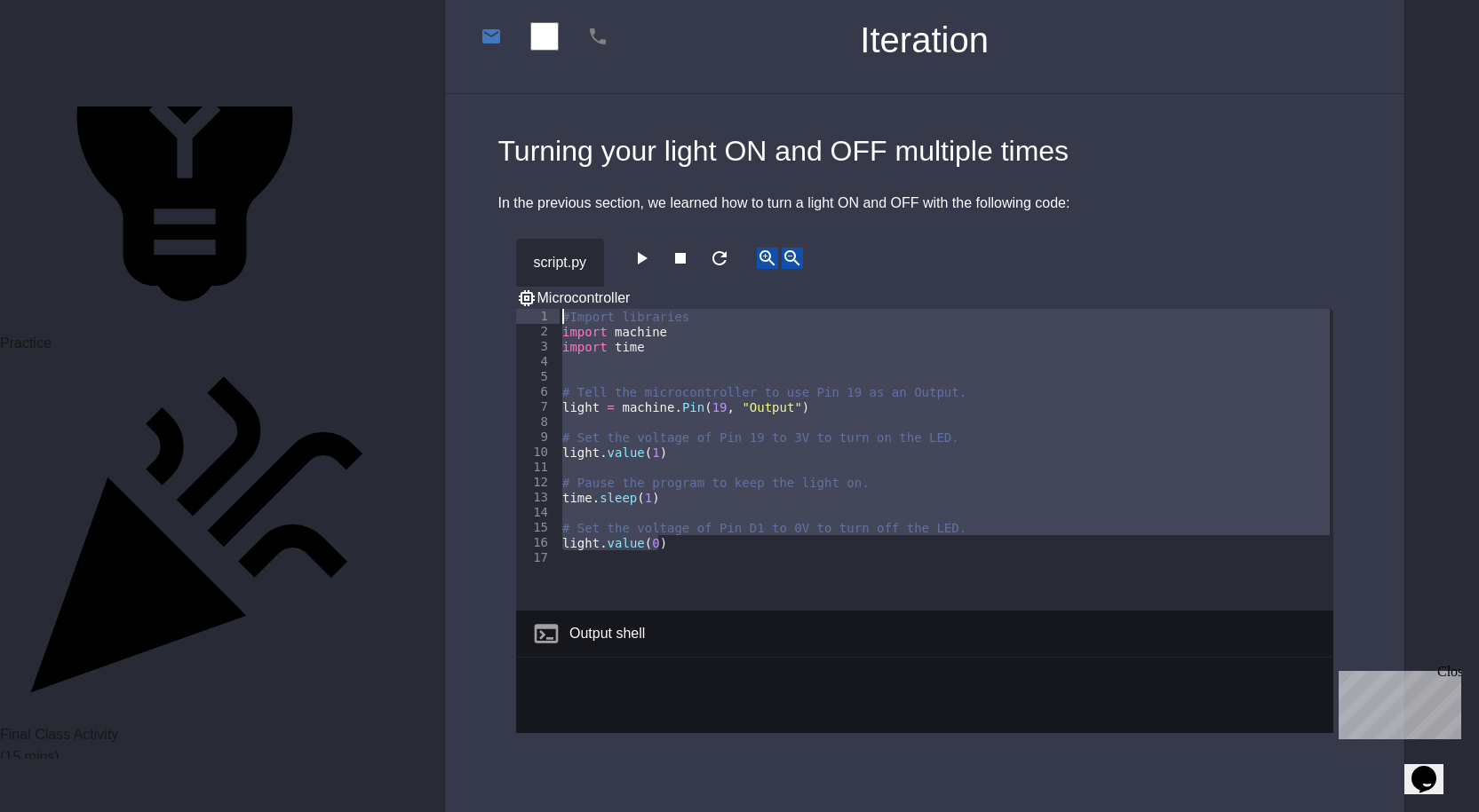
drag, startPoint x: 679, startPoint y: 522, endPoint x: 516, endPoint y: 287, distance: 286.0
click at [516, 309] on div "1 2 3 4 5 6 7 8 9 10 11 12 13 14 15 16 17 #Import libraries import machine impo…" at bounding box center [924, 460] width 817 height 302
type textarea "**********"
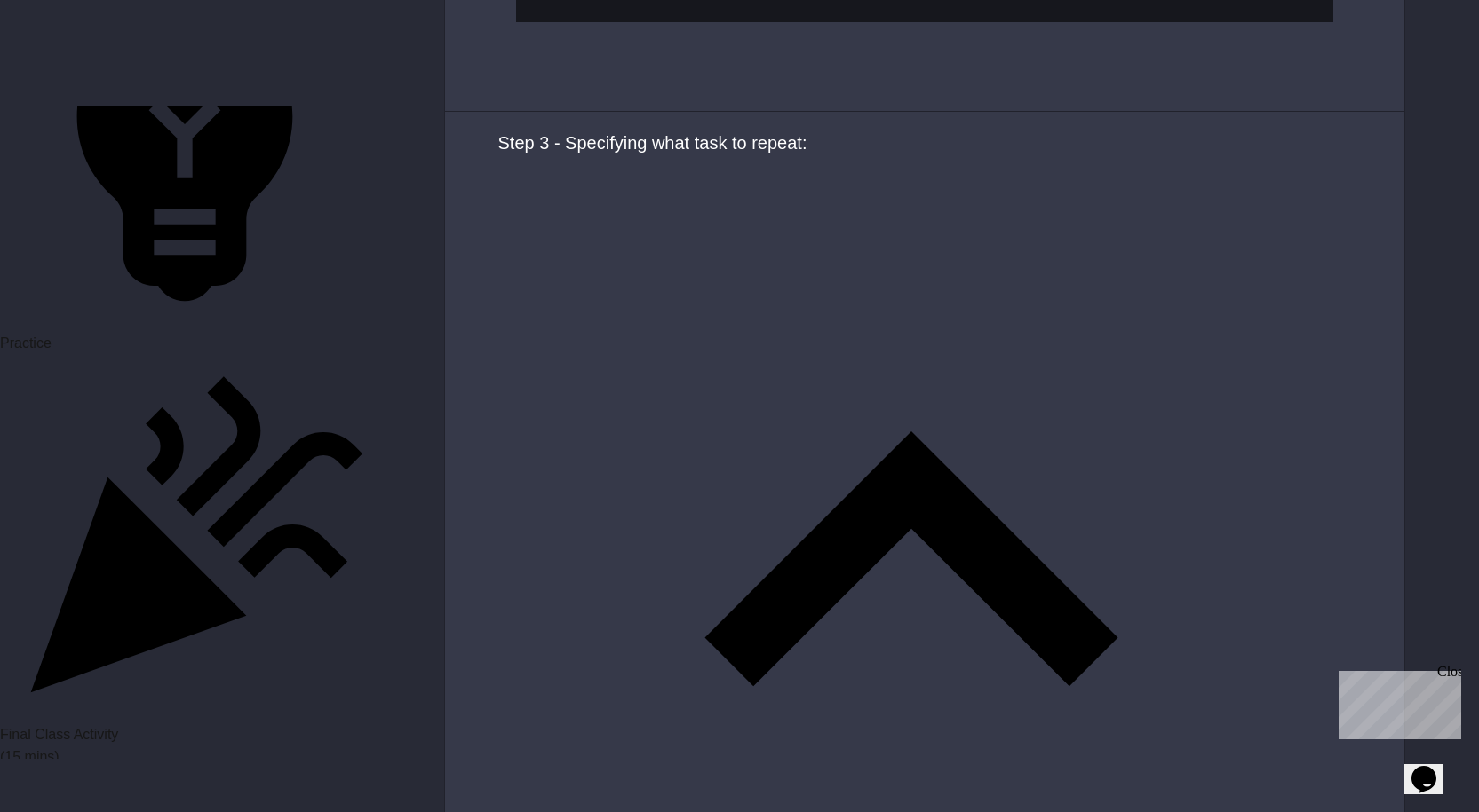
scroll to position [6775, 0]
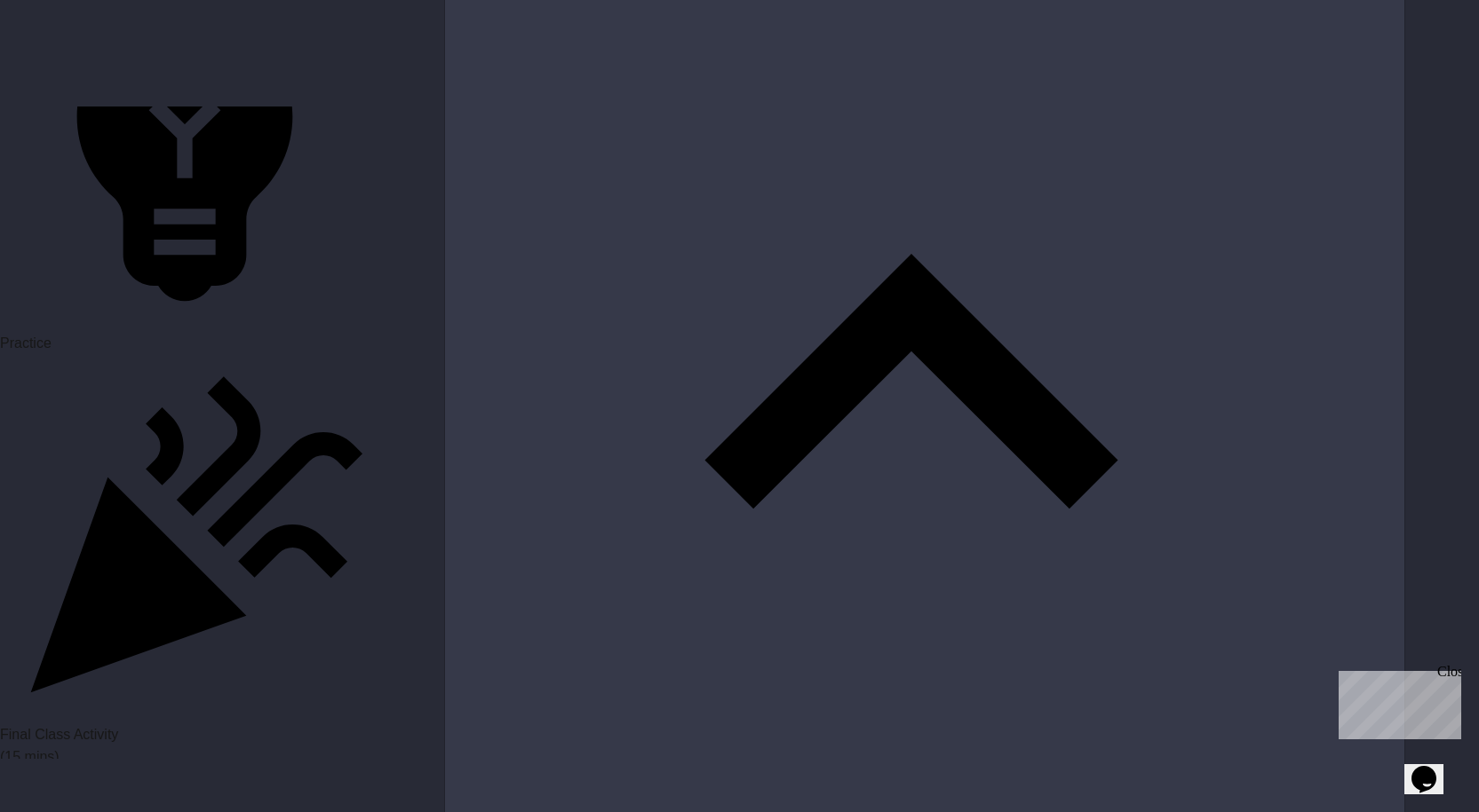
paste textarea "**********"
type textarea "**********"
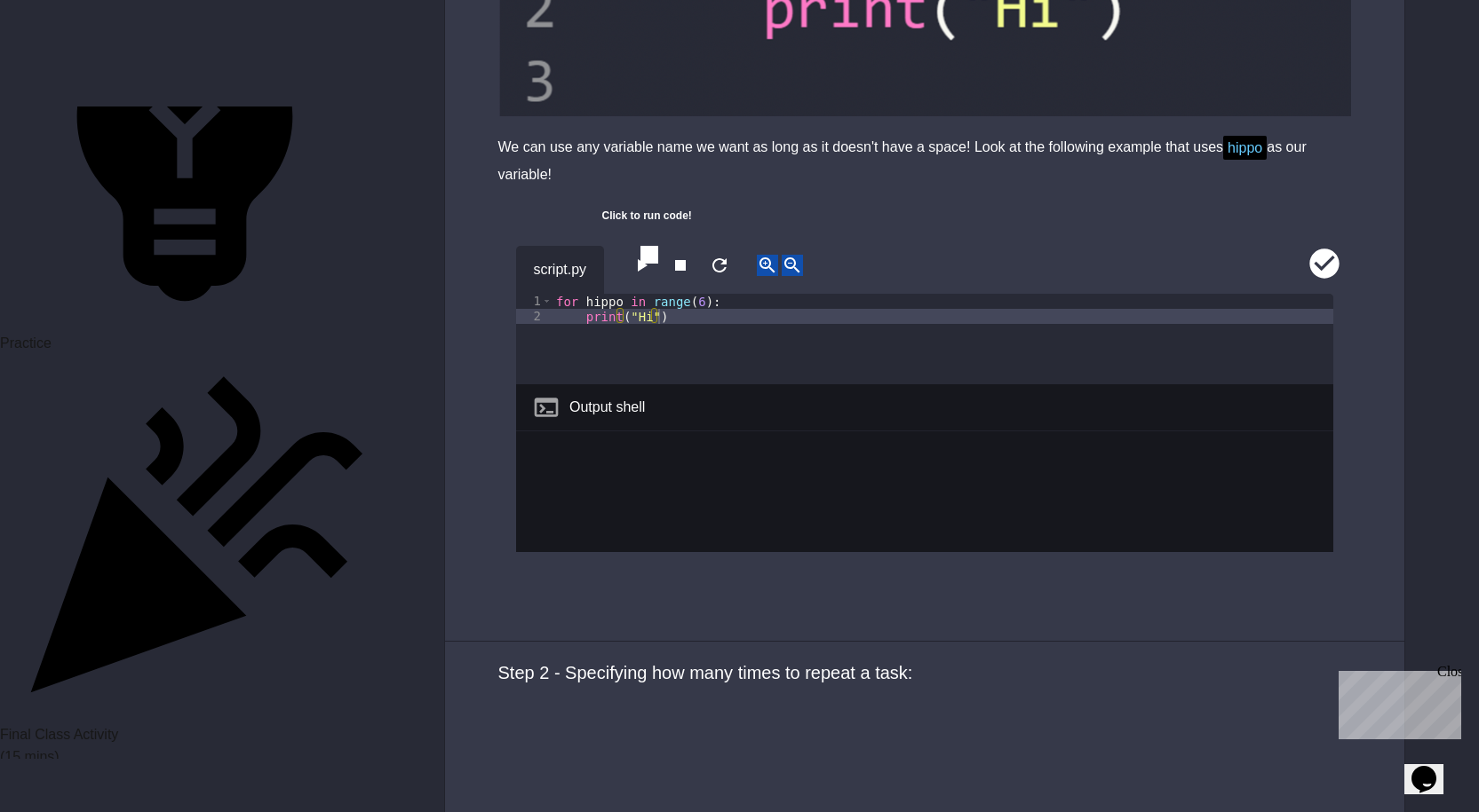
scroll to position [4377, 0]
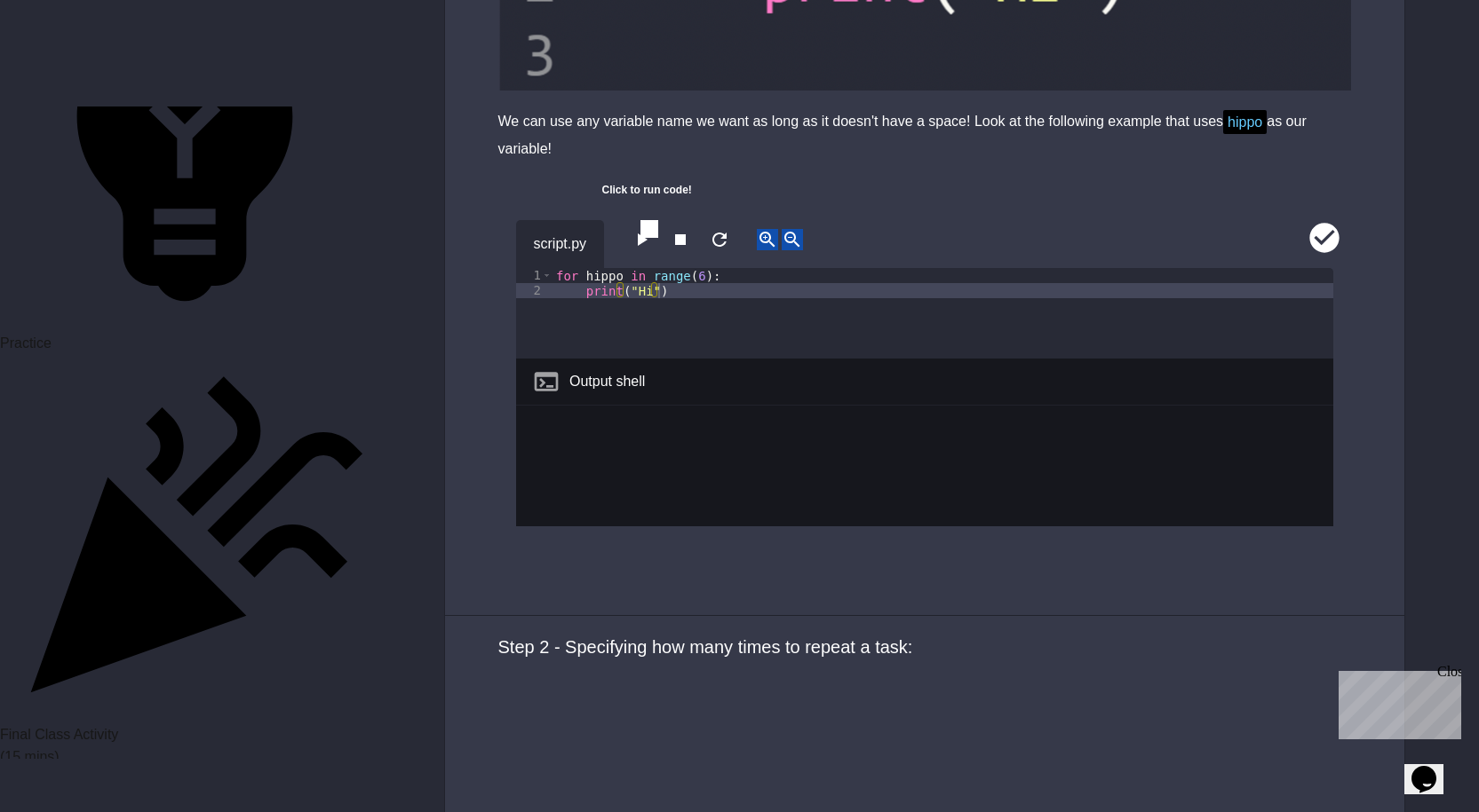
drag, startPoint x: 669, startPoint y: 362, endPoint x: 546, endPoint y: 334, distance: 126.1
type textarea "**********"
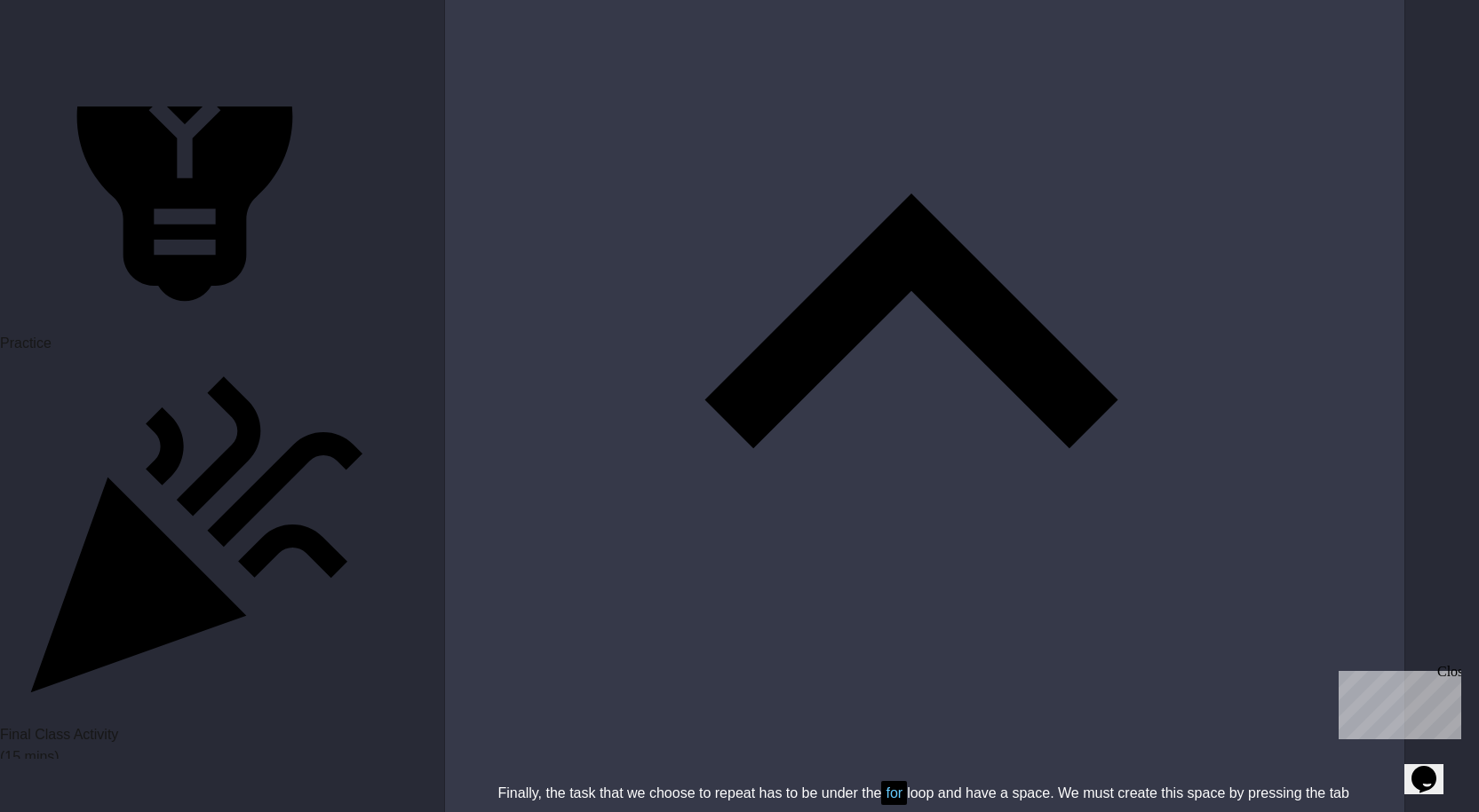
scroll to position [6952, 0]
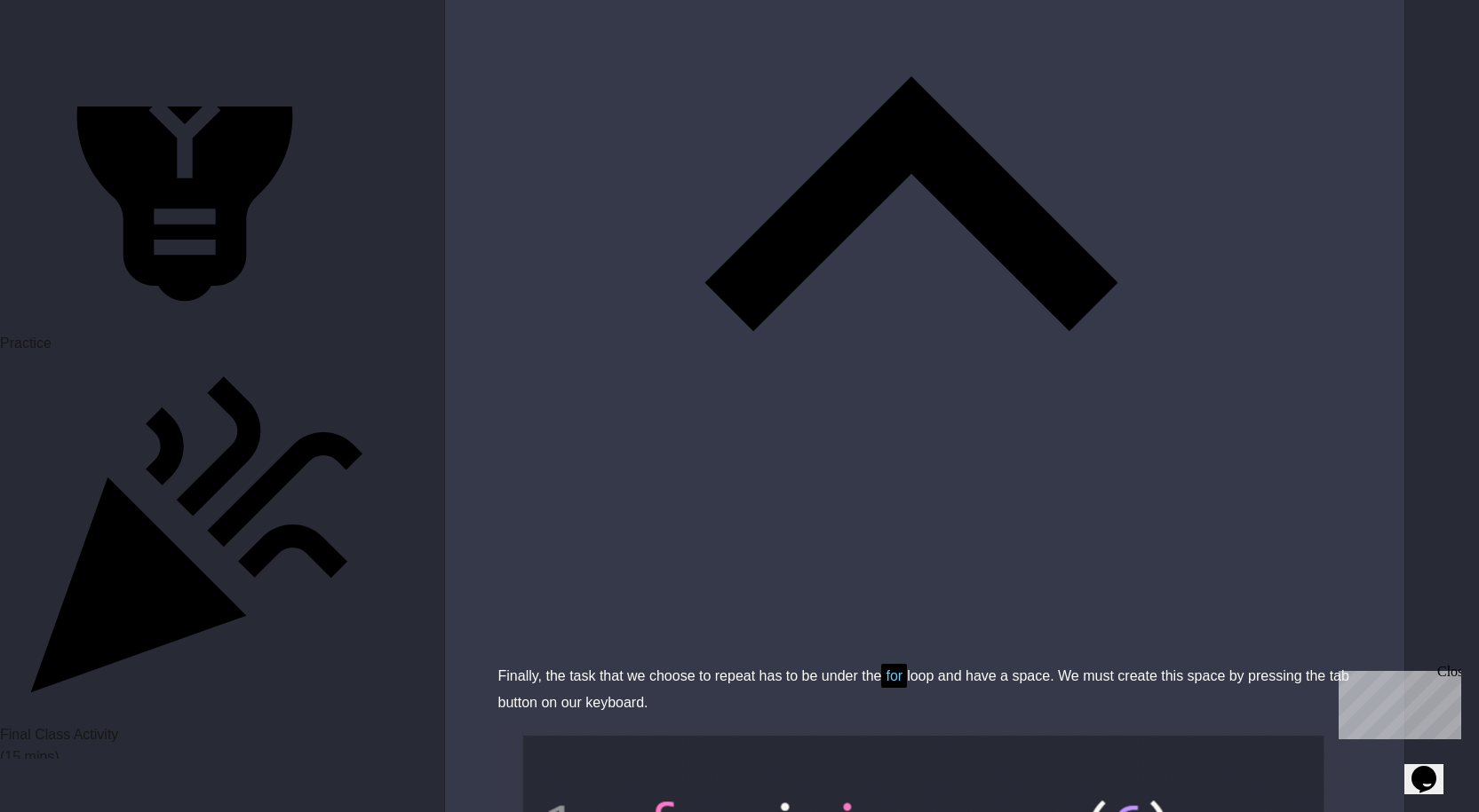
paste textarea "**********"
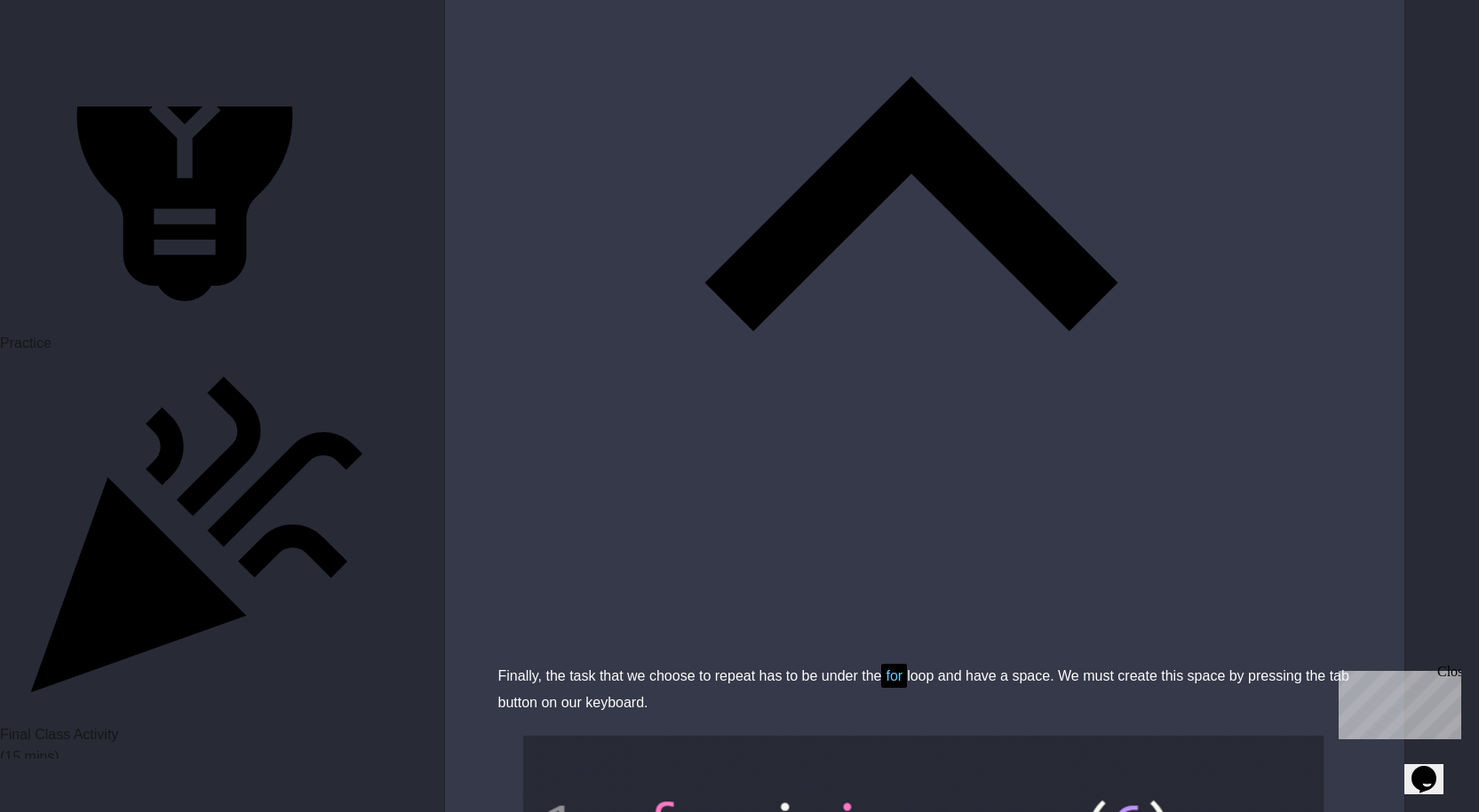
drag, startPoint x: 560, startPoint y: 382, endPoint x: 700, endPoint y: 546, distance: 215.6
drag, startPoint x: 803, startPoint y: 401, endPoint x: 532, endPoint y: 383, distance: 271.6
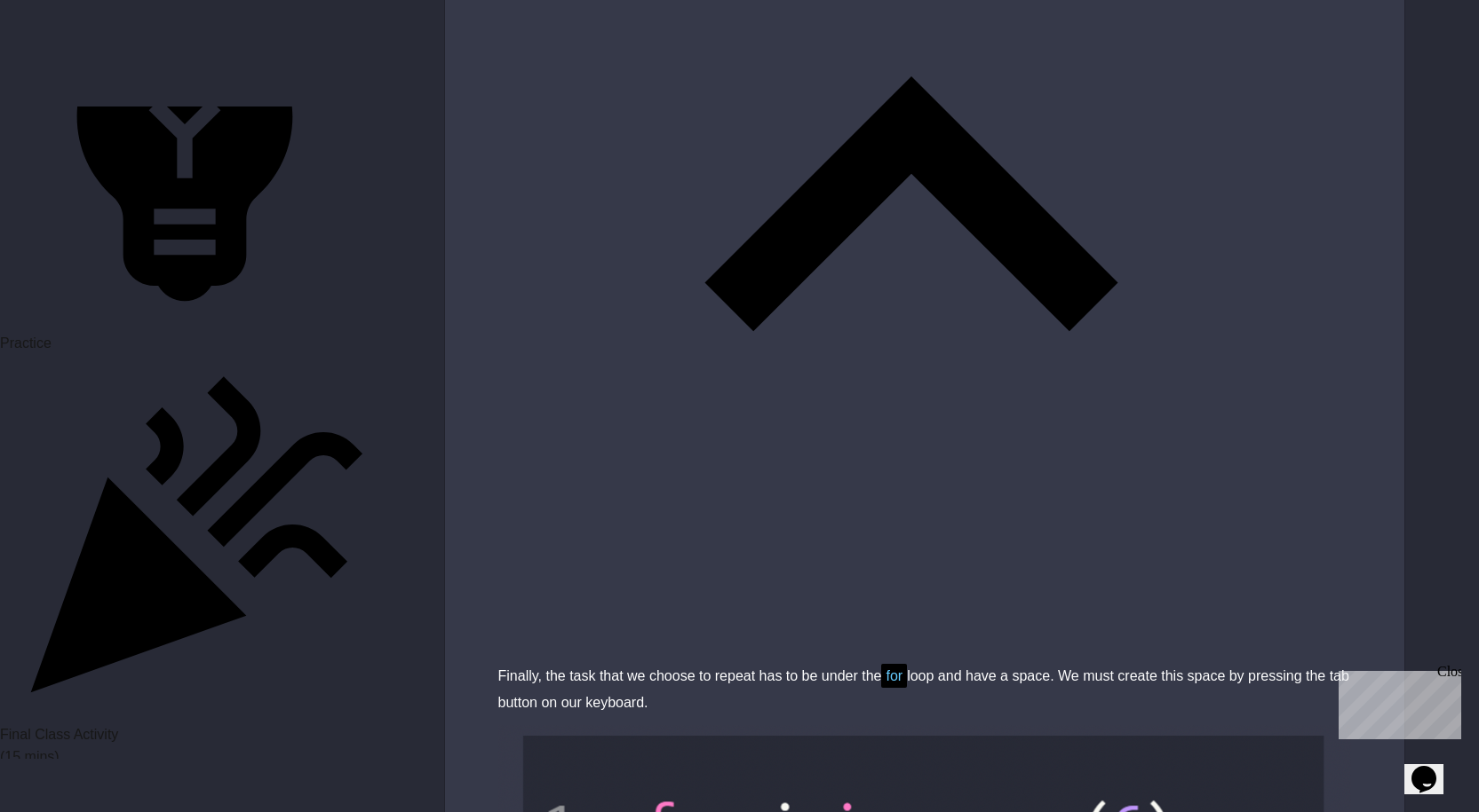
type textarea "**********"
paste textarea "**********"
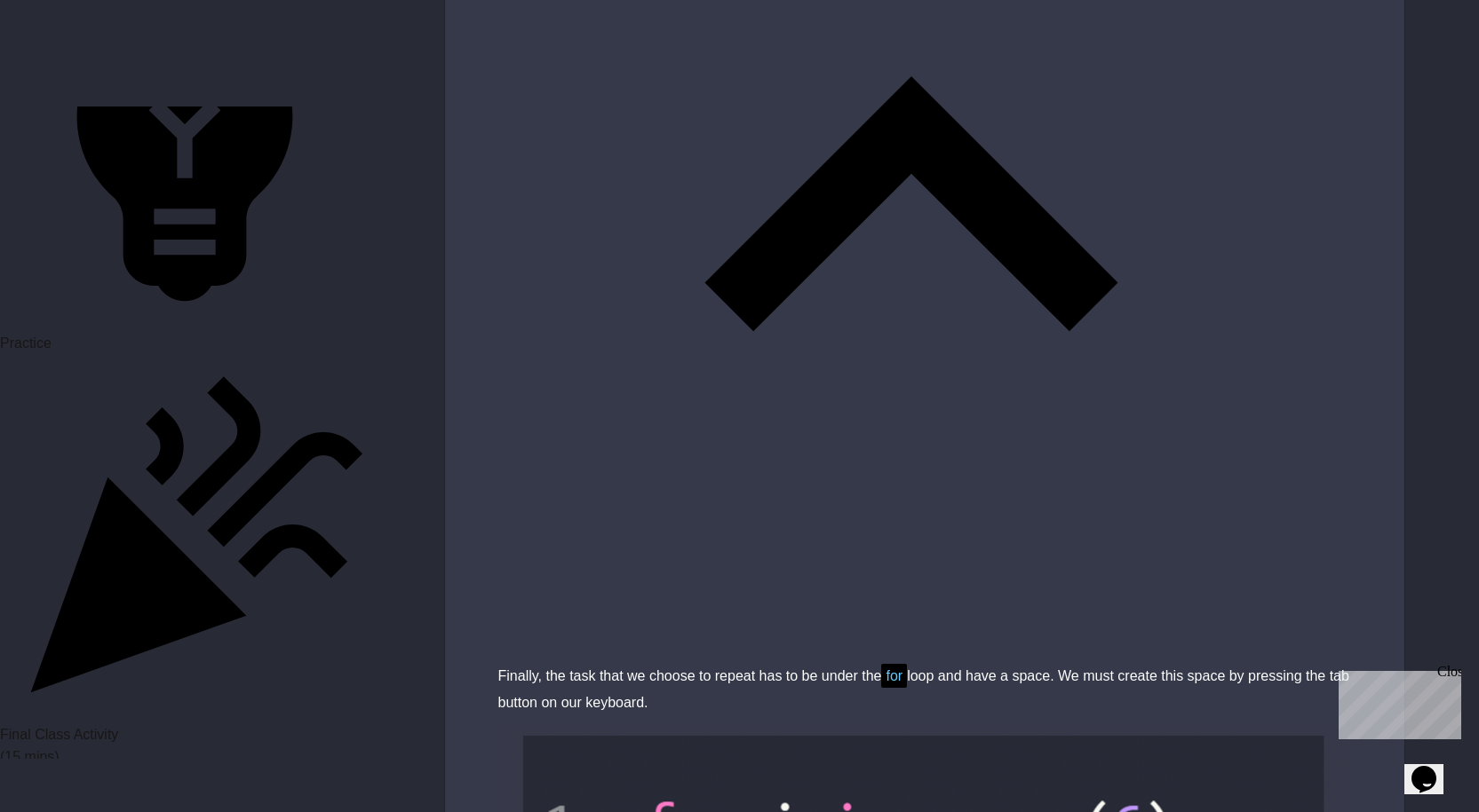
drag, startPoint x: 560, startPoint y: 431, endPoint x: 702, endPoint y: 563, distance: 193.9
type textarea "**********"
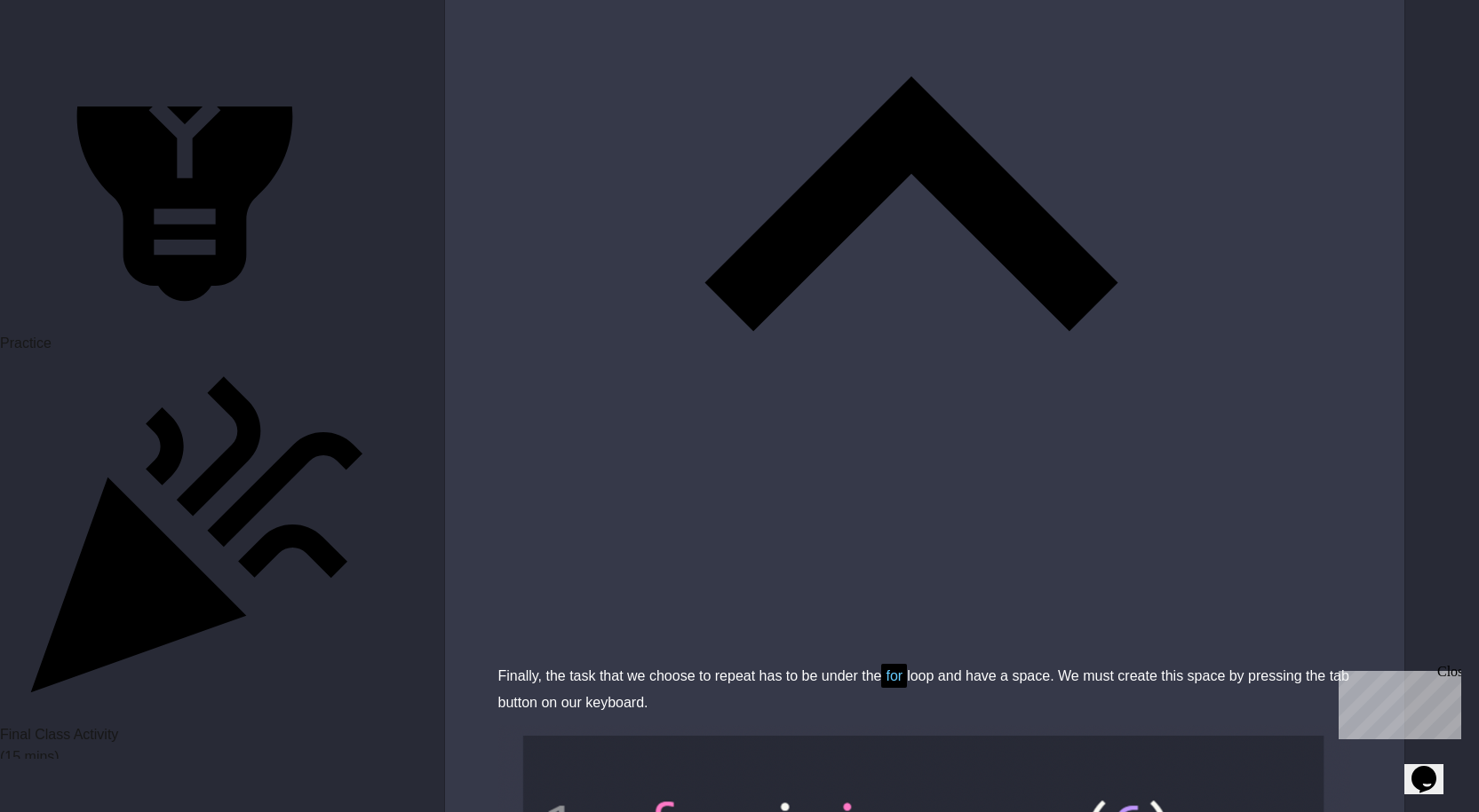
type textarea "**********"
paste textarea "**********"
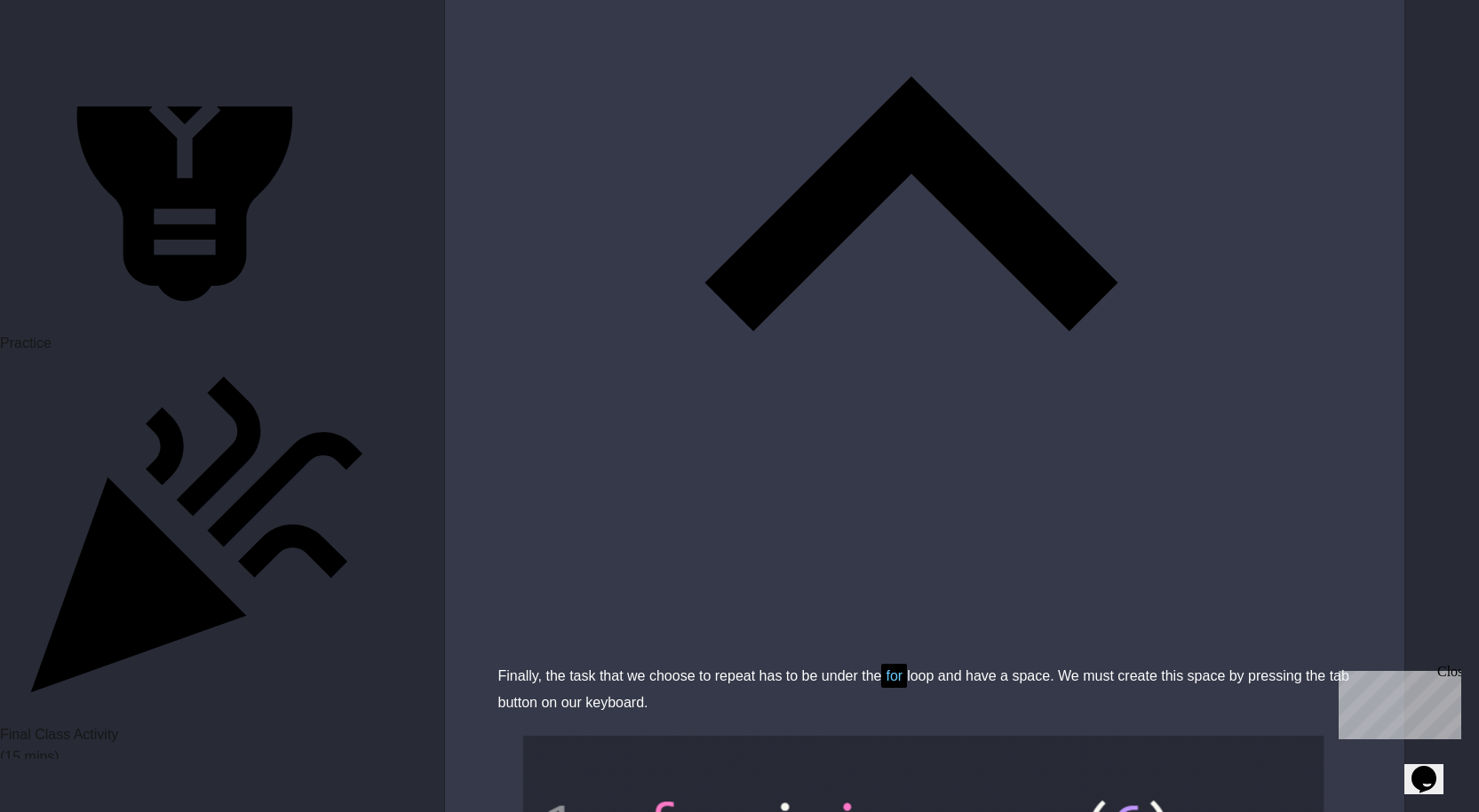
drag, startPoint x: 560, startPoint y: 400, endPoint x: 742, endPoint y: 497, distance: 206.2
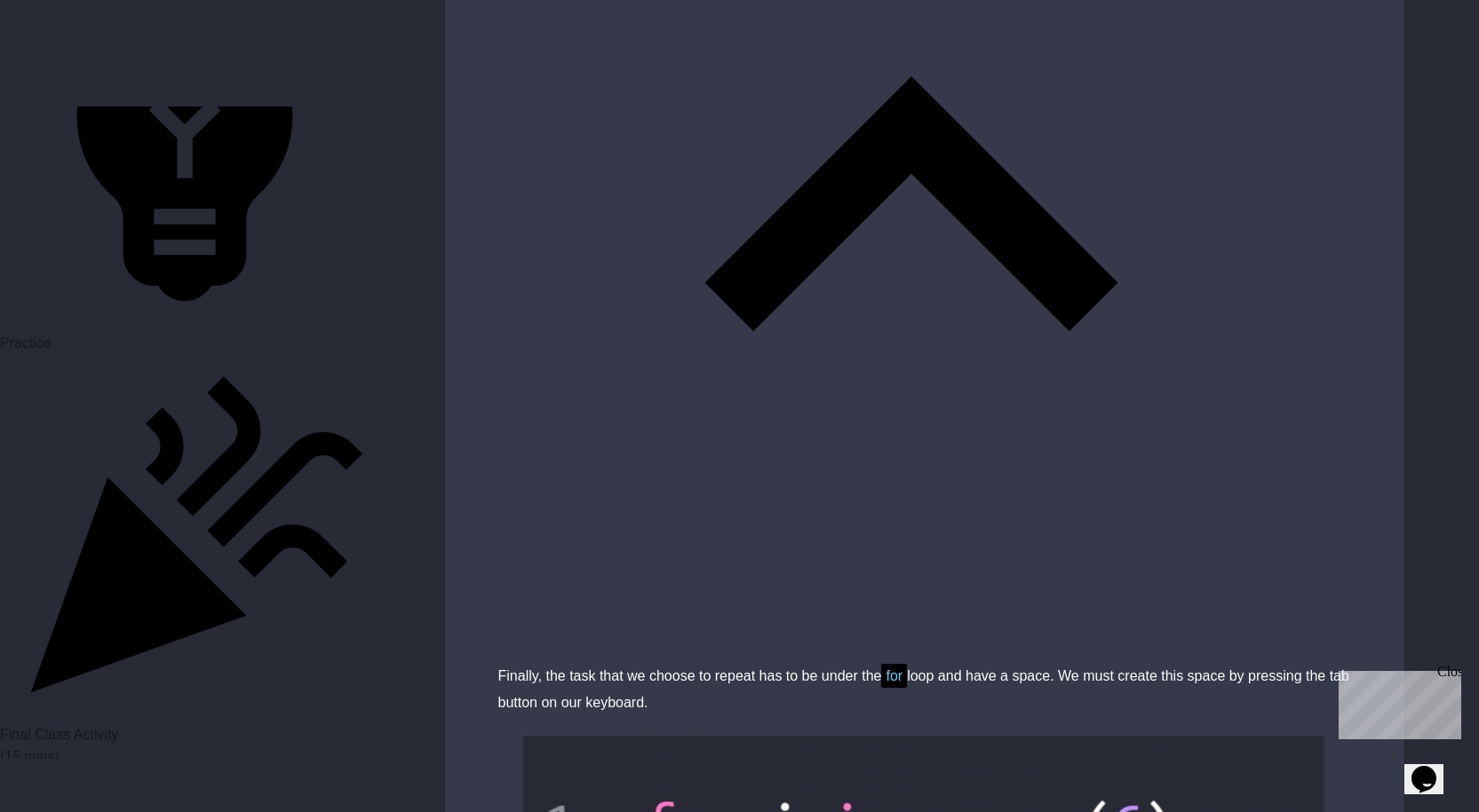
type textarea "**********"
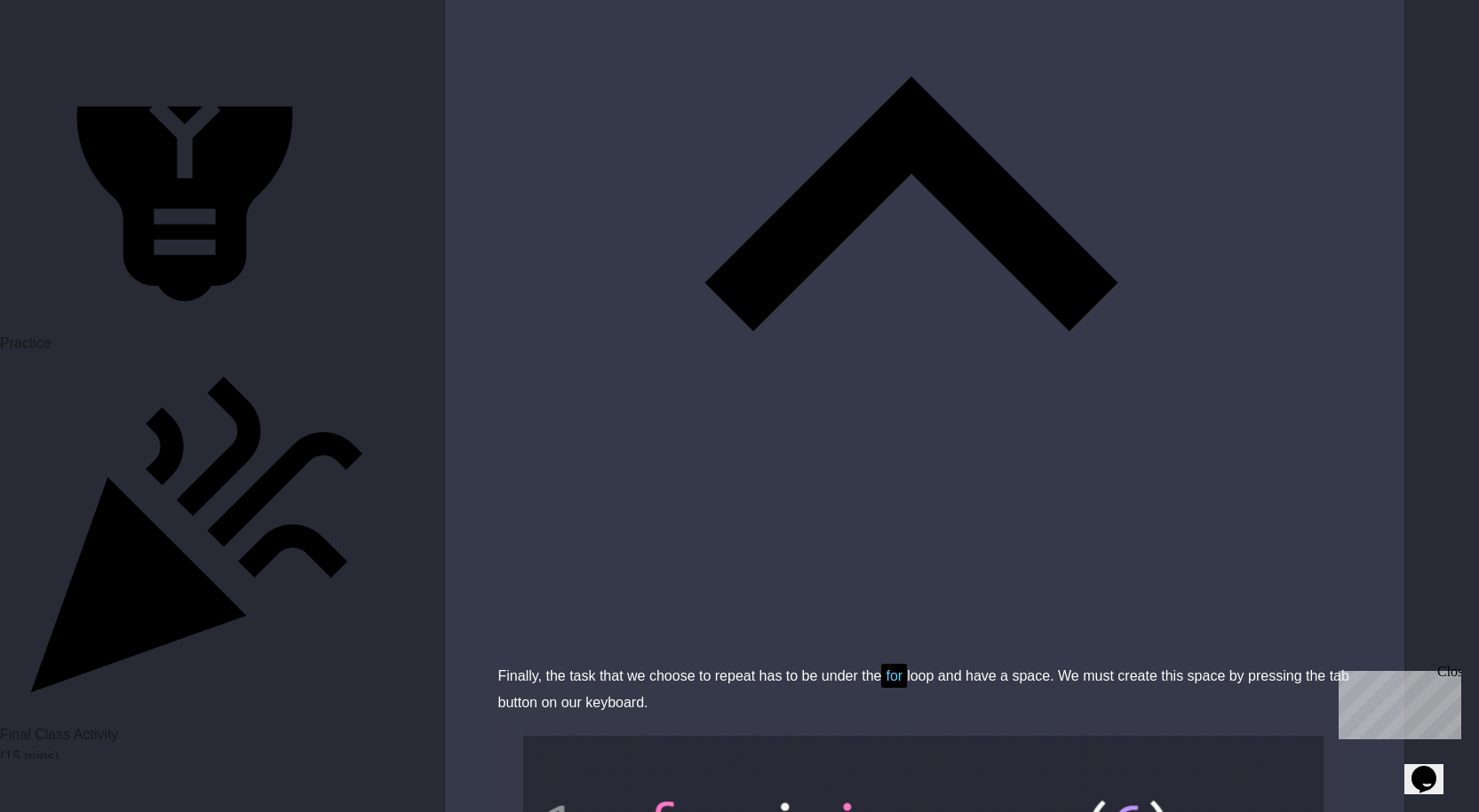
scroll to position [0, 1]
paste textarea "**********"
type textarea "**********"
drag, startPoint x: 561, startPoint y: 414, endPoint x: 863, endPoint y: 522, distance: 320.7
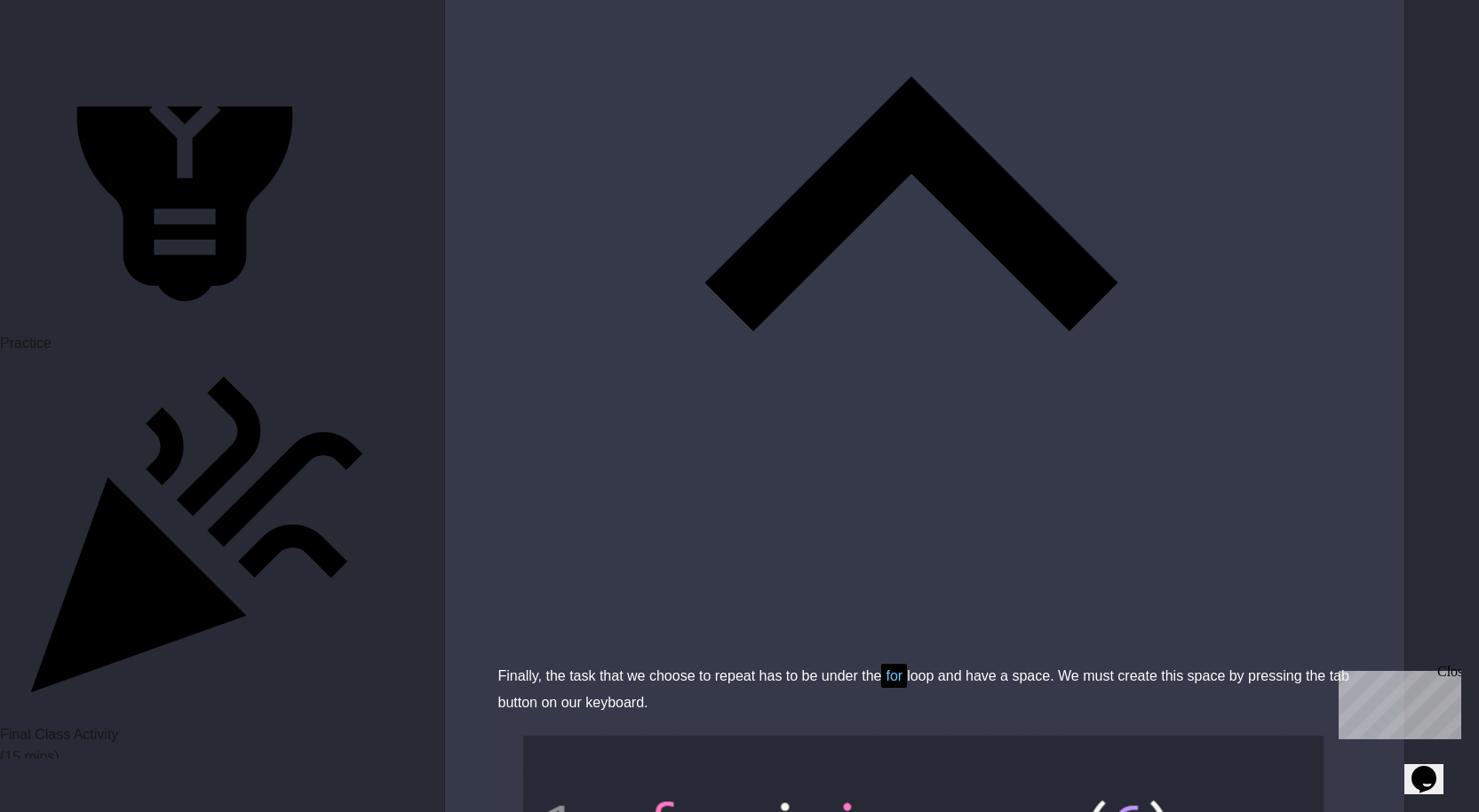
paste textarea "Cursor at row 16"
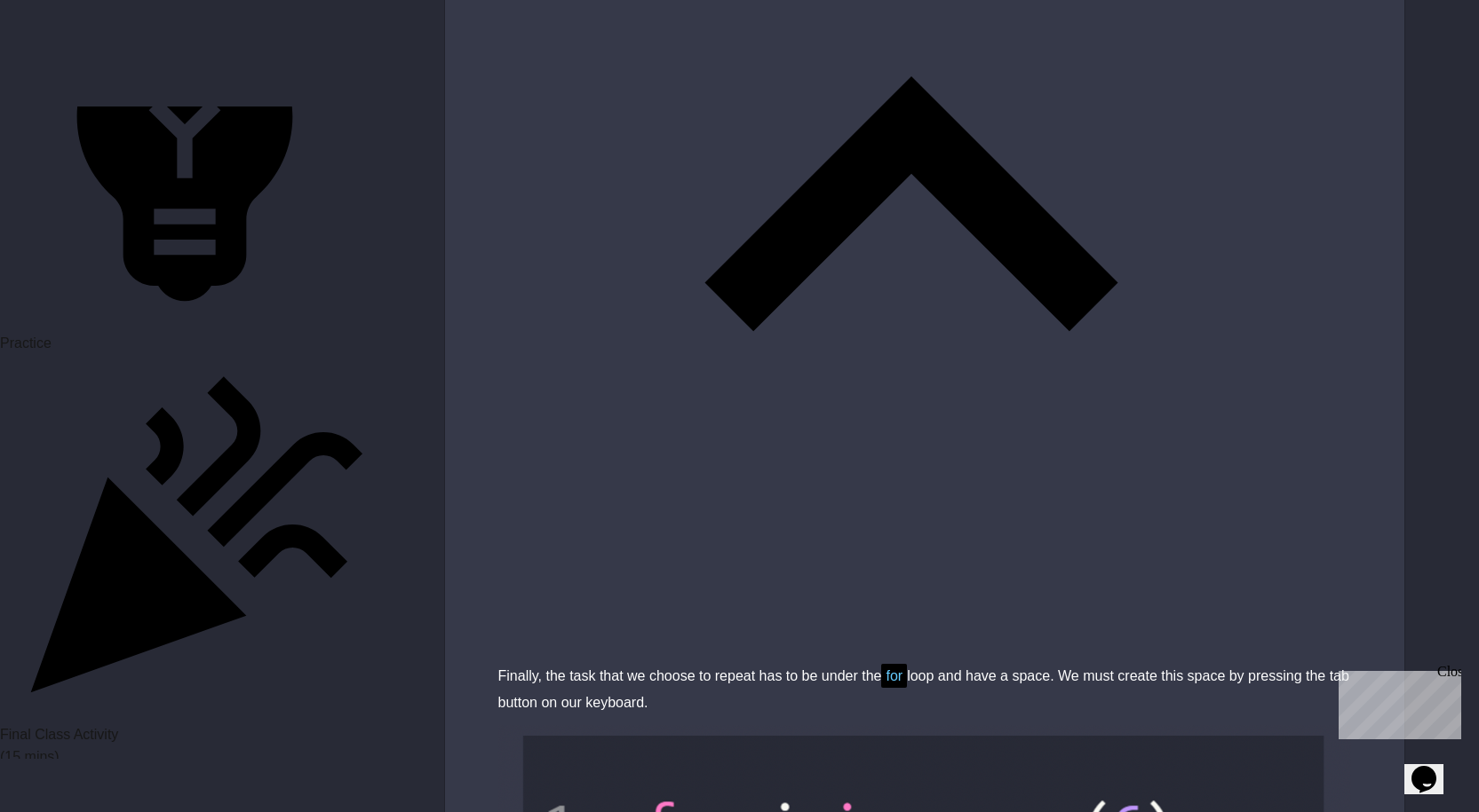
scroll to position [0, 3]
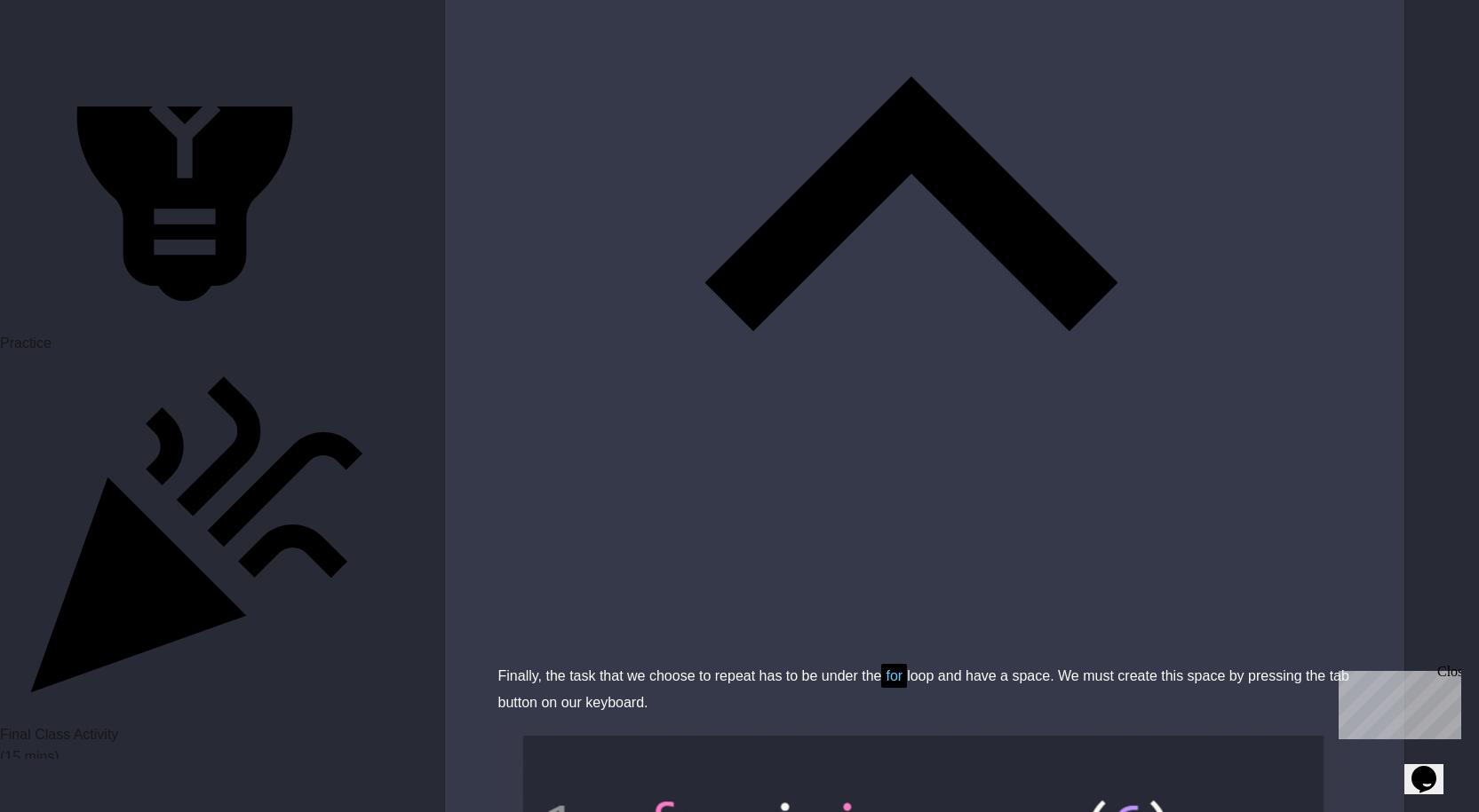
scroll to position [0, 0]
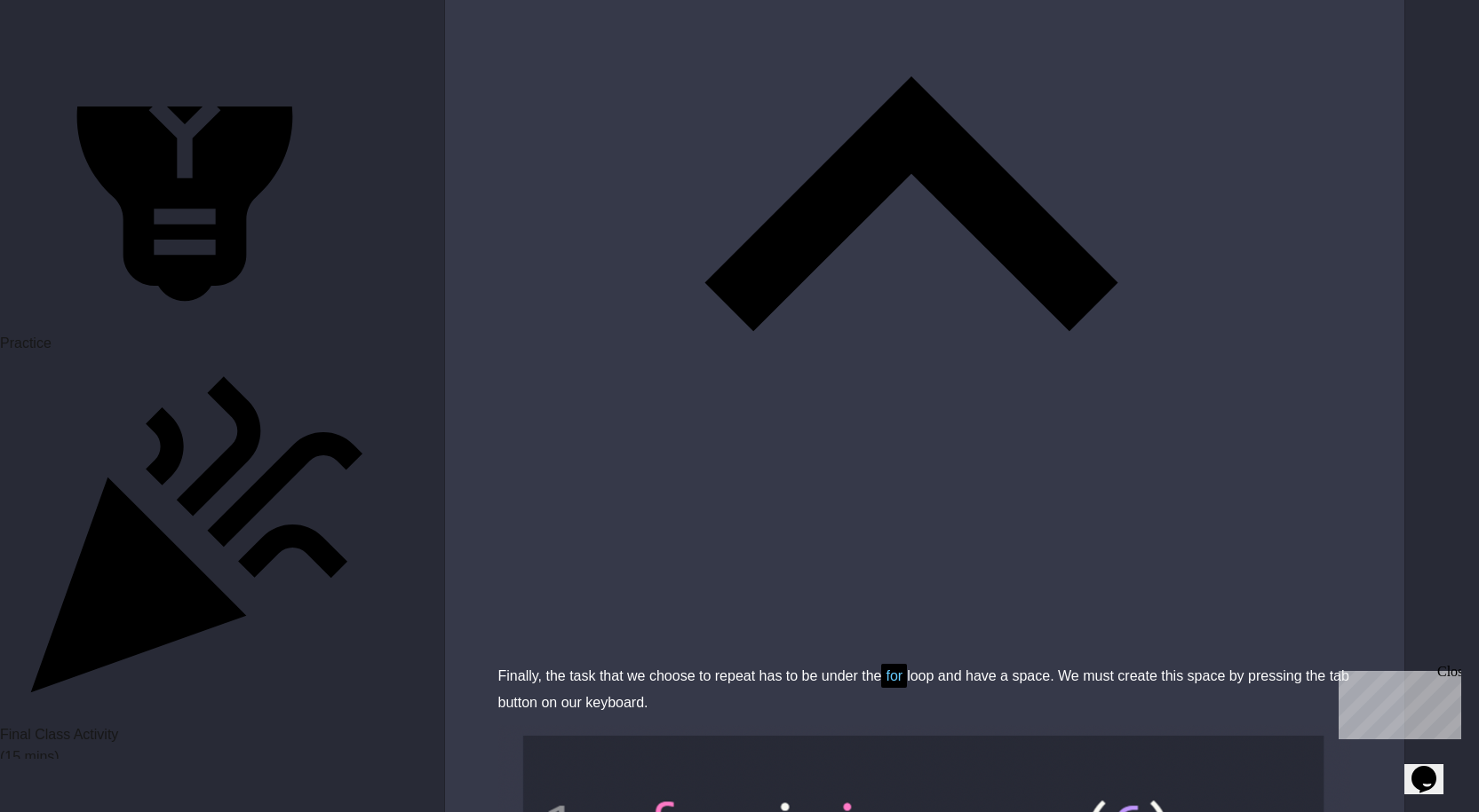
drag, startPoint x: 1136, startPoint y: 128, endPoint x: 1065, endPoint y: 173, distance: 84.1
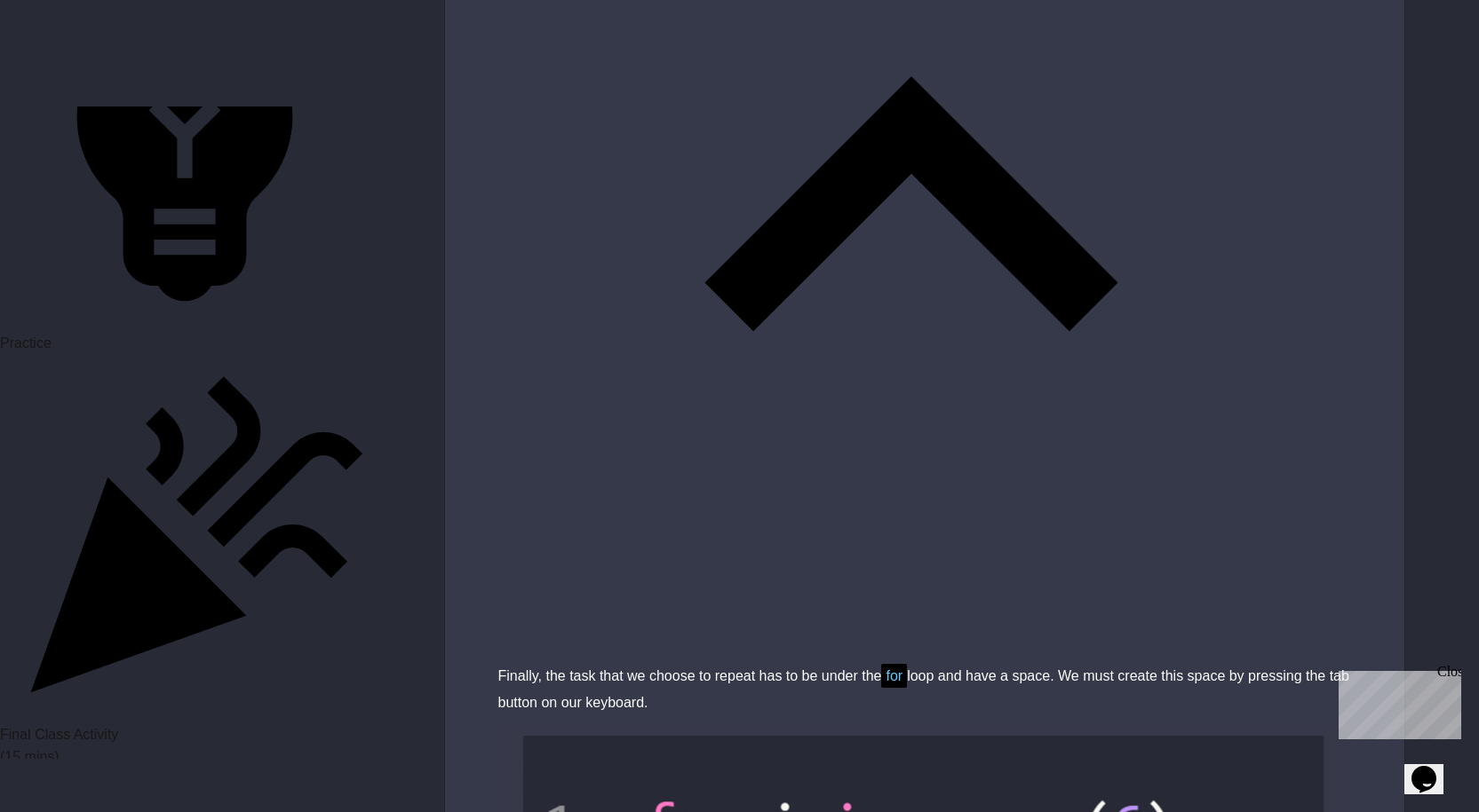
type textarea "**********"
drag, startPoint x: 680, startPoint y: 420, endPoint x: 588, endPoint y: 405, distance: 93.2
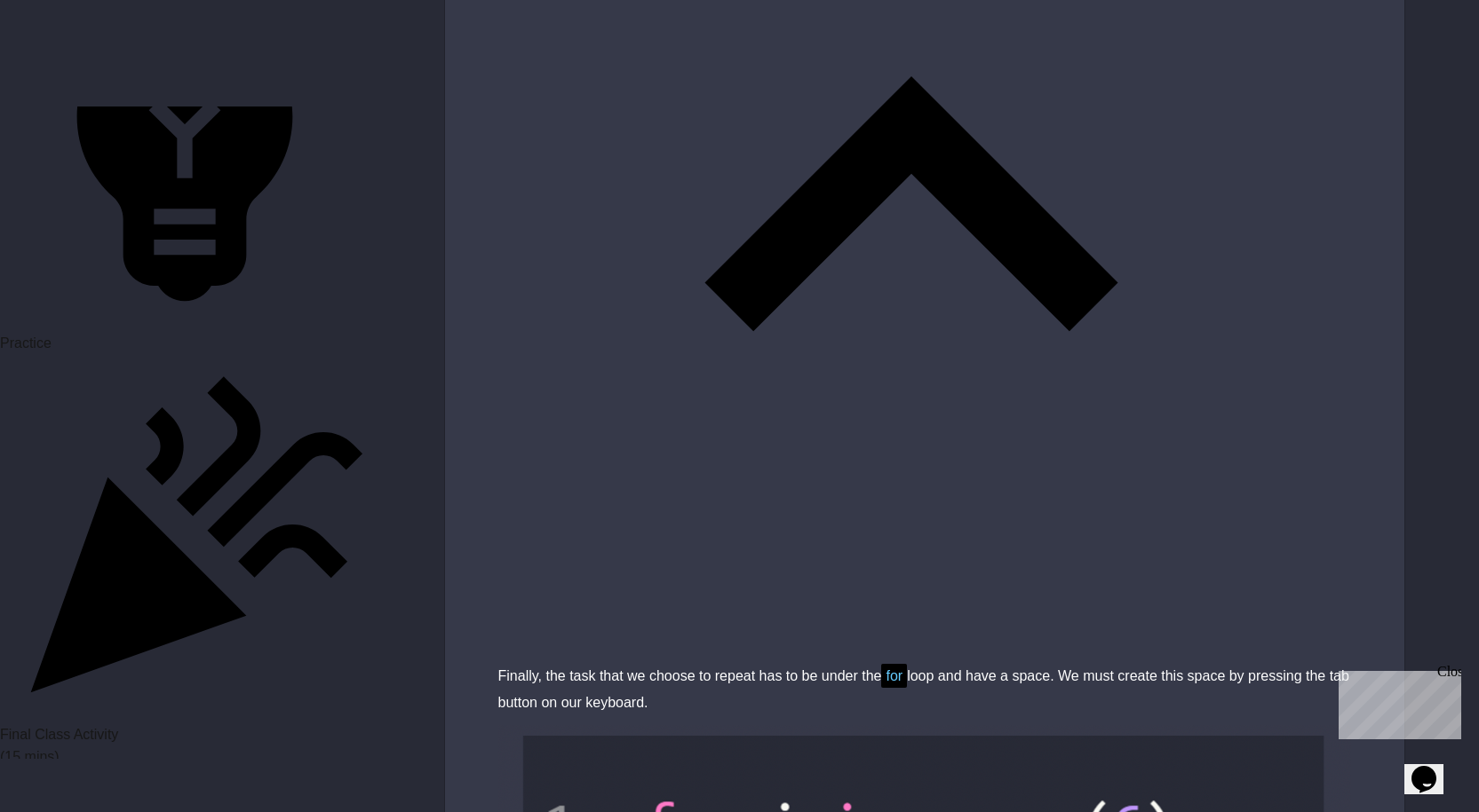
type textarea "**********"
paste textarea "**********"
type textarea "**********"
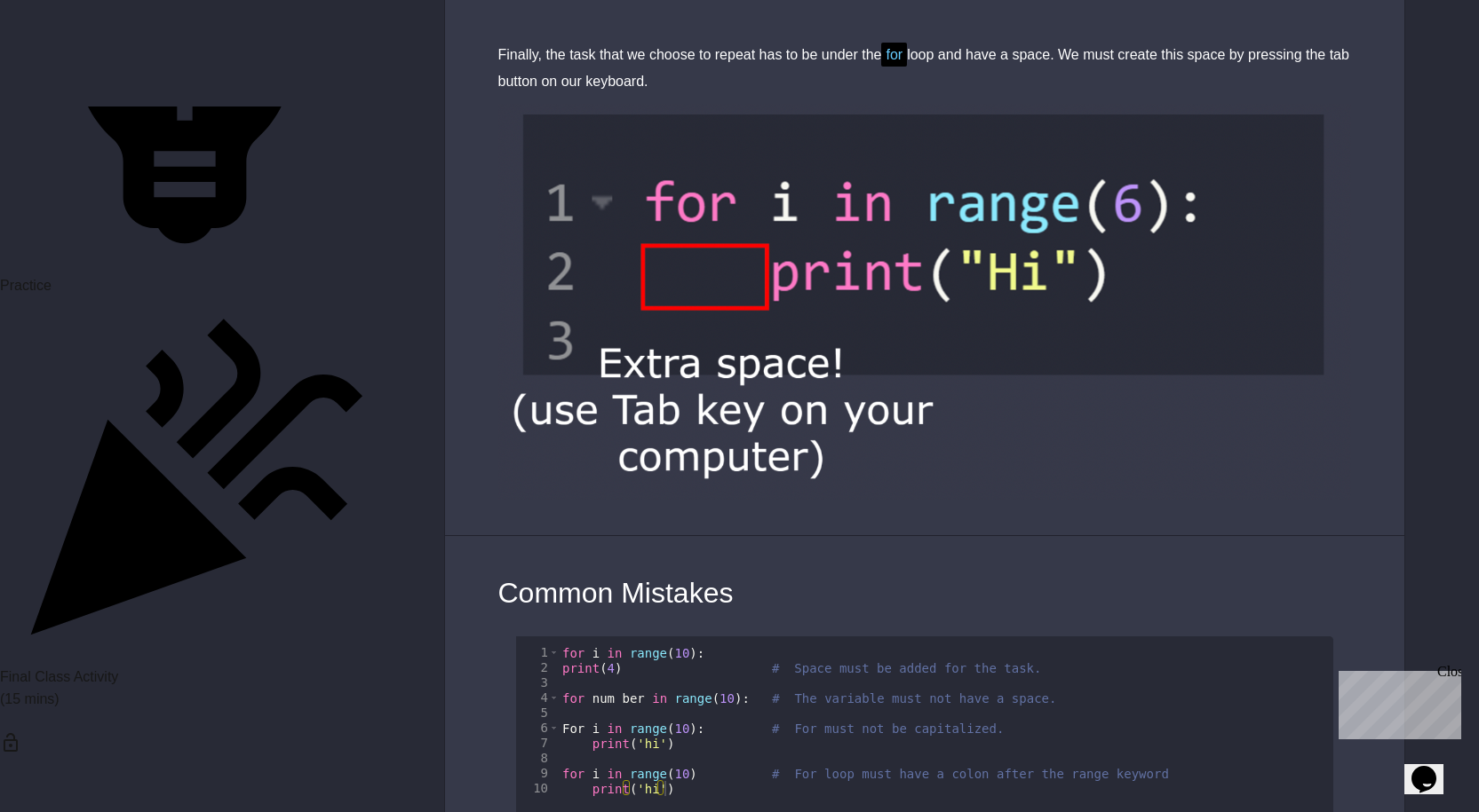
scroll to position [1953, 0]
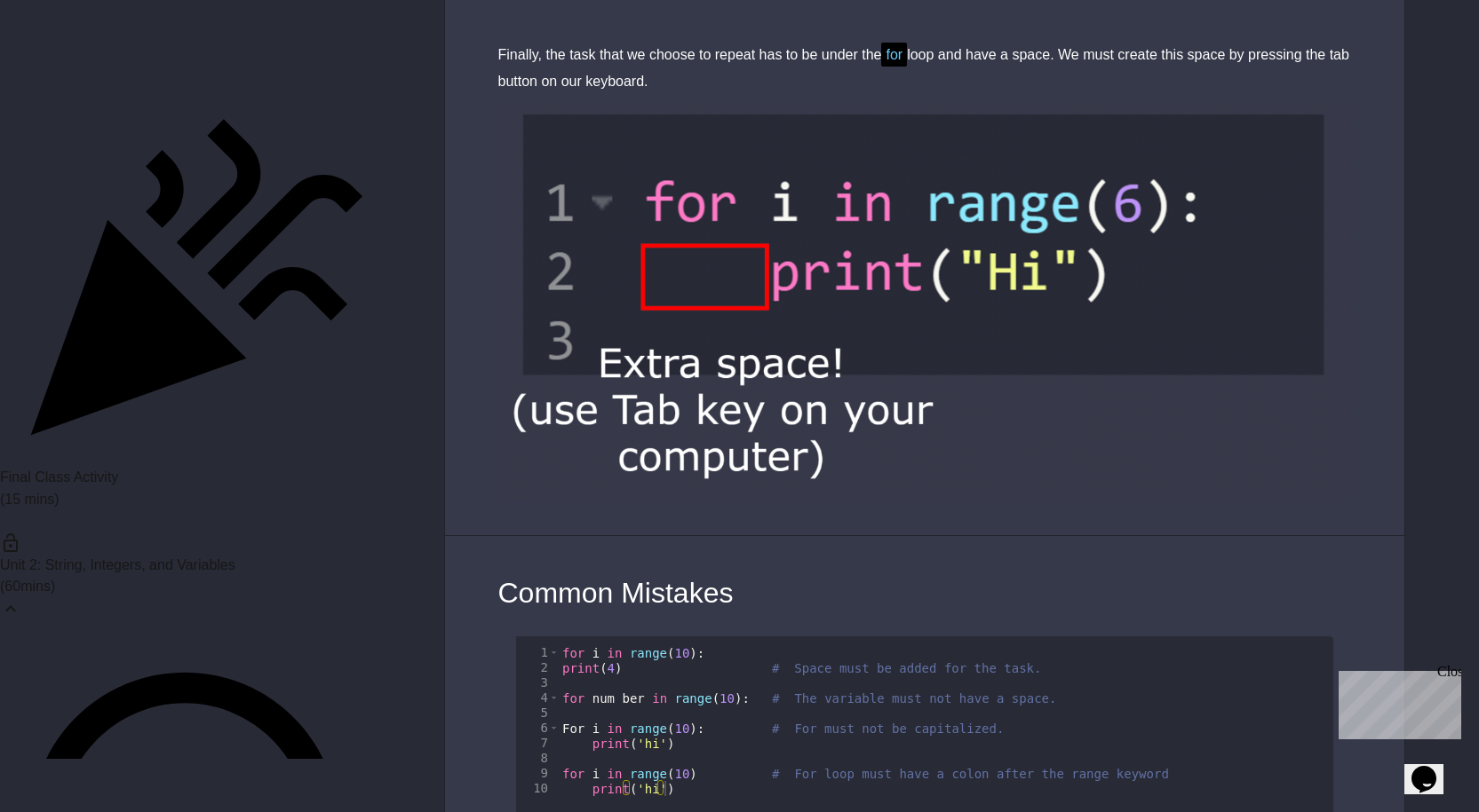
scroll to position [2131, 0]
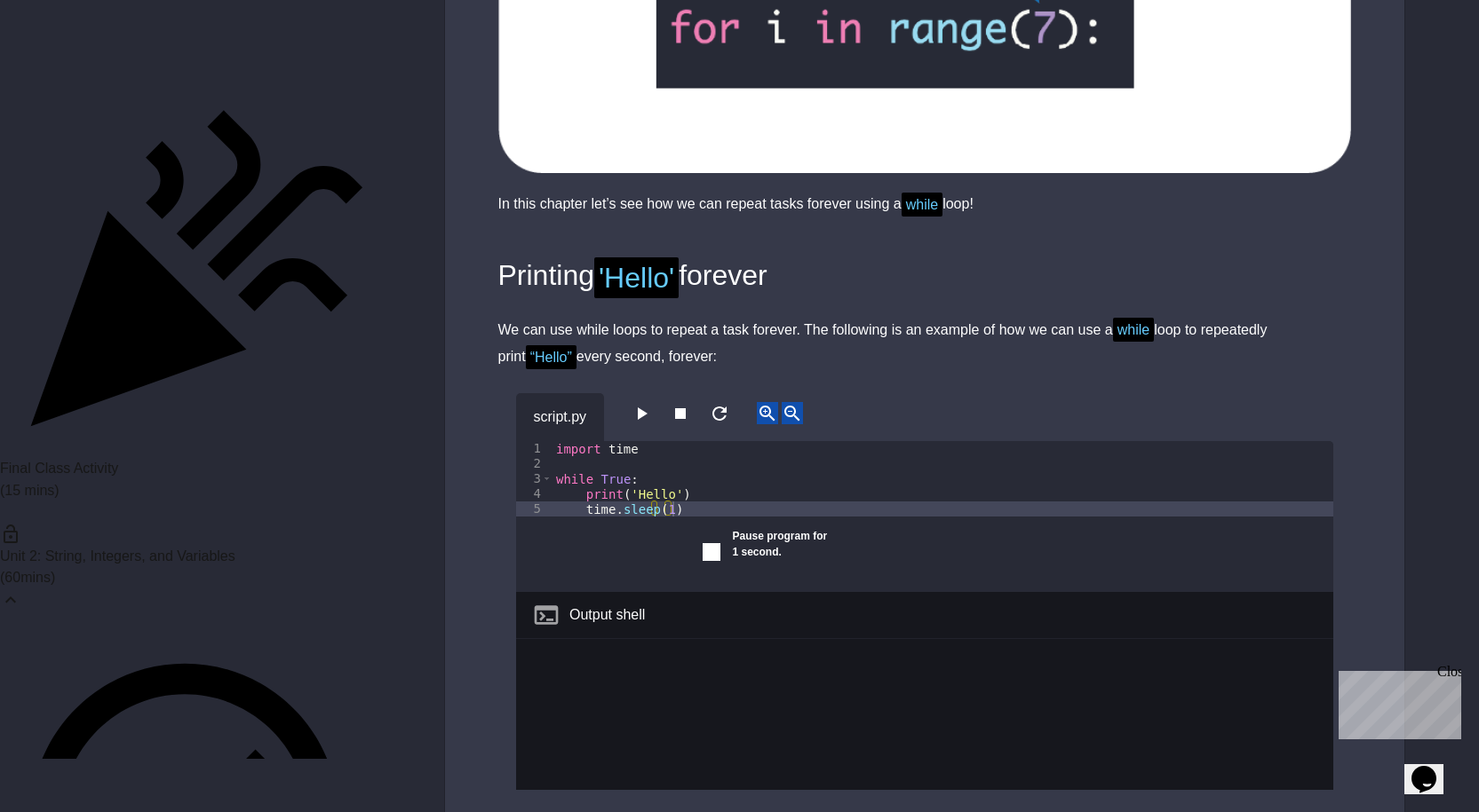
scroll to position [2043, 0]
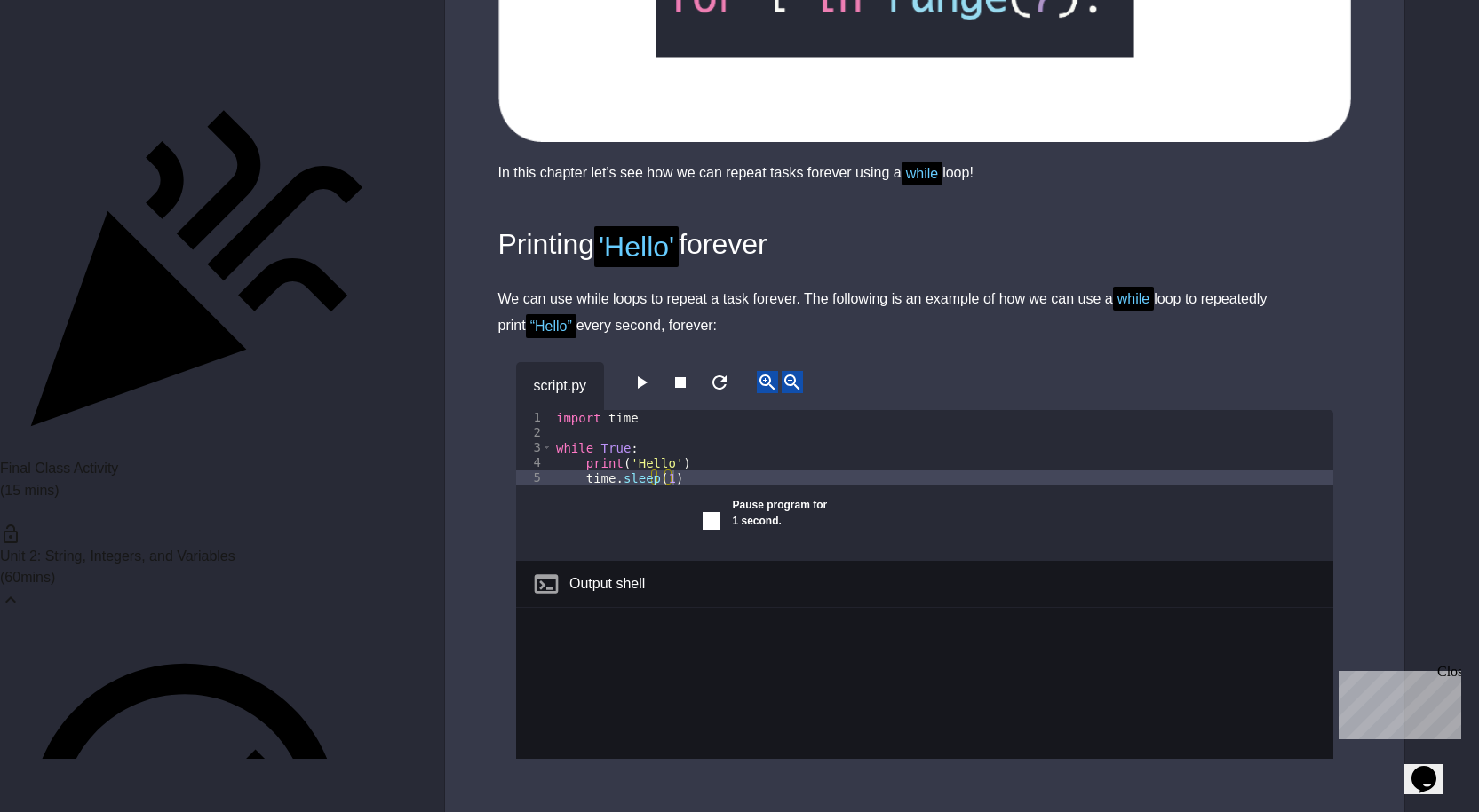
click at [652, 384] on button "button" at bounding box center [641, 382] width 21 height 22
click at [698, 476] on div "import time while True : print ( 'Hello' ) time . sleep ( 1 )" at bounding box center [942, 501] width 781 height 181
type textarea "**********"
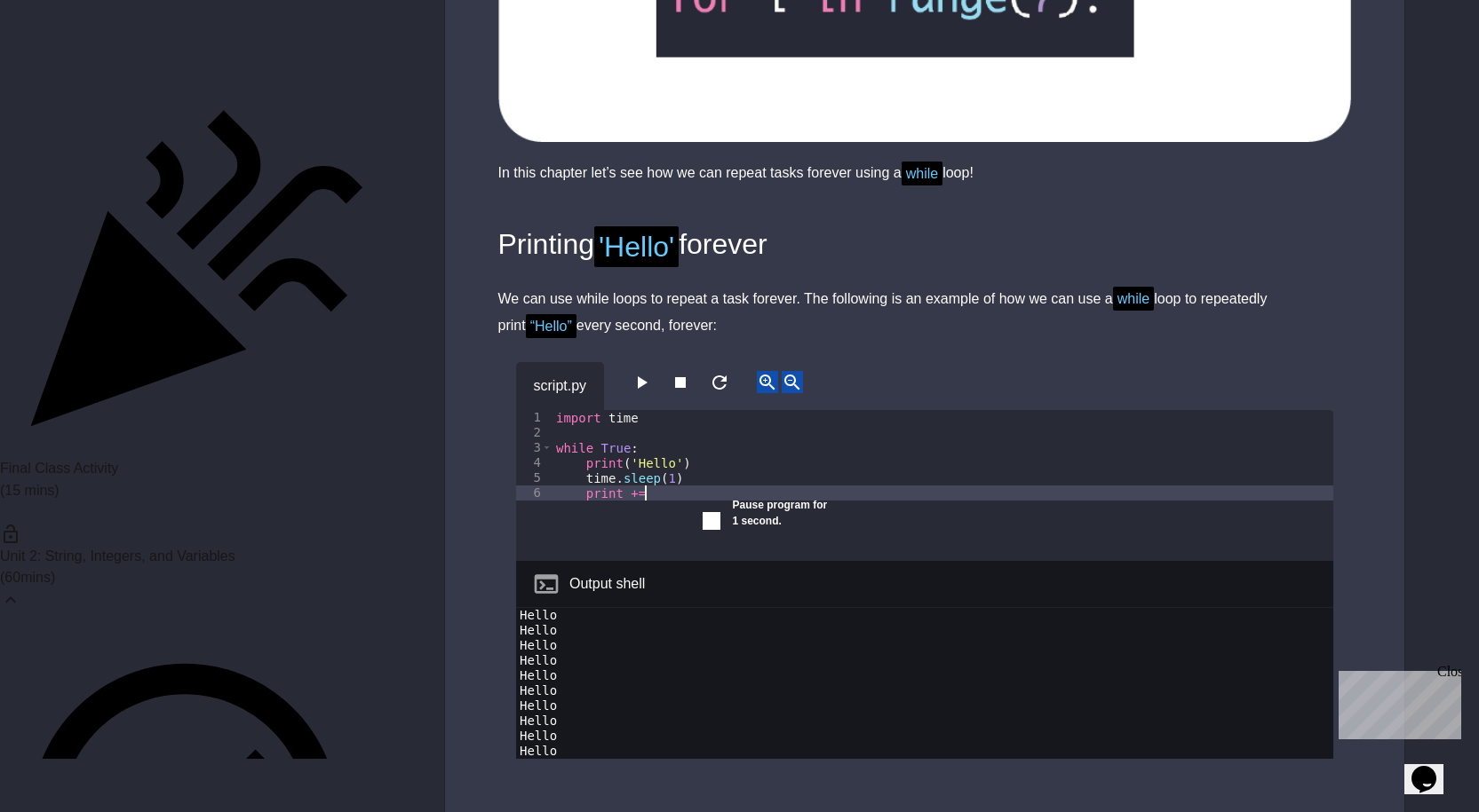
scroll to position [0, 7]
click at [691, 382] on icon "button" at bounding box center [680, 382] width 21 height 21
click at [643, 380] on icon "button" at bounding box center [641, 382] width 21 height 21
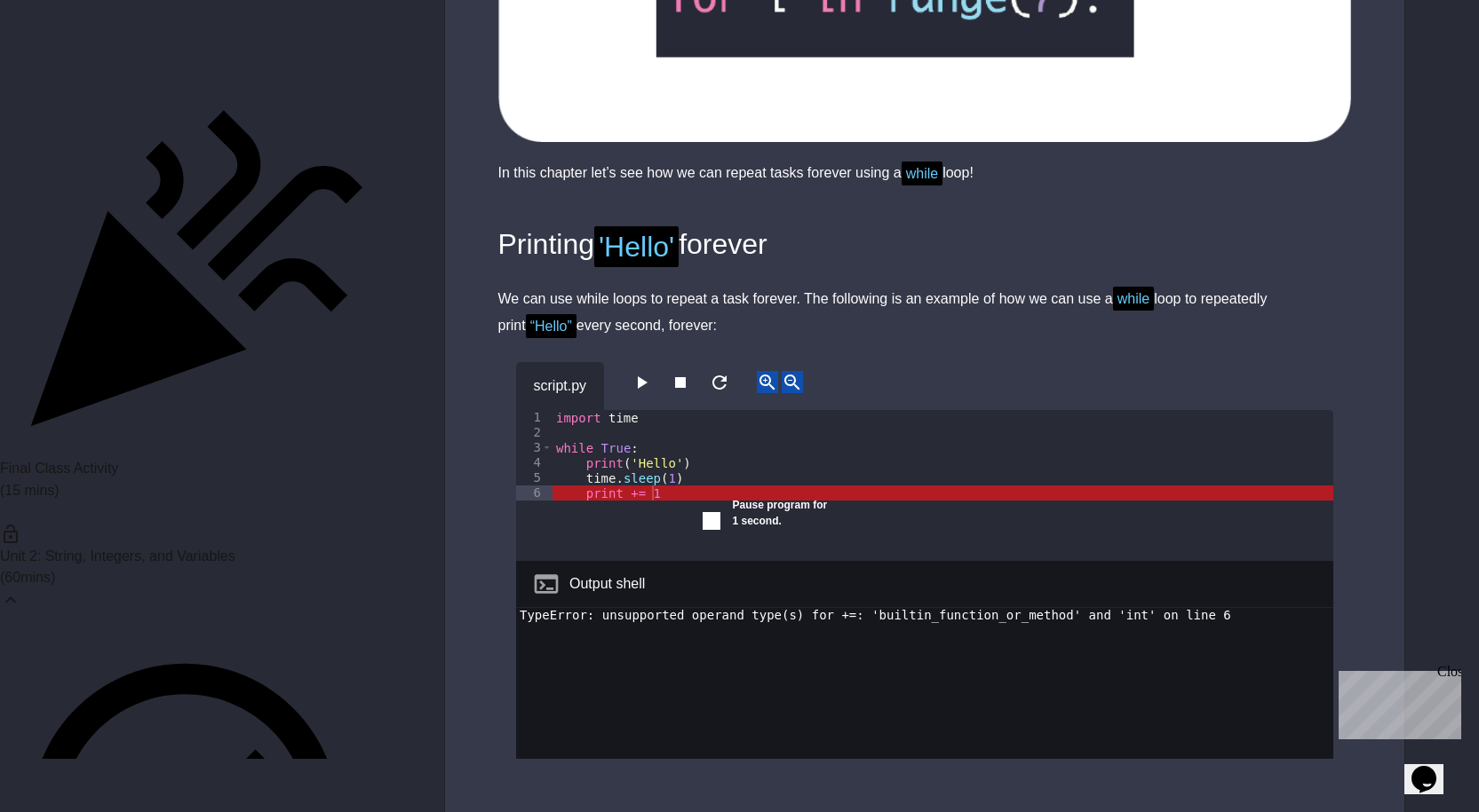
click at [646, 378] on icon "button" at bounding box center [641, 382] width 21 height 21
click at [647, 383] on icon "button" at bounding box center [643, 382] width 9 height 12
click at [691, 382] on div "script.py" at bounding box center [924, 386] width 817 height 48
click at [619, 495] on div "import time while True : print ( 'Hello' ) time . sleep ( 1 ) print += 1" at bounding box center [942, 501] width 781 height 181
click at [631, 496] on div "import time while True : print ( 'Hello' ) time . sleep ( 1 ) print += 1" at bounding box center [942, 501] width 781 height 181
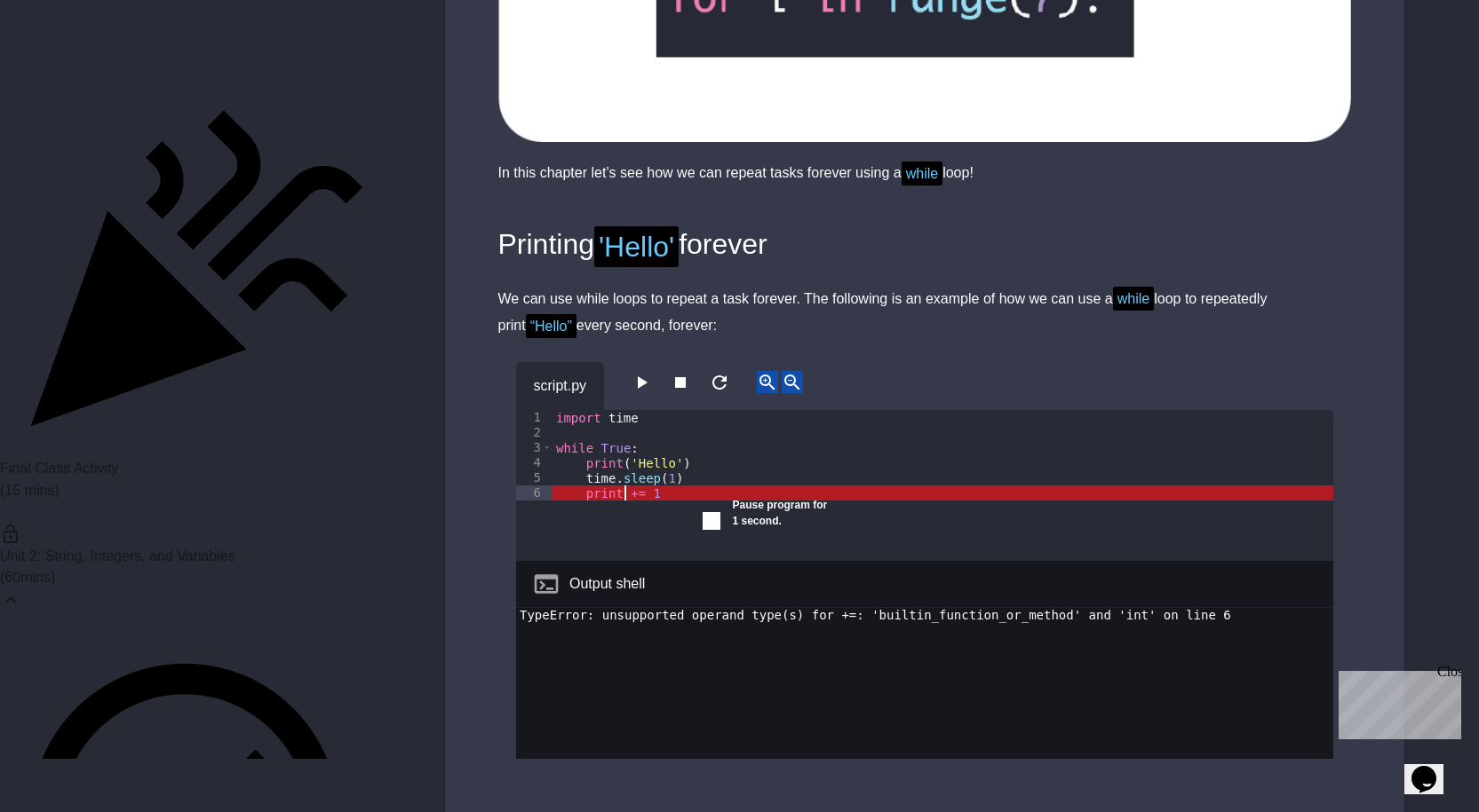
click at [621, 497] on div "import time while True : print ( 'Hello' ) time . sleep ( 1 ) print += 1" at bounding box center [942, 501] width 781 height 181
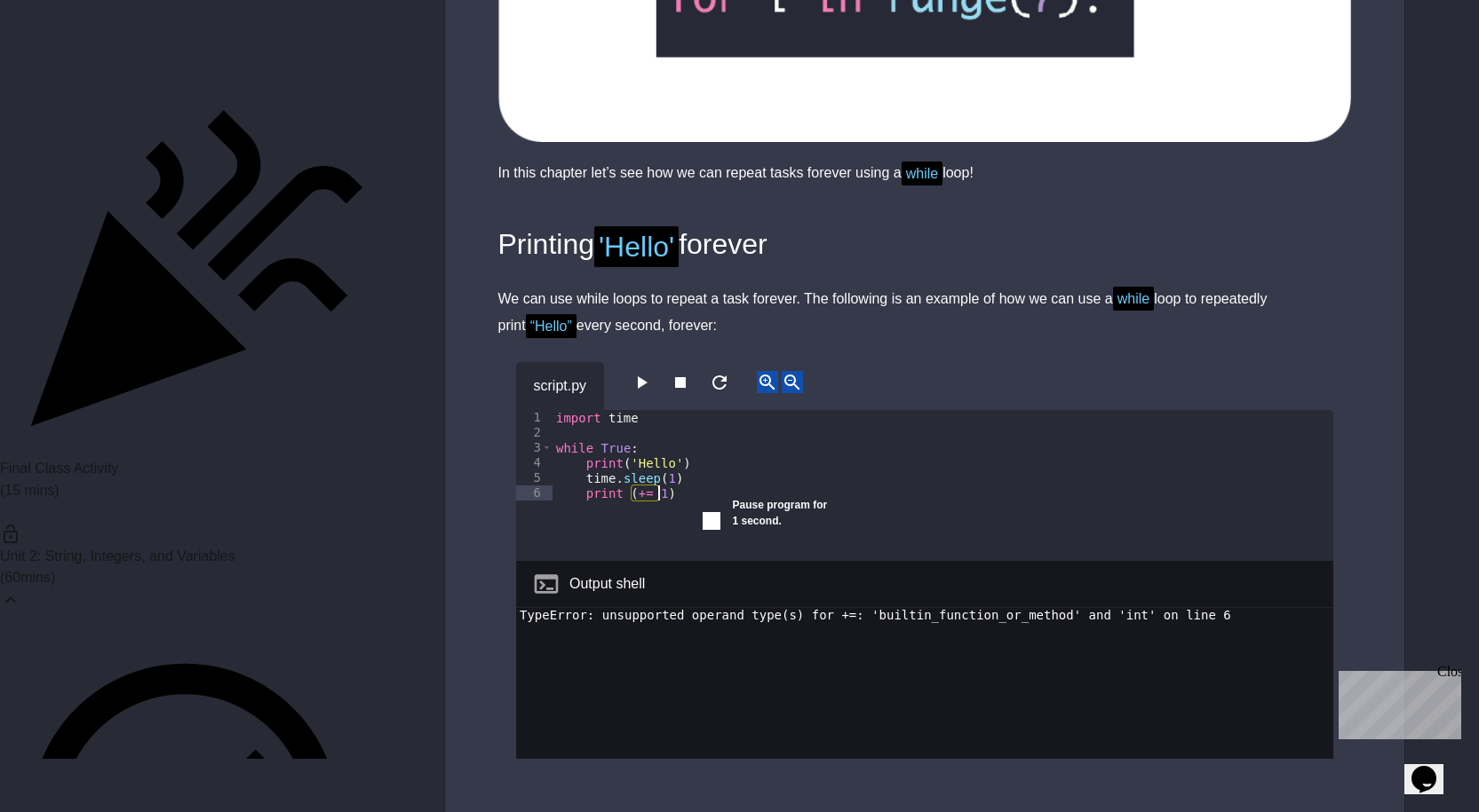
scroll to position [0, 5]
click at [644, 377] on icon "button" at bounding box center [641, 382] width 21 height 21
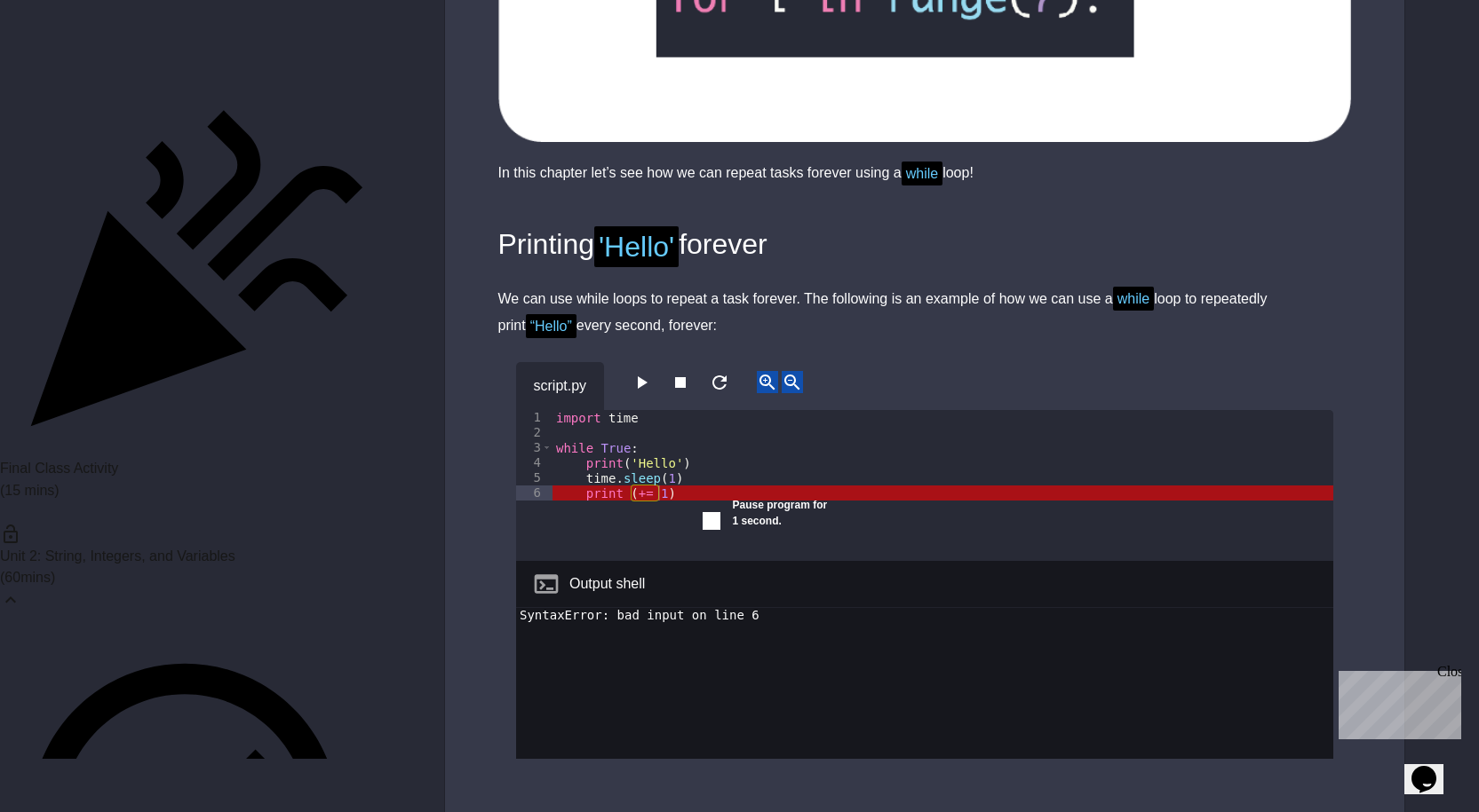
click at [645, 393] on button "button" at bounding box center [641, 382] width 21 height 22
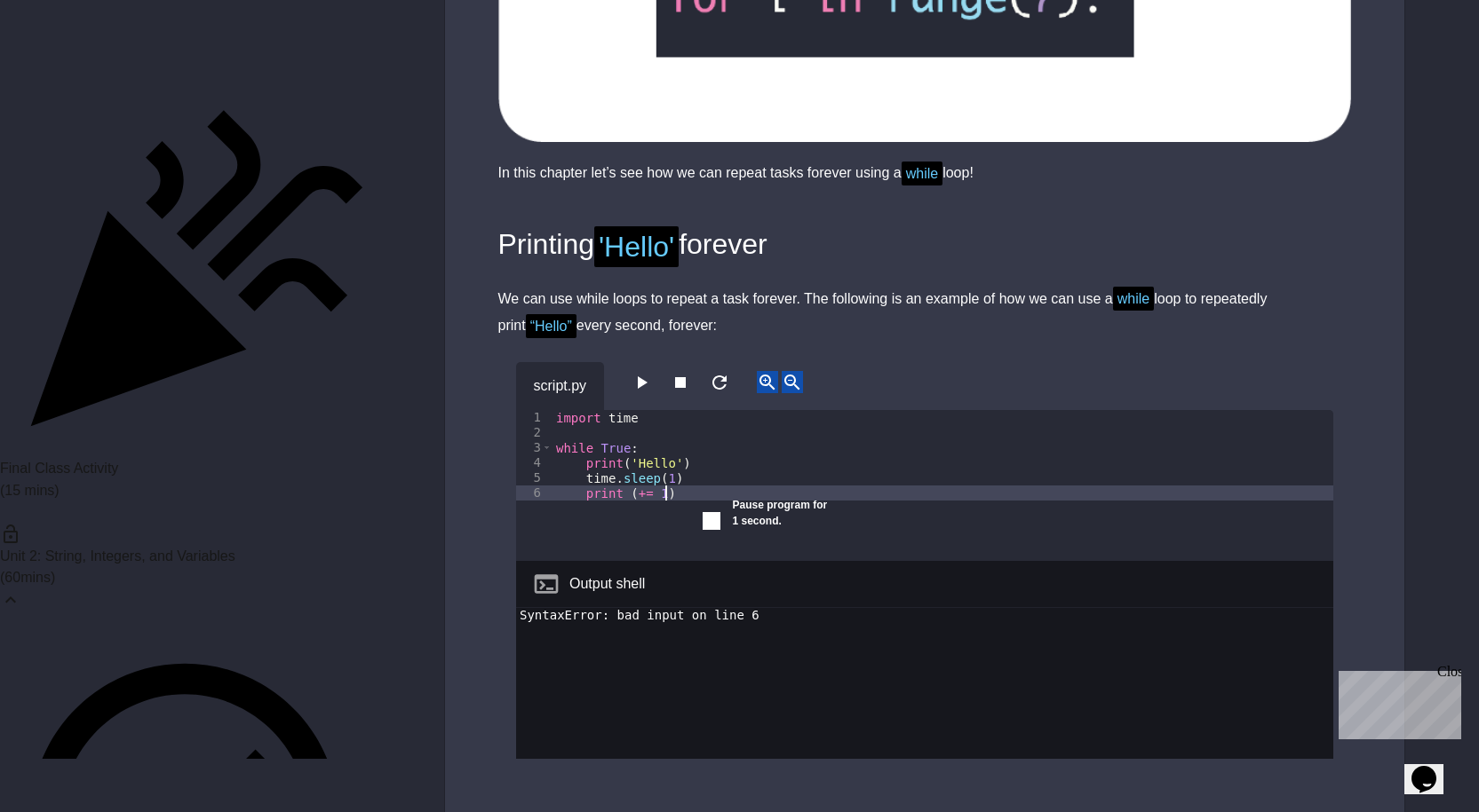
click at [684, 494] on div "import time while True : print ( 'Hello' ) time . sleep ( 1 ) print ( += 1 )" at bounding box center [942, 501] width 781 height 181
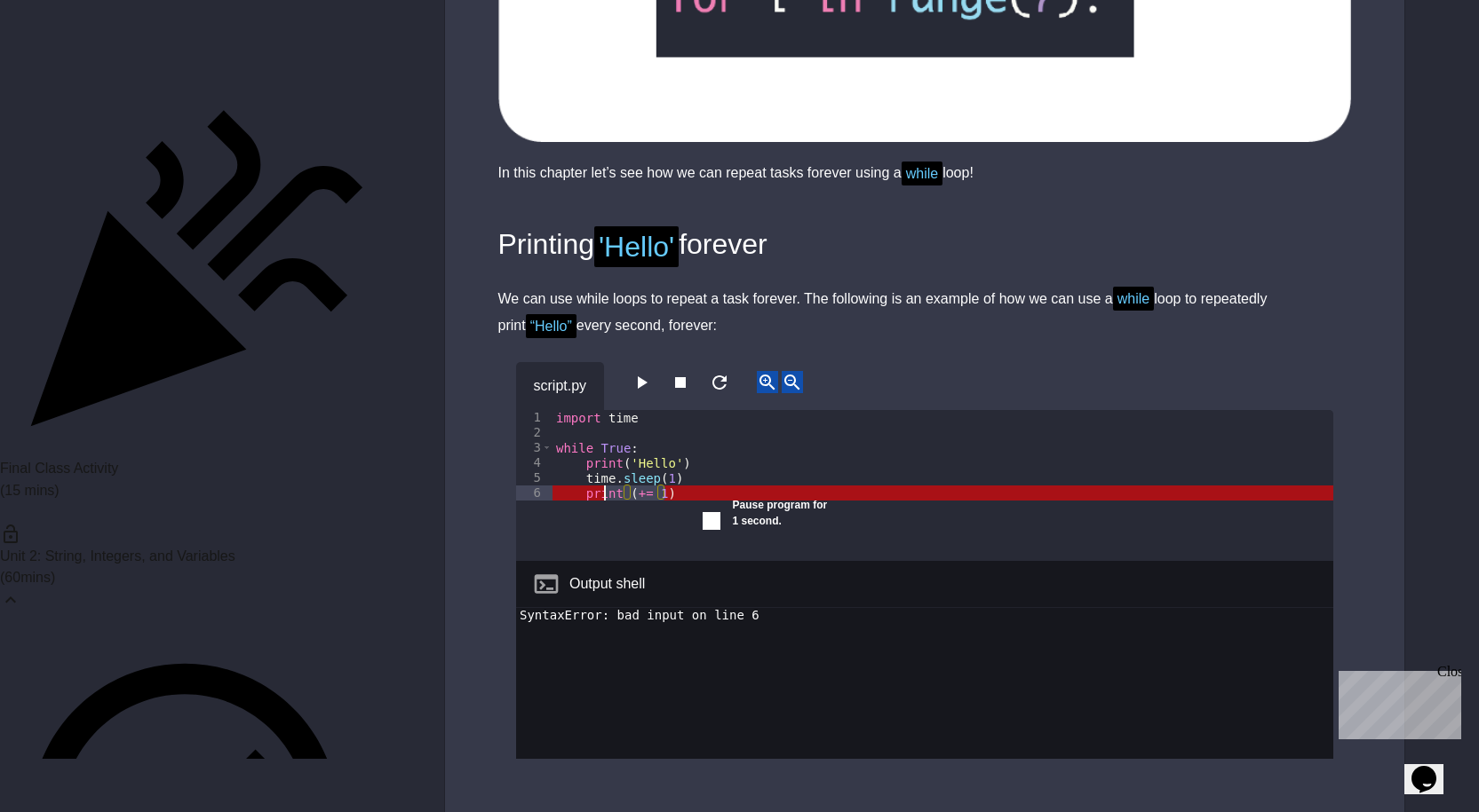
drag, startPoint x: 627, startPoint y: 498, endPoint x: 520, endPoint y: 492, distance: 107.2
click at [533, 497] on div "******* 1 2 3 4 5 6 import time while True : print ( 'Hello' ) time . sleep ( 1…" at bounding box center [924, 486] width 817 height 151
type textarea "**********"
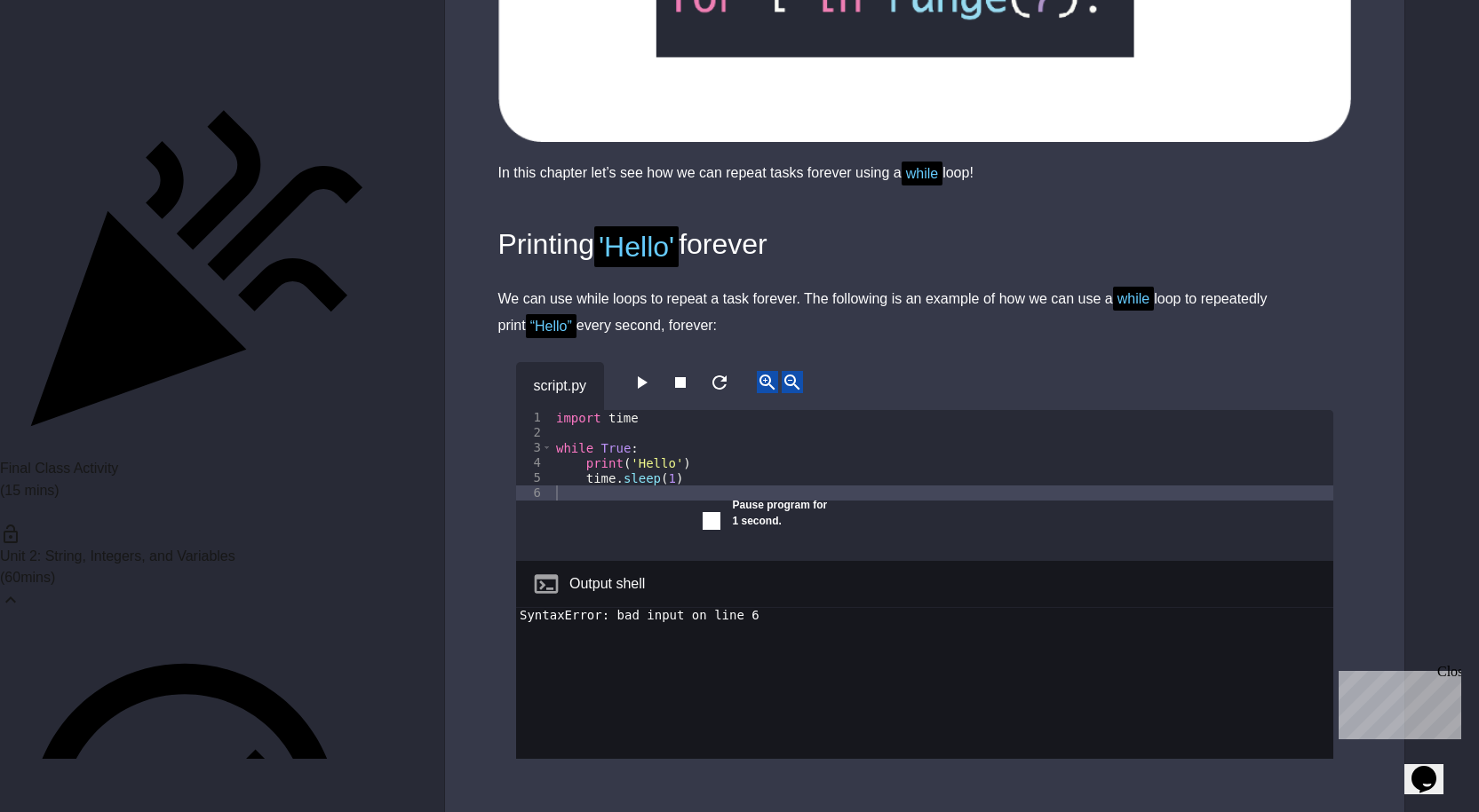
click at [474, 564] on div "script.py 1 2 3 4 5 6 import time while True : print ( 'Hello' ) time . sleep (…" at bounding box center [924, 581] width 960 height 481
click at [643, 379] on icon "button" at bounding box center [641, 382] width 21 height 21
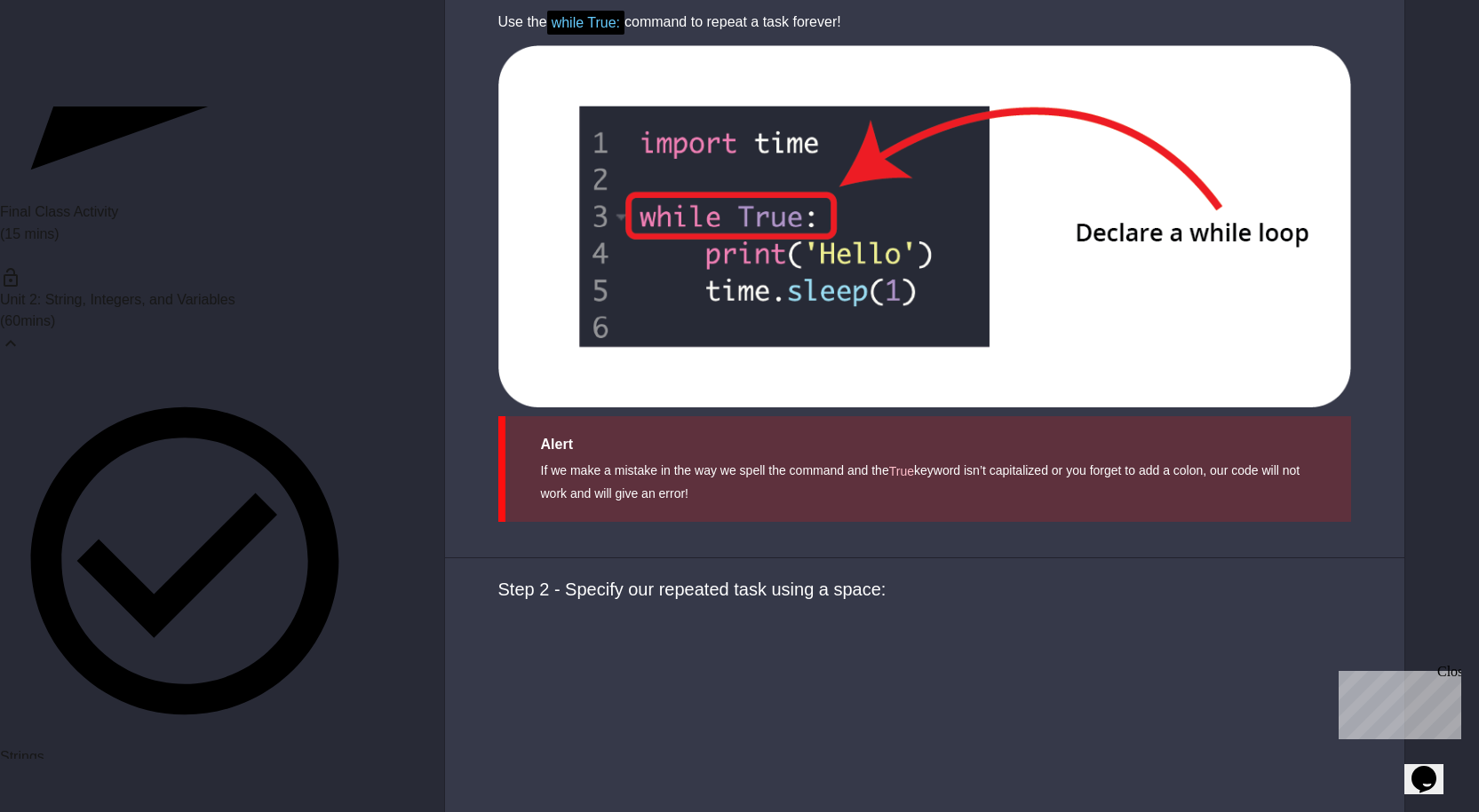
scroll to position [3907, 0]
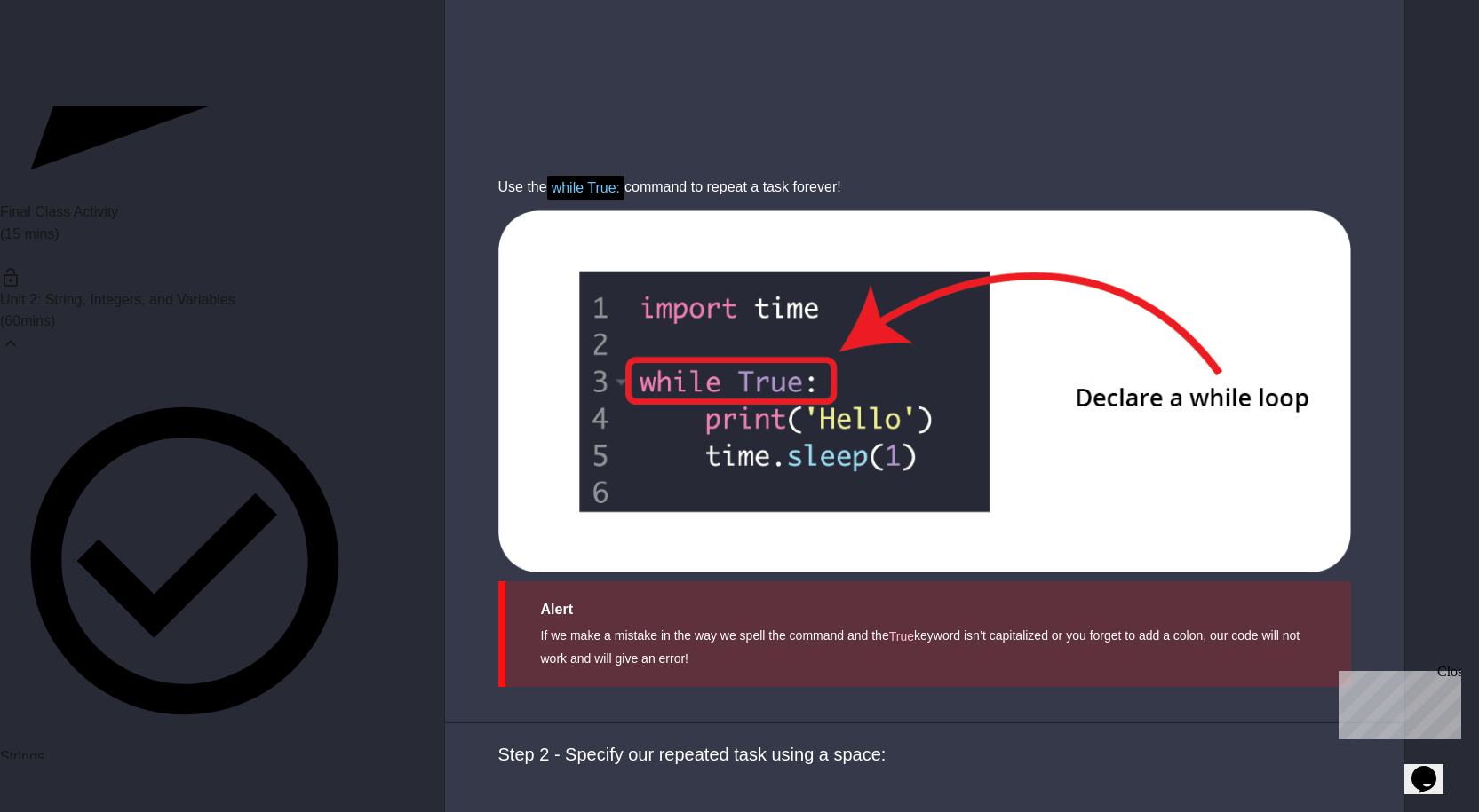
scroll to position [3462, 0]
